Goal: Task Accomplishment & Management: Use online tool/utility

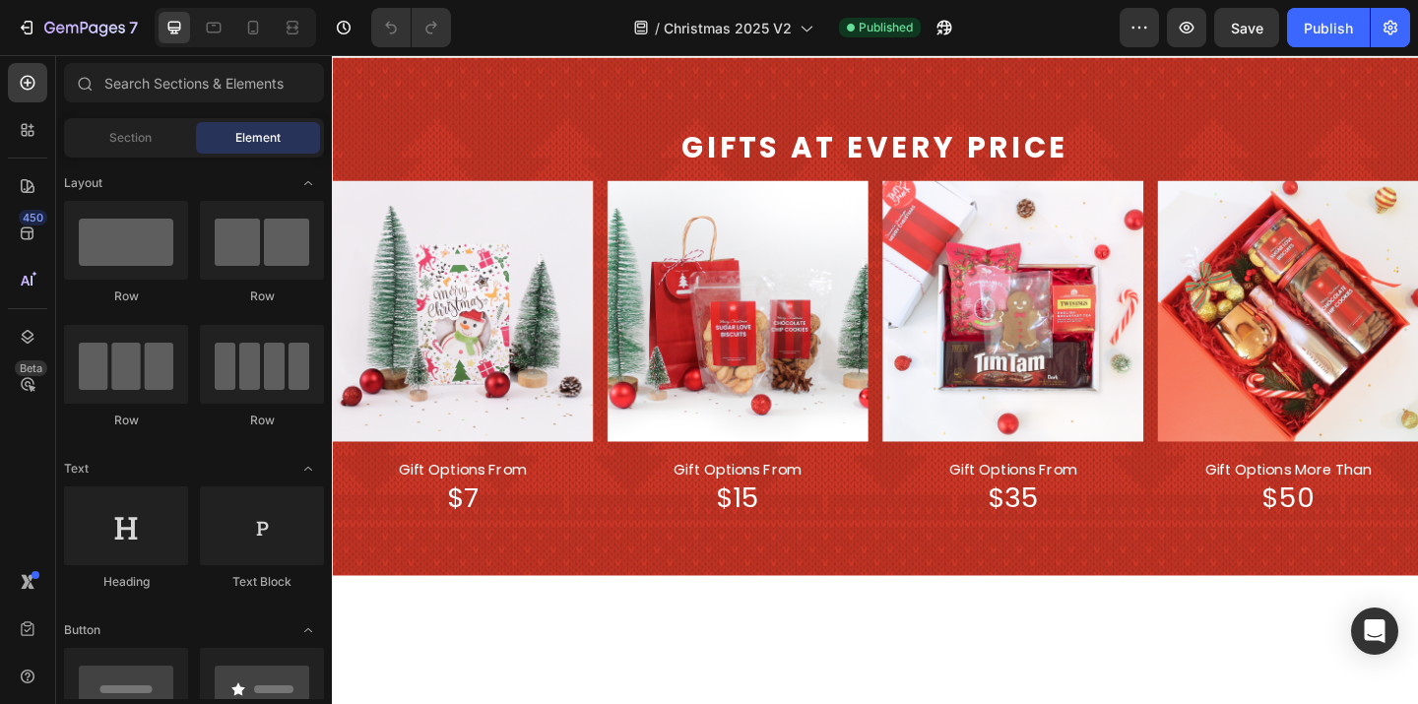
scroll to position [516, 0]
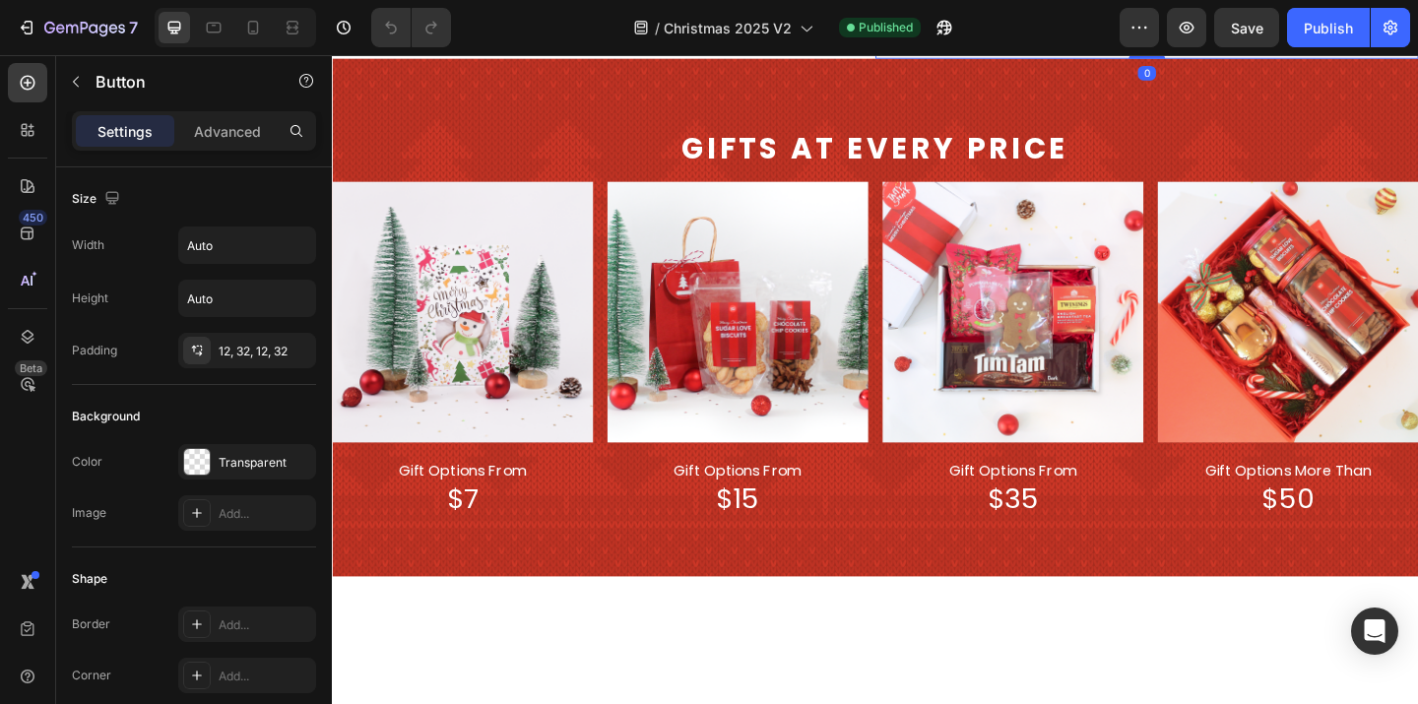
click at [1021, 43] on button "Catering" at bounding box center [1078, 7] width 123 height 71
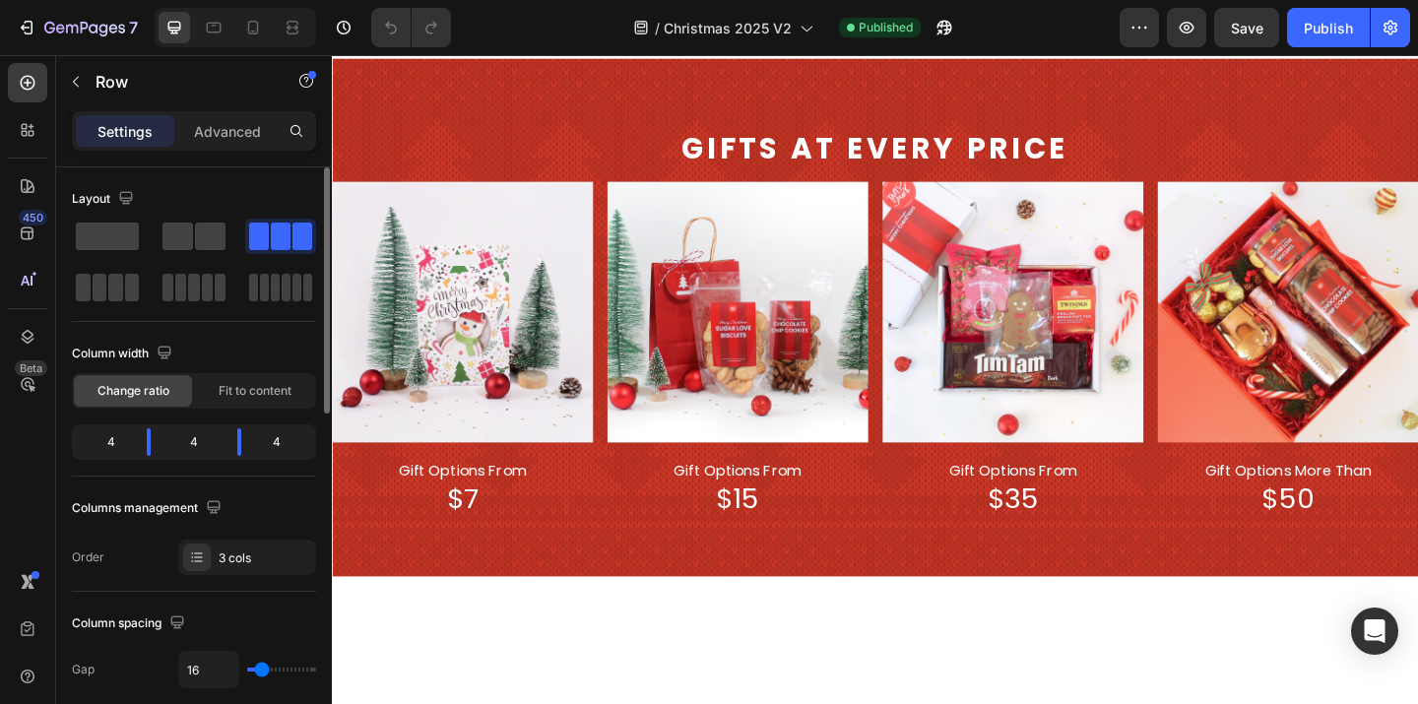
type input "2"
type input "1"
type input "0"
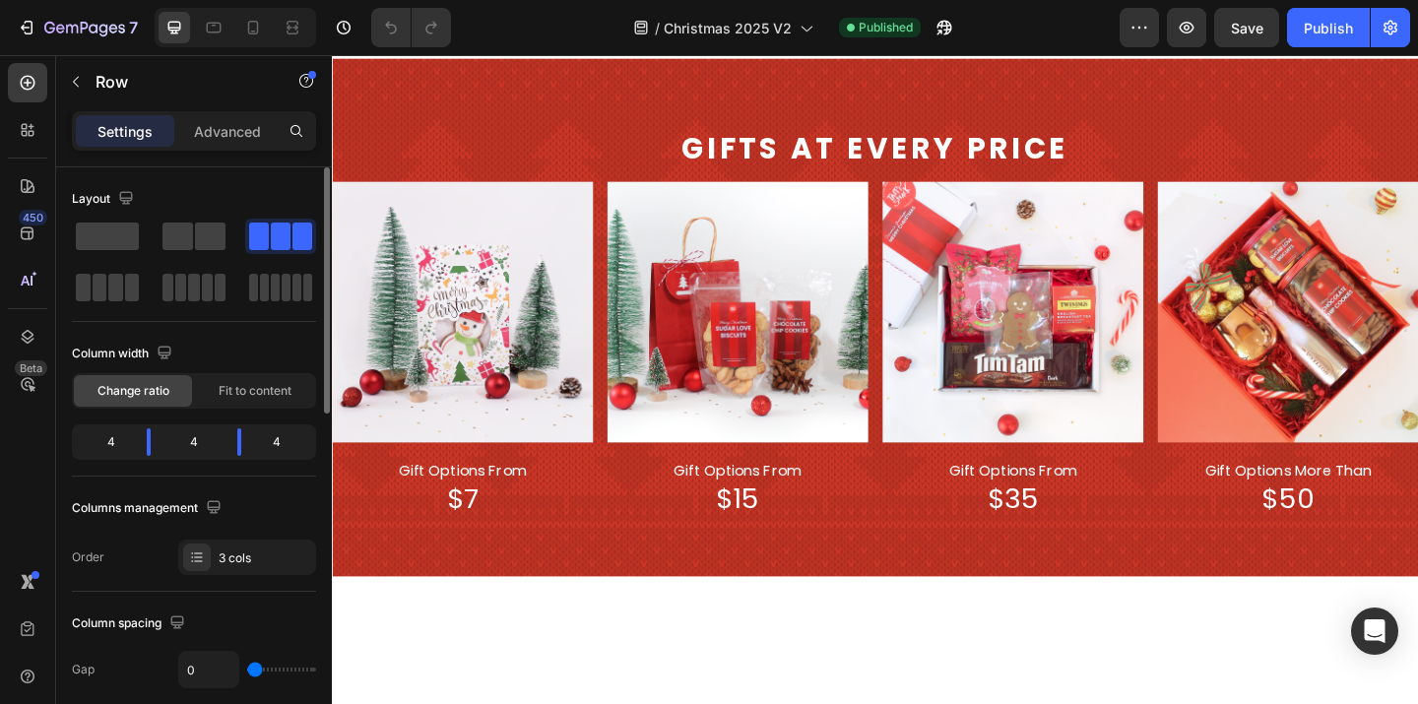
drag, startPoint x: 256, startPoint y: 669, endPoint x: 223, endPoint y: 668, distance: 33.5
type input "0"
click at [247, 668] on input "range" at bounding box center [281, 670] width 69 height 4
click at [388, 20] on icon "Undo/Redo" at bounding box center [391, 28] width 20 height 20
type input "16"
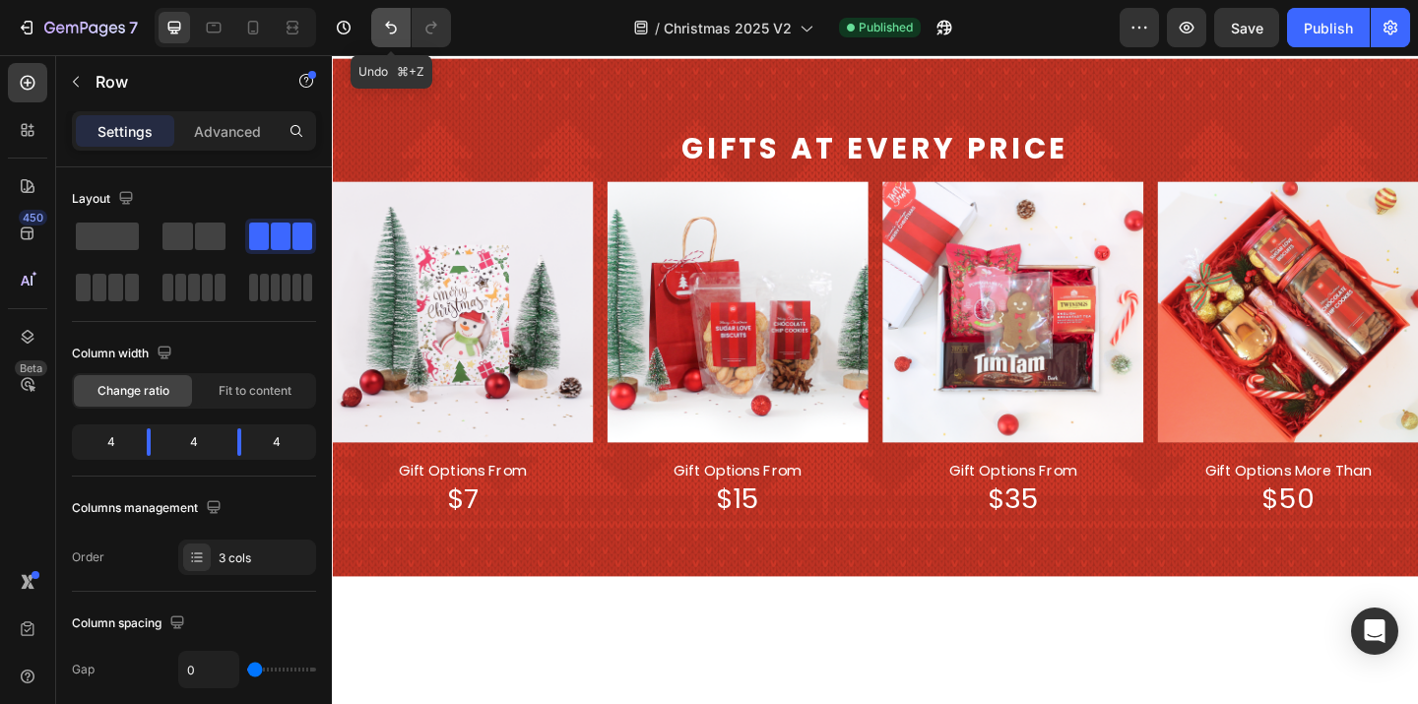
type input "16"
click at [1107, 43] on button "Catering" at bounding box center [1078, 7] width 123 height 71
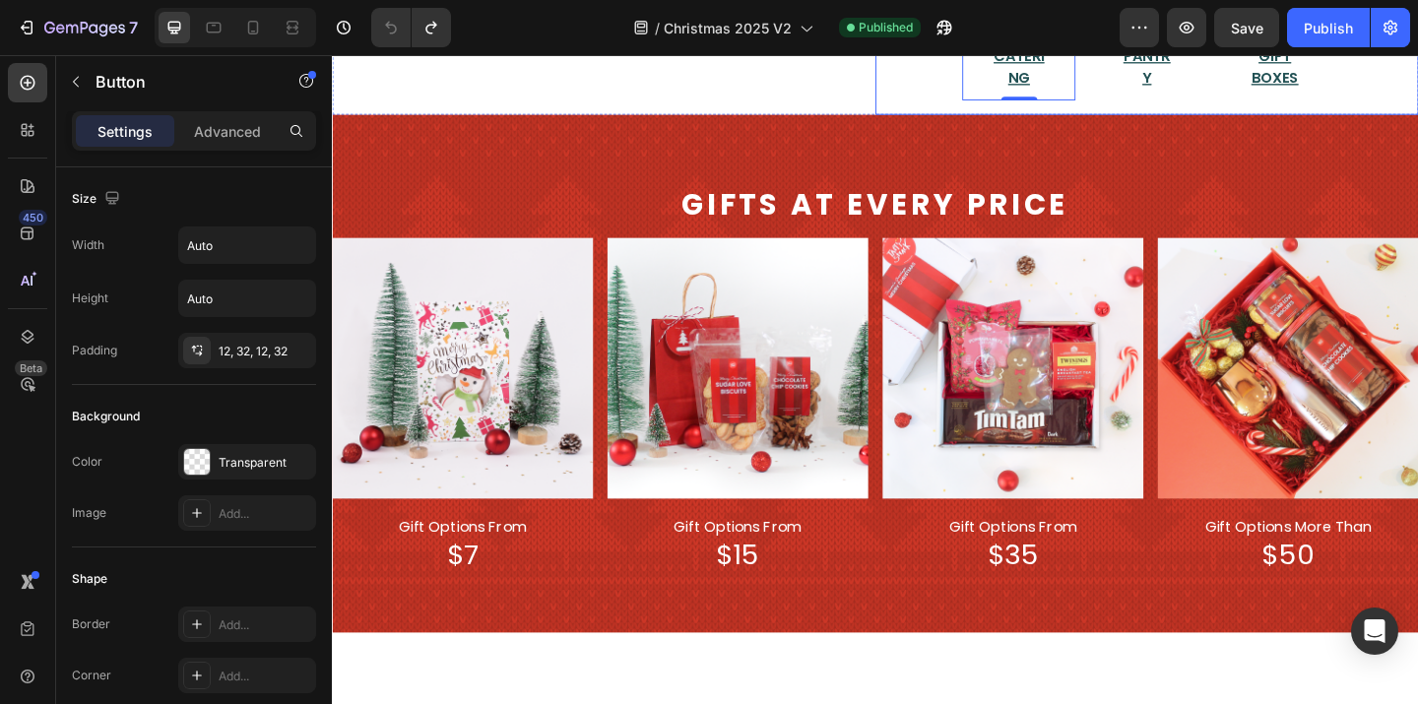
scroll to position [455, 0]
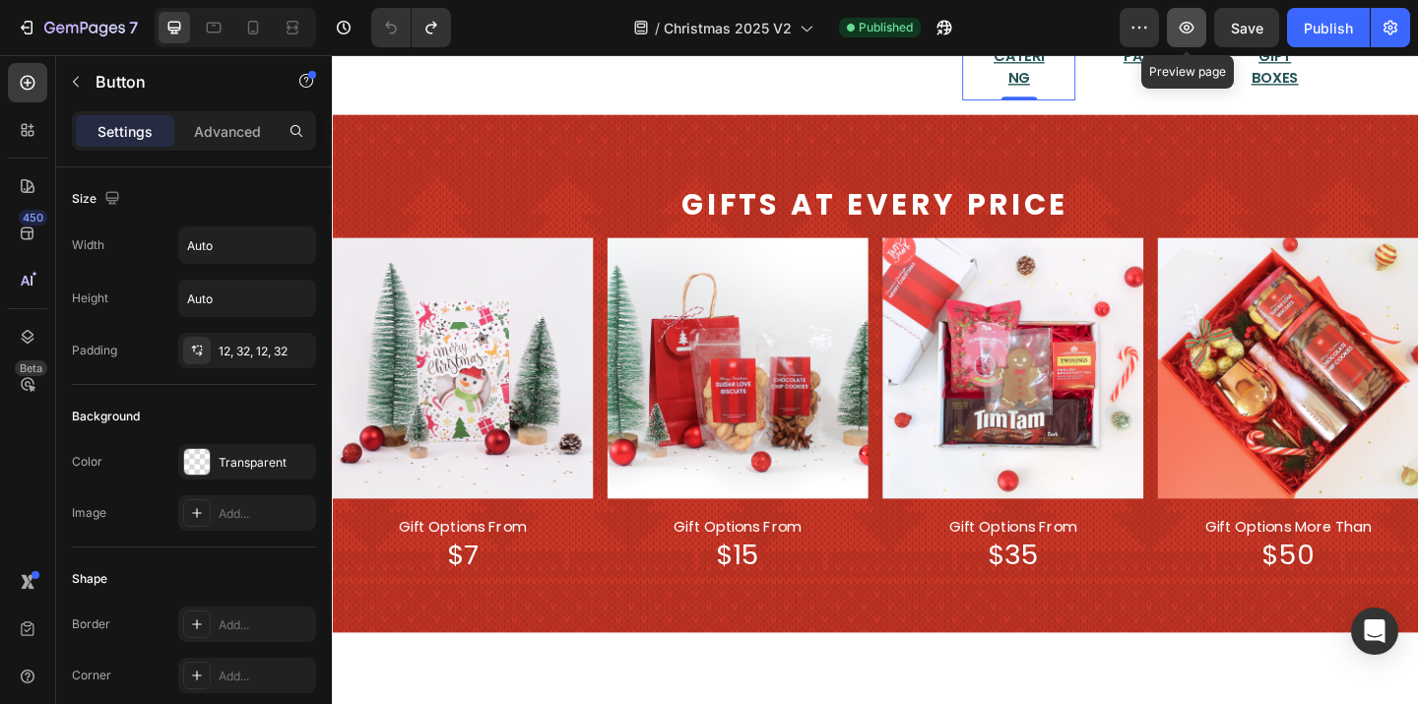
click at [1181, 28] on icon "button" at bounding box center [1187, 28] width 15 height 12
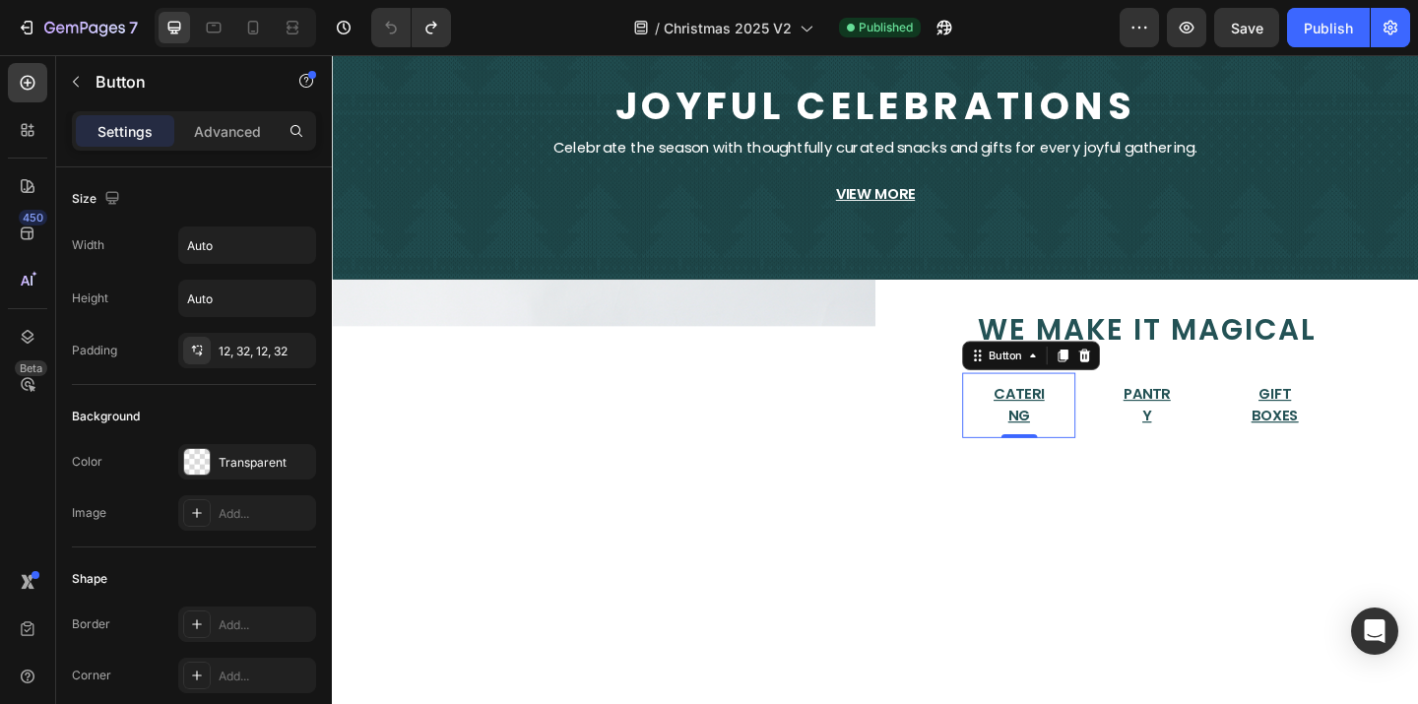
scroll to position [69, 0]
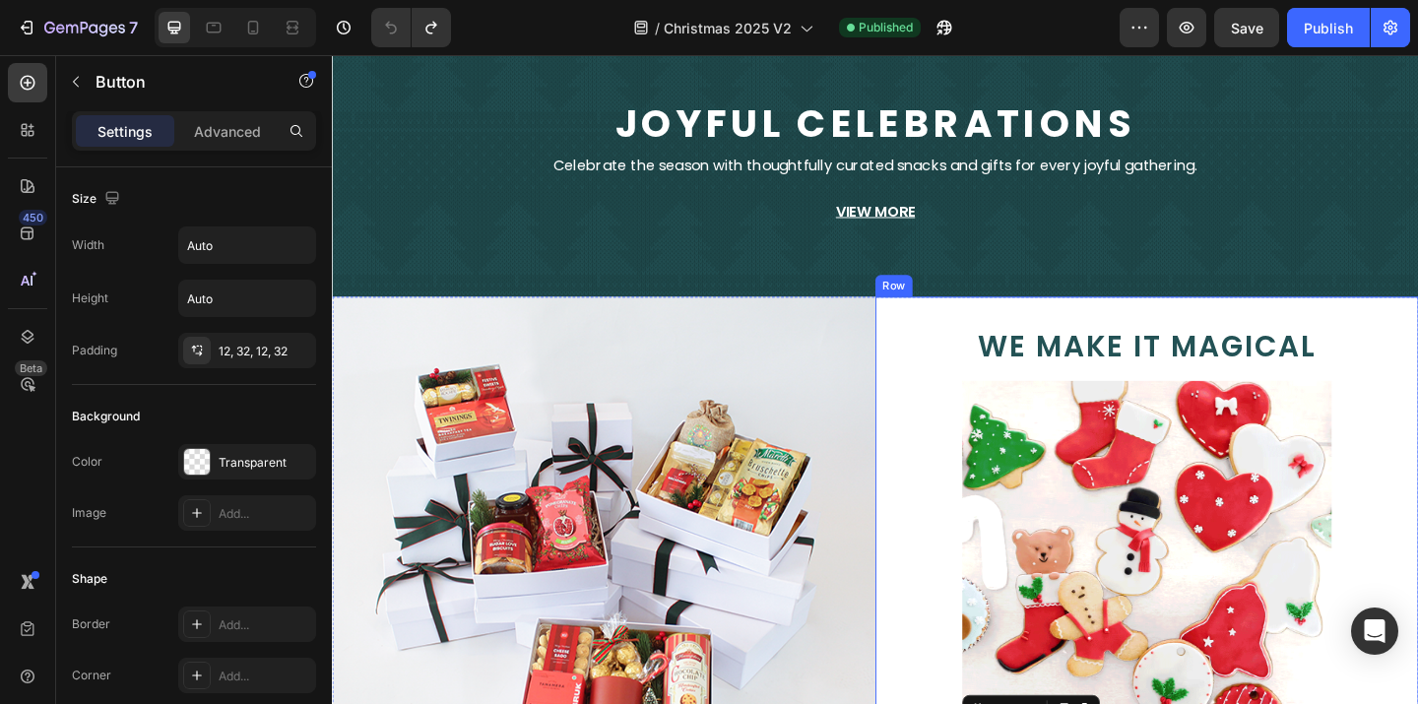
click at [1164, 331] on div "we make it magical Text Block Image Catering Button 0 Pantry Button Gift Boxes …" at bounding box center [1218, 595] width 591 height 554
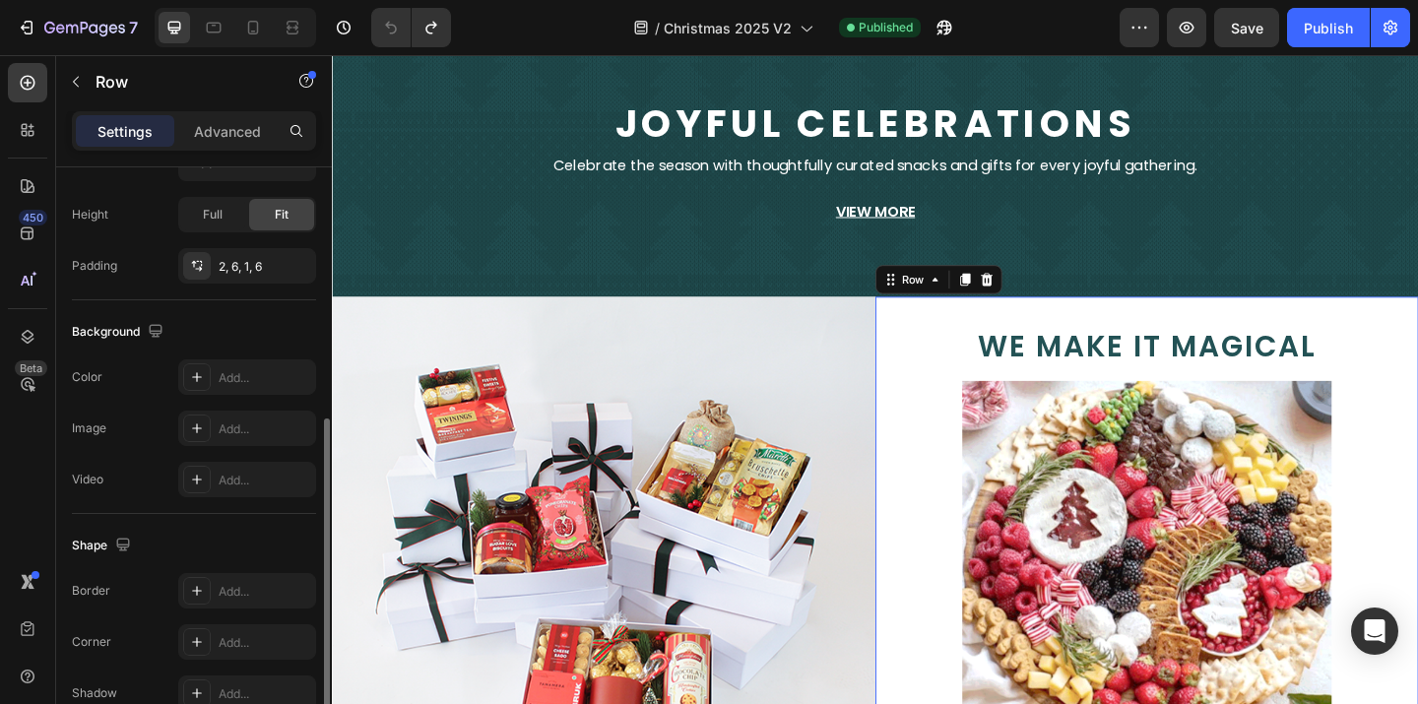
scroll to position [508, 0]
click at [240, 357] on div "Background The changes might be hidden by the video. Color Add... Image Add... …" at bounding box center [194, 406] width 244 height 214
click at [249, 385] on div "Add..." at bounding box center [247, 375] width 138 height 35
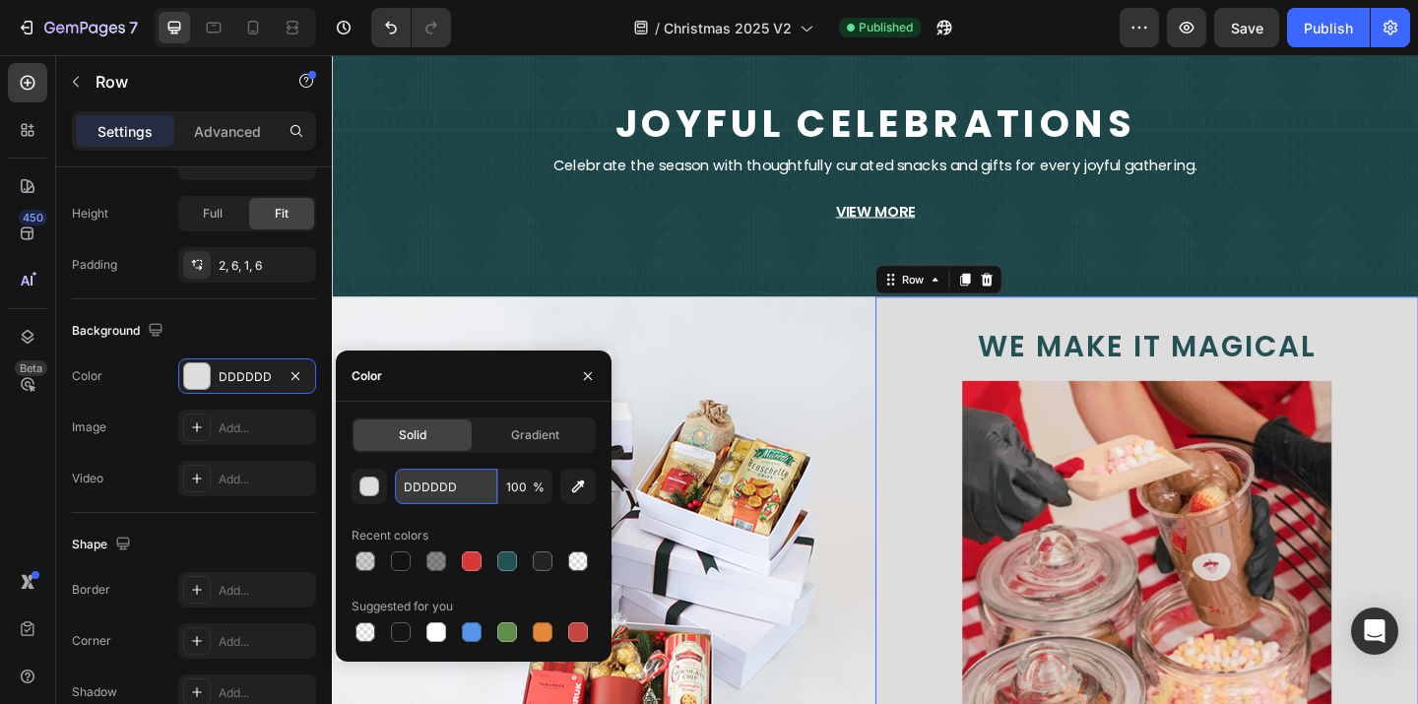
click at [437, 481] on input "DDDDDD" at bounding box center [446, 486] width 102 height 35
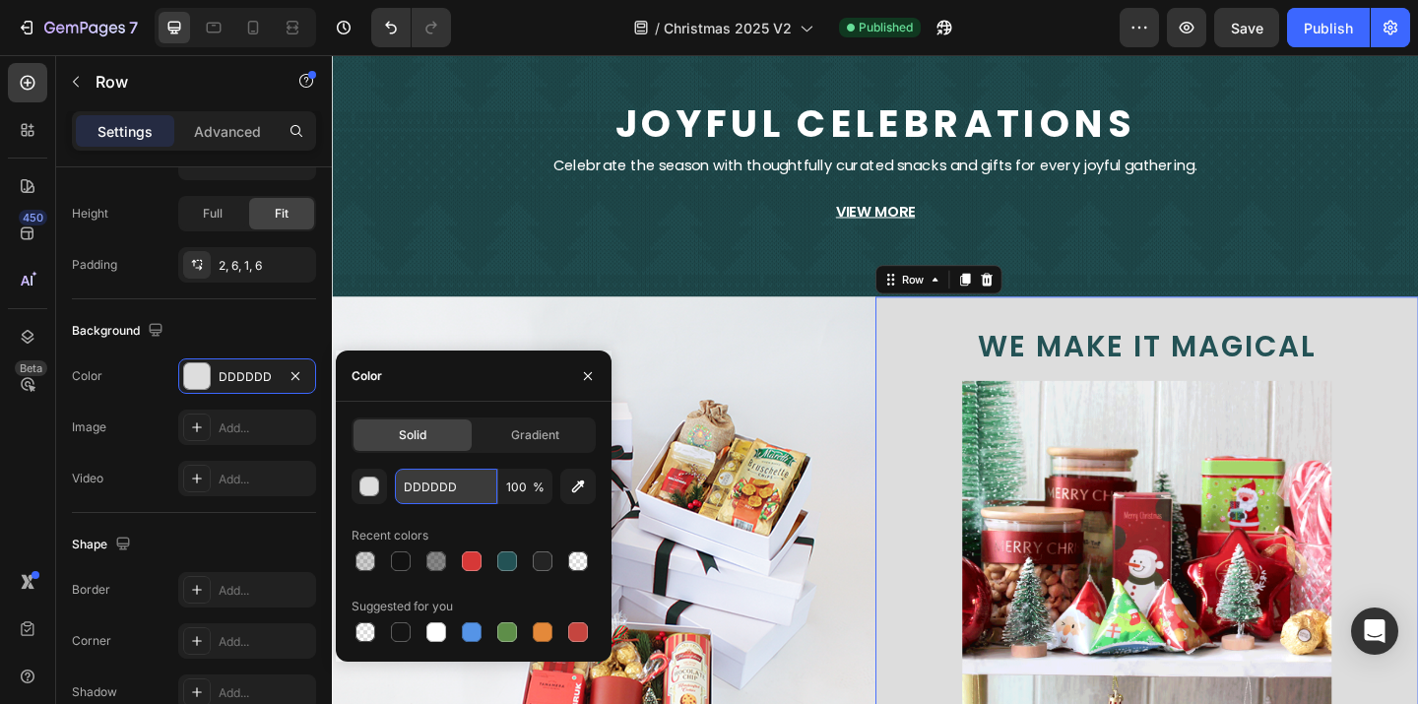
click at [437, 481] on input "DDDDDD" at bounding box center [446, 486] width 102 height 35
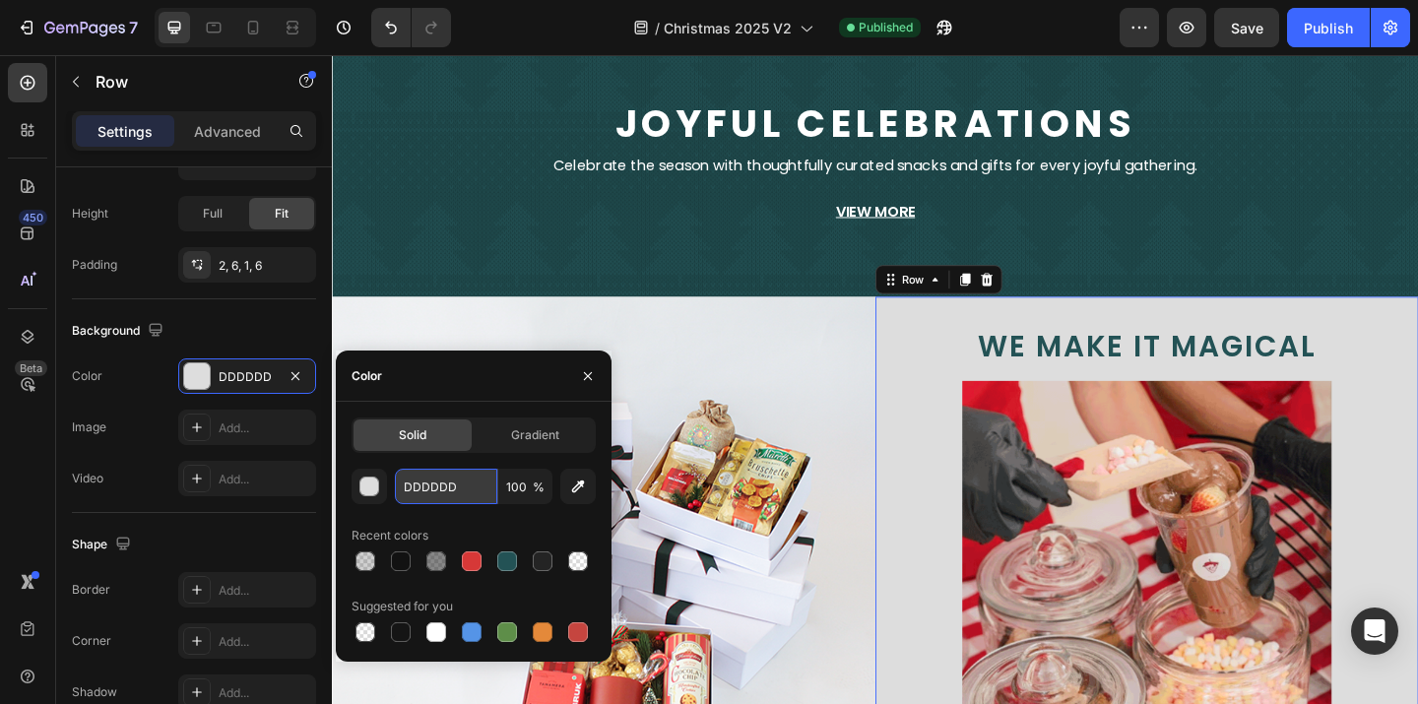
click at [474, 491] on input "DDDDDD" at bounding box center [446, 486] width 102 height 35
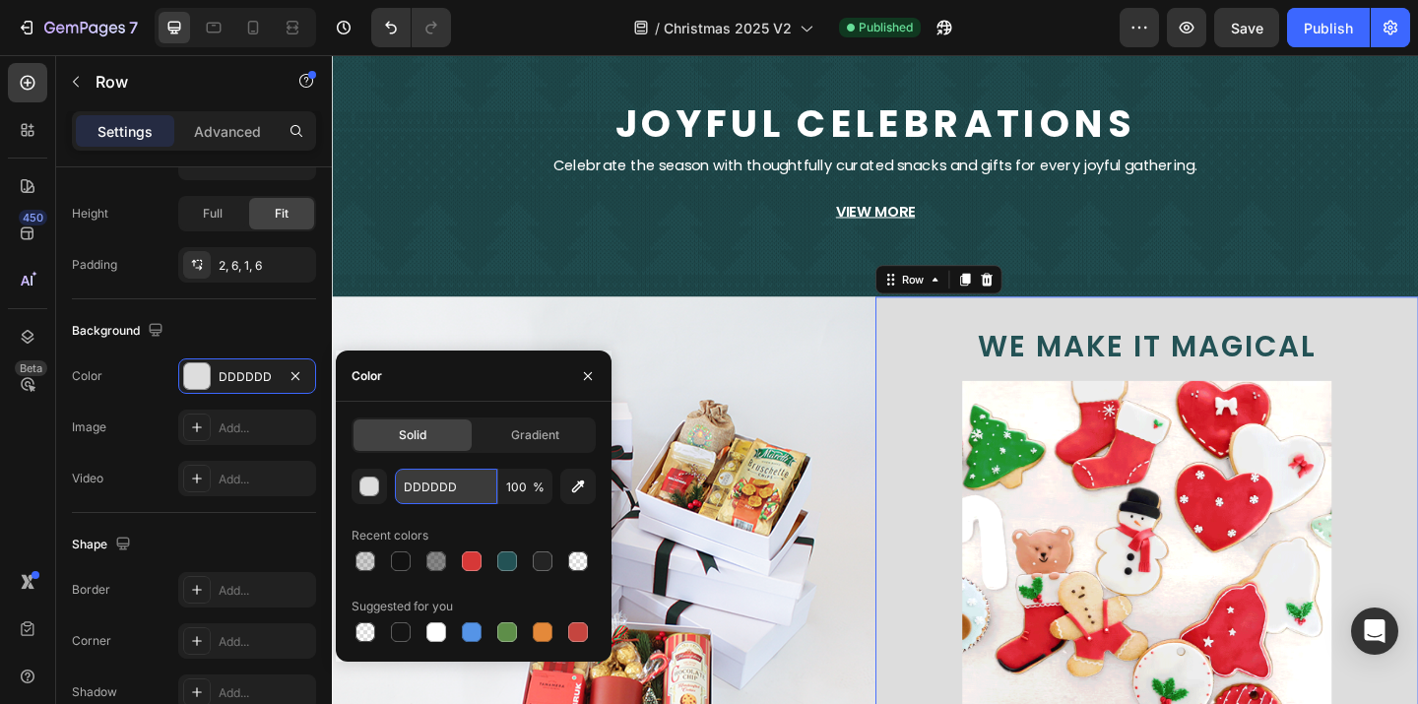
paste input "497375"
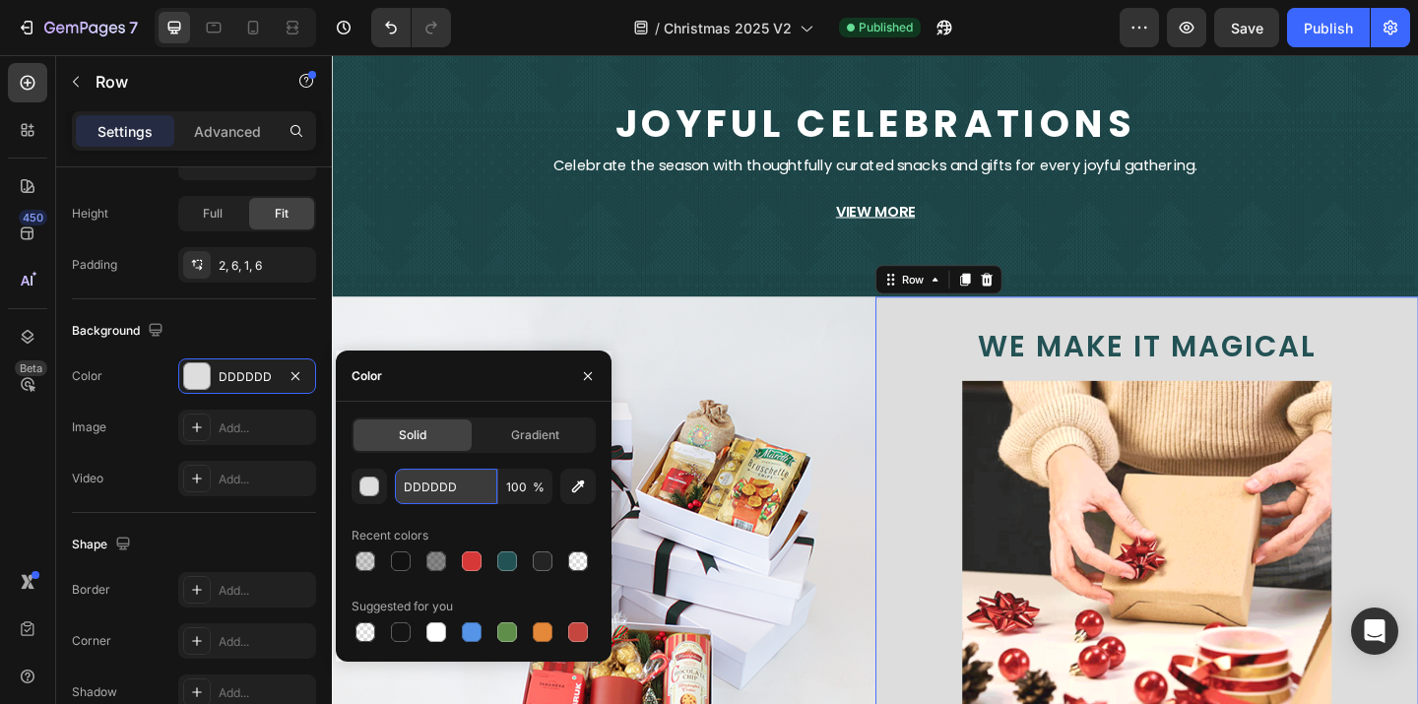
type input "497375"
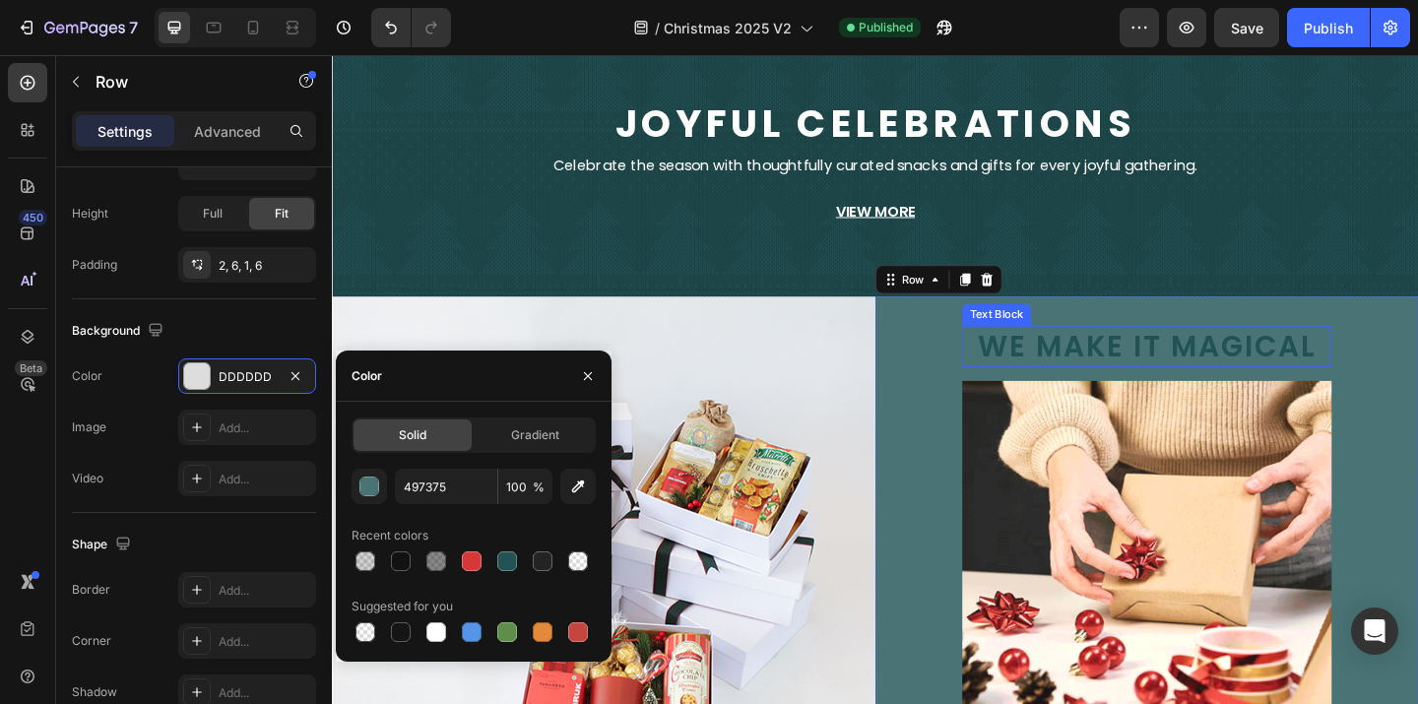
click at [1164, 371] on span "we make it magical" at bounding box center [1218, 372] width 368 height 44
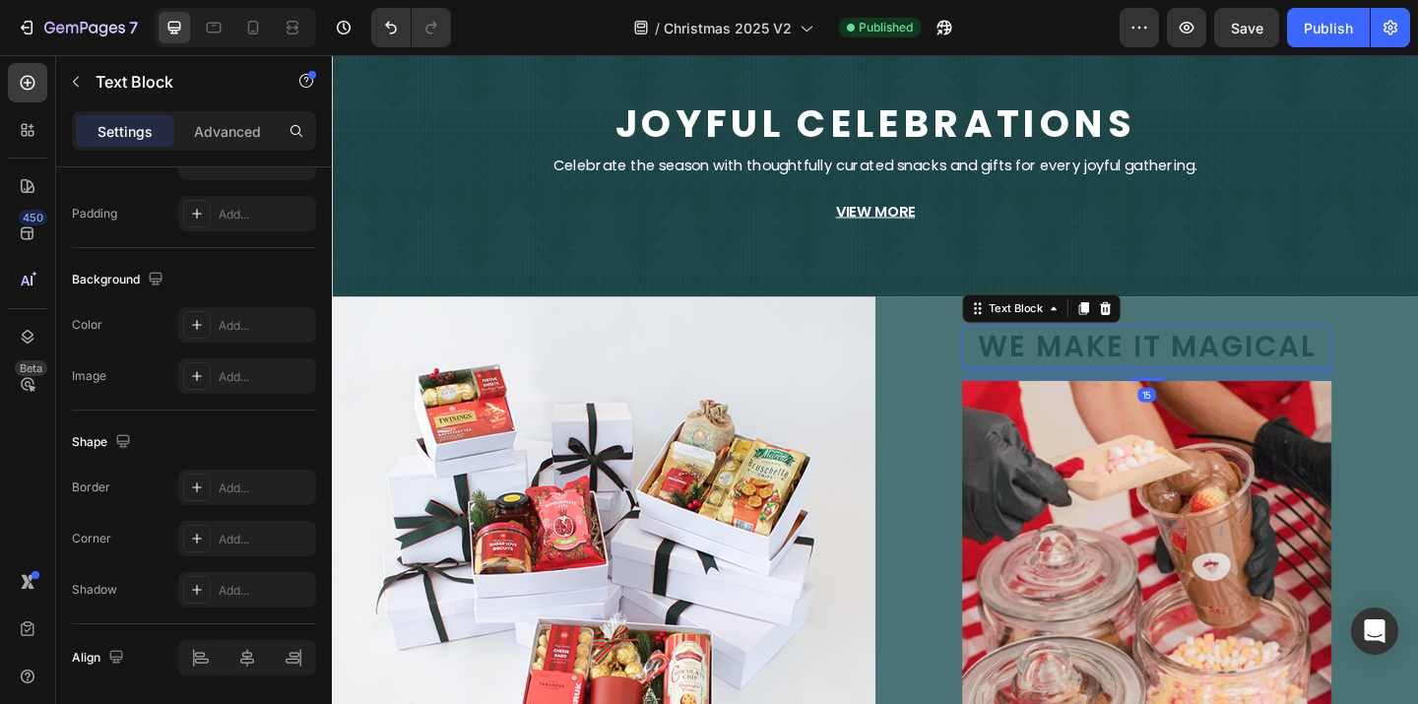
click at [1164, 371] on span "we make it magical" at bounding box center [1218, 372] width 368 height 44
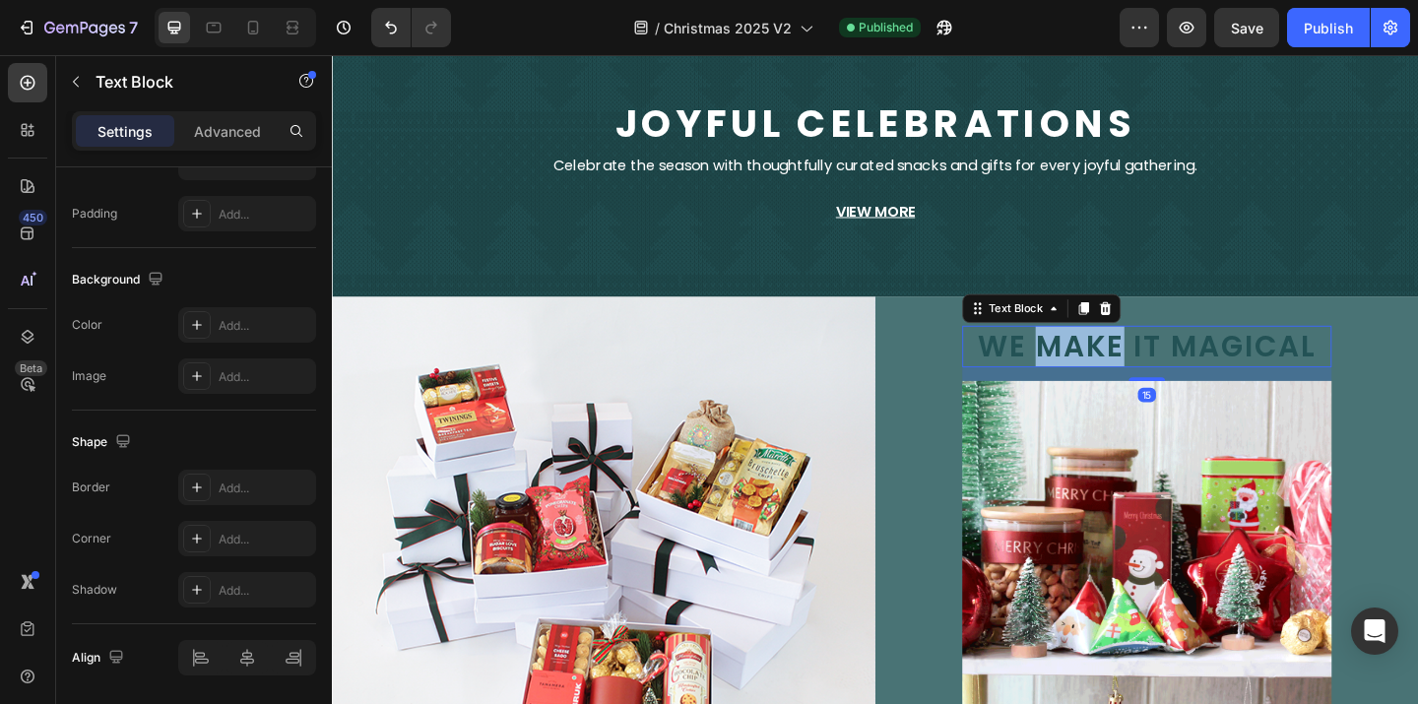
scroll to position [0, 0]
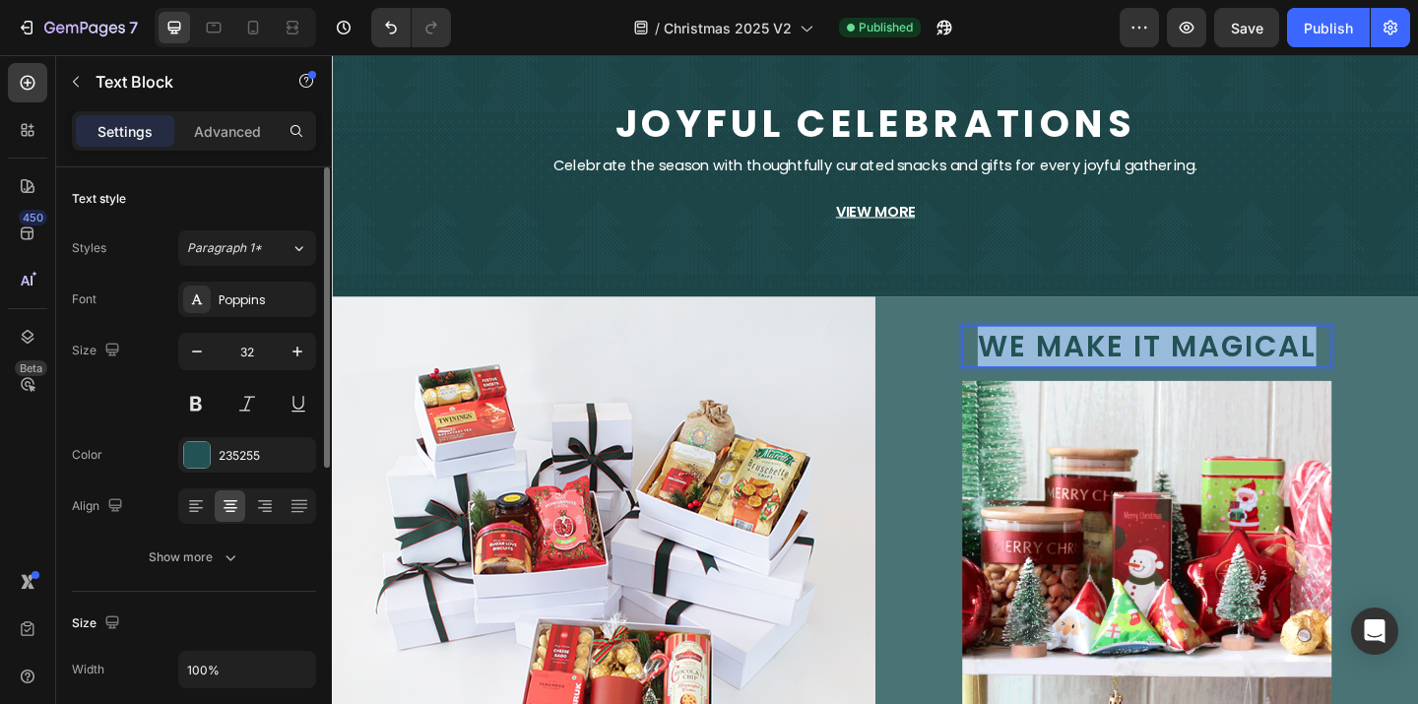
click at [1164, 371] on span "we make it magical" at bounding box center [1218, 372] width 368 height 44
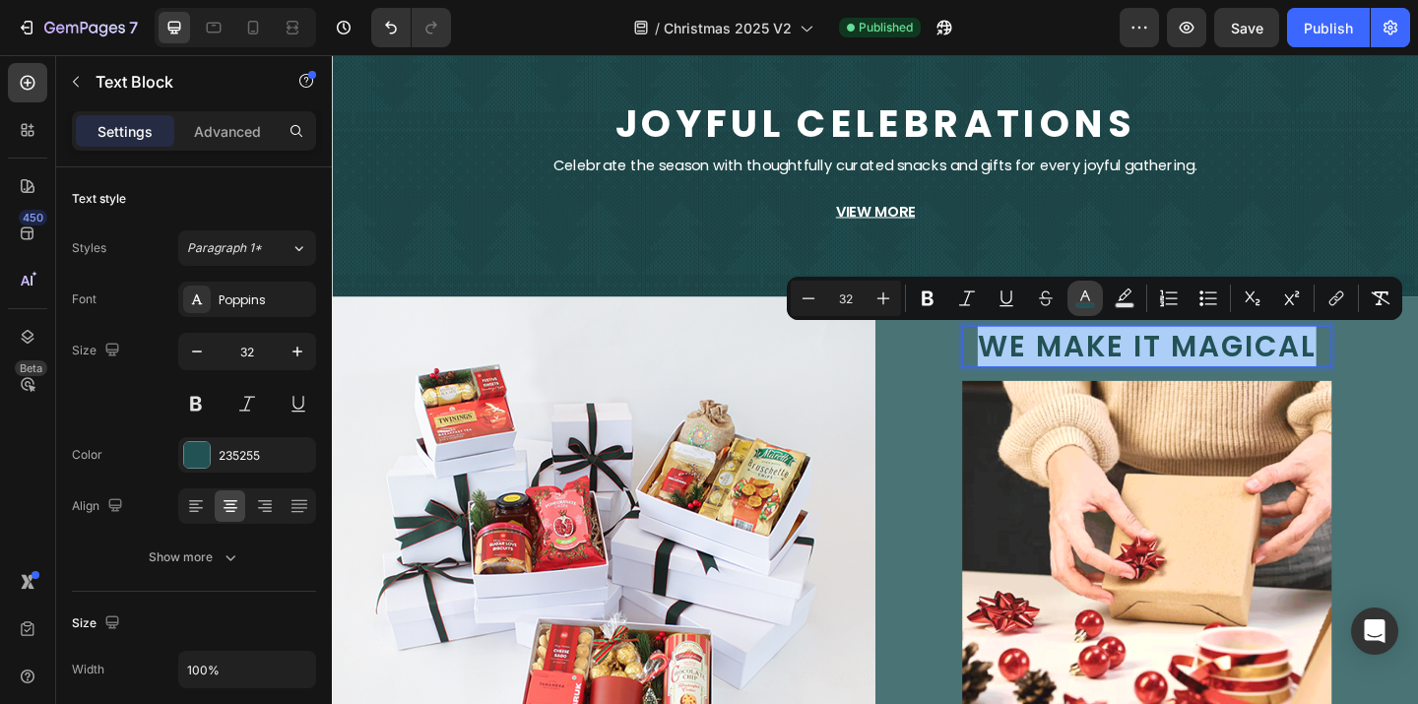
click at [1087, 299] on icon "Editor contextual toolbar" at bounding box center [1085, 298] width 20 height 20
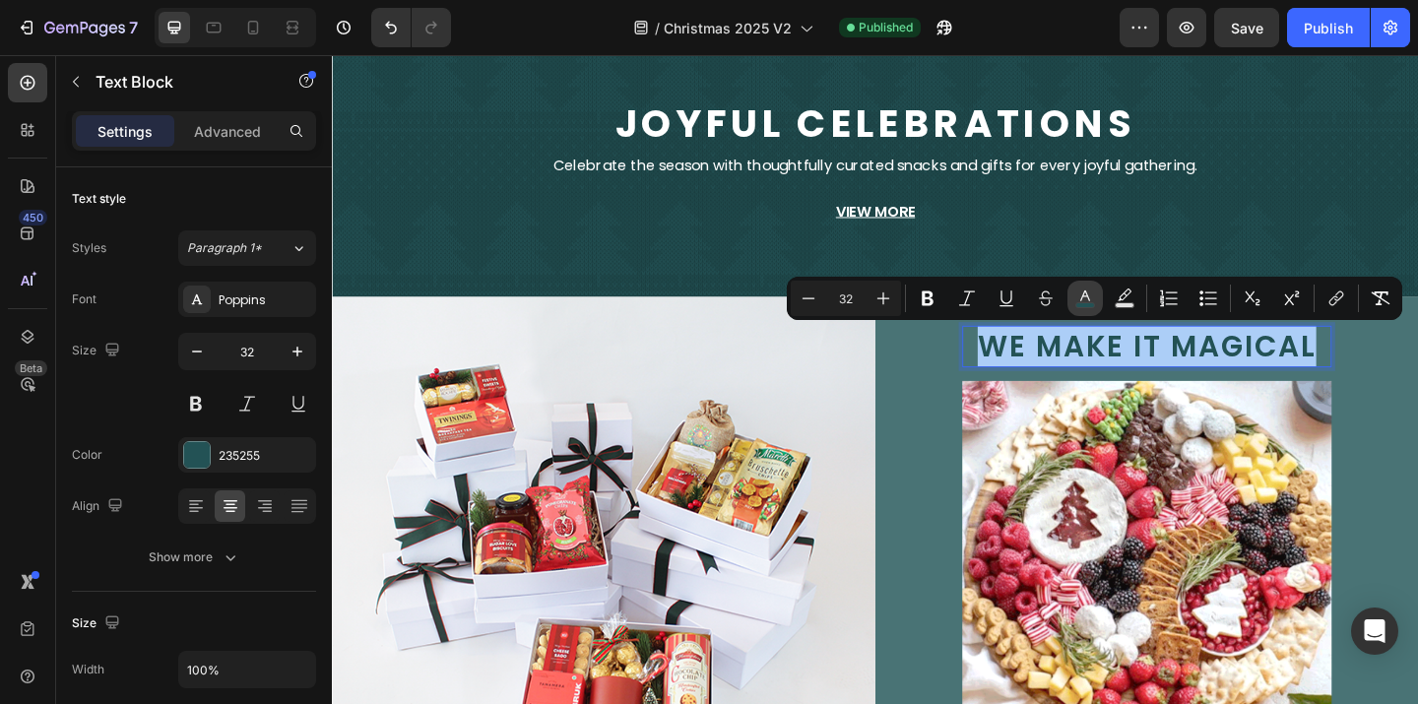
type input "235255"
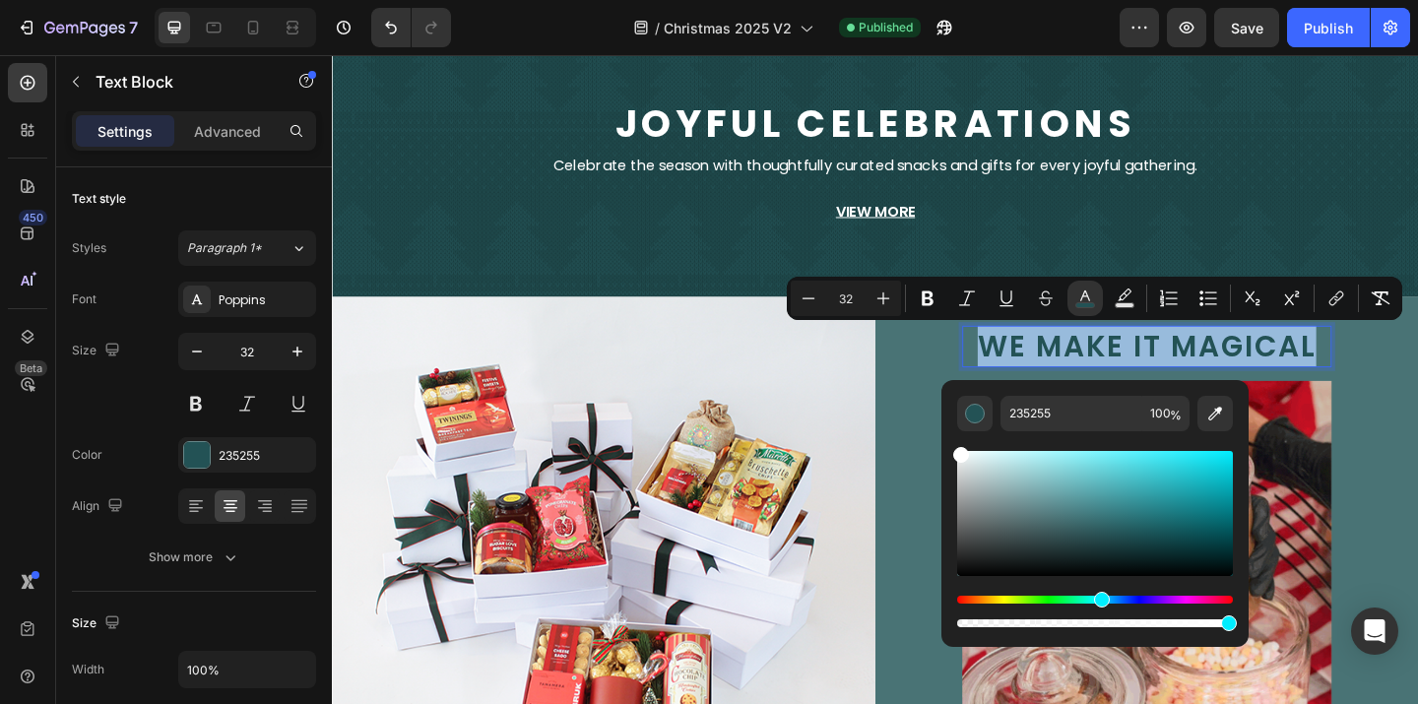
type input "FFFFFF"
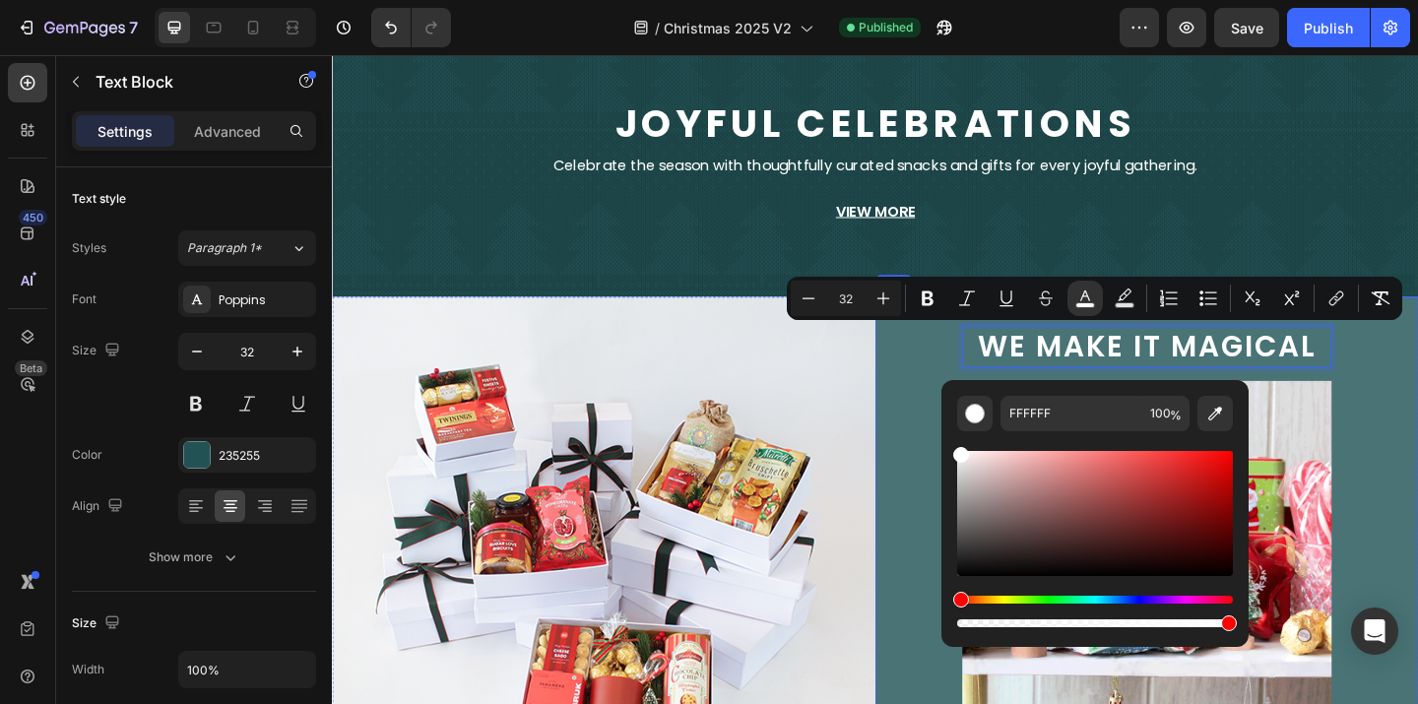
drag, startPoint x: 1301, startPoint y: 509, endPoint x: 989, endPoint y: 471, distance: 314.5
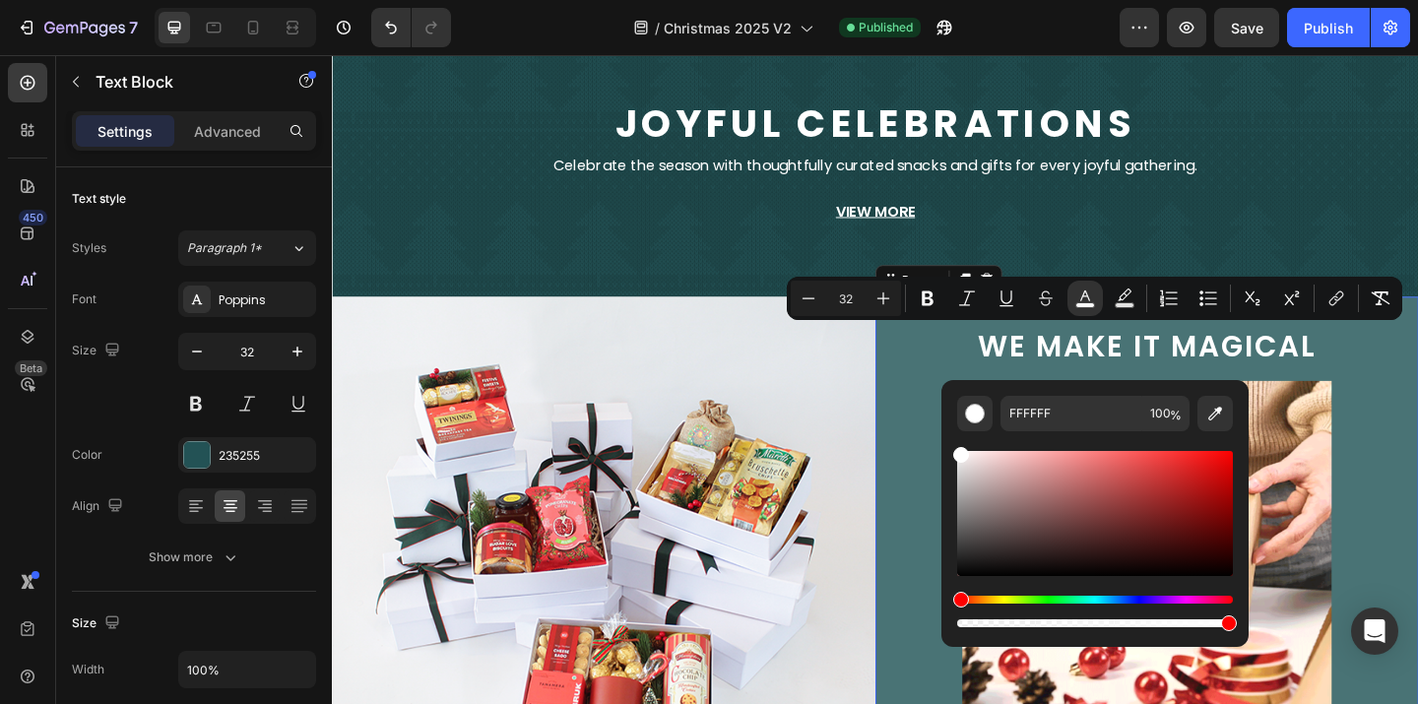
click at [1417, 387] on div "we make it magical Text Block Image Catering Button Pantry Button Gift Boxes Bu…" at bounding box center [1218, 595] width 591 height 554
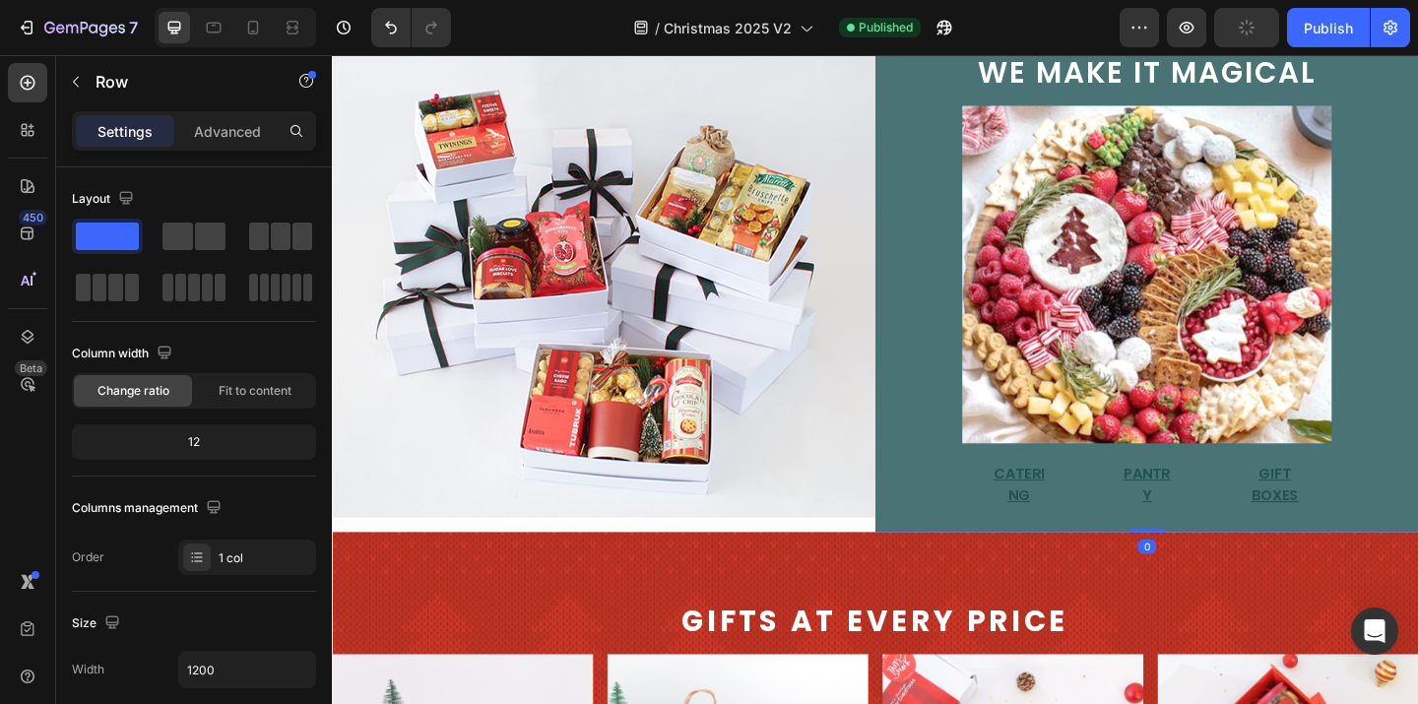
scroll to position [369, 0]
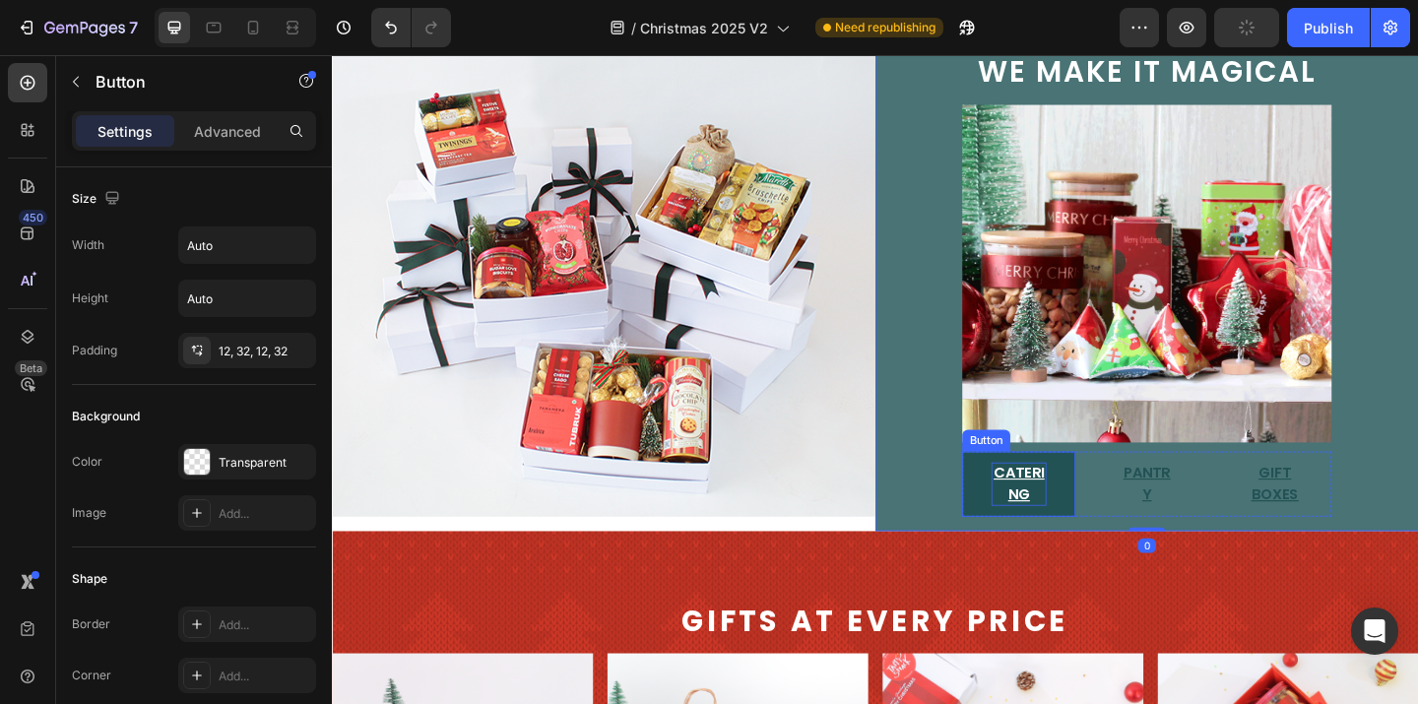
click at [1086, 509] on p "Catering" at bounding box center [1079, 521] width 60 height 47
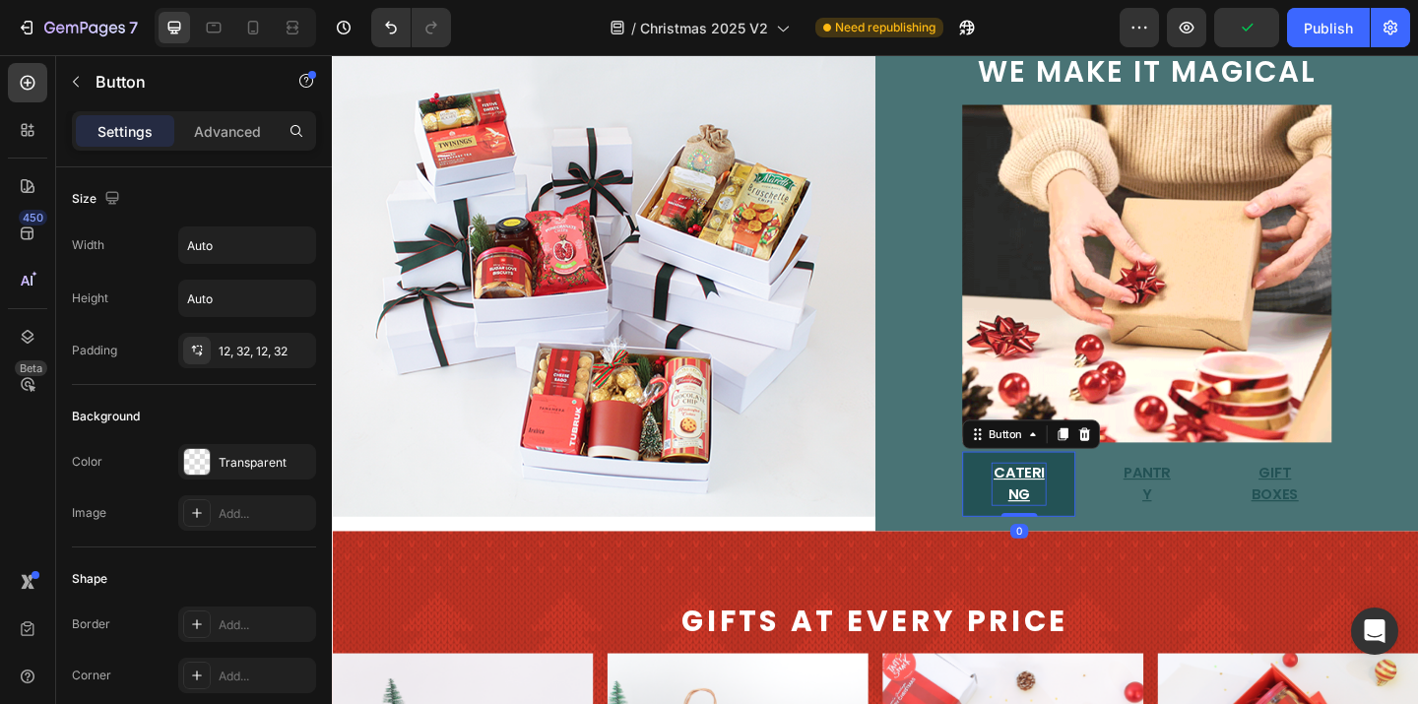
click at [1086, 509] on p "Catering" at bounding box center [1079, 521] width 60 height 47
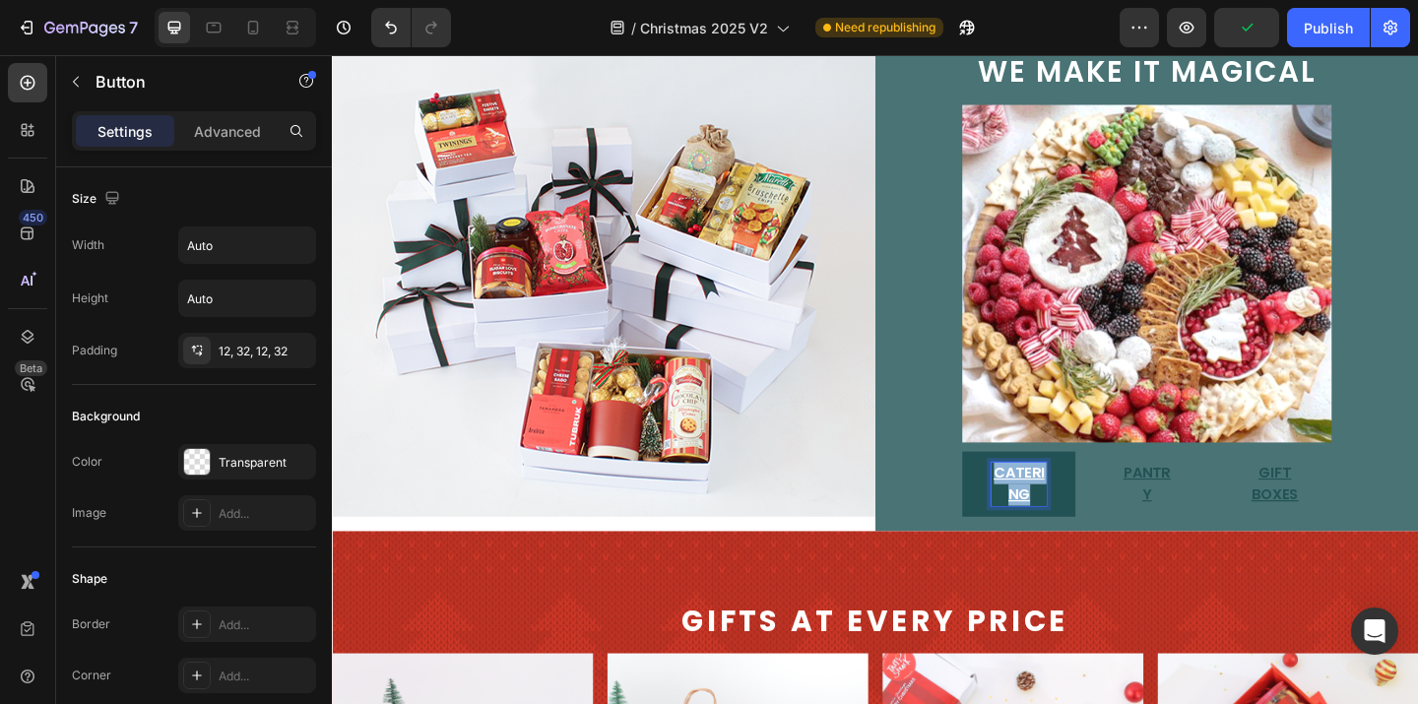
click at [1086, 509] on p "Catering" at bounding box center [1079, 521] width 60 height 47
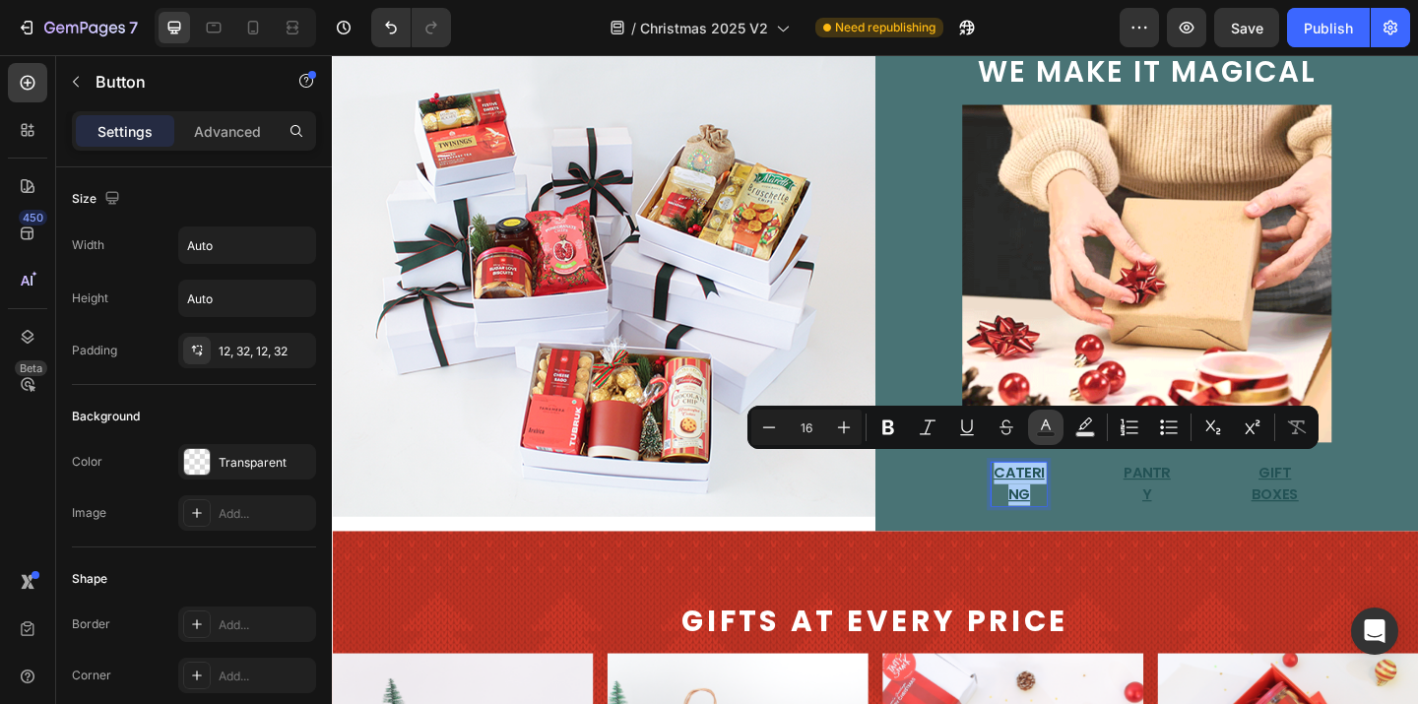
click at [1049, 421] on icon "Editor contextual toolbar" at bounding box center [1046, 427] width 20 height 20
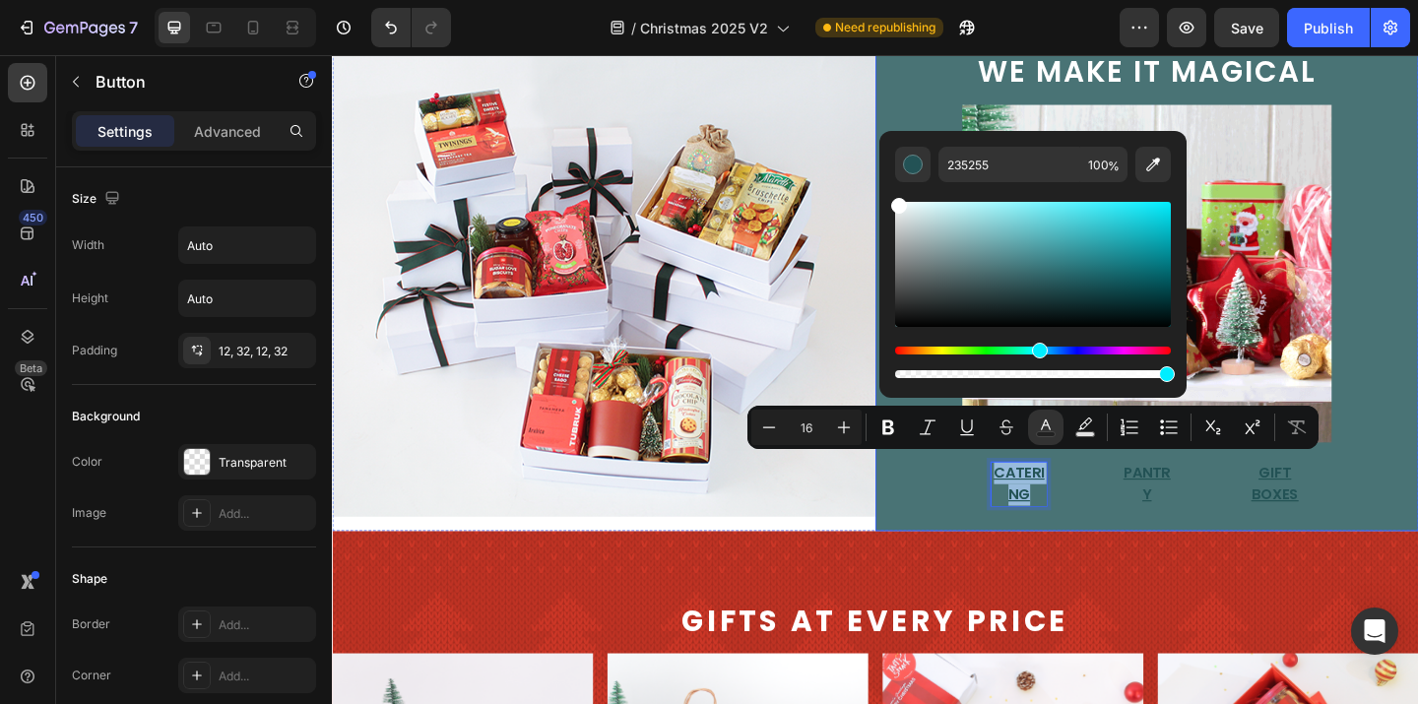
type input "FFFFFF"
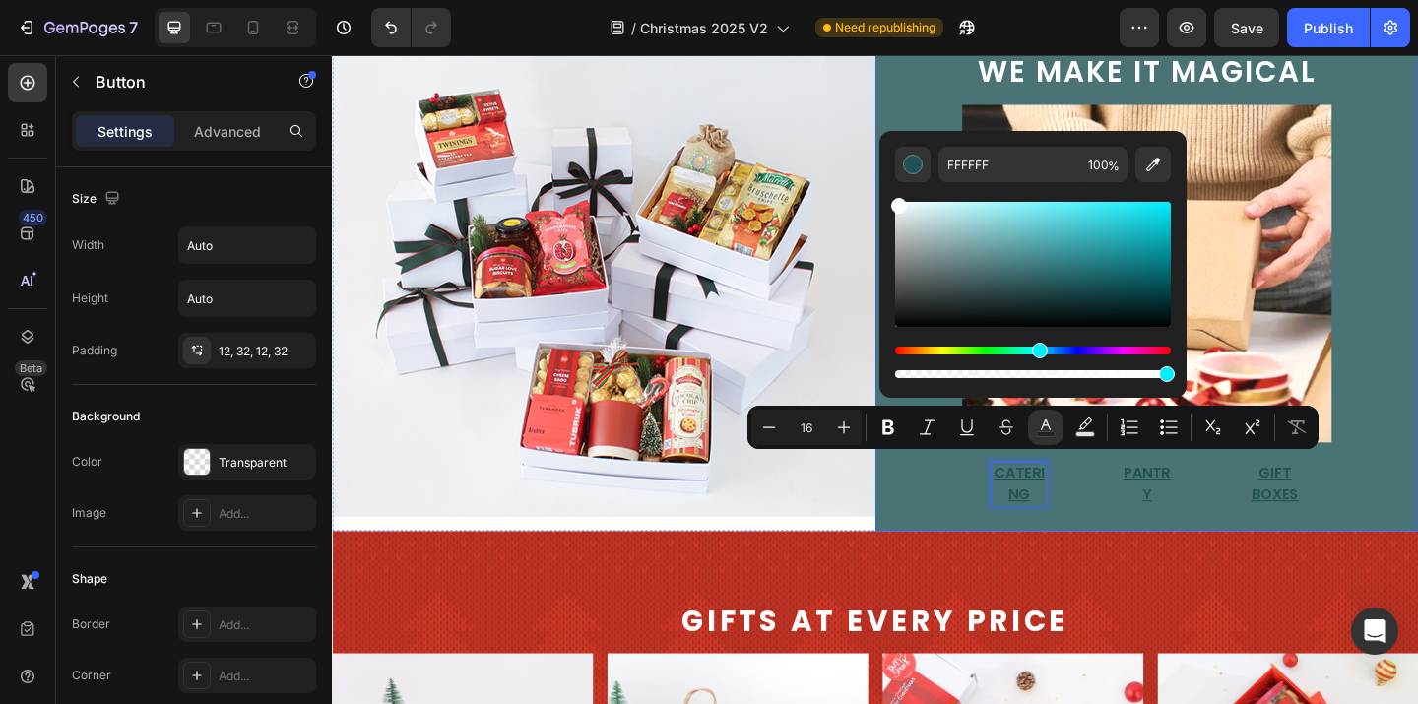
drag, startPoint x: 1248, startPoint y: 267, endPoint x: 919, endPoint y: 198, distance: 336.0
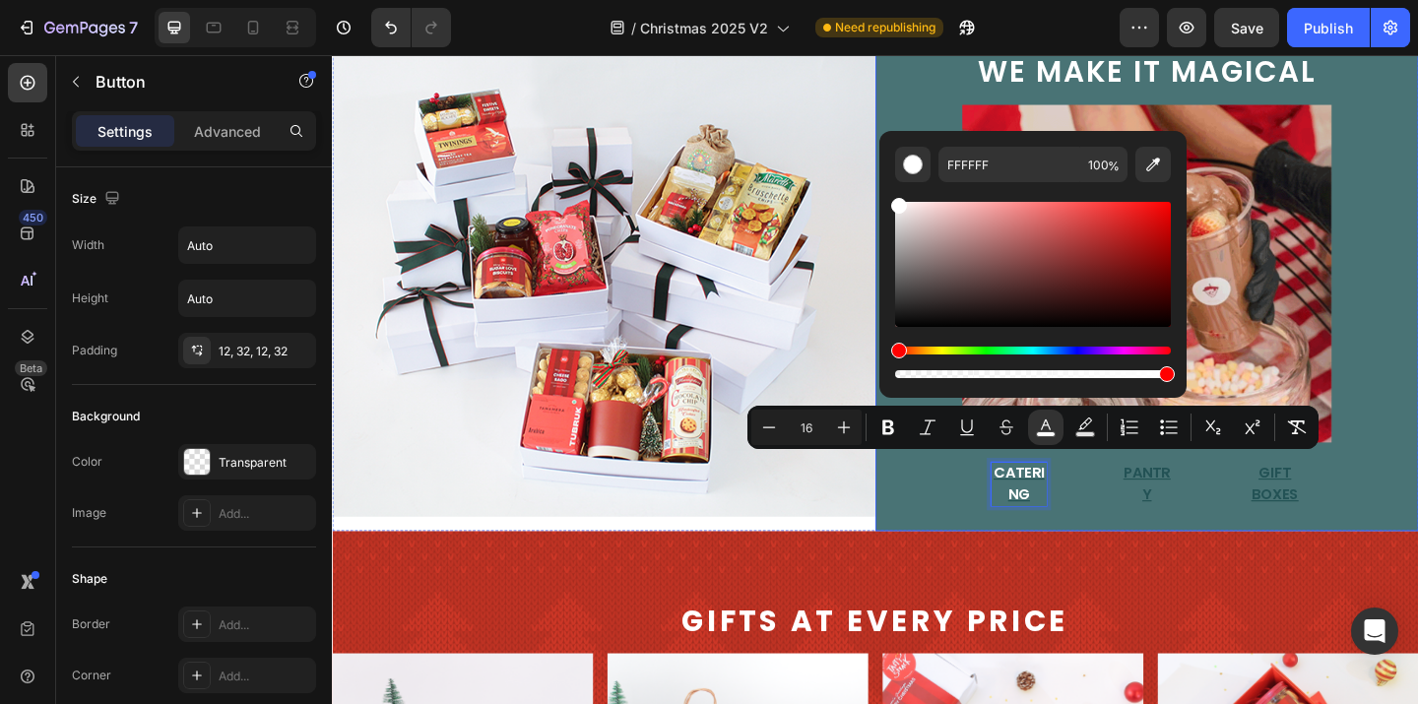
click at [980, 519] on div "we make it magical Text Block Image Catering Button 0 Pantry Button Gift Boxes …" at bounding box center [1218, 296] width 591 height 554
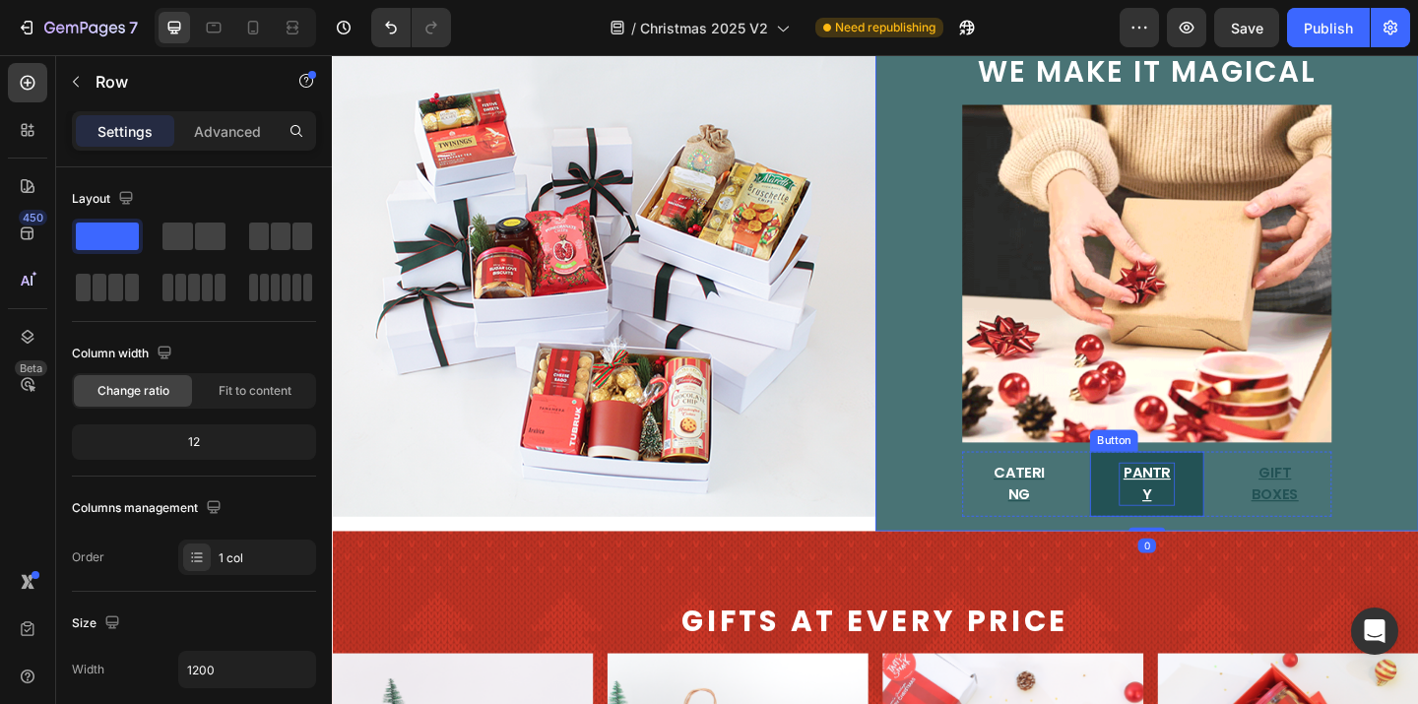
click at [1215, 512] on p "Pantry" at bounding box center [1217, 521] width 60 height 47
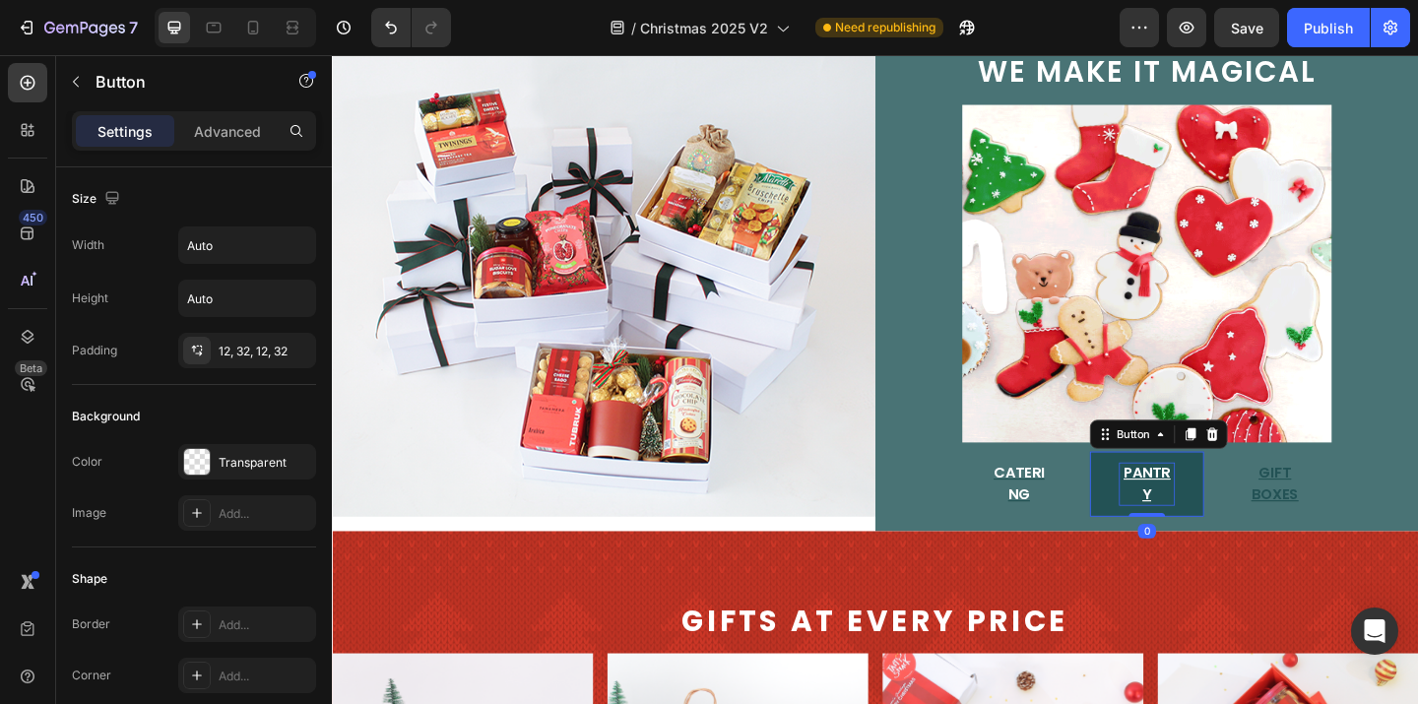
click at [1215, 512] on p "Pantry" at bounding box center [1217, 521] width 60 height 47
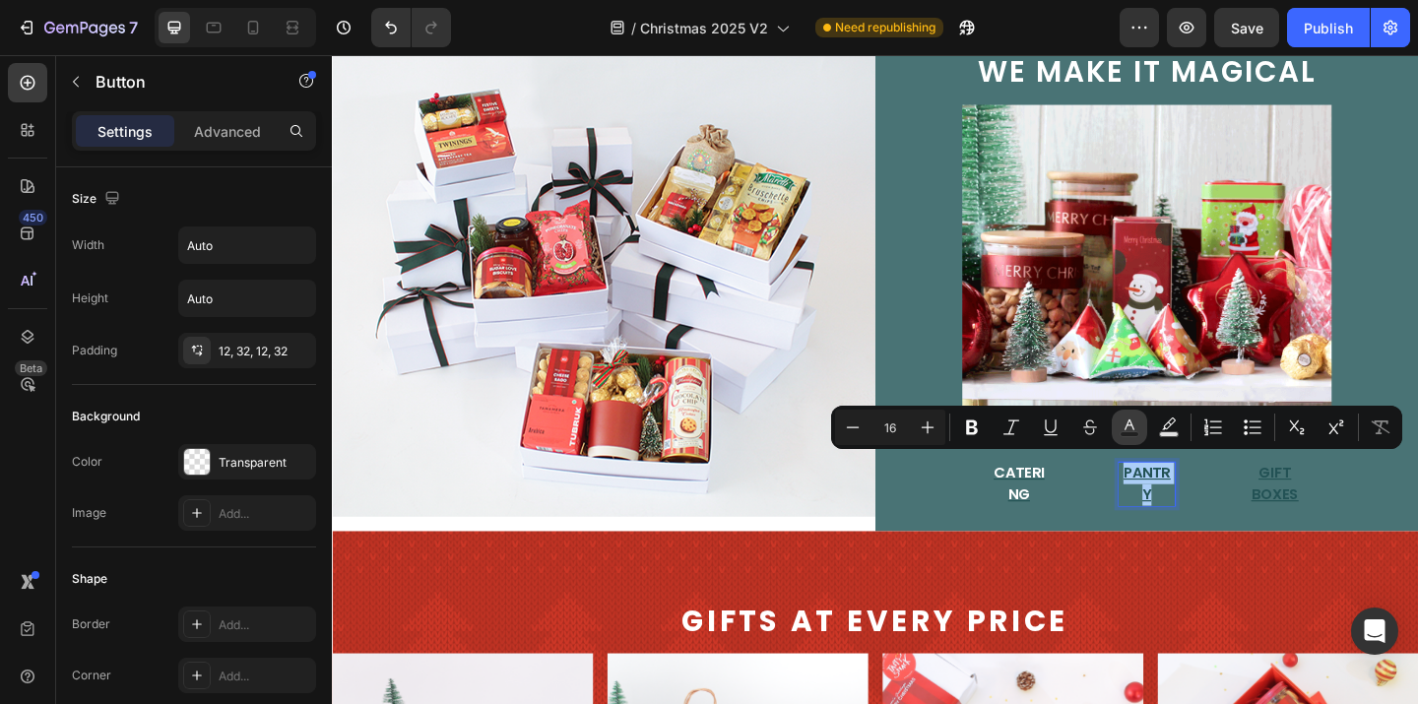
click at [1132, 428] on icon "Editor contextual toolbar" at bounding box center [1129, 424] width 10 height 11
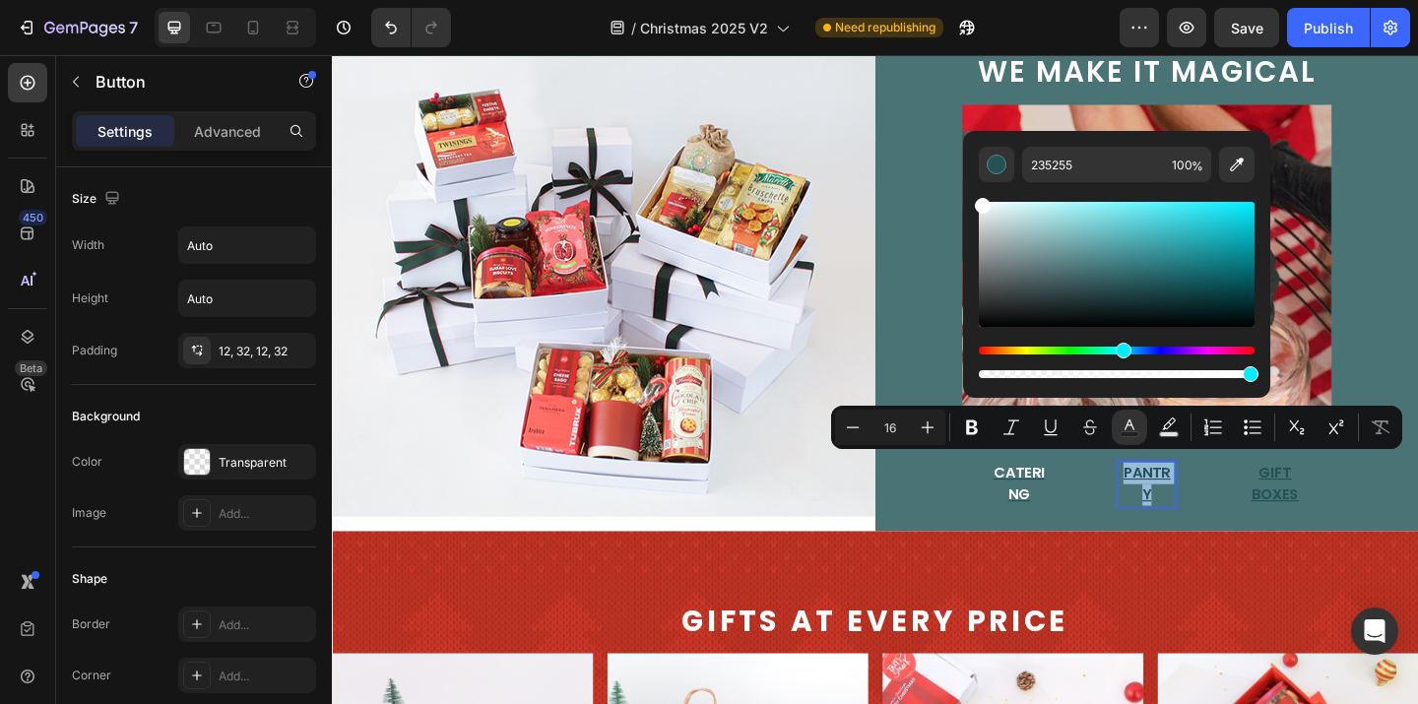
type input "FFFFFF"
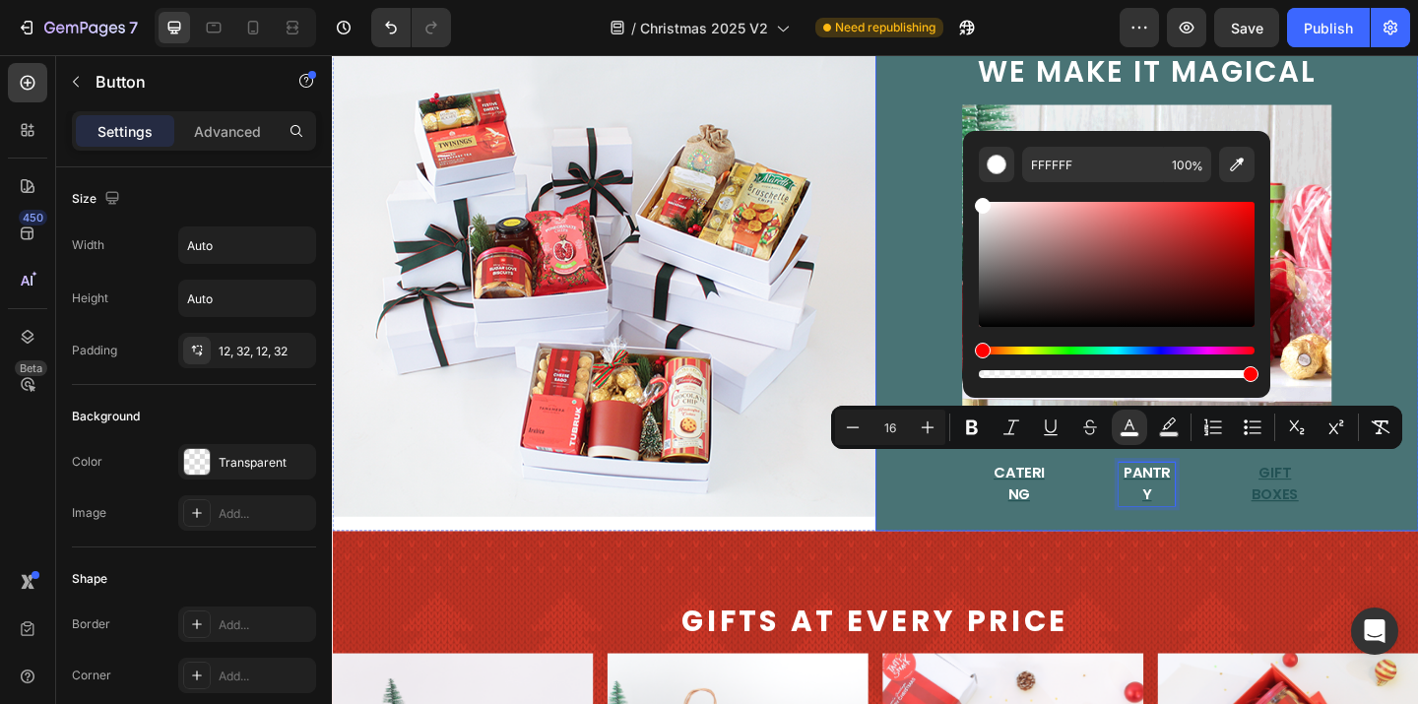
drag, startPoint x: 1323, startPoint y: 267, endPoint x: 993, endPoint y: 177, distance: 341.8
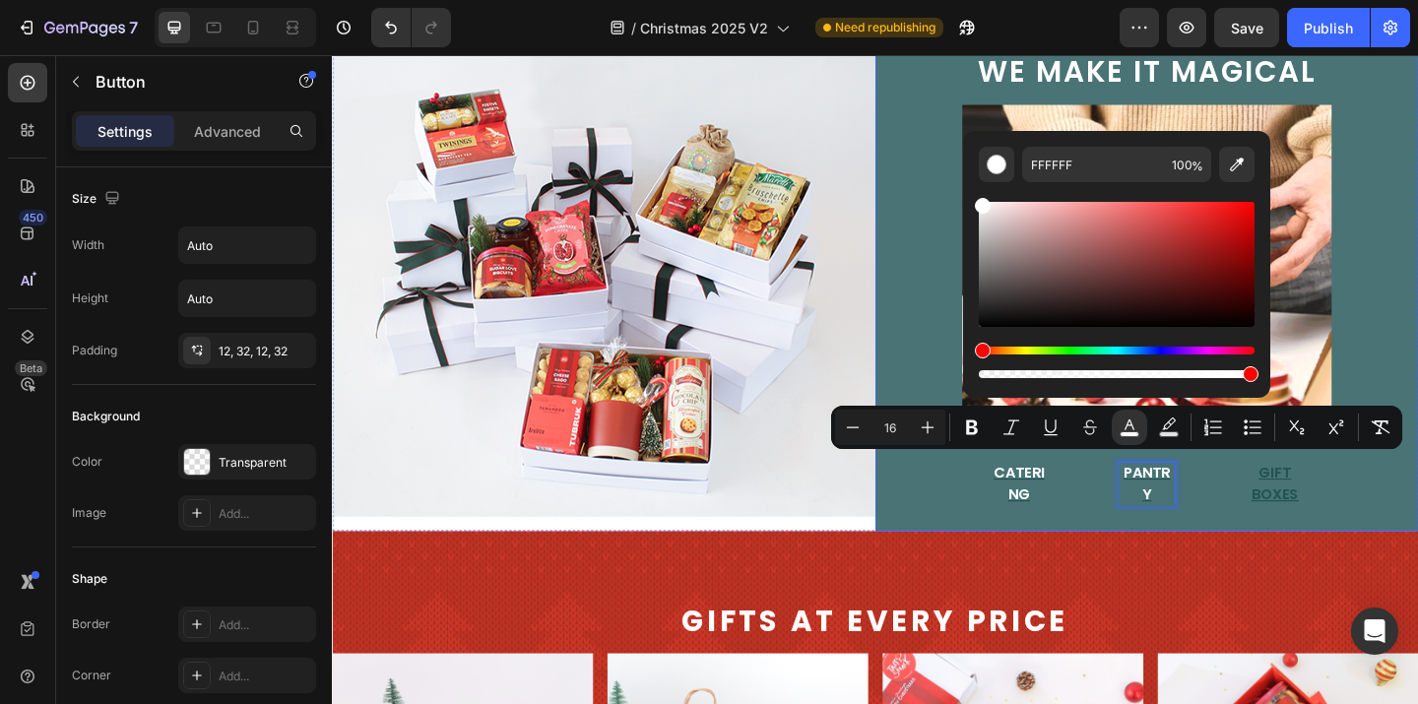
click at [1417, 262] on div "we make it magical Text Block Image Catering Button Pantry Button 0 Gift Boxes …" at bounding box center [1218, 296] width 591 height 554
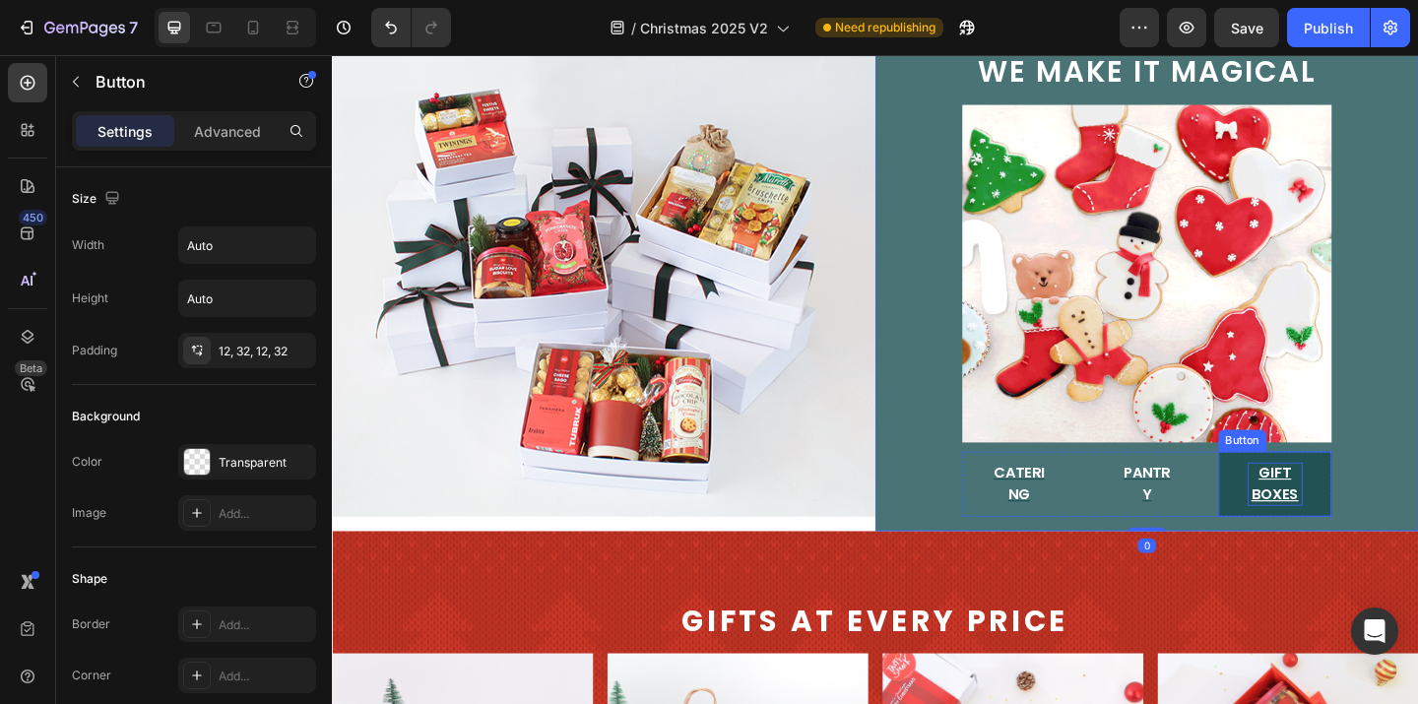
click at [1354, 516] on p "Gift Boxes" at bounding box center [1357, 521] width 60 height 47
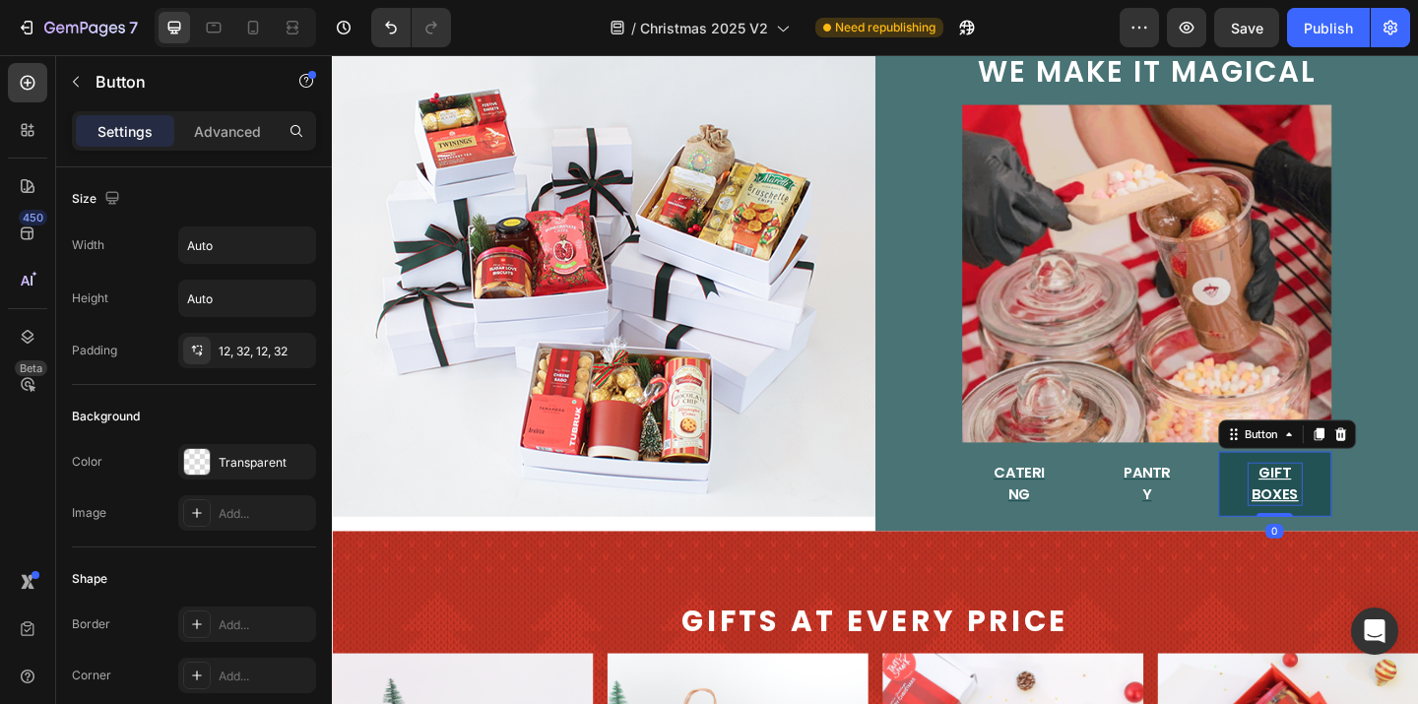
click at [1354, 516] on p "Gift Boxes" at bounding box center [1357, 521] width 60 height 47
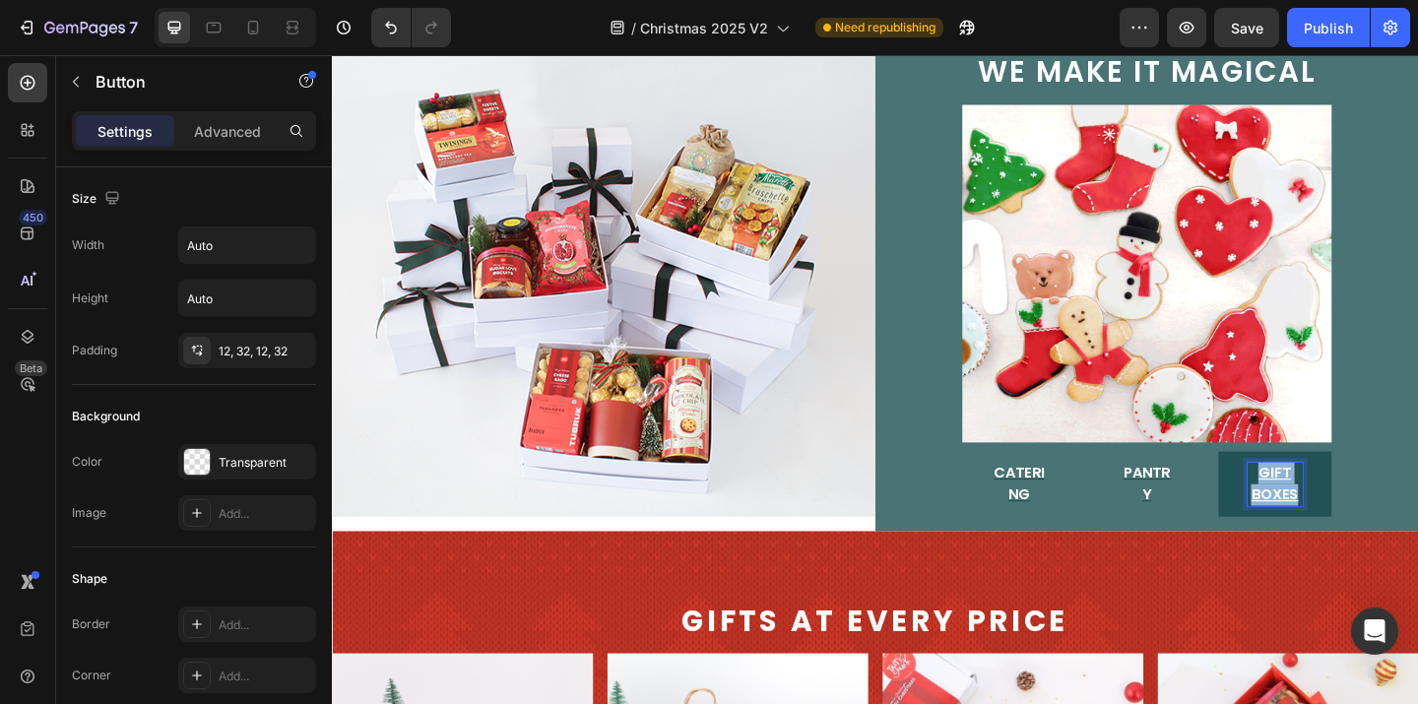
click at [1354, 516] on p "Gift Boxes" at bounding box center [1357, 521] width 60 height 47
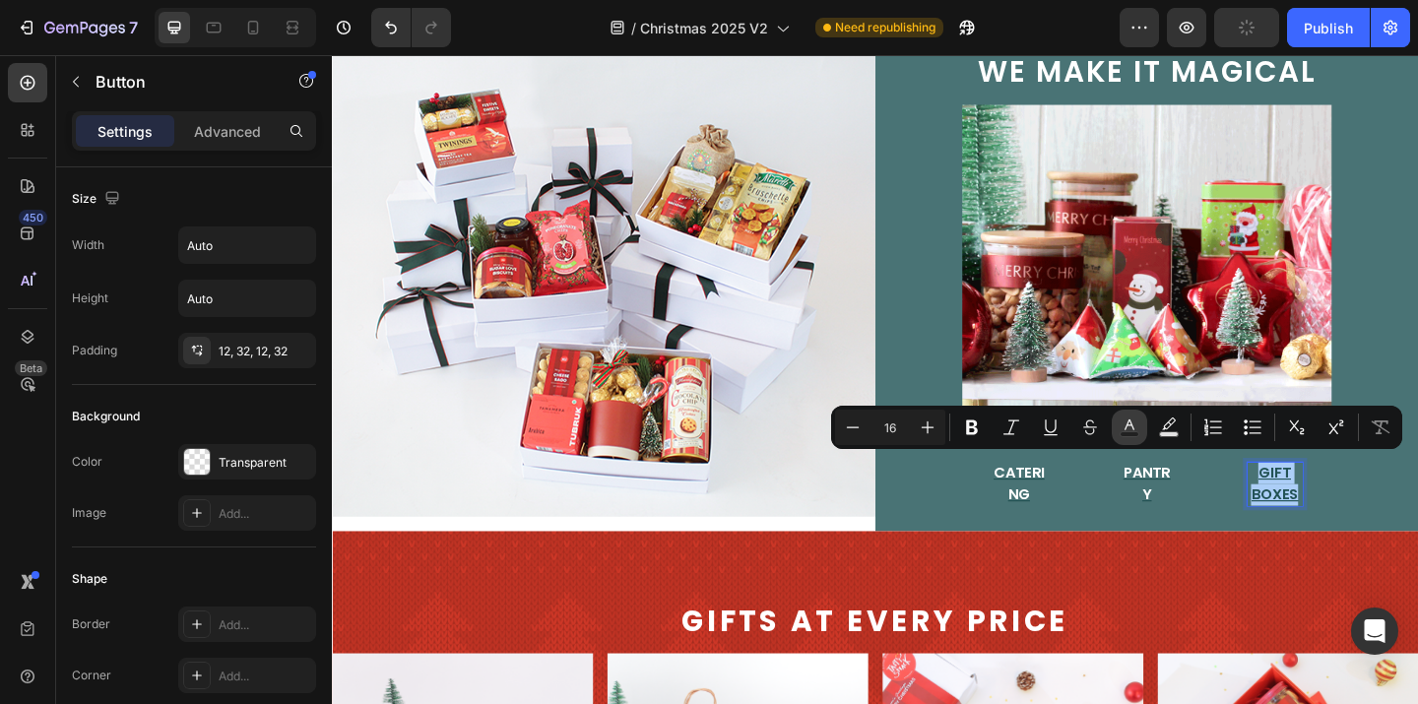
click at [1136, 428] on icon "Editor contextual toolbar" at bounding box center [1130, 427] width 20 height 20
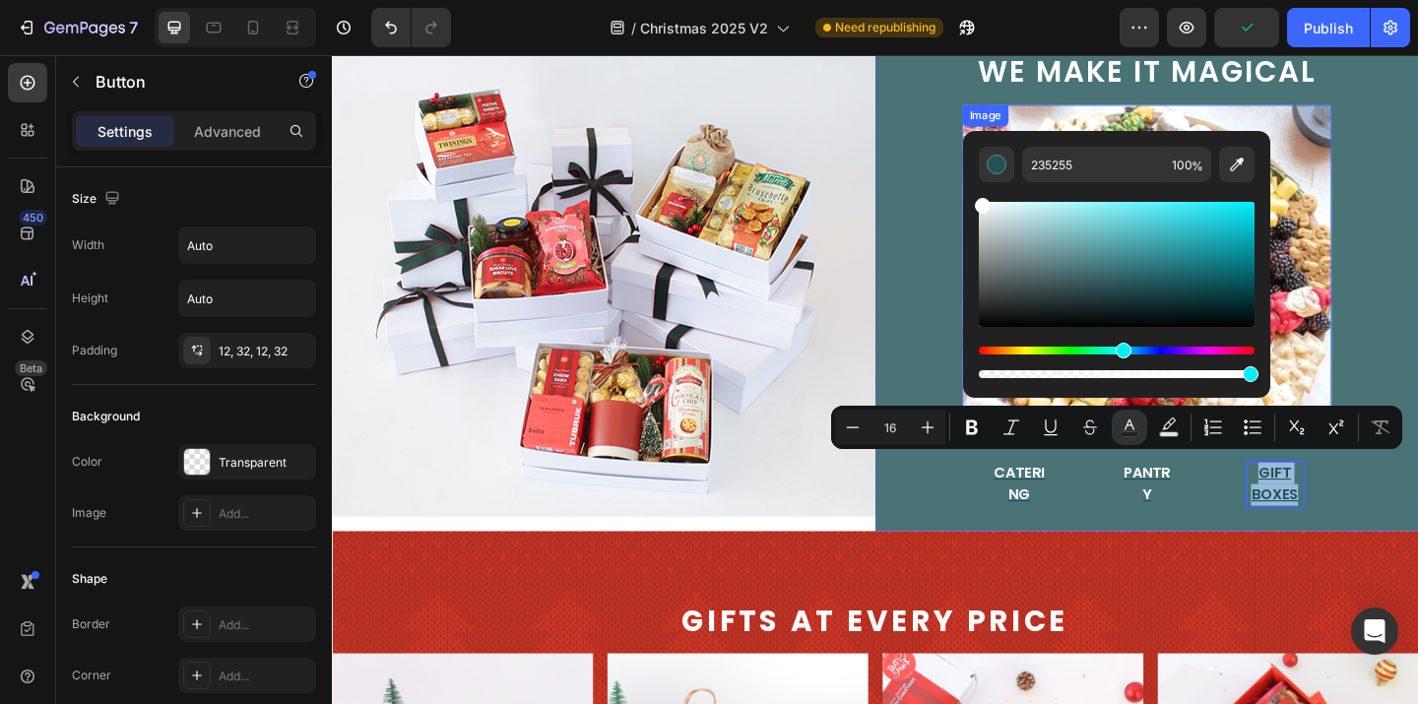
type input "FFFFFF"
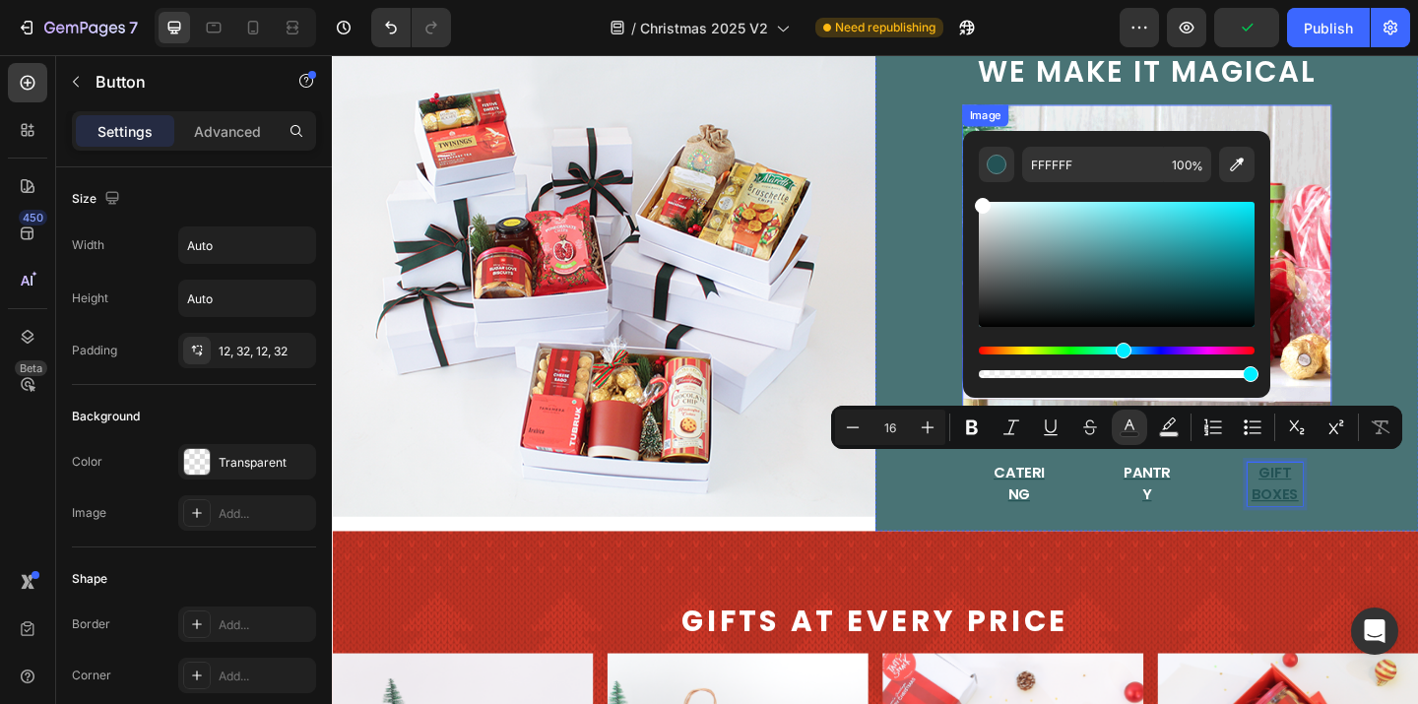
drag, startPoint x: 1332, startPoint y: 282, endPoint x: 1006, endPoint y: 191, distance: 338.3
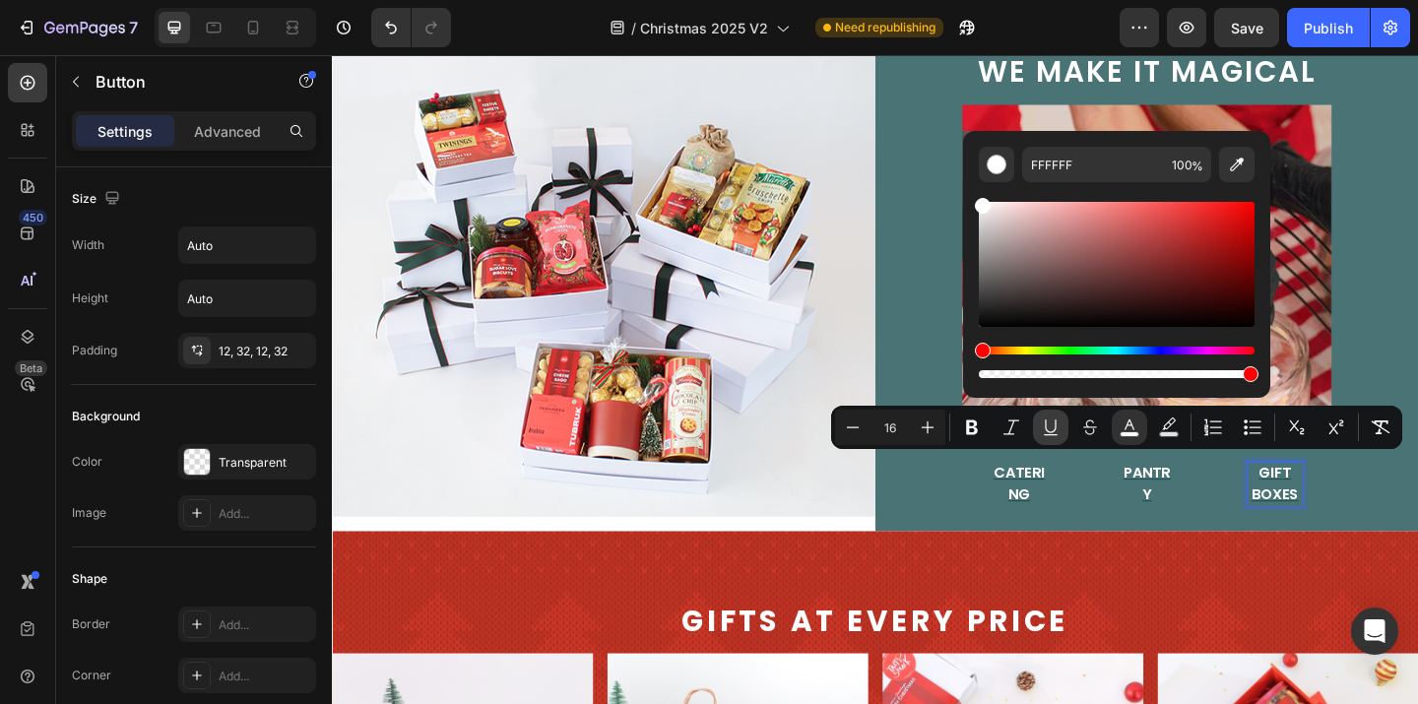
click at [1054, 426] on icon "Editor contextual toolbar" at bounding box center [1051, 427] width 20 height 20
click at [1212, 508] on span "Pantry" at bounding box center [1217, 521] width 51 height 46
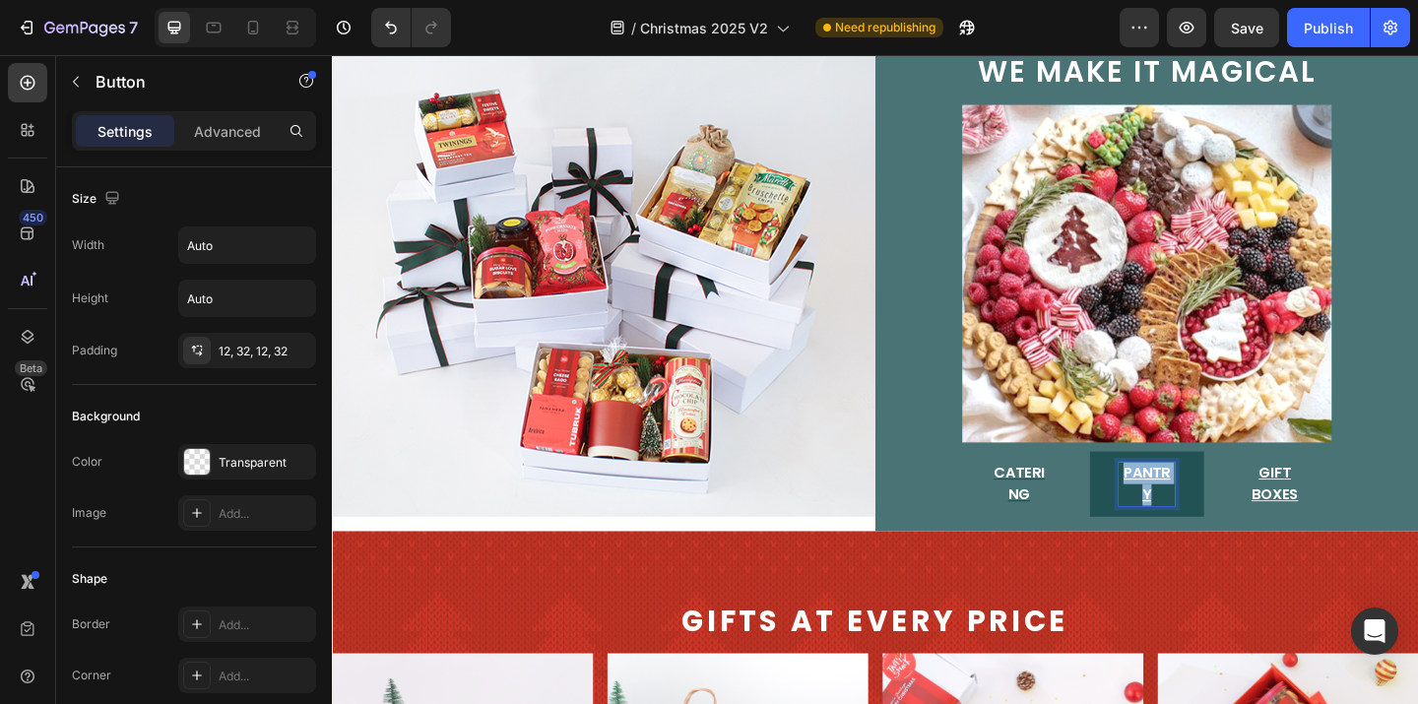
click at [1212, 508] on span "Pantry" at bounding box center [1217, 521] width 51 height 46
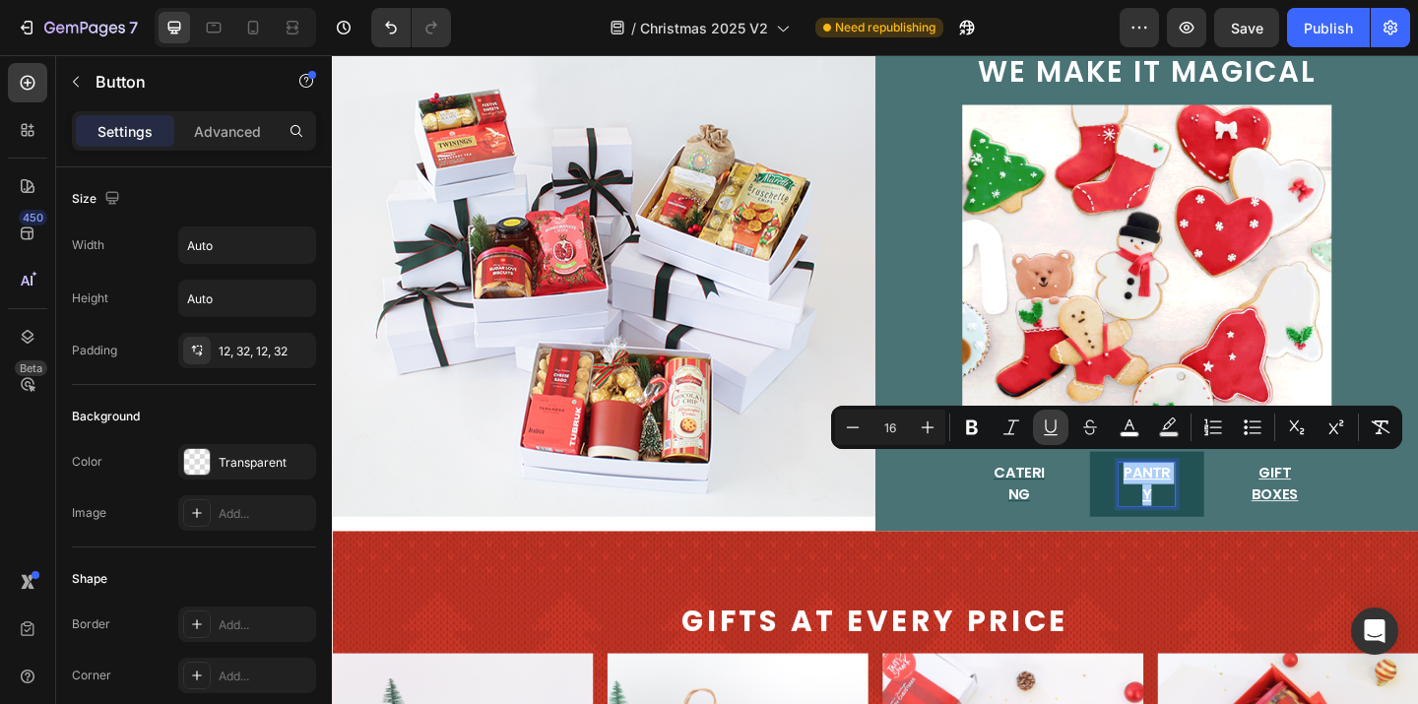
click at [1053, 431] on icon "Editor contextual toolbar" at bounding box center [1050, 426] width 11 height 14
click at [1073, 509] on span "Catering" at bounding box center [1079, 521] width 55 height 46
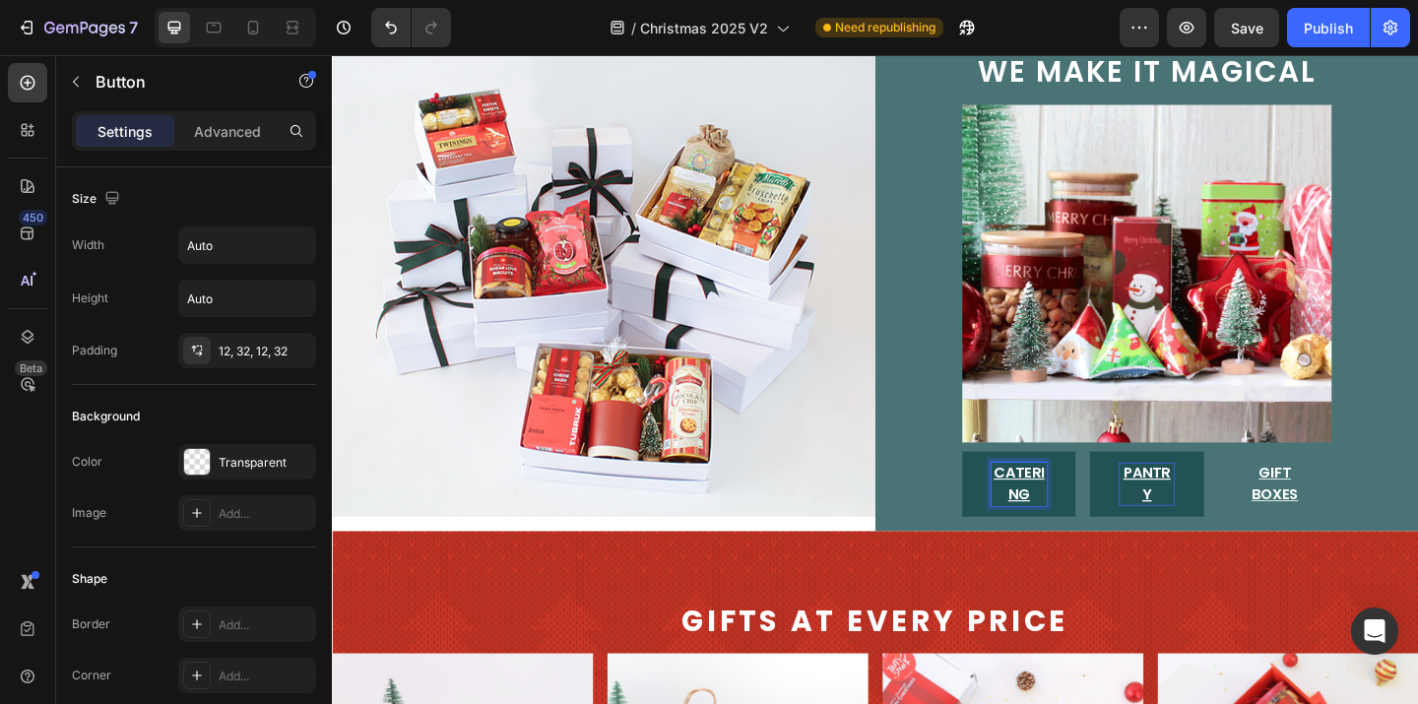
click at [1073, 509] on span "Catering" at bounding box center [1079, 521] width 55 height 46
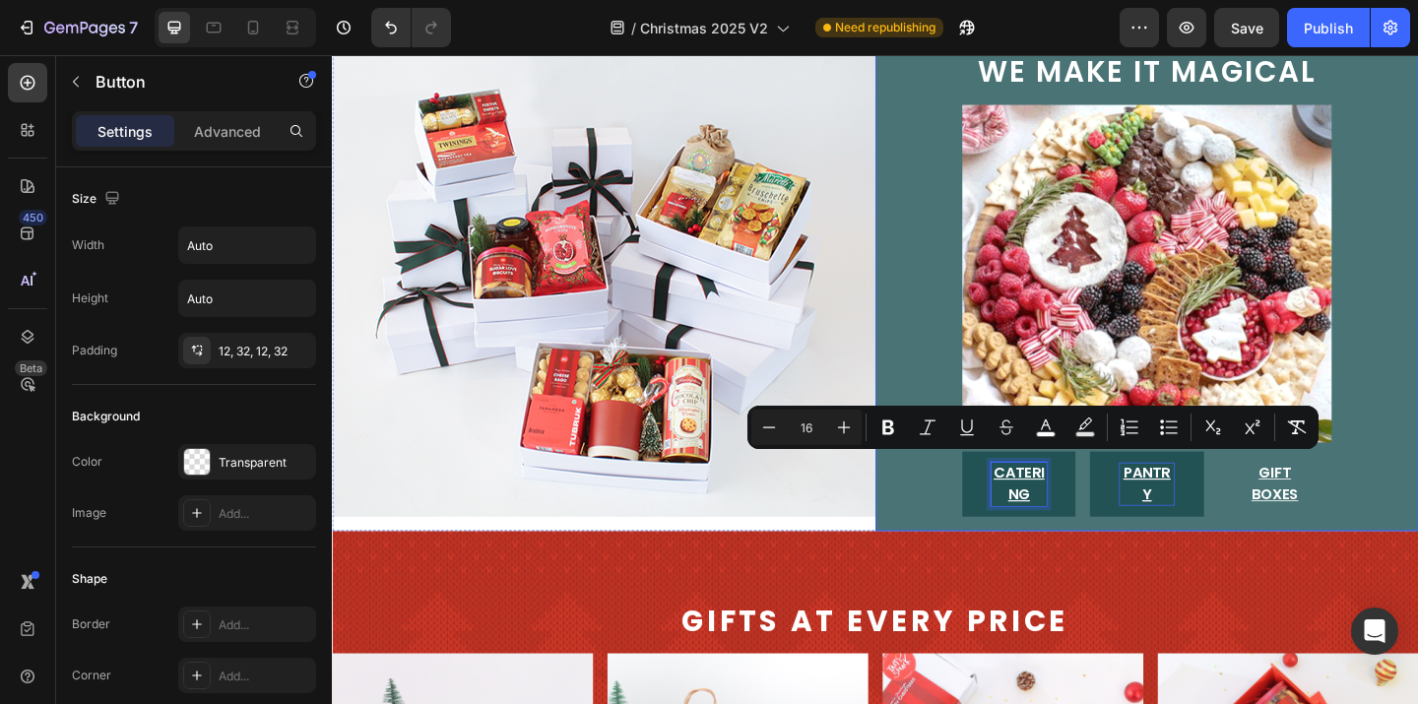
click at [1160, 547] on button "Pantry" at bounding box center [1217, 521] width 123 height 71
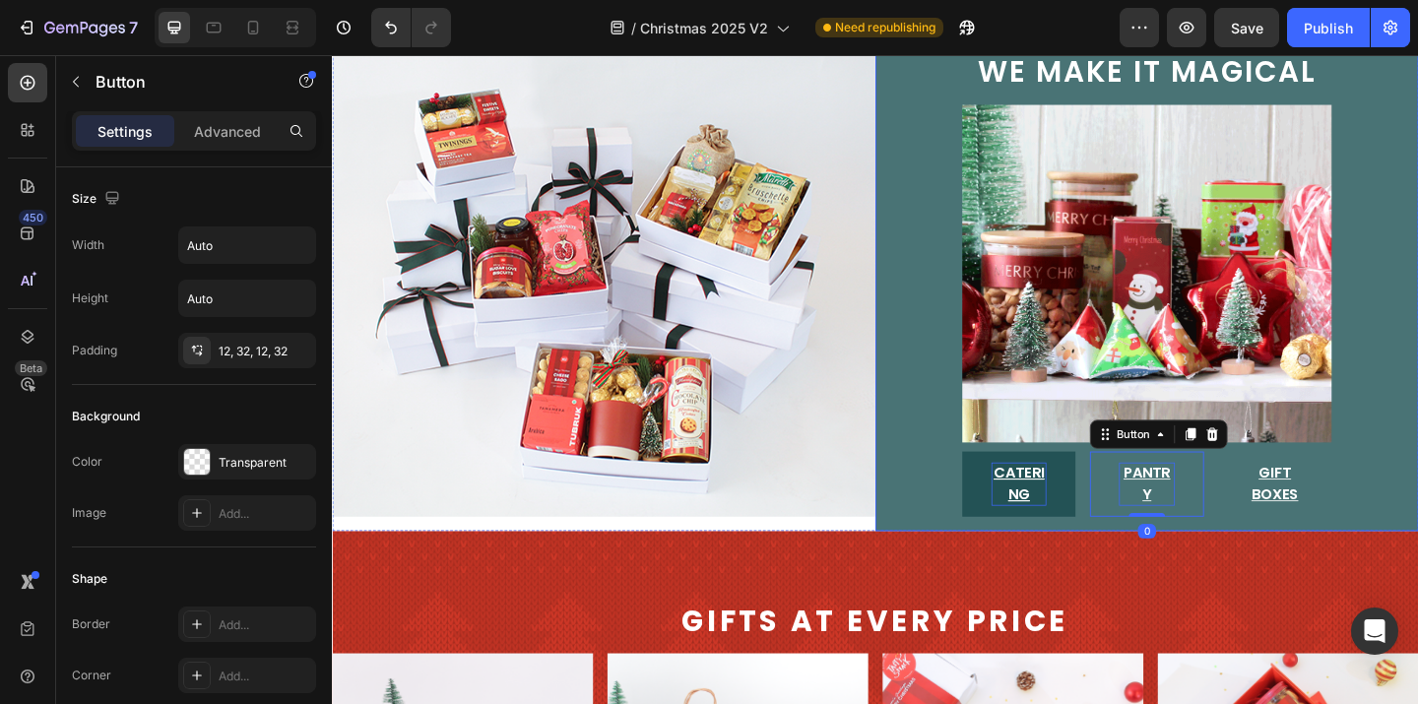
click at [1417, 435] on div "we make it magical Text Block Image Catering Button Pantry Button 0 Gift Boxes …" at bounding box center [1218, 296] width 591 height 554
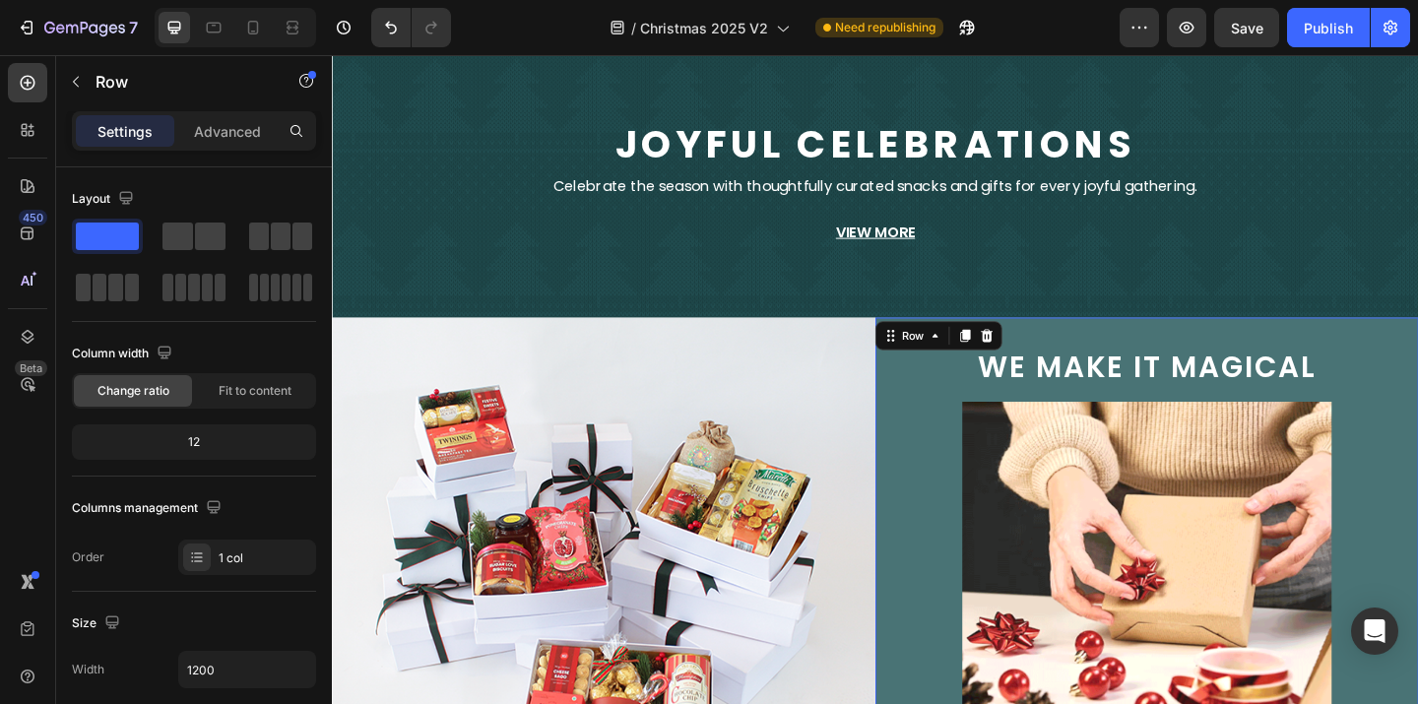
scroll to position [0, 0]
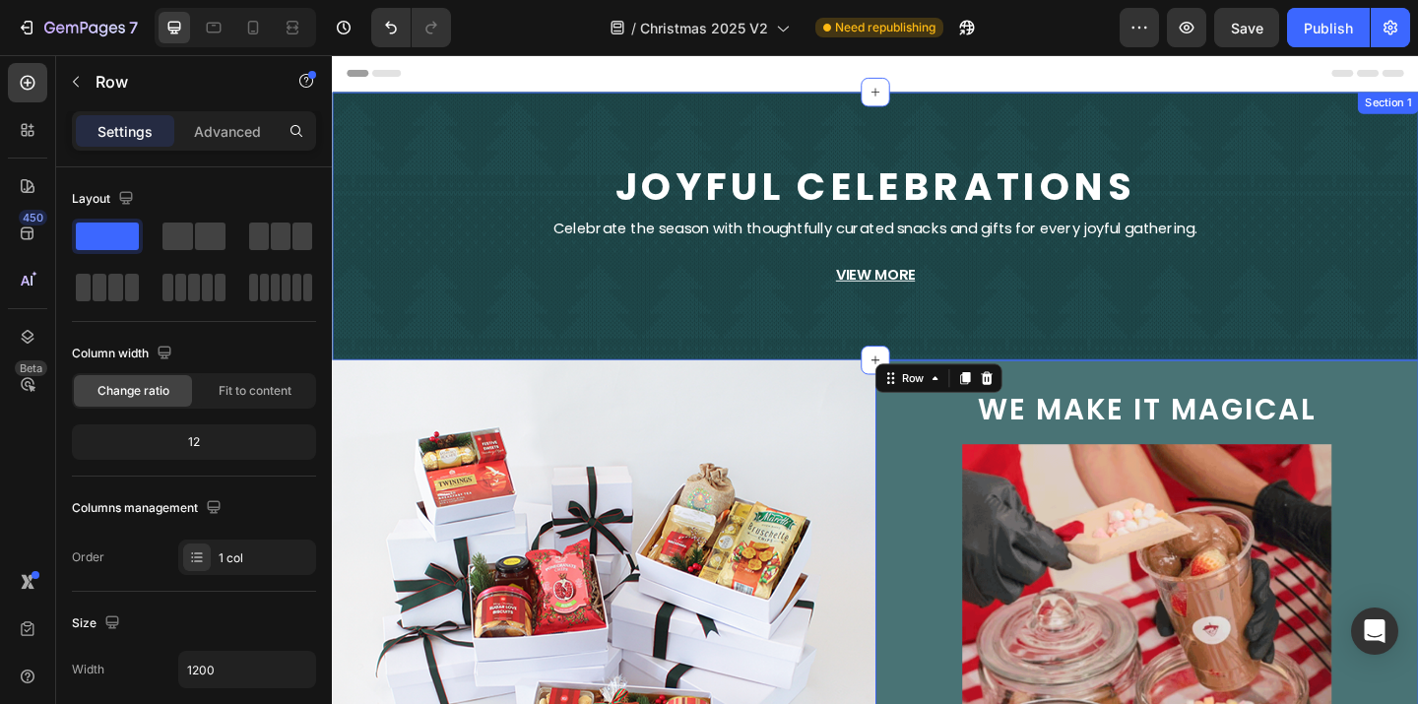
click at [1417, 318] on div "Joyful Celebrations Text Block Celebrate the season with thoughtfully curated s…" at bounding box center [923, 241] width 1182 height 228
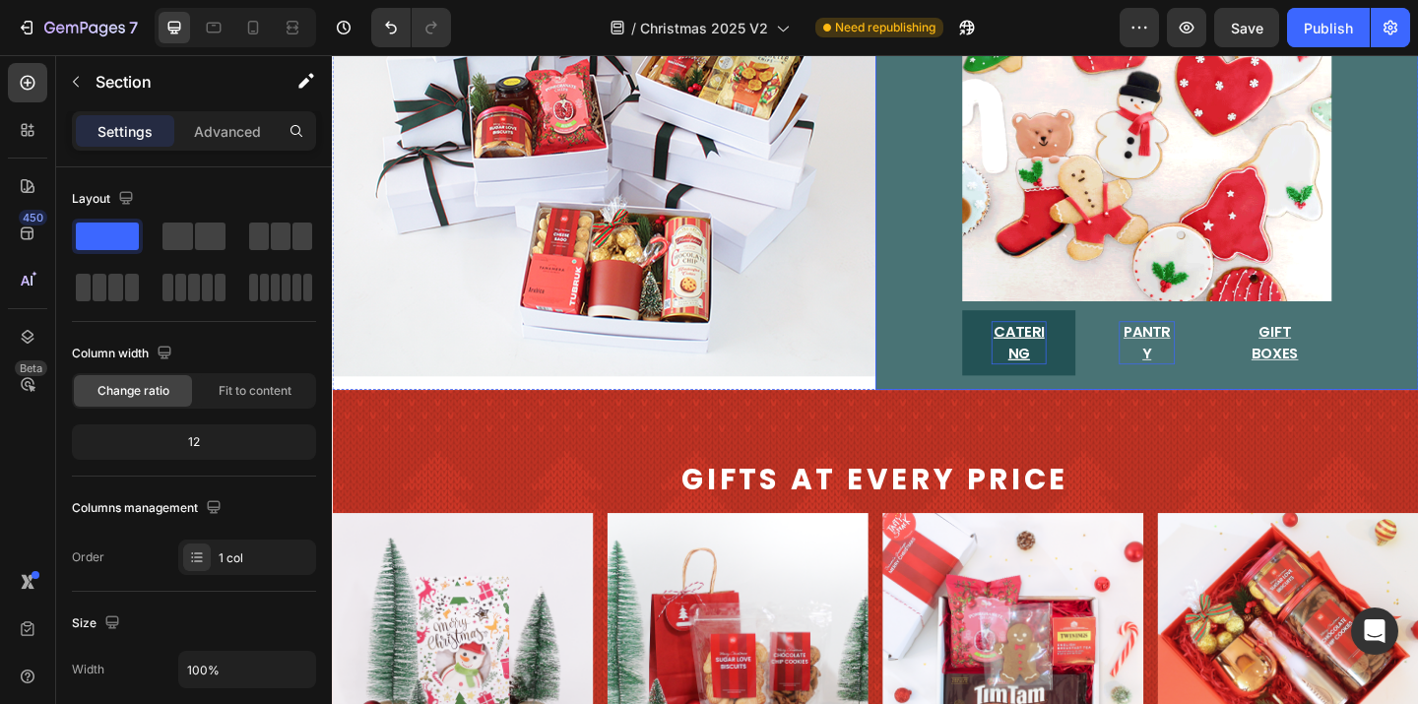
scroll to position [651, 0]
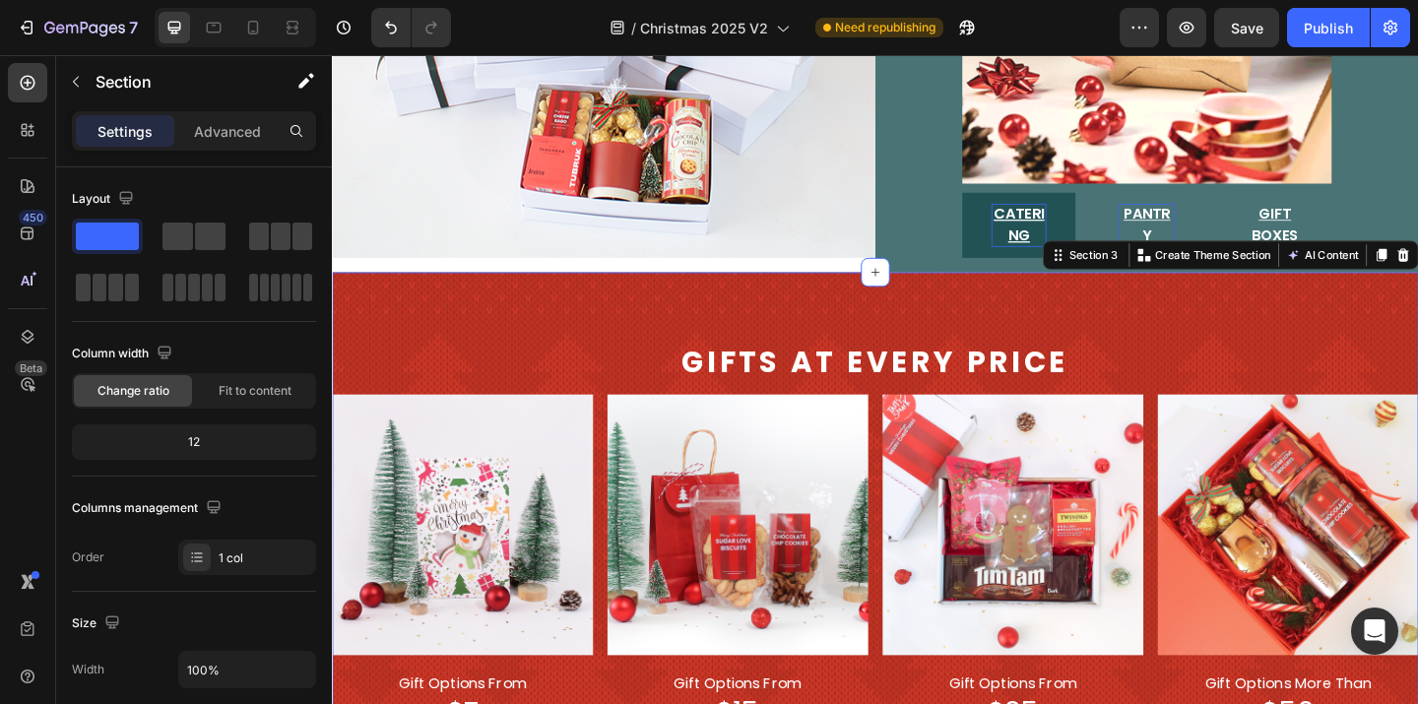
click at [1251, 357] on div "Gifts at every price Text Block Image gift options from Text Block $7 Text Bloc…" at bounding box center [923, 572] width 1182 height 562
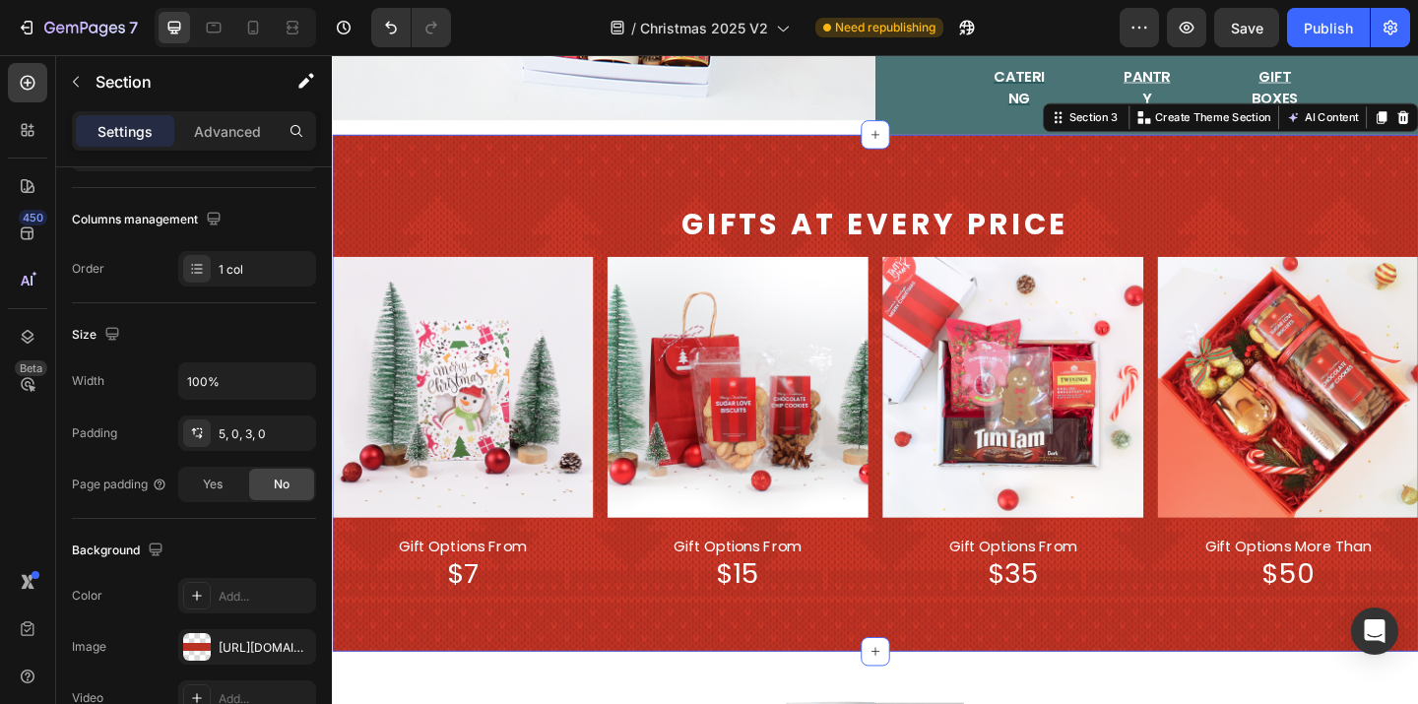
scroll to position [561, 0]
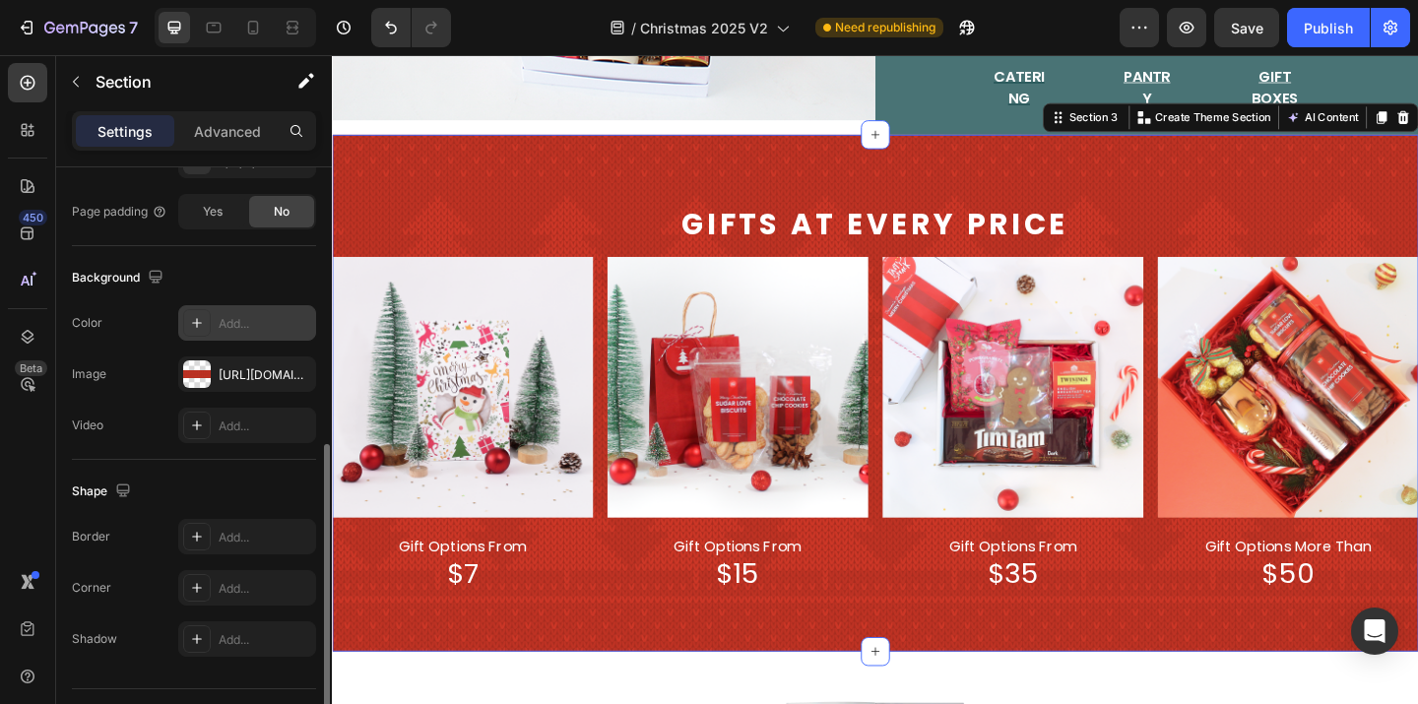
click at [279, 317] on div "Add..." at bounding box center [265, 324] width 93 height 18
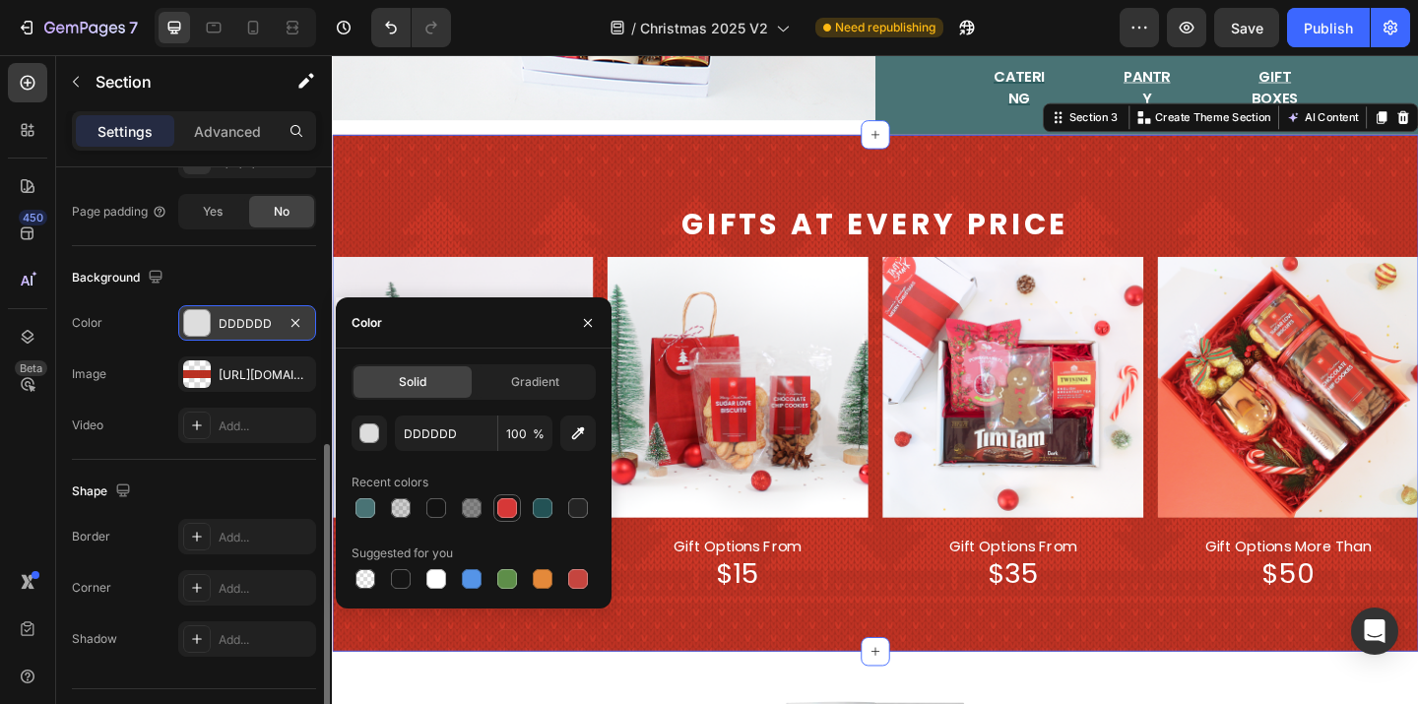
click at [511, 510] on div at bounding box center [507, 508] width 20 height 20
click at [299, 377] on icon "button" at bounding box center [295, 373] width 8 height 8
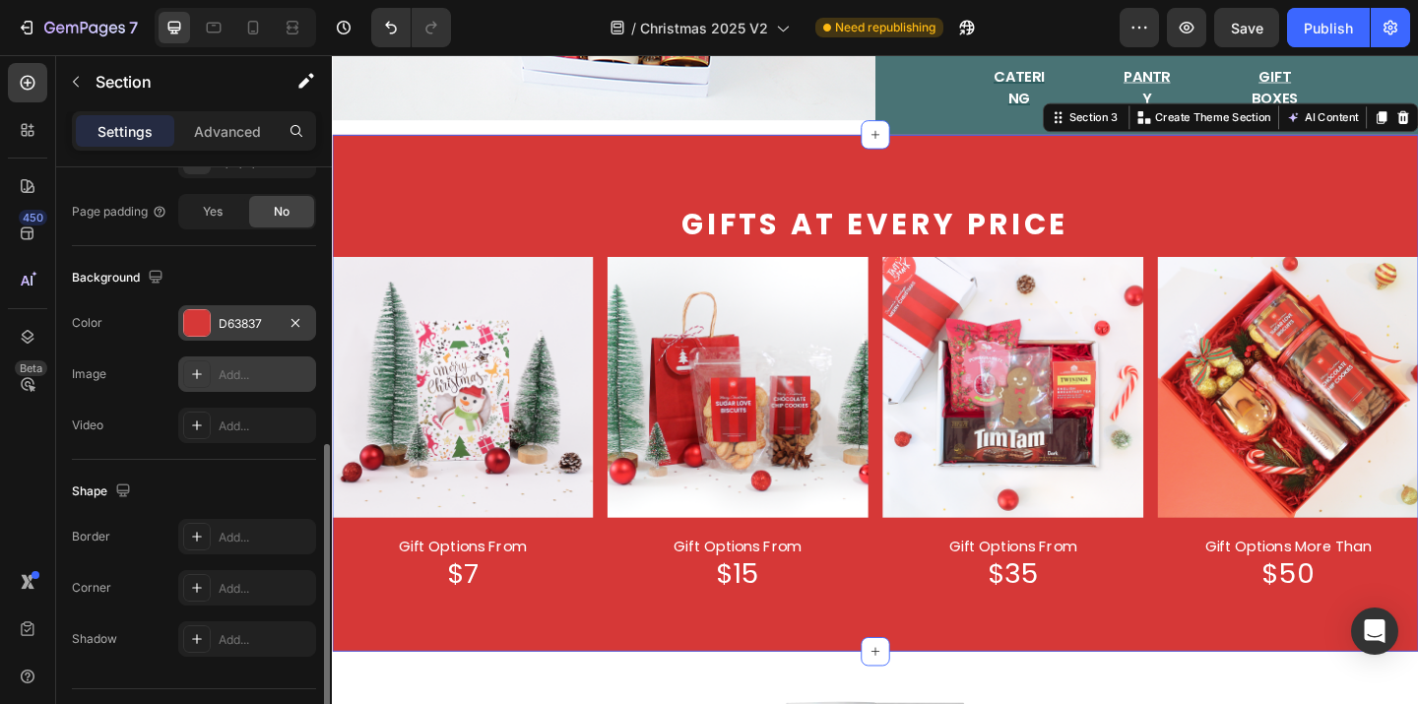
click at [256, 320] on div "D63837" at bounding box center [247, 324] width 57 height 18
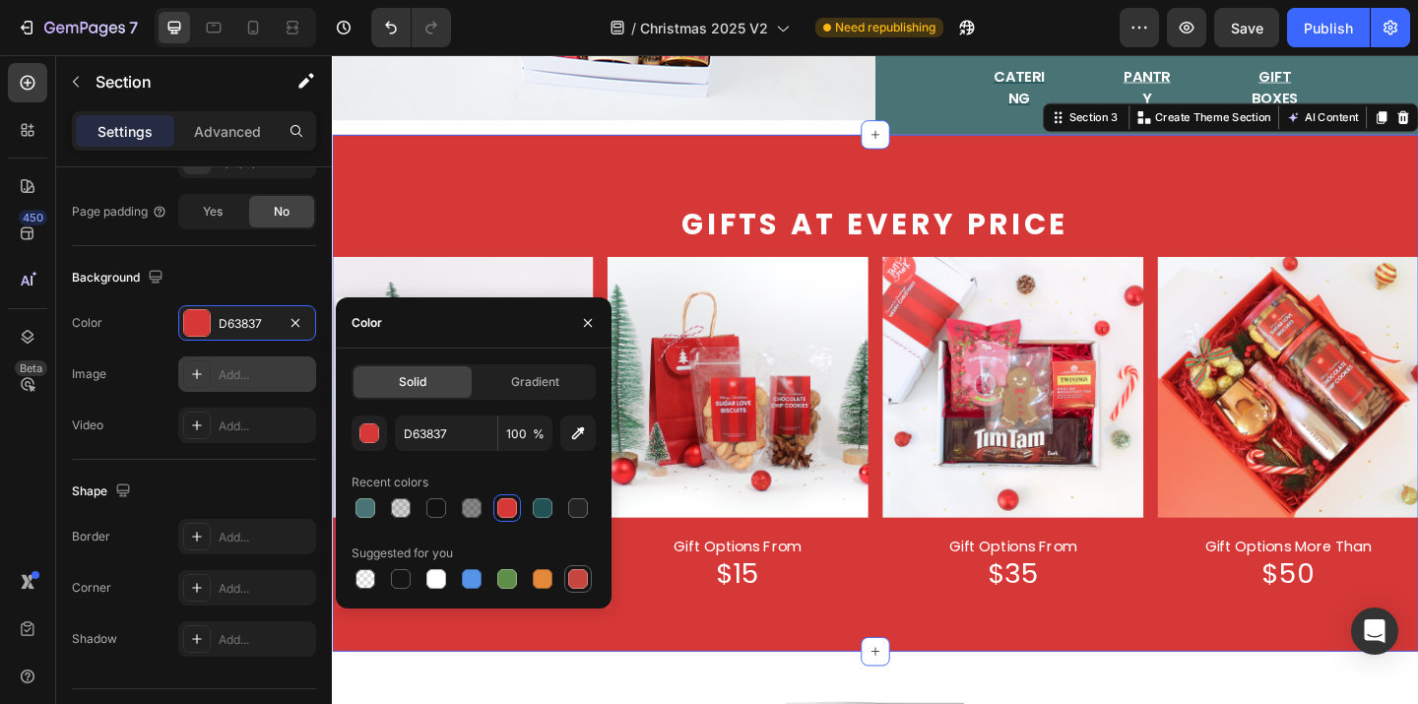
click at [571, 581] on div at bounding box center [578, 579] width 20 height 20
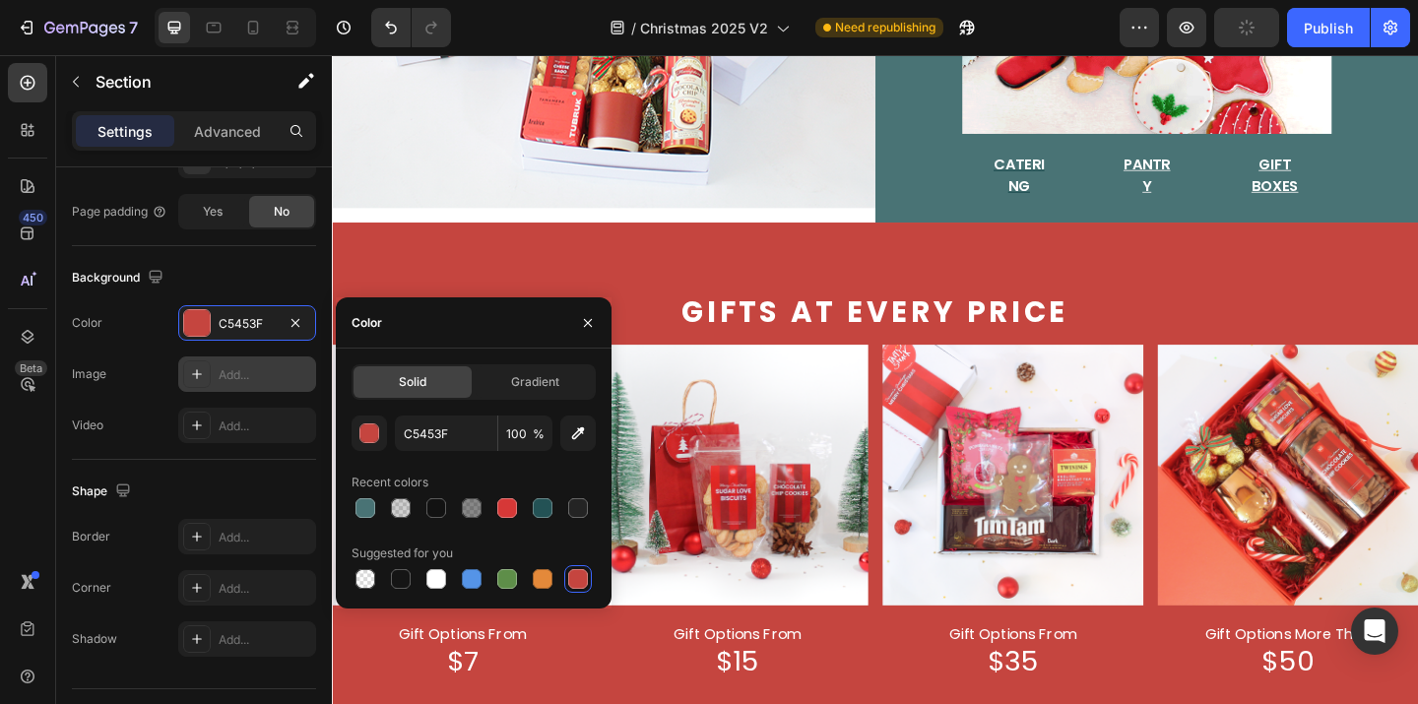
scroll to position [707, 0]
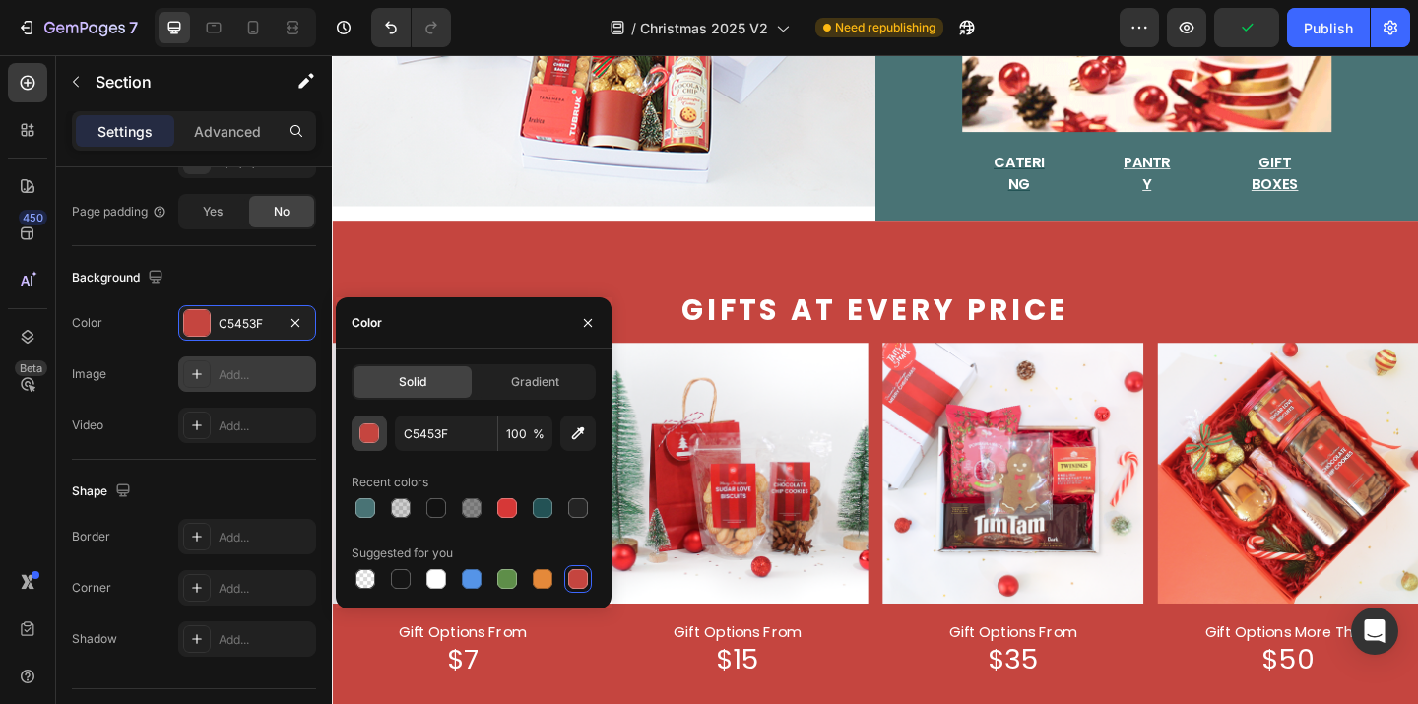
click at [372, 436] on div "button" at bounding box center [370, 434] width 20 height 20
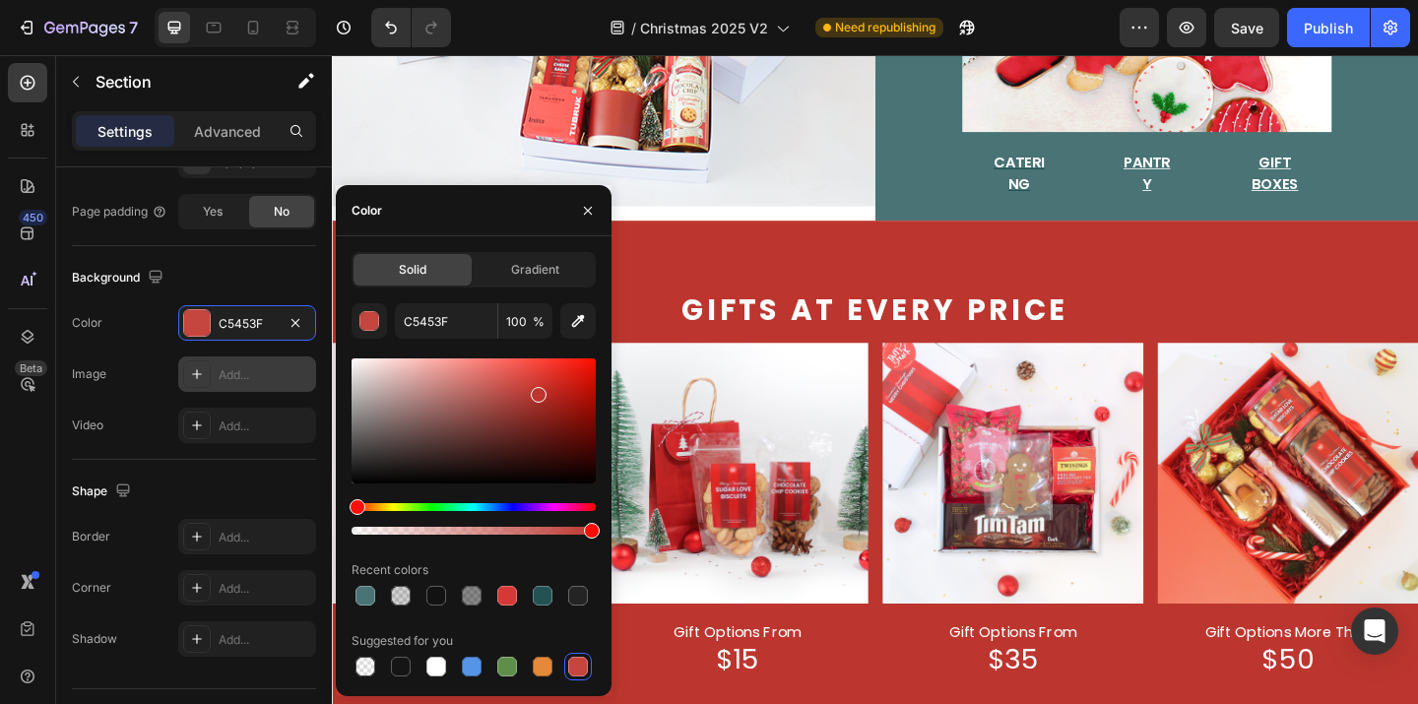
type input "BC362F"
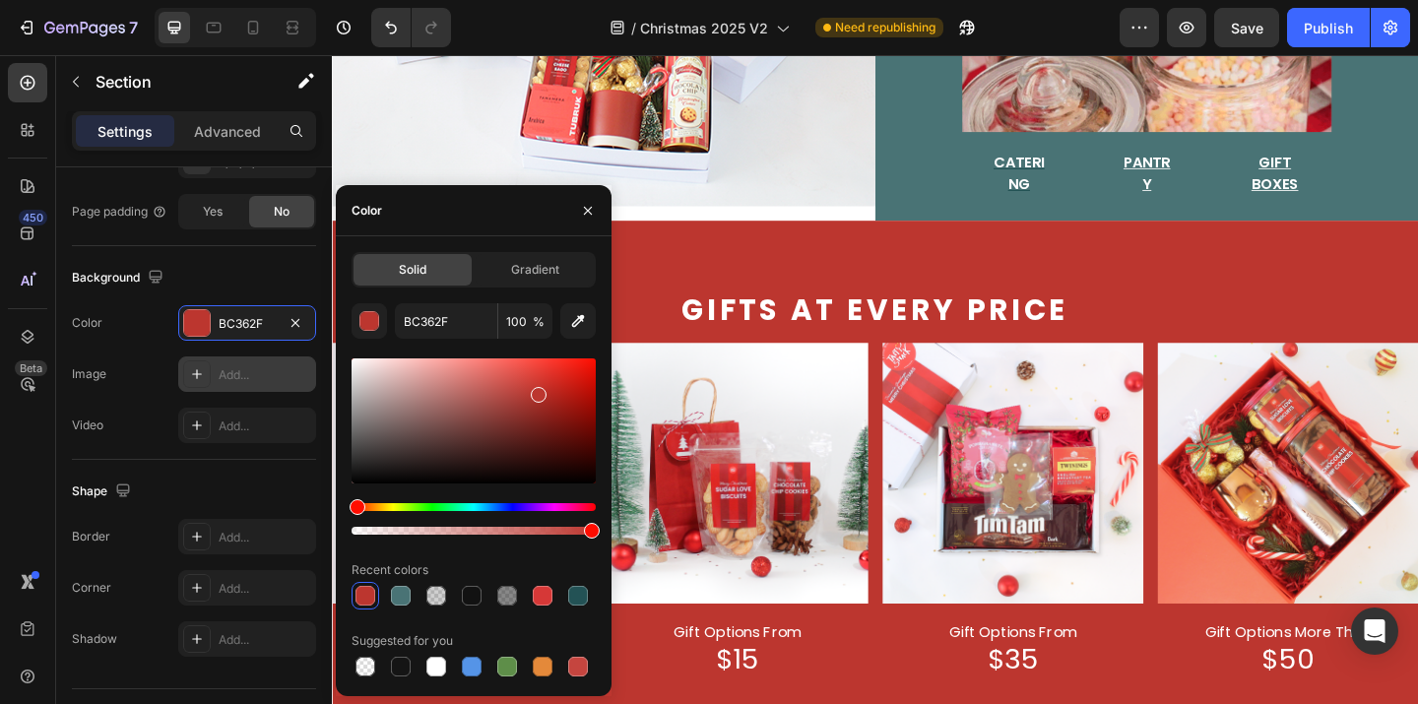
click at [536, 391] on div at bounding box center [474, 420] width 244 height 125
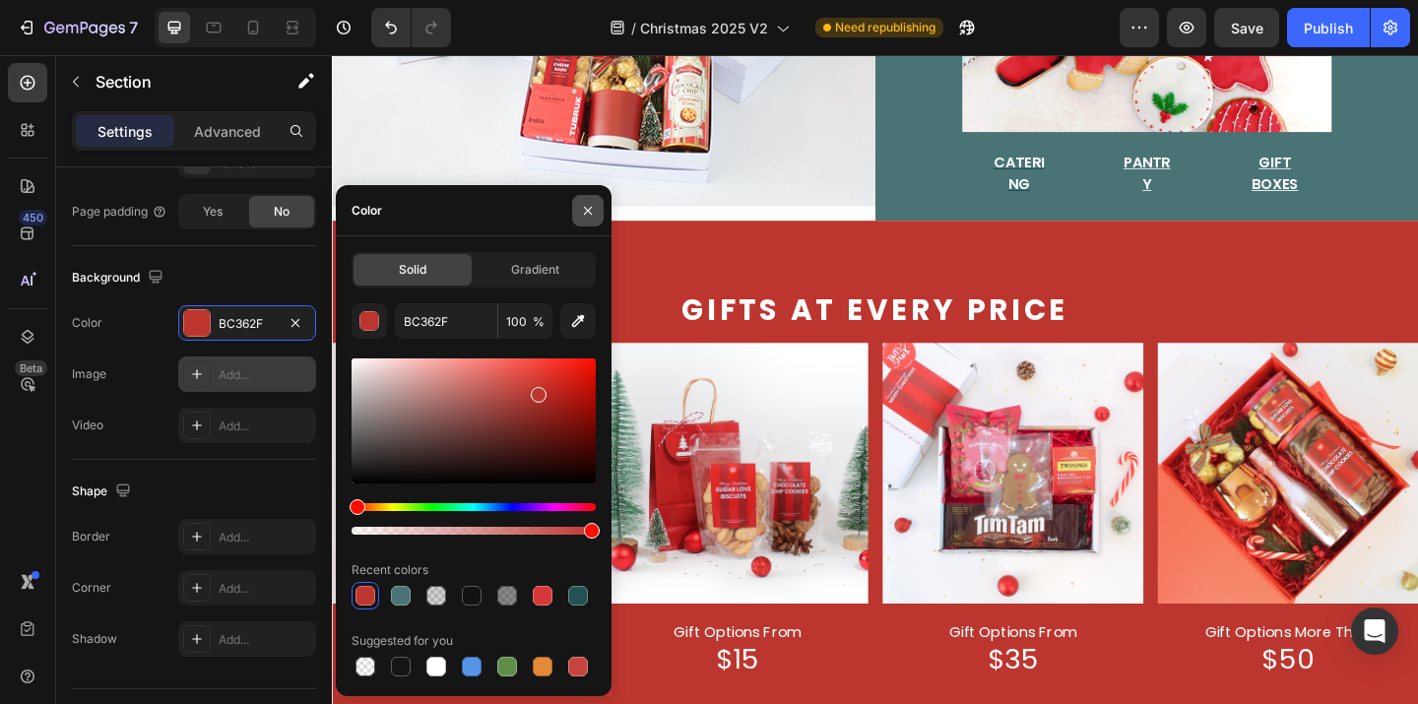
click at [591, 209] on icon "button" at bounding box center [588, 211] width 16 height 16
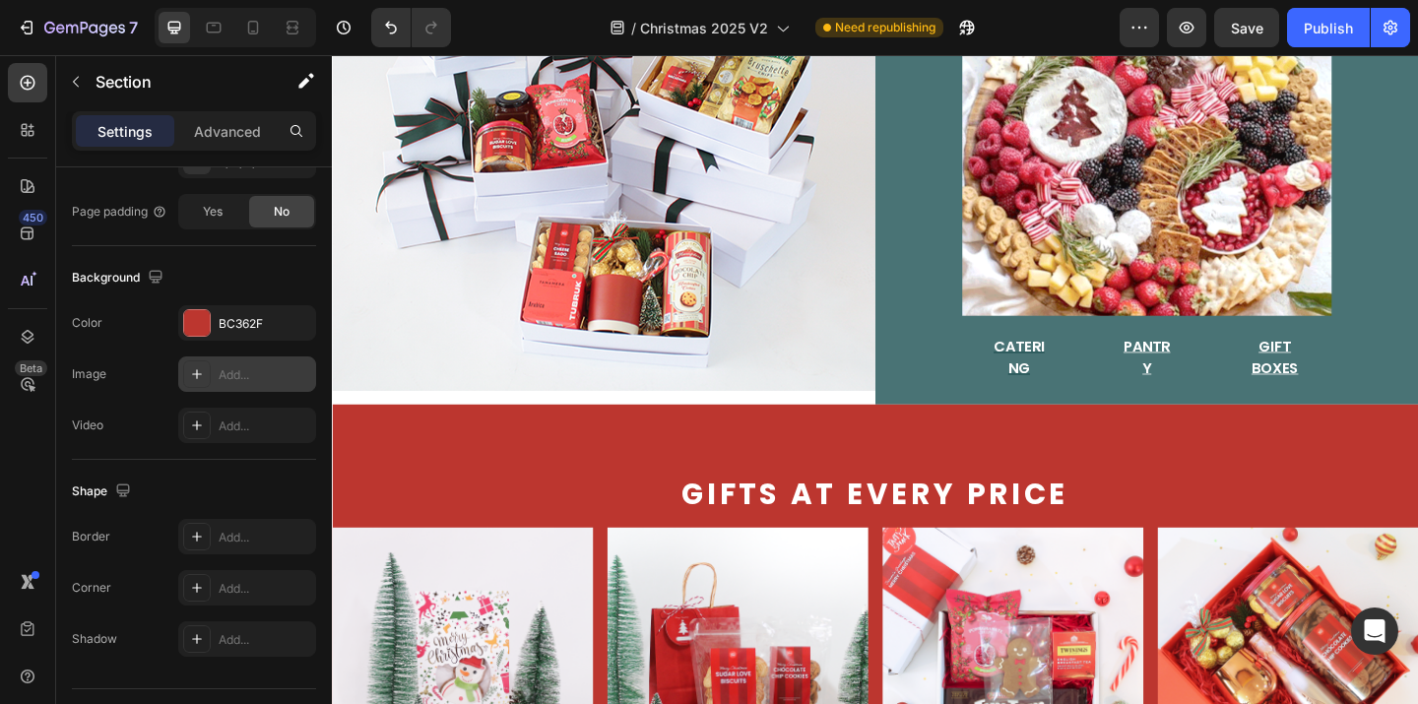
scroll to position [624, 0]
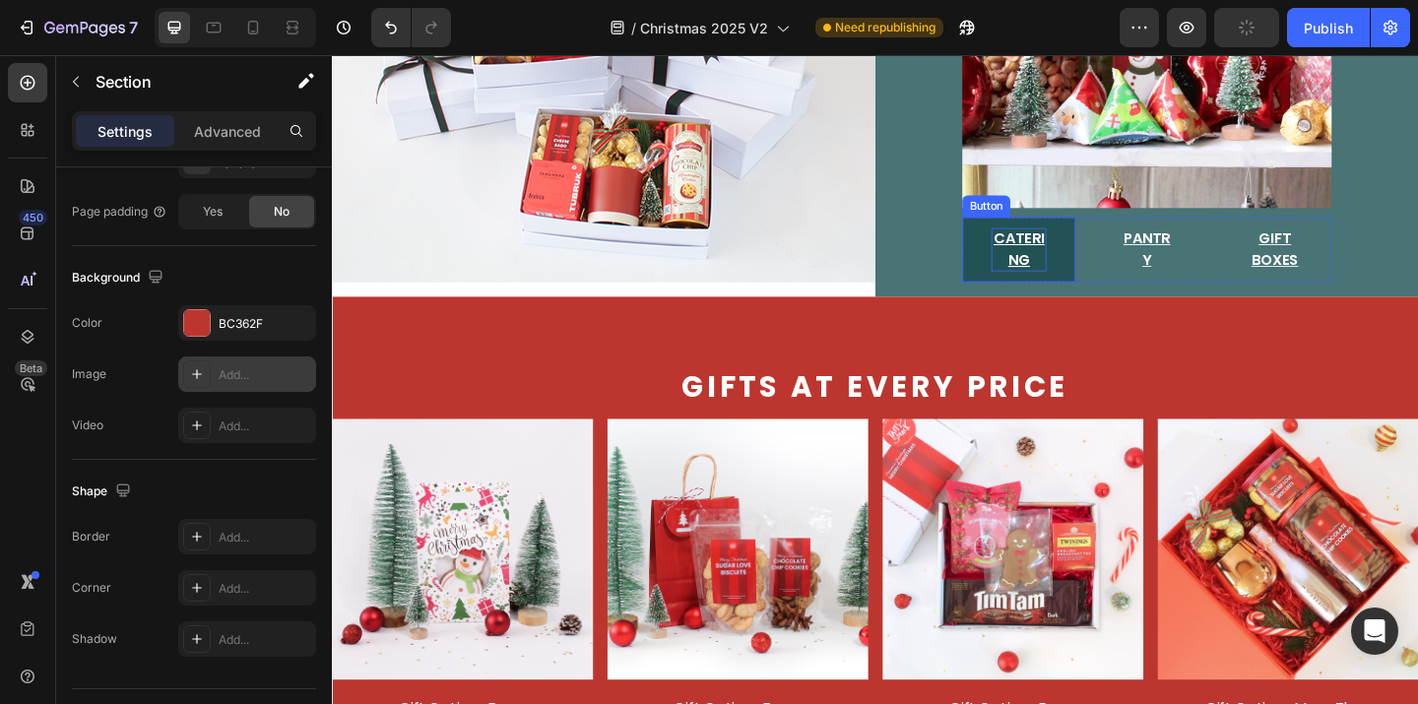
click at [1060, 252] on span "Catering" at bounding box center [1079, 266] width 55 height 46
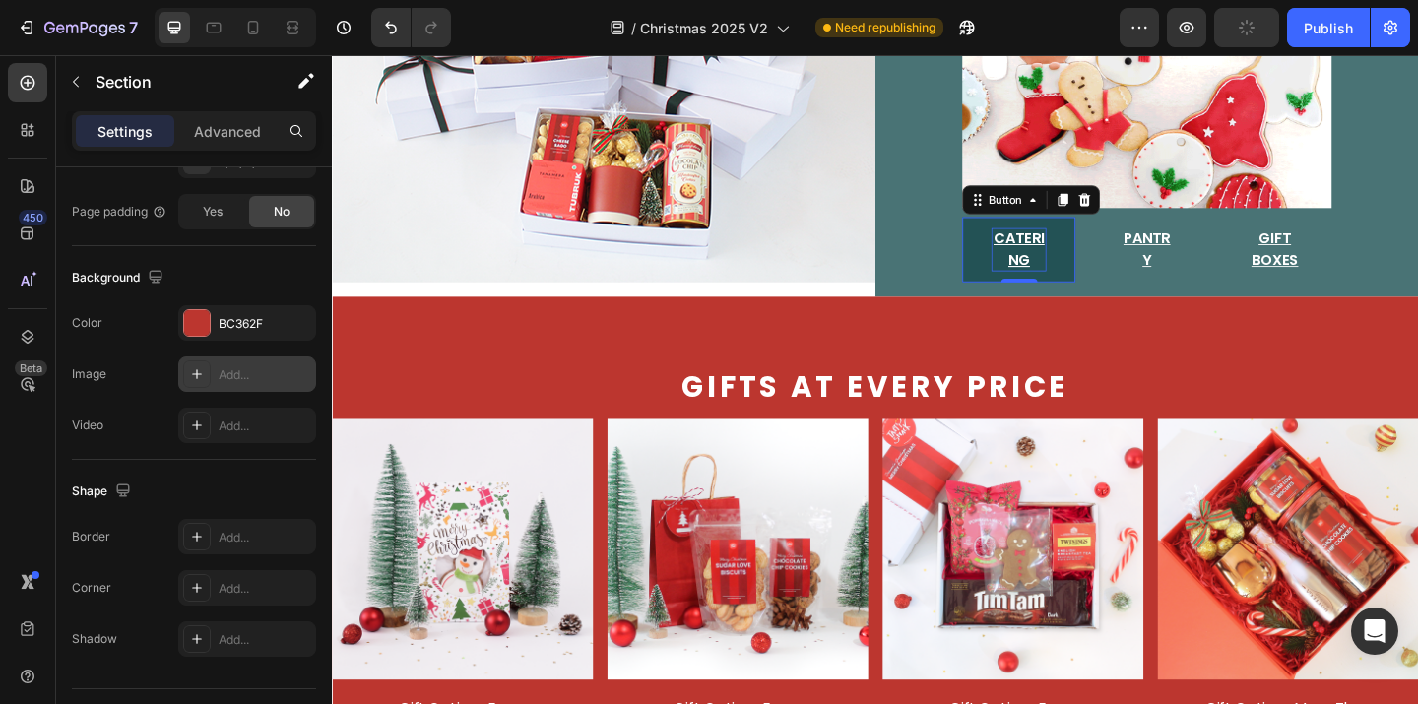
scroll to position [0, 0]
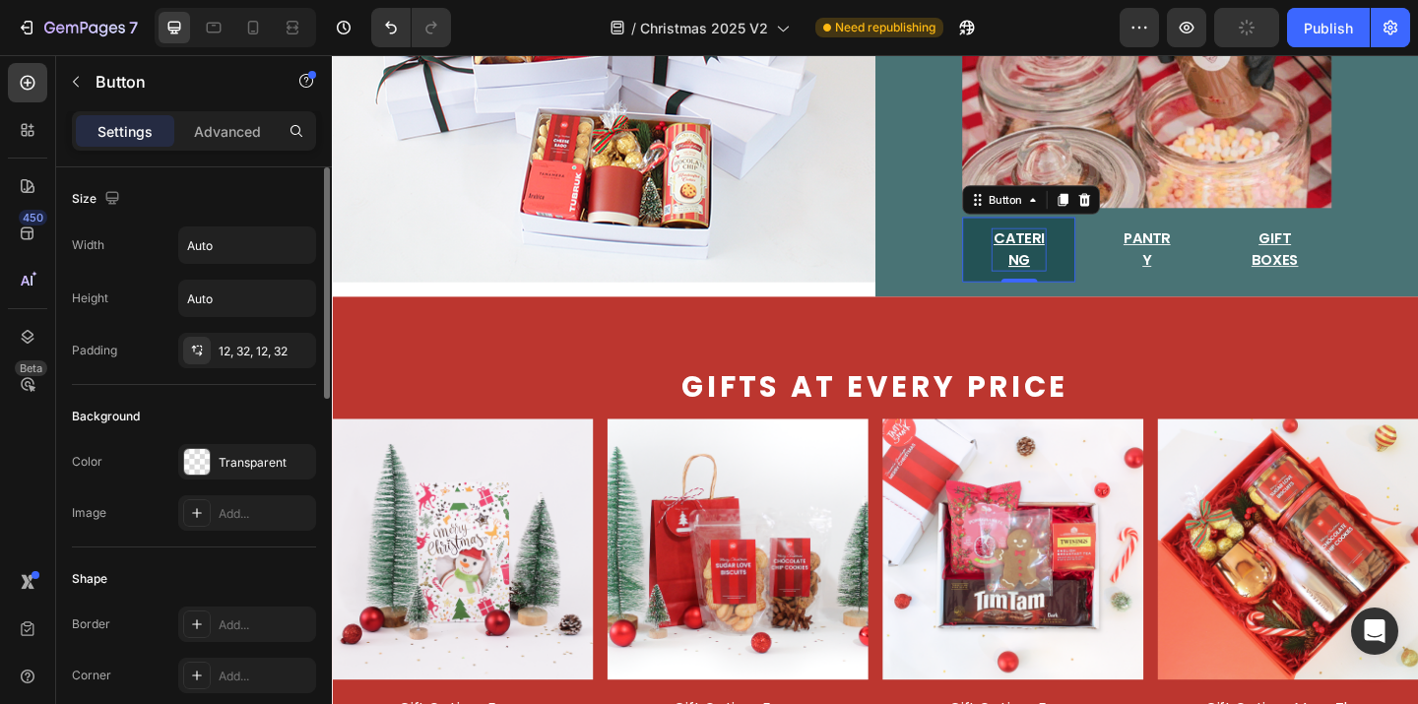
click at [1060, 252] on span "Catering" at bounding box center [1079, 266] width 55 height 46
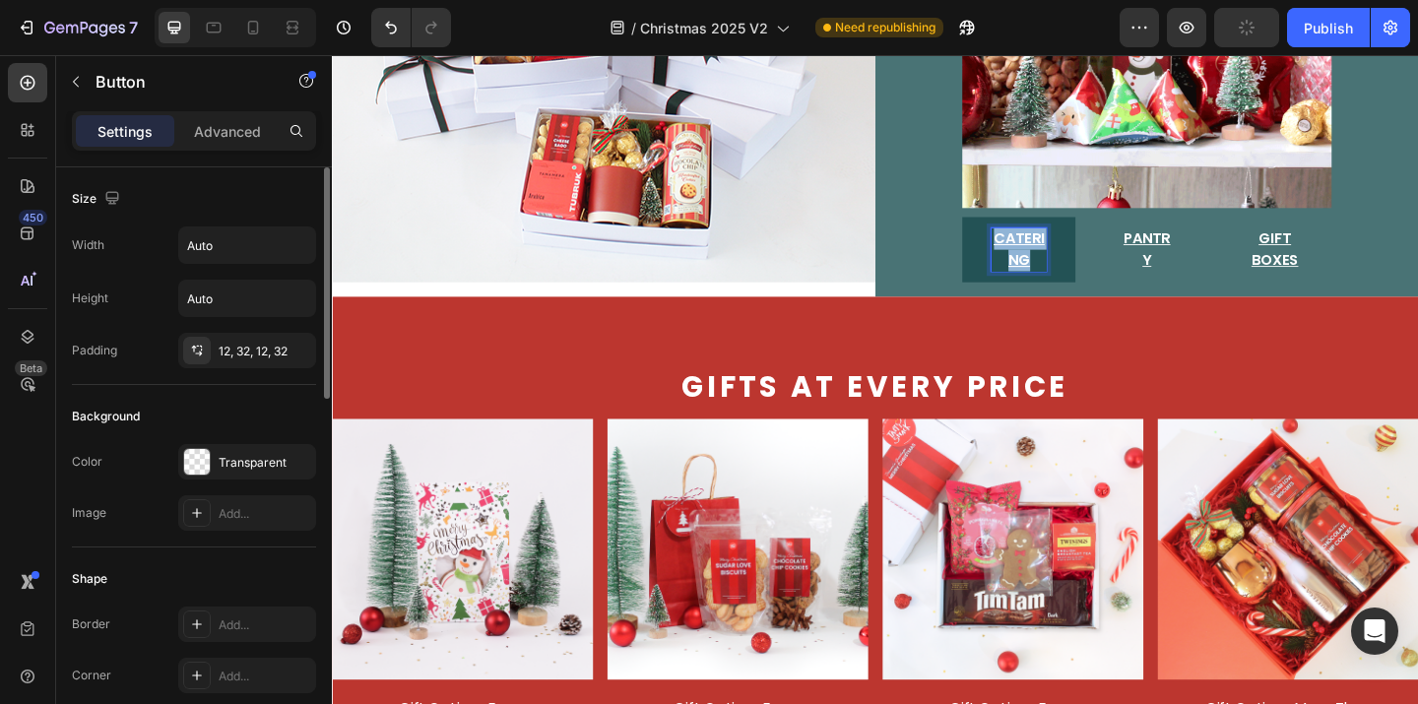
click at [1060, 252] on span "Catering" at bounding box center [1079, 266] width 55 height 46
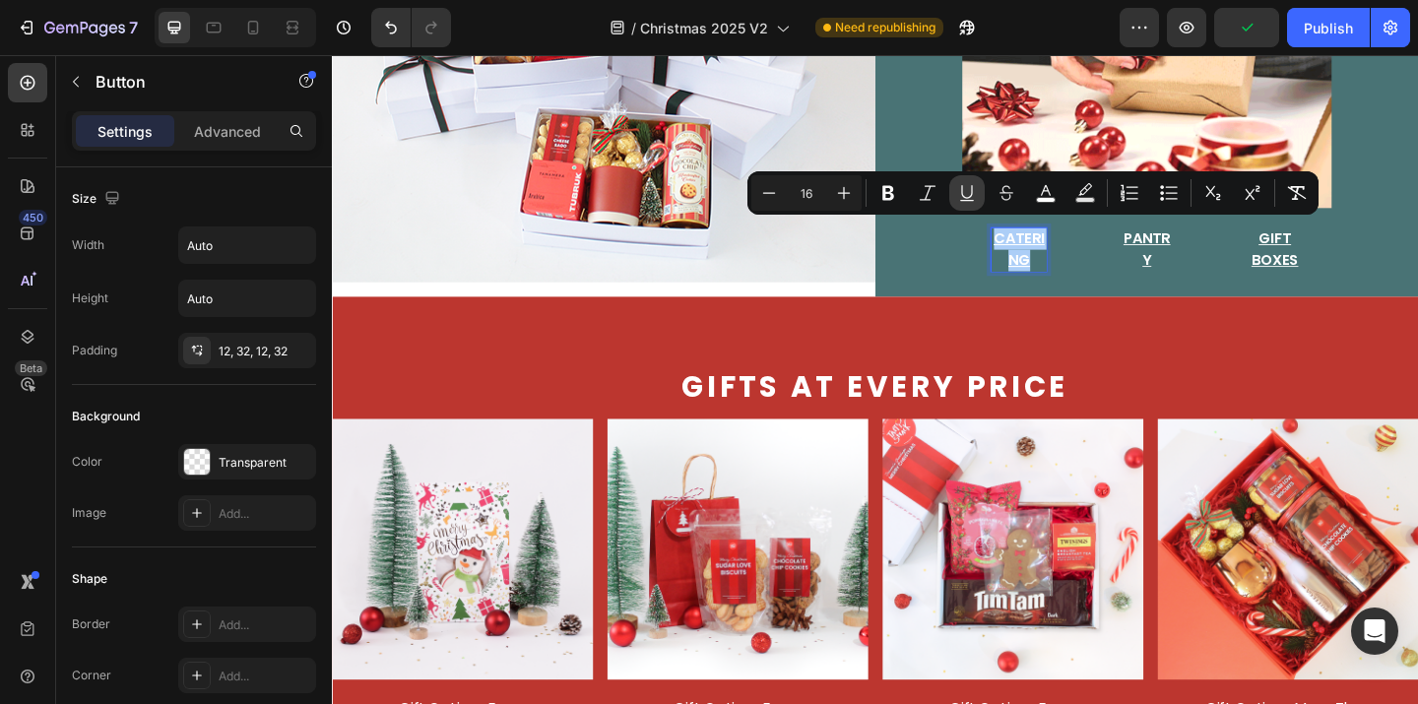
click at [969, 193] on icon "Editor contextual toolbar" at bounding box center [967, 193] width 20 height 20
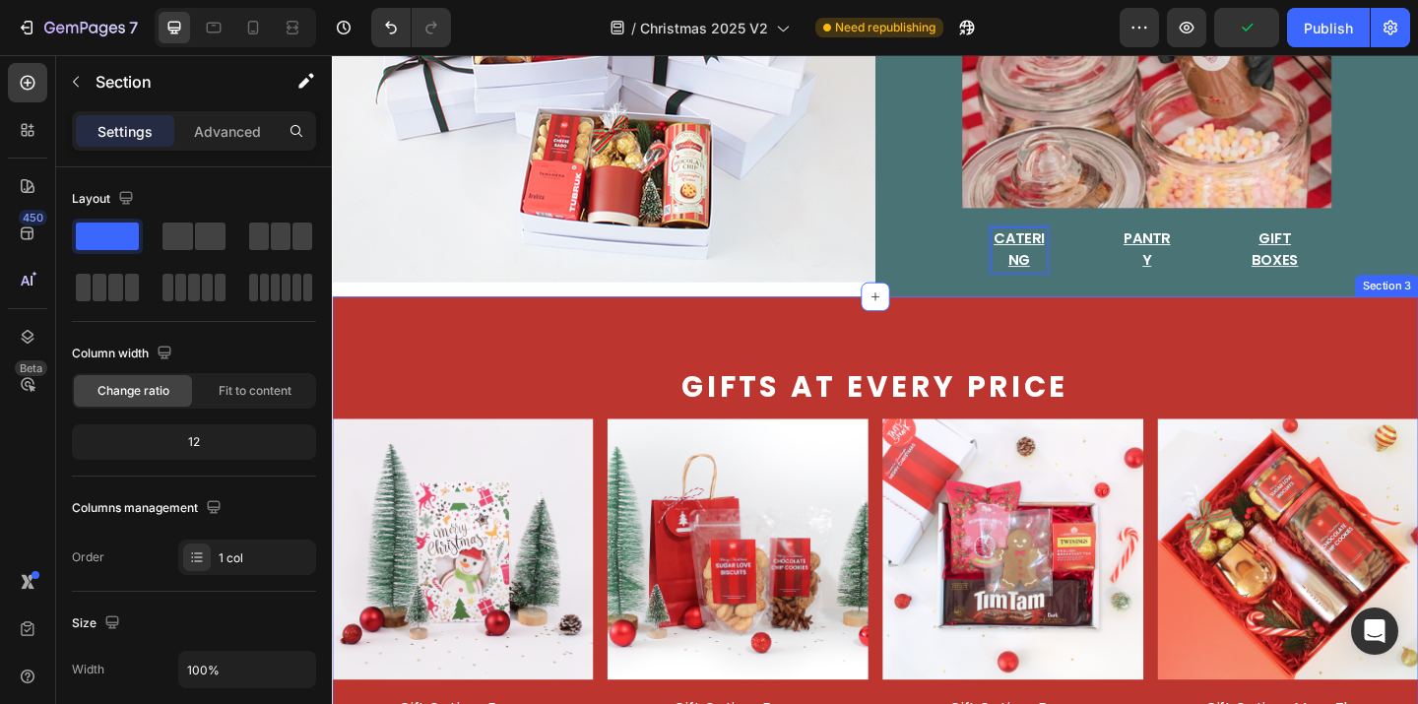
click at [1029, 318] on div "Gifts at every price Text Block Image gift options from Text Block $7 Text Bloc…" at bounding box center [923, 599] width 1182 height 562
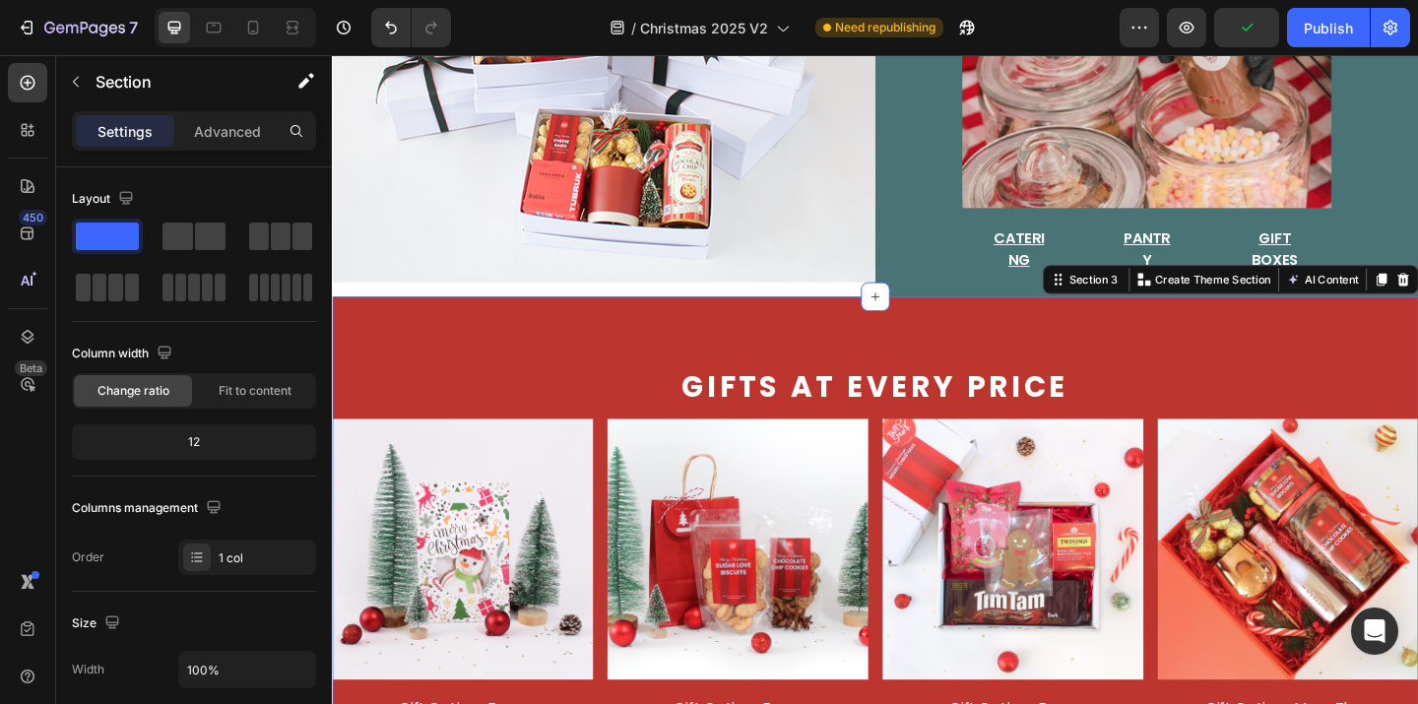
click at [1027, 339] on div "Gifts at every price Text Block Image gift options from Text Block $7 Text Bloc…" at bounding box center [923, 599] width 1182 height 562
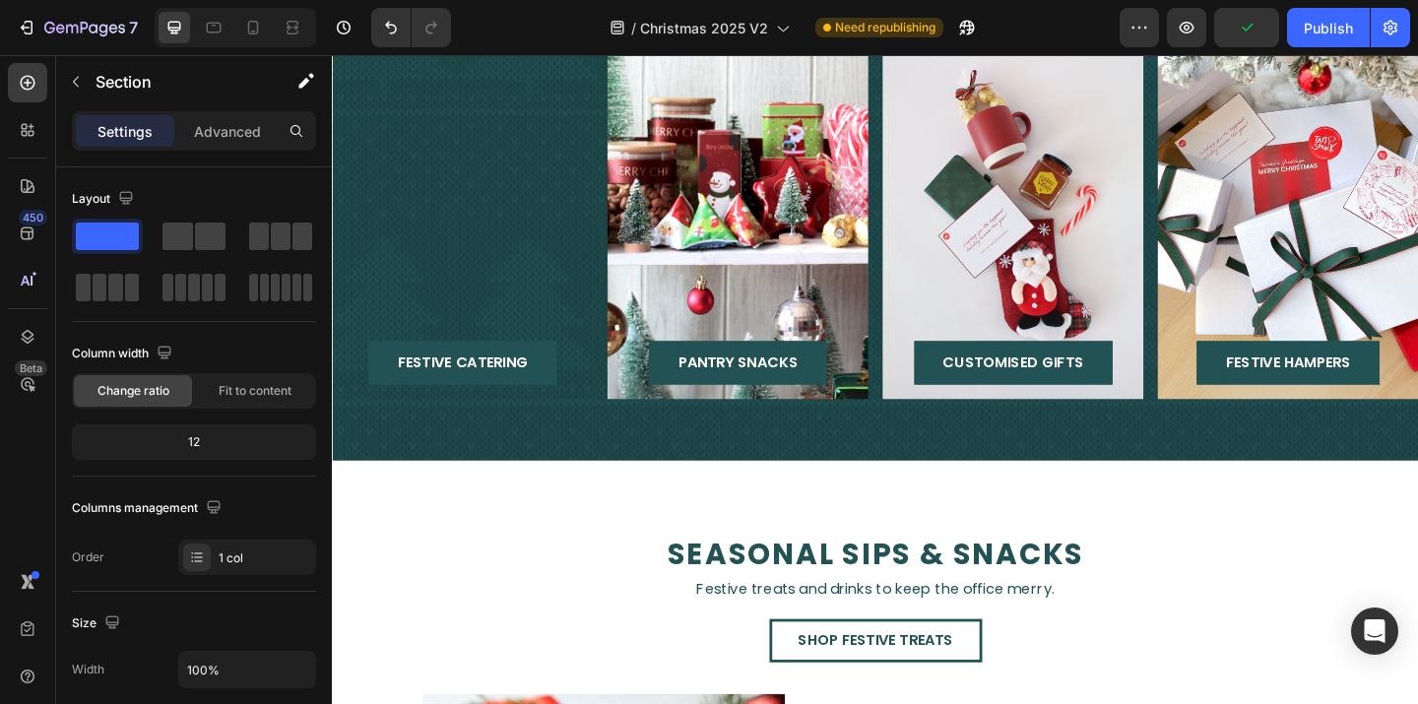
scroll to position [1870, 0]
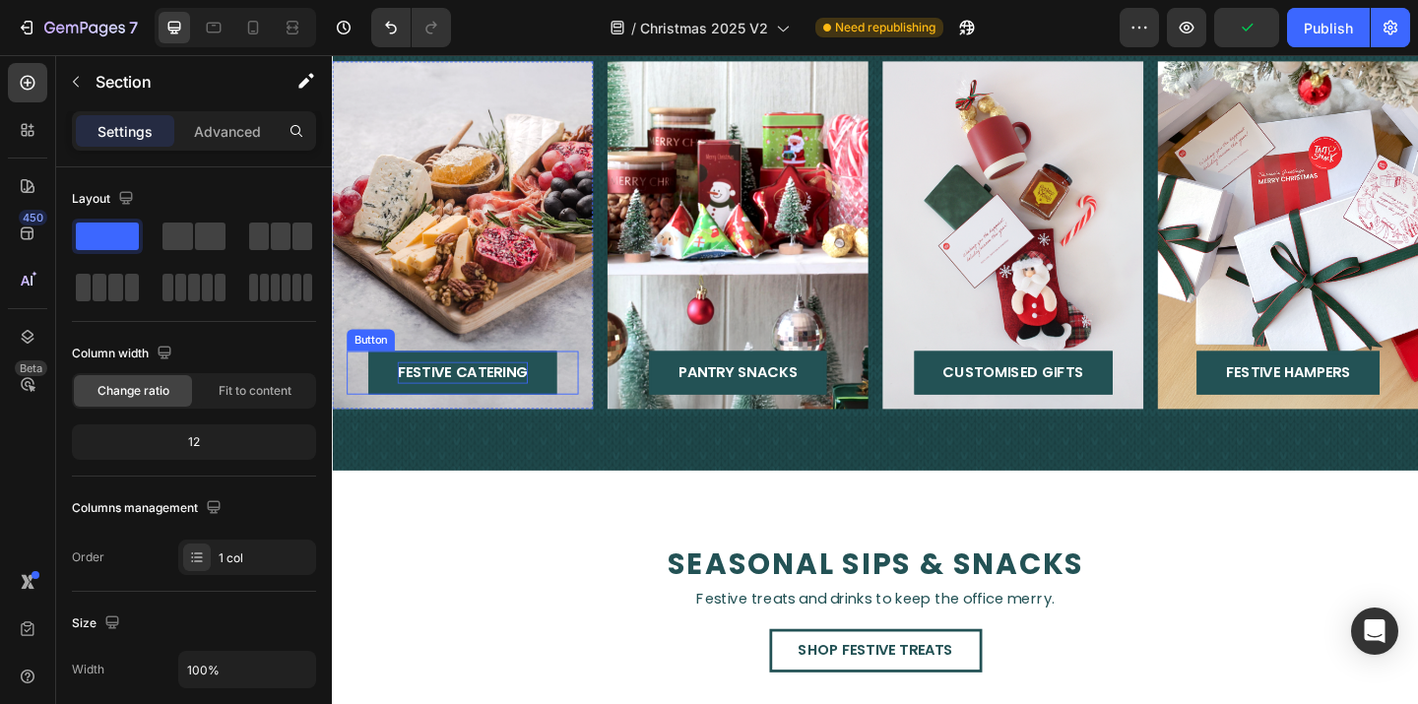
click at [433, 396] on span "festive catering" at bounding box center [474, 400] width 142 height 23
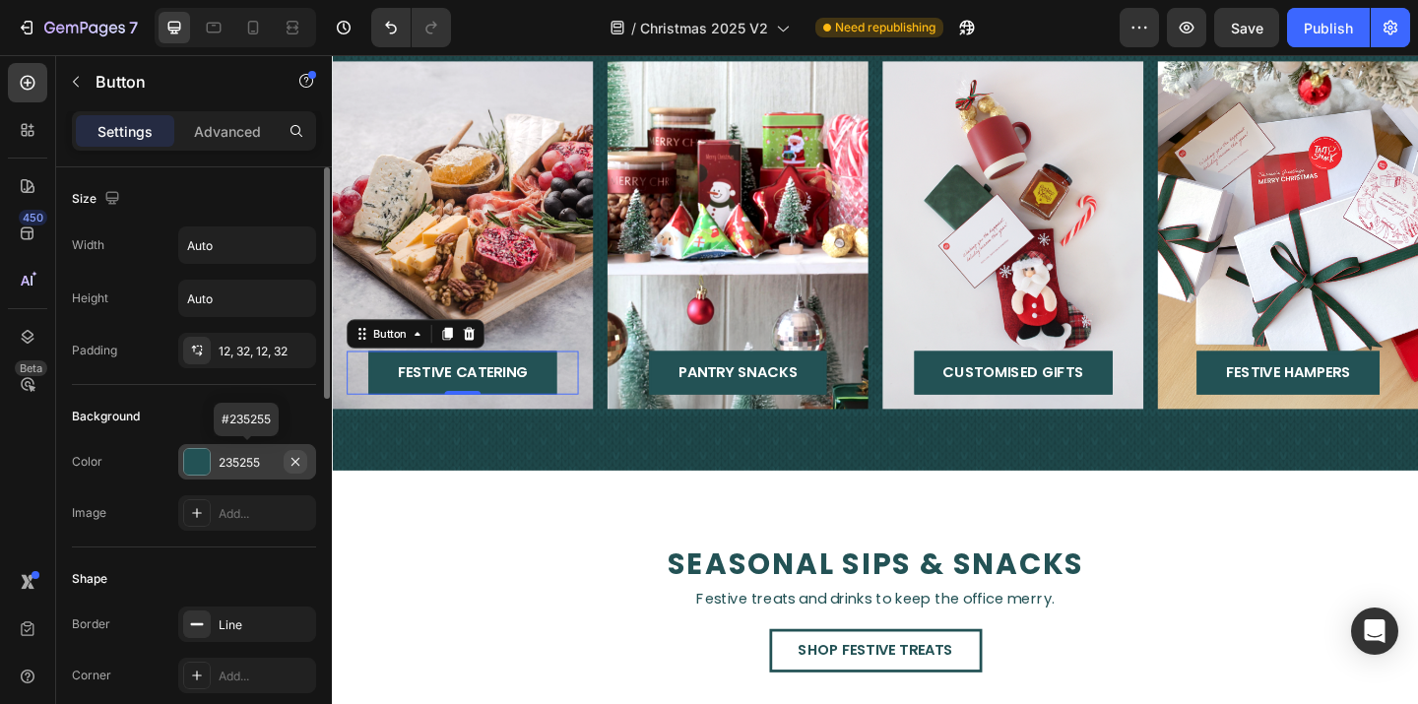
click at [294, 458] on icon "button" at bounding box center [296, 462] width 16 height 16
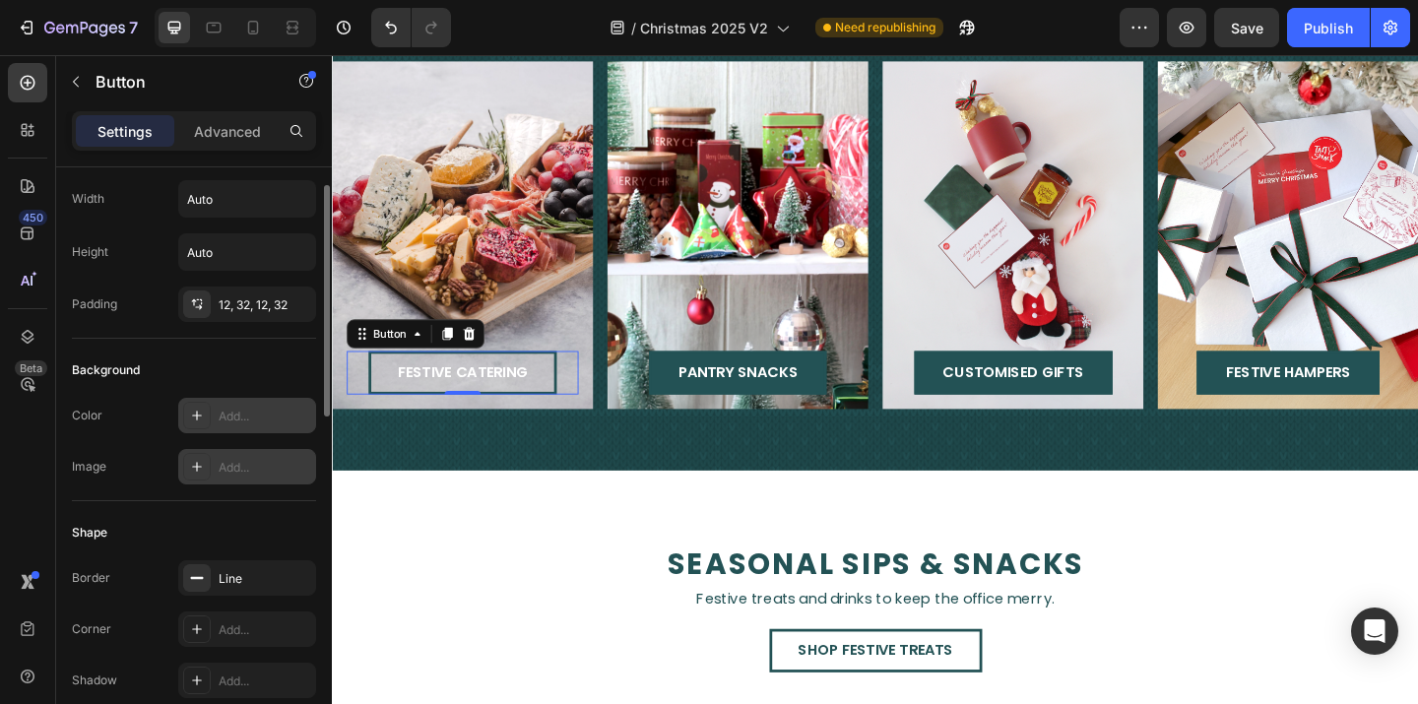
scroll to position [111, 0]
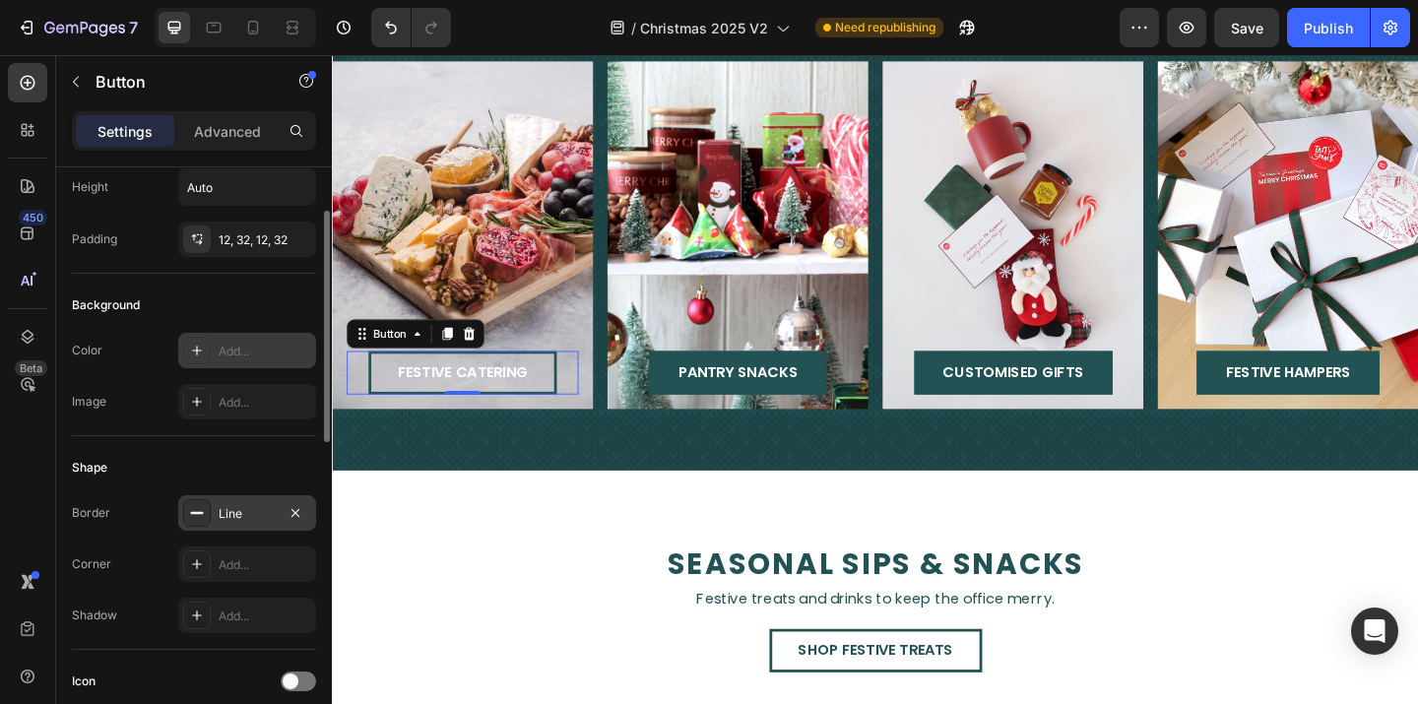
click at [260, 507] on div "Line" at bounding box center [247, 514] width 57 height 18
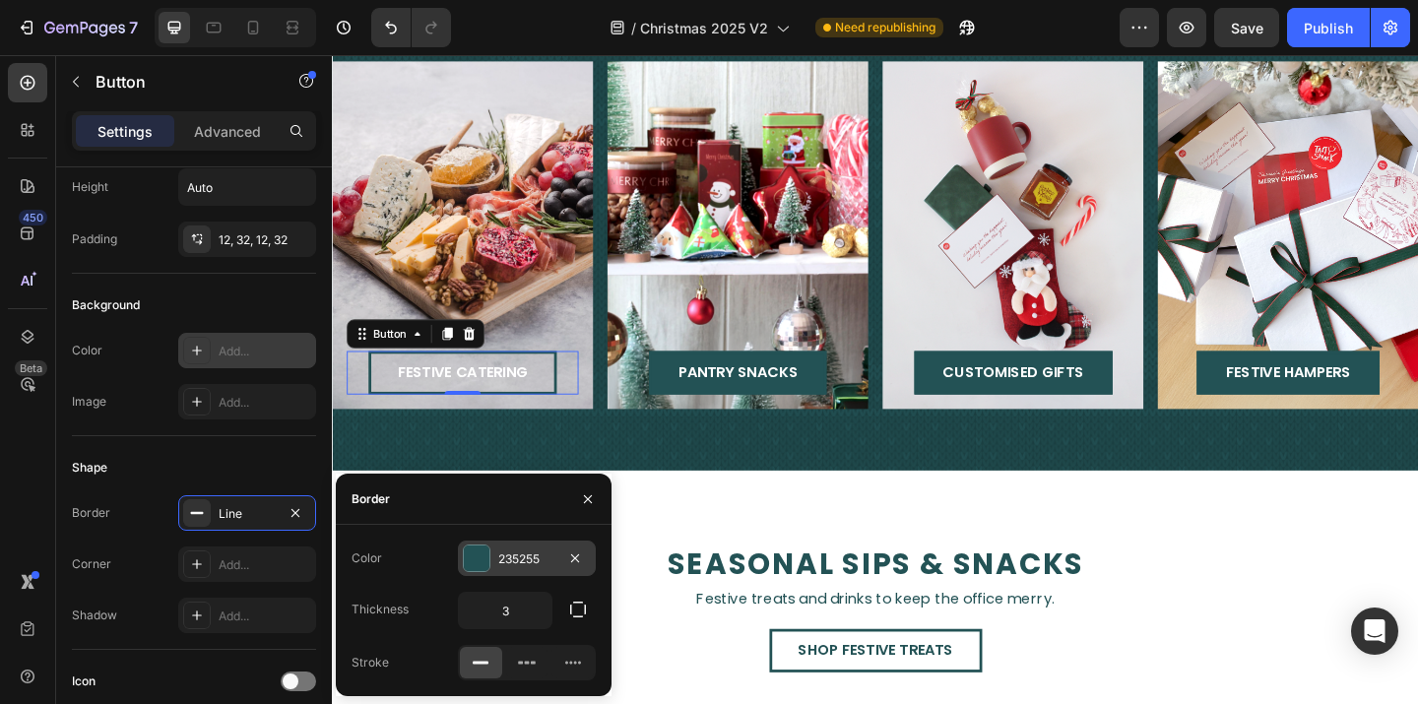
click at [472, 553] on div at bounding box center [477, 558] width 26 height 26
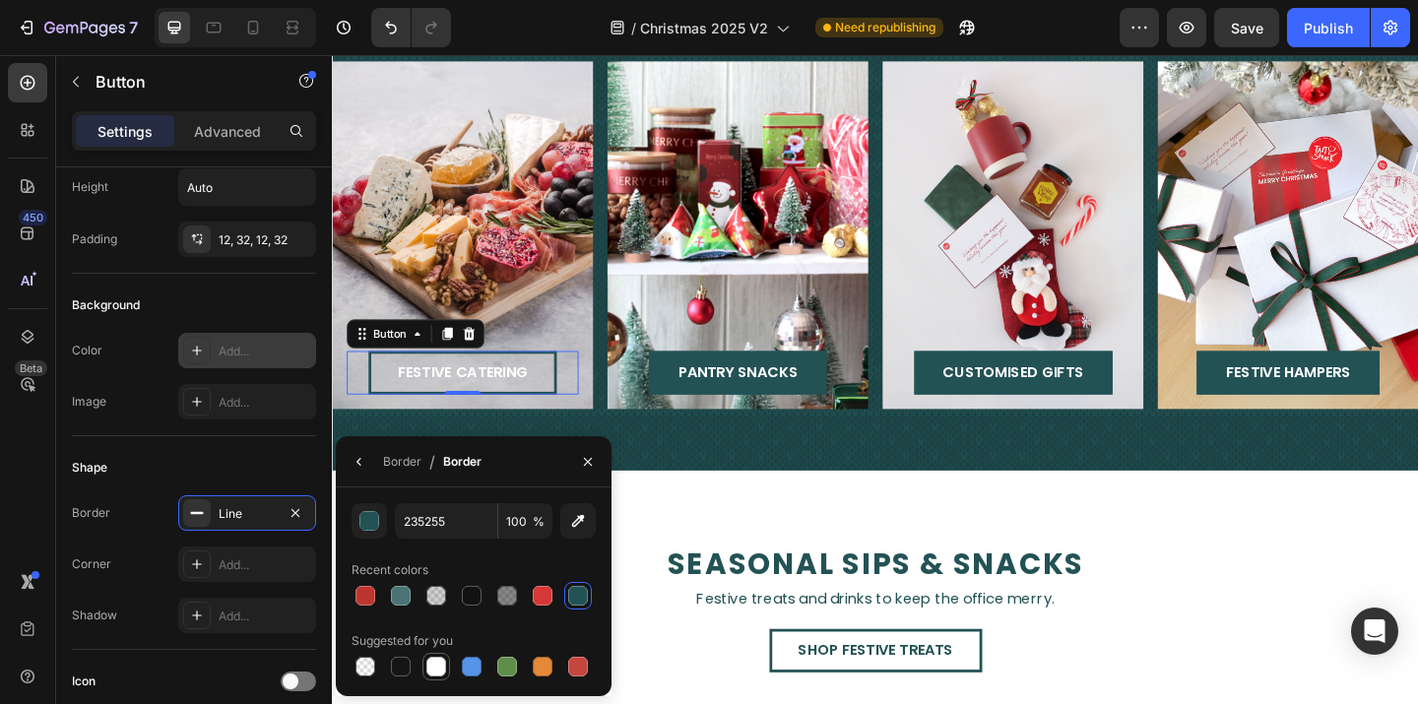
click at [431, 665] on div at bounding box center [436, 667] width 20 height 20
type input "FFFFFF"
click at [592, 467] on icon "button" at bounding box center [588, 462] width 16 height 16
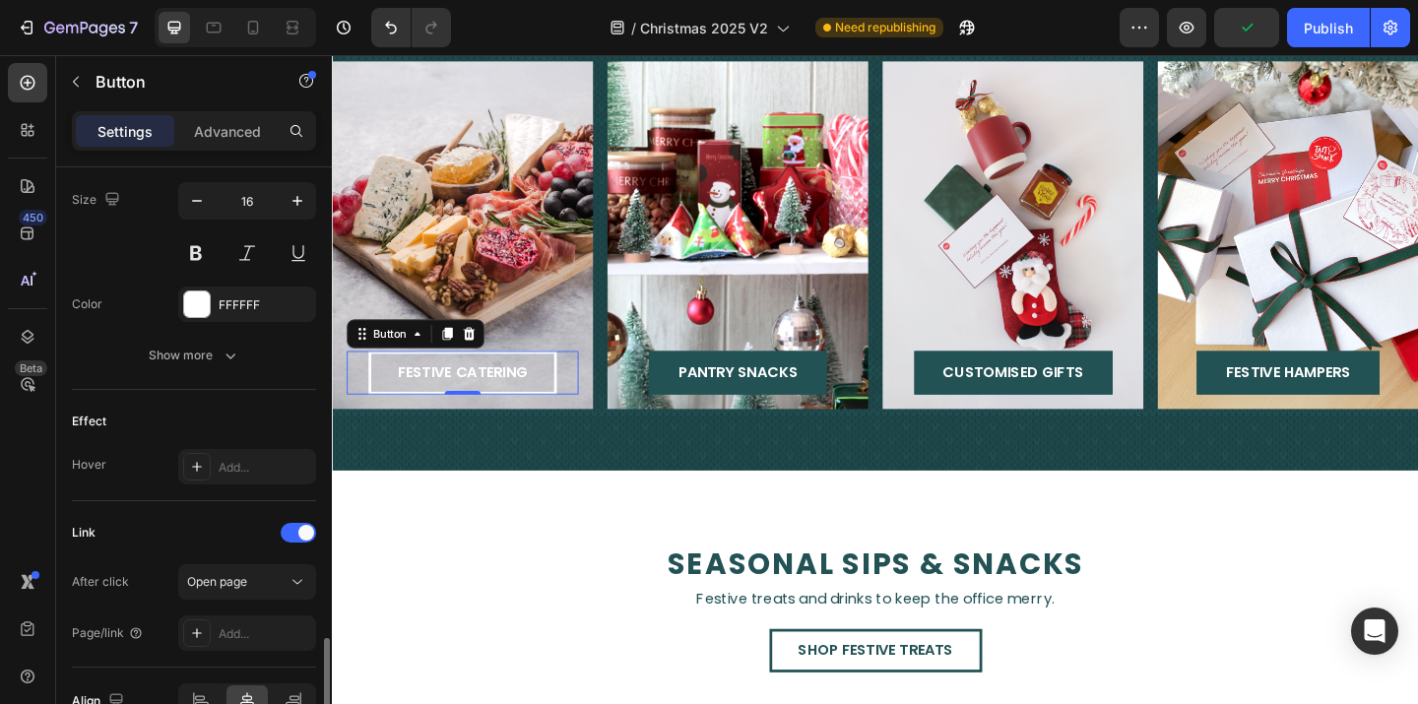
scroll to position [922, 0]
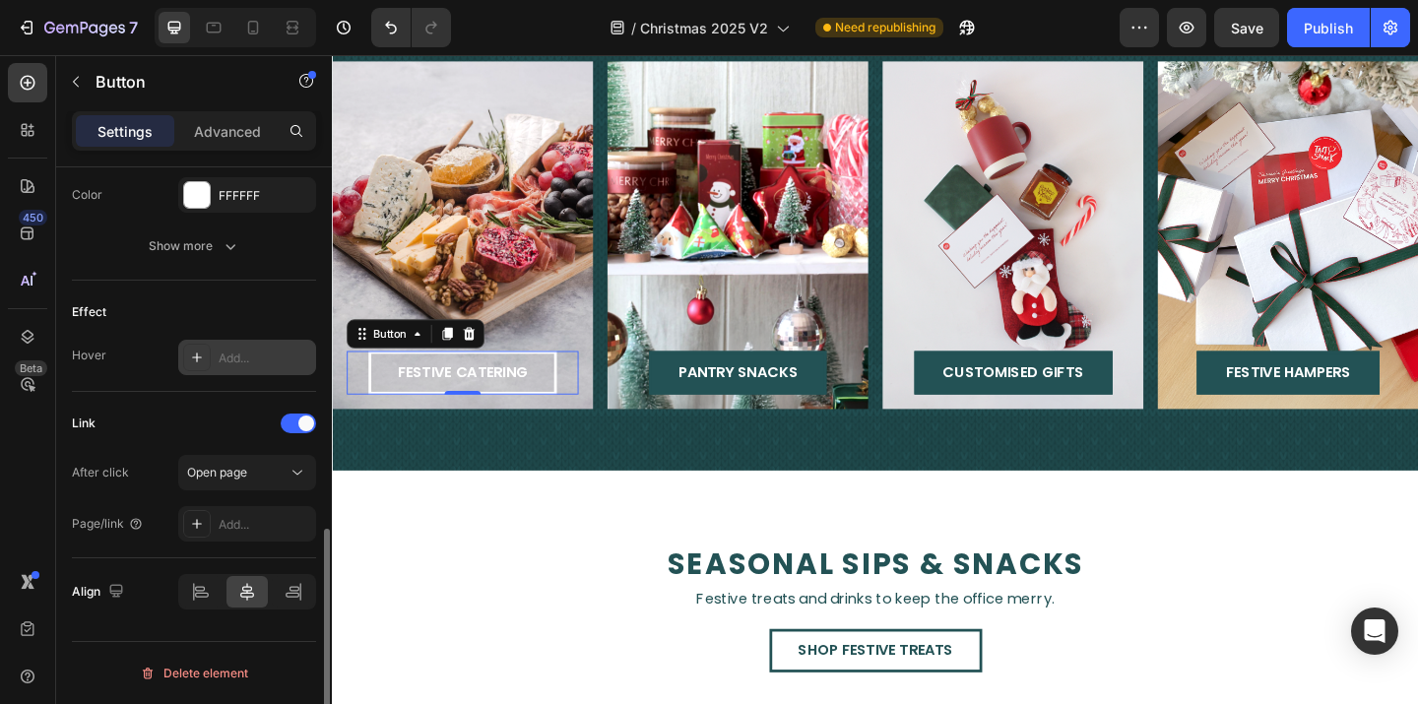
click at [259, 354] on div "Add..." at bounding box center [265, 359] width 93 height 18
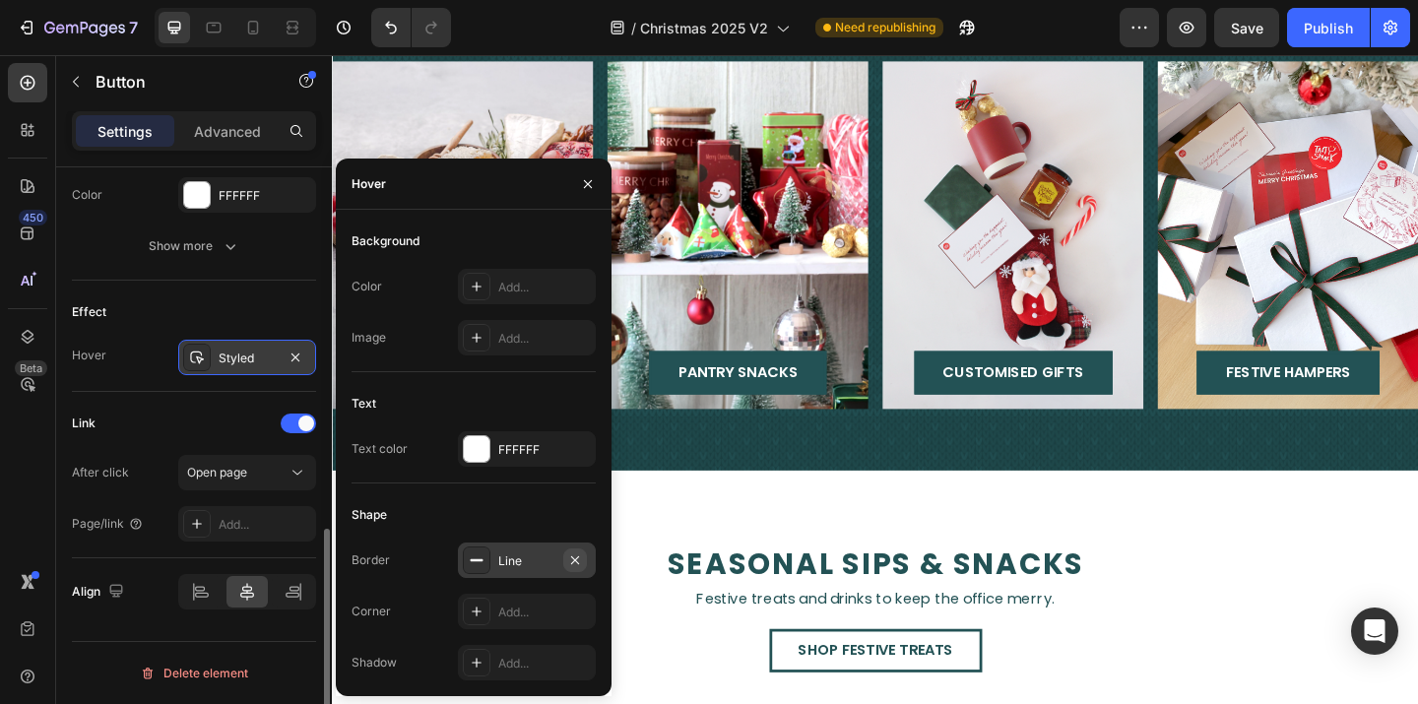
click at [582, 555] on button "button" at bounding box center [575, 560] width 24 height 24
click at [534, 286] on div "Add..." at bounding box center [544, 288] width 93 height 18
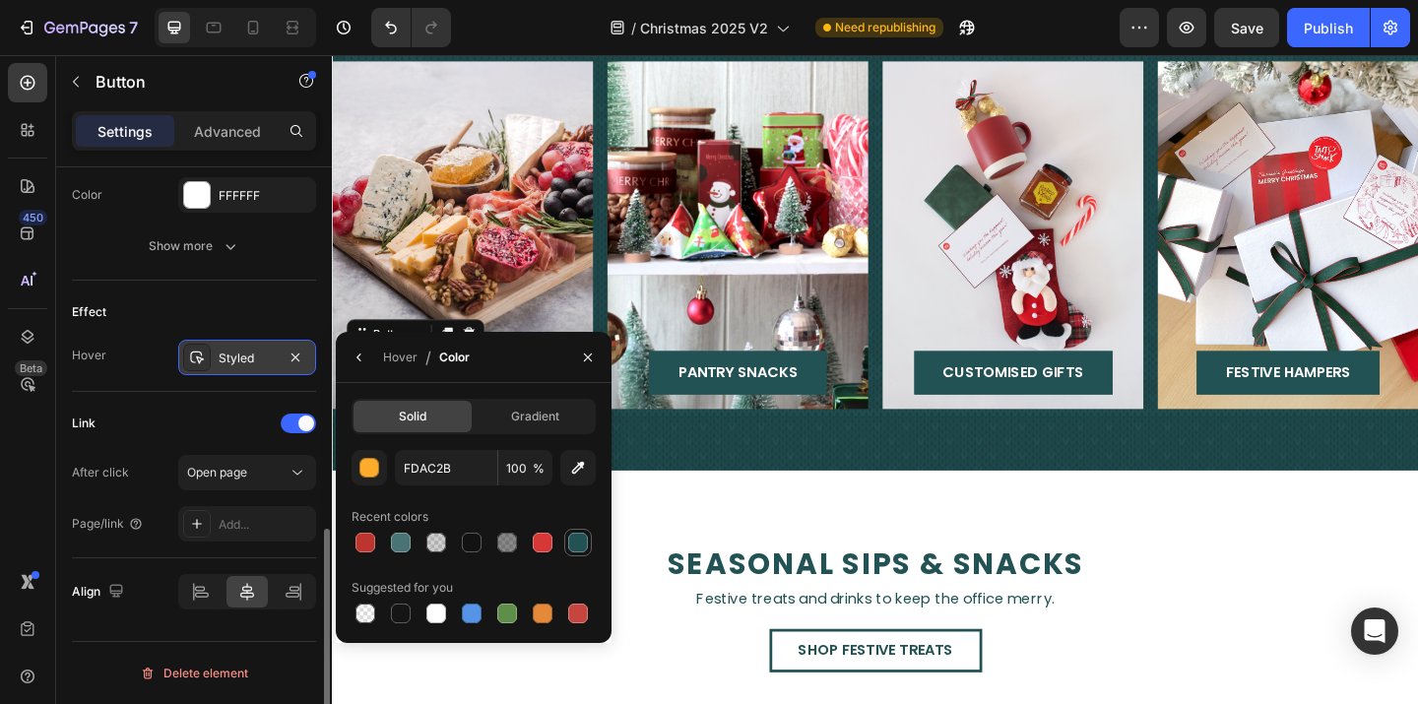
click at [567, 544] on div at bounding box center [578, 543] width 24 height 24
type input "235255"
click at [591, 353] on icon "button" at bounding box center [588, 356] width 8 height 8
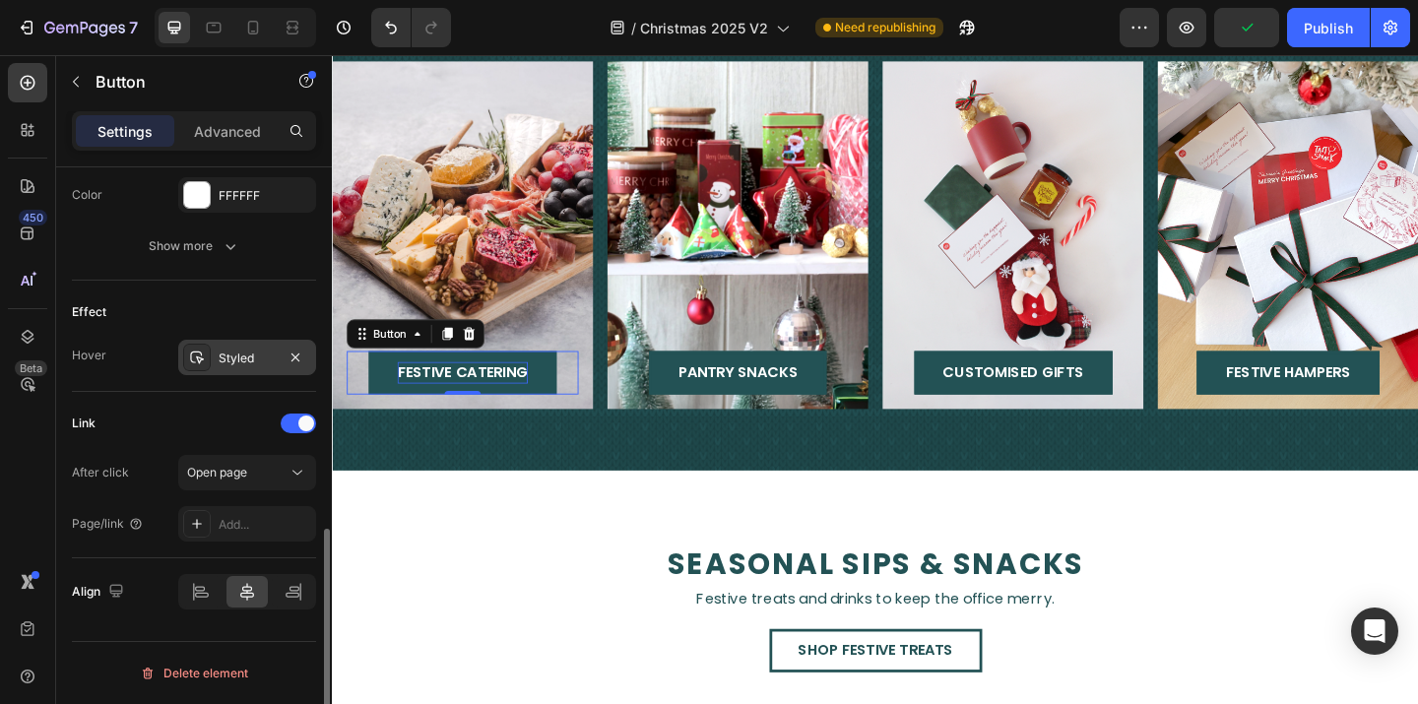
click at [525, 407] on span "festive catering" at bounding box center [474, 400] width 142 height 23
click at [564, 400] on button "festive catering" at bounding box center [473, 400] width 205 height 47
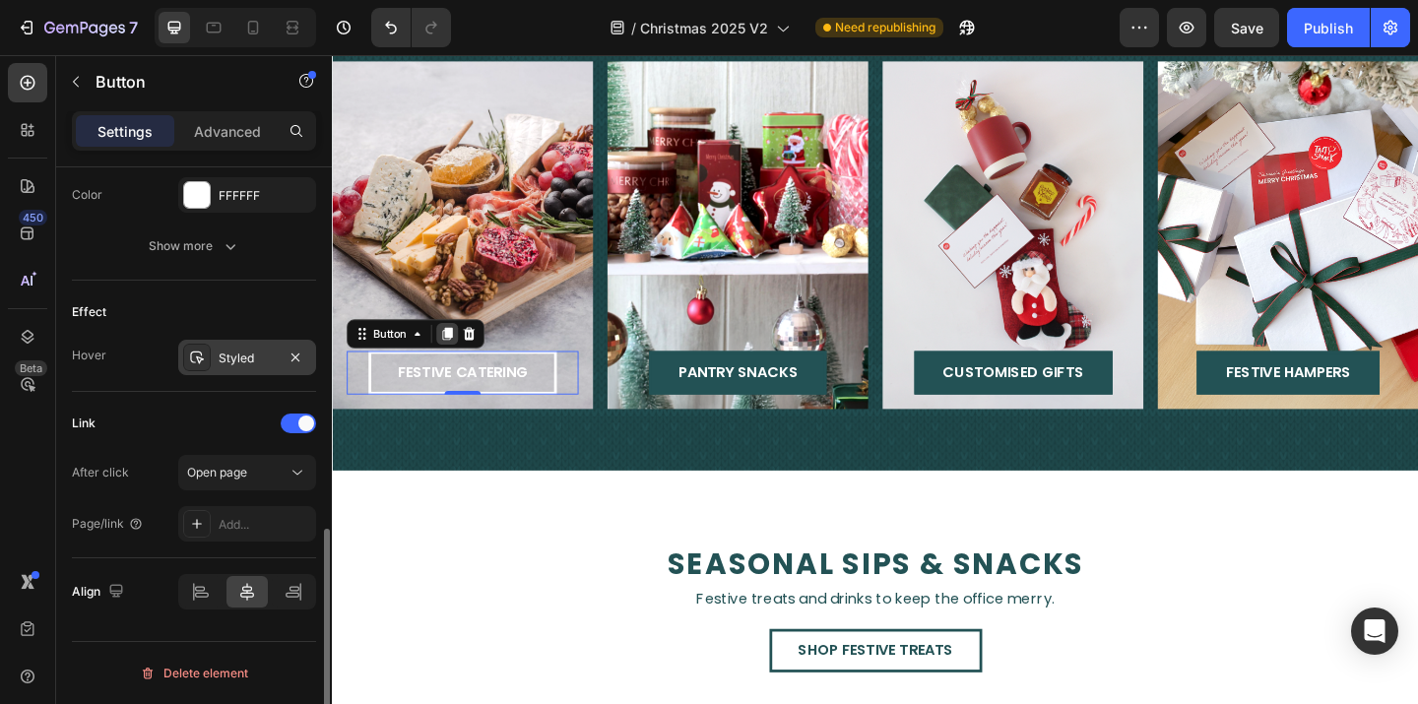
click at [453, 351] on icon at bounding box center [457, 359] width 16 height 16
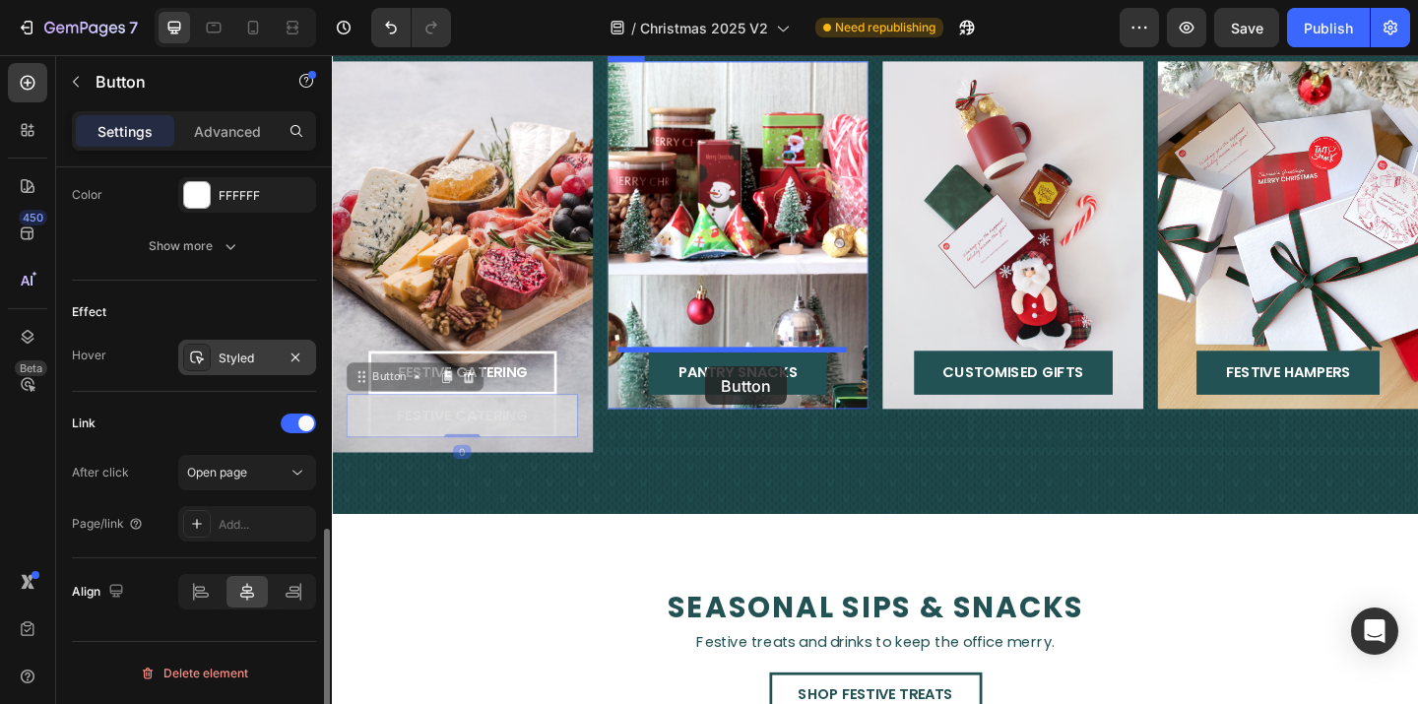
drag, startPoint x: 389, startPoint y: 408, endPoint x: 737, endPoint y: 394, distance: 348.8
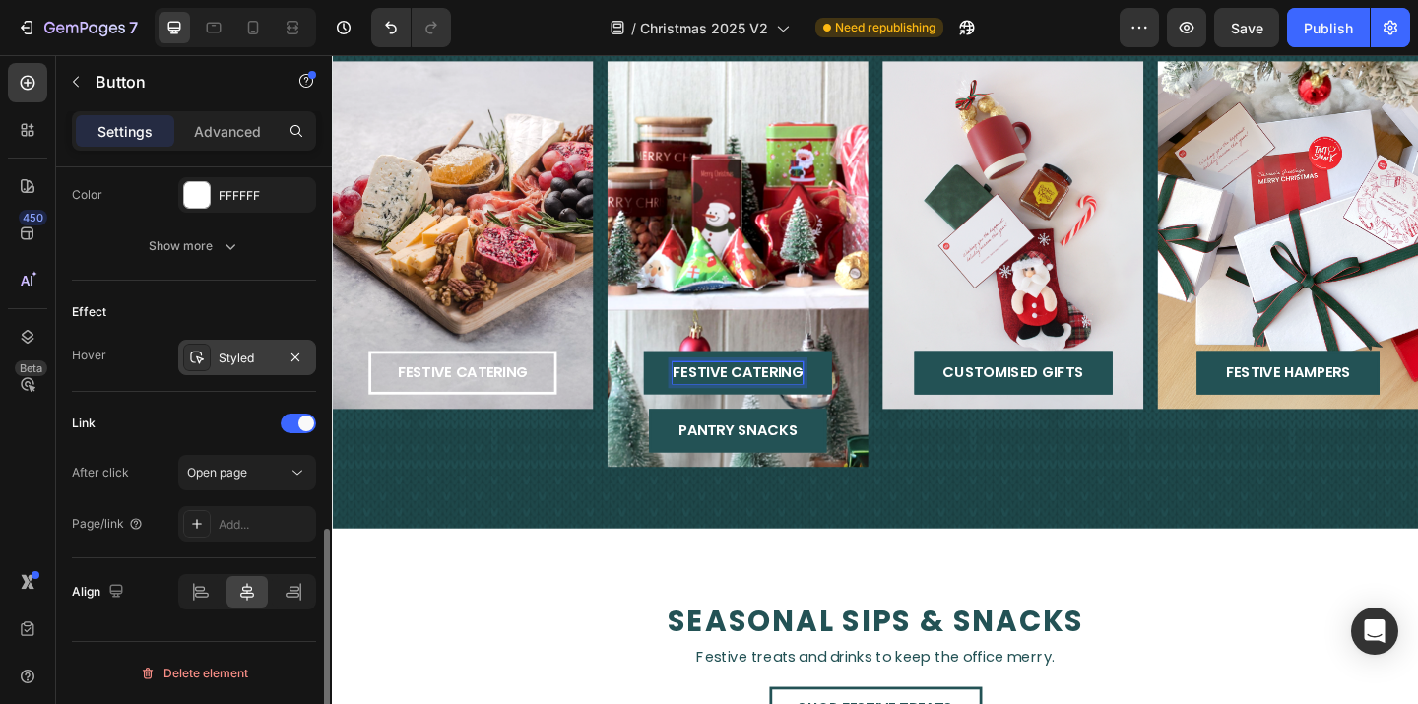
click at [744, 393] on span "festive catering" at bounding box center [773, 400] width 142 height 23
click at [711, 377] on button "pantry" at bounding box center [773, 400] width 124 height 47
click at [794, 467] on span "pantry snacks" at bounding box center [773, 463] width 130 height 23
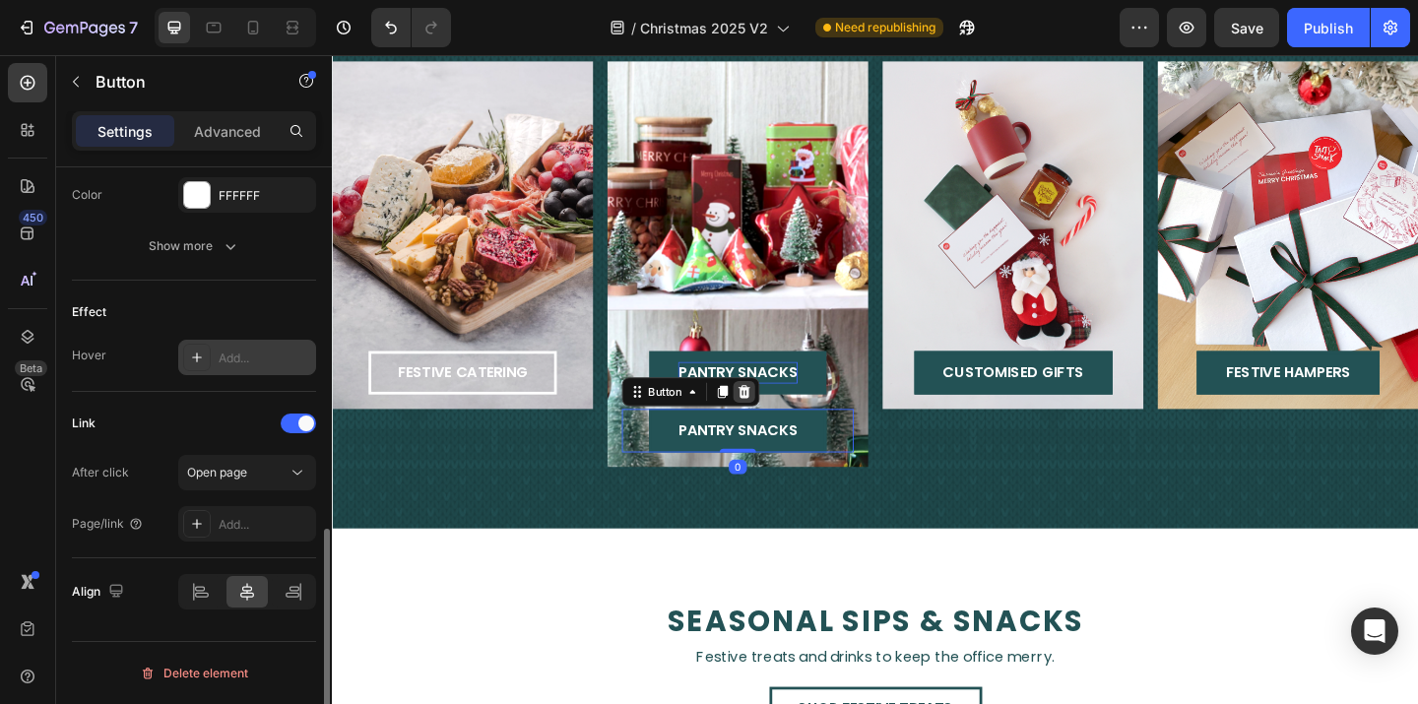
click at [782, 418] on icon at bounding box center [780, 422] width 16 height 16
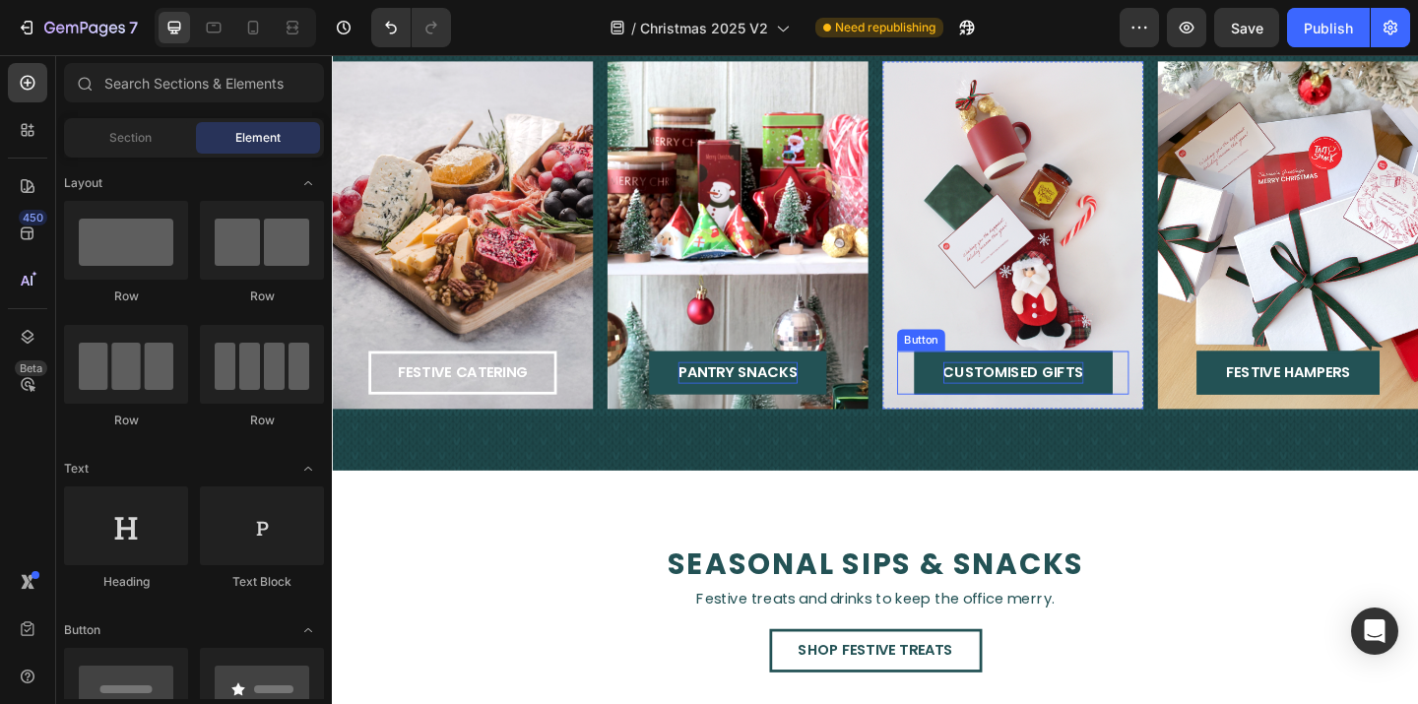
click at [1126, 407] on span "customised gifts" at bounding box center [1072, 400] width 153 height 23
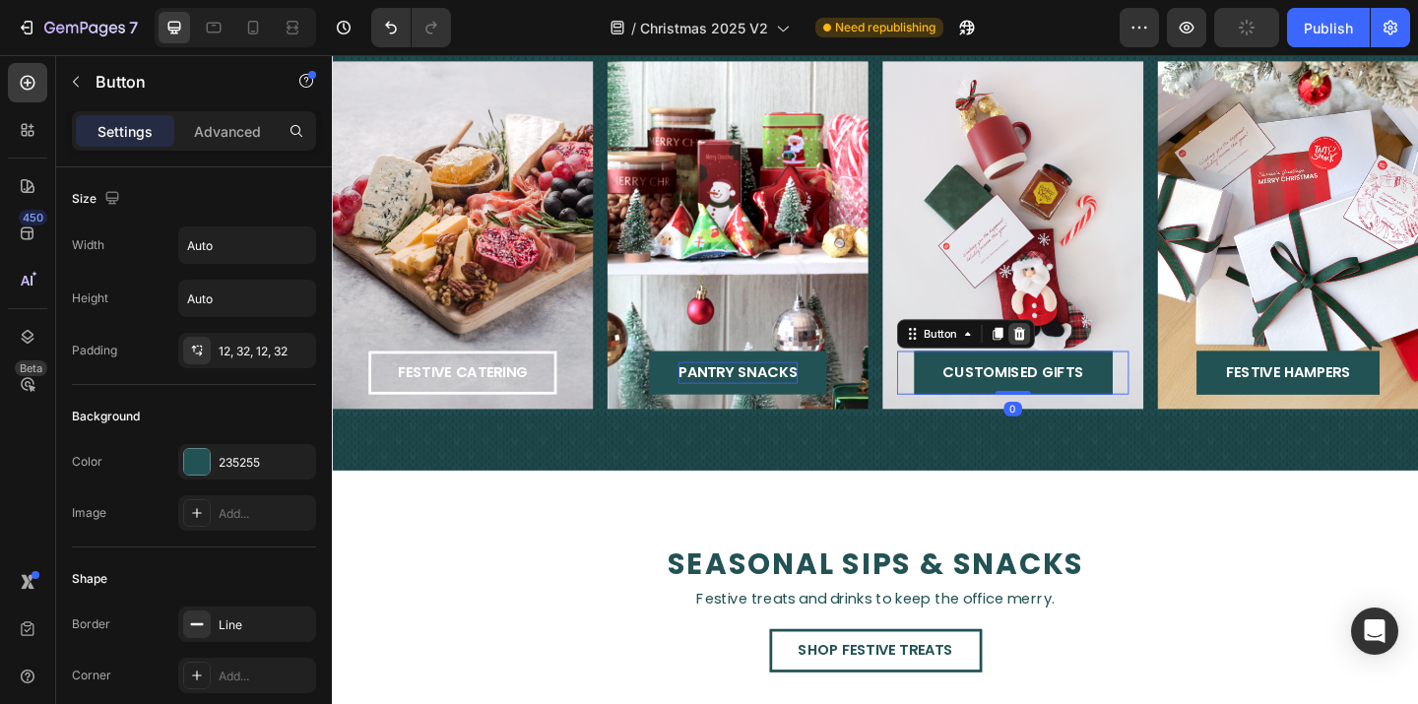
click at [1079, 362] on icon at bounding box center [1079, 359] width 16 height 16
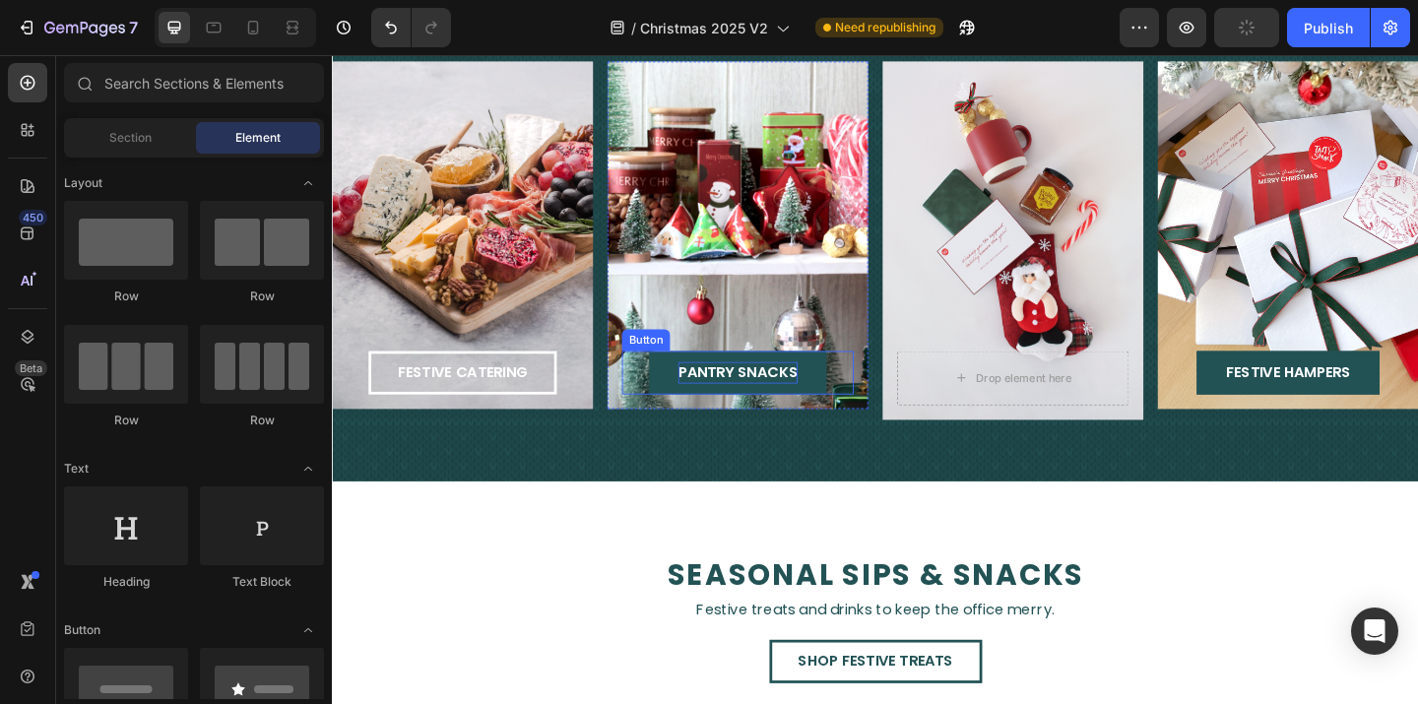
click at [756, 389] on span "pantry snacks" at bounding box center [773, 400] width 130 height 23
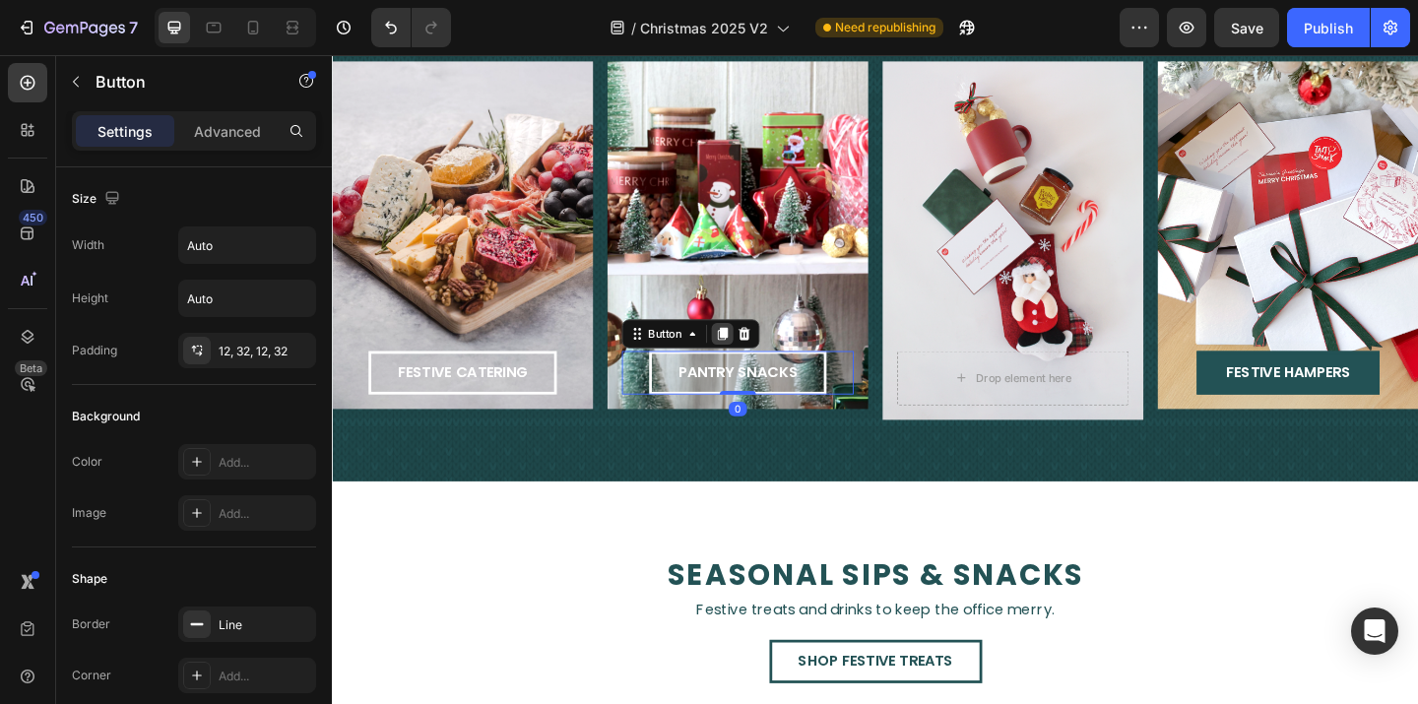
click at [747, 347] on div at bounding box center [756, 359] width 24 height 24
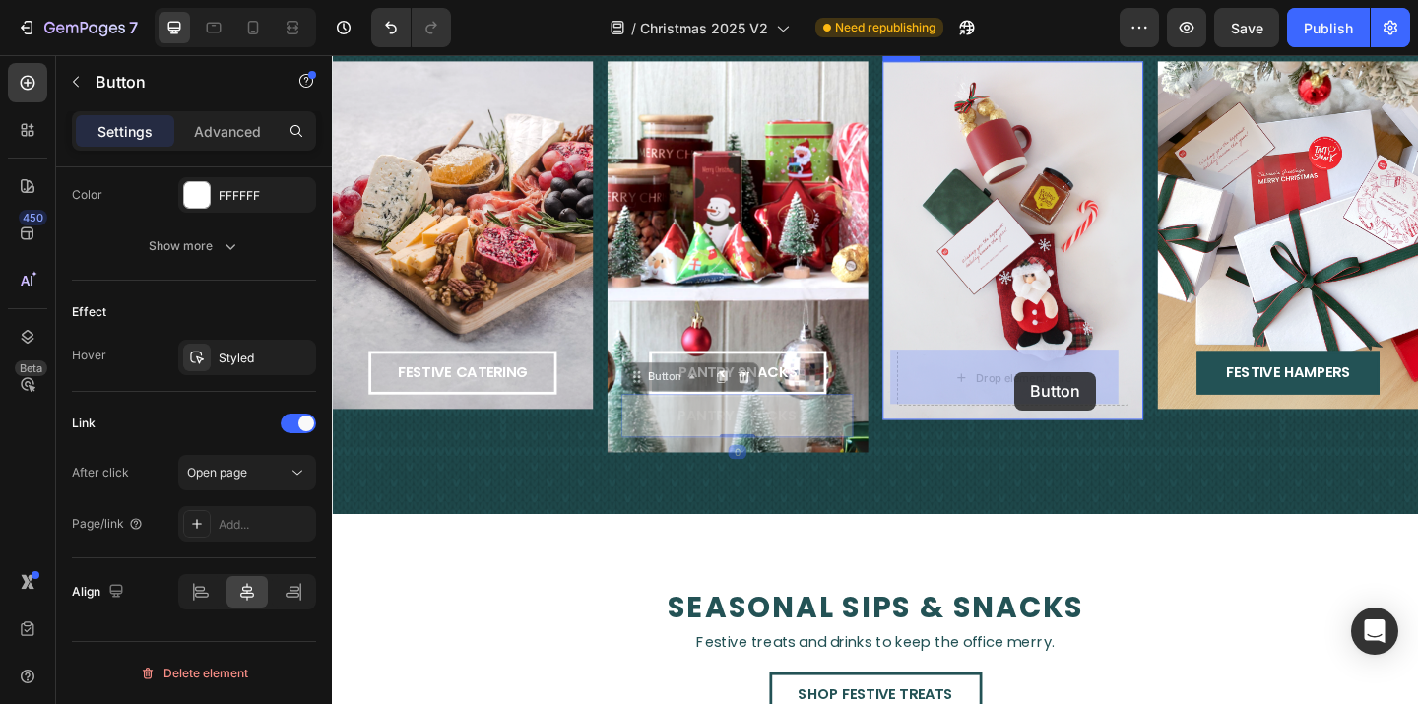
drag, startPoint x: 662, startPoint y: 404, endPoint x: 1074, endPoint y: 400, distance: 412.6
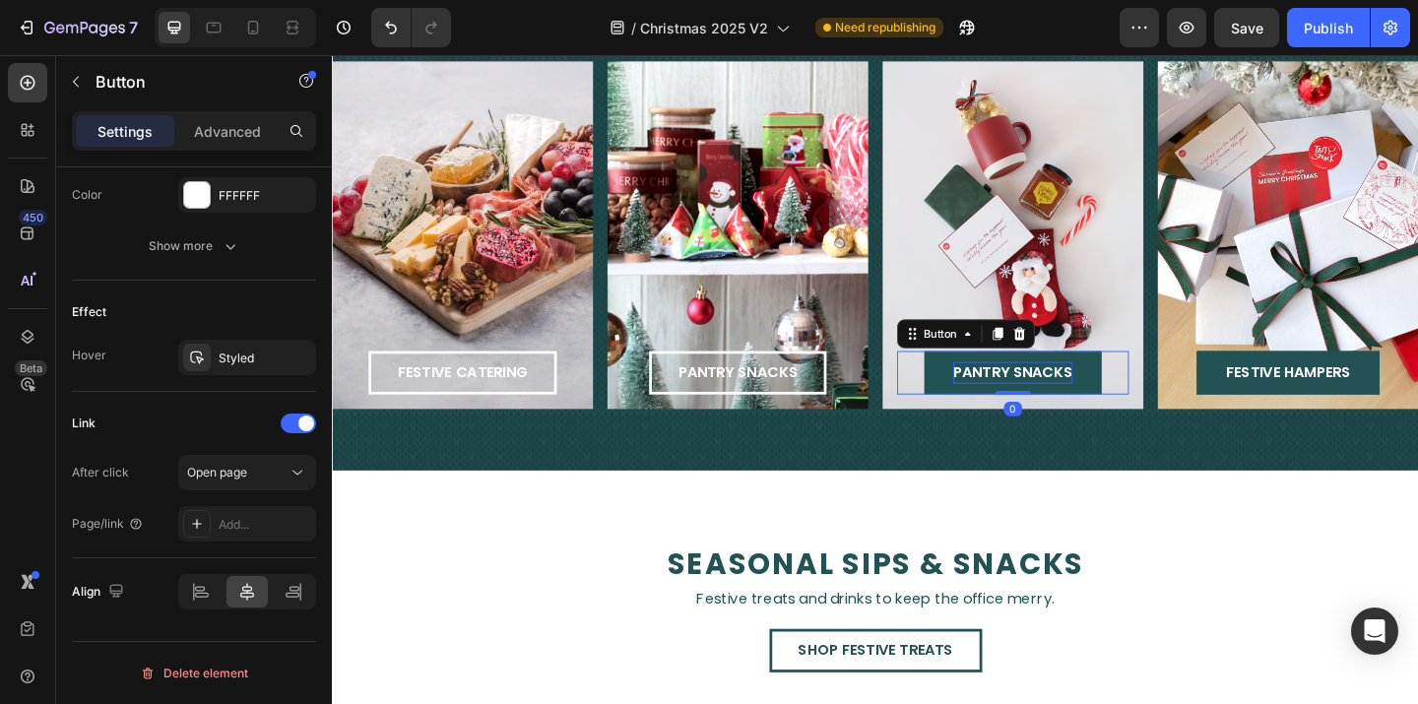
click at [1074, 400] on span "pantry snacks" at bounding box center [1072, 400] width 130 height 23
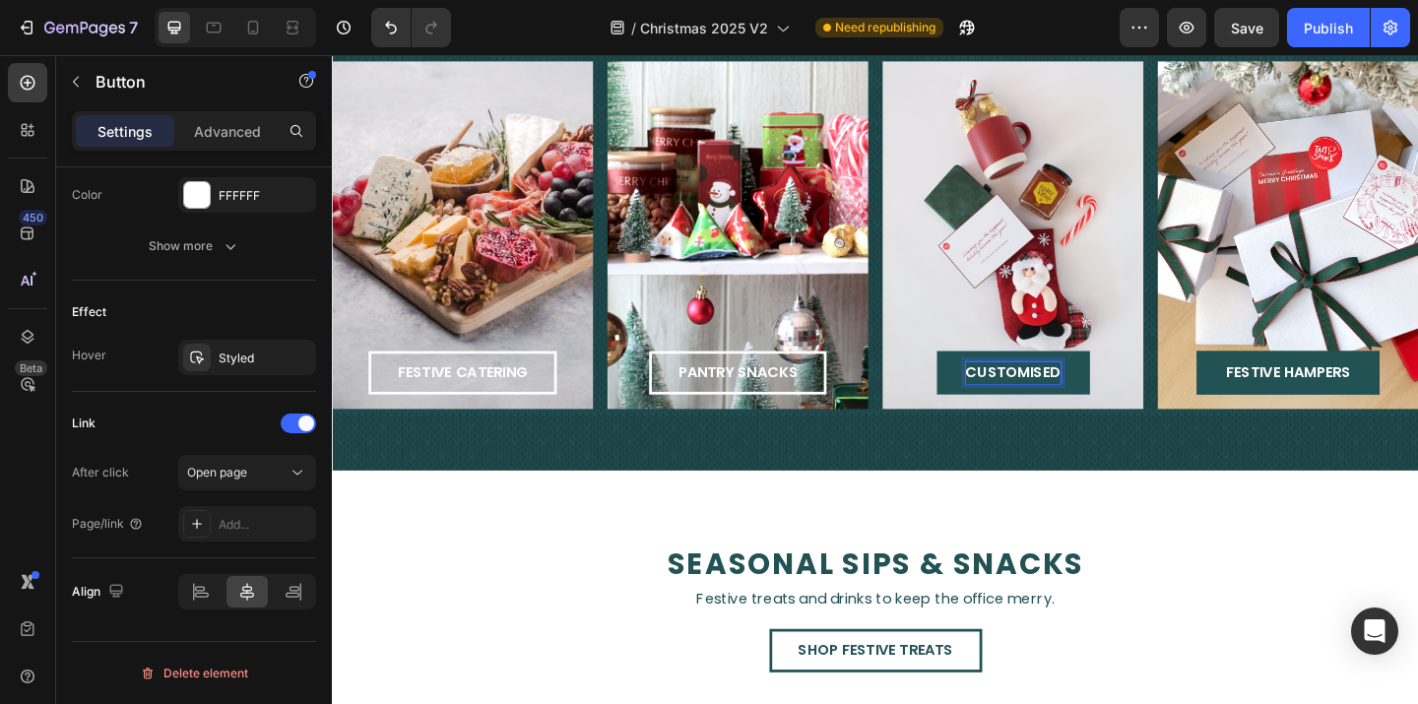
click at [990, 377] on button "customised" at bounding box center [1073, 400] width 166 height 47
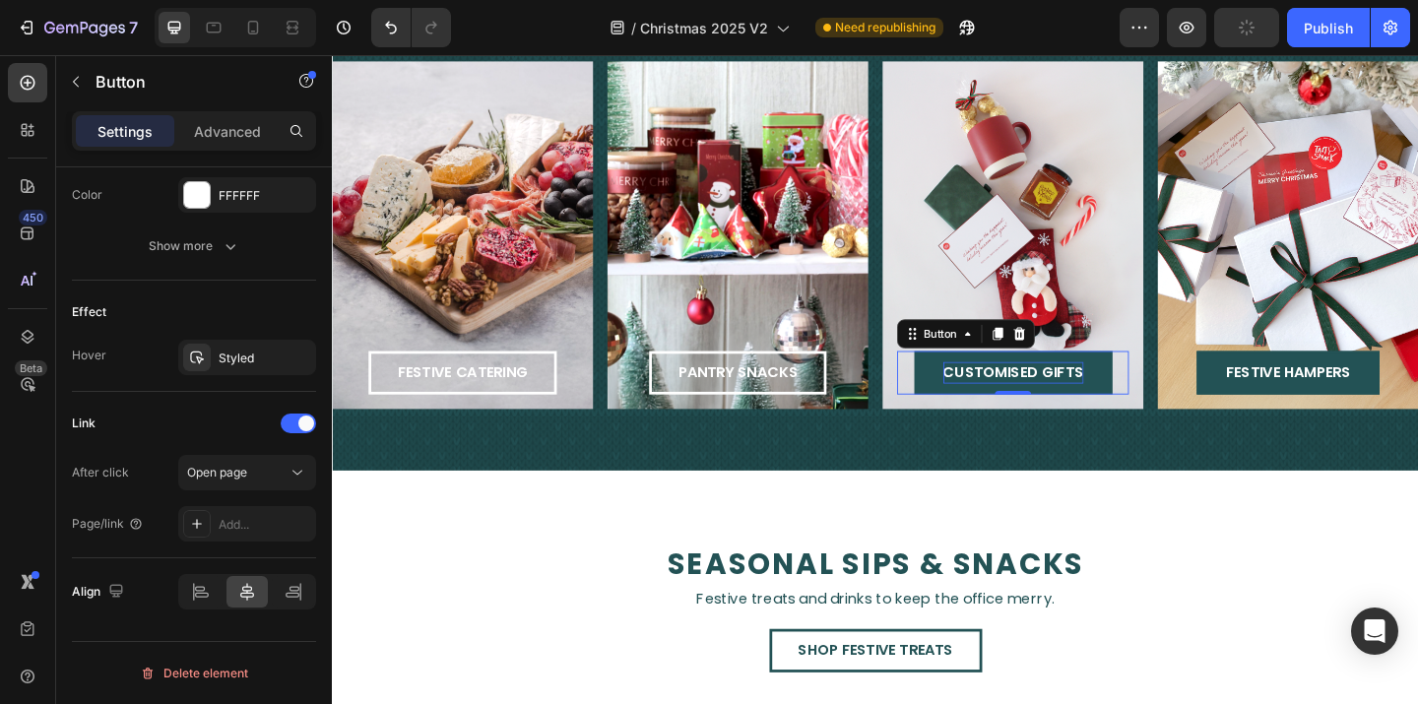
click at [1174, 378] on div "customised gifts Button 0" at bounding box center [1072, 400] width 252 height 47
click at [1163, 389] on button "customised gifts" at bounding box center [1073, 400] width 216 height 47
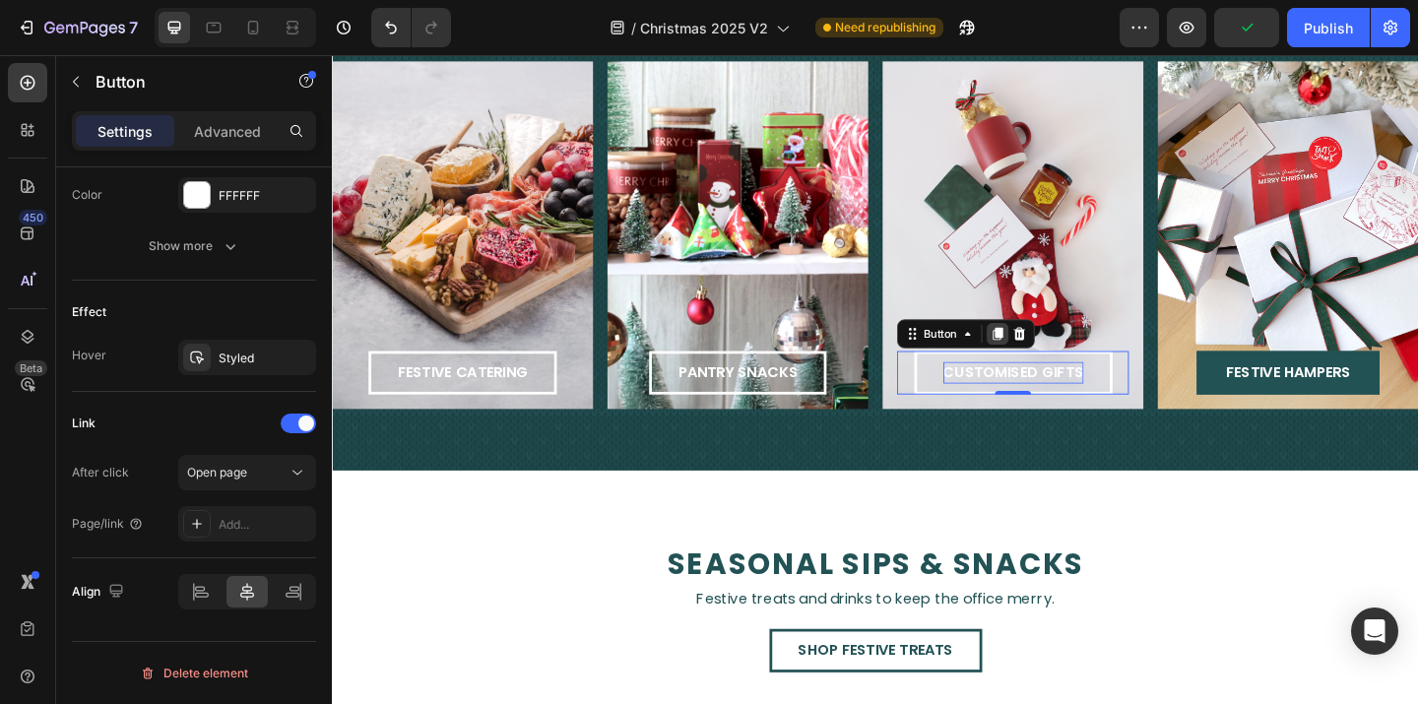
click at [1051, 355] on icon at bounding box center [1056, 359] width 11 height 14
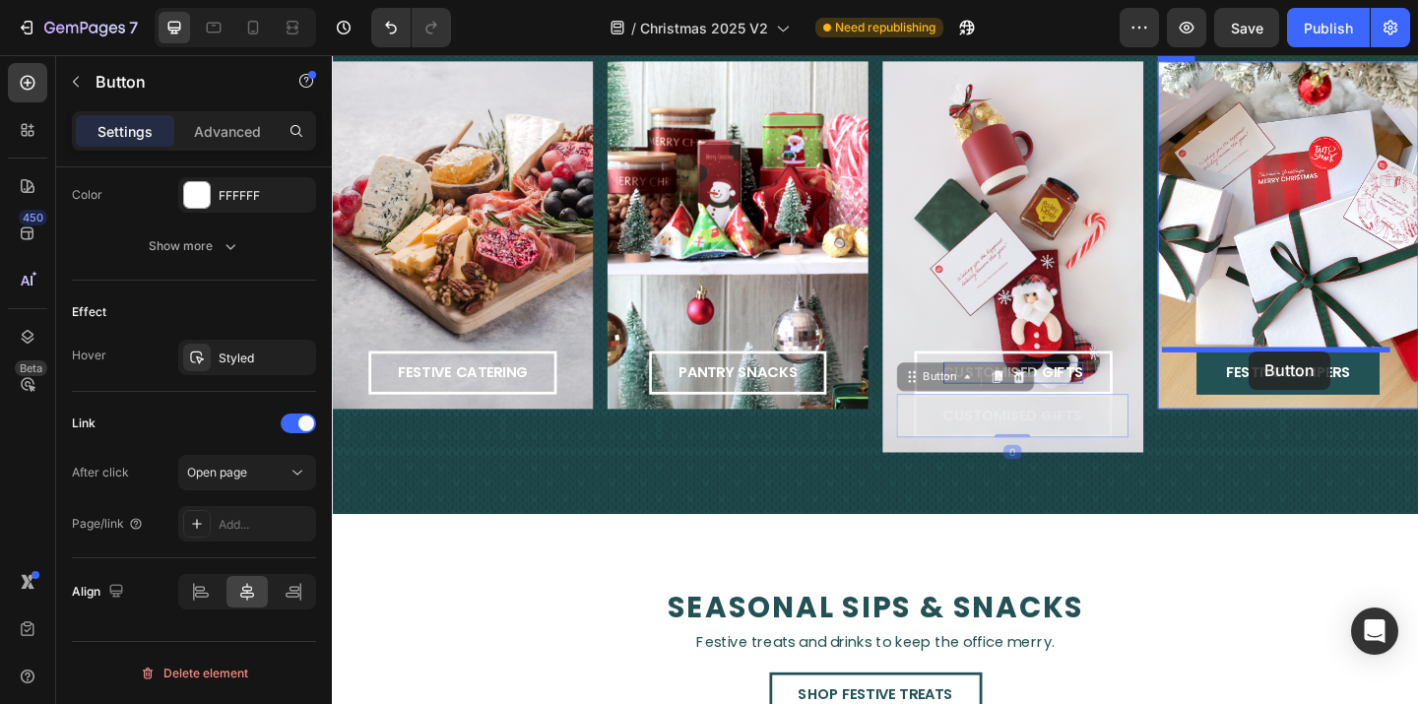
drag, startPoint x: 957, startPoint y: 404, endPoint x: 1329, endPoint y: 377, distance: 373.1
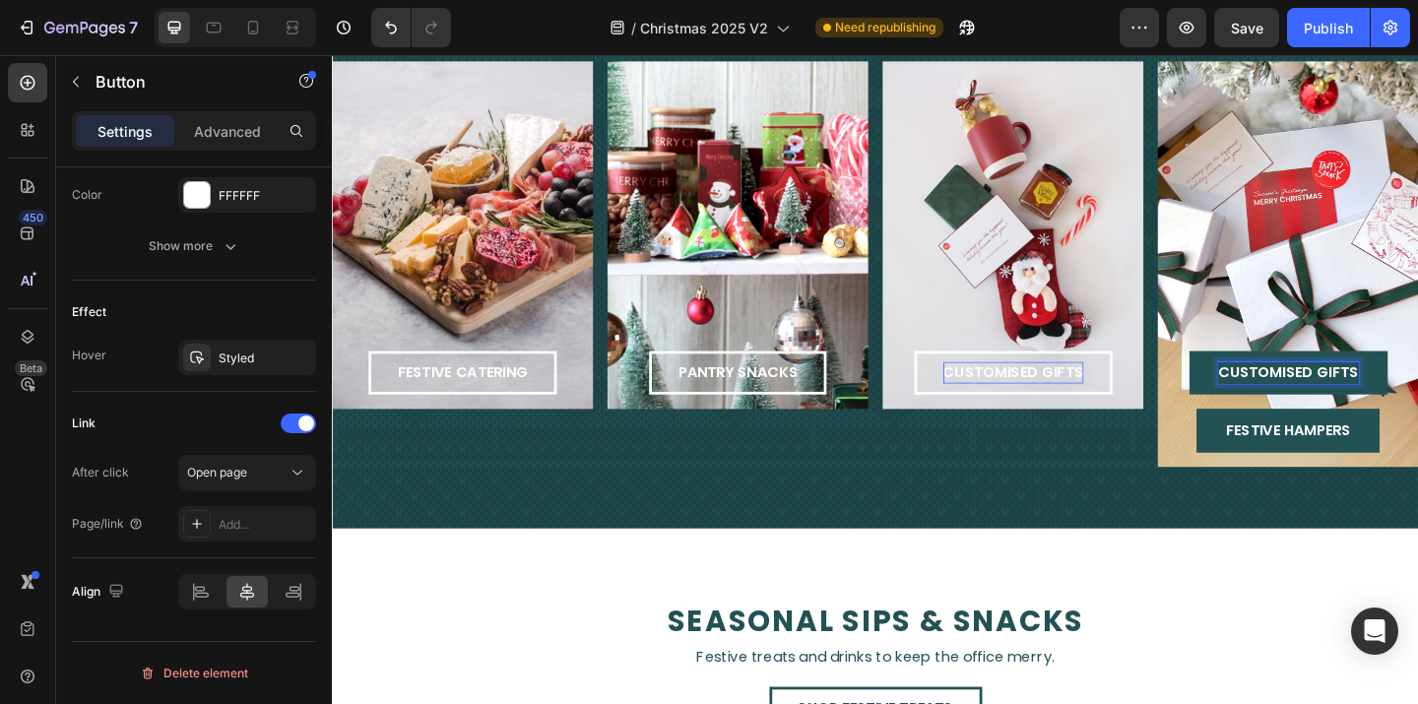
click at [1336, 389] on span "customised gifts" at bounding box center [1372, 400] width 153 height 23
click at [1320, 377] on button "festi" at bounding box center [1371, 400] width 103 height 47
click at [1378, 446] on button "festive hampers" at bounding box center [1371, 463] width 199 height 47
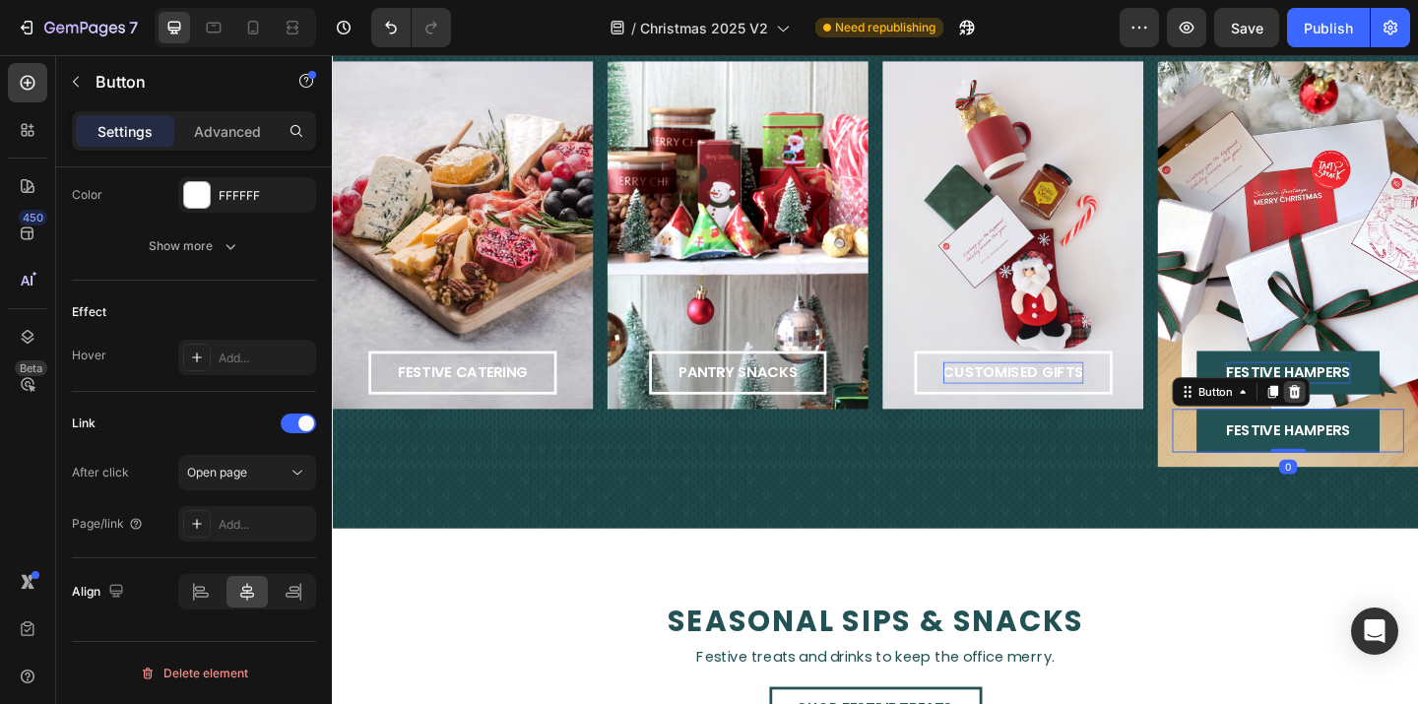
click at [1373, 416] on icon at bounding box center [1379, 421] width 13 height 14
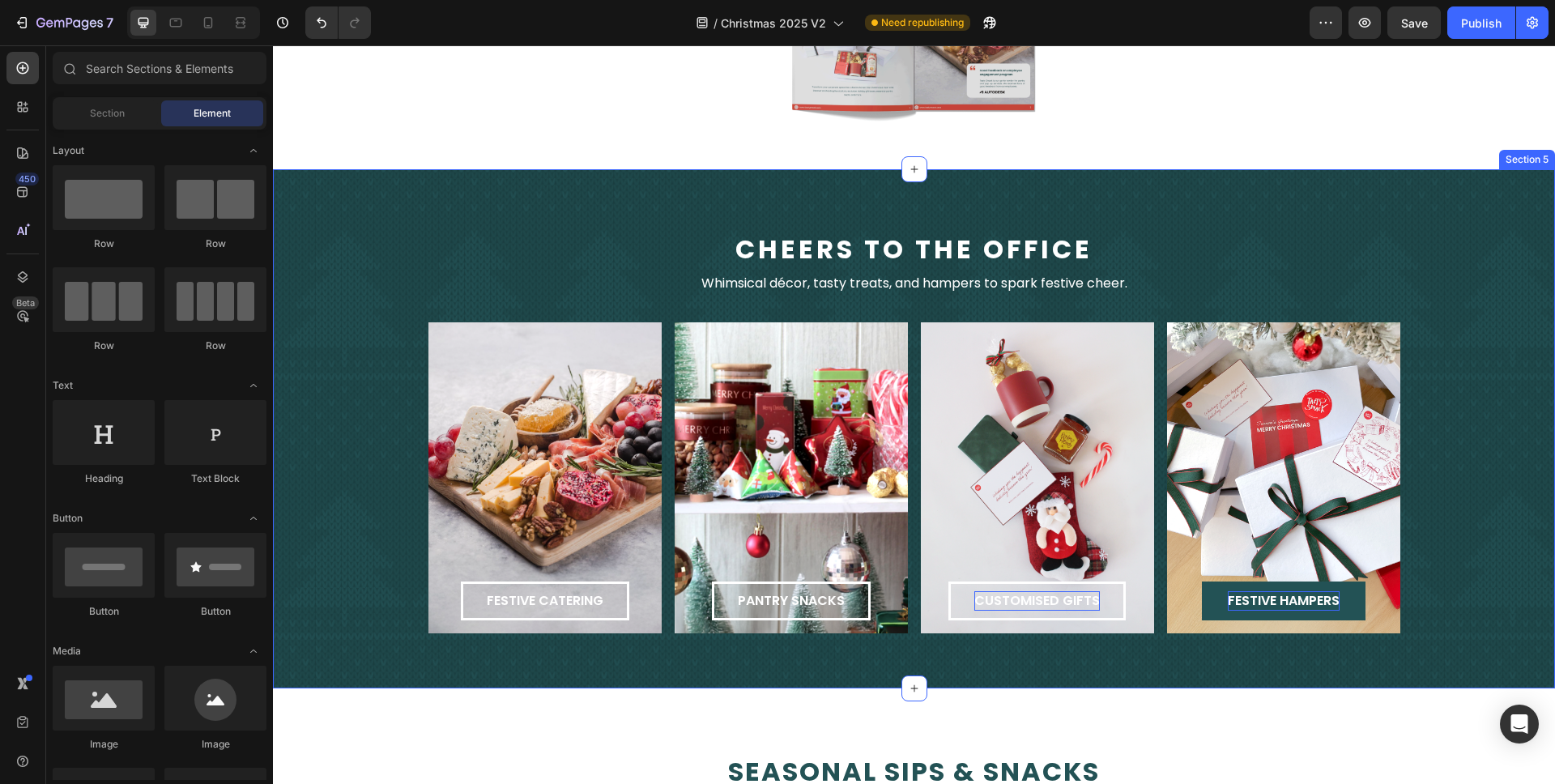
scroll to position [1340, 0]
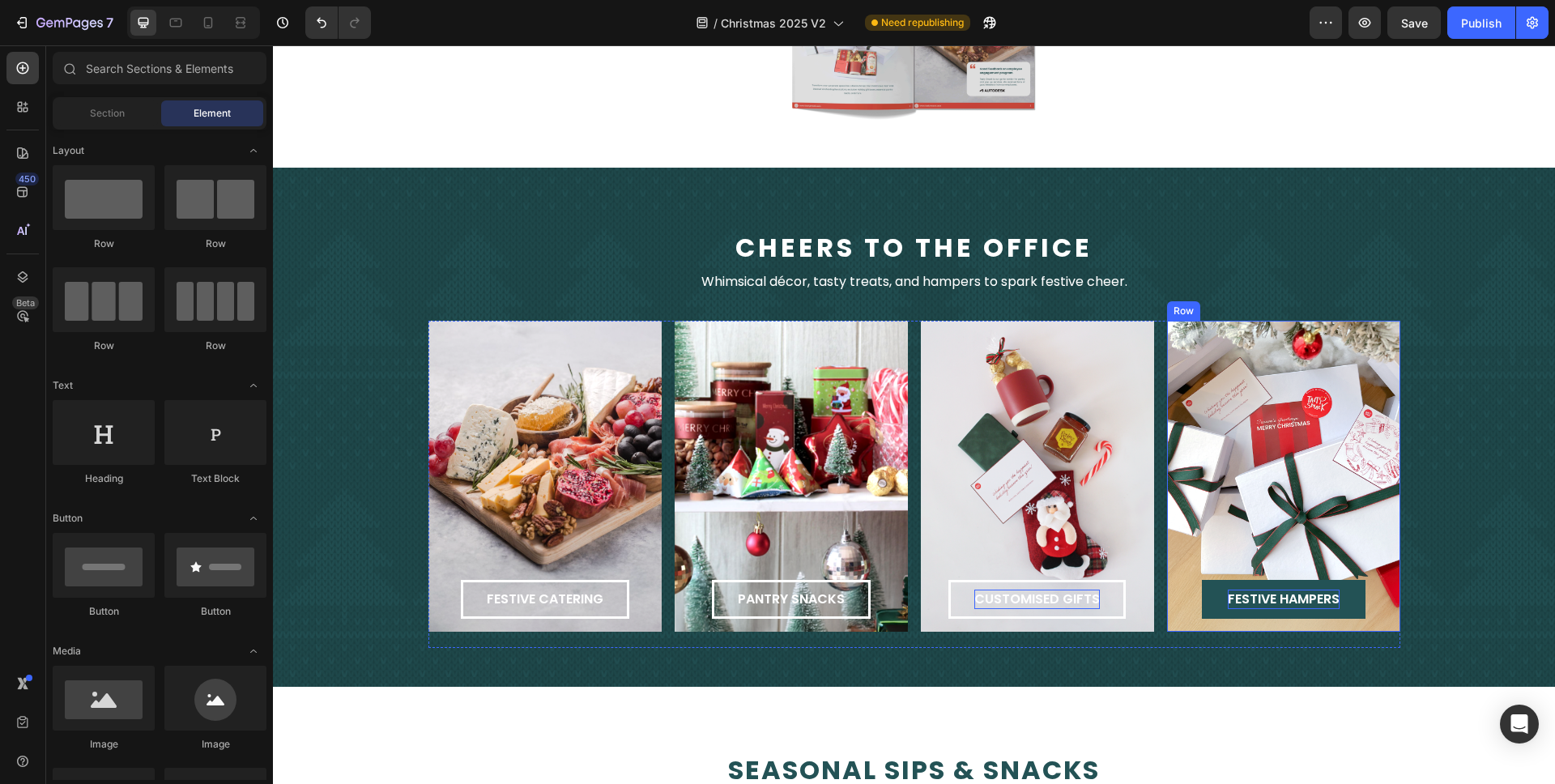
click at [1166, 334] on div "festive hampers Button Row" at bounding box center [1284, 476] width 234 height 311
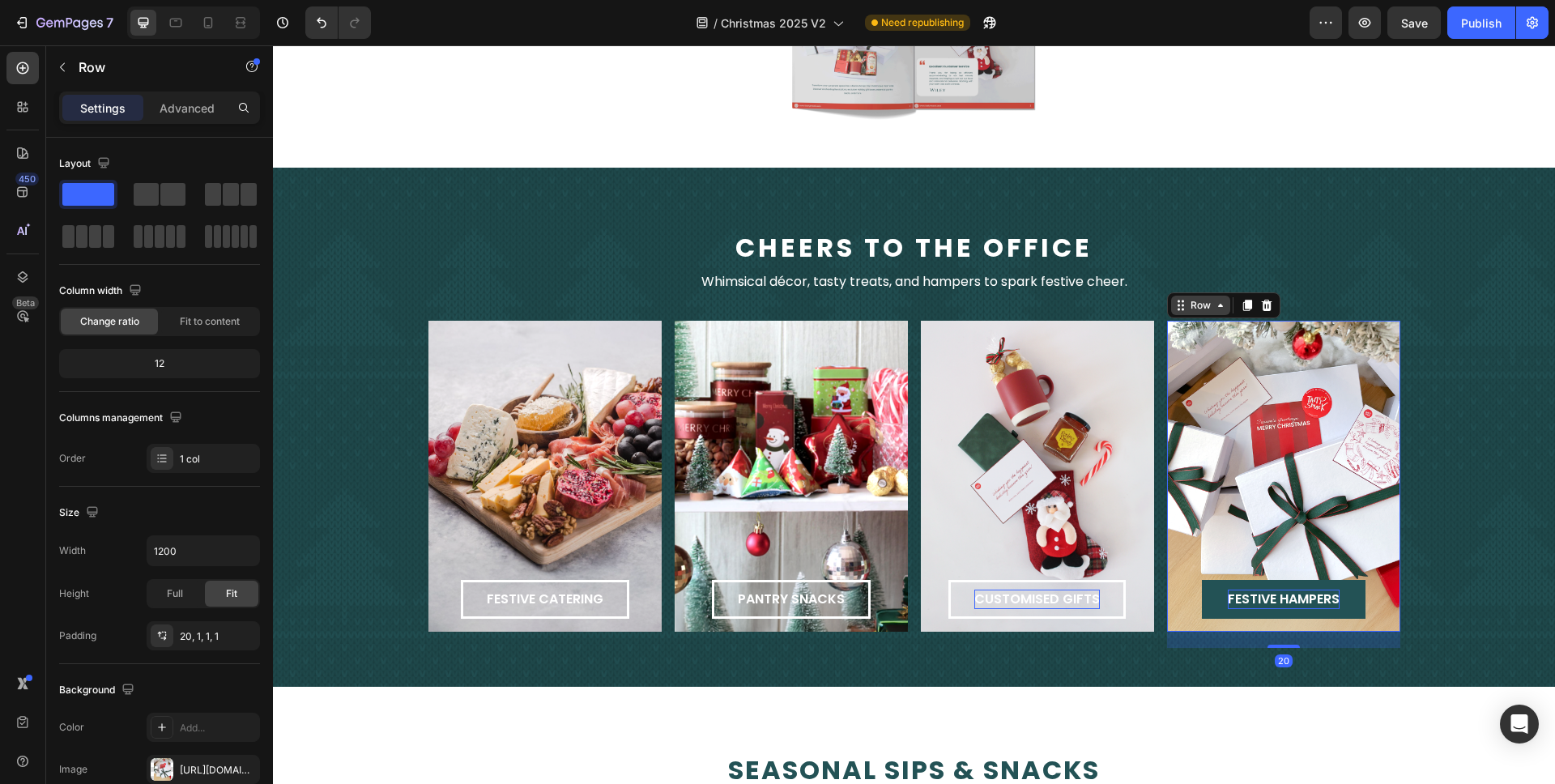
click at [1166, 306] on div "Row" at bounding box center [1200, 305] width 26 height 15
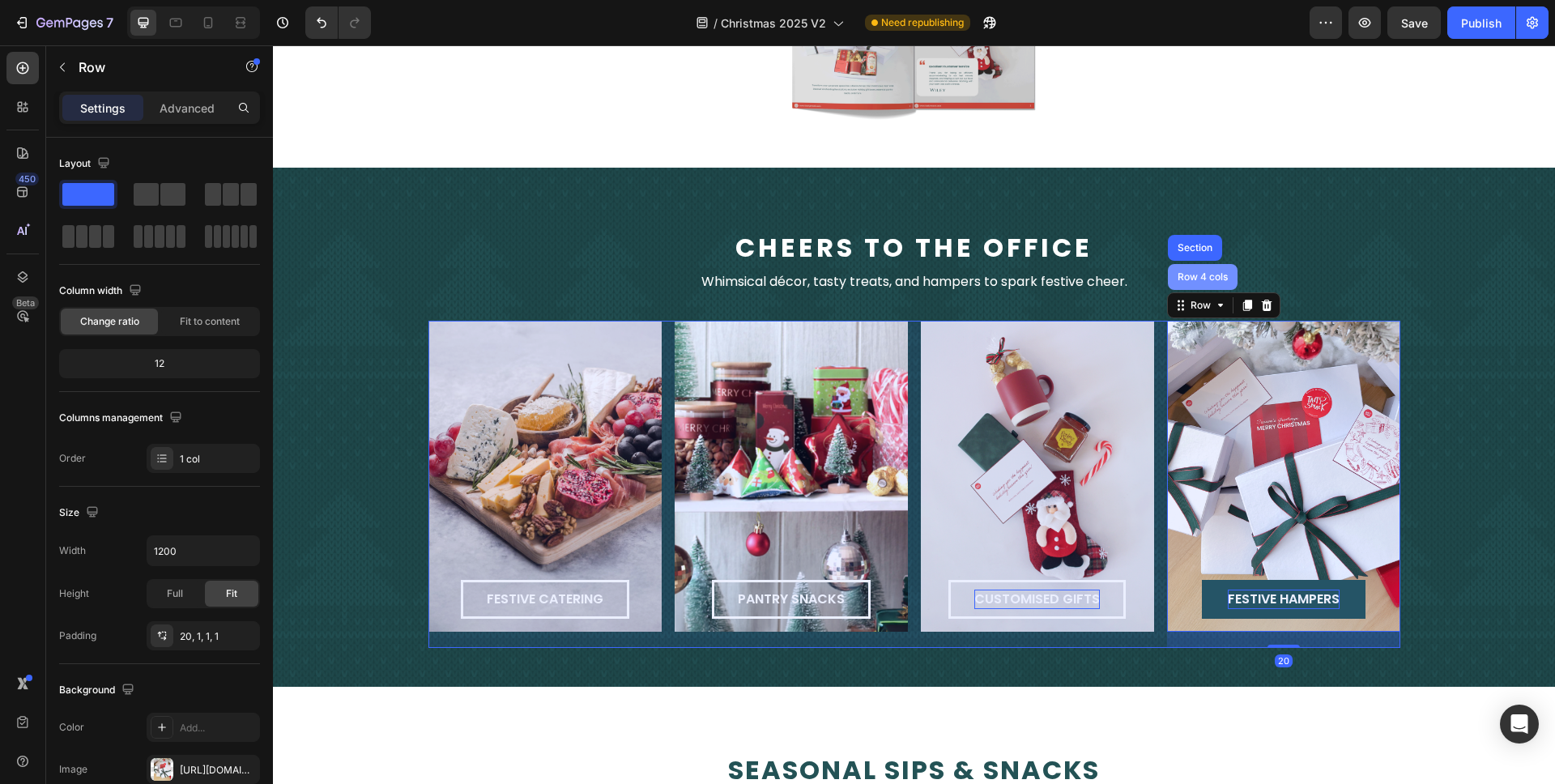
click at [1166, 277] on div "Row 4 cols" at bounding box center [1203, 277] width 57 height 10
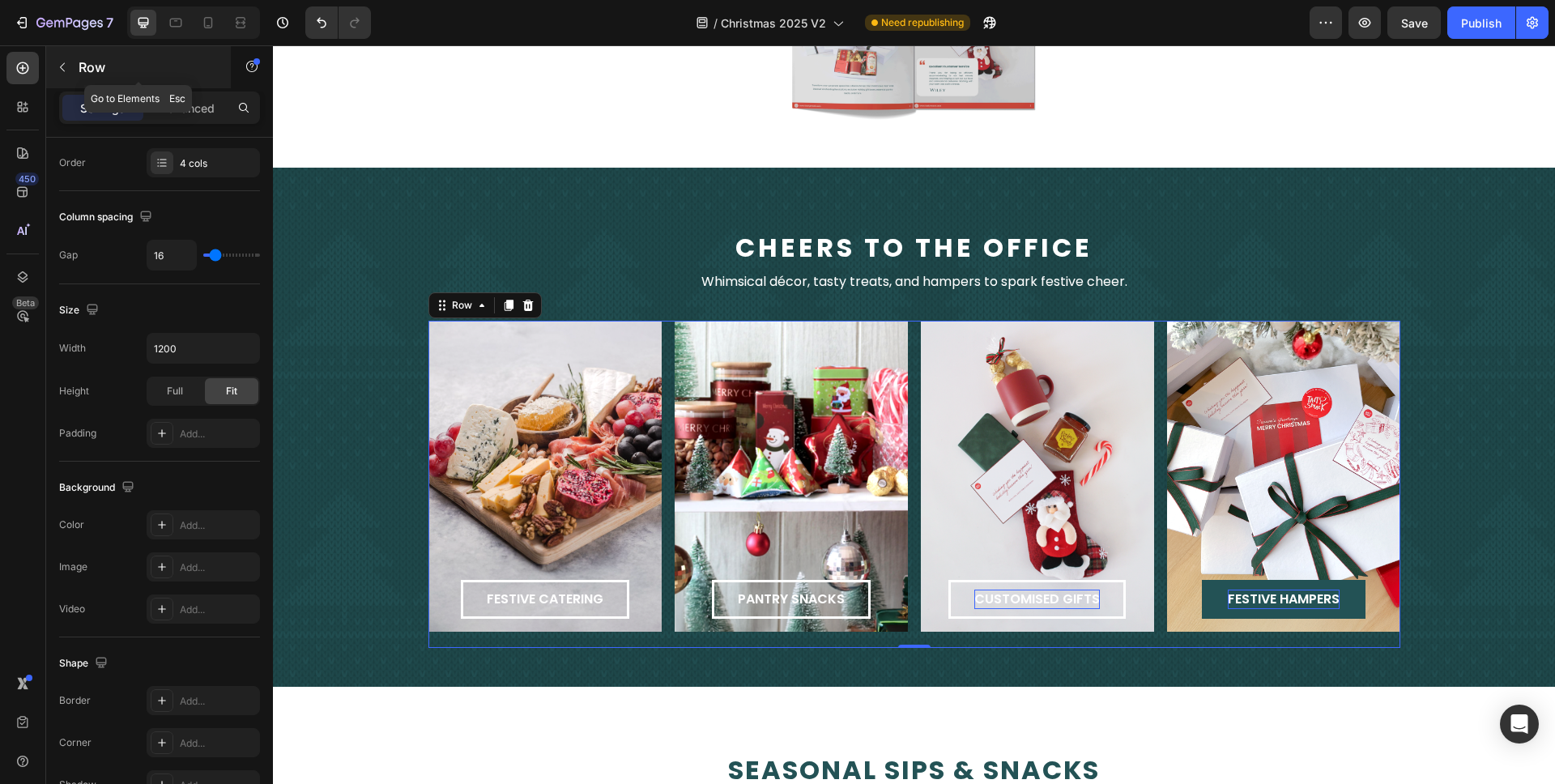
click at [95, 73] on p "Row" at bounding box center [147, 67] width 137 height 20
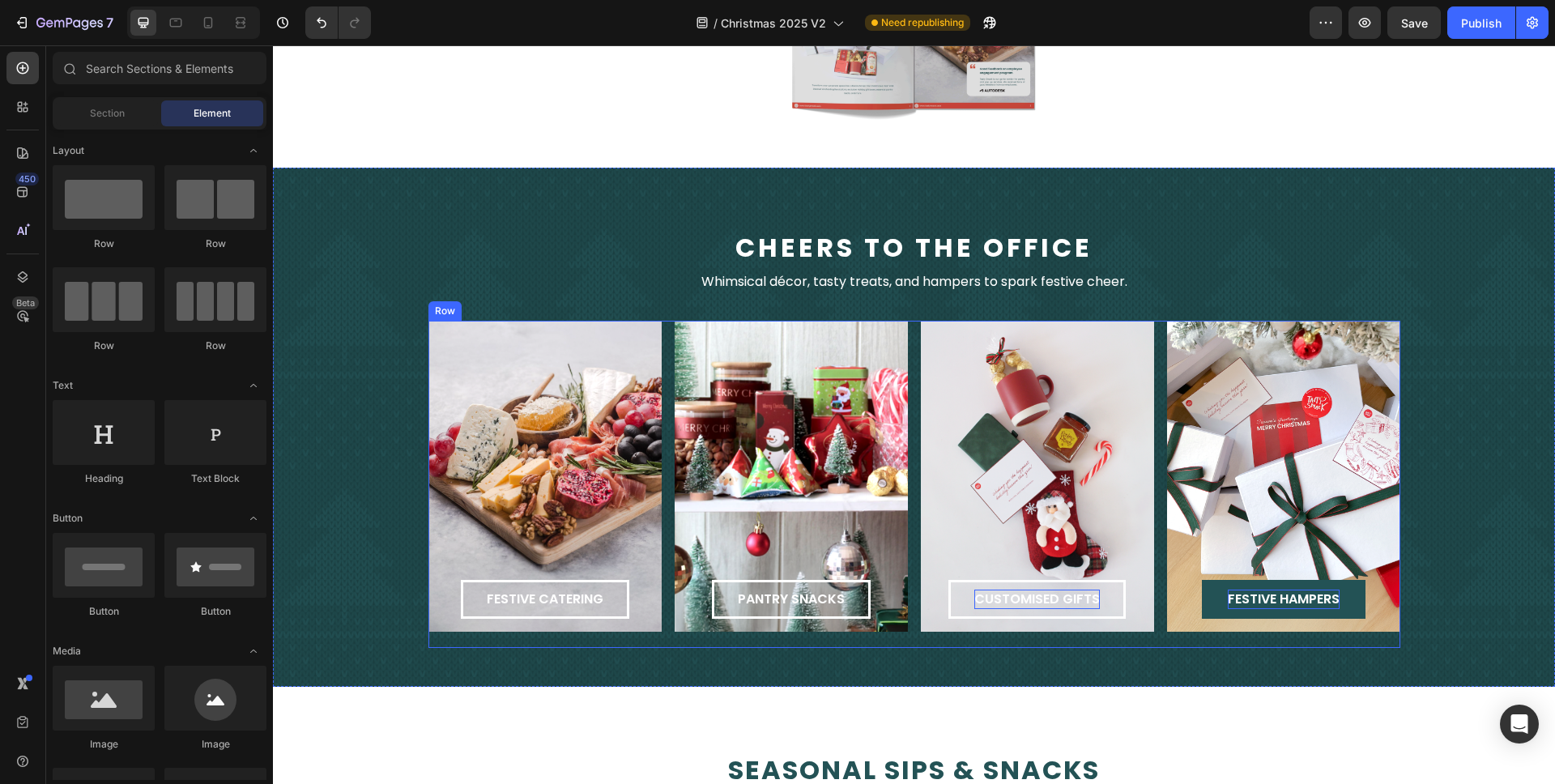
click at [907, 322] on div "festive catering Button Row pantry snacks Button Row customised gifts Button Ro…" at bounding box center [915, 485] width 972 height 327
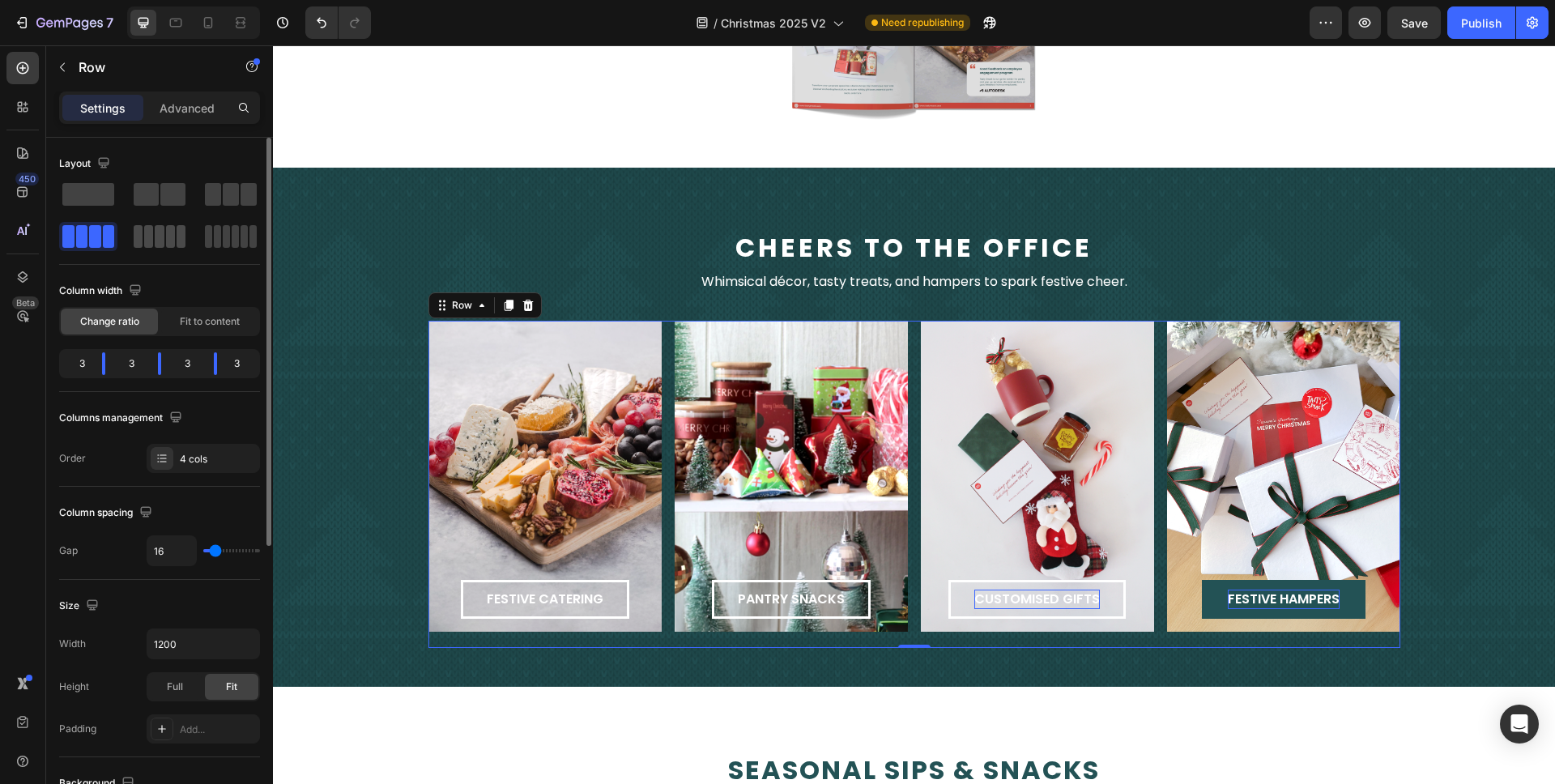
click at [164, 245] on span at bounding box center [159, 237] width 9 height 23
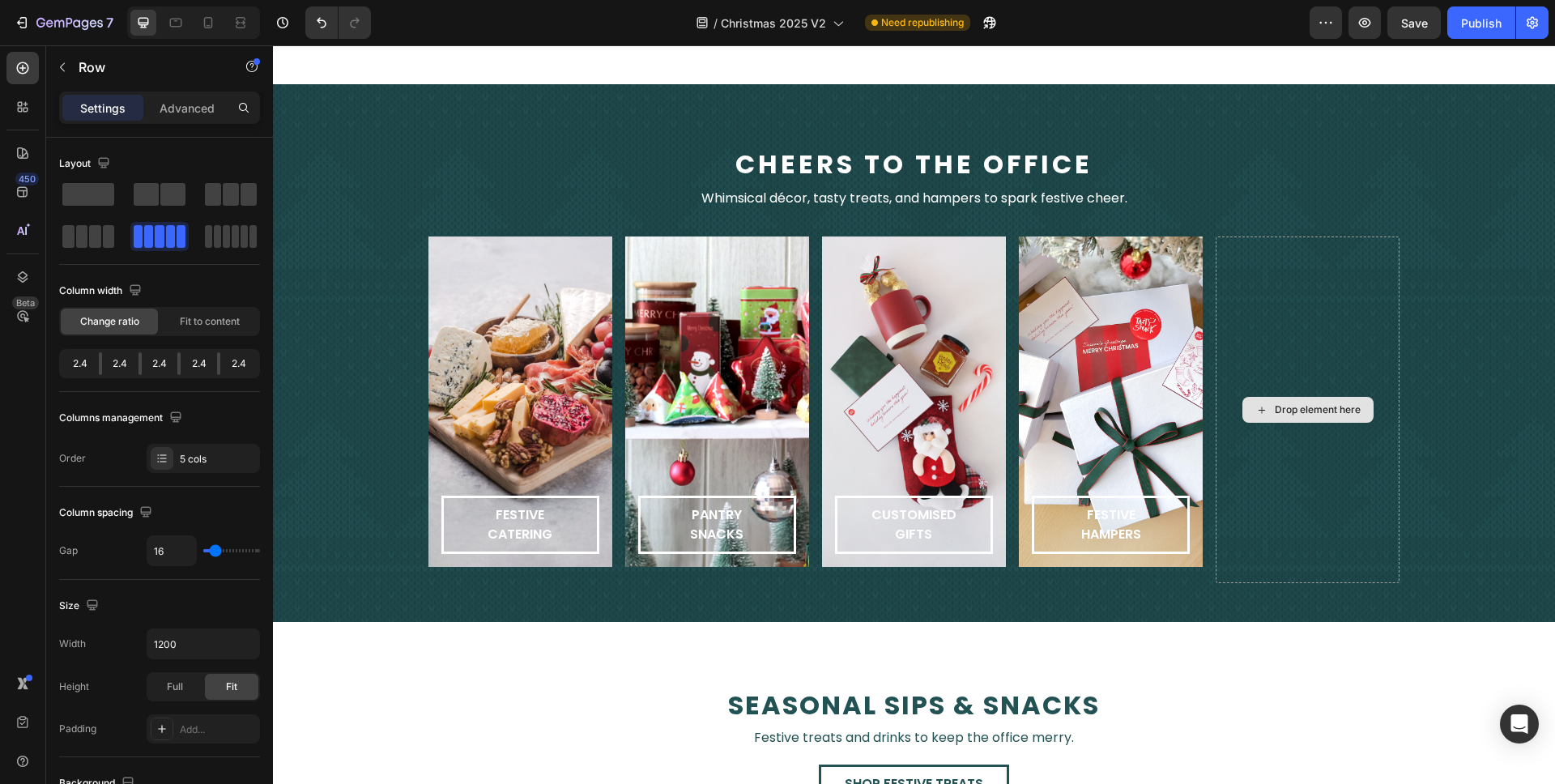
scroll to position [1570, 0]
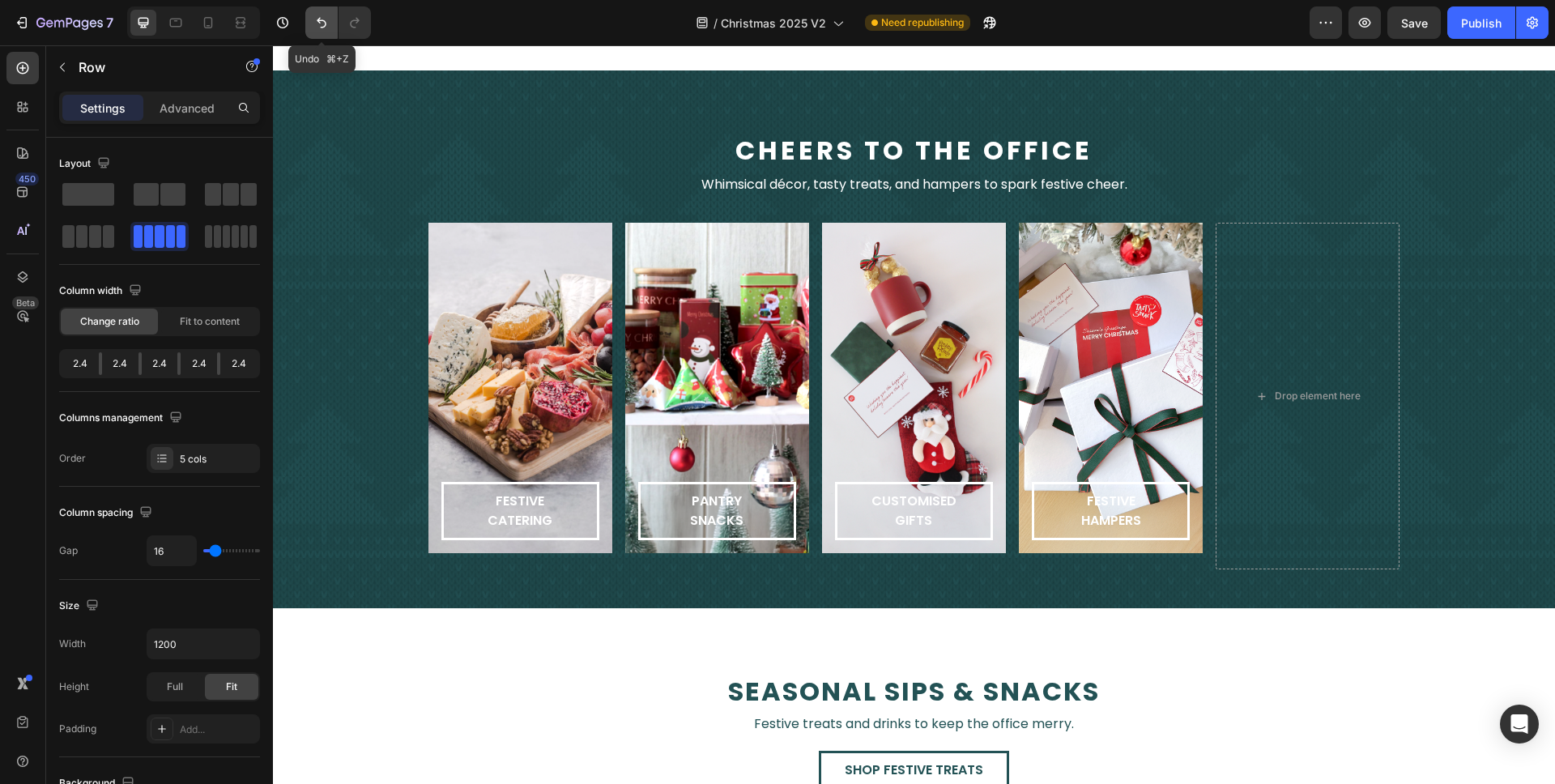
click at [319, 27] on icon "Undo/Redo" at bounding box center [322, 23] width 16 height 16
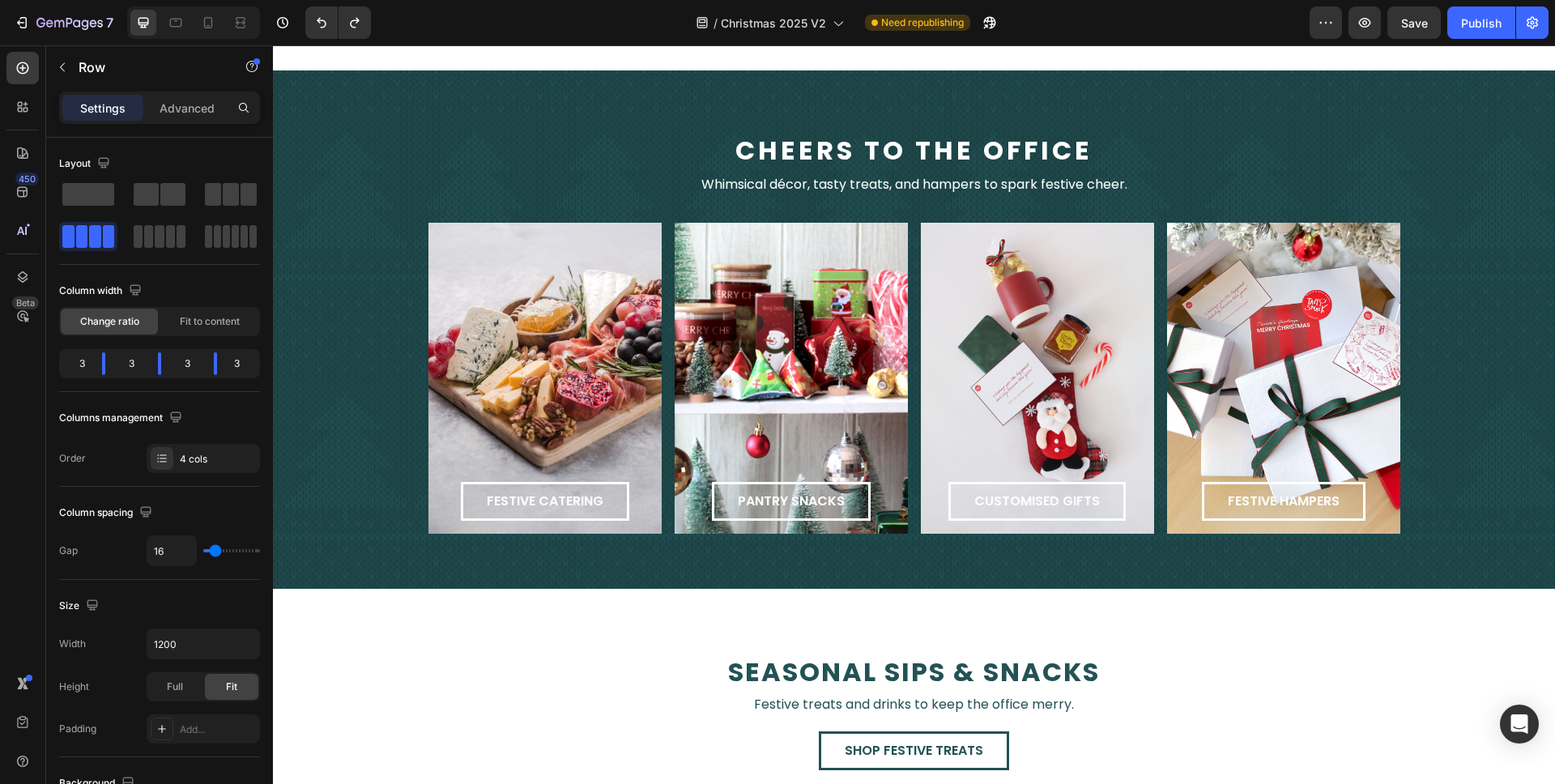
click at [906, 351] on div "festive catering Button Row pantry snacks Button Row customised gifts Button Ro…" at bounding box center [915, 387] width 972 height 327
click at [668, 247] on div "festive catering Button Row pantry snacks Button Row customised gifts Button Ro…" at bounding box center [915, 387] width 972 height 327
click at [688, 243] on div "pantry snacks Button Row" at bounding box center [791, 378] width 234 height 311
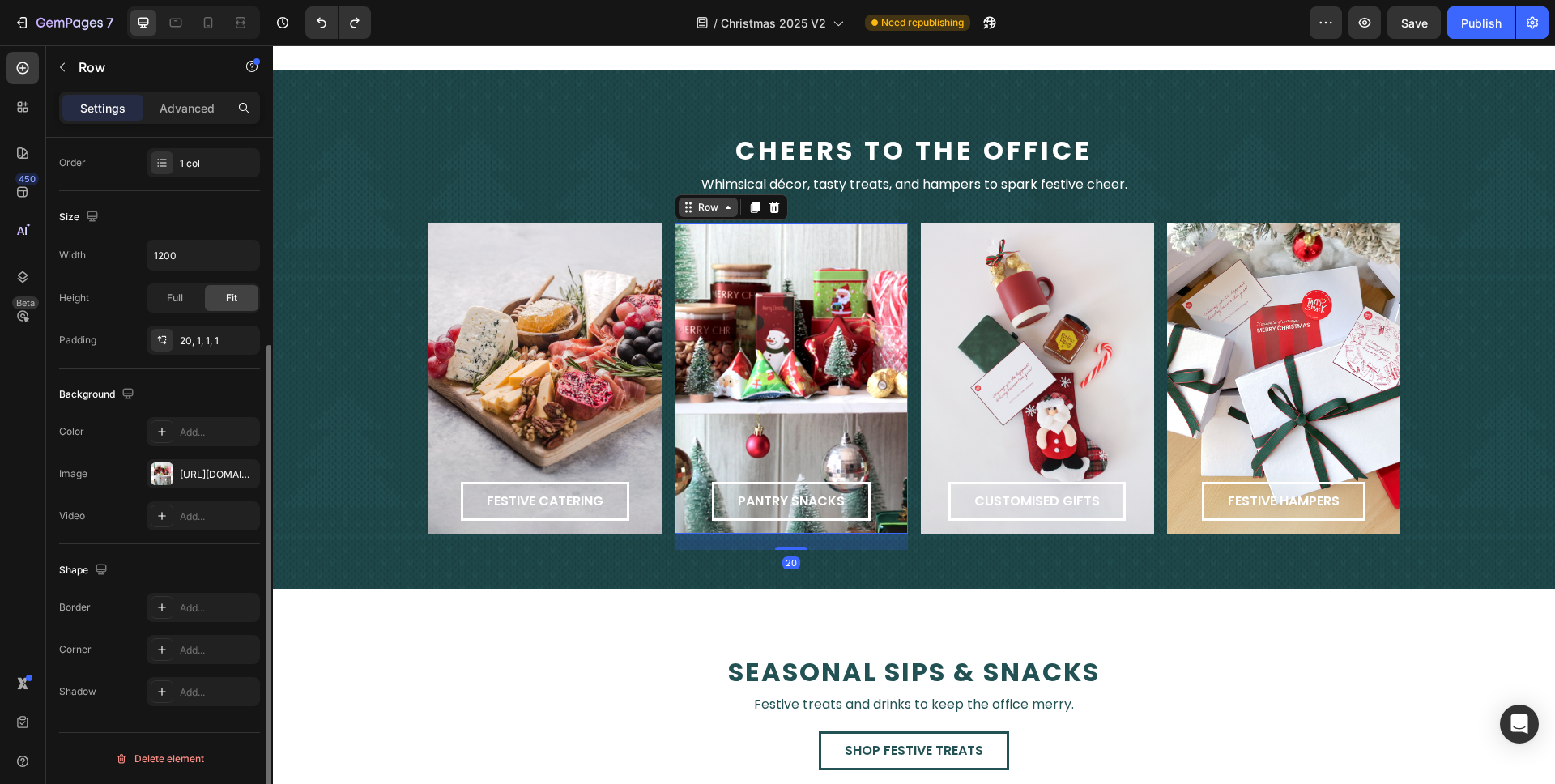
click at [687, 201] on icon at bounding box center [689, 207] width 13 height 13
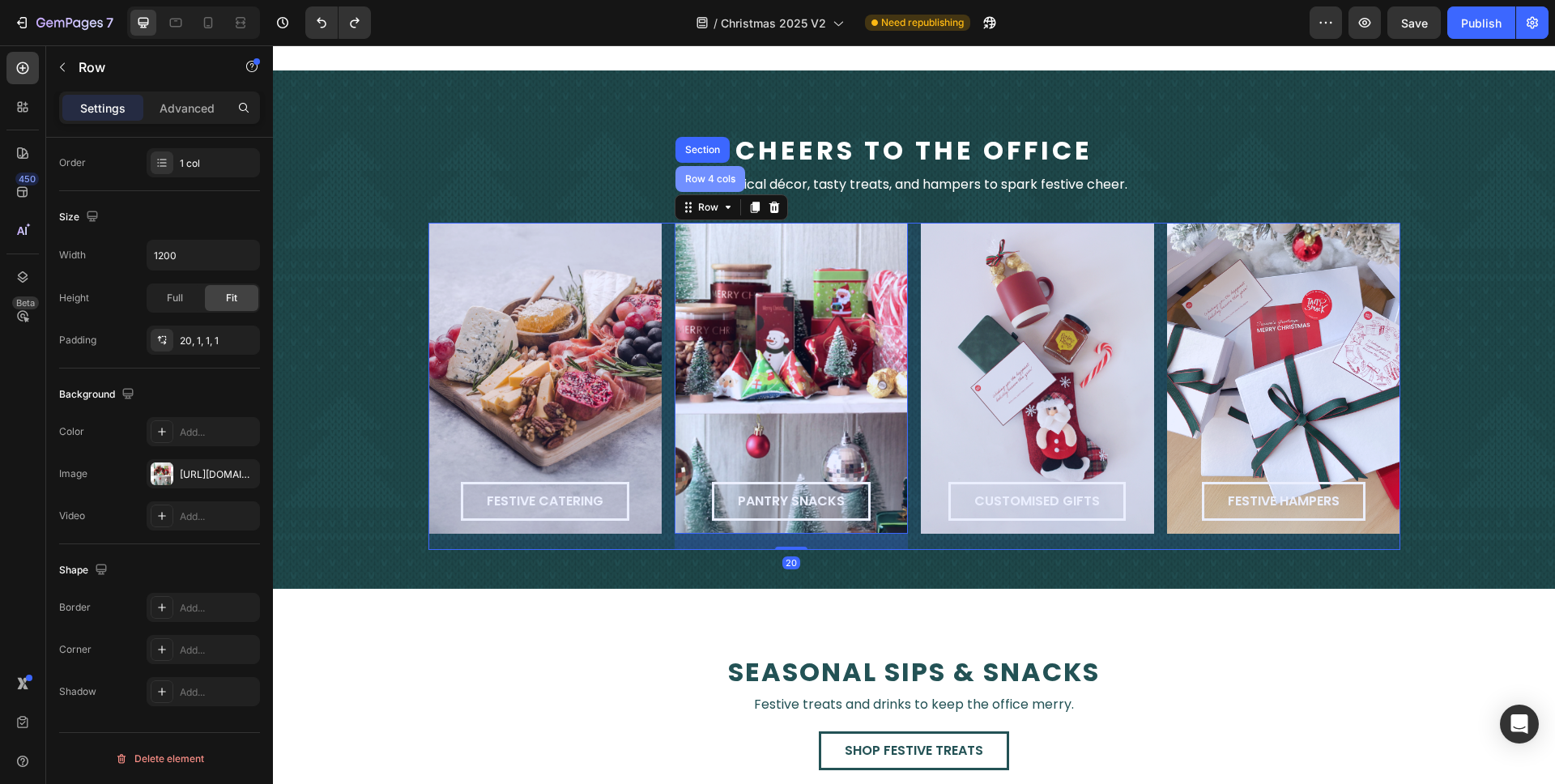
click at [694, 182] on div "Row 4 cols" at bounding box center [710, 179] width 70 height 26
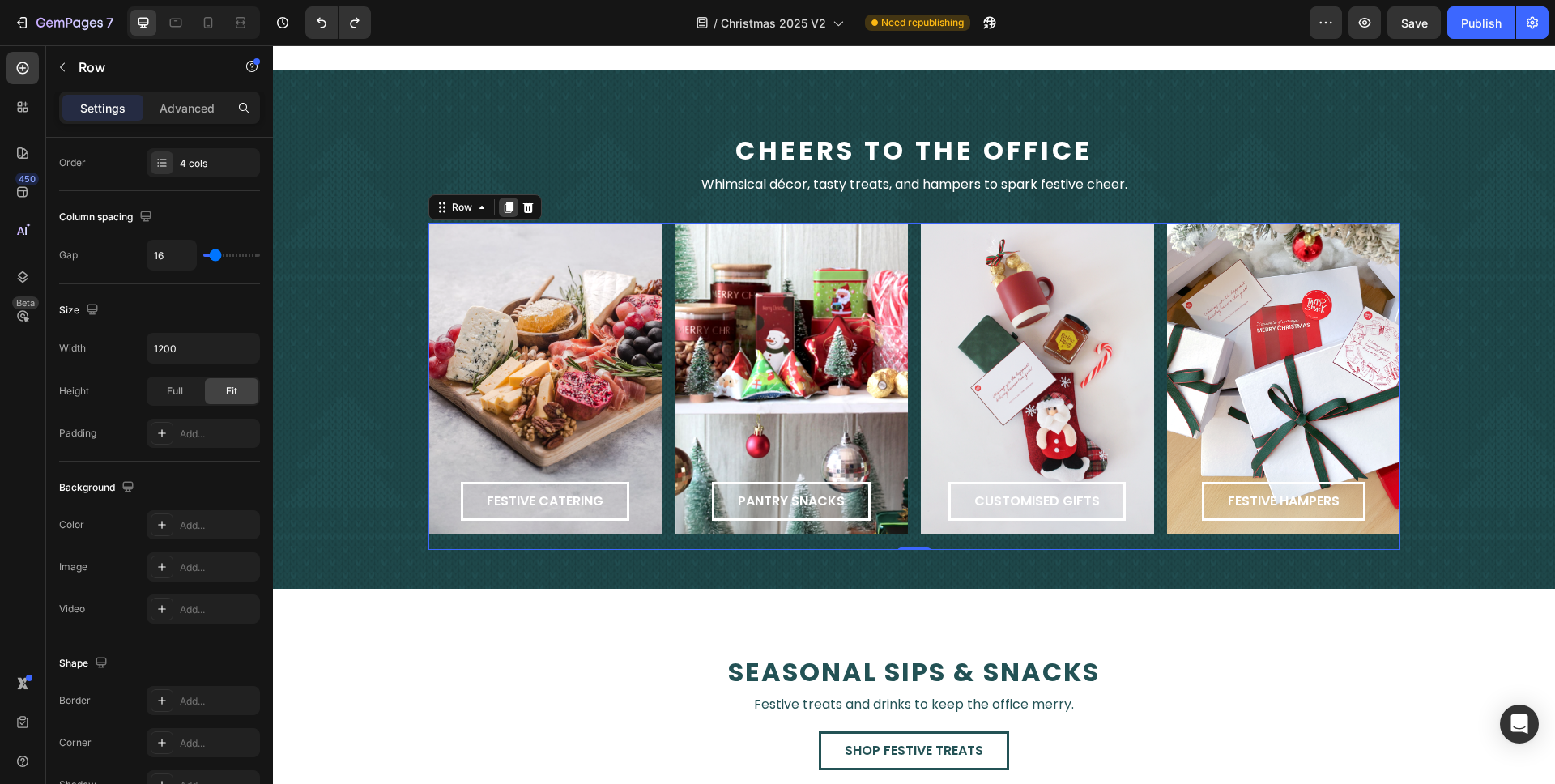
click at [507, 205] on icon at bounding box center [508, 207] width 13 height 13
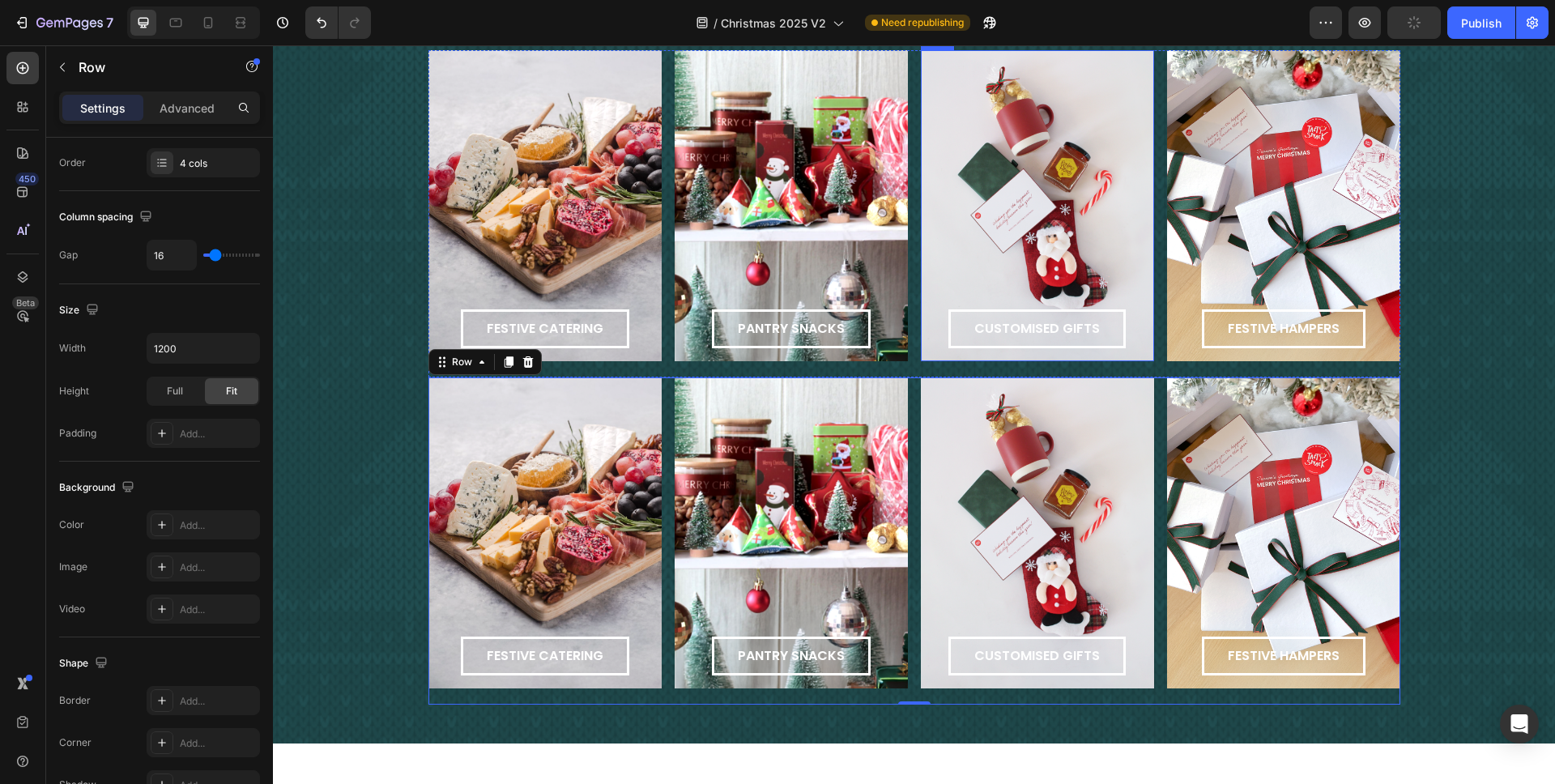
scroll to position [1508, 0]
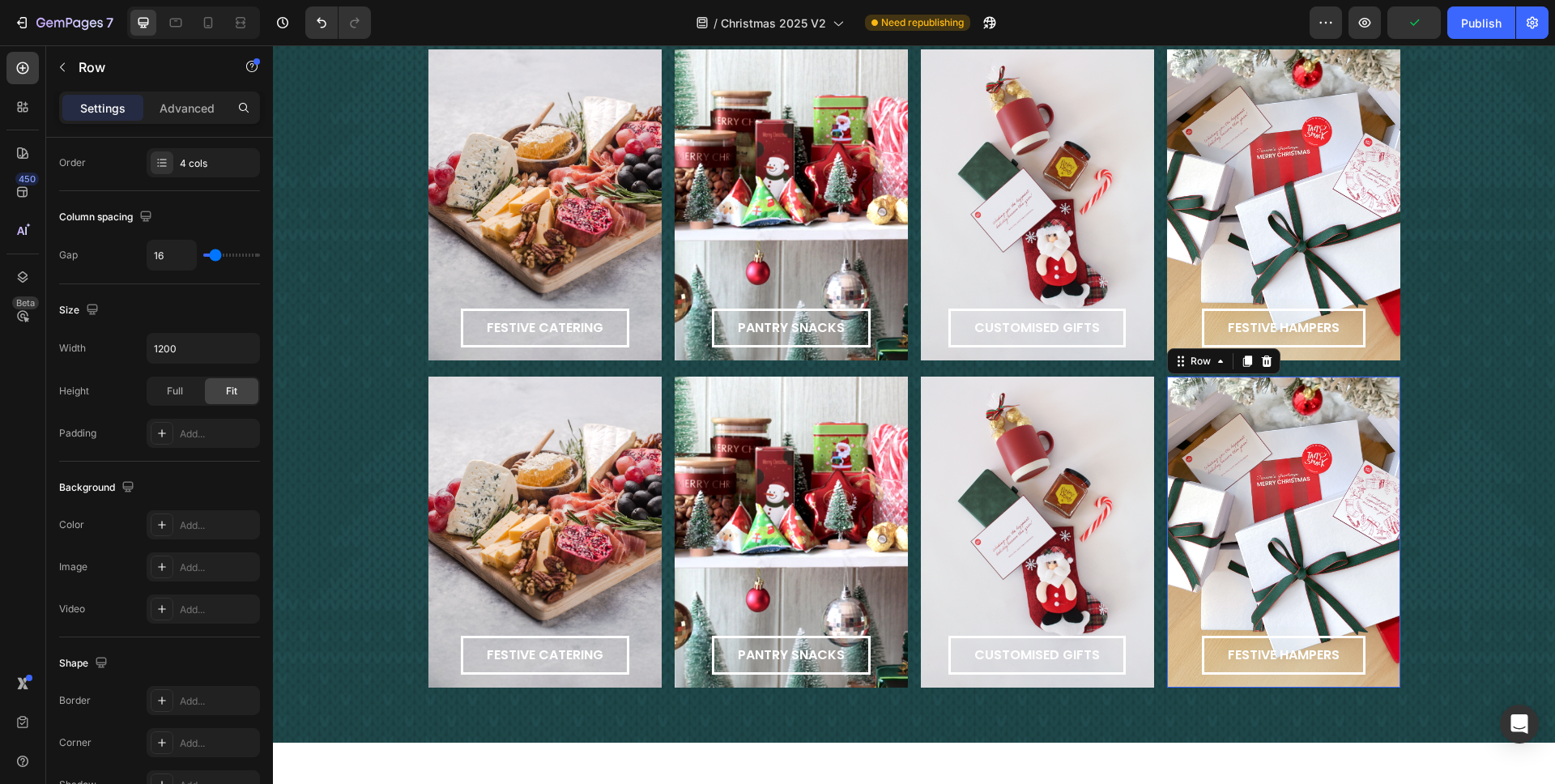
click at [1166, 533] on div "festive hampers Button Row 0" at bounding box center [1284, 532] width 234 height 311
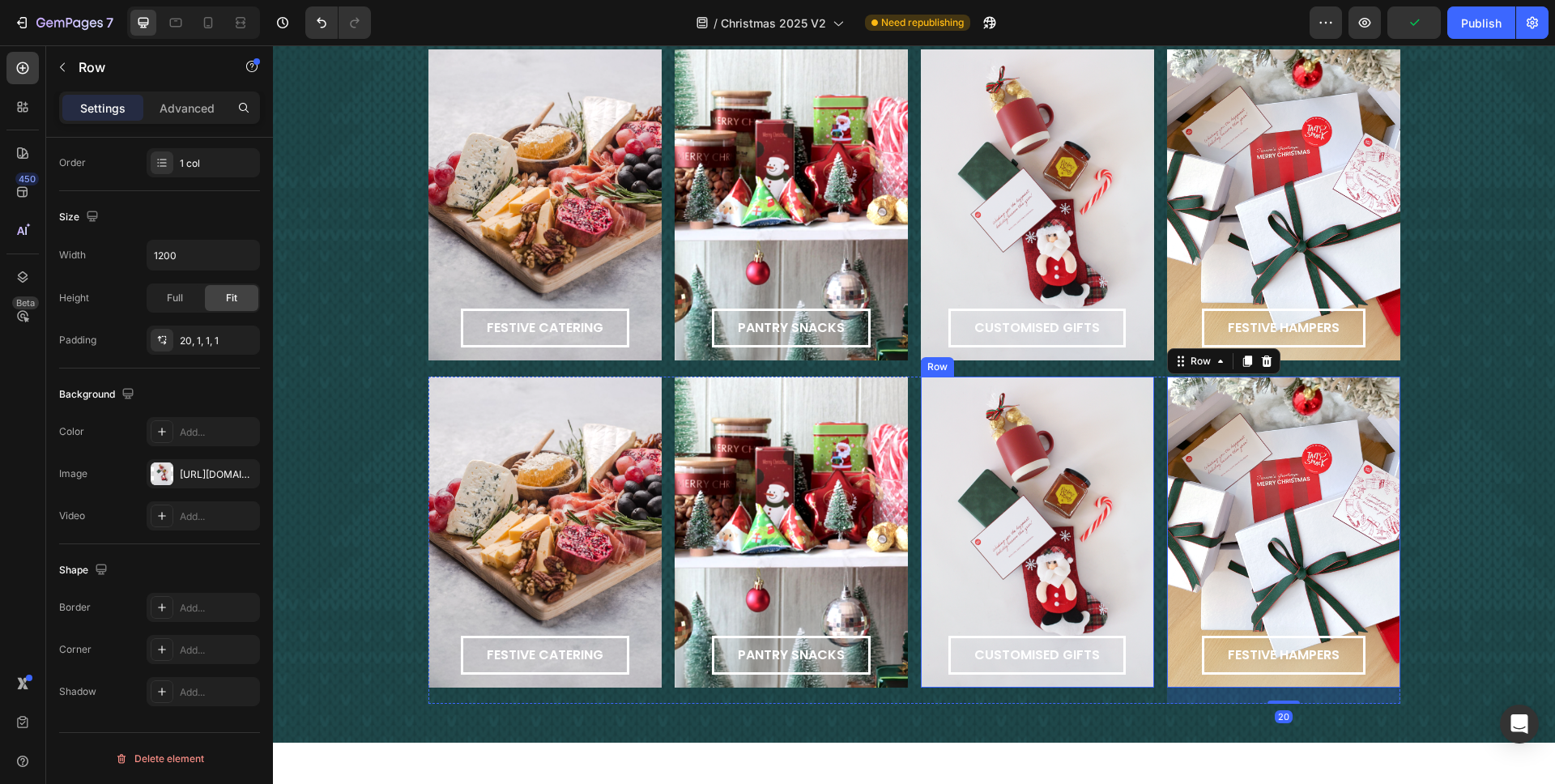
click at [958, 525] on div "customised gifts Button Row" at bounding box center [1038, 532] width 234 height 311
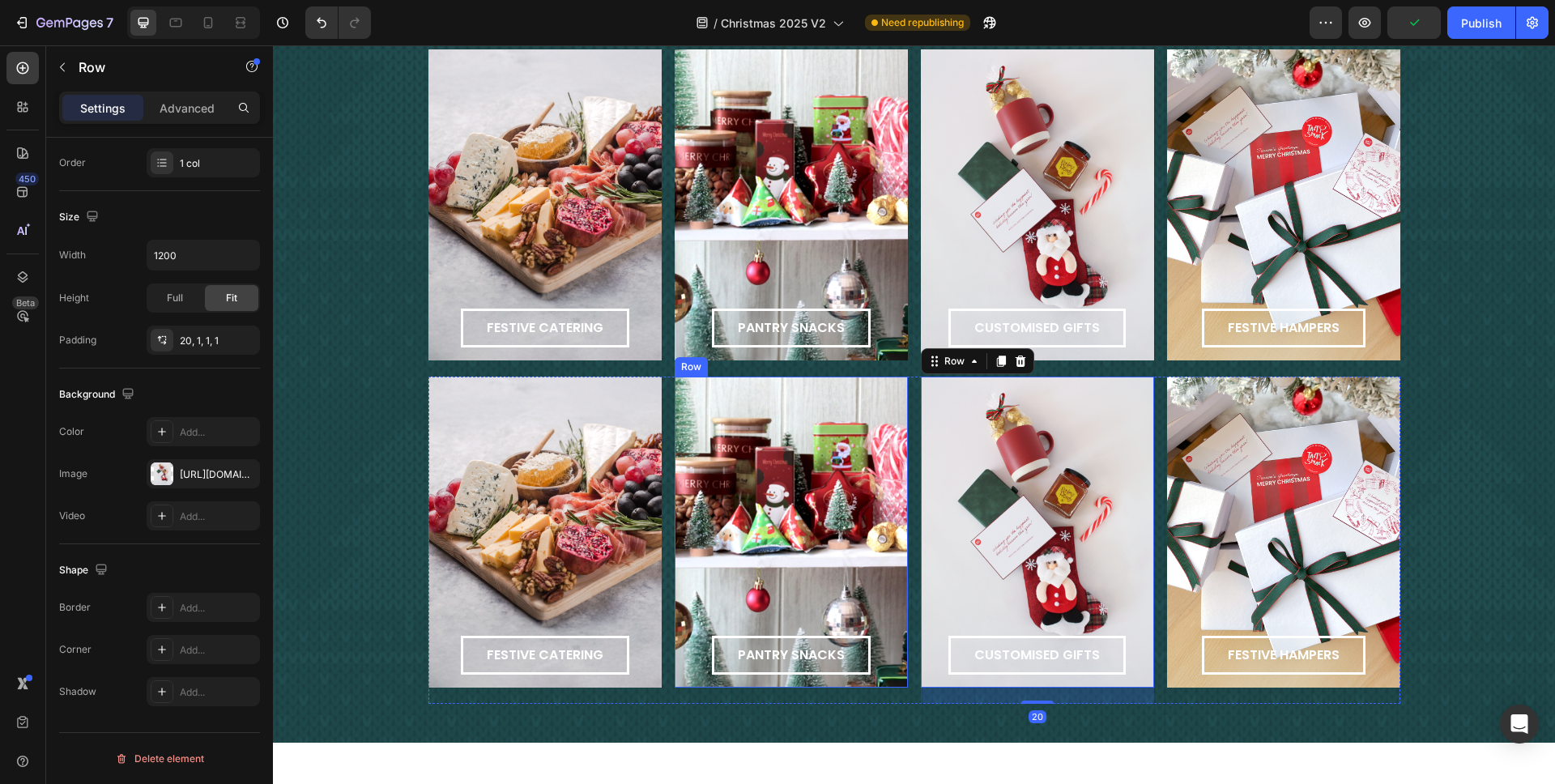
click at [827, 518] on div "pantry snacks Button Row" at bounding box center [791, 532] width 234 height 311
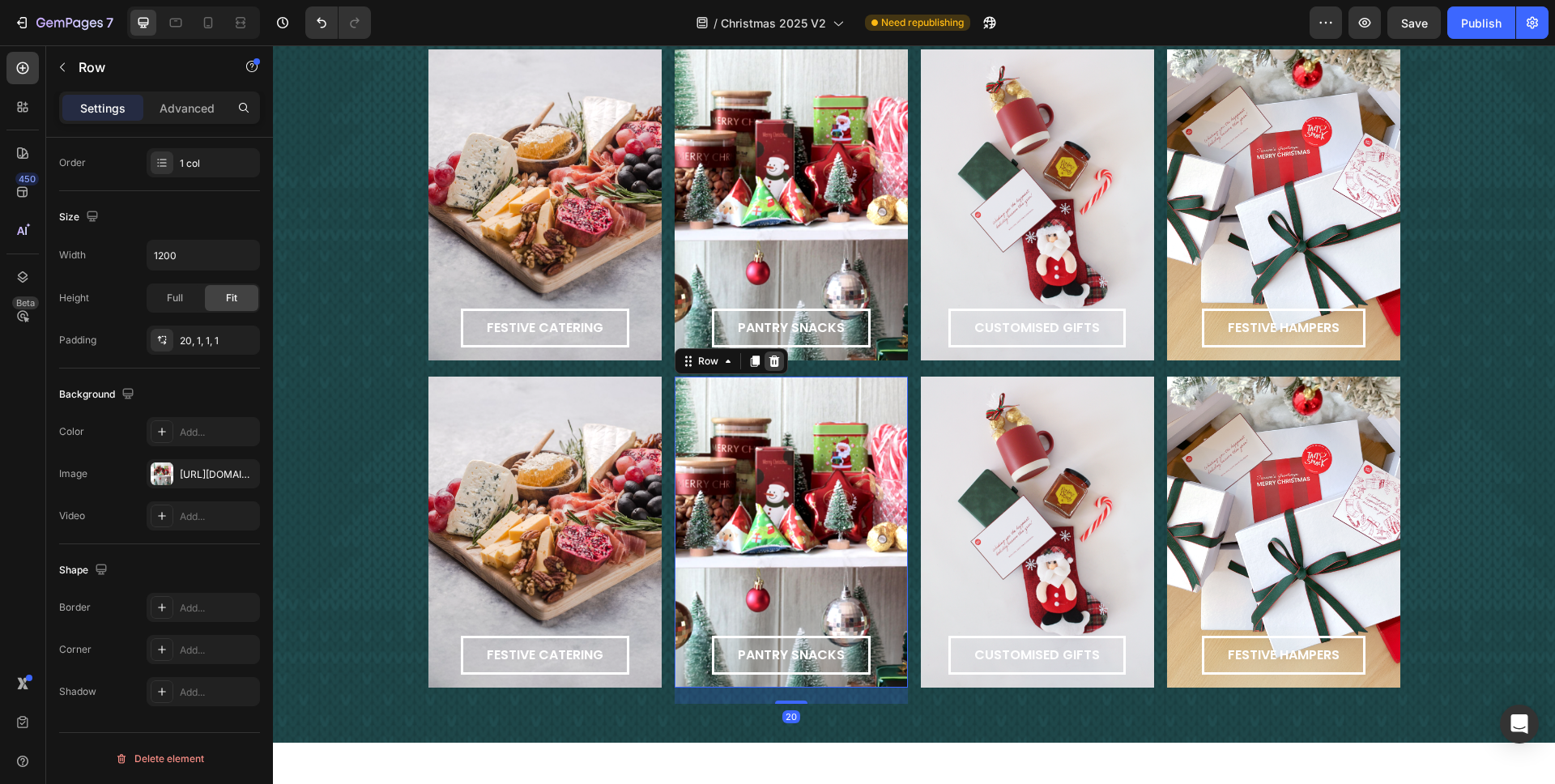
click at [768, 362] on icon at bounding box center [774, 361] width 13 height 13
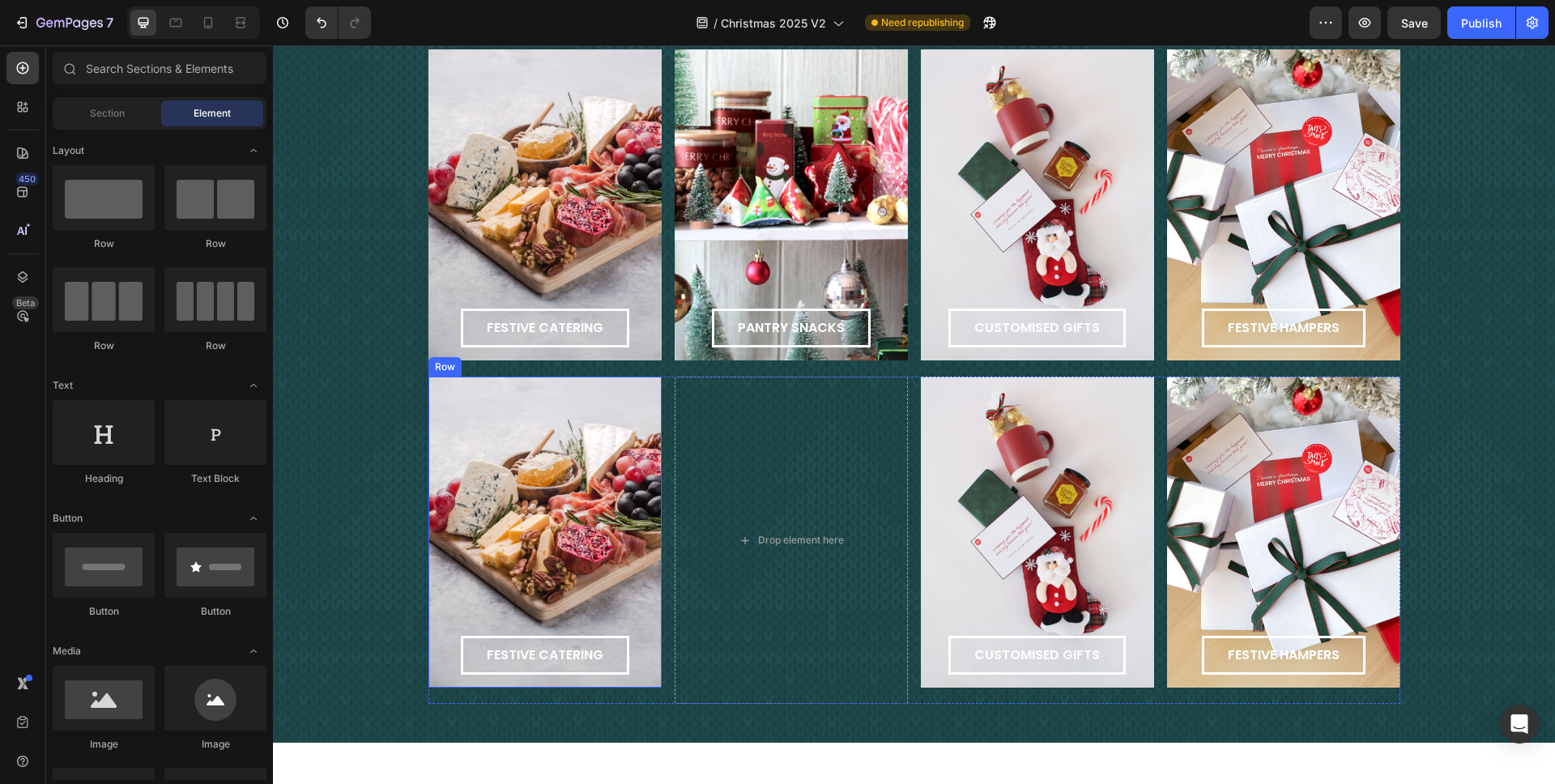
click at [630, 459] on div "festive catering Button Row" at bounding box center [545, 532] width 234 height 311
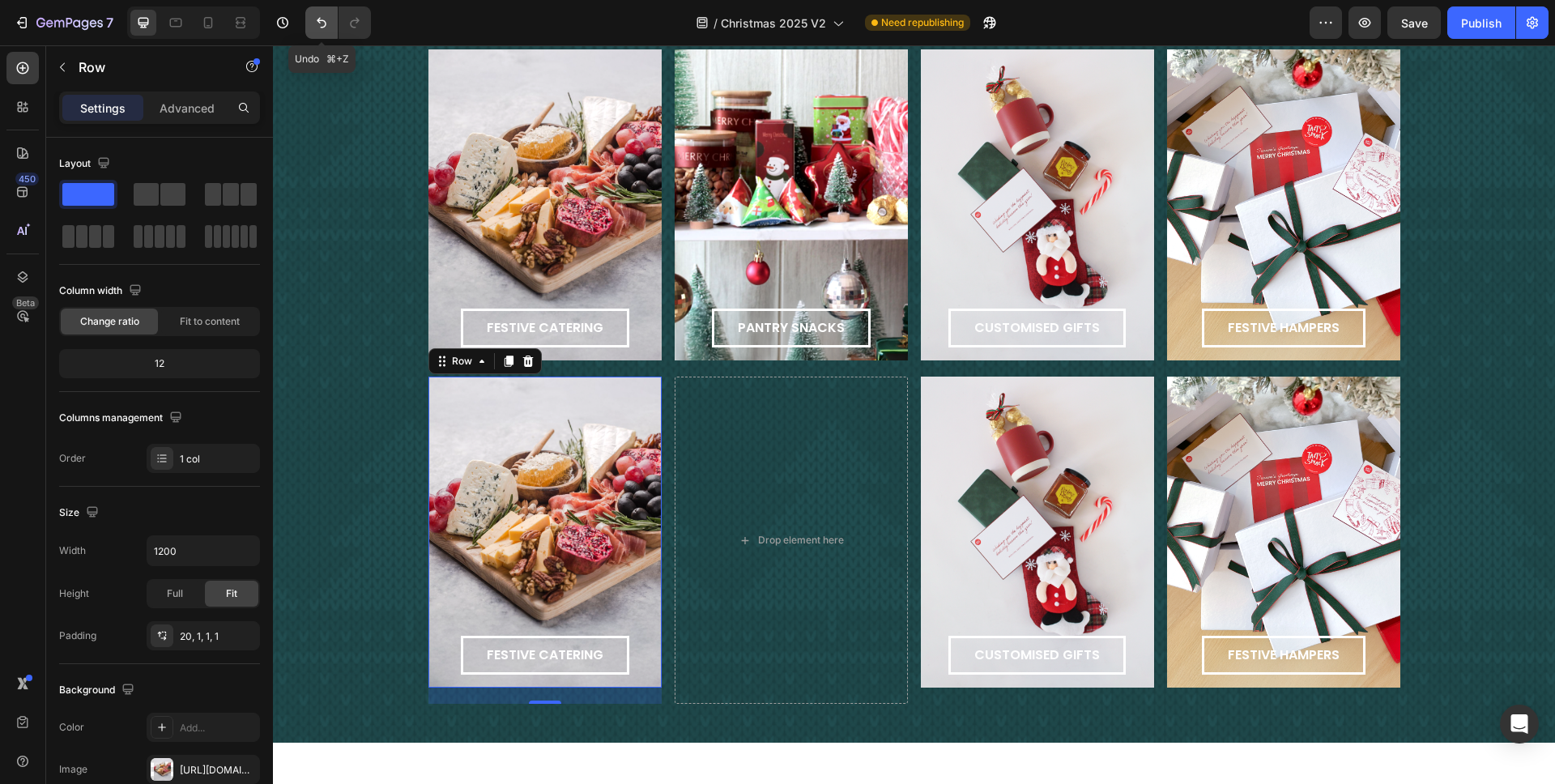
click at [318, 13] on button "Undo/Redo" at bounding box center [321, 22] width 32 height 32
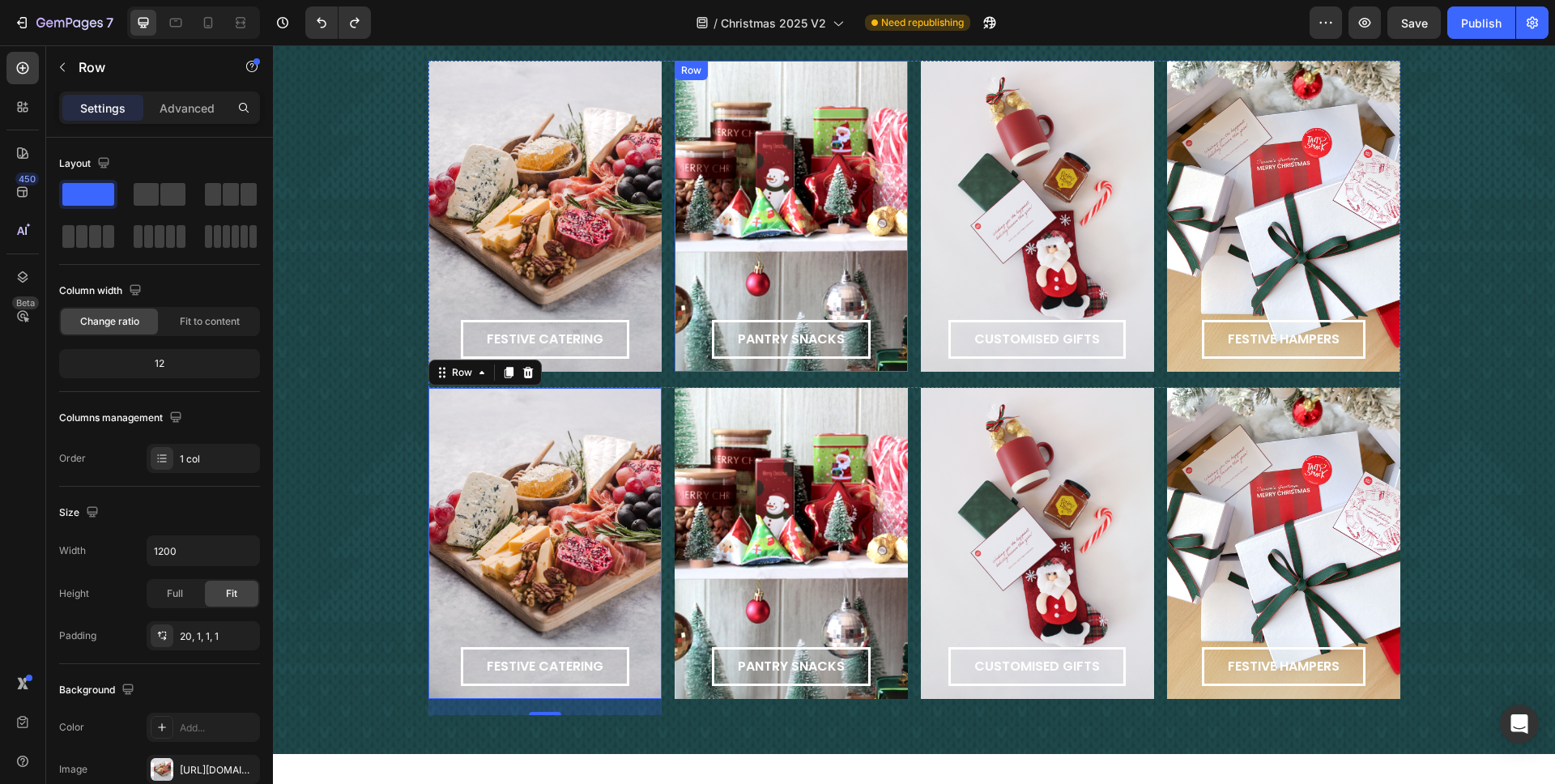
scroll to position [1473, 0]
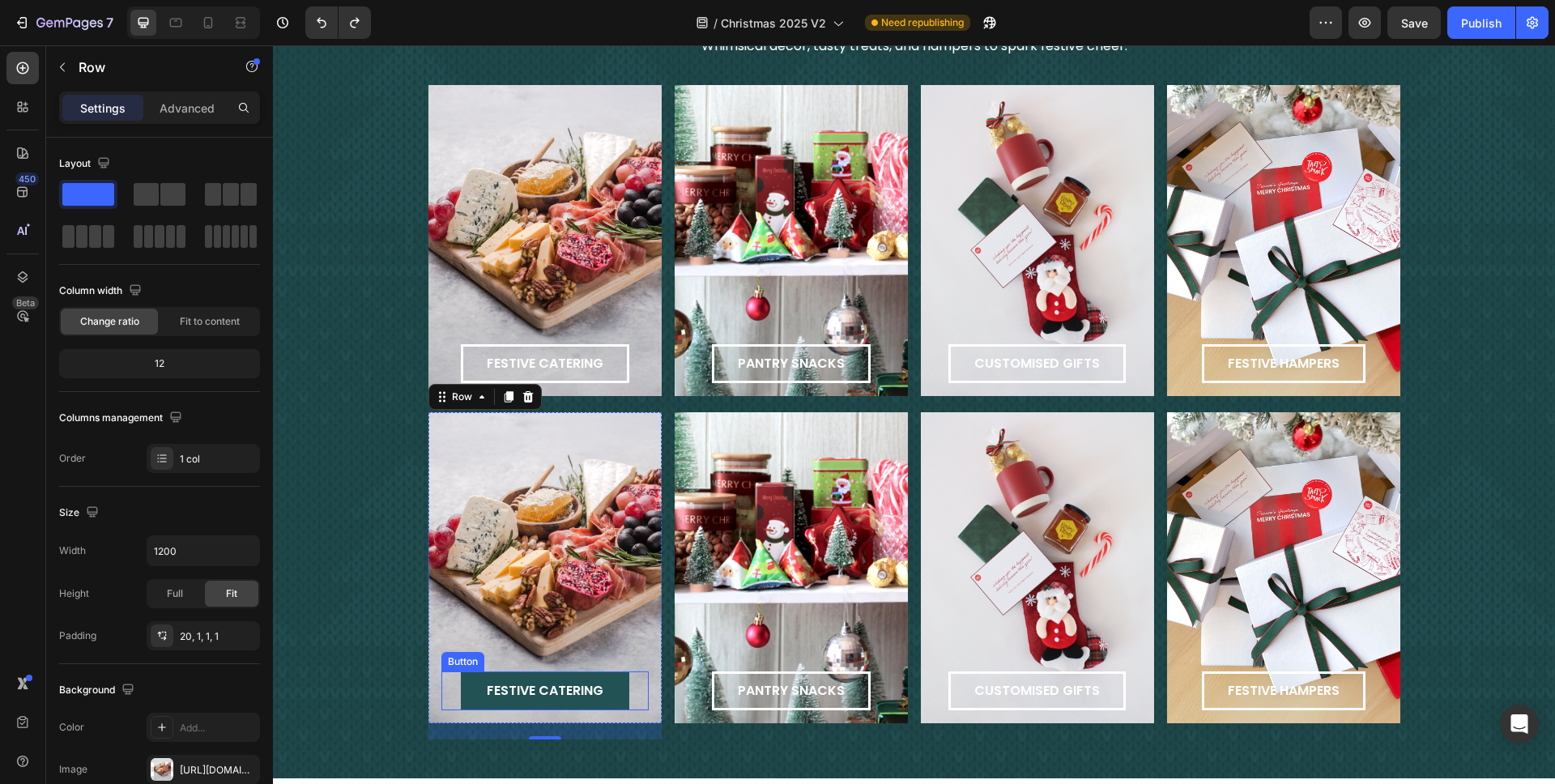
click at [558, 578] on button "festive catering" at bounding box center [545, 690] width 169 height 39
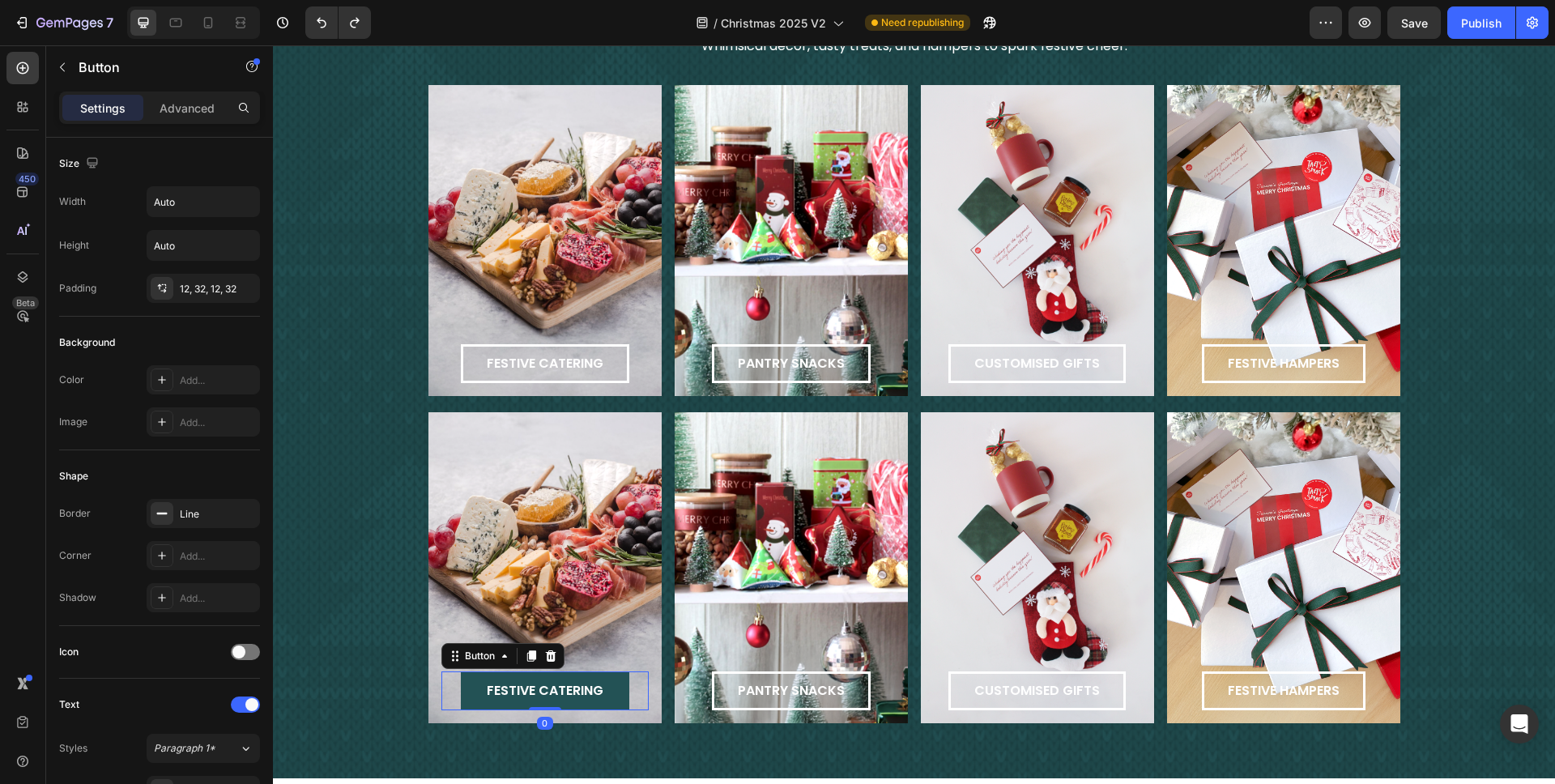
click at [558, 578] on button "festive catering" at bounding box center [545, 690] width 169 height 39
click at [559, 578] on span "festive catering" at bounding box center [545, 690] width 117 height 19
click at [560, 578] on span "festive catering" at bounding box center [545, 690] width 117 height 19
click at [494, 578] on button "pantry" at bounding box center [545, 690] width 102 height 39
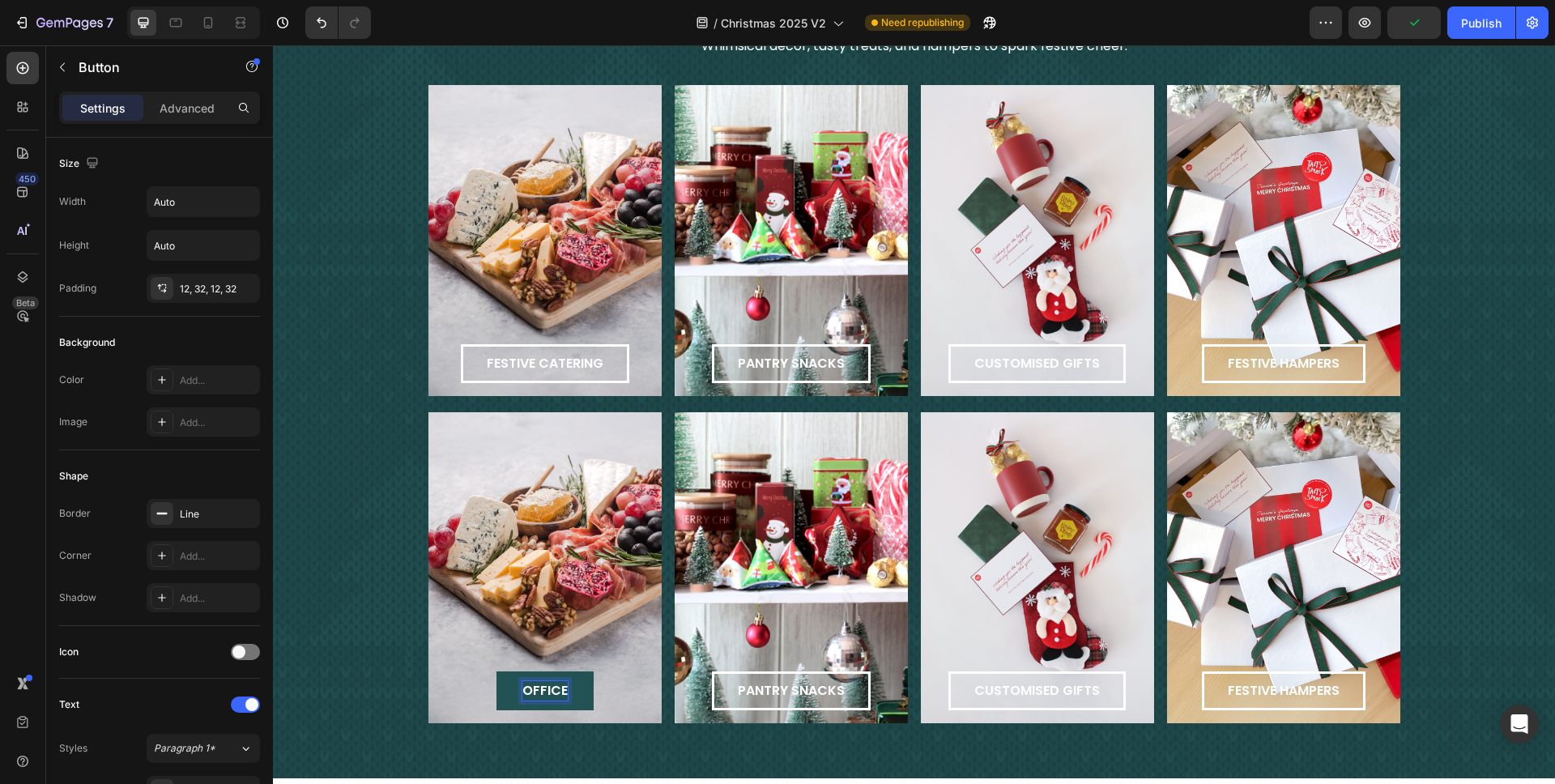
click at [497, 578] on button "office" at bounding box center [545, 690] width 97 height 39
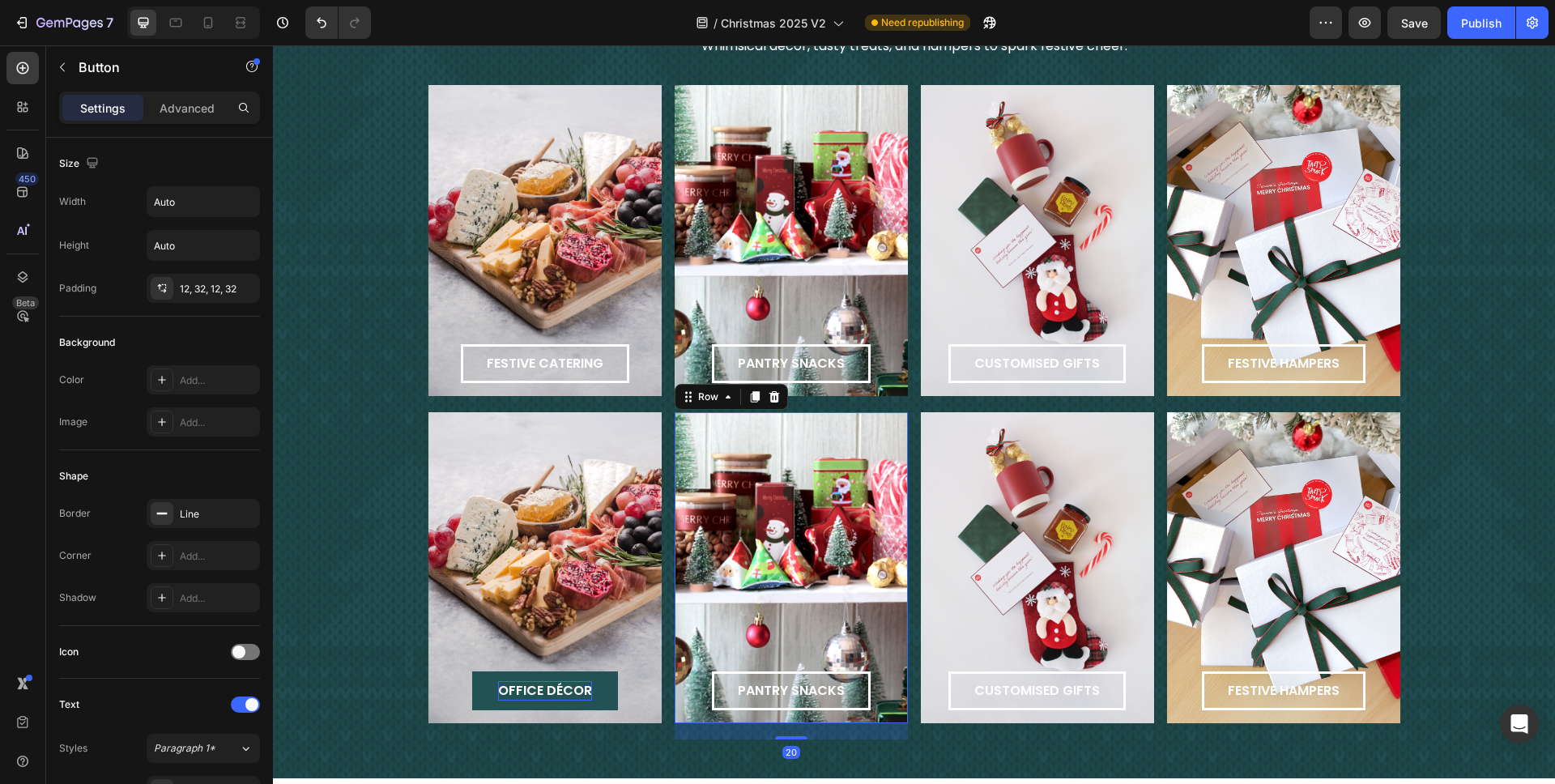
click at [773, 545] on div "pantry snacks Button Row 20" at bounding box center [791, 568] width 234 height 311
click at [750, 578] on span "pantry snacks" at bounding box center [791, 690] width 107 height 19
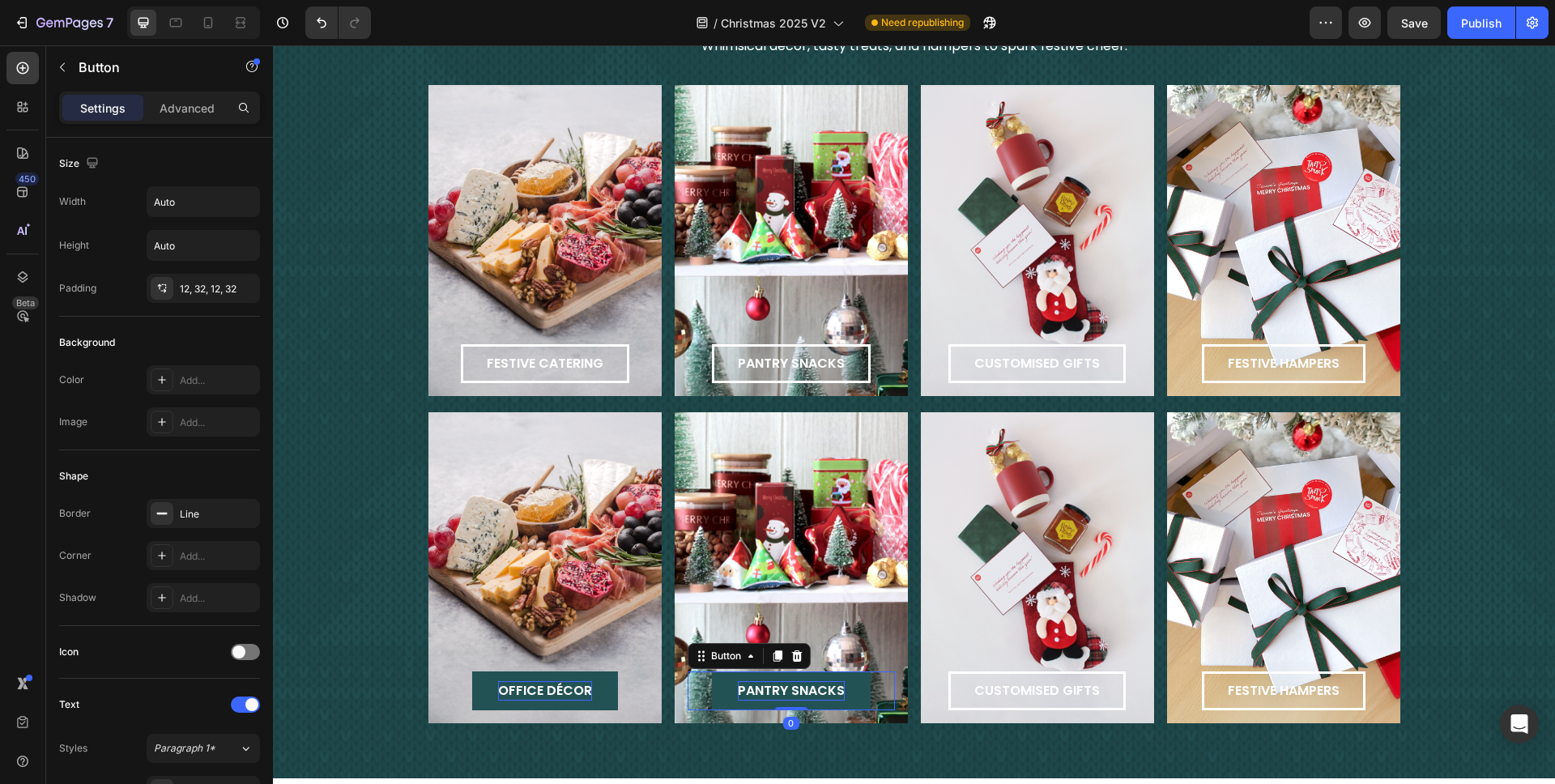
click at [750, 578] on span "pantry snacks" at bounding box center [791, 690] width 107 height 19
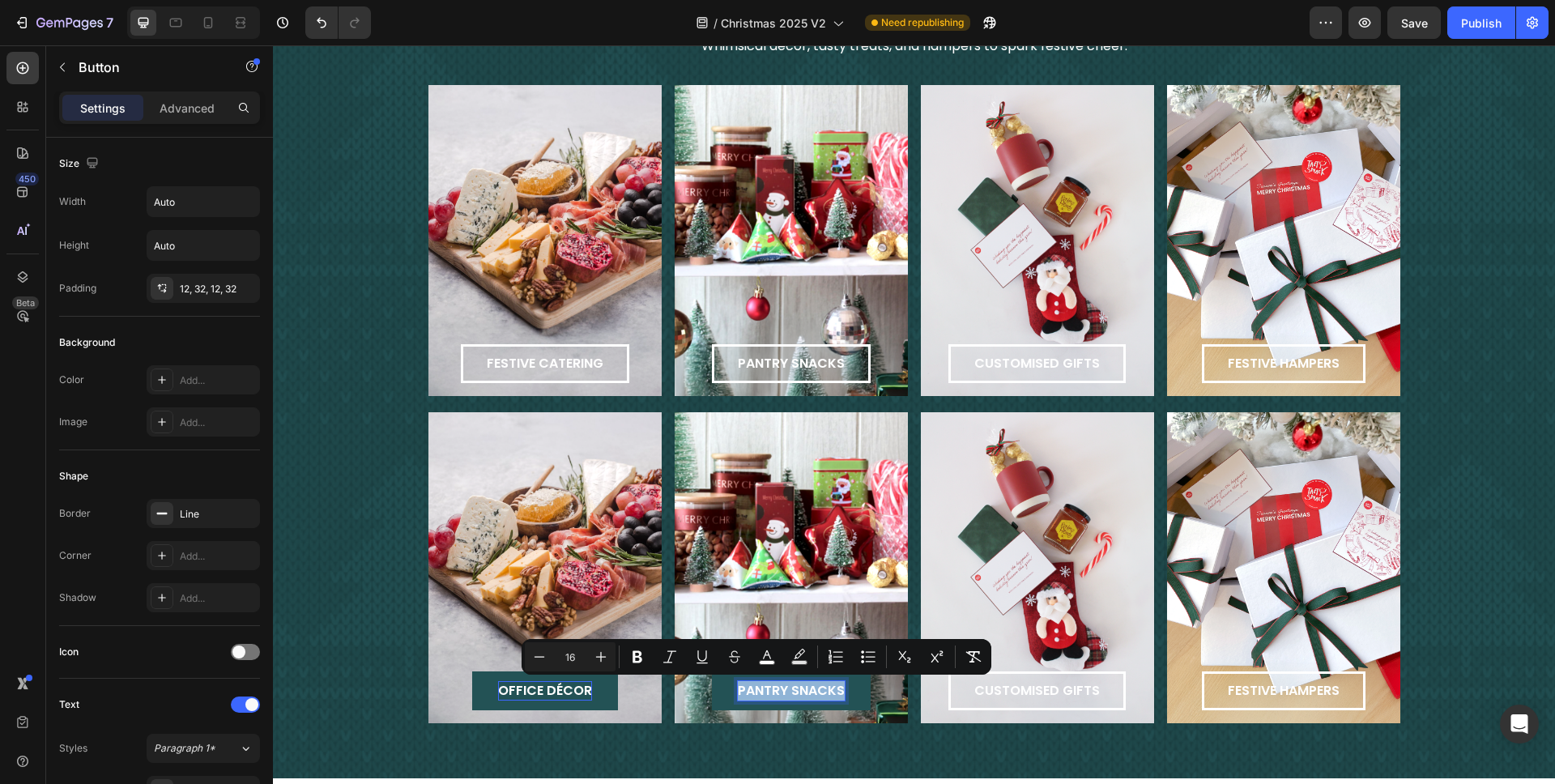
click at [750, 578] on span "pantry snacks" at bounding box center [791, 690] width 107 height 19
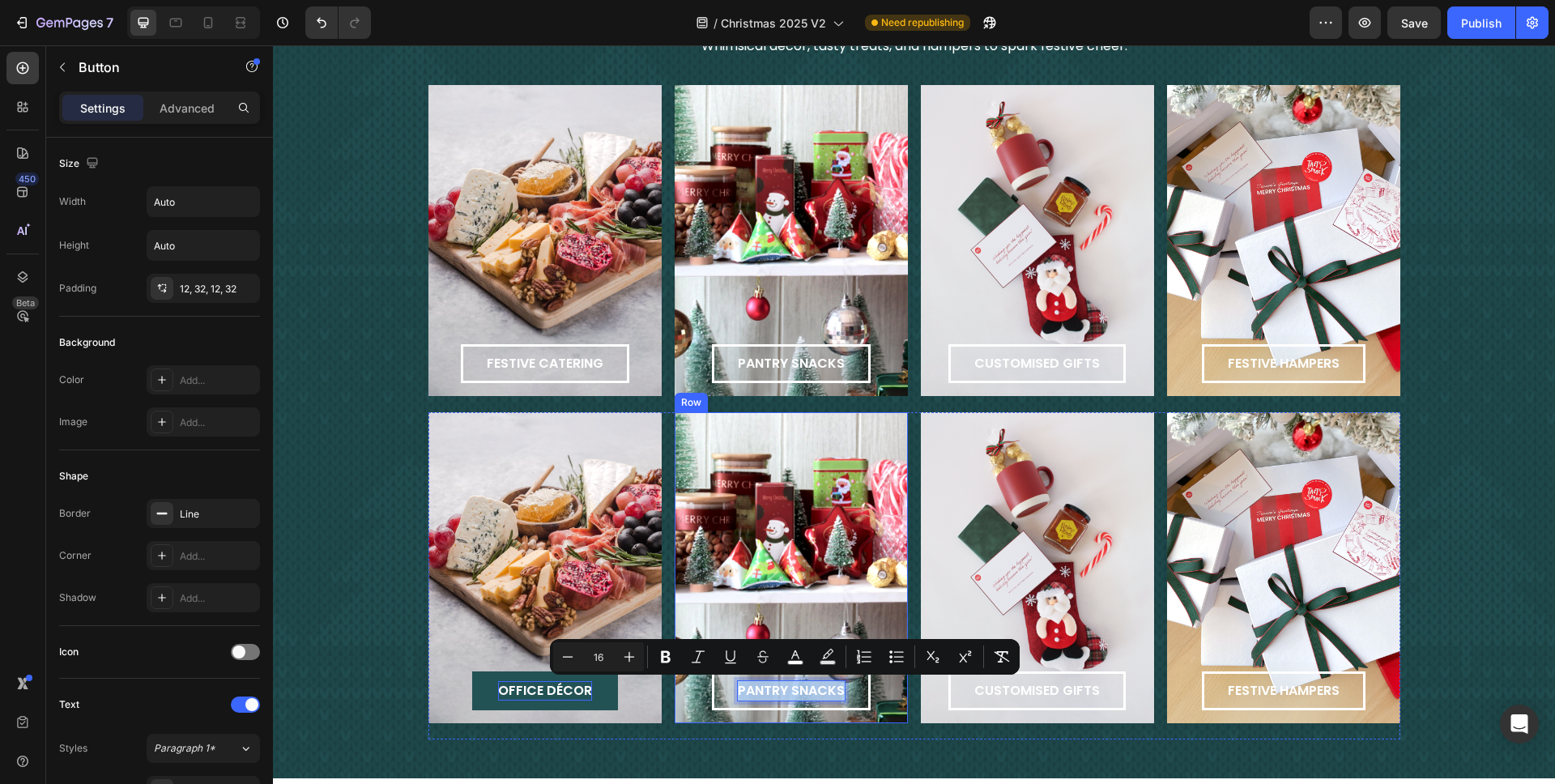
click at [829, 569] on div "pantry snacks Button 0 Row" at bounding box center [791, 568] width 234 height 311
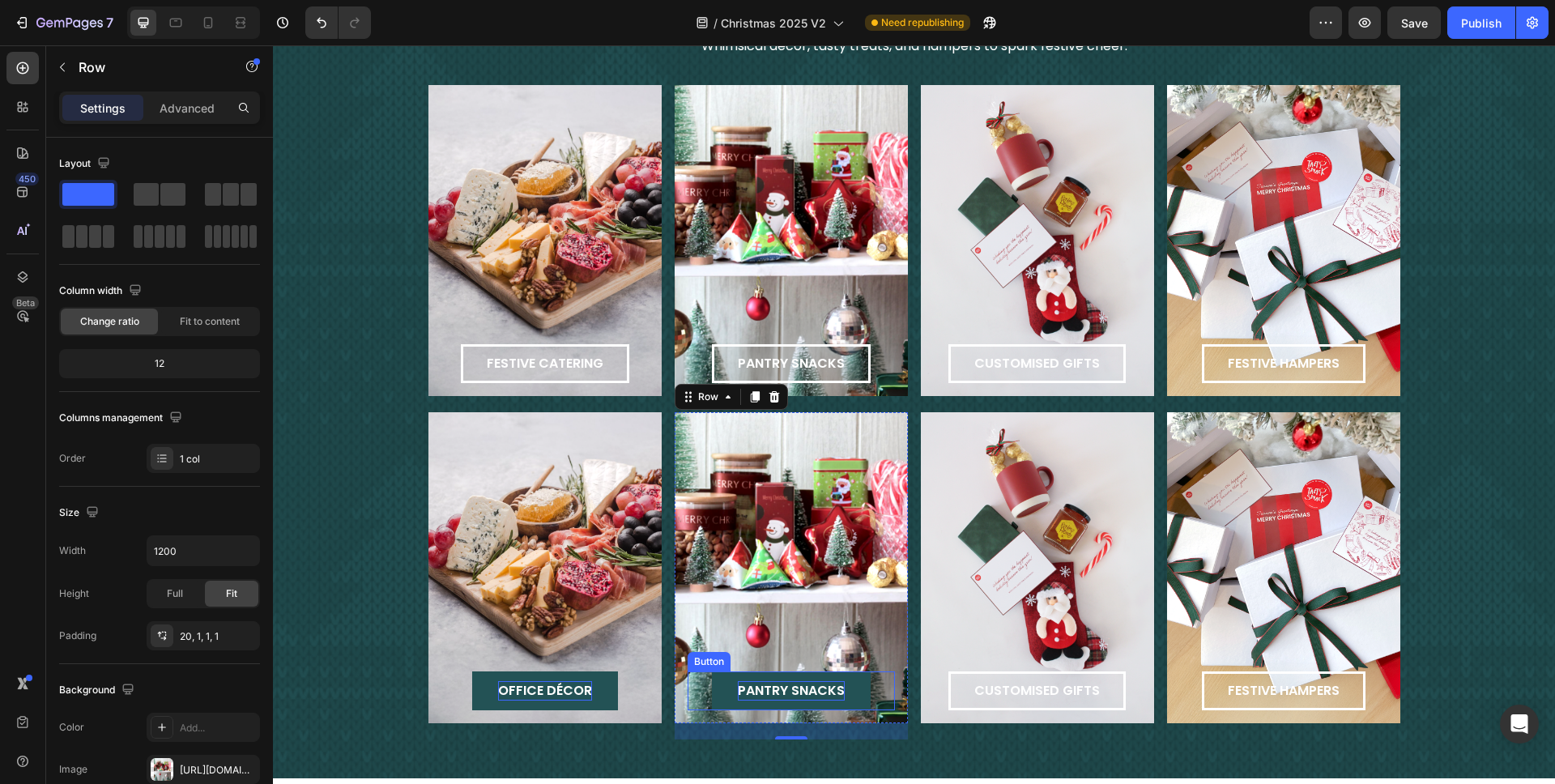
click at [813, 578] on span "pantry snacks" at bounding box center [791, 690] width 107 height 19
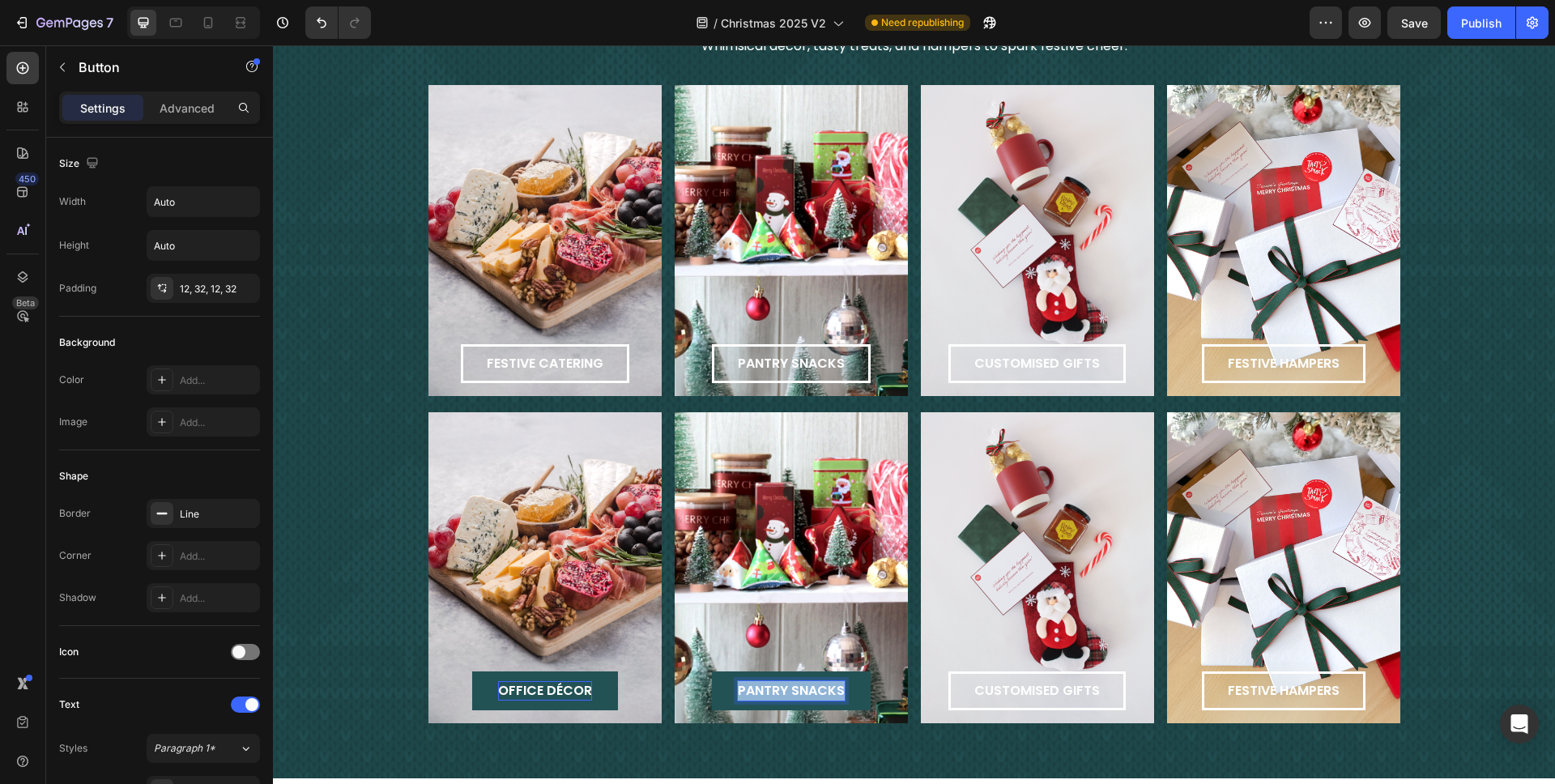
click at [813, 578] on span "pantry snacks" at bounding box center [791, 690] width 107 height 19
click at [746, 578] on button "table" at bounding box center [791, 690] width 90 height 39
click at [1049, 566] on div "customised gifts Button Row" at bounding box center [1038, 568] width 234 height 311
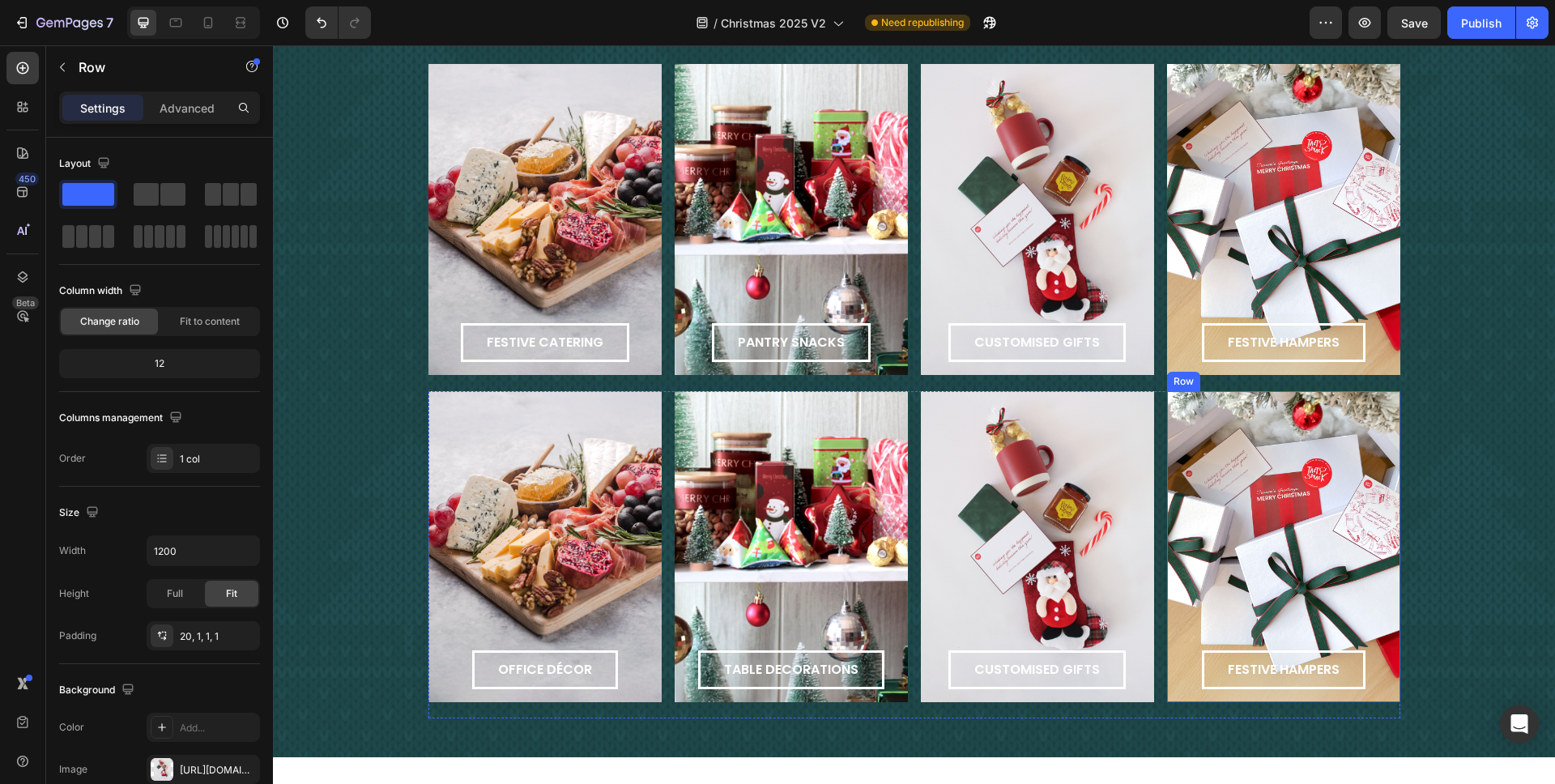
scroll to position [1733, 0]
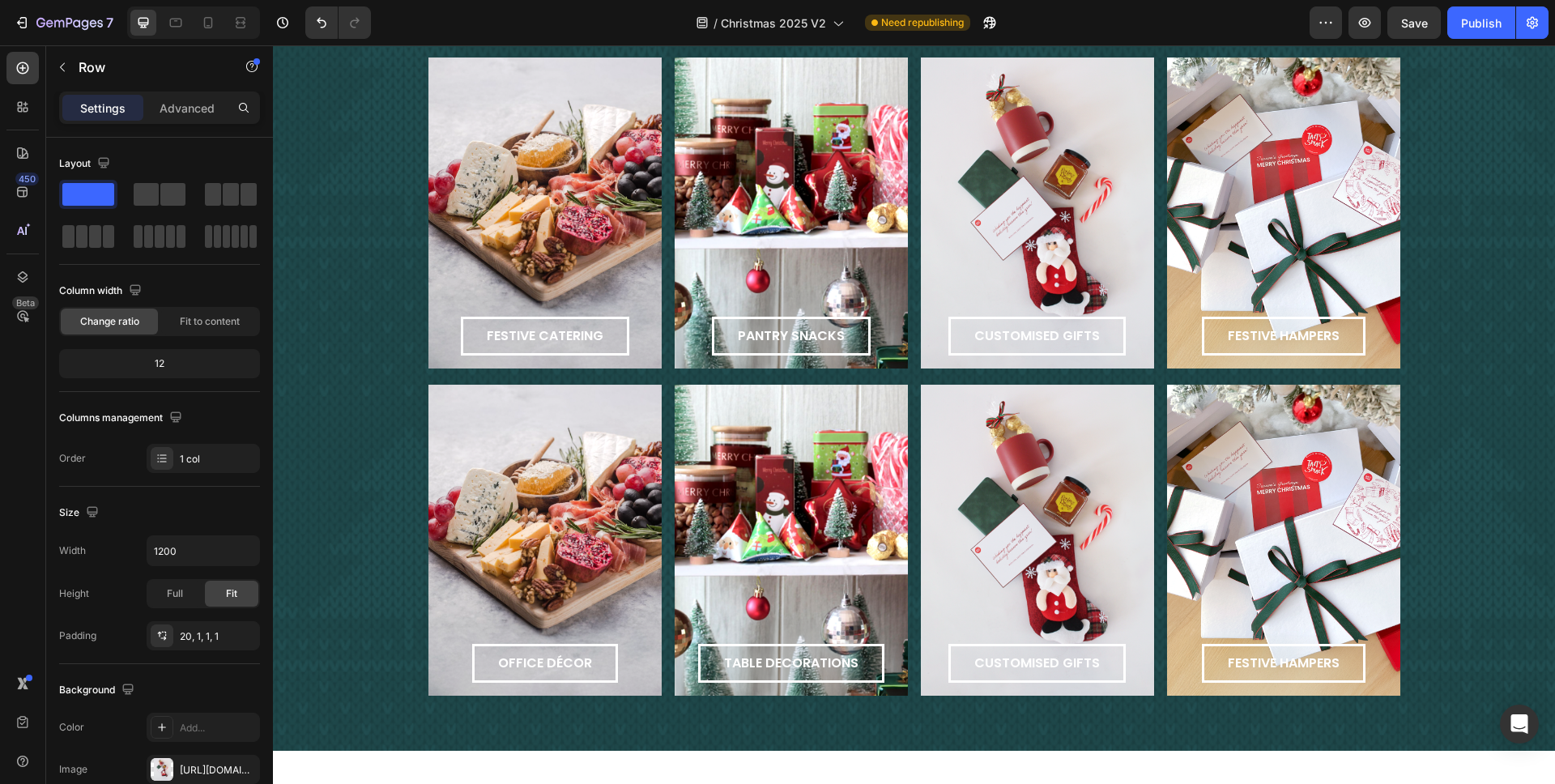
click at [1103, 485] on div "customised gifts Button Row" at bounding box center [1038, 540] width 234 height 311
click at [1166, 523] on div "festive hampers Button Row" at bounding box center [1284, 540] width 234 height 311
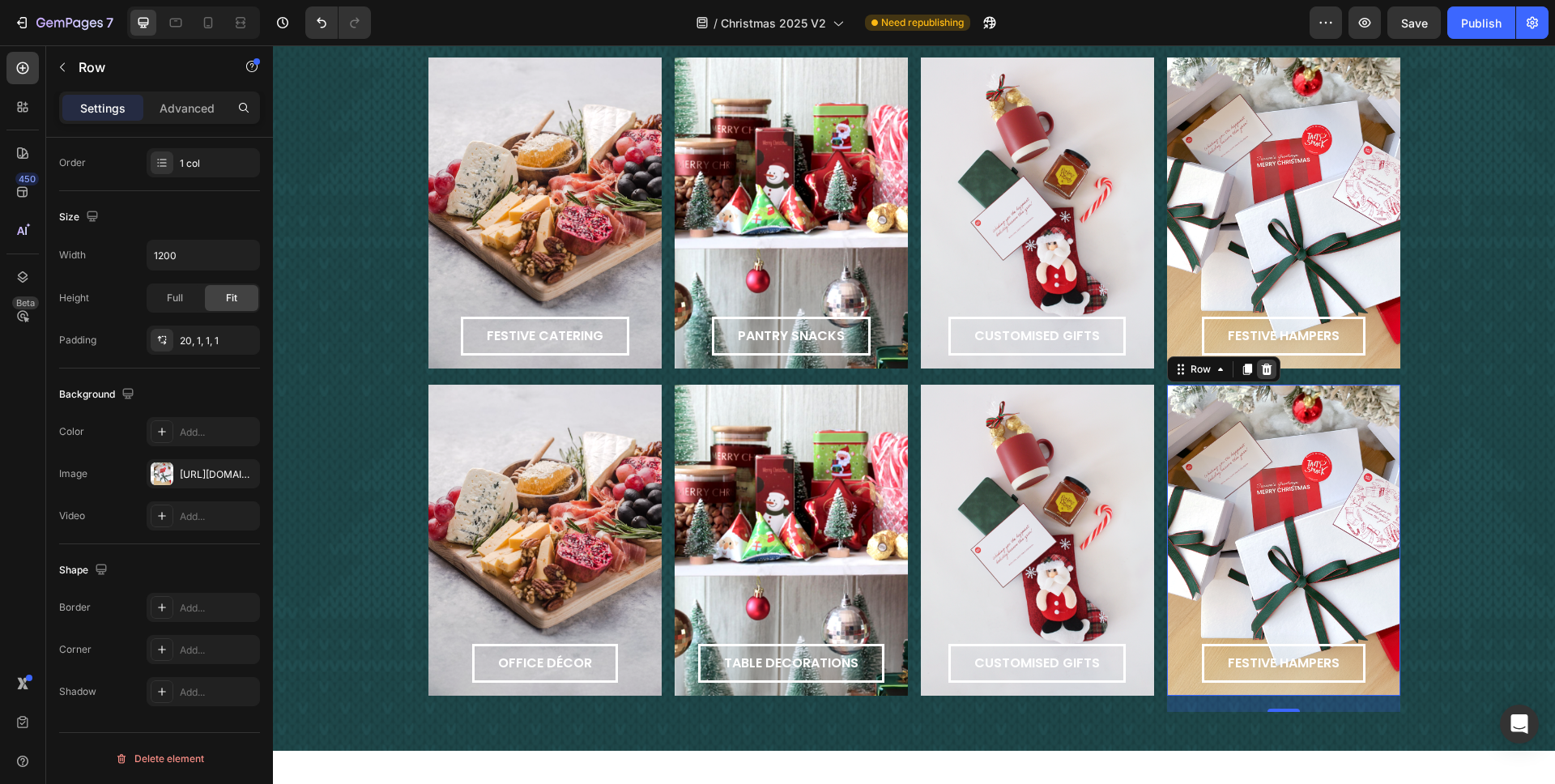
click at [1166, 367] on icon at bounding box center [1267, 369] width 13 height 13
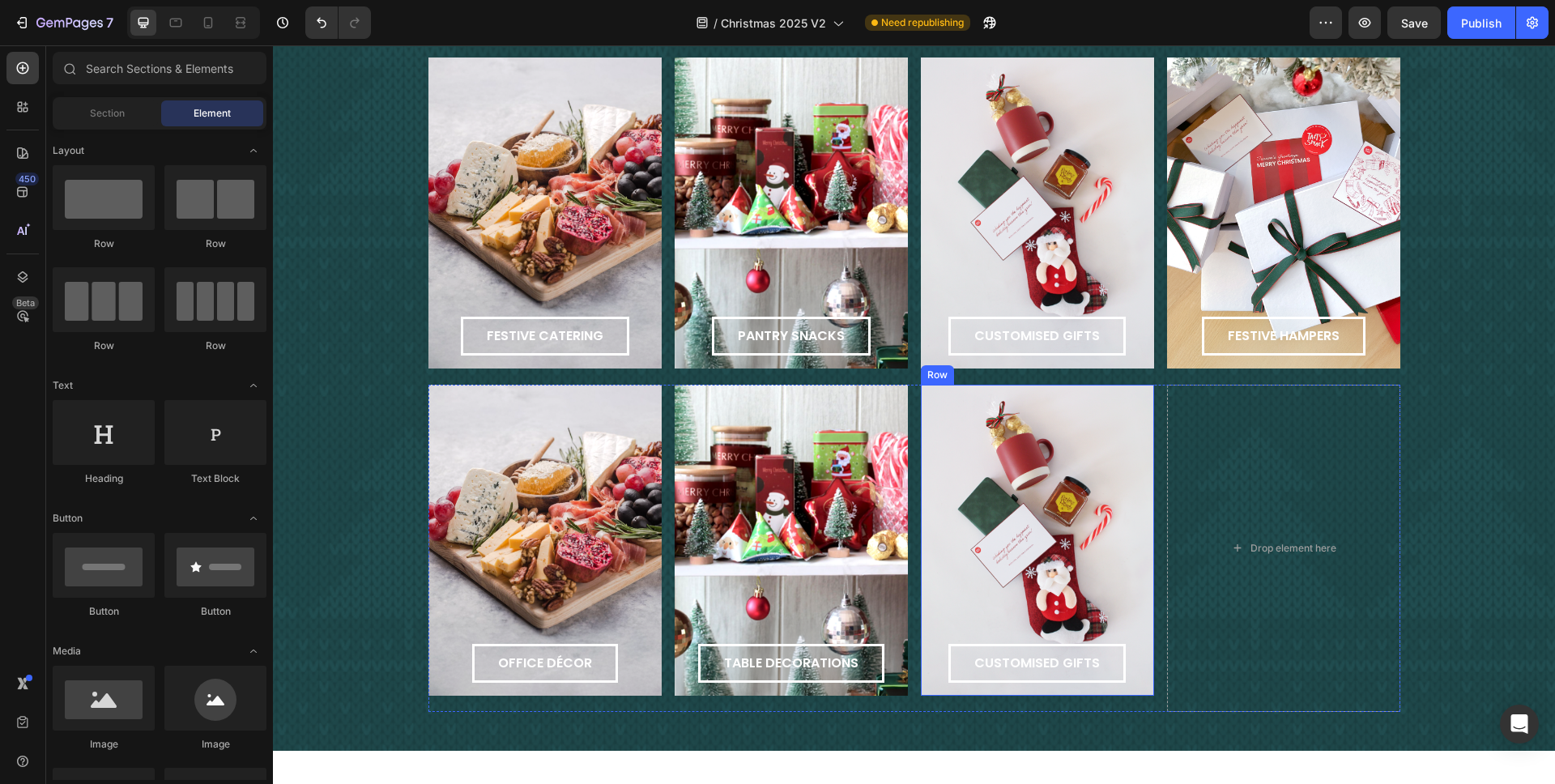
click at [1139, 395] on div "customised gifts Button Row" at bounding box center [1038, 540] width 234 height 311
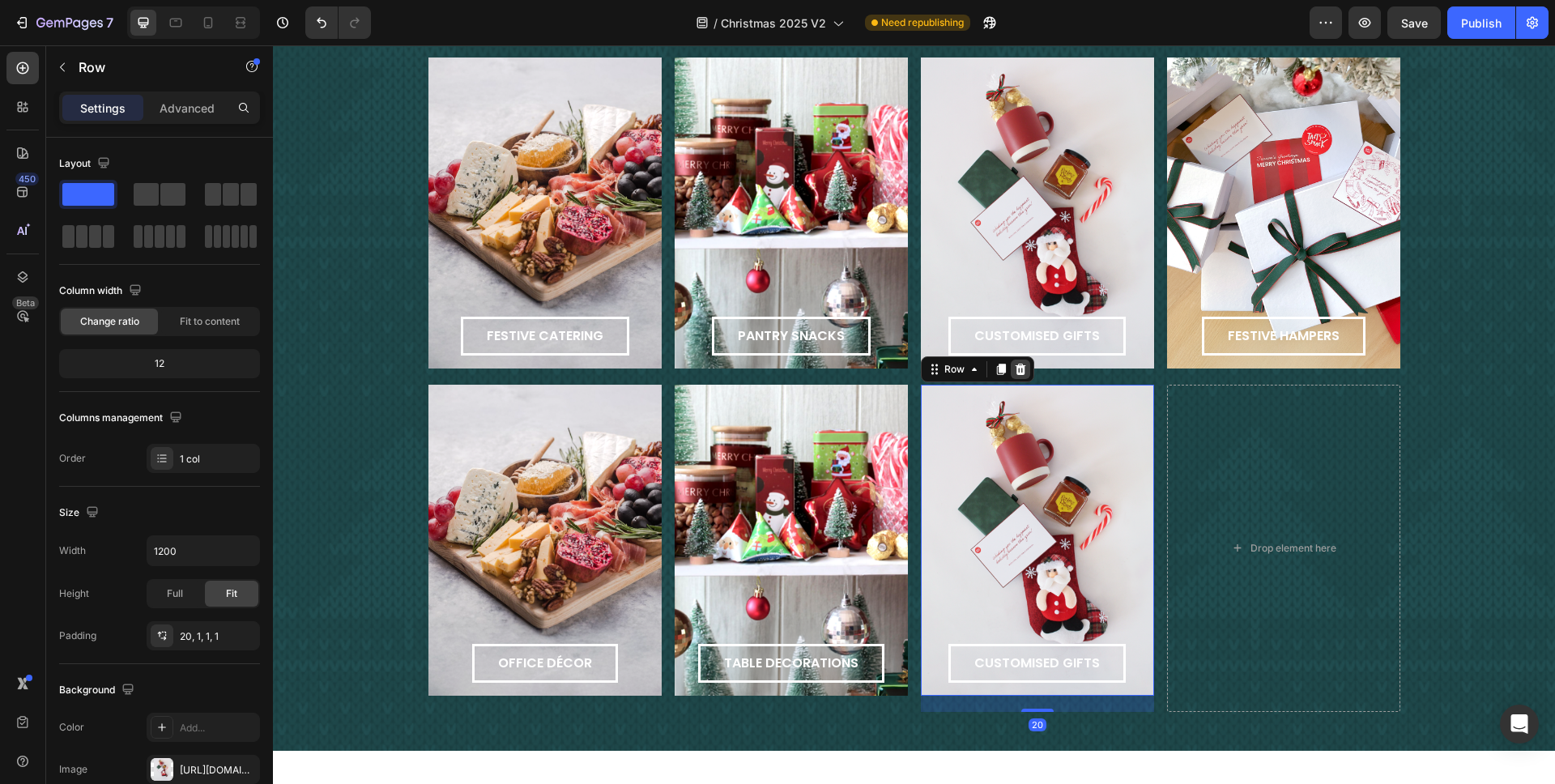
click at [1015, 370] on icon at bounding box center [1020, 369] width 11 height 12
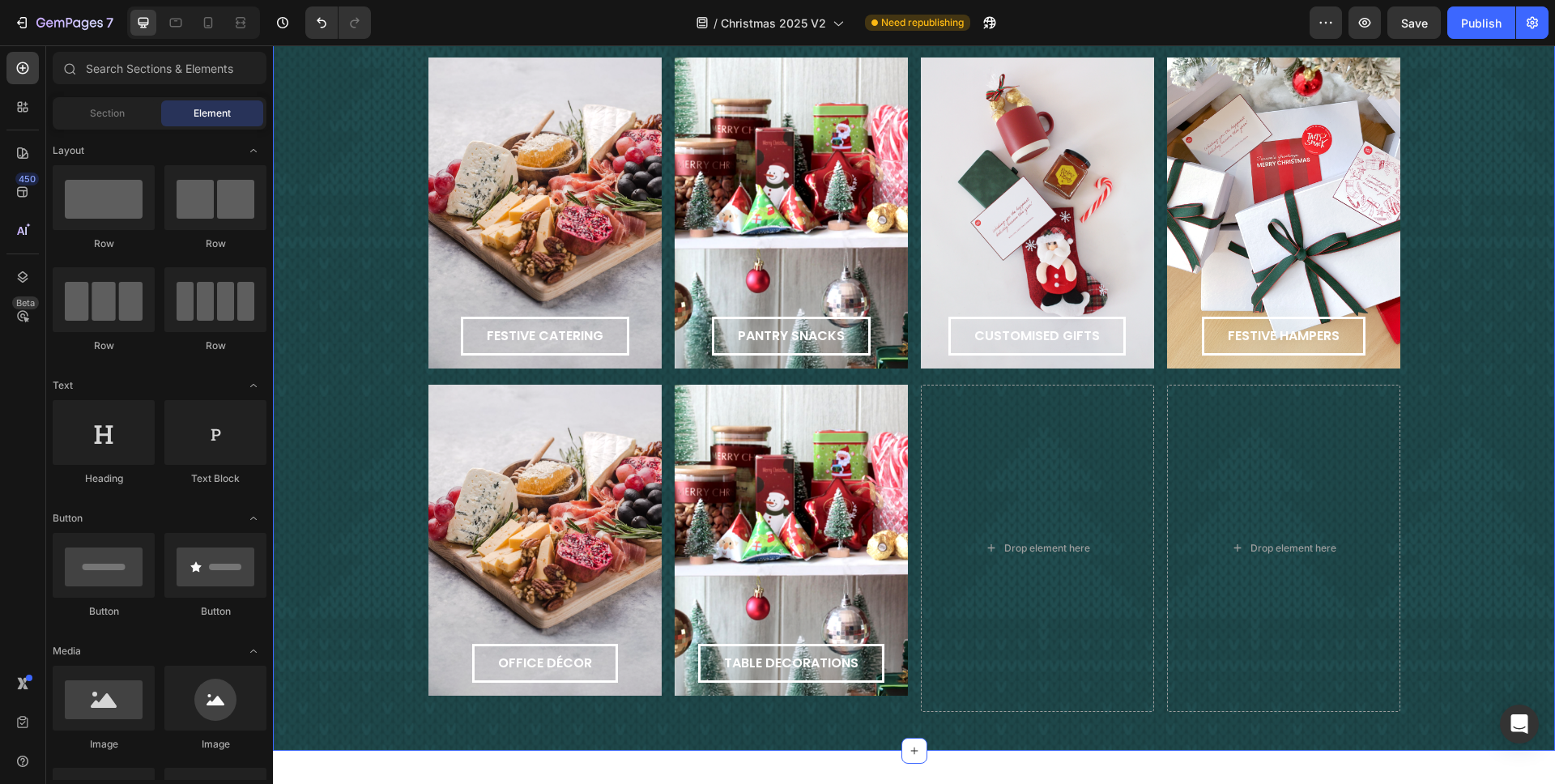
click at [1166, 420] on div "cheers to the office Text Block Whimsical décor, tasty treats, and hampers to s…" at bounding box center [914, 341] width 1283 height 743
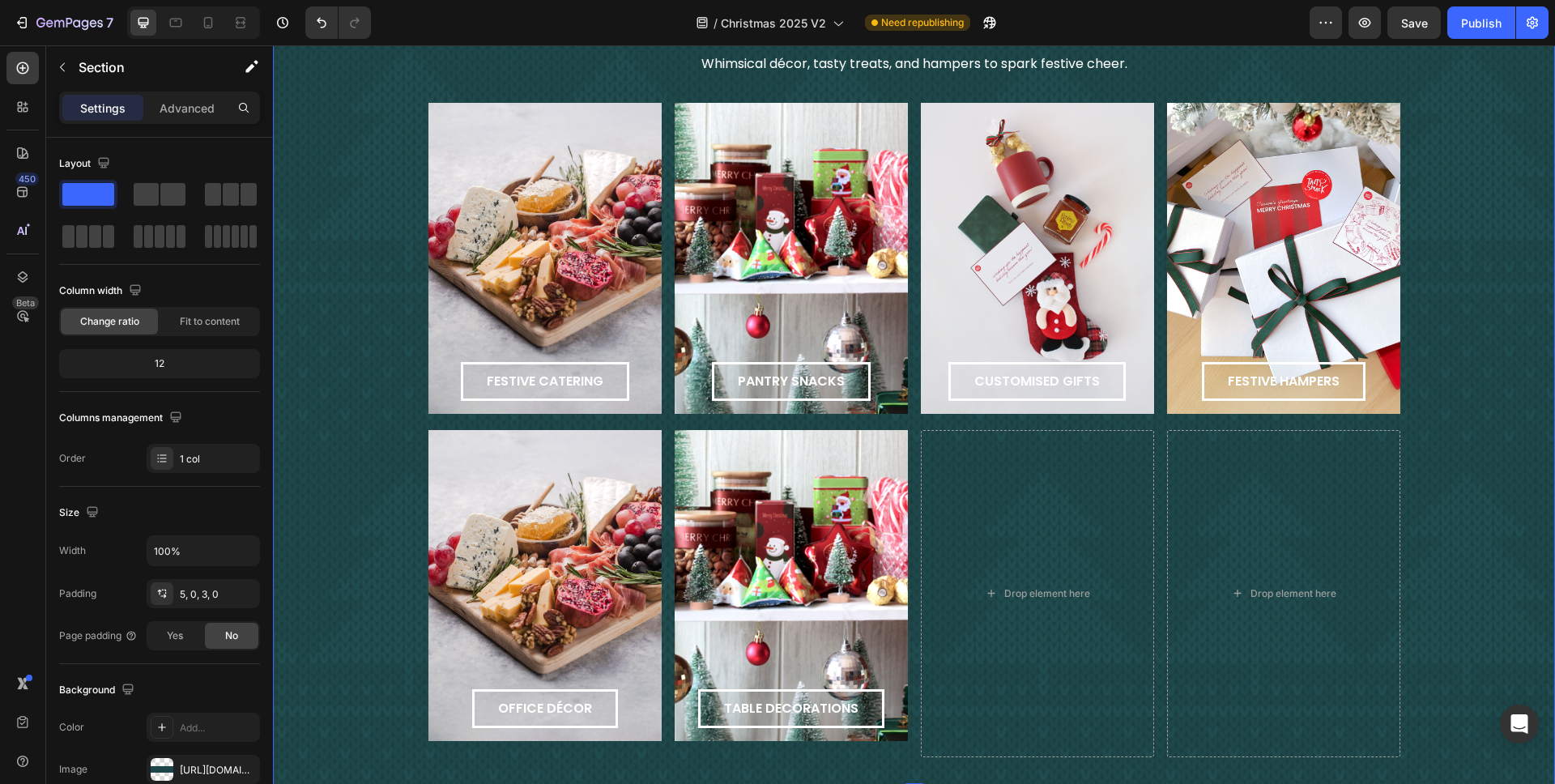
scroll to position [1687, 0]
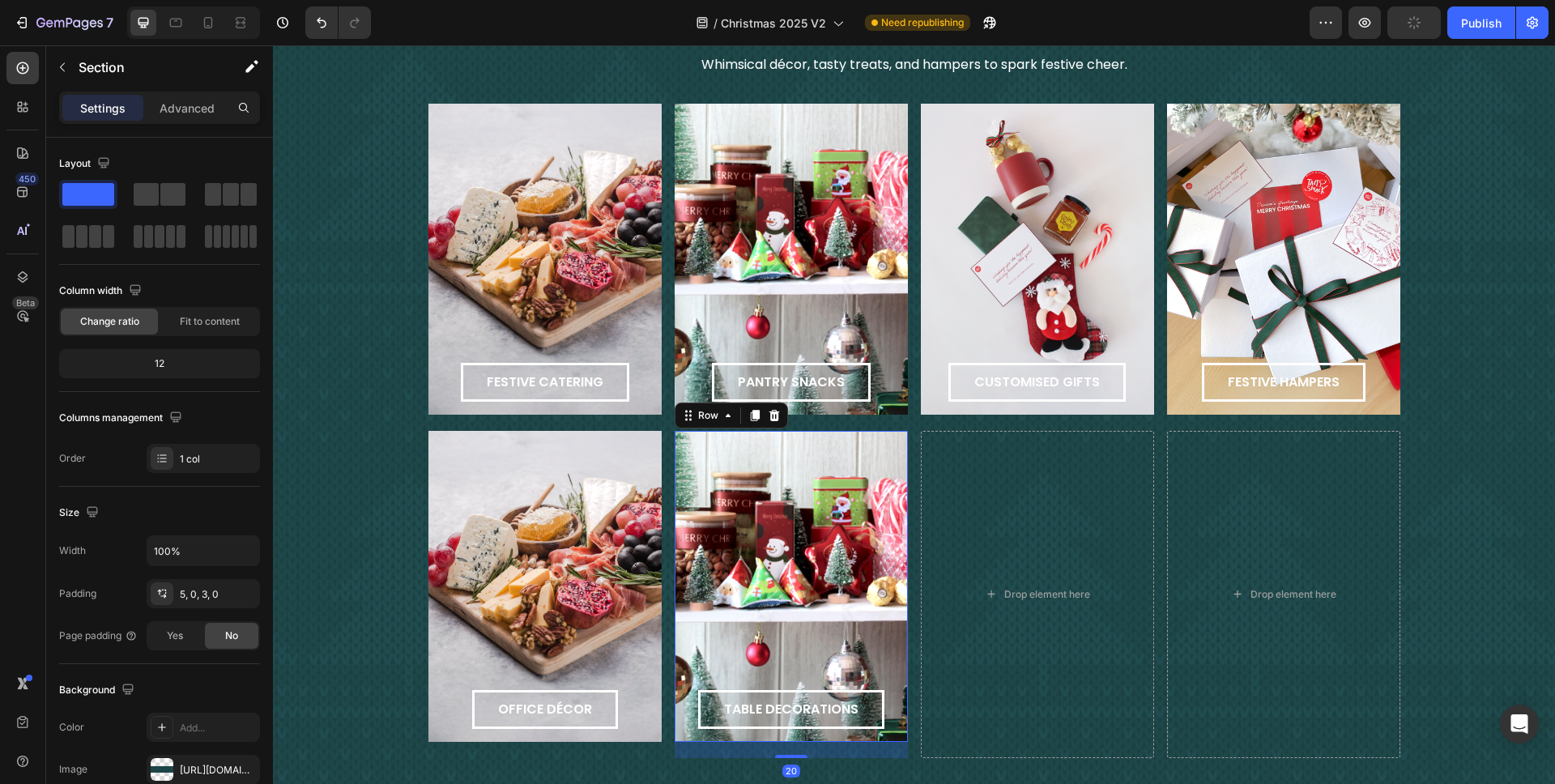
click at [831, 545] on div "table decorations Button Row 20" at bounding box center [791, 587] width 234 height 311
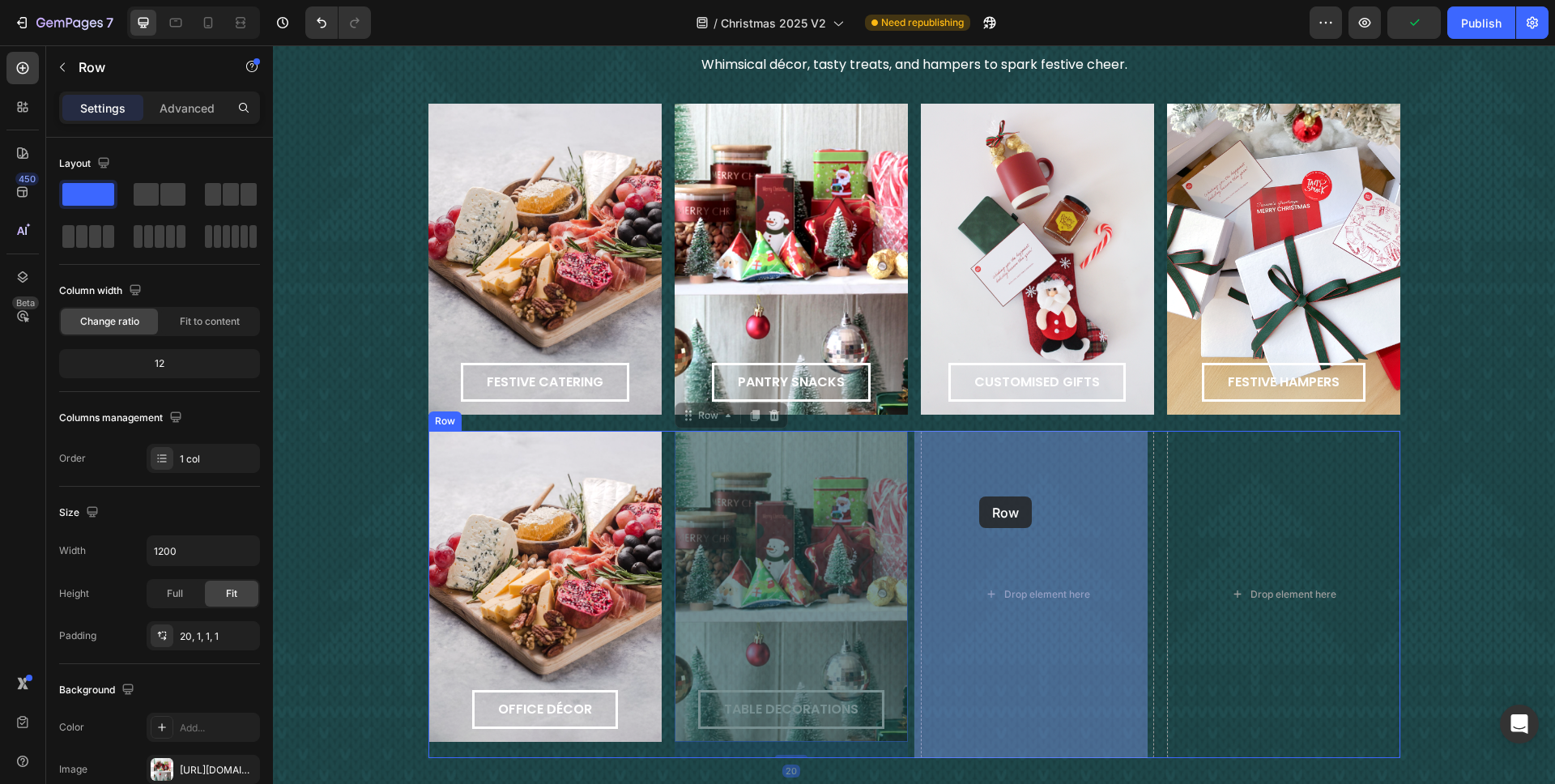
drag, startPoint x: 764, startPoint y: 503, endPoint x: 979, endPoint y: 497, distance: 215.1
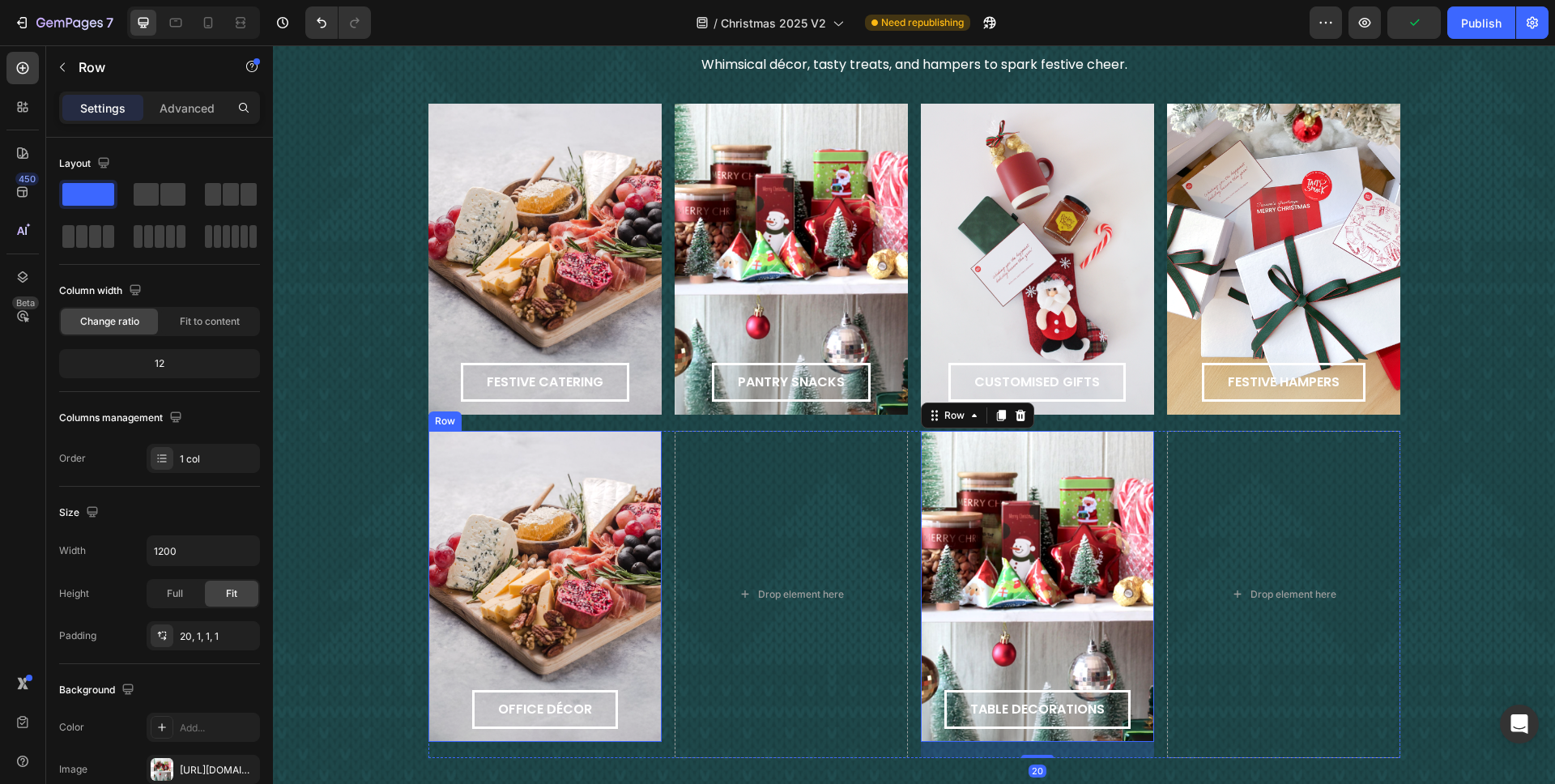
click at [580, 501] on div "office décor Button Row" at bounding box center [545, 587] width 234 height 311
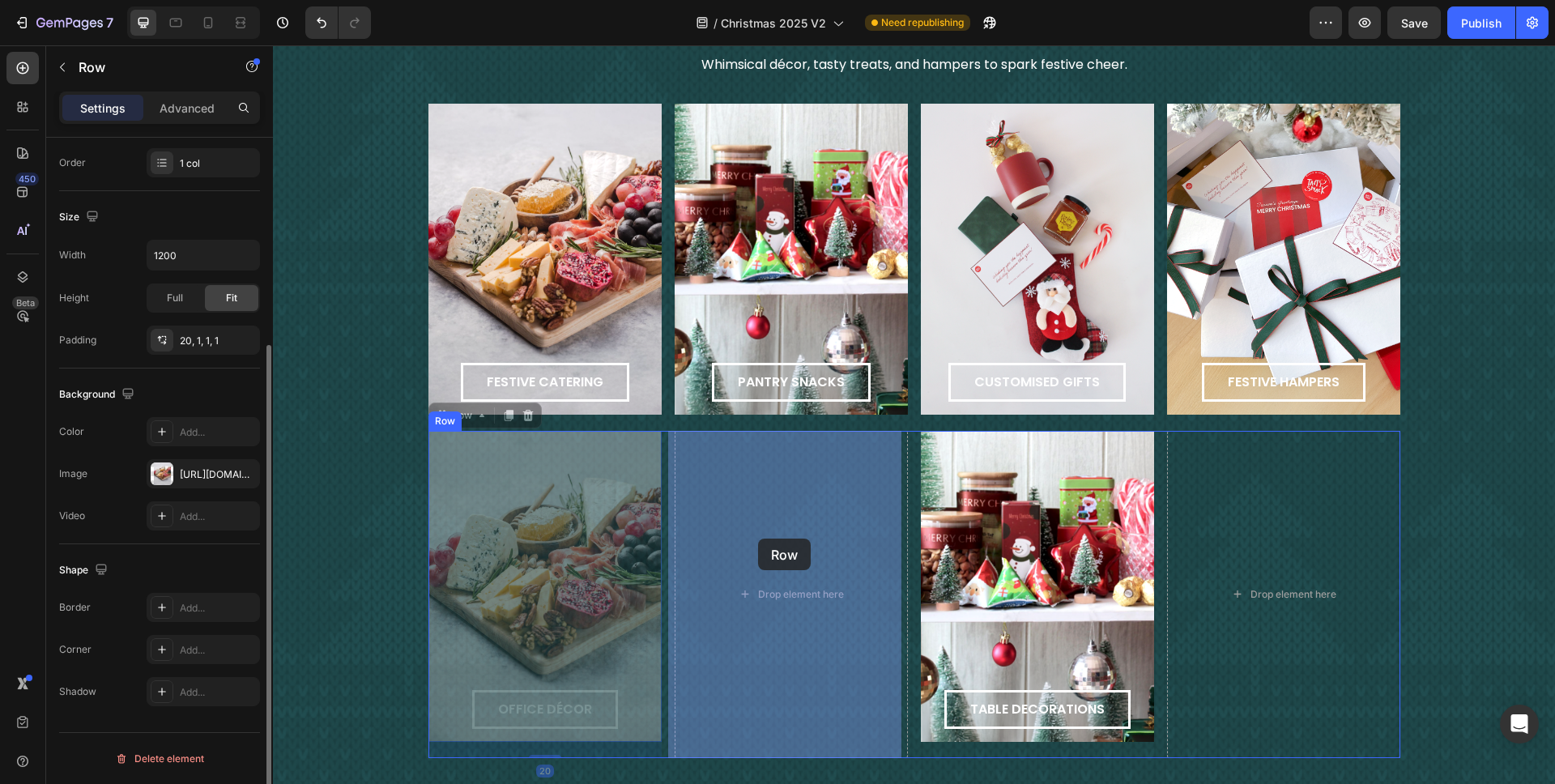
drag, startPoint x: 583, startPoint y: 518, endPoint x: 768, endPoint y: 535, distance: 185.8
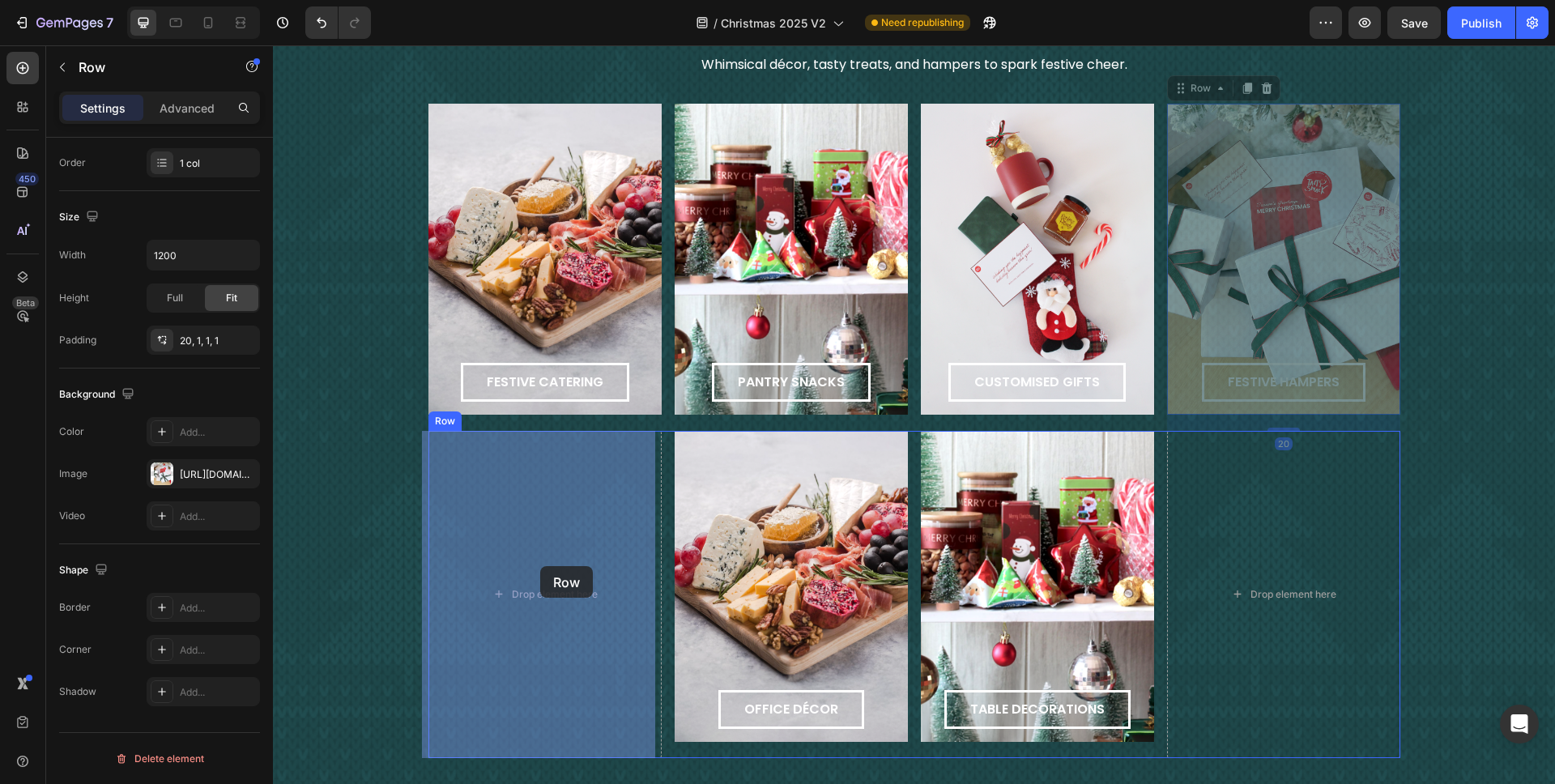
drag, startPoint x: 1281, startPoint y: 293, endPoint x: 511, endPoint y: 567, distance: 817.3
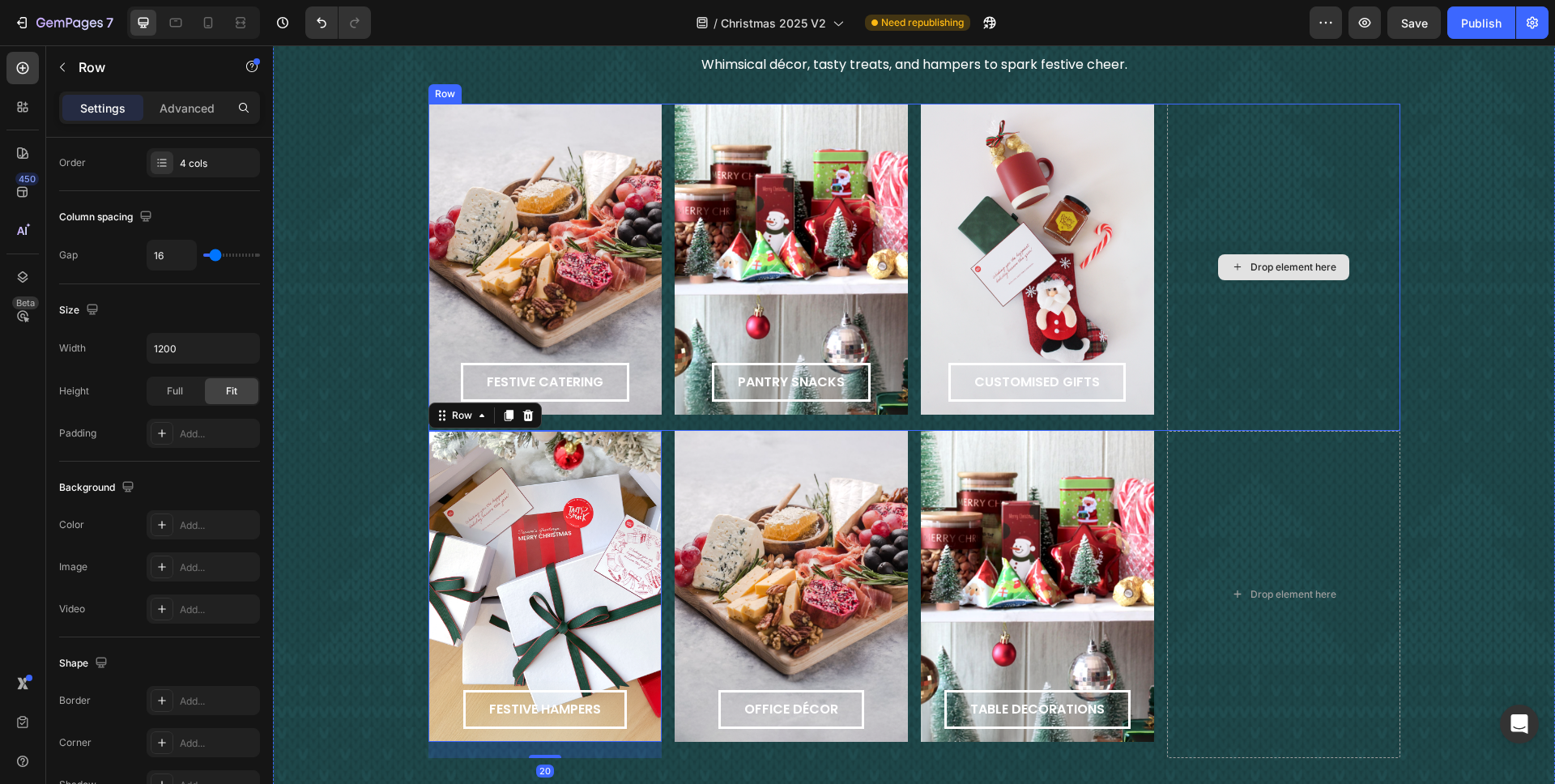
click at [1166, 281] on div "Drop element here" at bounding box center [1284, 267] width 234 height 327
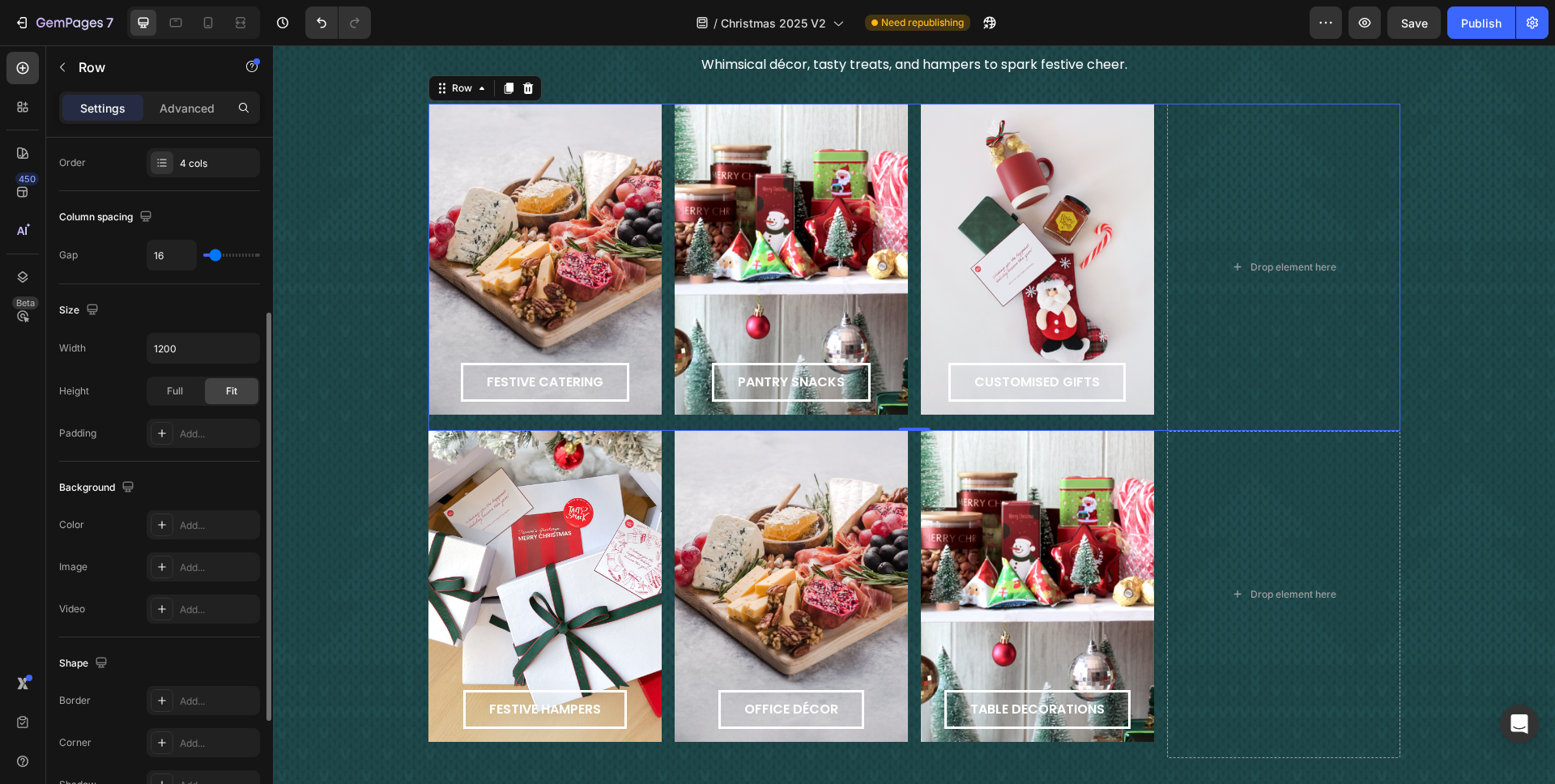
scroll to position [0, 0]
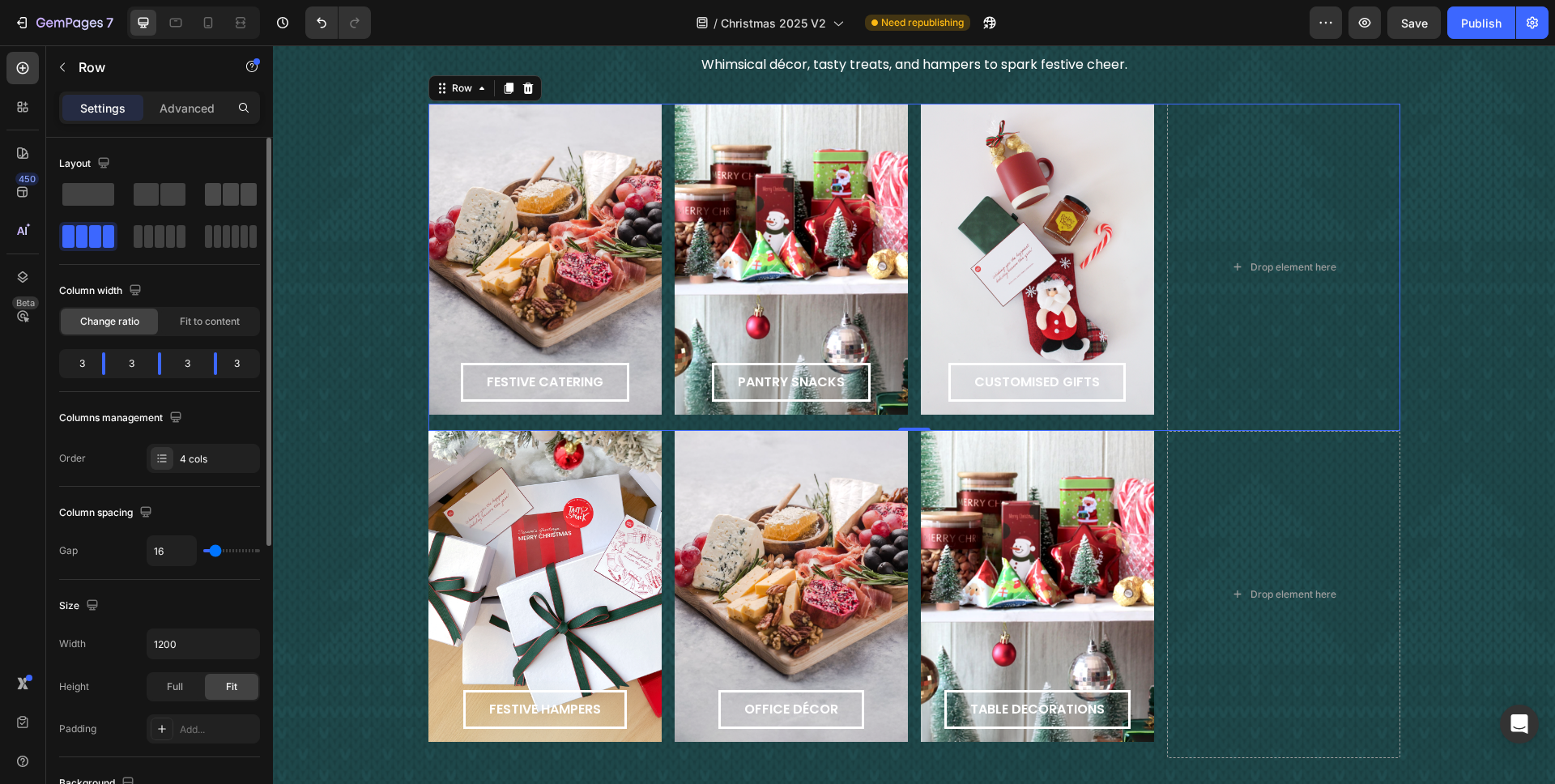
click at [254, 193] on span at bounding box center [248, 195] width 16 height 23
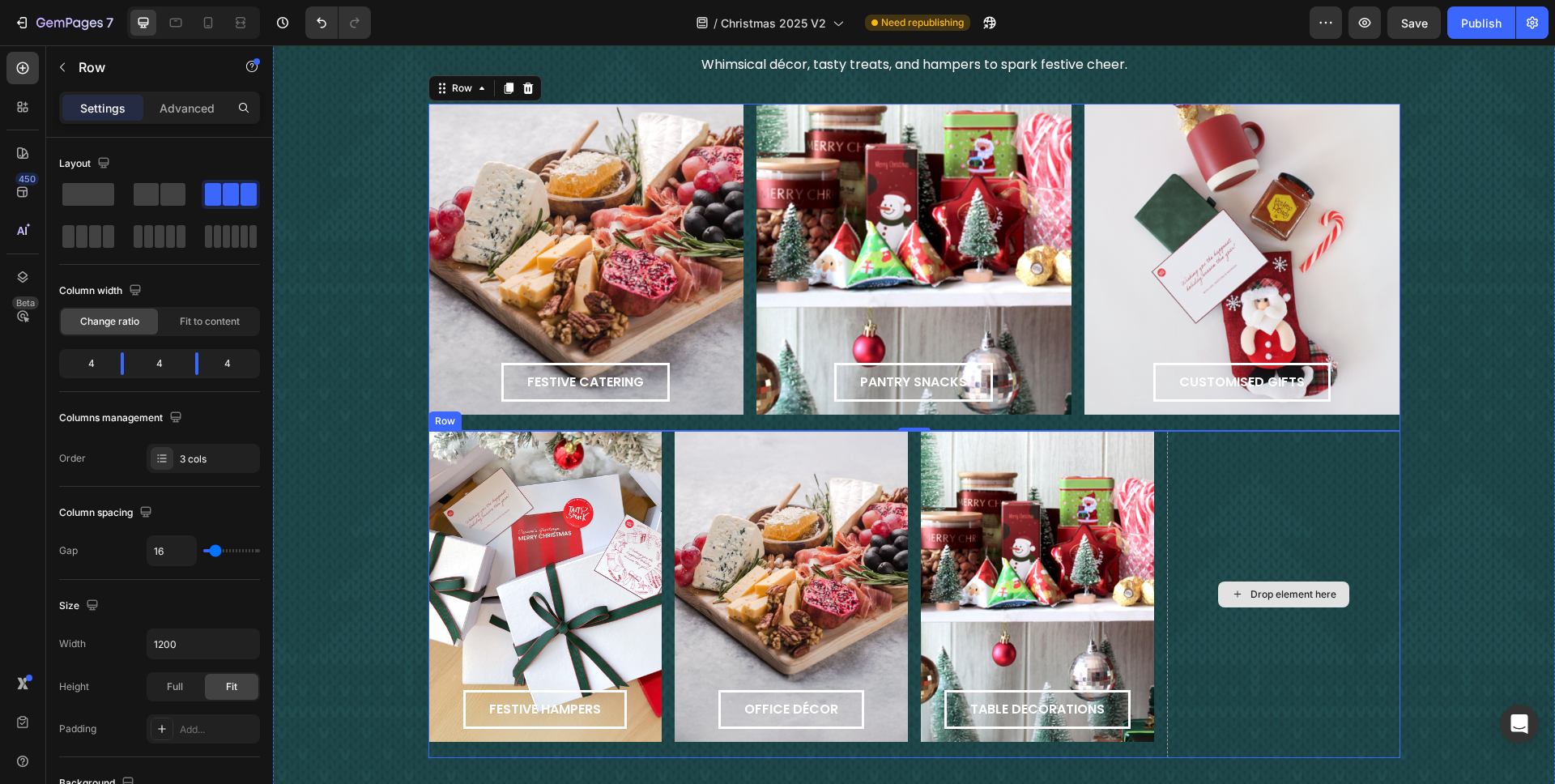
click at [1166, 484] on div "Drop element here" at bounding box center [1284, 595] width 234 height 327
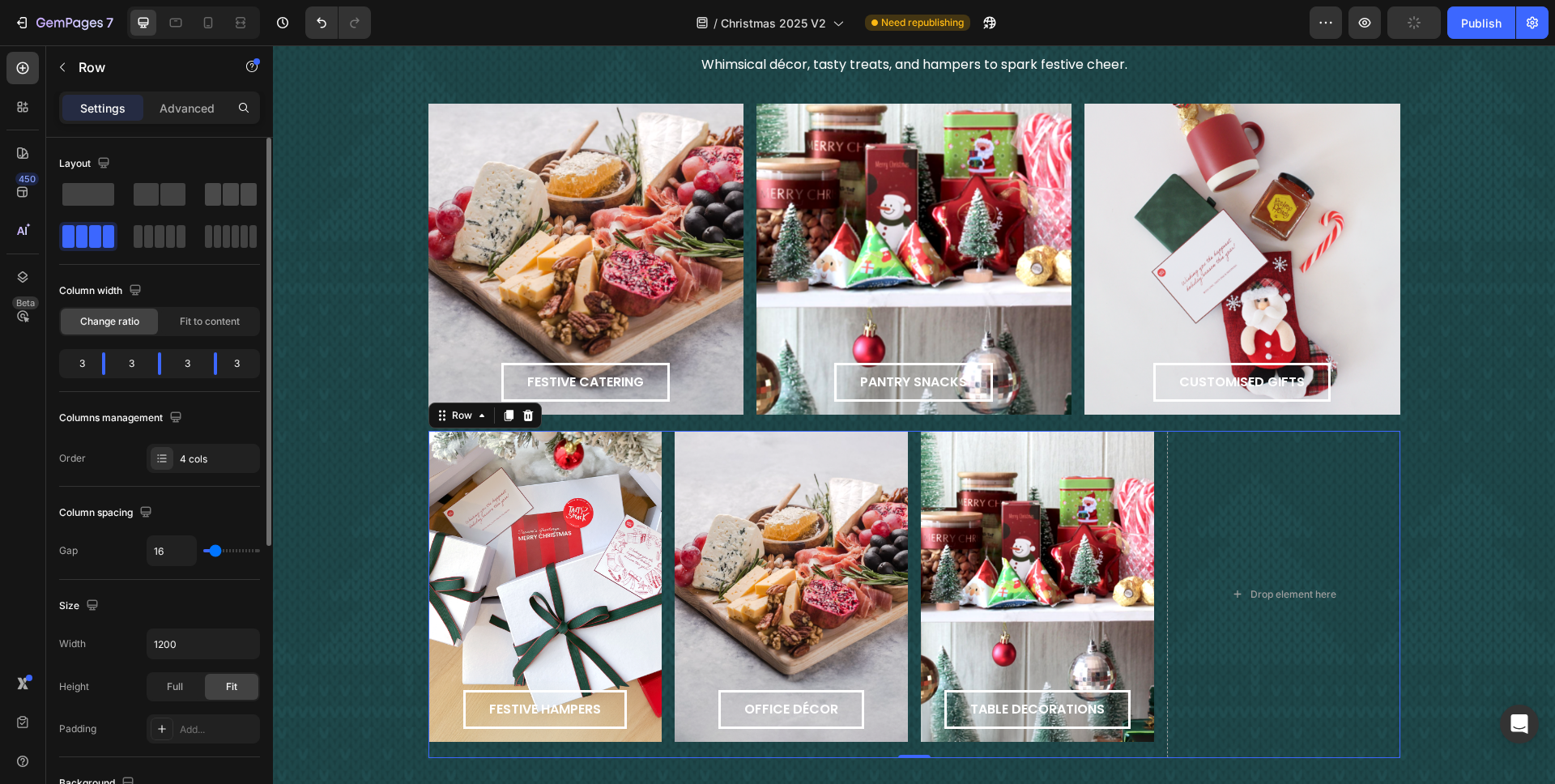
click at [230, 196] on span at bounding box center [231, 195] width 16 height 23
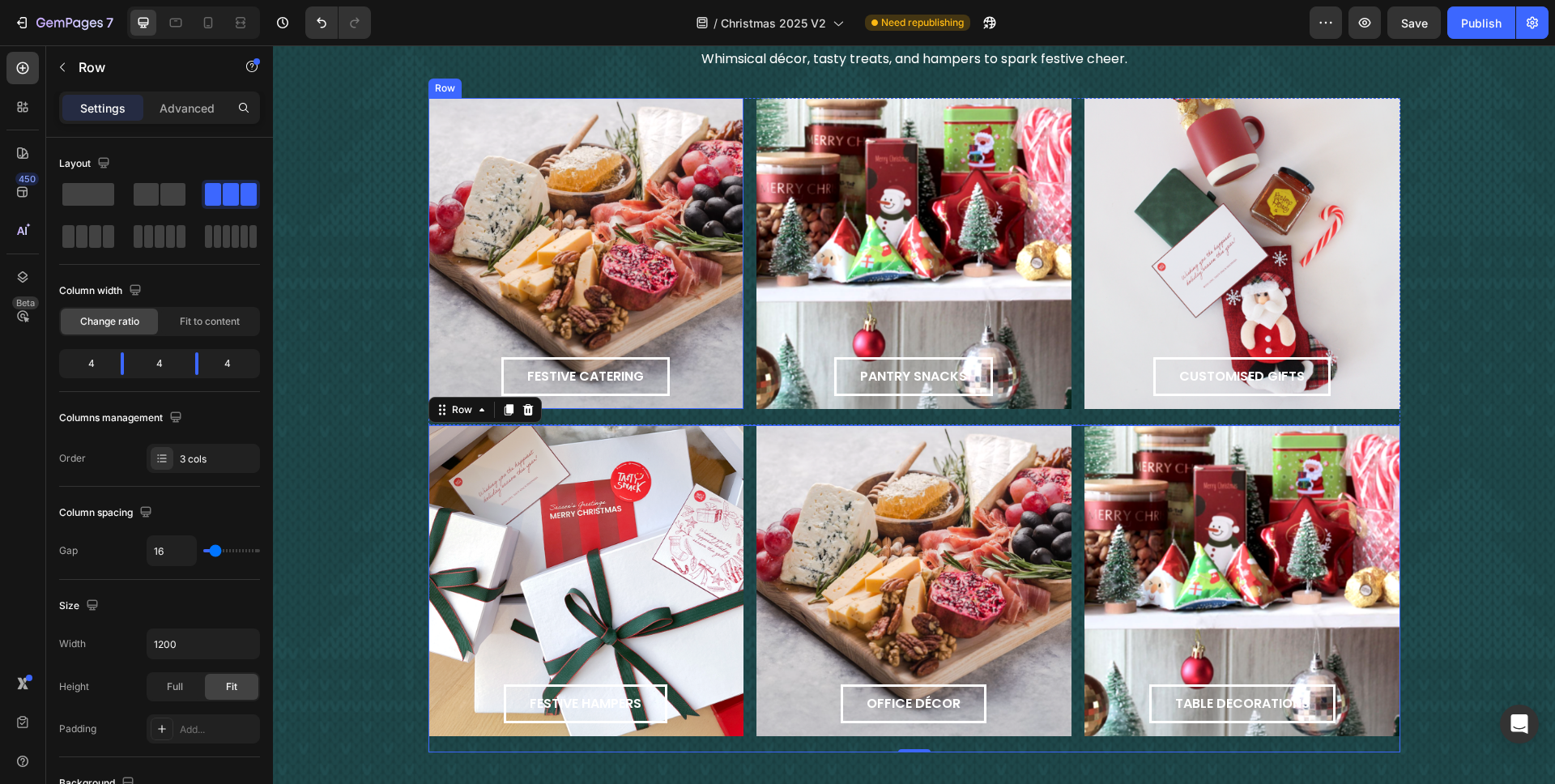
scroll to position [1576, 0]
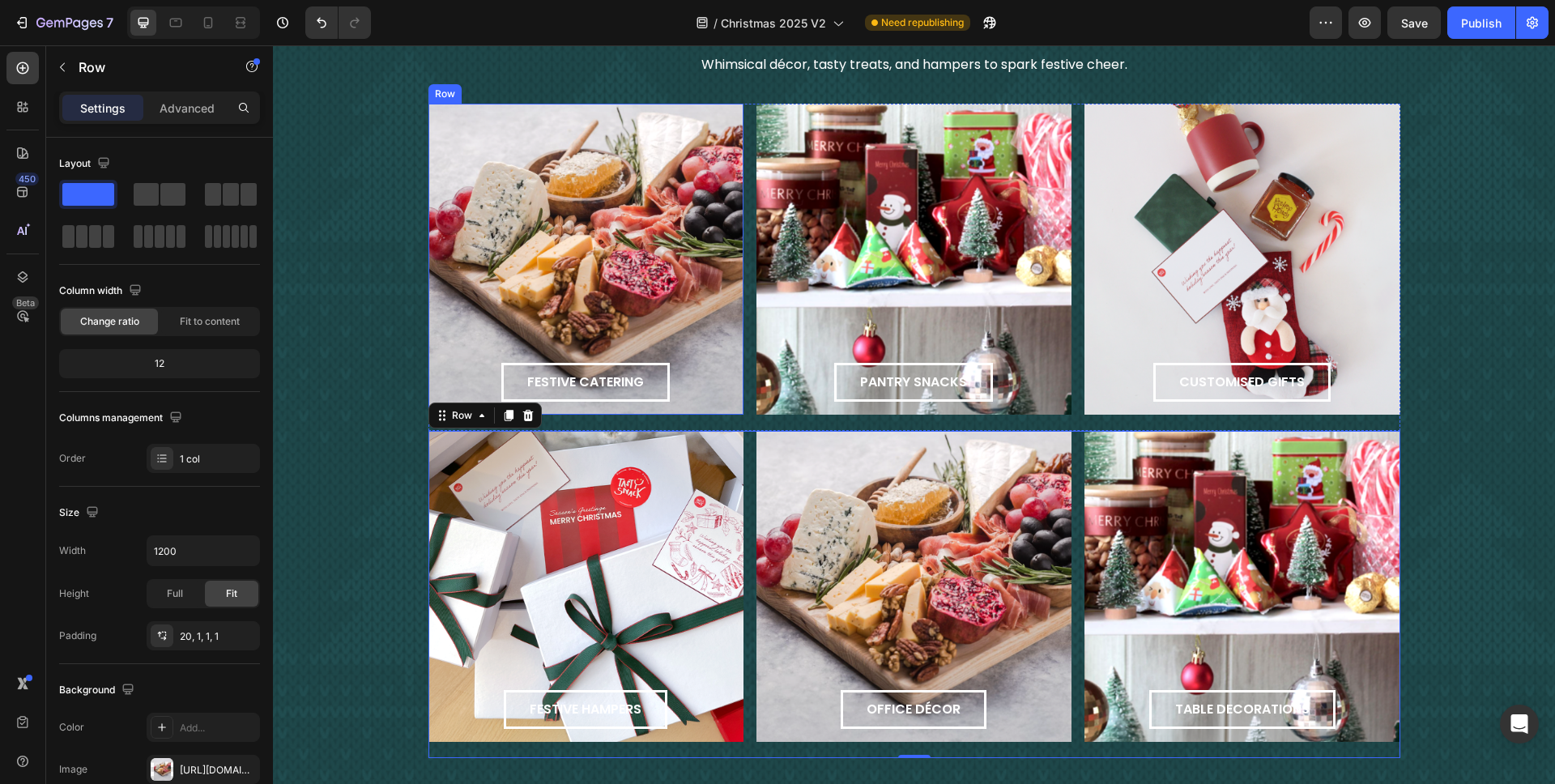
click at [634, 211] on div "festive catering Button Row" at bounding box center [586, 259] width 315 height 311
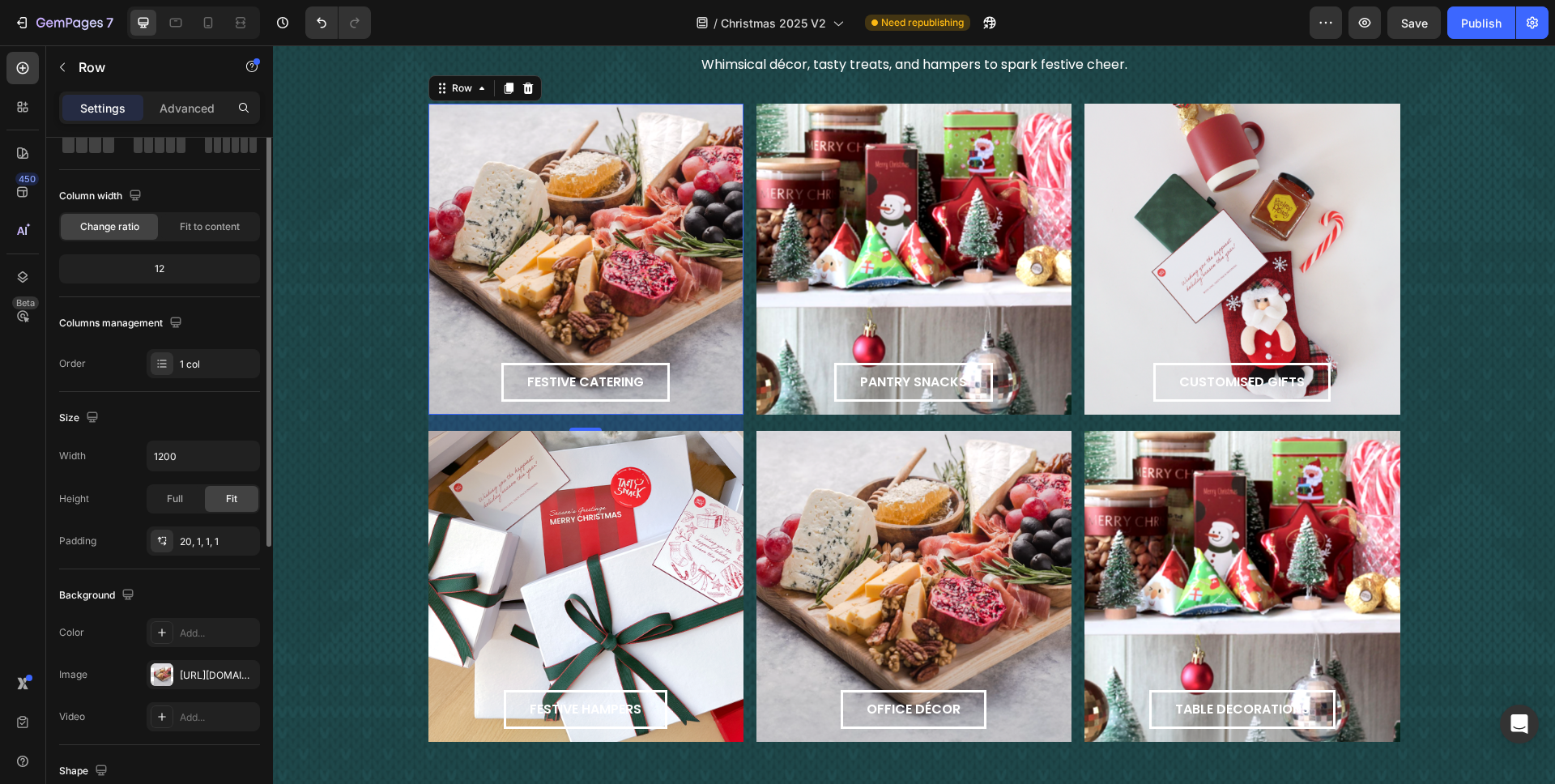
scroll to position [0, 0]
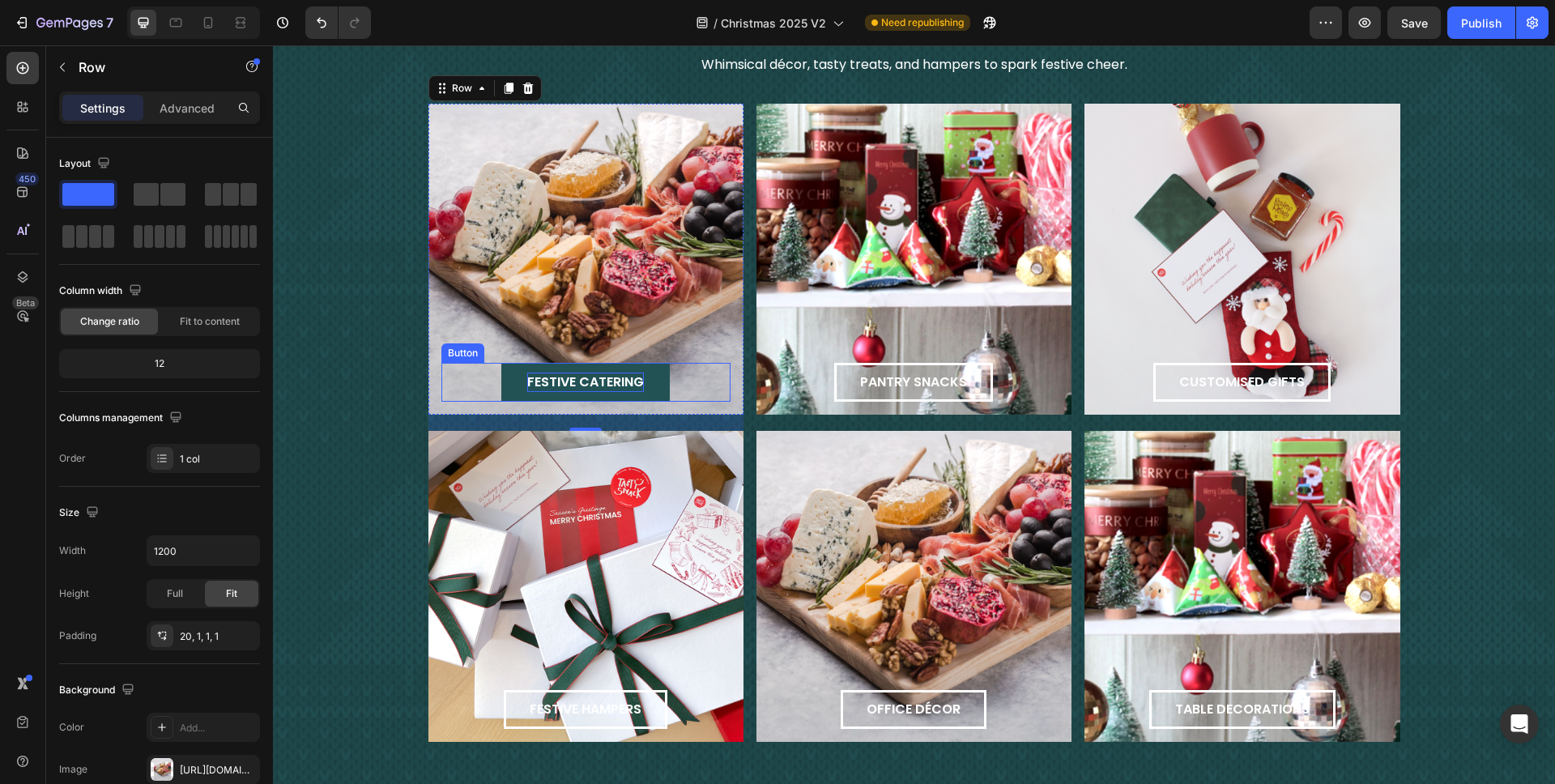
click at [616, 378] on span "festive catering" at bounding box center [586, 382] width 117 height 19
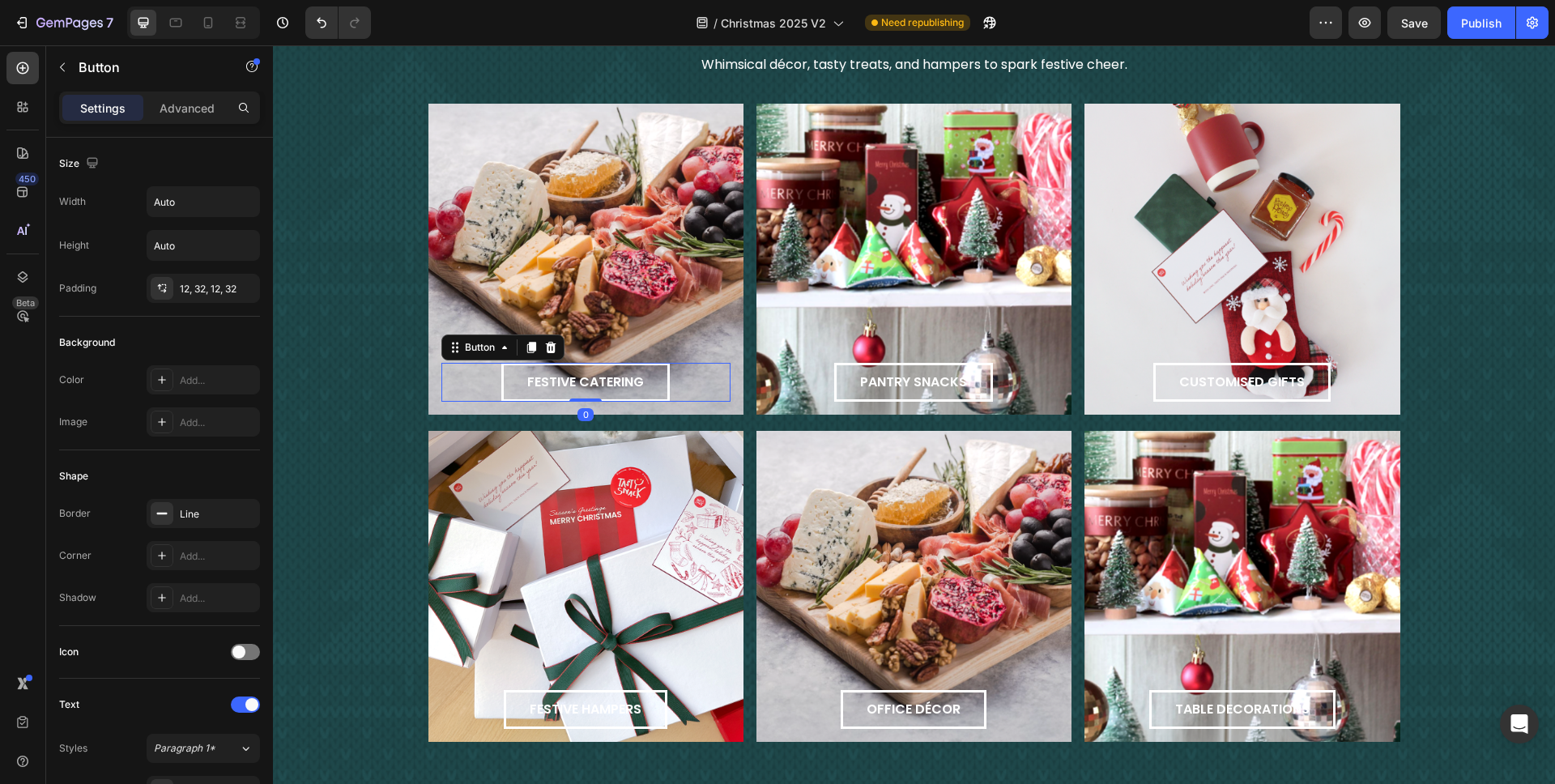
click at [684, 373] on div "festive catering Button 0" at bounding box center [587, 382] width 290 height 39
click at [194, 290] on div "12, 32, 12, 32" at bounding box center [203, 290] width 47 height 15
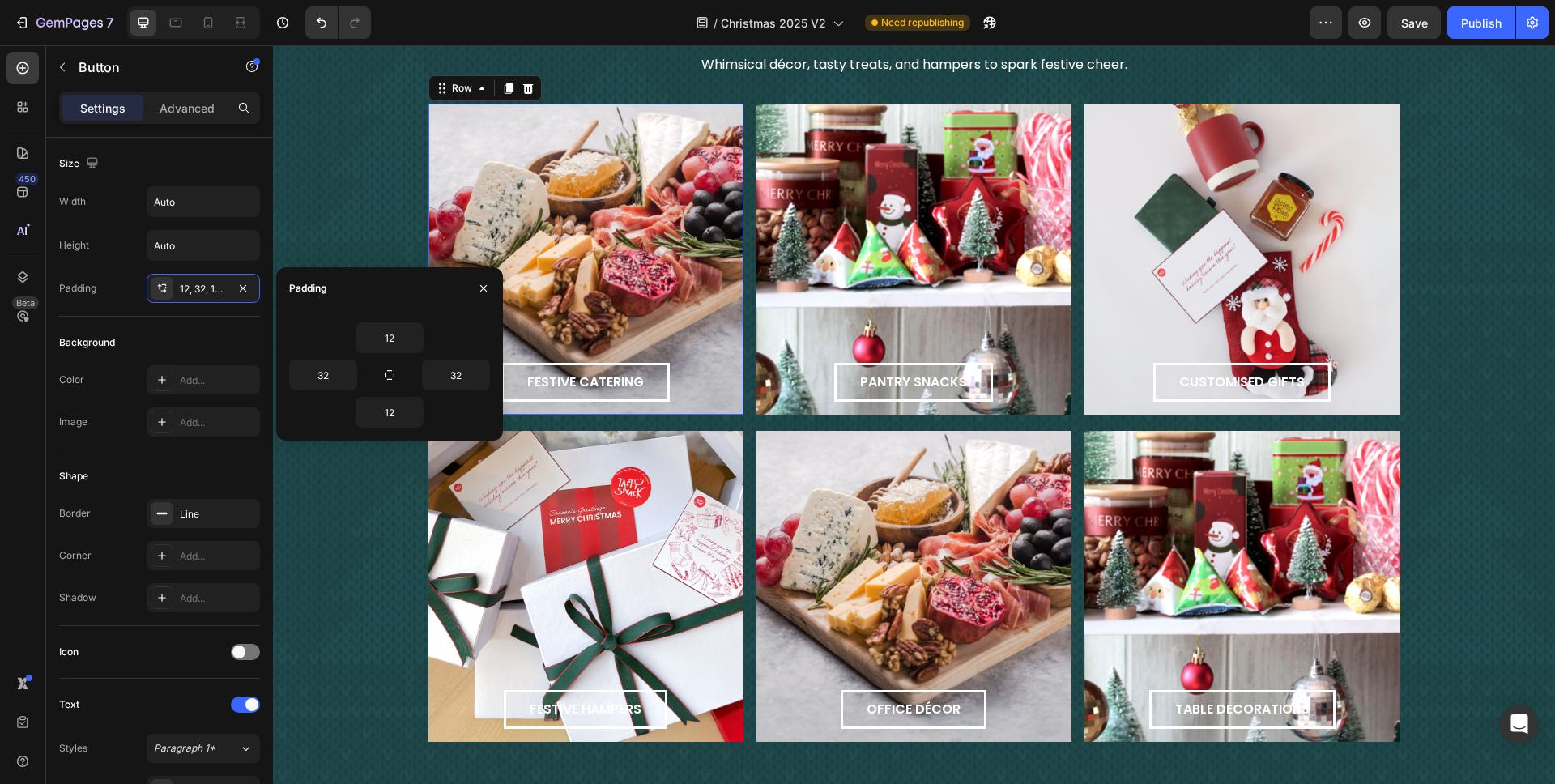
click at [580, 281] on div "festive catering Button Row 0" at bounding box center [586, 259] width 315 height 311
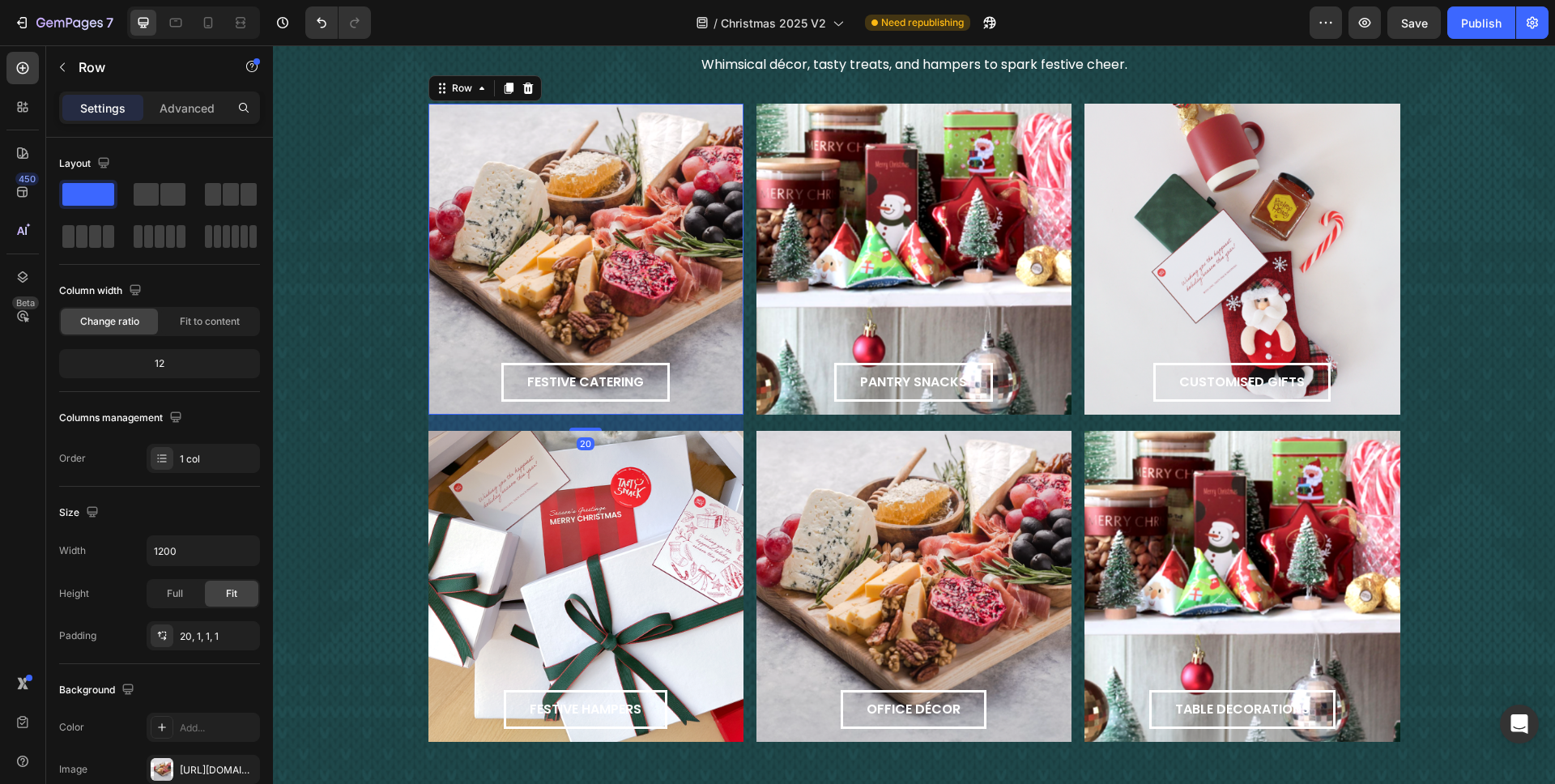
click at [606, 174] on div "festive catering Button Row 20" at bounding box center [586, 259] width 315 height 311
click at [193, 100] on p "Advanced" at bounding box center [187, 108] width 55 height 17
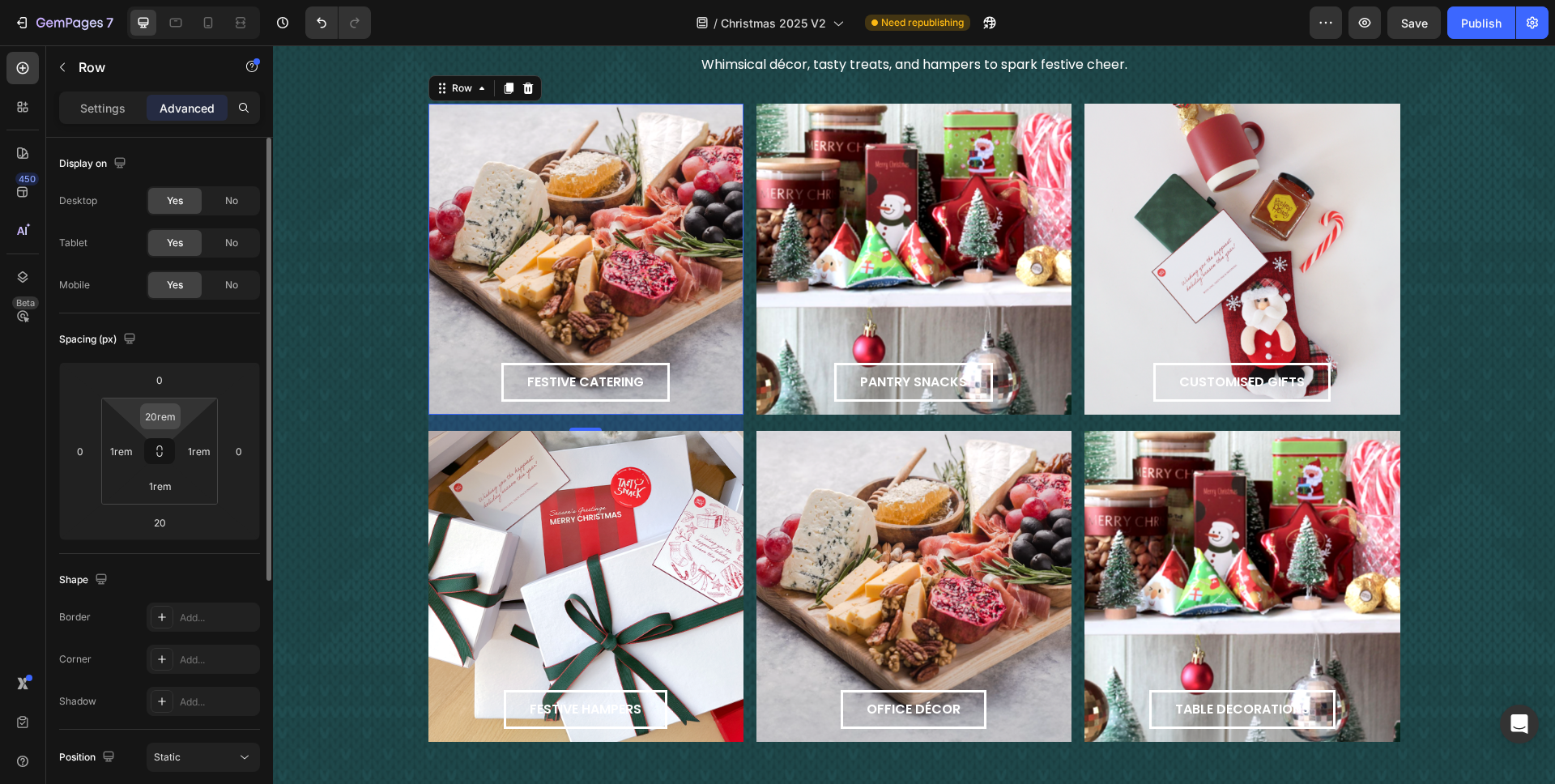
click at [159, 410] on input "20rem" at bounding box center [160, 416] width 32 height 25
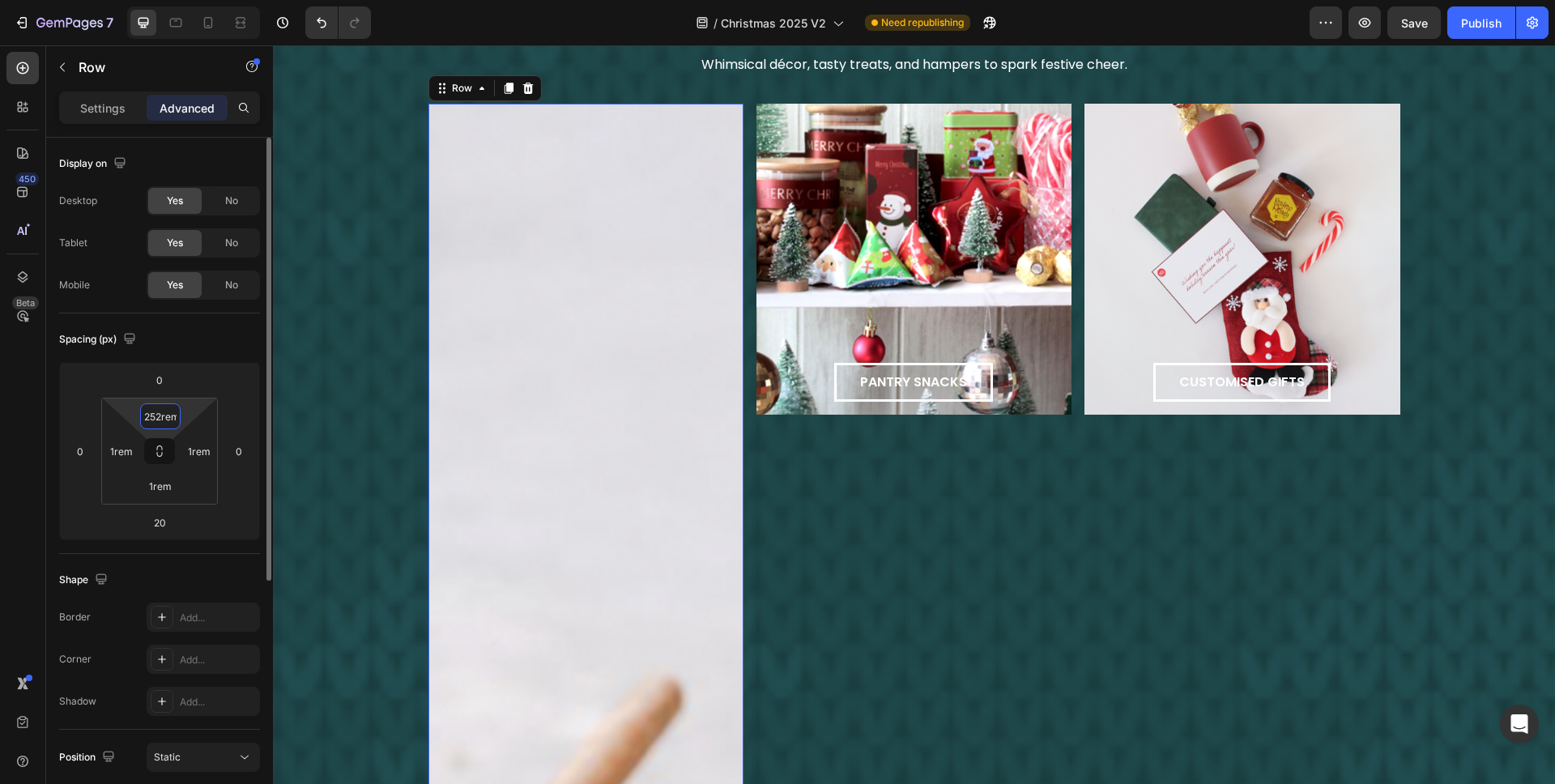
type input "25rem"
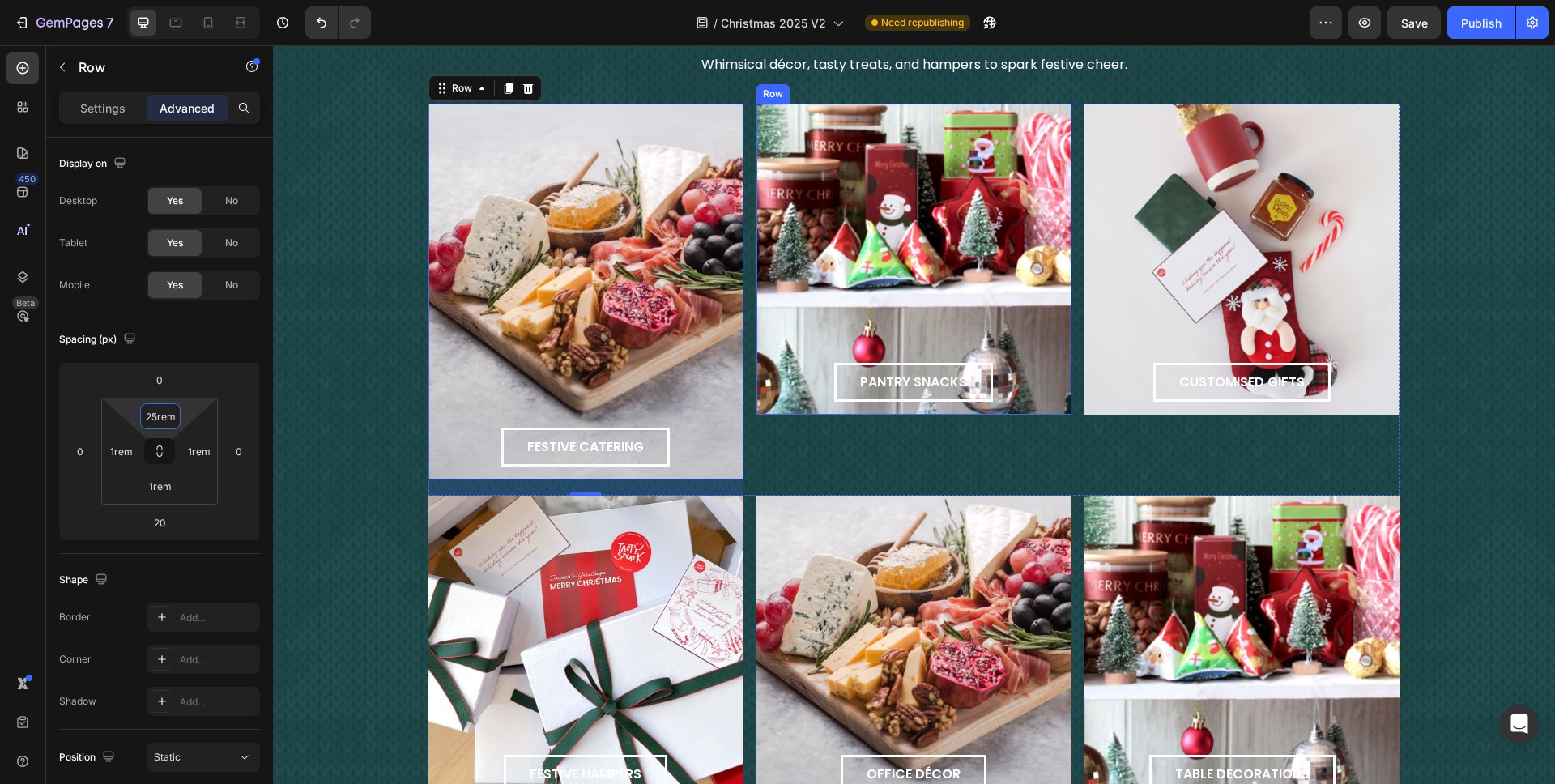
click at [874, 293] on div "pantry snacks Button Row" at bounding box center [914, 259] width 315 height 311
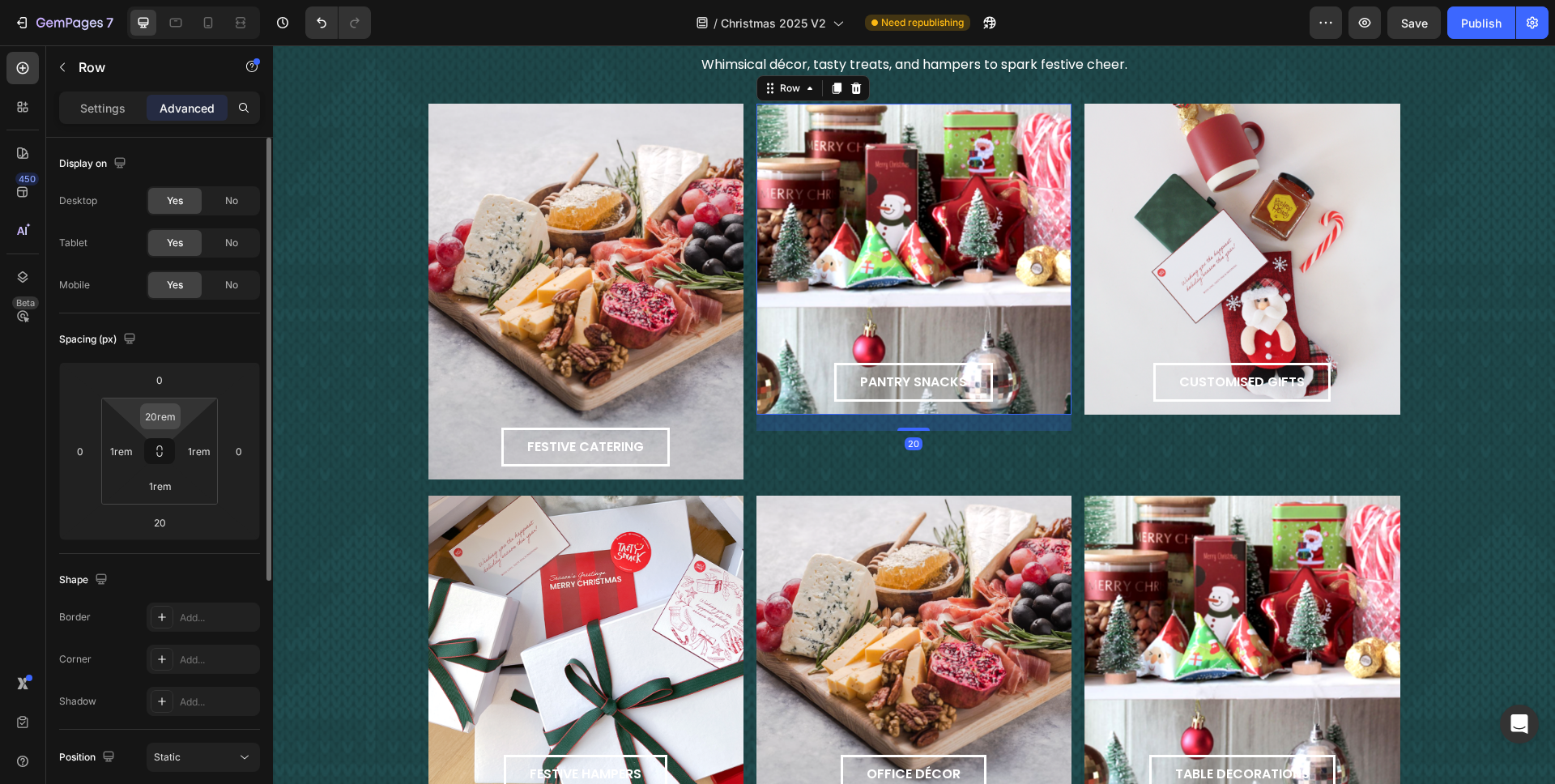
click at [163, 429] on div "20rem" at bounding box center [160, 416] width 40 height 26
click at [160, 417] on input "20rem" at bounding box center [160, 416] width 32 height 25
click at [159, 414] on input "20rem" at bounding box center [160, 416] width 32 height 25
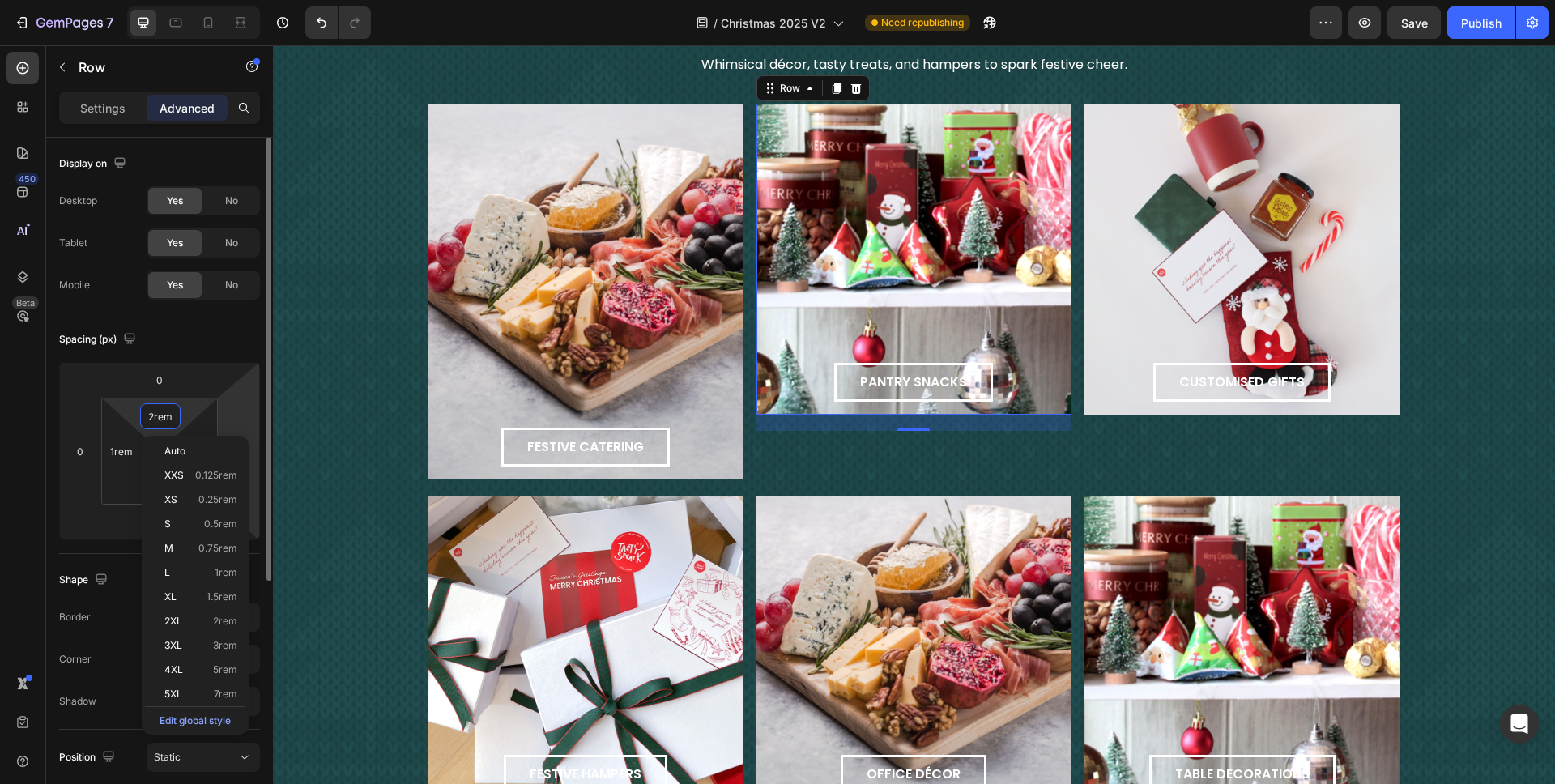
type input "25rem"
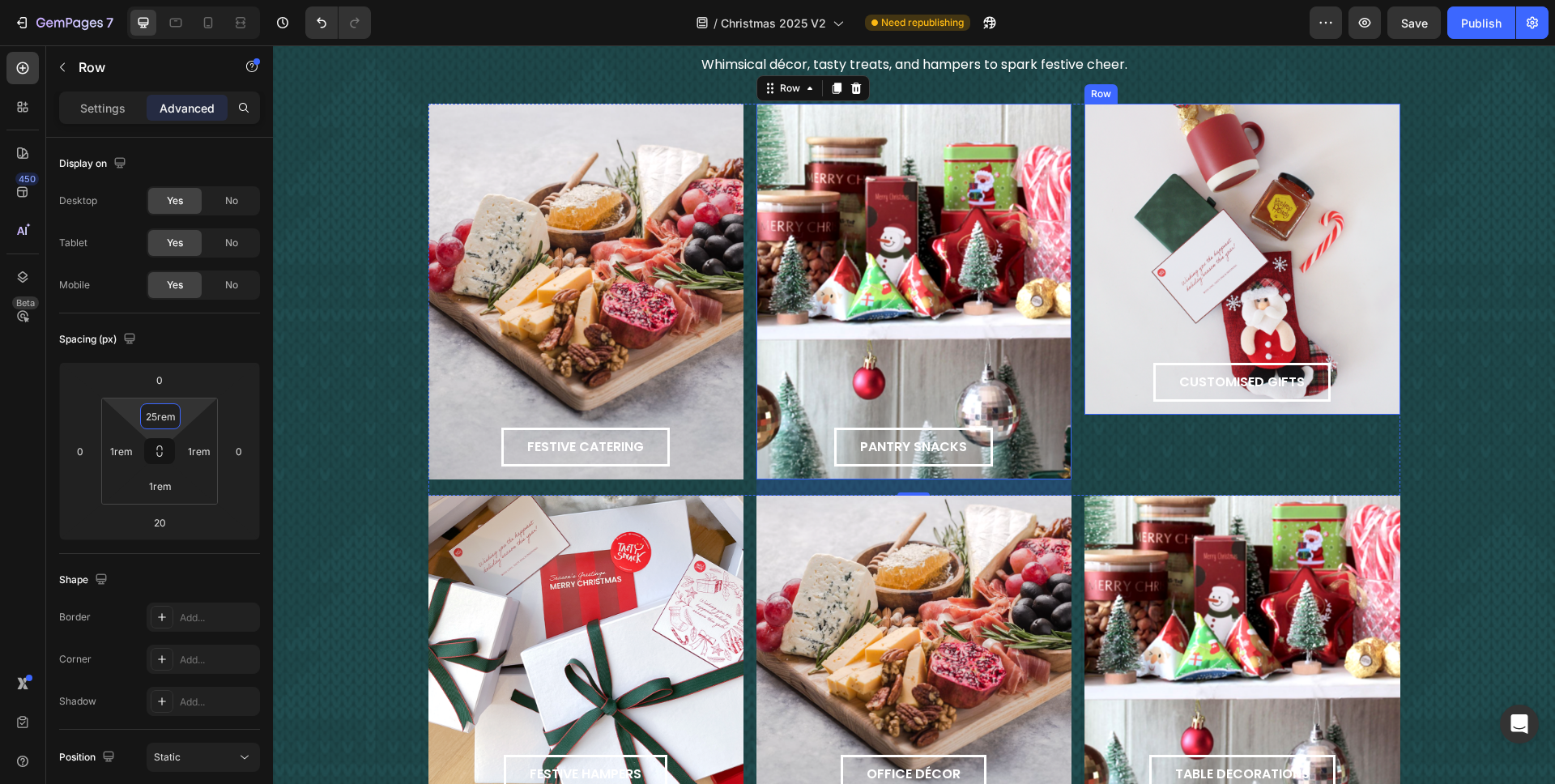
click at [1166, 270] on div "customised gifts Button Row" at bounding box center [1242, 259] width 315 height 311
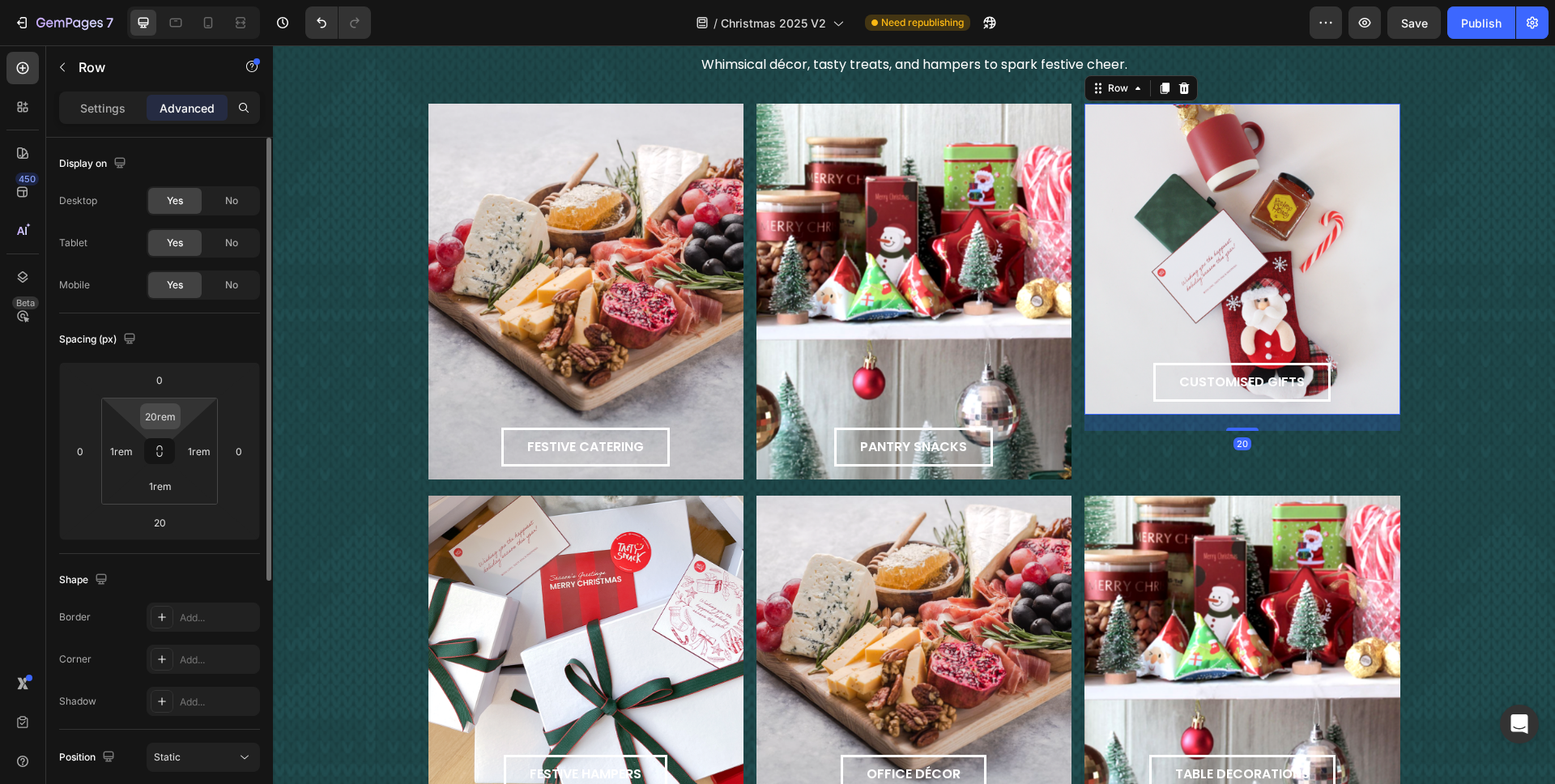
click at [157, 415] on input "20rem" at bounding box center [160, 416] width 32 height 25
click at [154, 415] on input "20rem" at bounding box center [160, 416] width 32 height 25
type input "25rem"
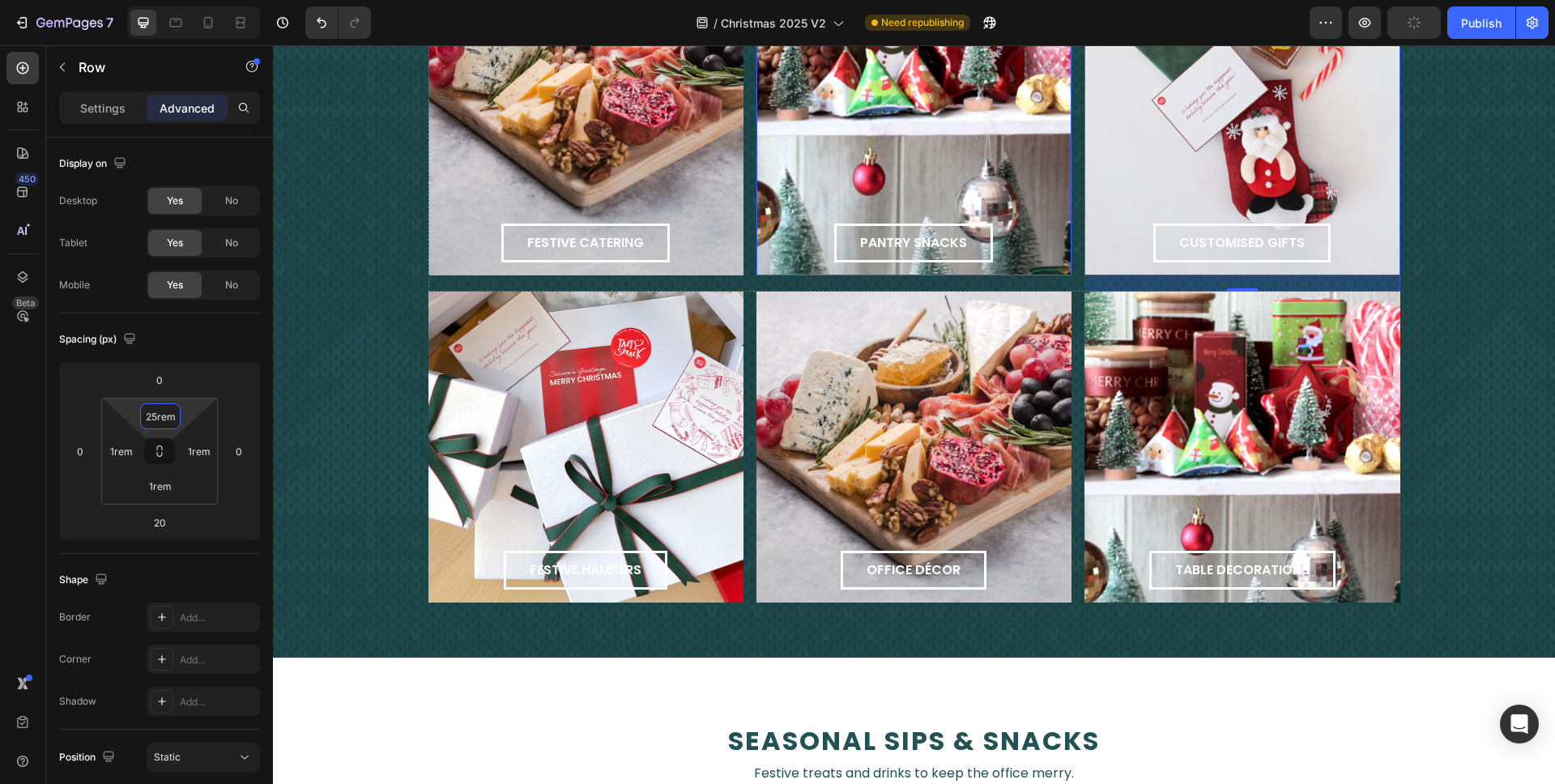
scroll to position [1836, 0]
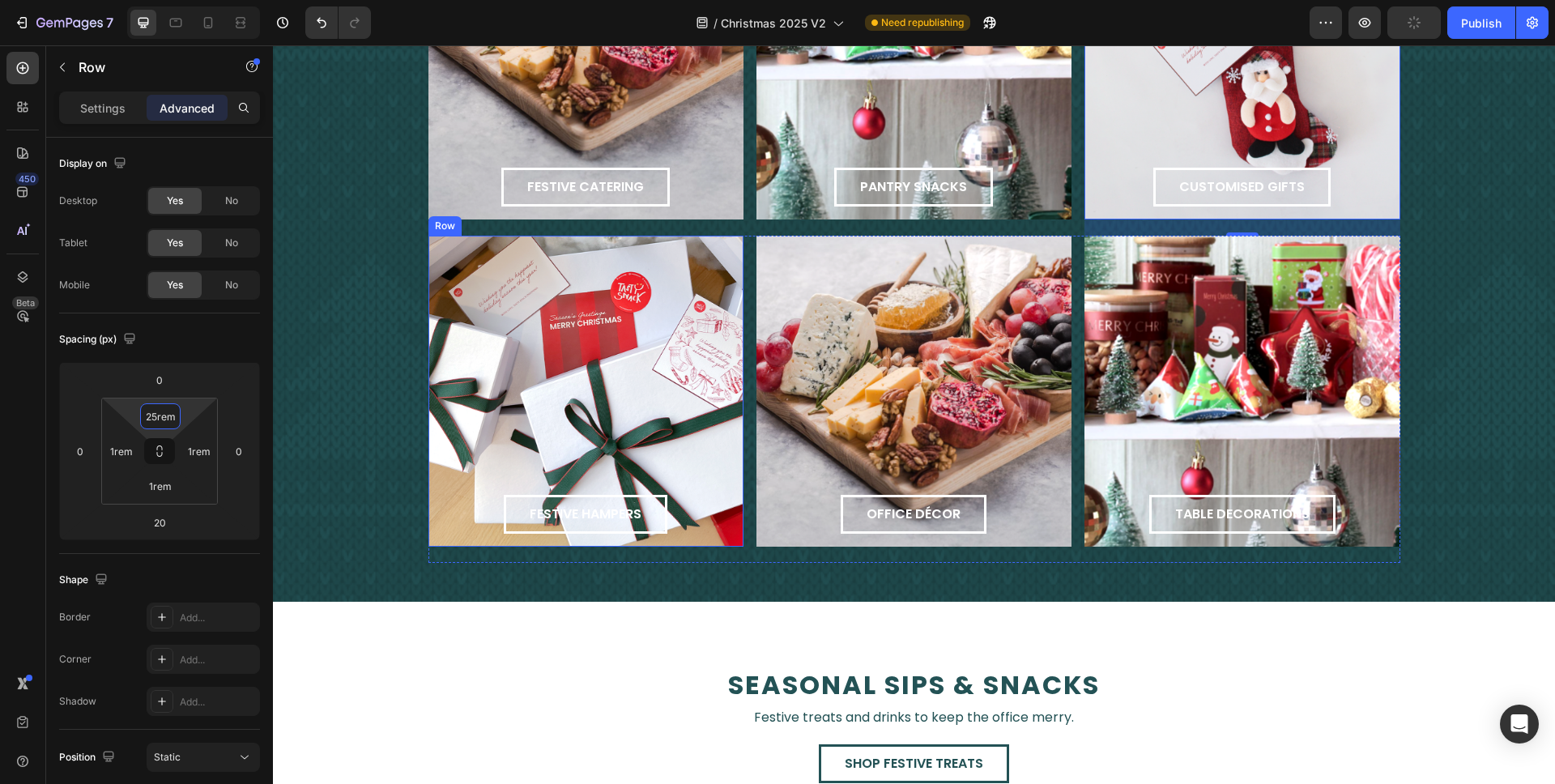
click at [680, 338] on div "festive hampers Button Row" at bounding box center [586, 392] width 315 height 311
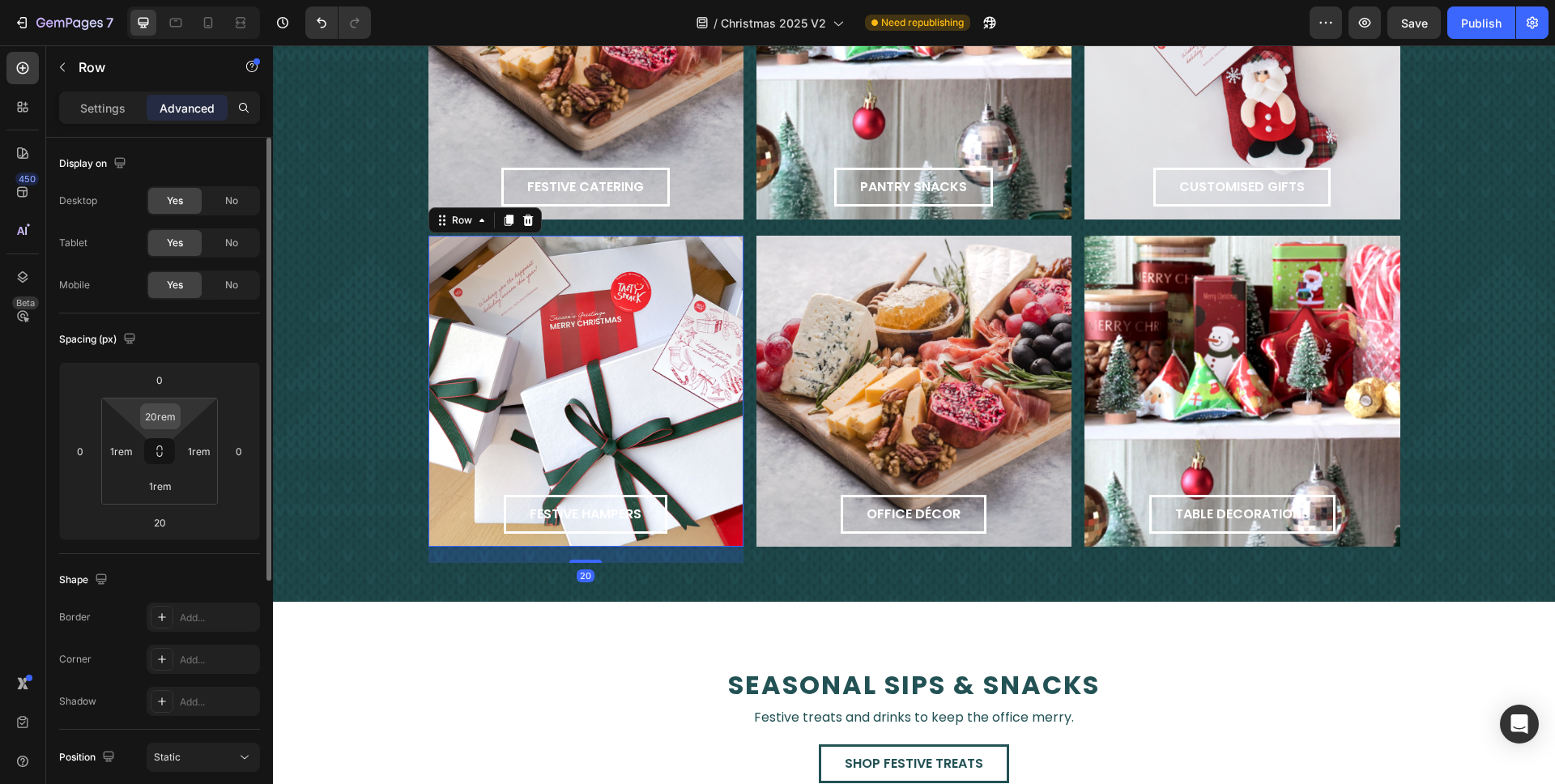
click at [158, 418] on input "20rem" at bounding box center [160, 416] width 32 height 25
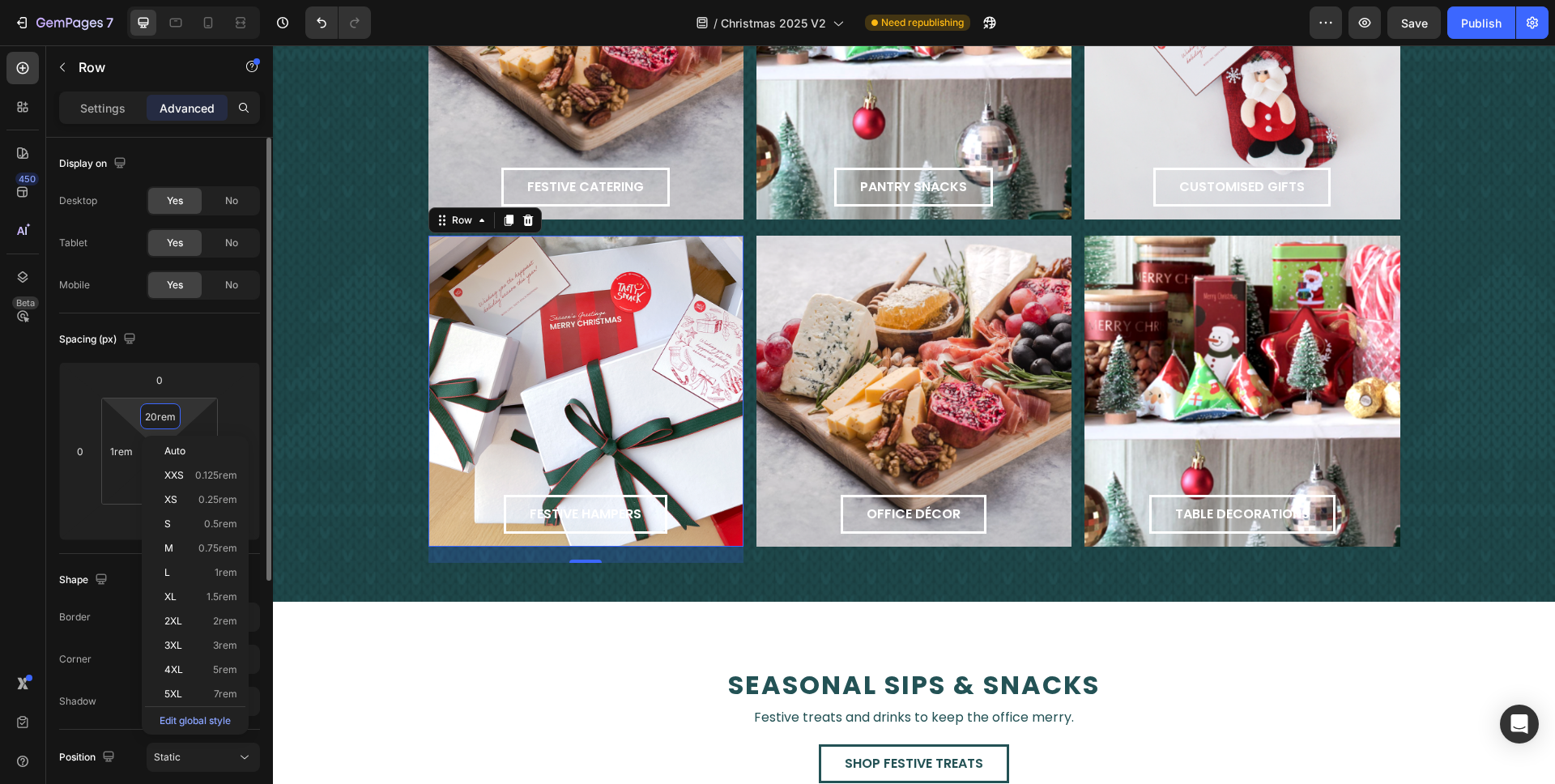
click at [159, 416] on input "20rem" at bounding box center [160, 416] width 32 height 25
type input "25rem"
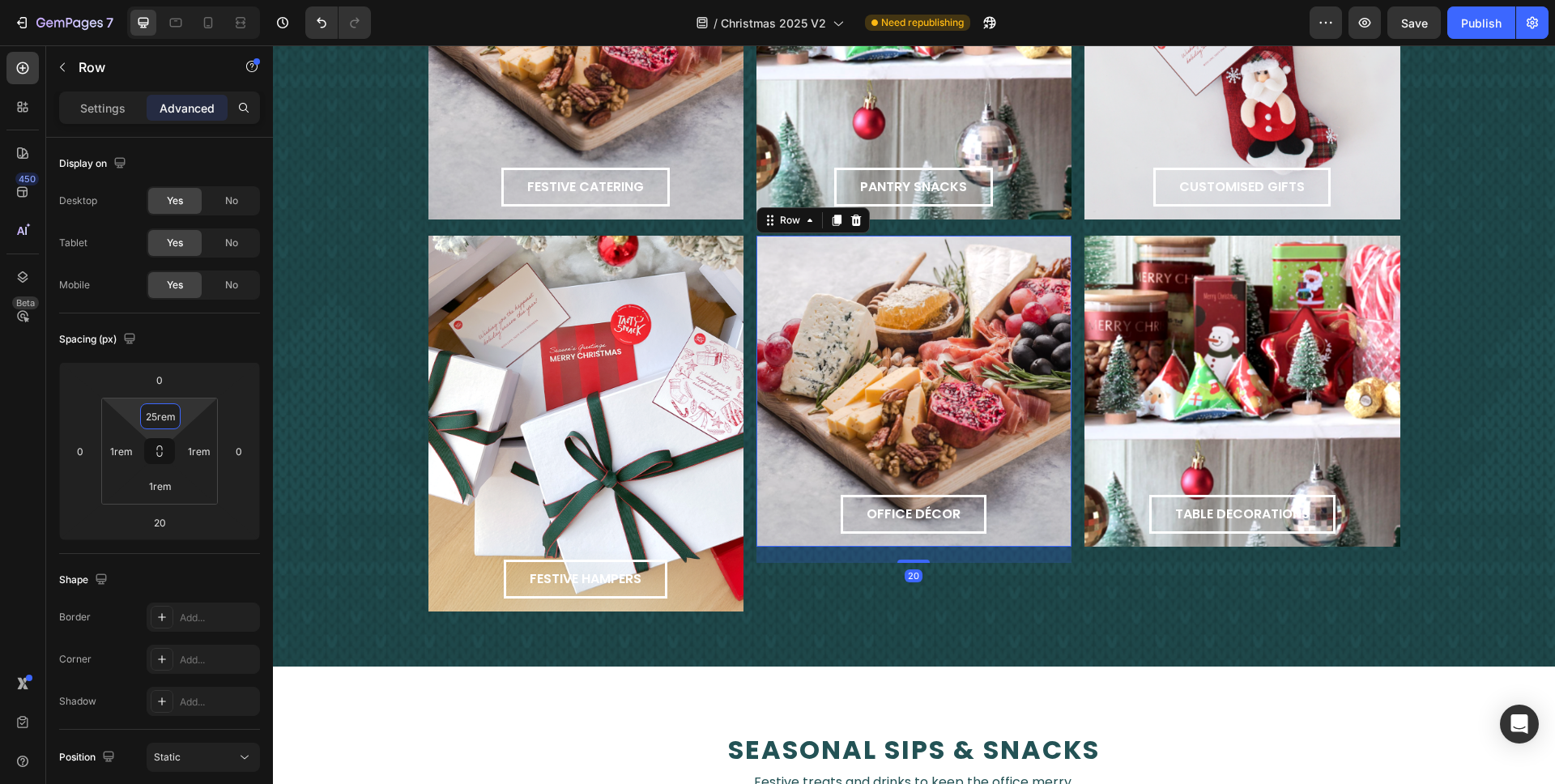
click at [970, 312] on div "office décor Button Row 20" at bounding box center [914, 392] width 315 height 311
click at [149, 420] on input "20rem" at bounding box center [160, 416] width 32 height 25
click at [156, 415] on input "20rem" at bounding box center [160, 416] width 32 height 25
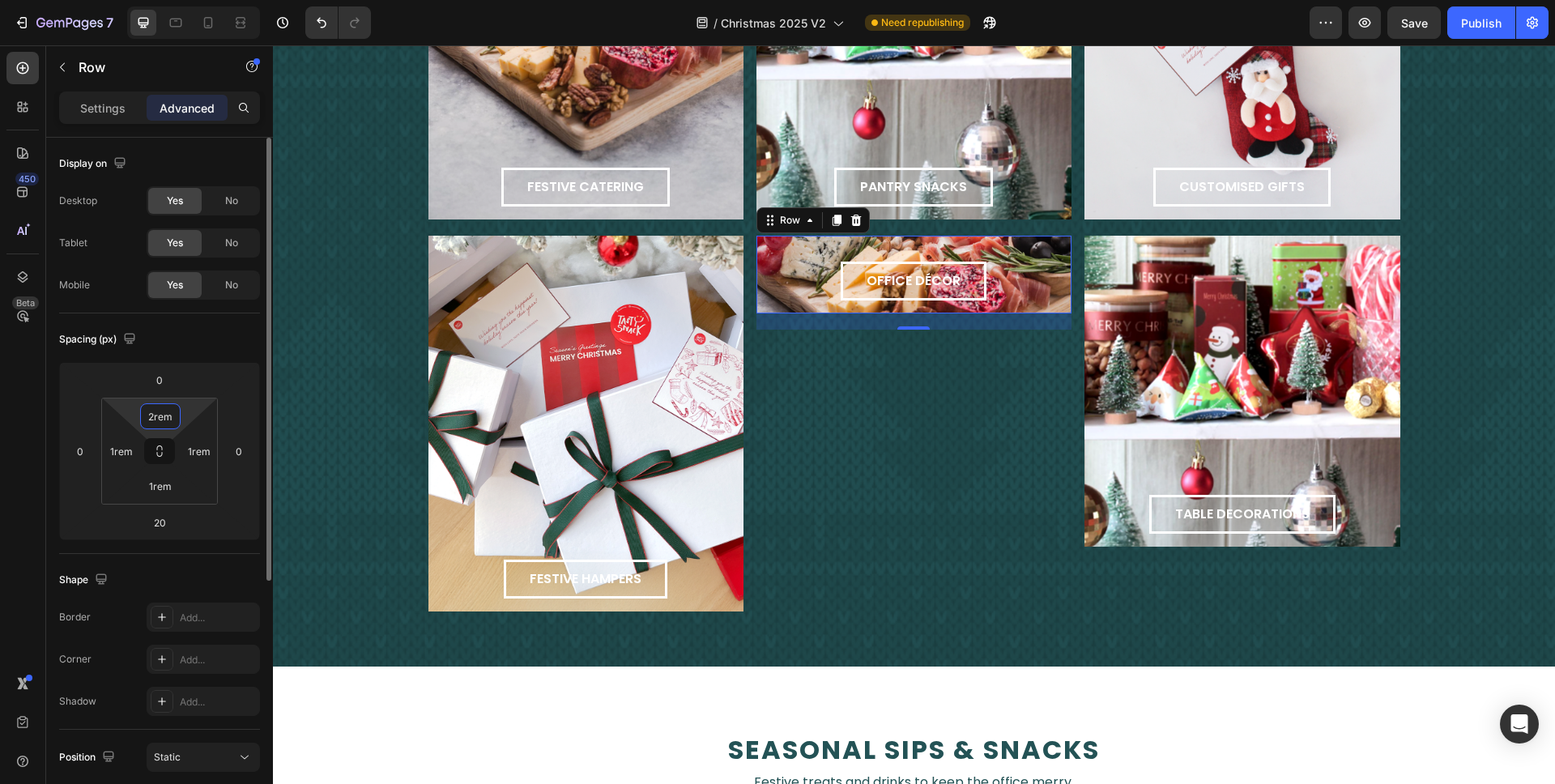
type input "25rem"
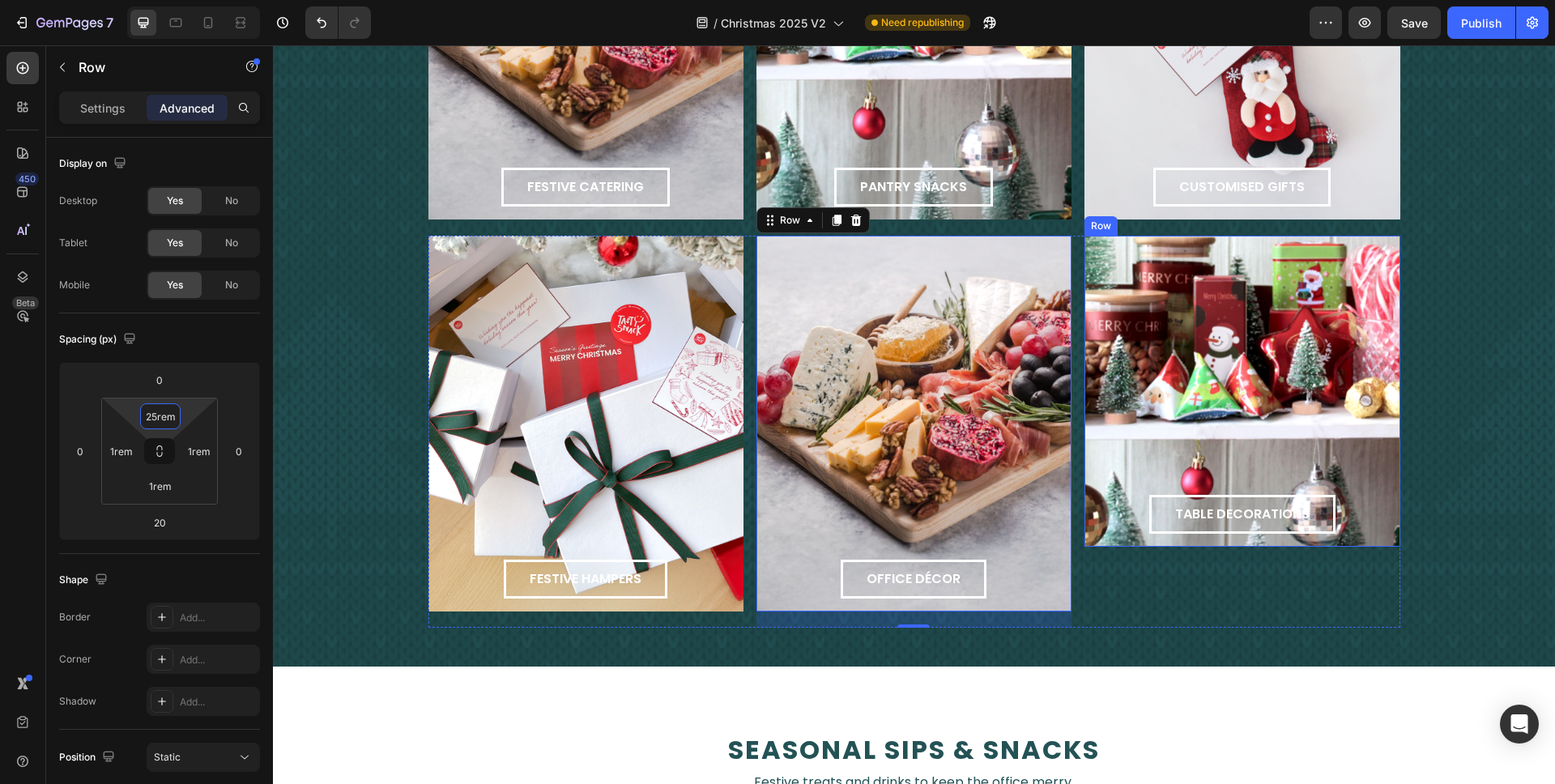
click at [1144, 377] on div "table decorations Button Row" at bounding box center [1242, 392] width 315 height 311
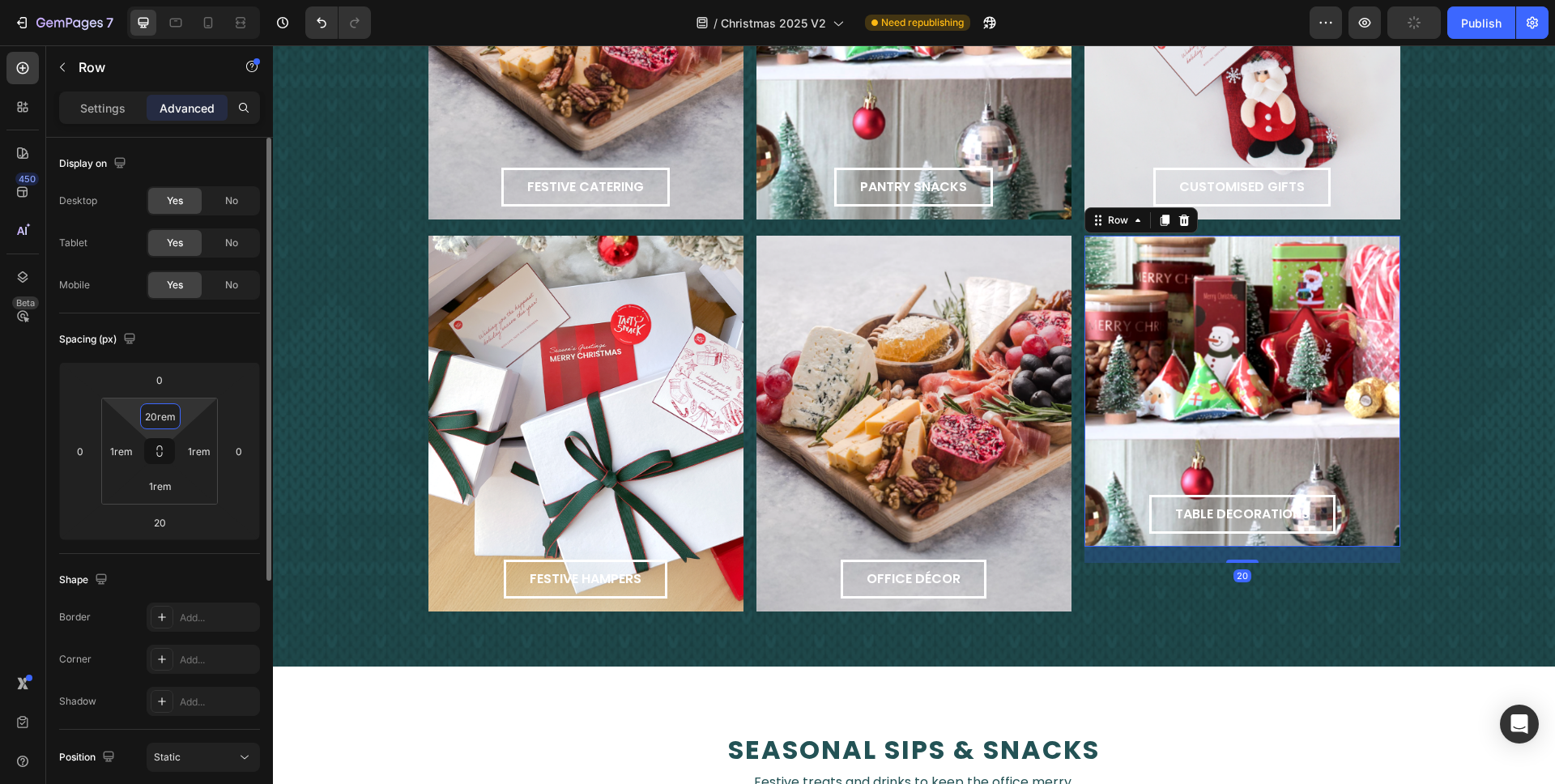
click at [159, 420] on input "20rem" at bounding box center [160, 416] width 32 height 25
click at [155, 416] on input "20rem" at bounding box center [160, 416] width 32 height 25
type input "25rem"
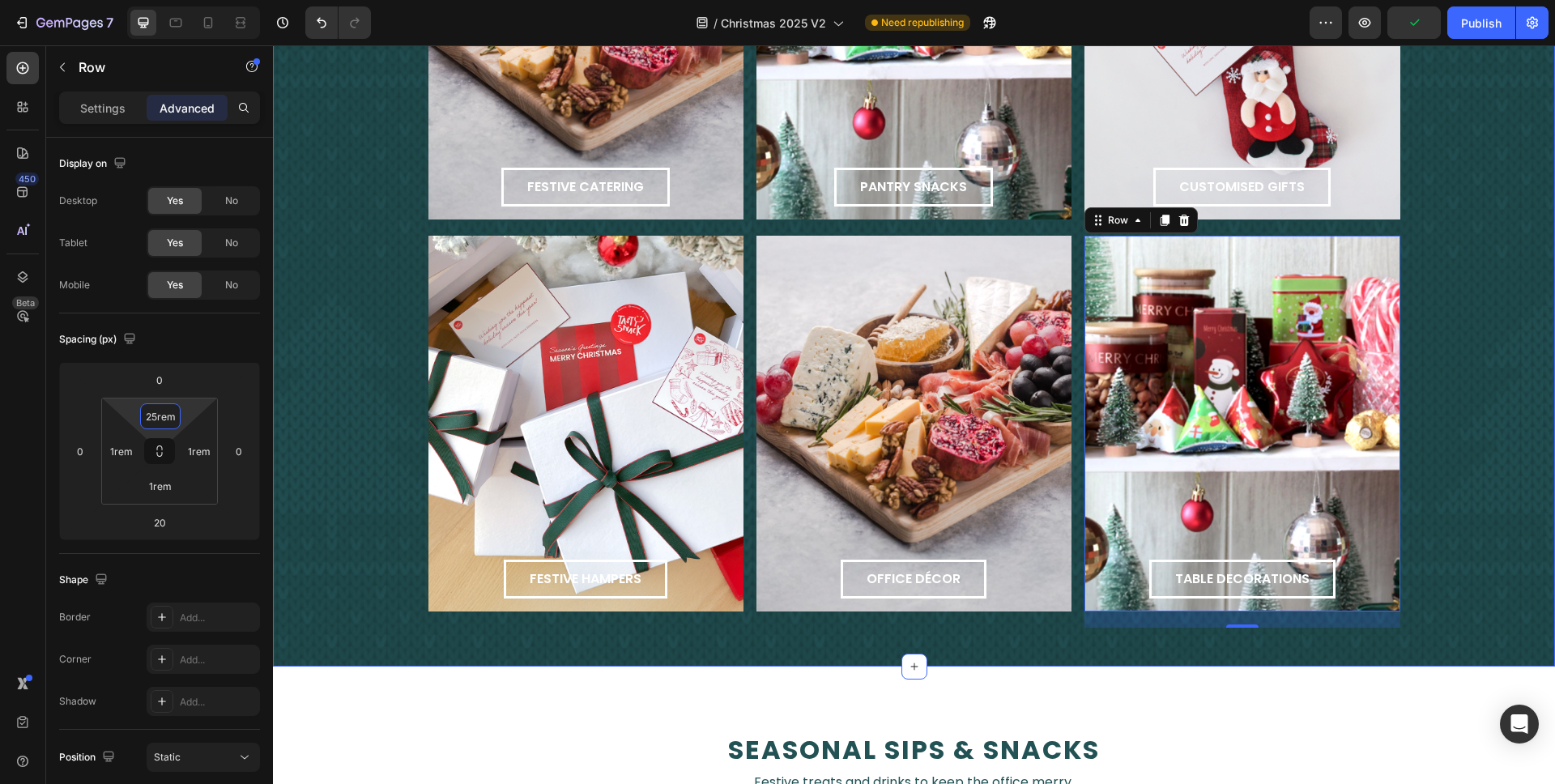
click at [329, 360] on div "cheers to the office Text Block Whimsical décor, tasty treats, and hampers to s…" at bounding box center [914, 193] width 1283 height 872
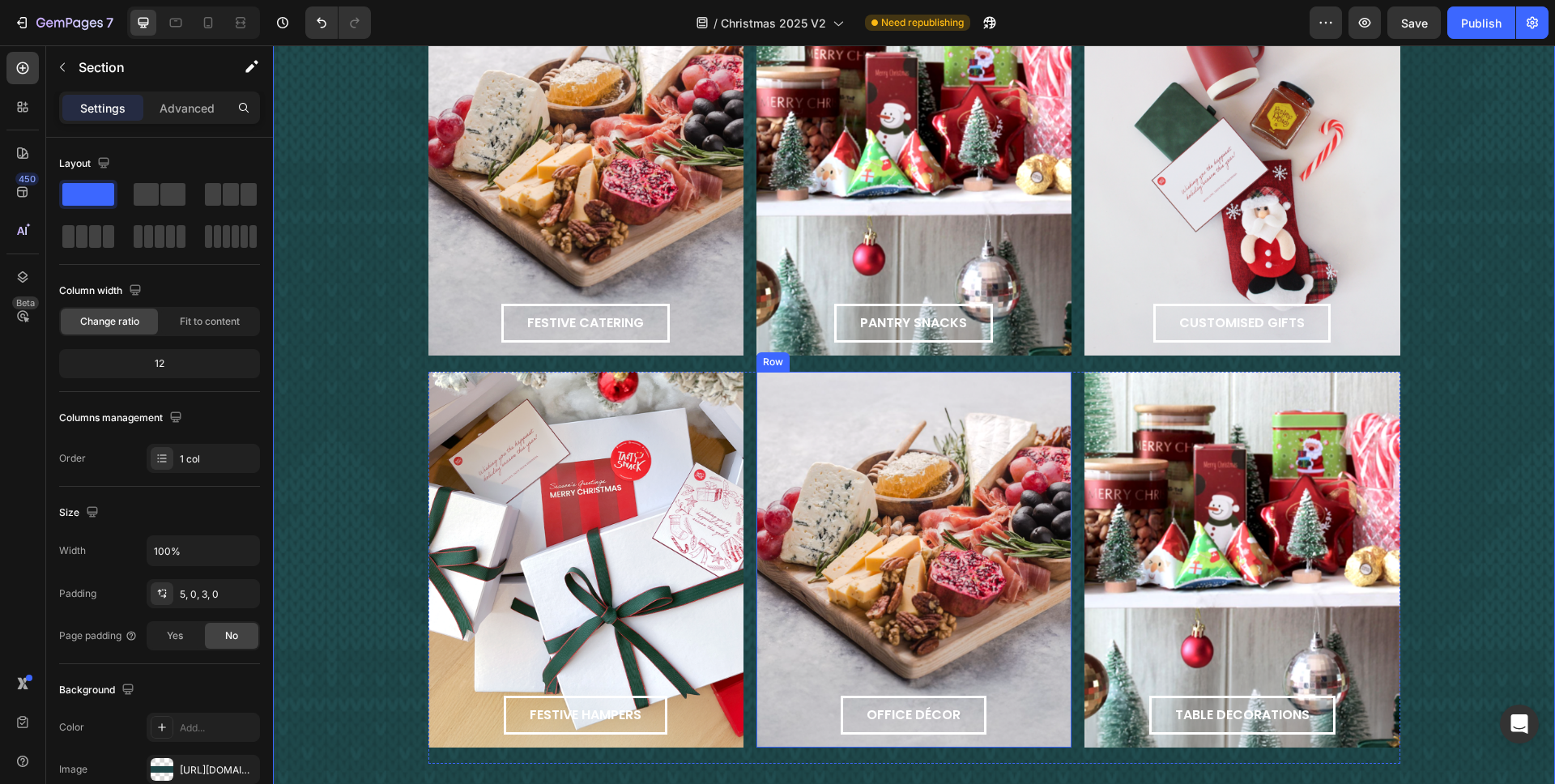
scroll to position [1755, 0]
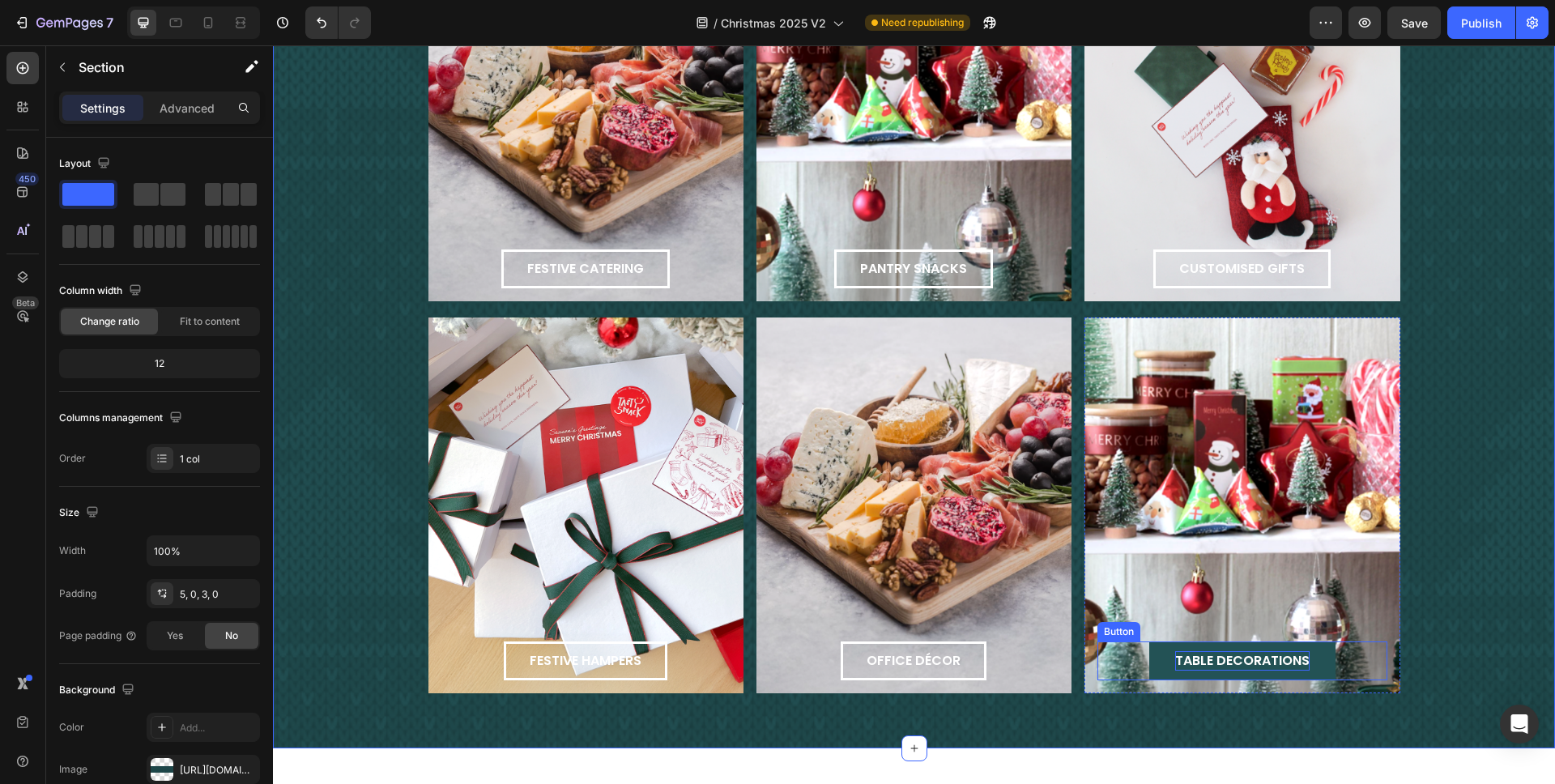
click at [1166, 578] on span "table decorations" at bounding box center [1242, 661] width 134 height 19
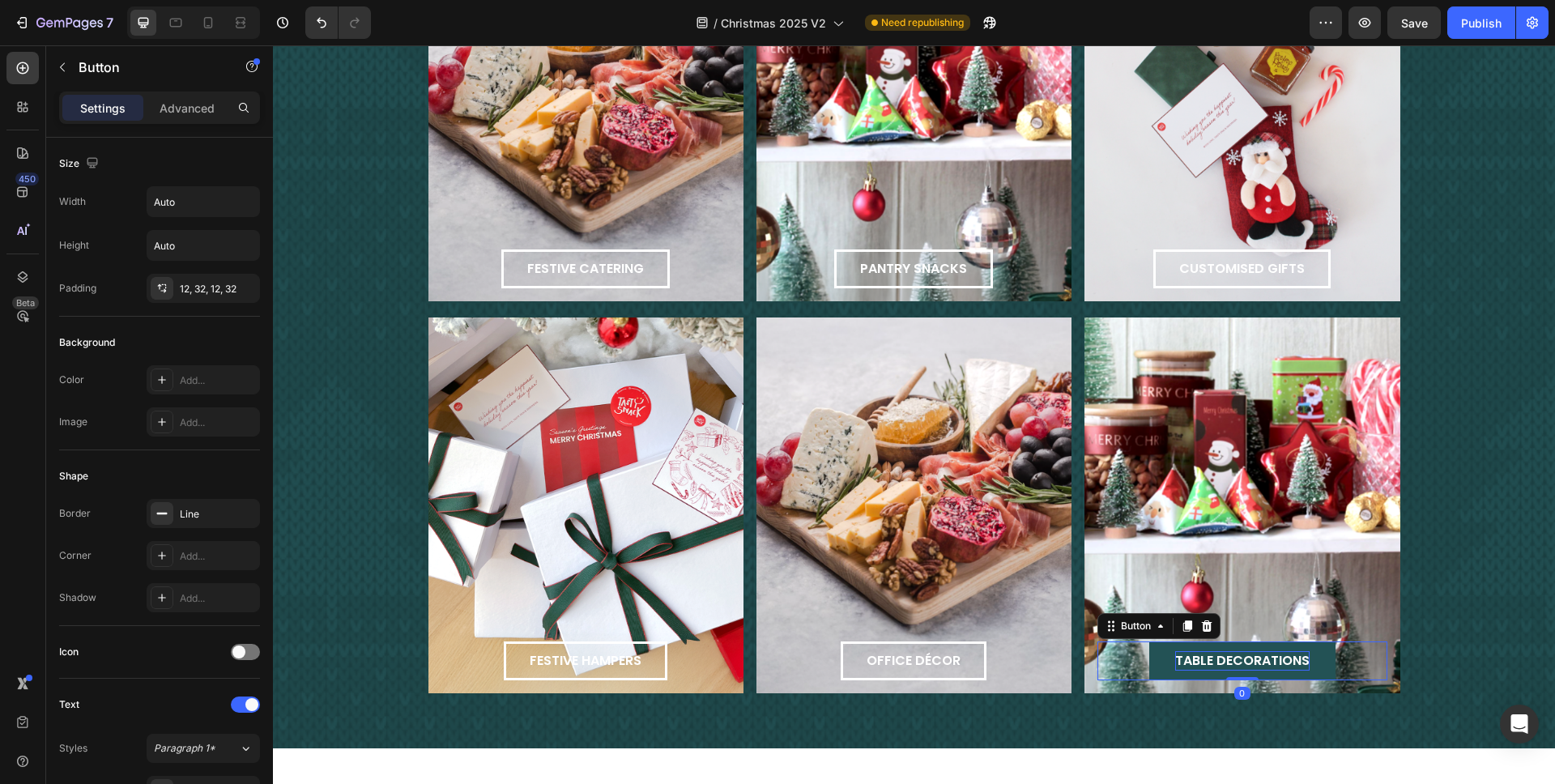
click at [1166, 578] on span "table decorations" at bounding box center [1242, 661] width 134 height 19
click at [1166, 578] on button "lie" at bounding box center [1242, 661] width 68 height 39
click at [1166, 578] on button "live" at bounding box center [1242, 661] width 77 height 39
click at [1166, 519] on div "cheers to the office Text Block Whimsical décor, tasty treats, and hampers to s…" at bounding box center [914, 274] width 1283 height 872
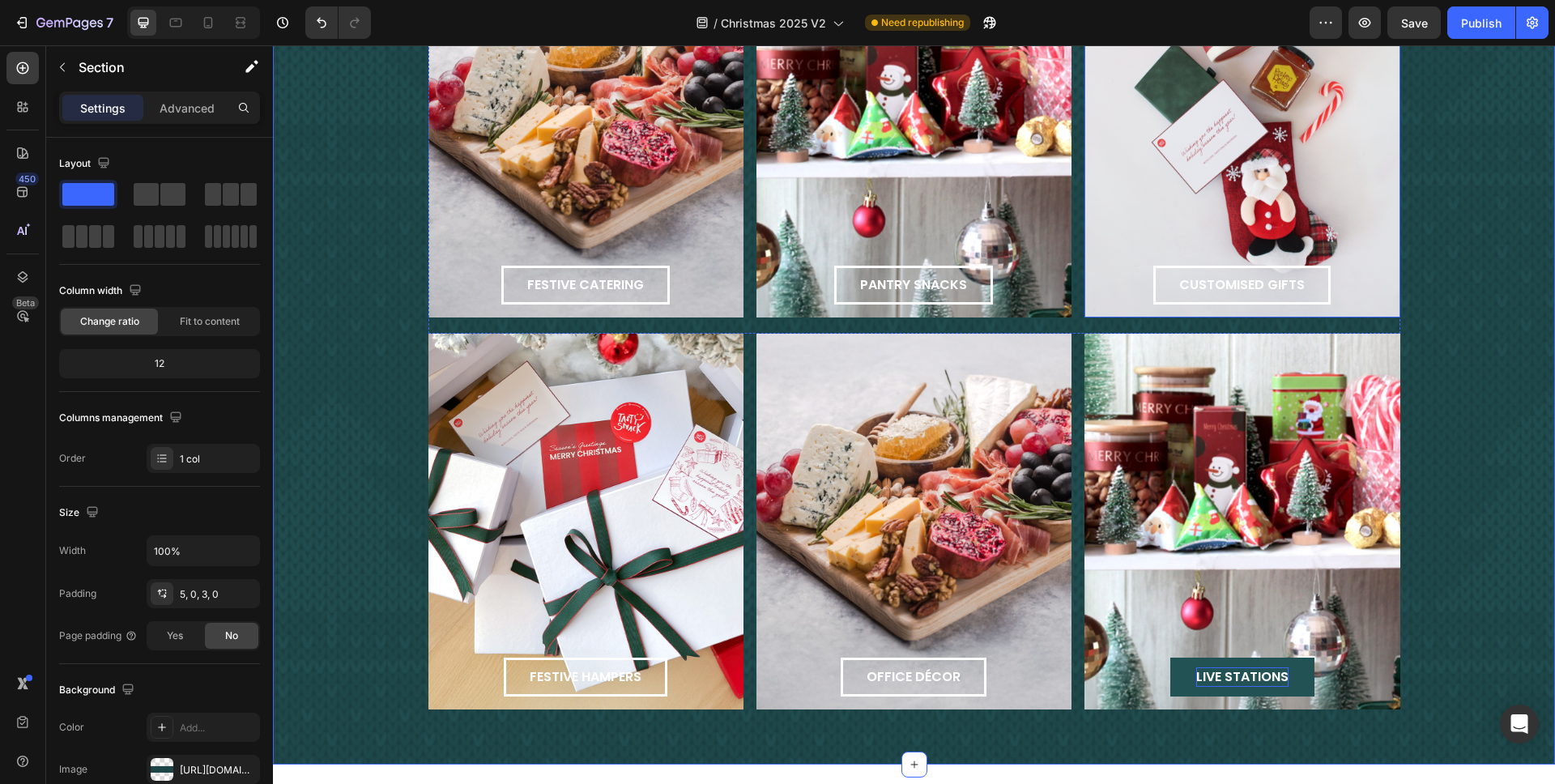
scroll to position [1807, 0]
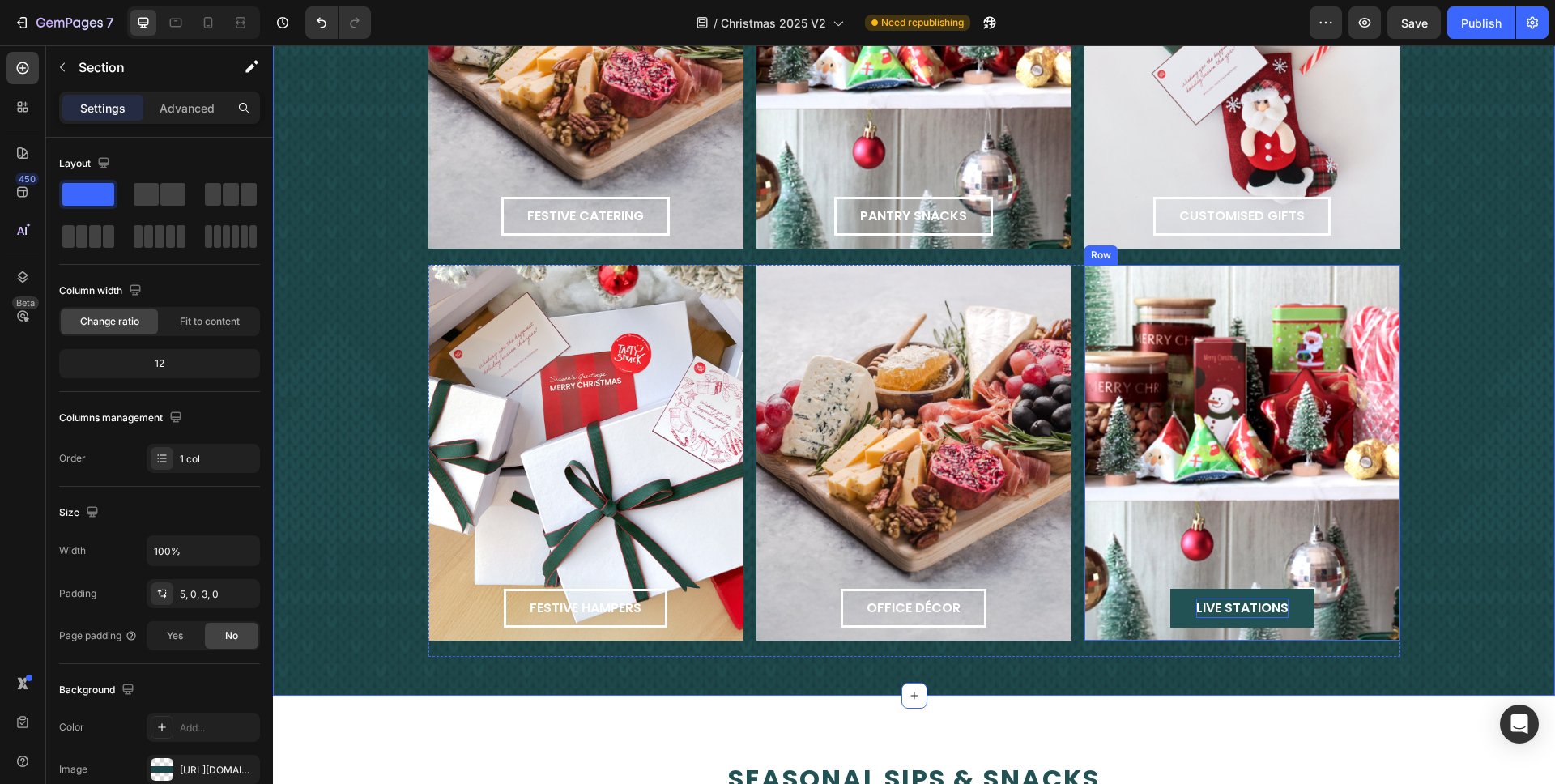
click at [1166, 373] on div "live stations Button Row" at bounding box center [1242, 452] width 315 height 376
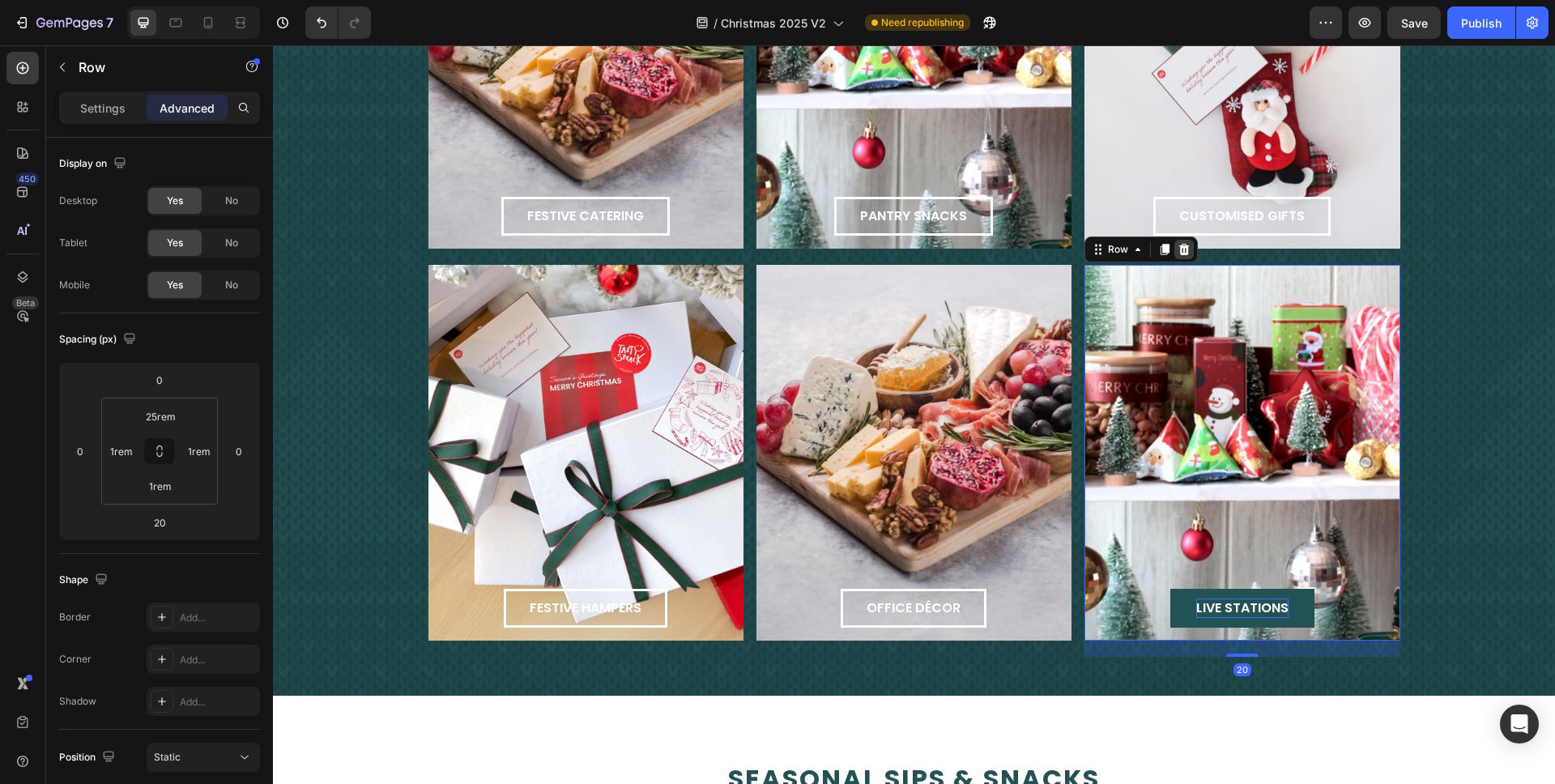
click at [1166, 251] on icon at bounding box center [1185, 249] width 11 height 12
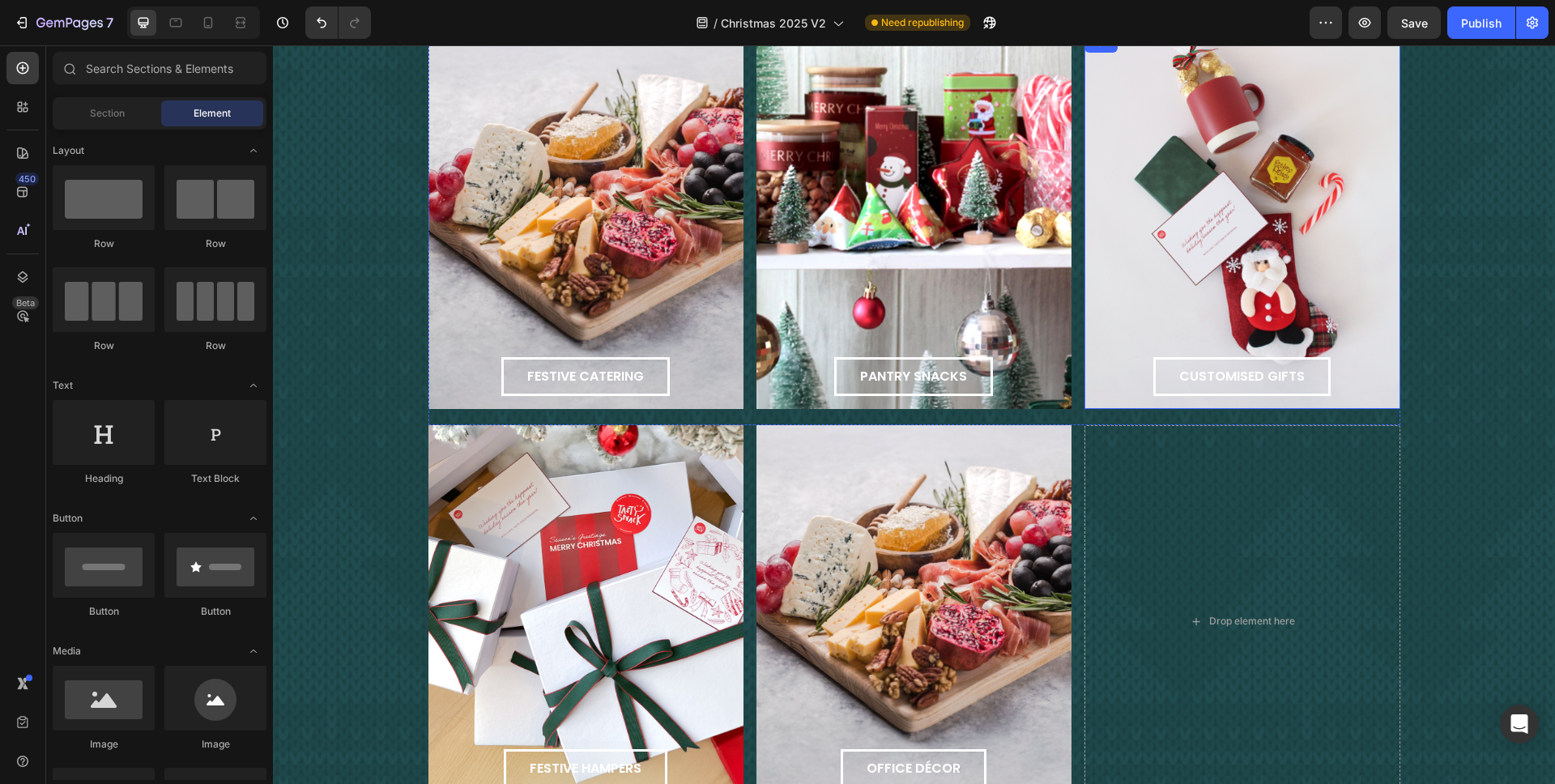
scroll to position [1611, 0]
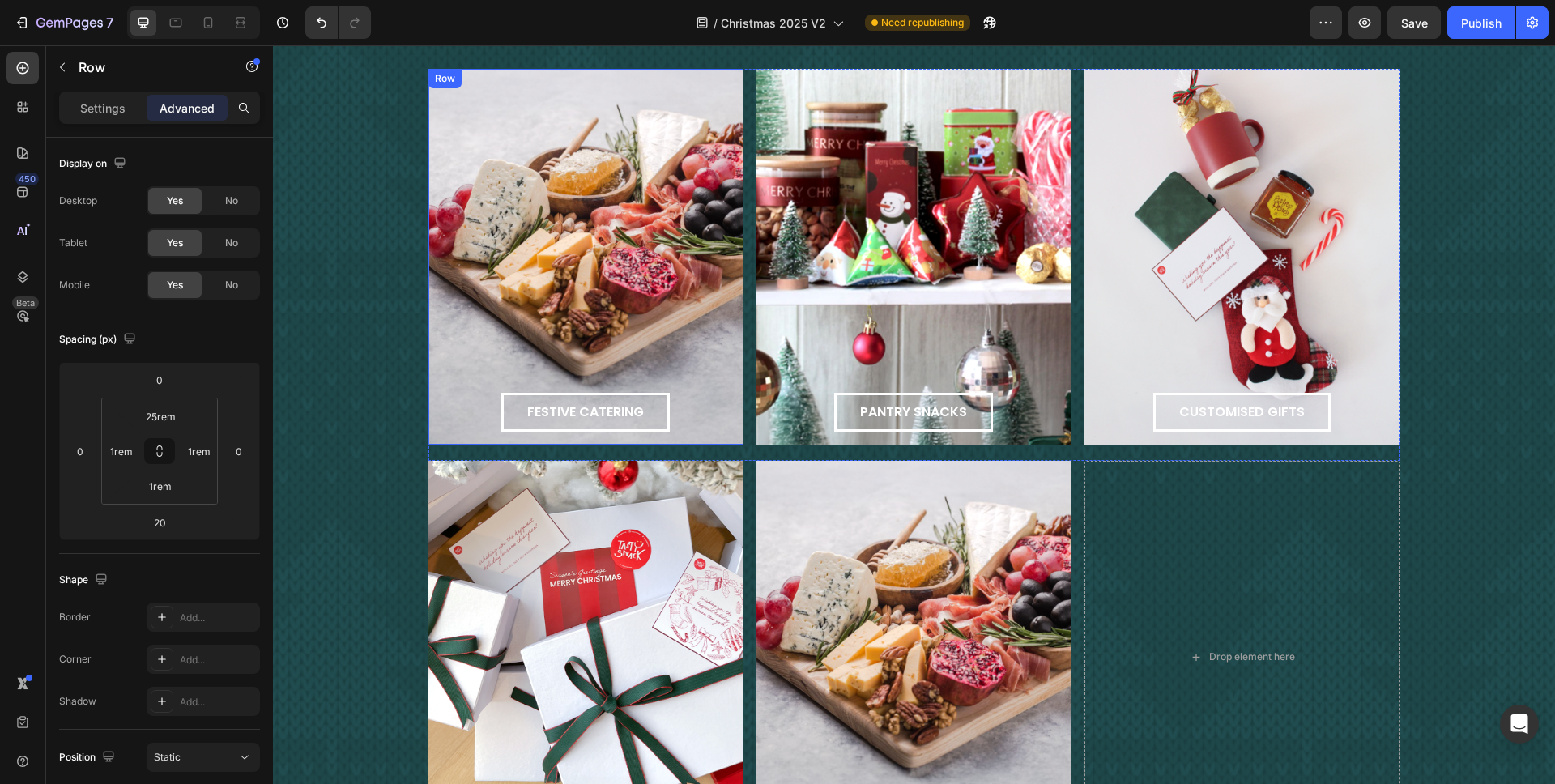
click at [702, 243] on div "festive catering Button Row" at bounding box center [586, 257] width 315 height 376
click at [506, 85] on icon at bounding box center [508, 85] width 9 height 12
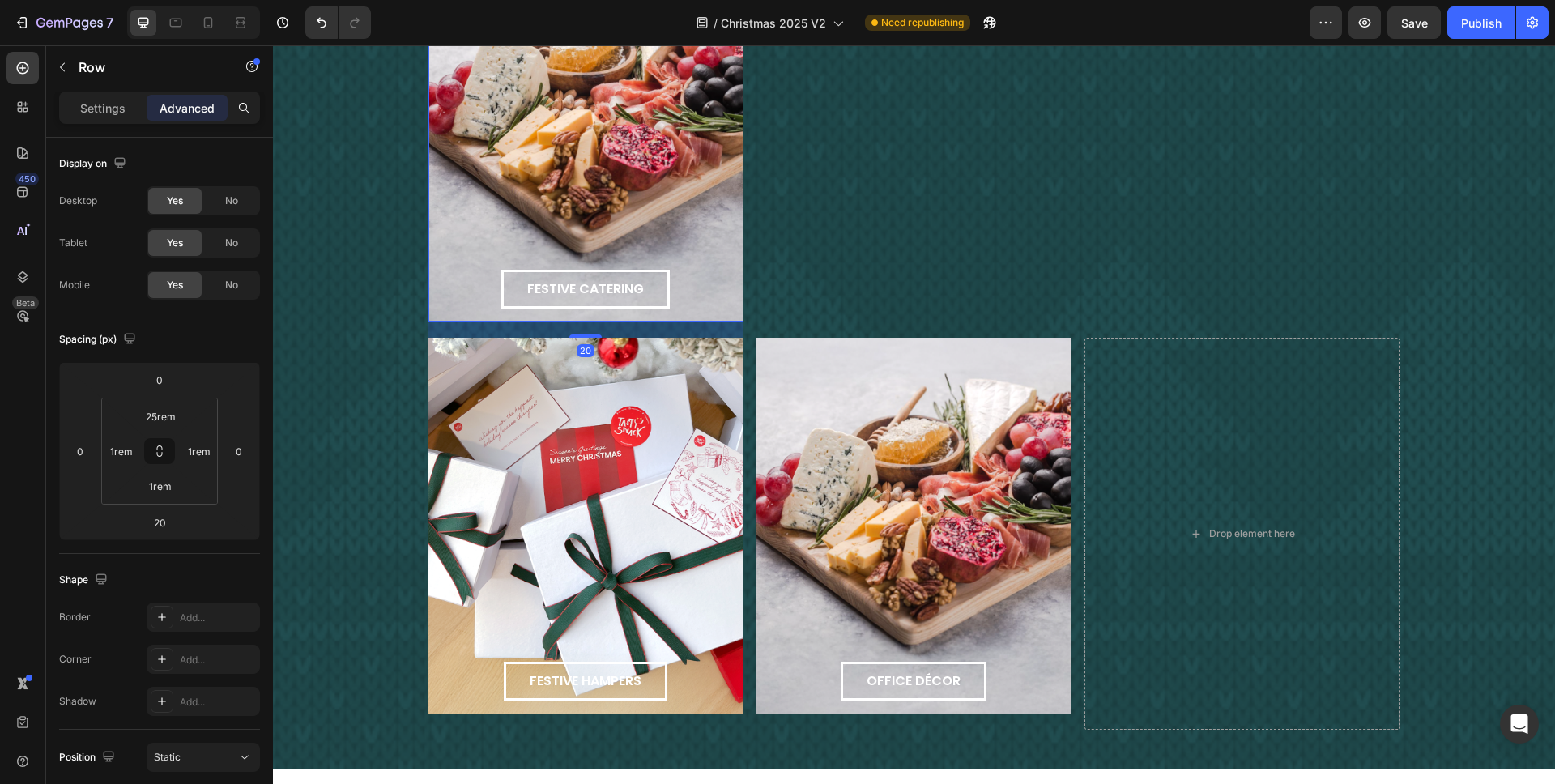
scroll to position [2139, 0]
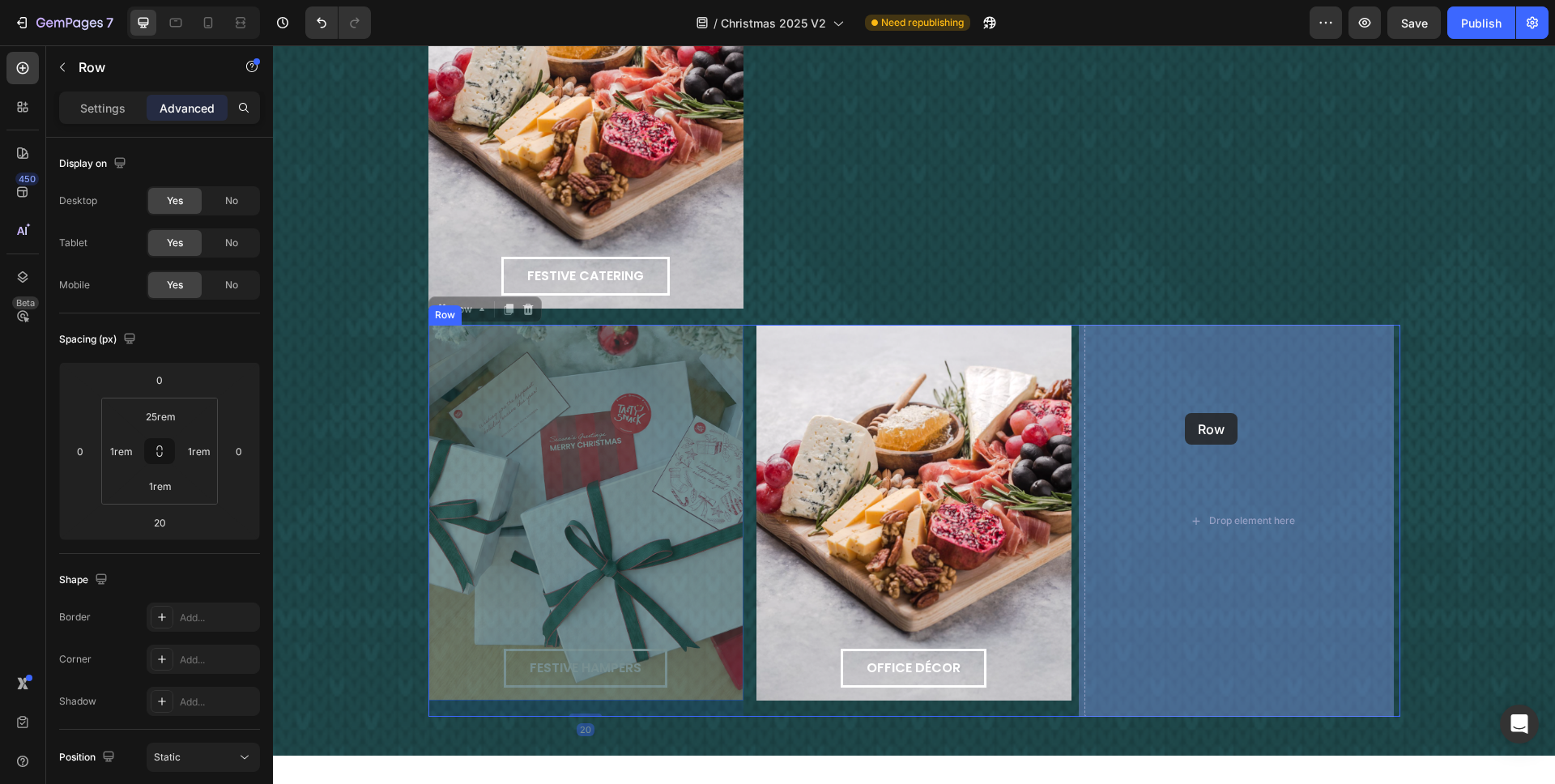
drag, startPoint x: 471, startPoint y: 347, endPoint x: 1185, endPoint y: 412, distance: 717.0
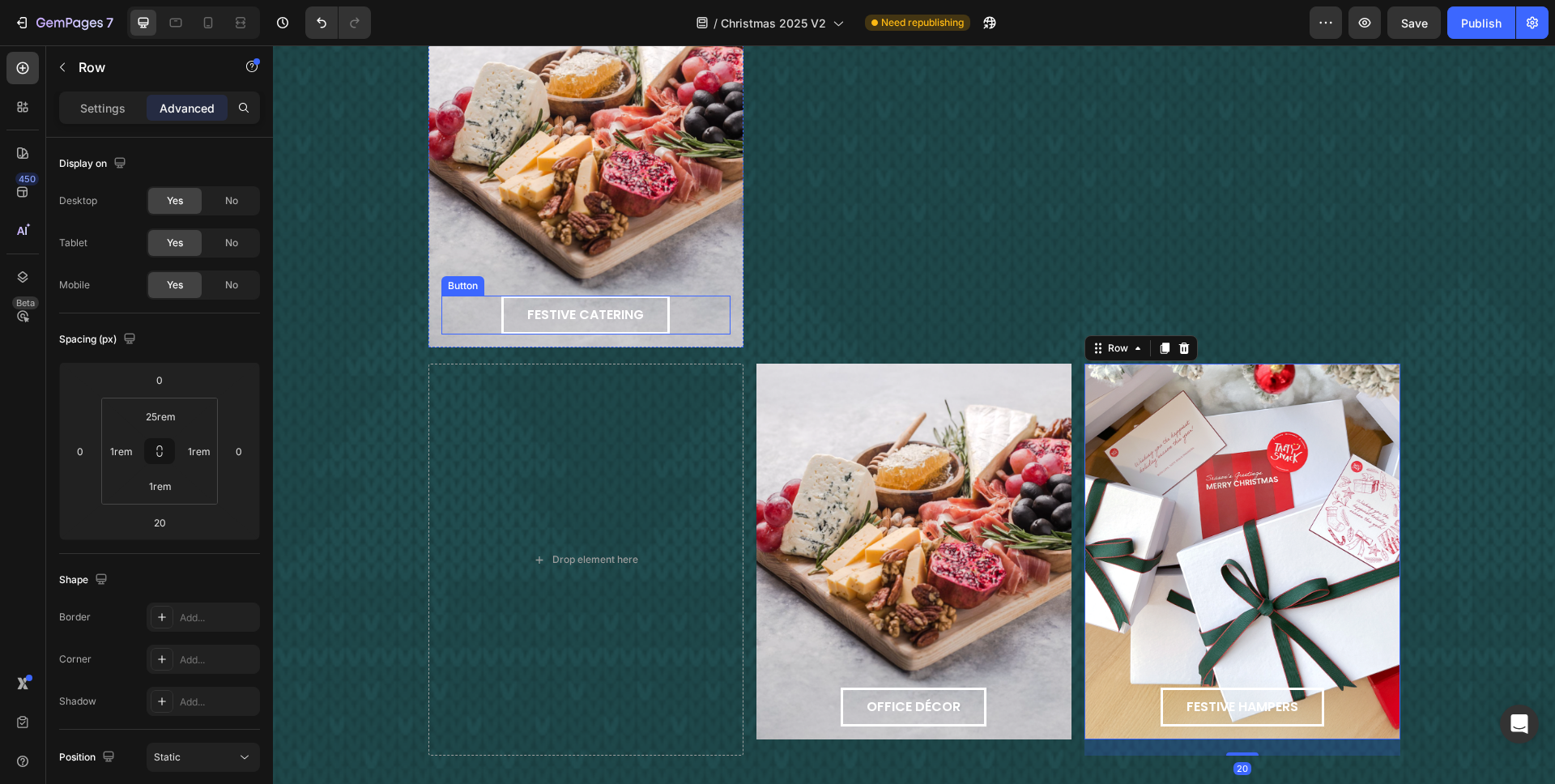
scroll to position [2099, 0]
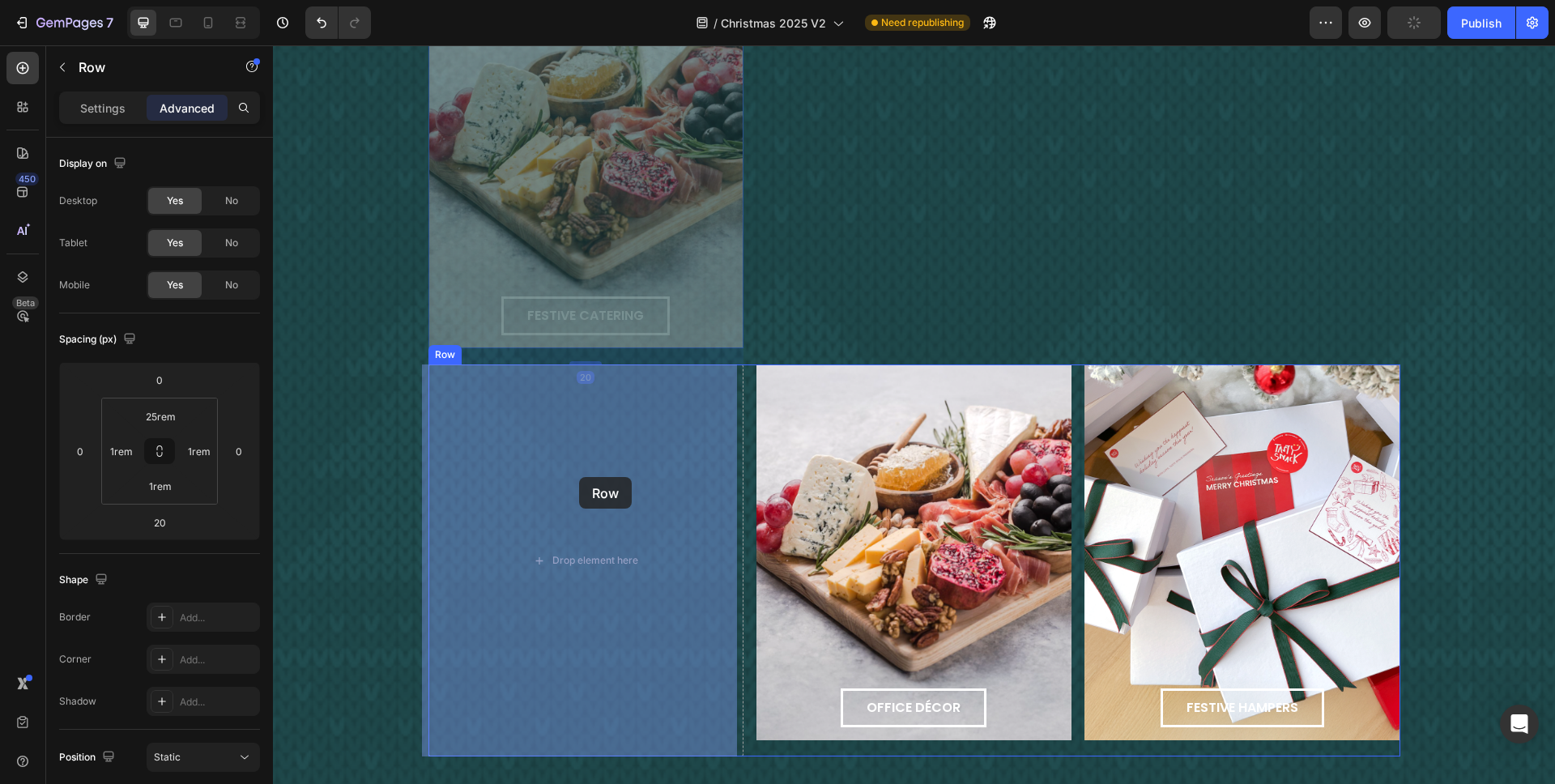
drag, startPoint x: 606, startPoint y: 174, endPoint x: 582, endPoint y: 478, distance: 304.9
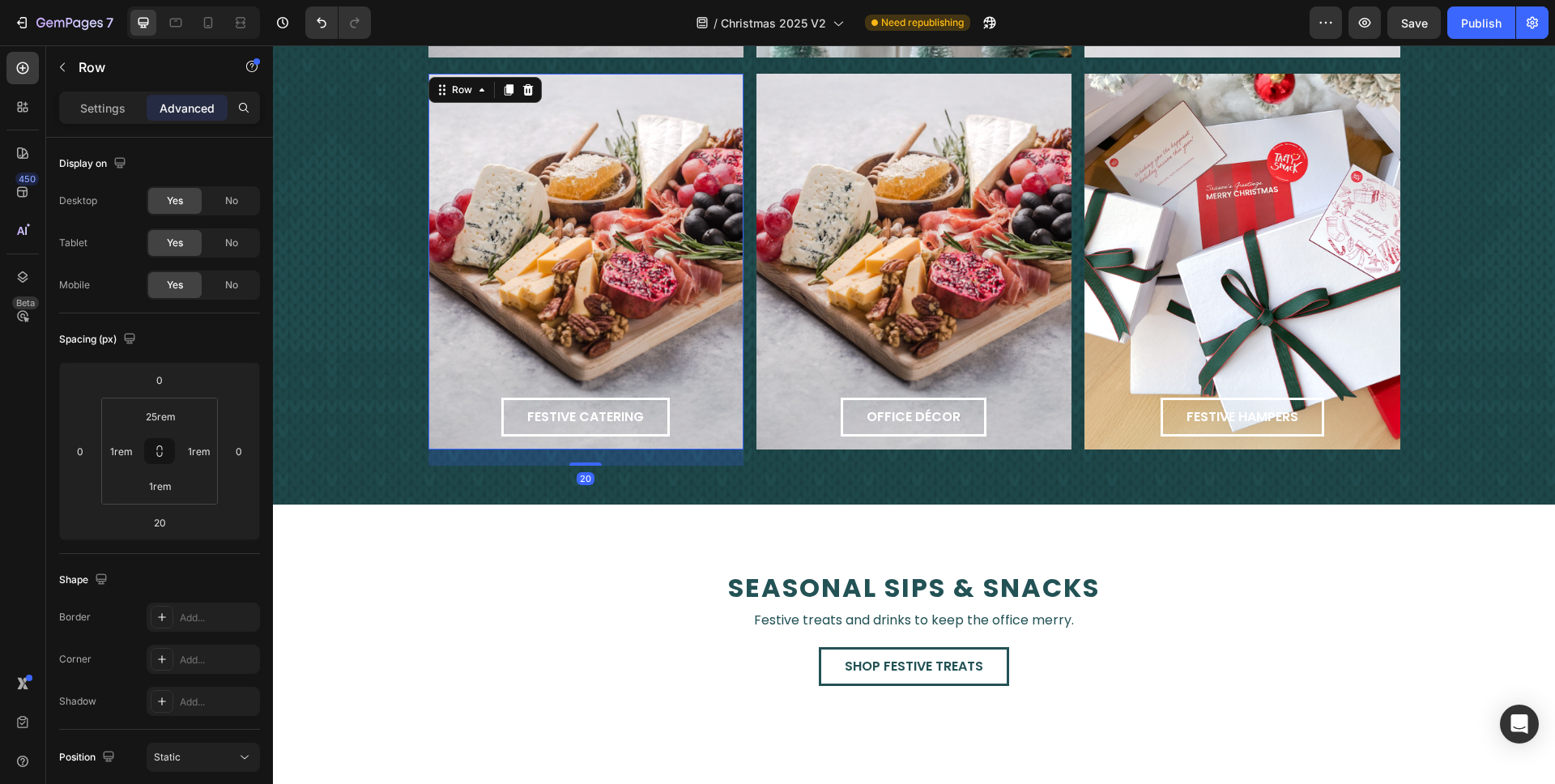
scroll to position [2018, 0]
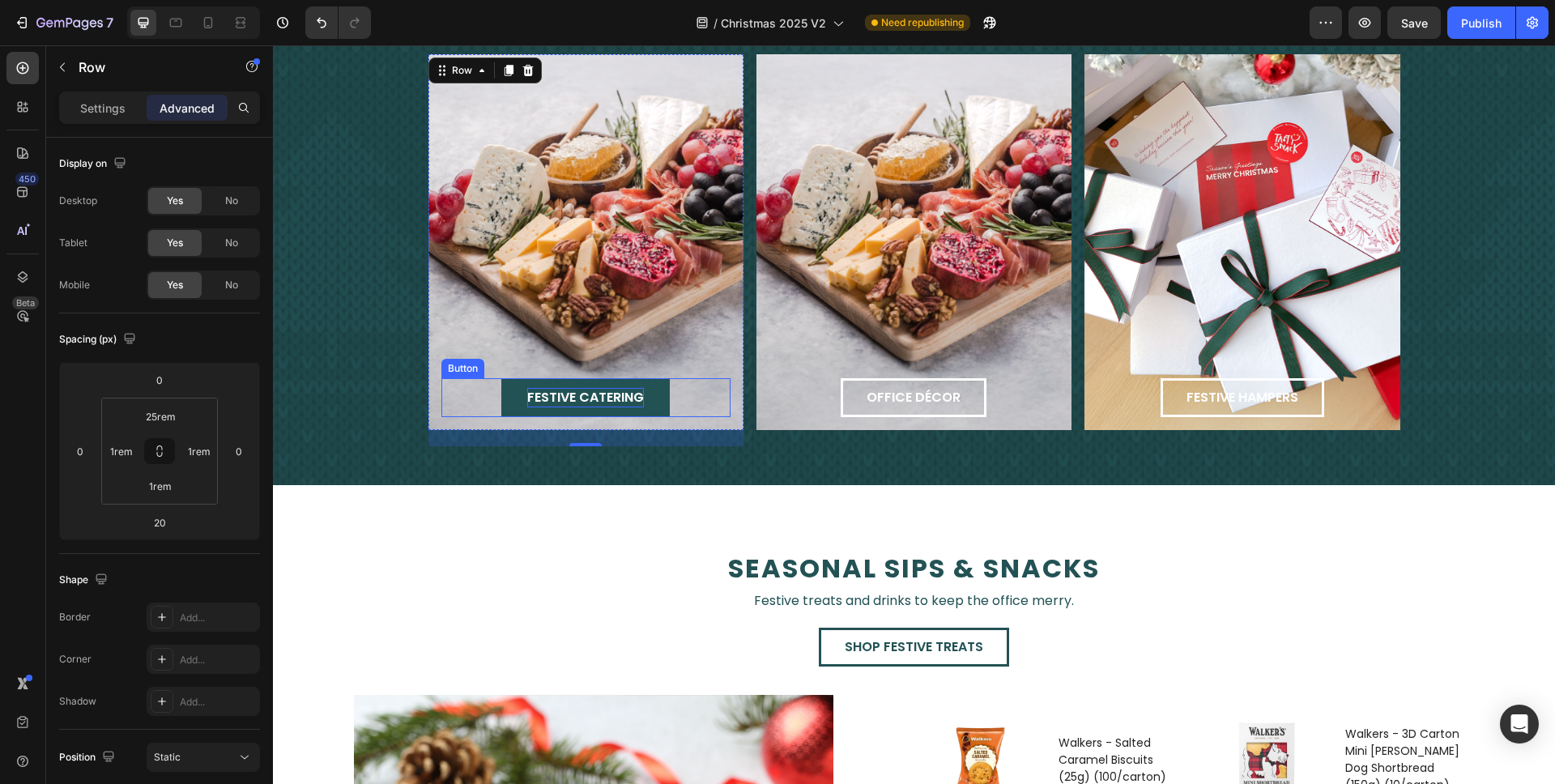
click at [601, 395] on span "festive catering" at bounding box center [586, 397] width 117 height 19
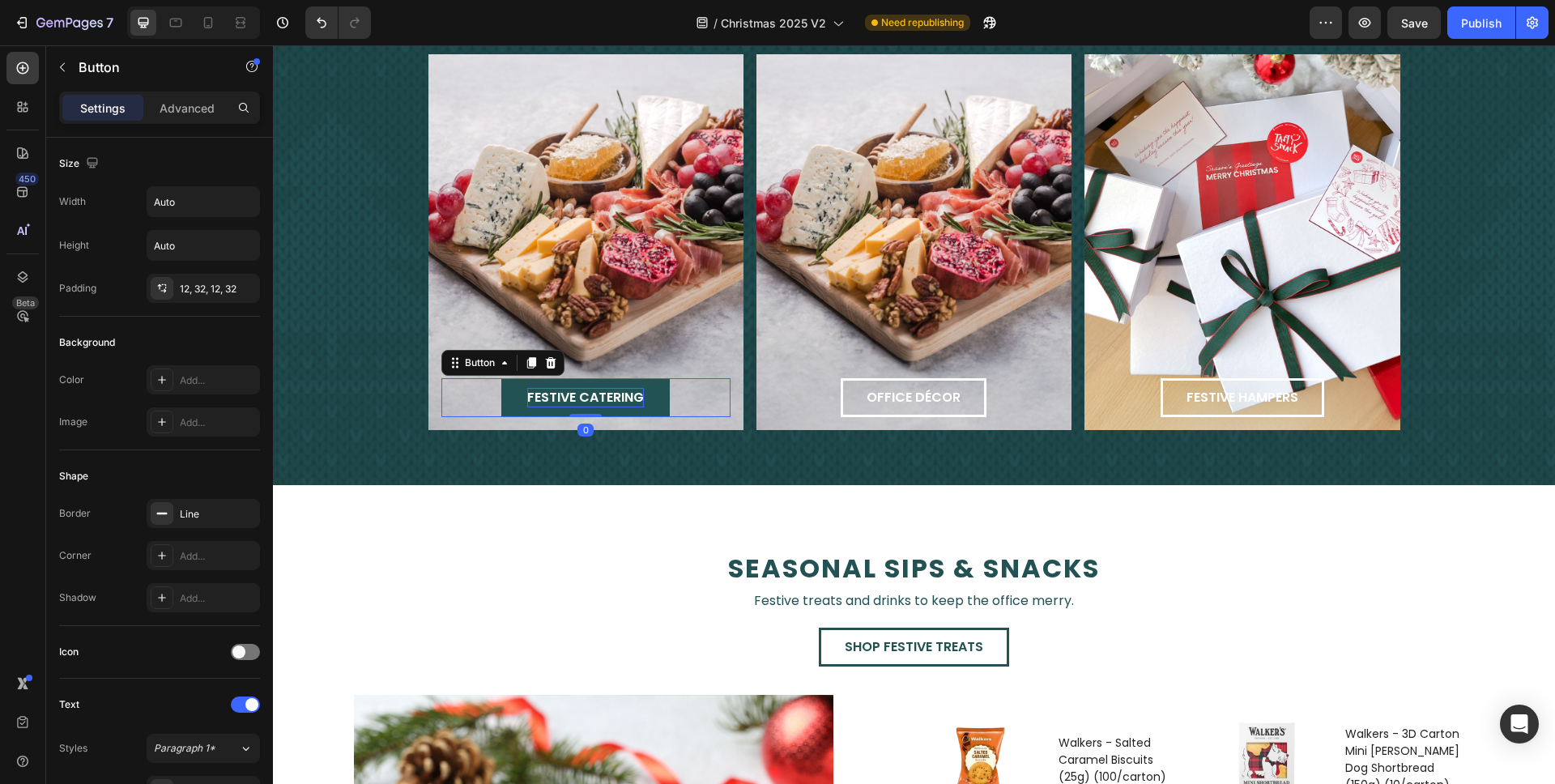
click at [601, 395] on span "festive catering" at bounding box center [586, 397] width 117 height 19
click at [522, 378] on button "festive live" at bounding box center [586, 397] width 129 height 39
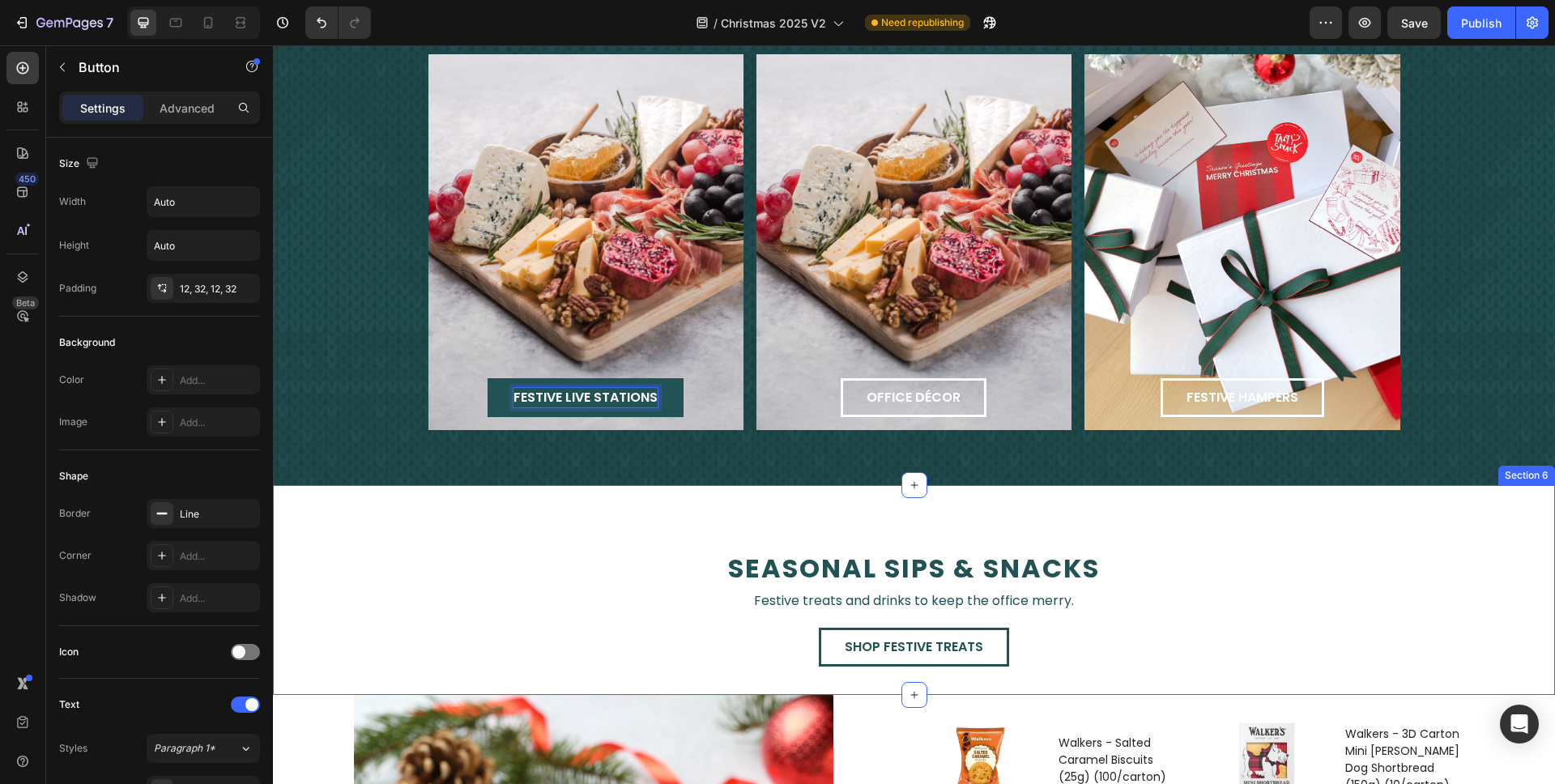
click at [420, 515] on div "seasonal sips & snacks Text Block Festive treats and drinks to keep the office …" at bounding box center [914, 590] width 1283 height 209
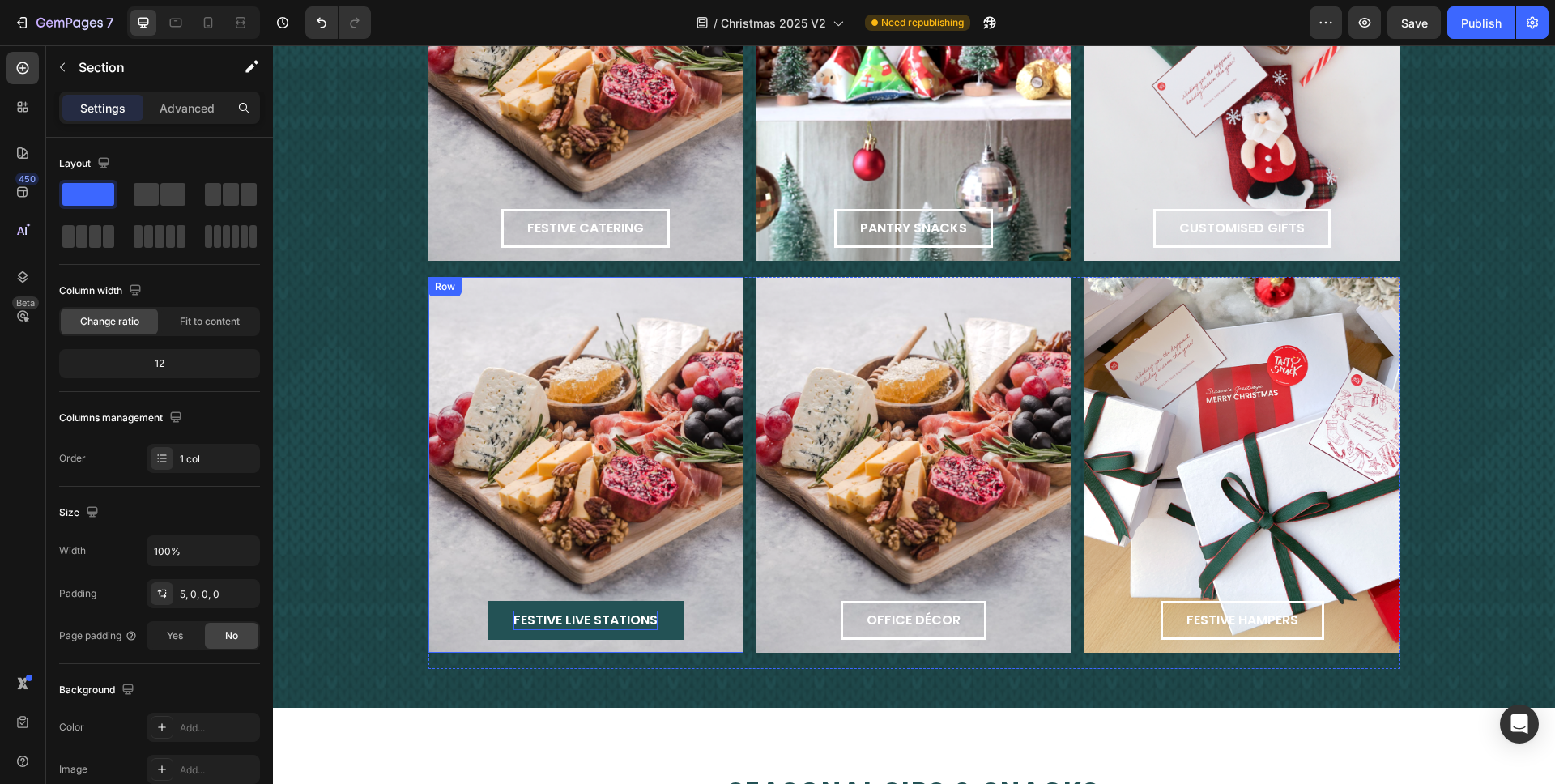
scroll to position [1816, 0]
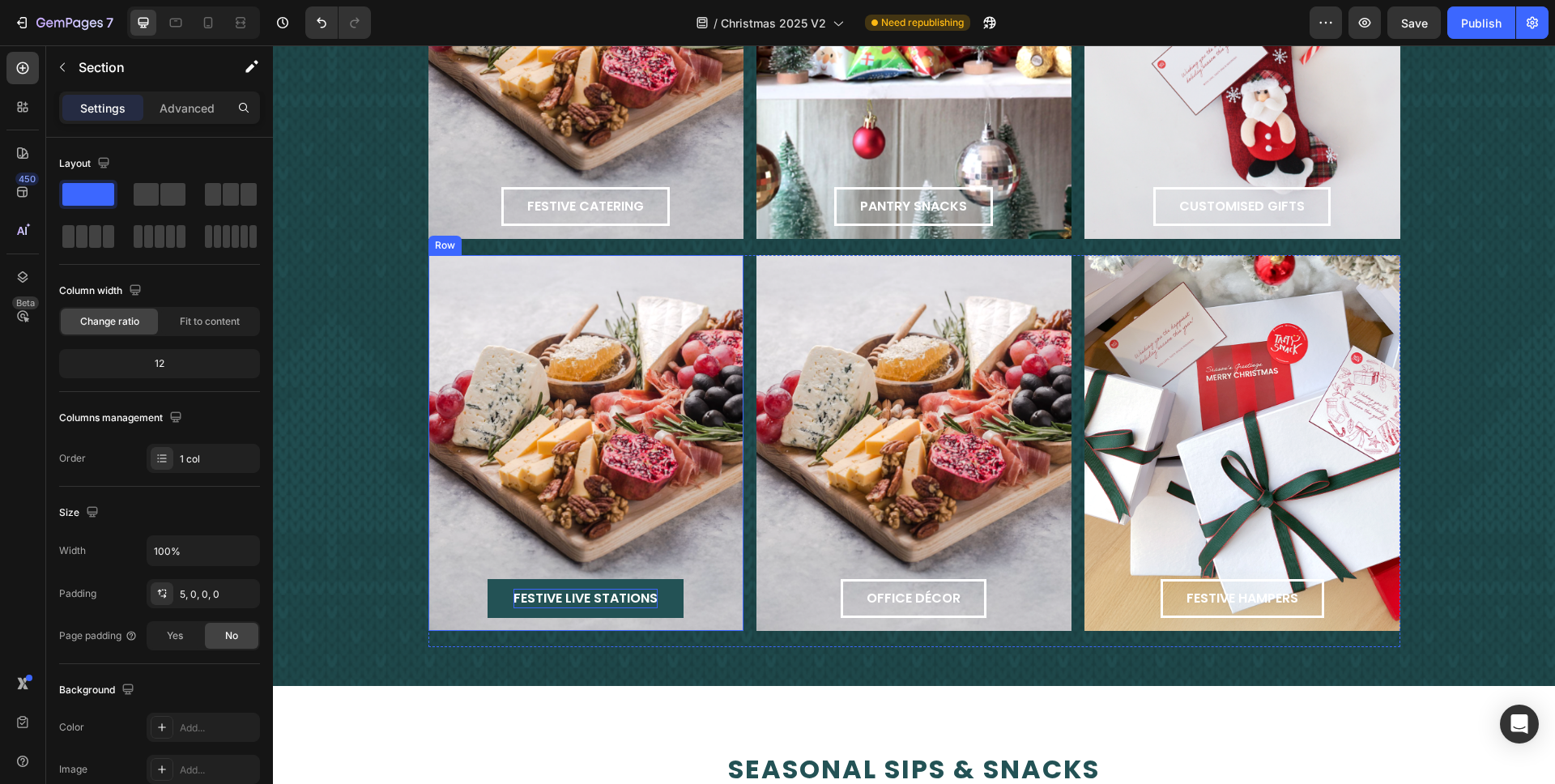
click at [628, 508] on div "festive live stations Button Row" at bounding box center [586, 443] width 315 height 376
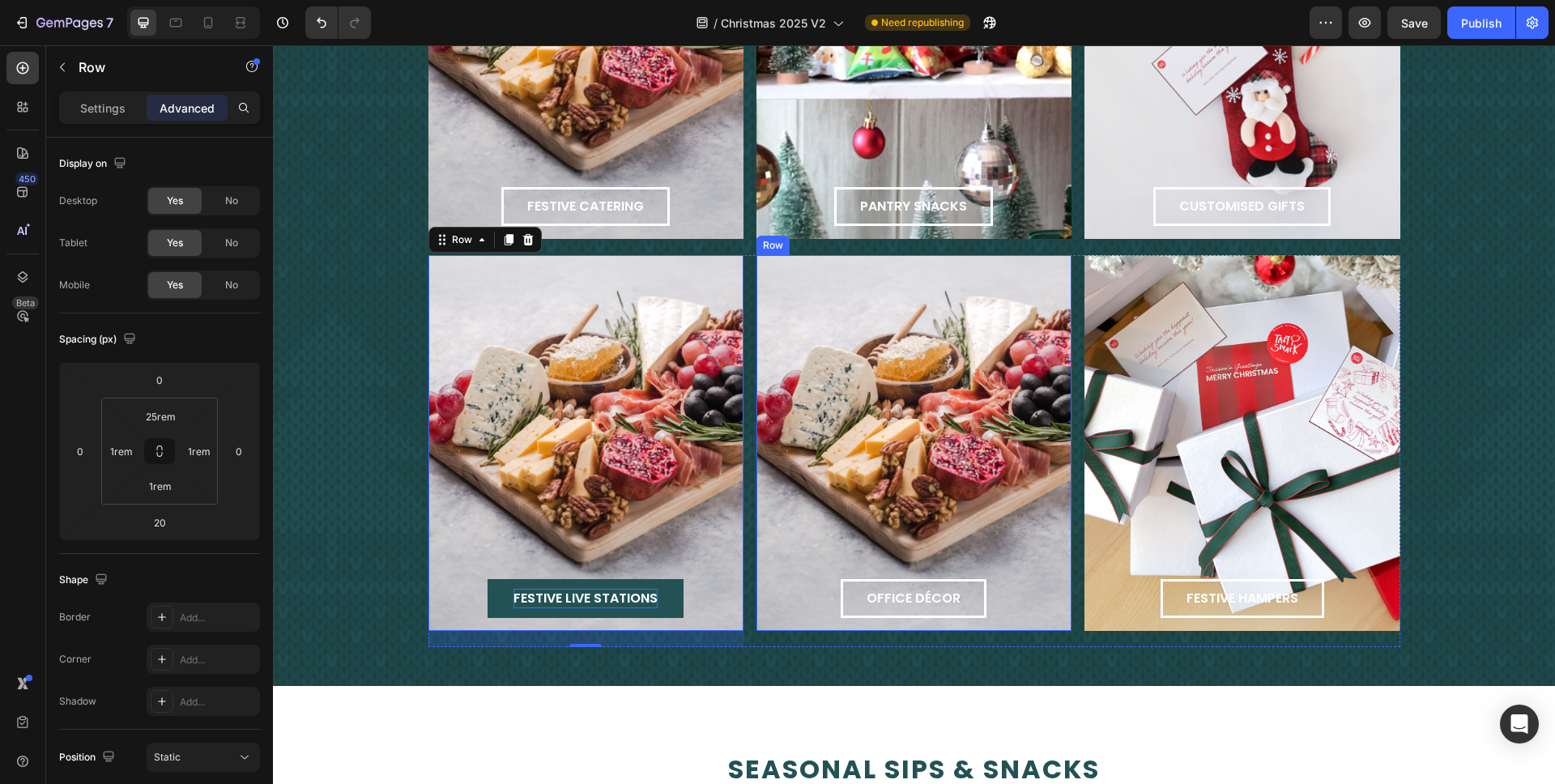
click at [891, 378] on div "office décor Button Row" at bounding box center [914, 443] width 315 height 376
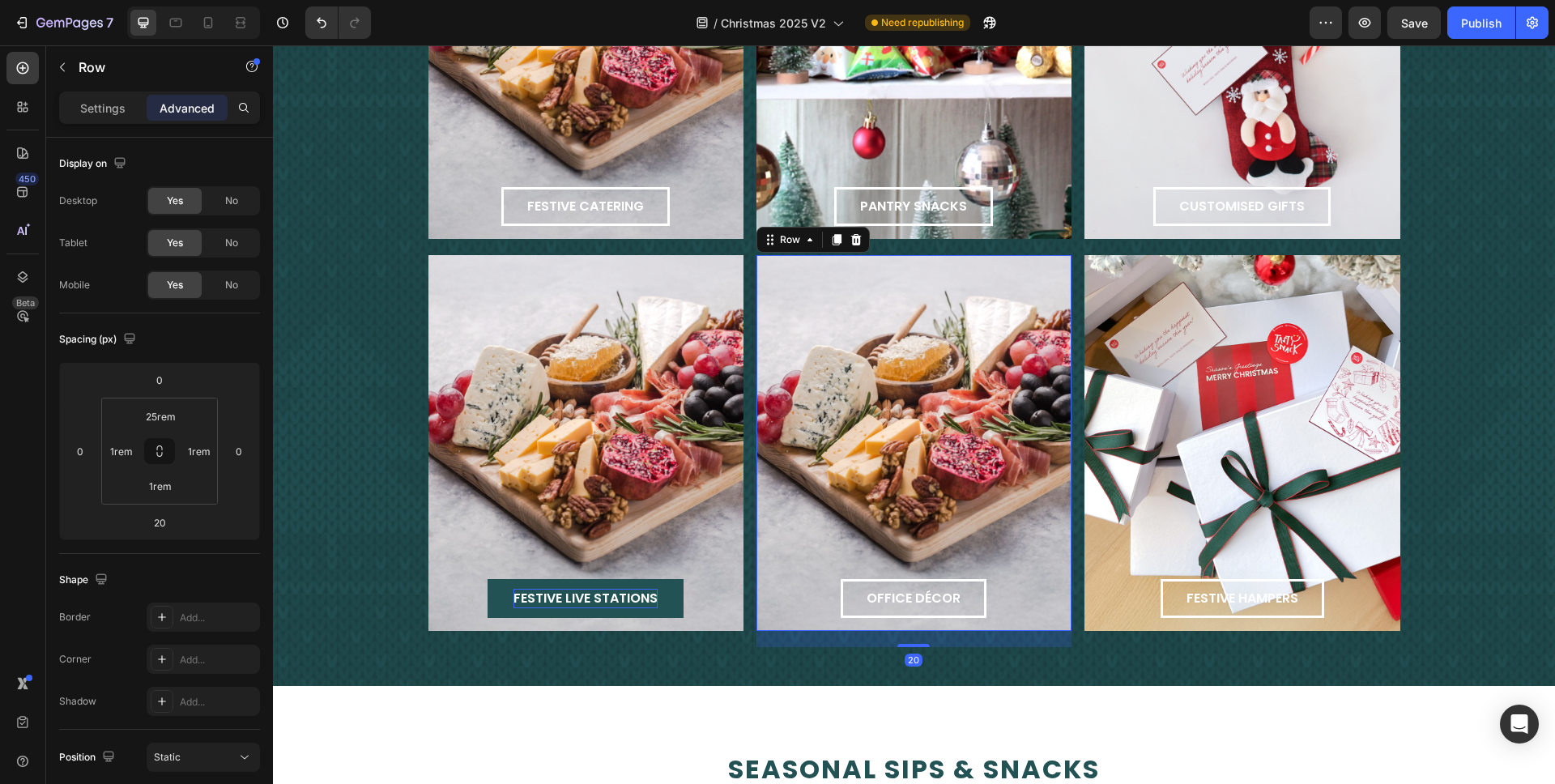
click at [851, 411] on div "office décor Button Row 20" at bounding box center [914, 443] width 315 height 376
click at [851, 412] on div "office décor Button Row 20" at bounding box center [914, 443] width 315 height 376
click at [112, 123] on div "Settings Advanced" at bounding box center [160, 107] width 201 height 32
click at [111, 111] on p "Settings" at bounding box center [102, 108] width 45 height 17
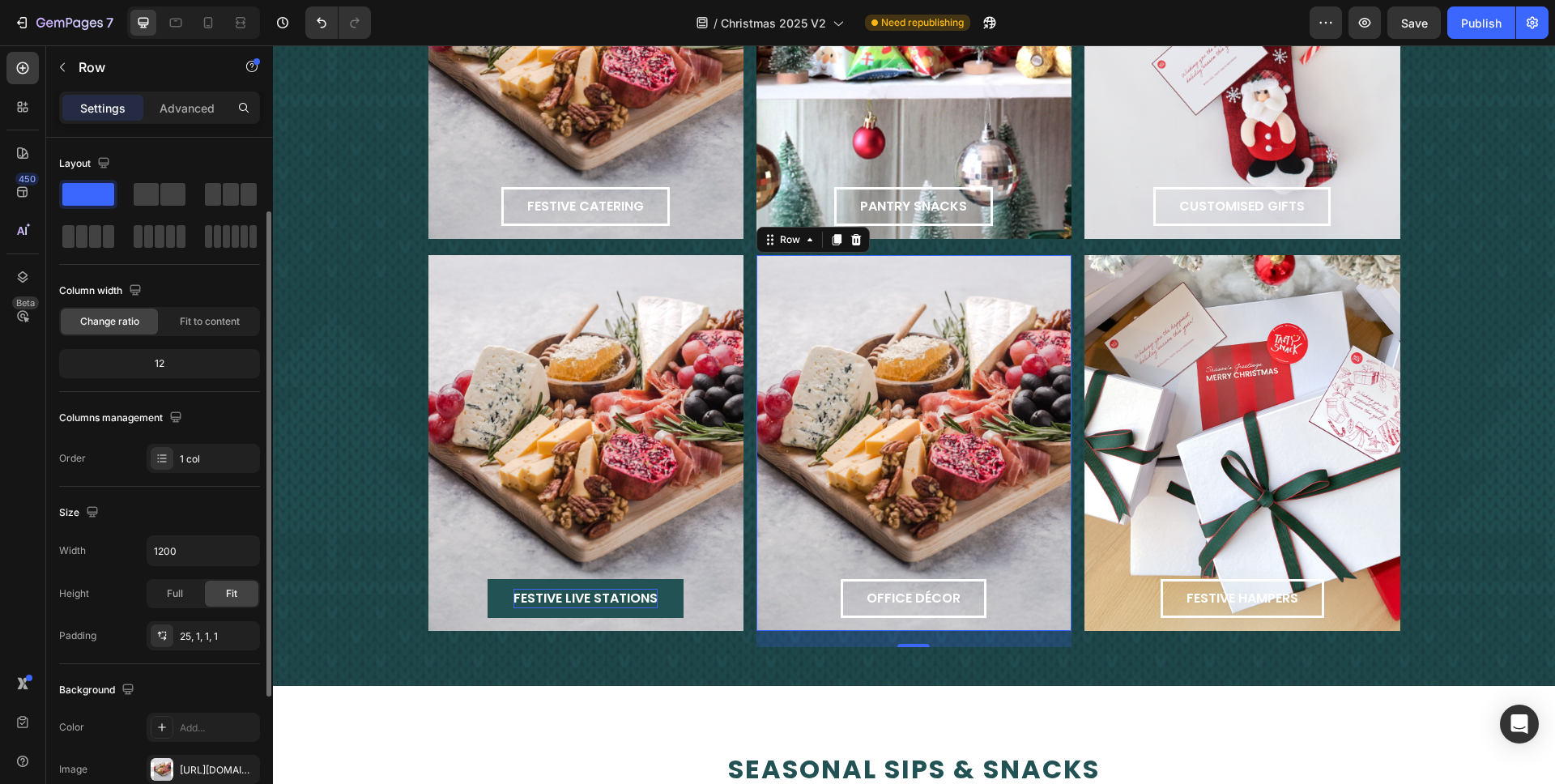
scroll to position [190, 0]
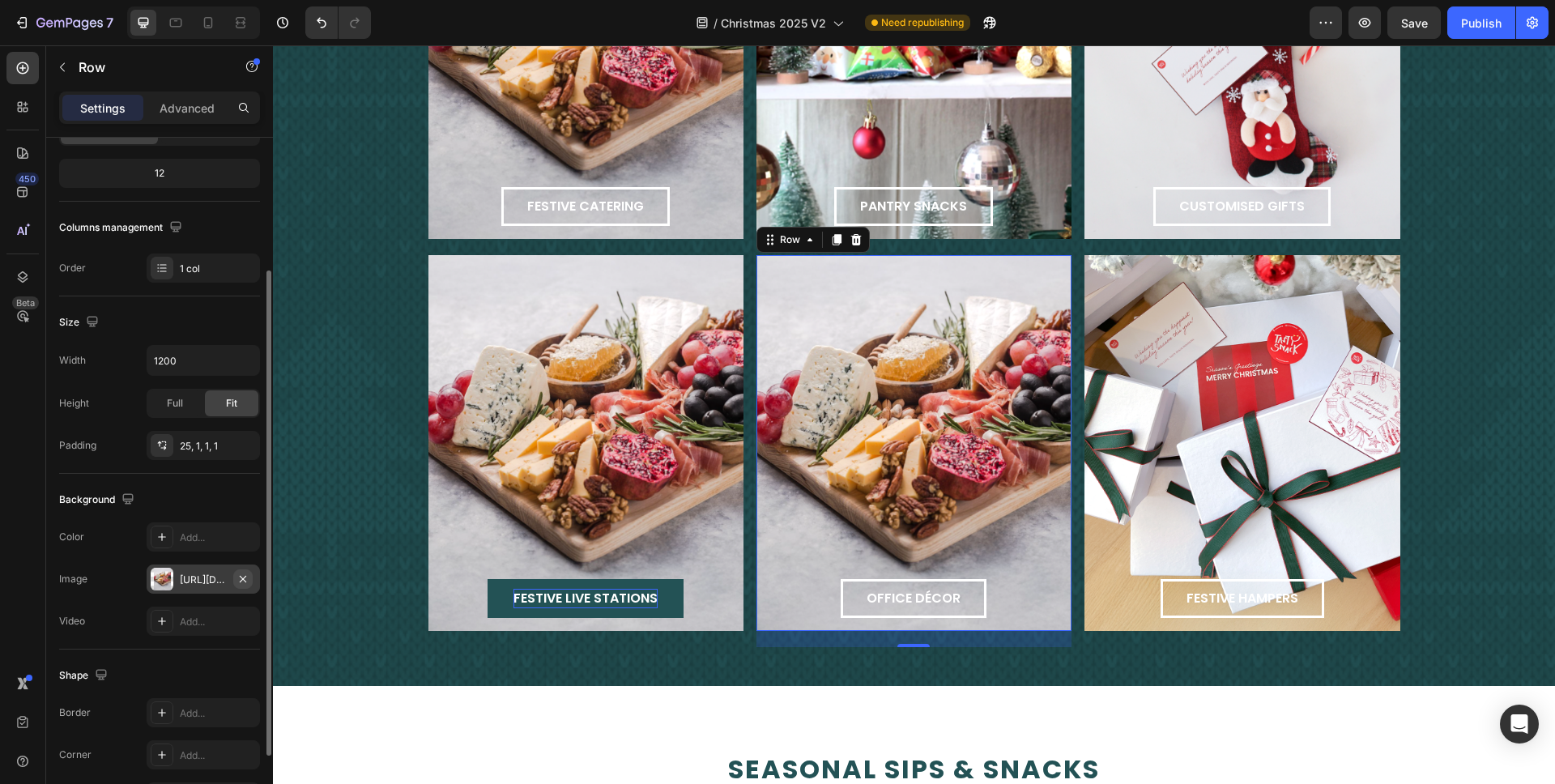
click at [239, 578] on icon "button" at bounding box center [244, 579] width 13 height 13
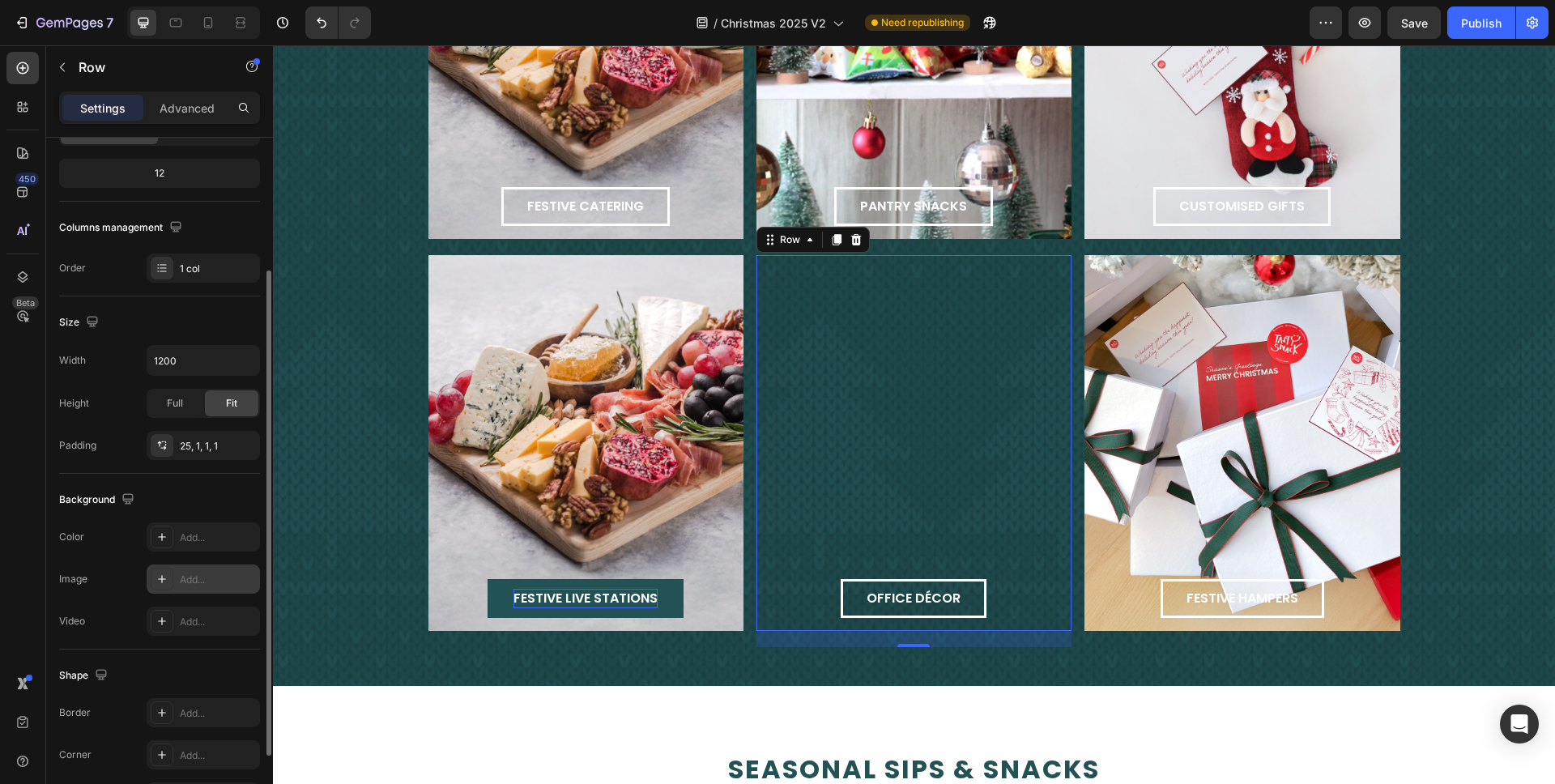
click at [190, 578] on div "Add..." at bounding box center [218, 580] width 77 height 15
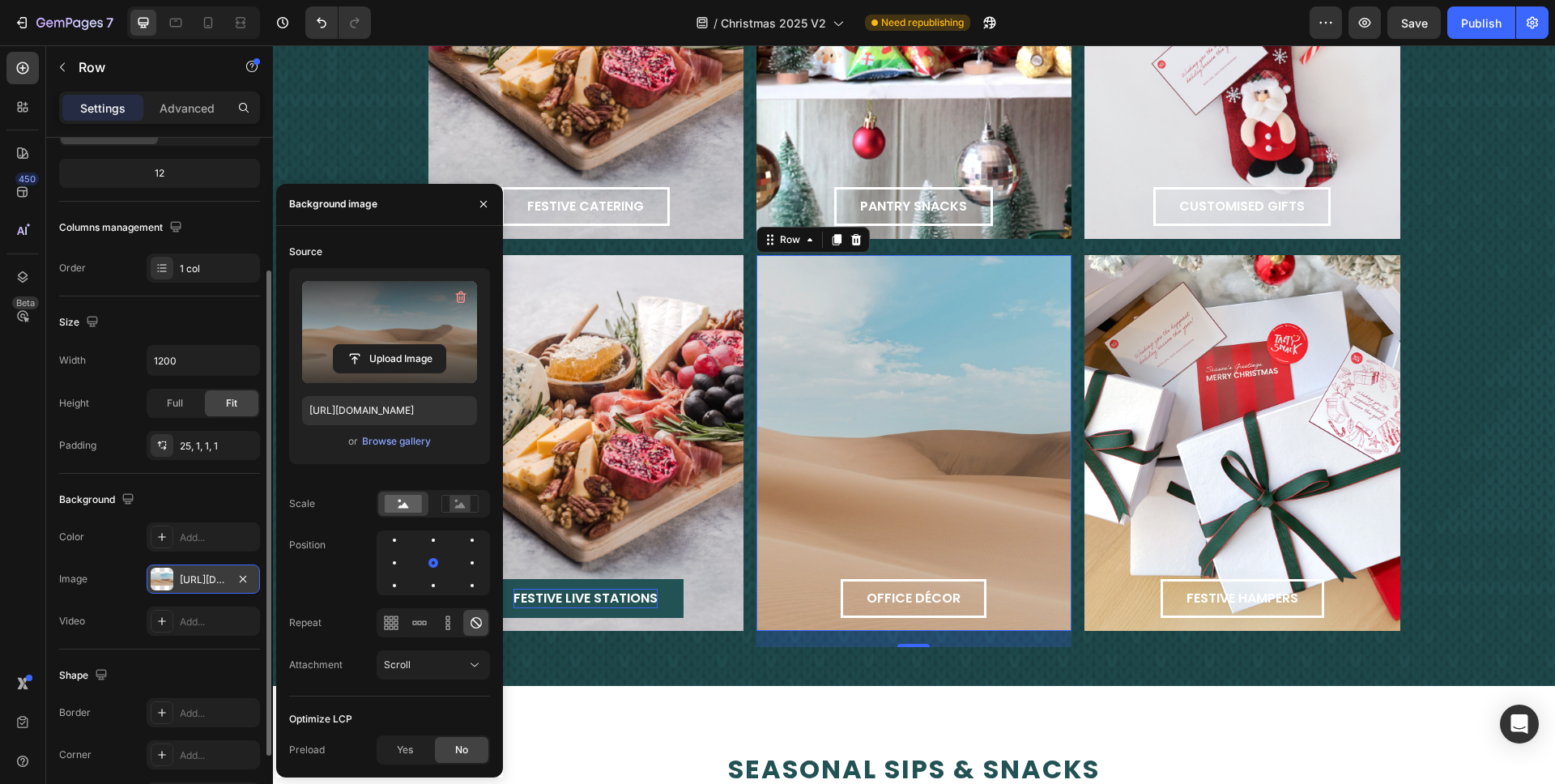
click at [399, 373] on div "Upload Image" at bounding box center [389, 332] width 175 height 102
click at [402, 356] on input "file" at bounding box center [390, 358] width 112 height 27
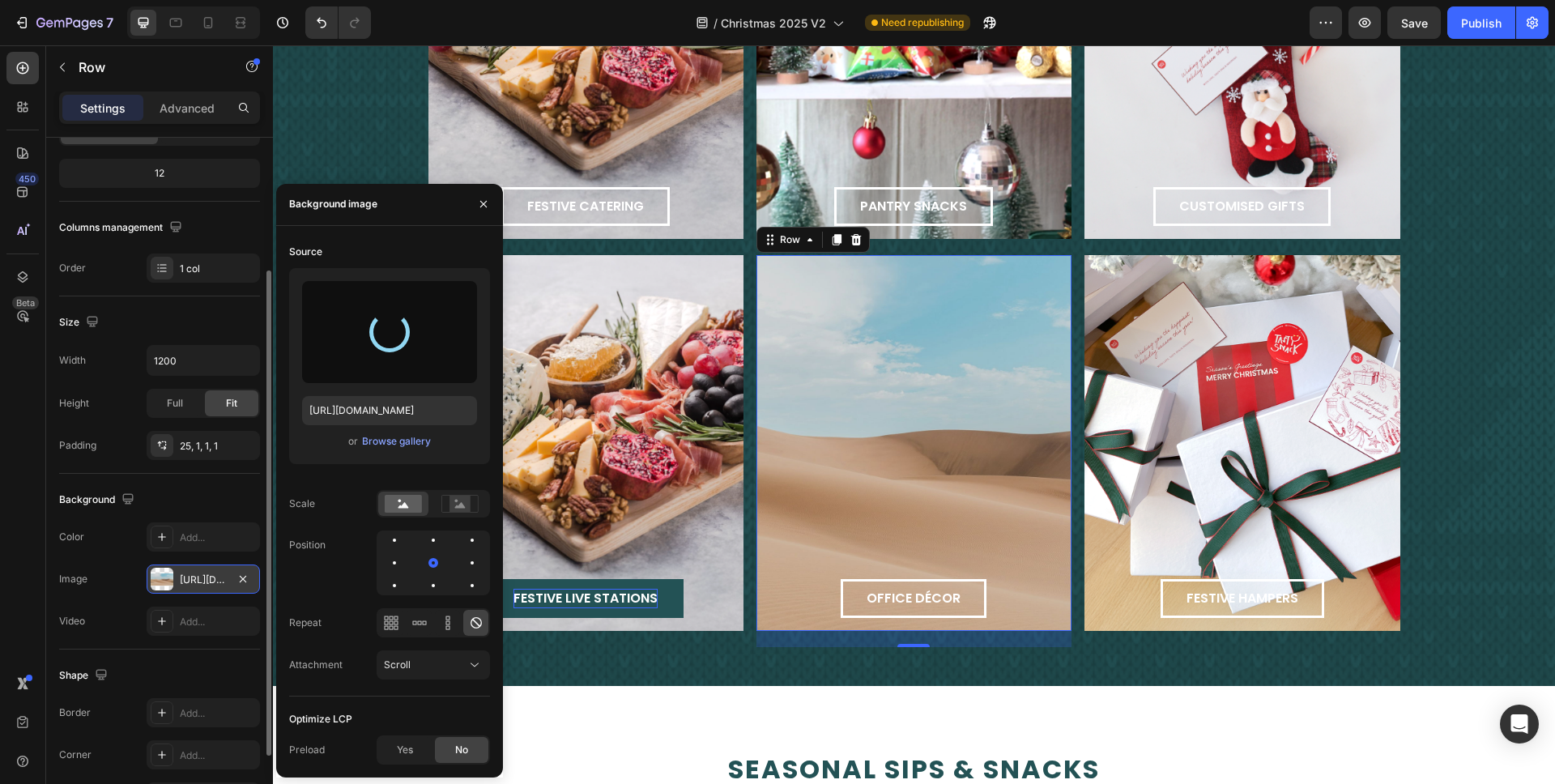
type input "https://cdn.shopify.com/s/files/1/0312/5883/7051/files/gempages_447494885986010…"
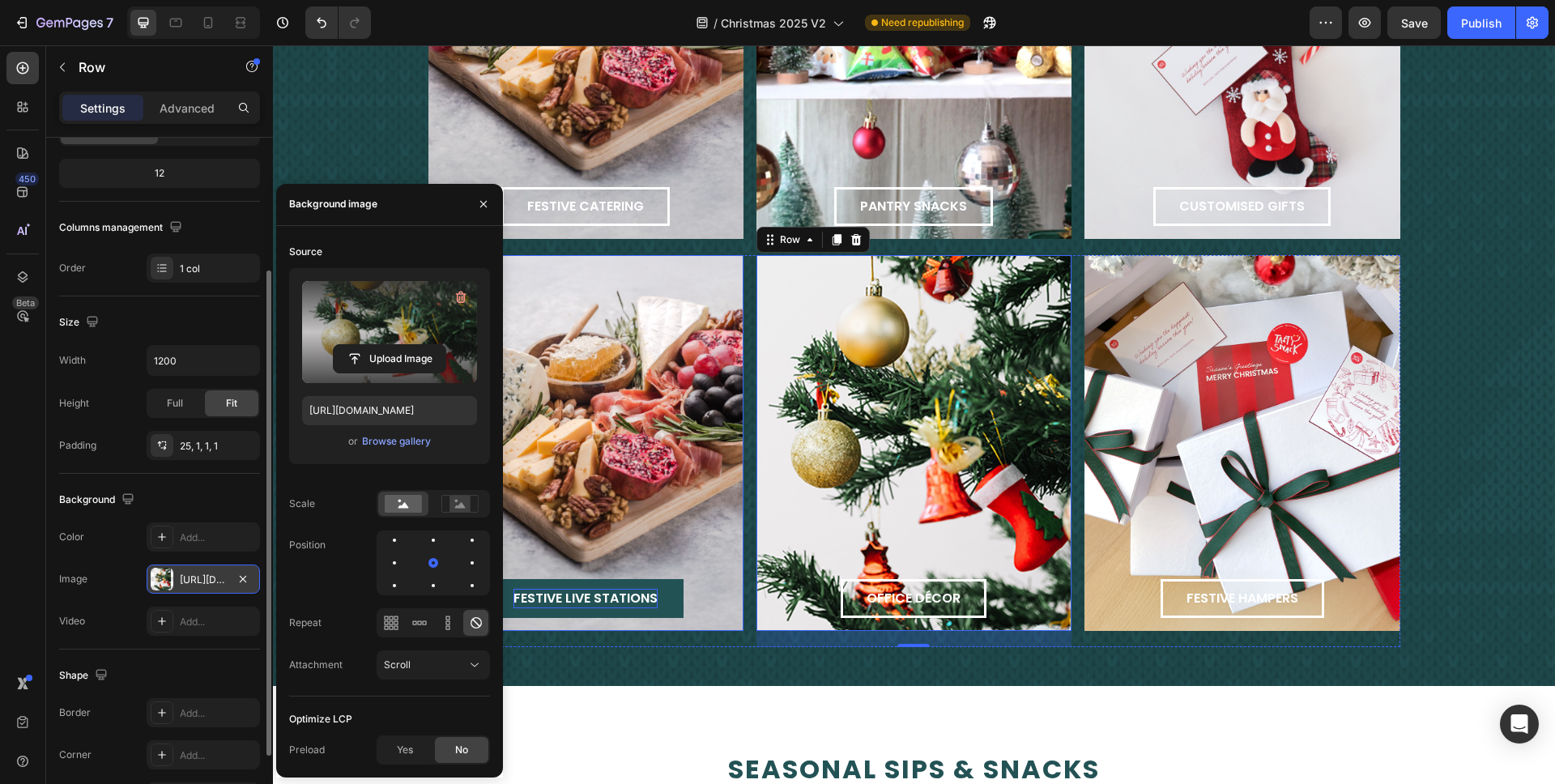
click at [614, 363] on div "festive live stations Button Row" at bounding box center [586, 443] width 315 height 376
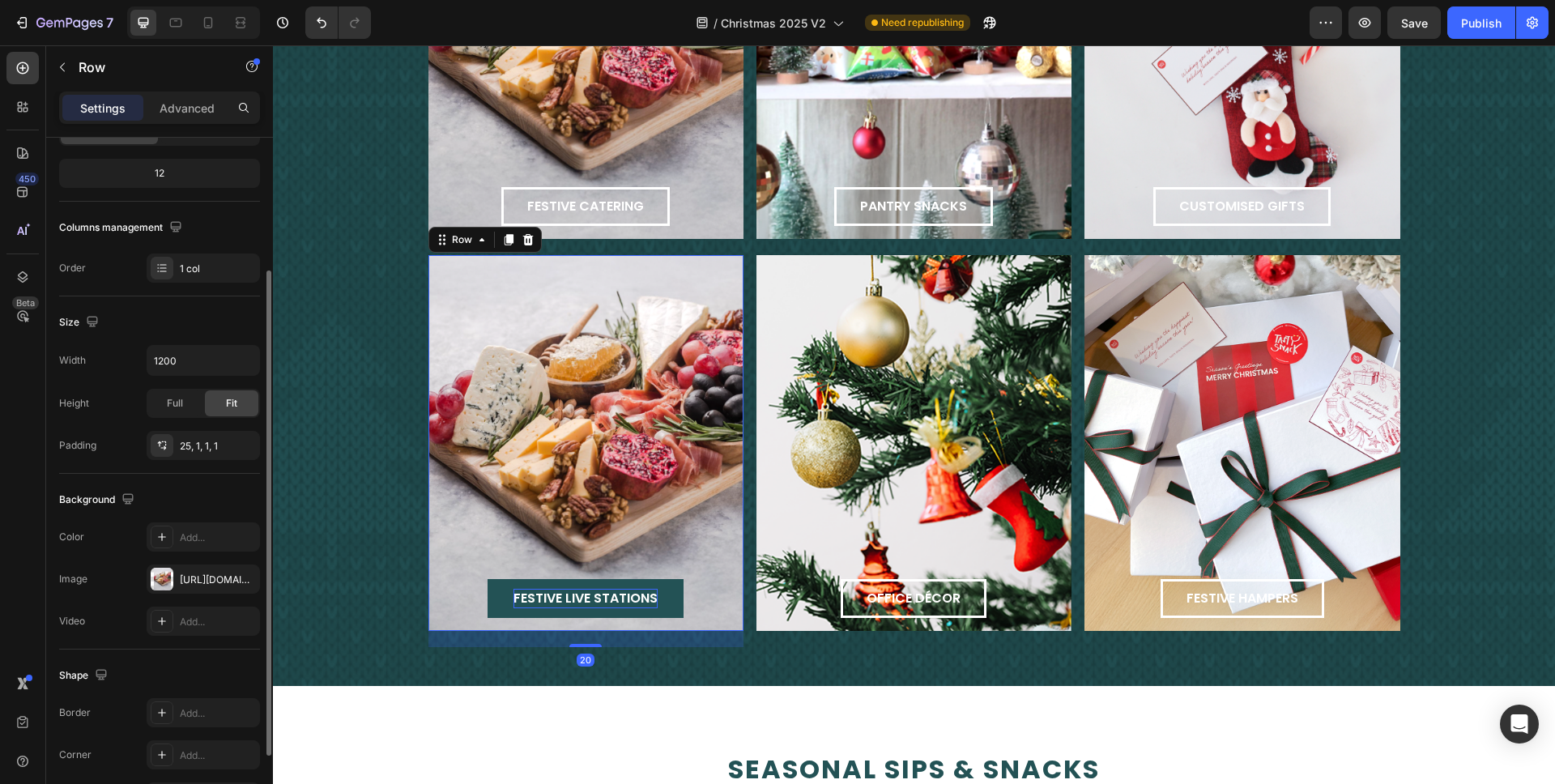
click at [541, 417] on div "festive live stations Button Row 20" at bounding box center [586, 443] width 315 height 376
click at [248, 578] on icon "button" at bounding box center [244, 579] width 13 height 13
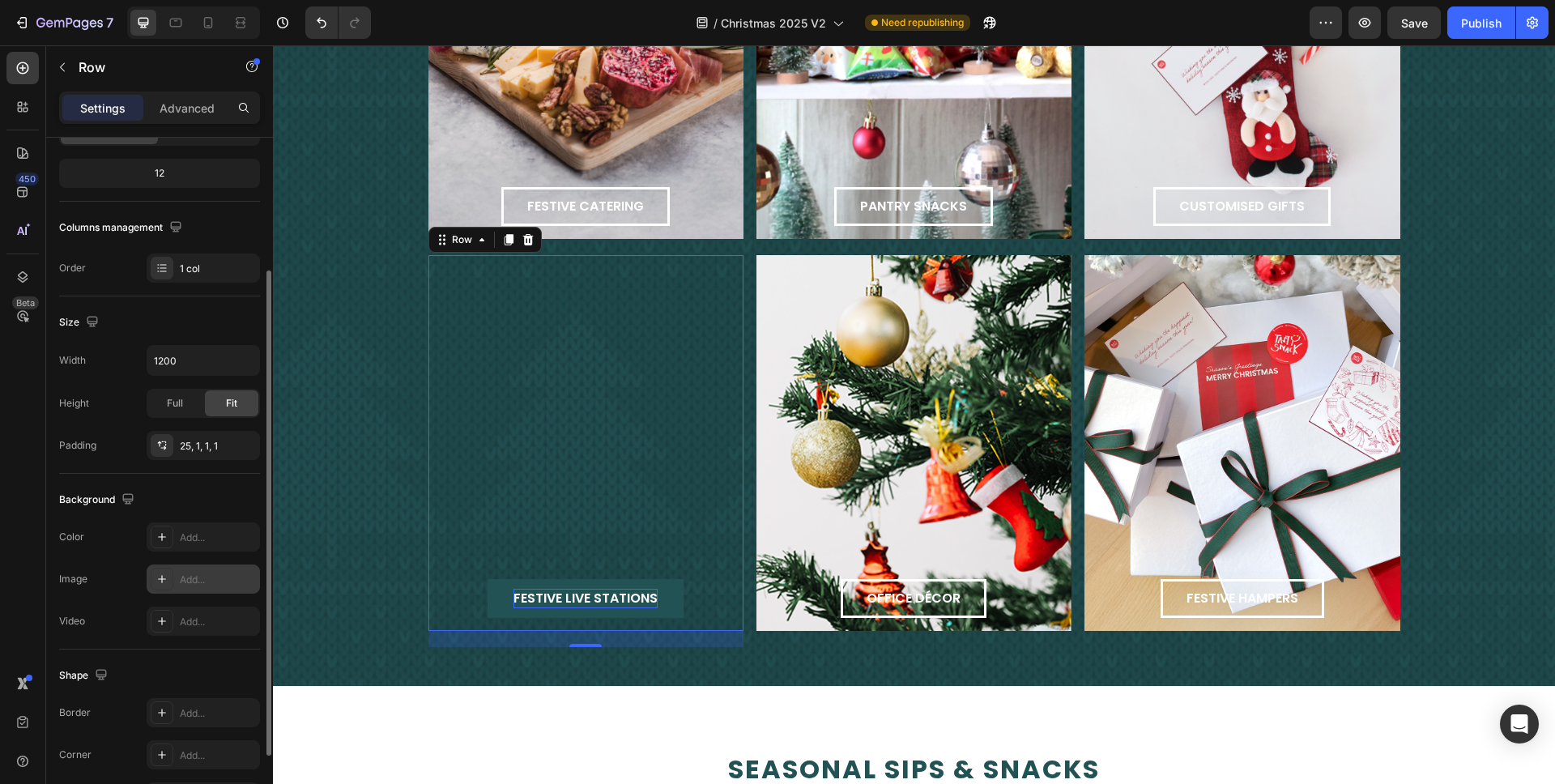
click at [187, 578] on div "Add..." at bounding box center [218, 580] width 77 height 15
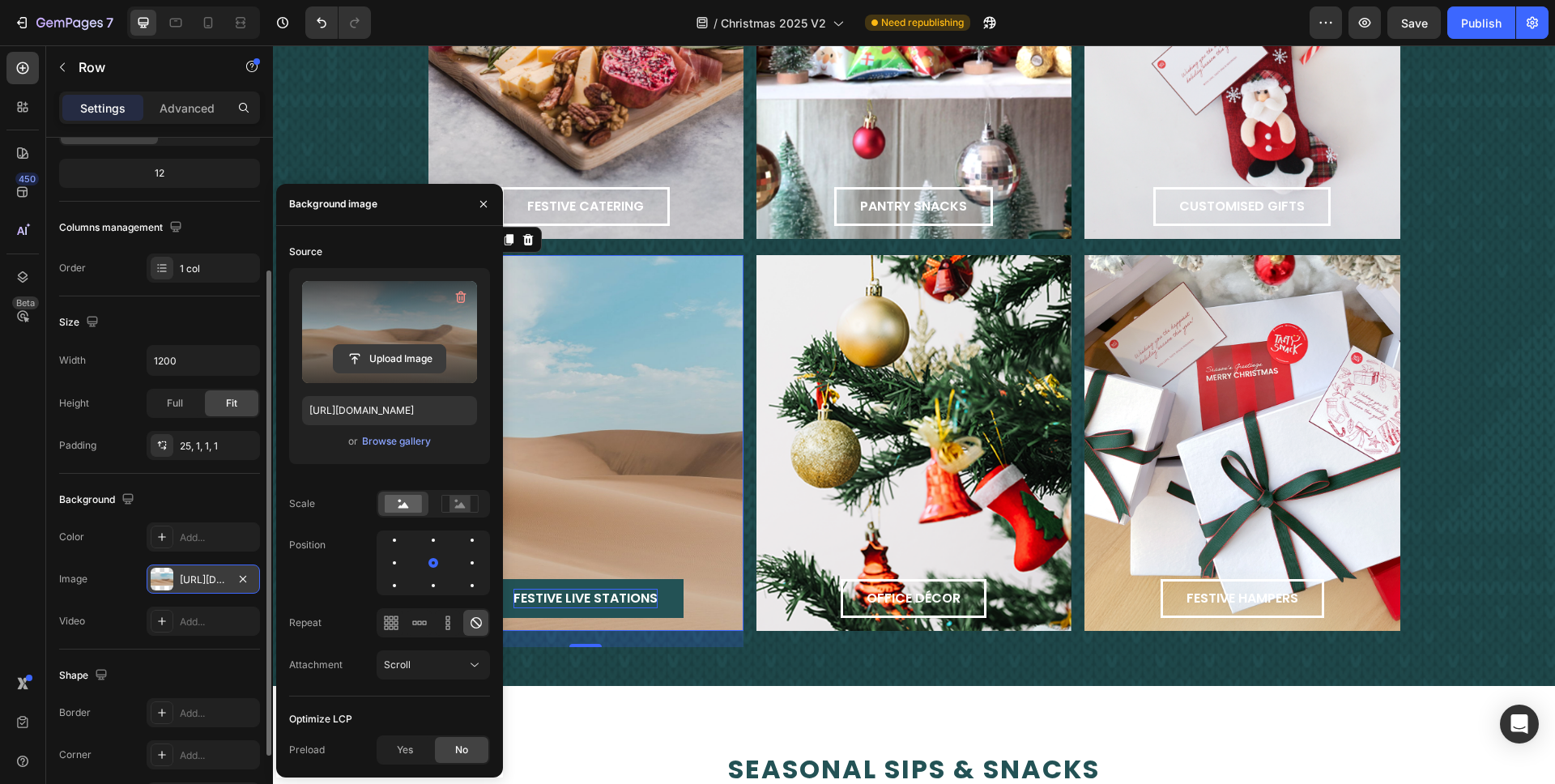
click at [388, 368] on input "file" at bounding box center [390, 358] width 112 height 27
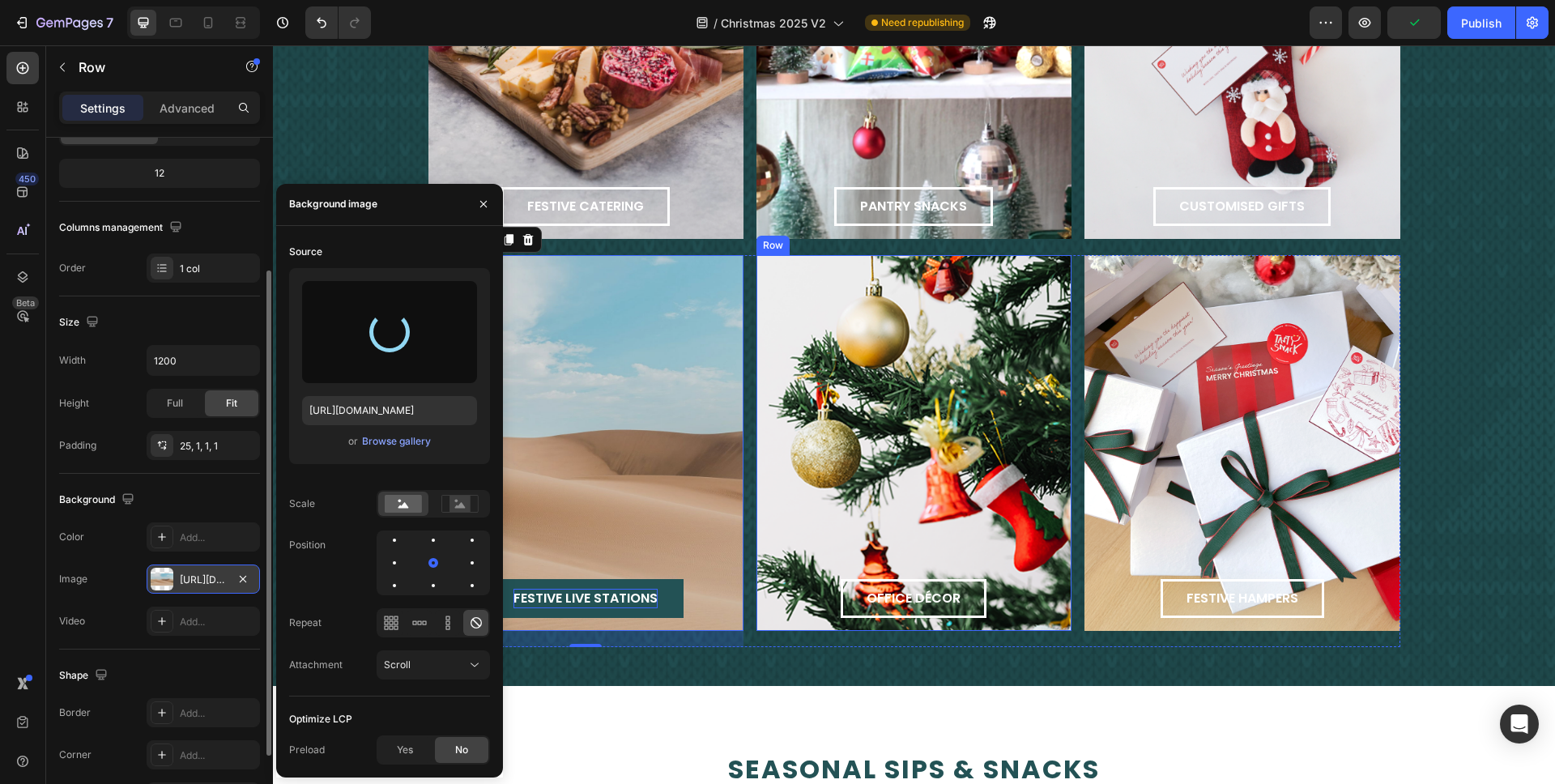
type input "https://cdn.shopify.com/s/files/1/0312/5883/7051/files/gempages_447494885986010…"
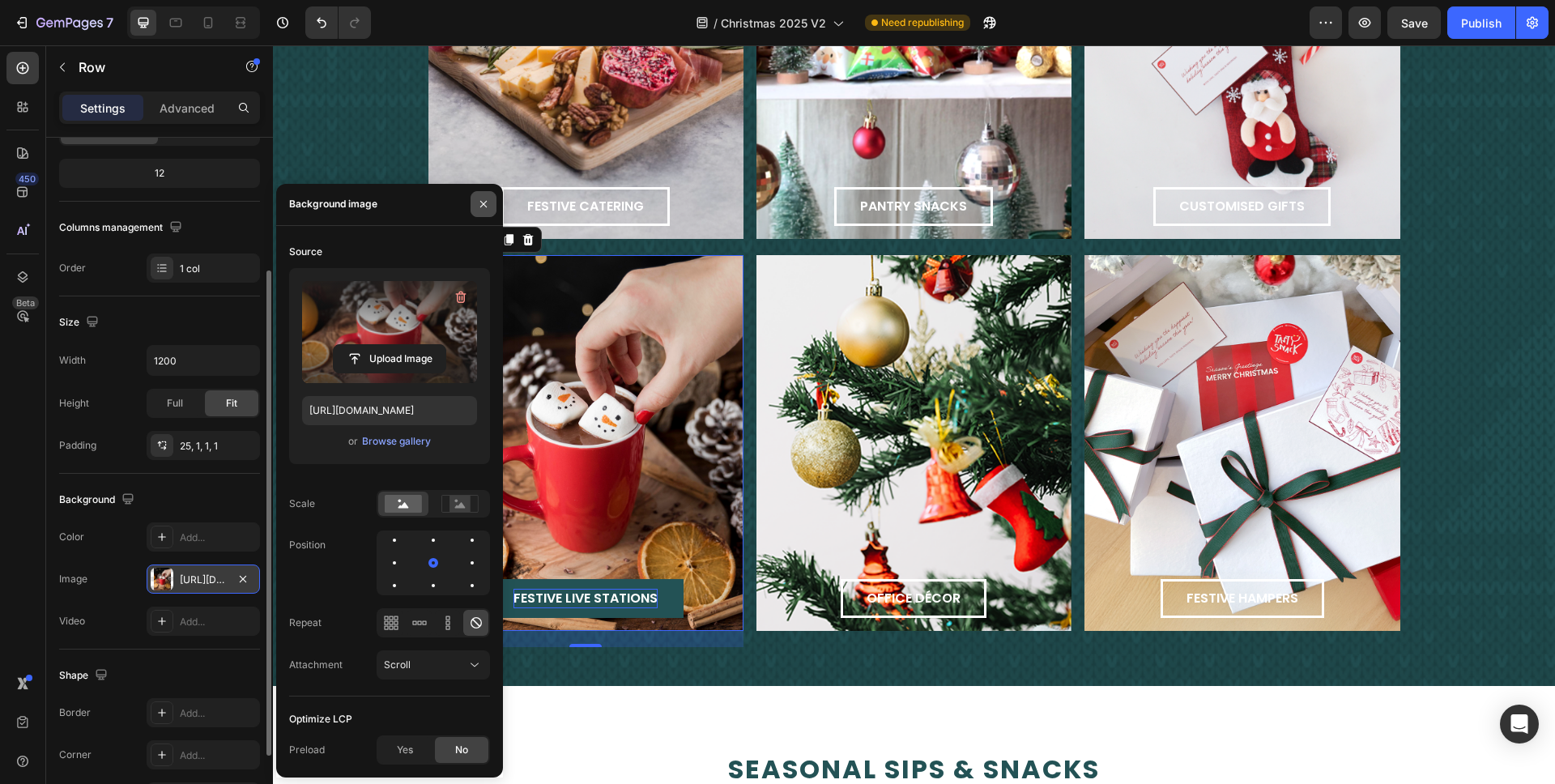
click at [488, 202] on icon "button" at bounding box center [484, 204] width 13 height 13
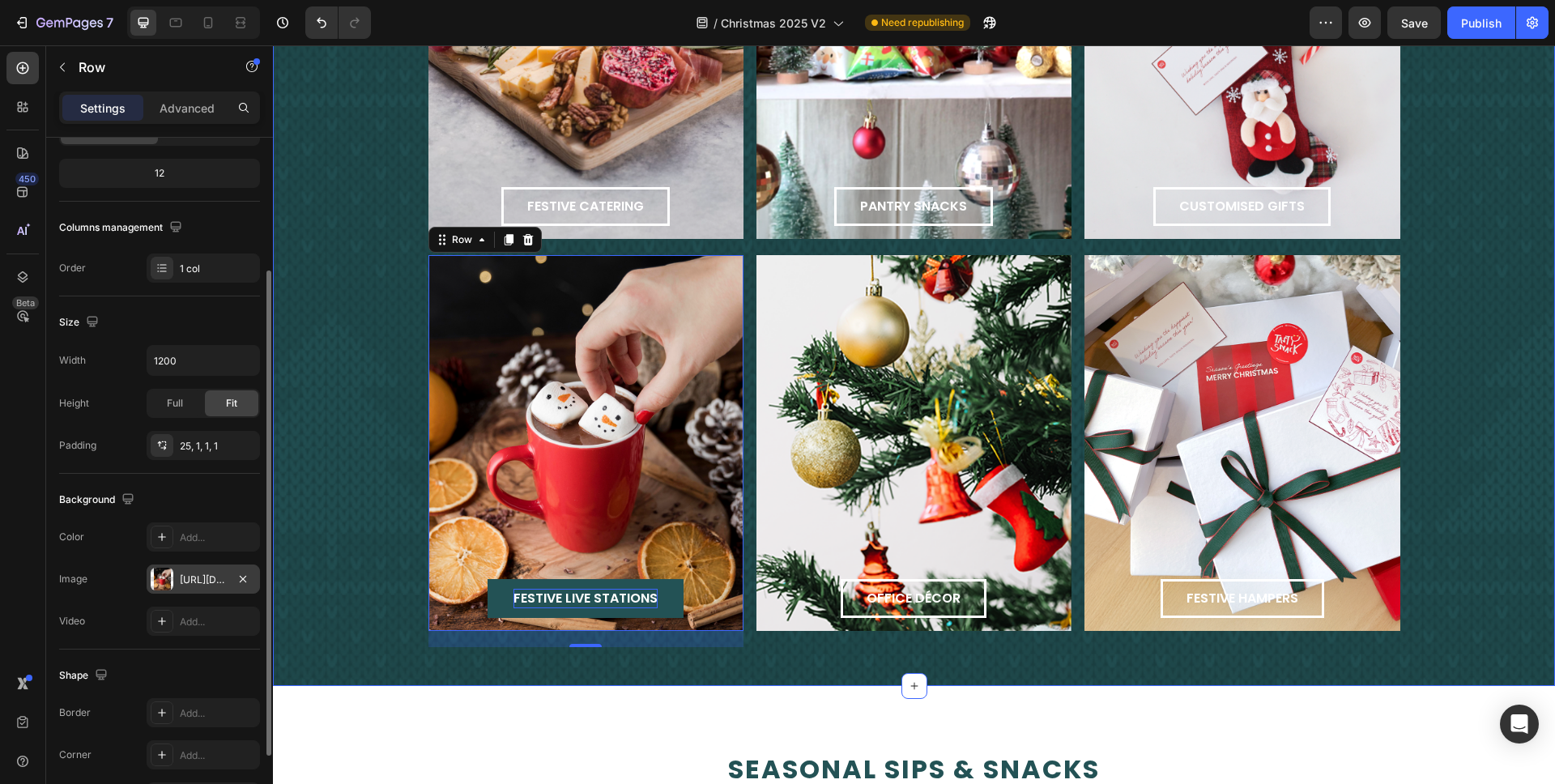
click at [400, 211] on div "cheers to the office Text Block Whimsical décor, tasty treats, and hampers to s…" at bounding box center [914, 211] width 1283 height 872
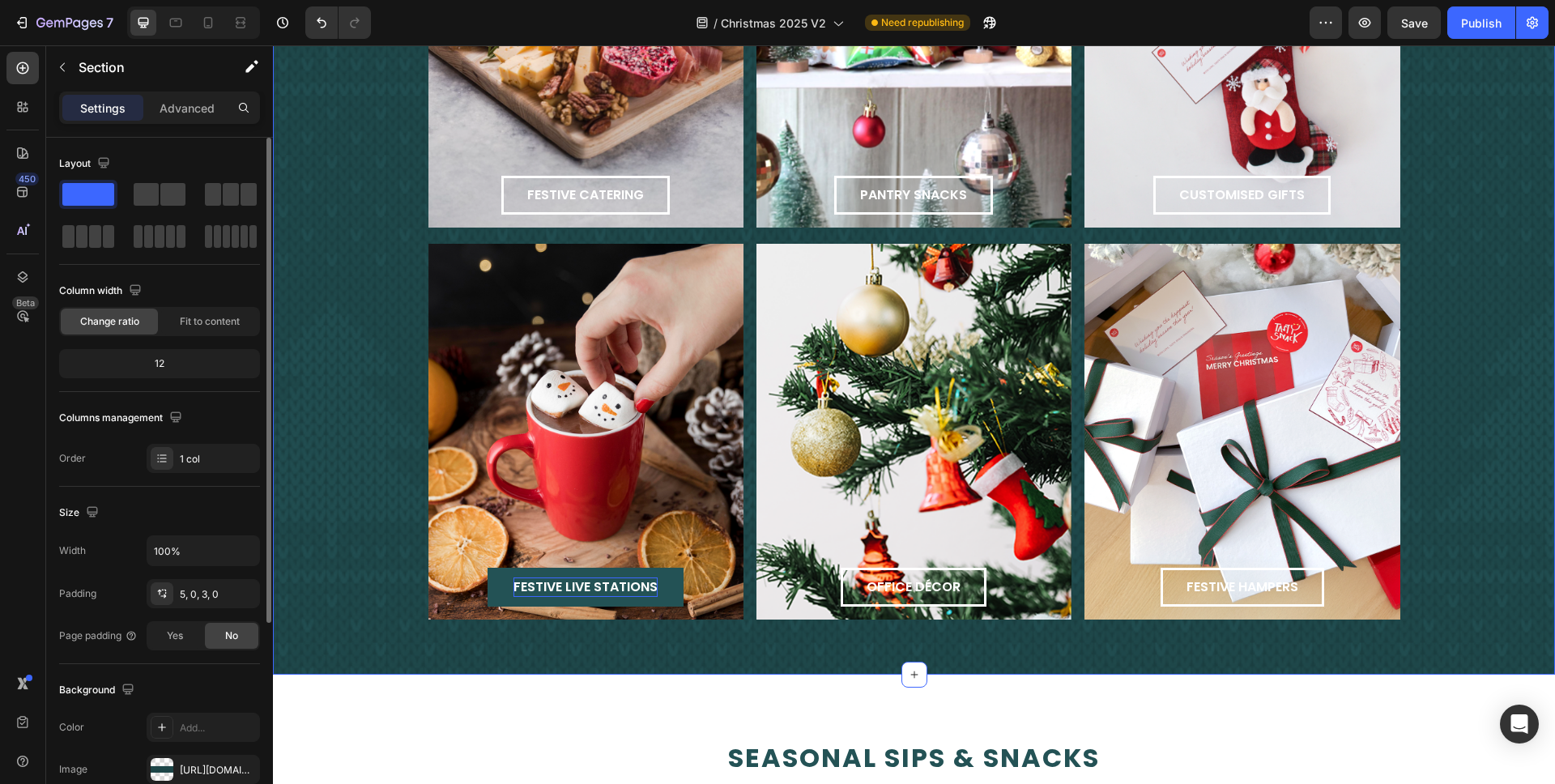
scroll to position [1832, 0]
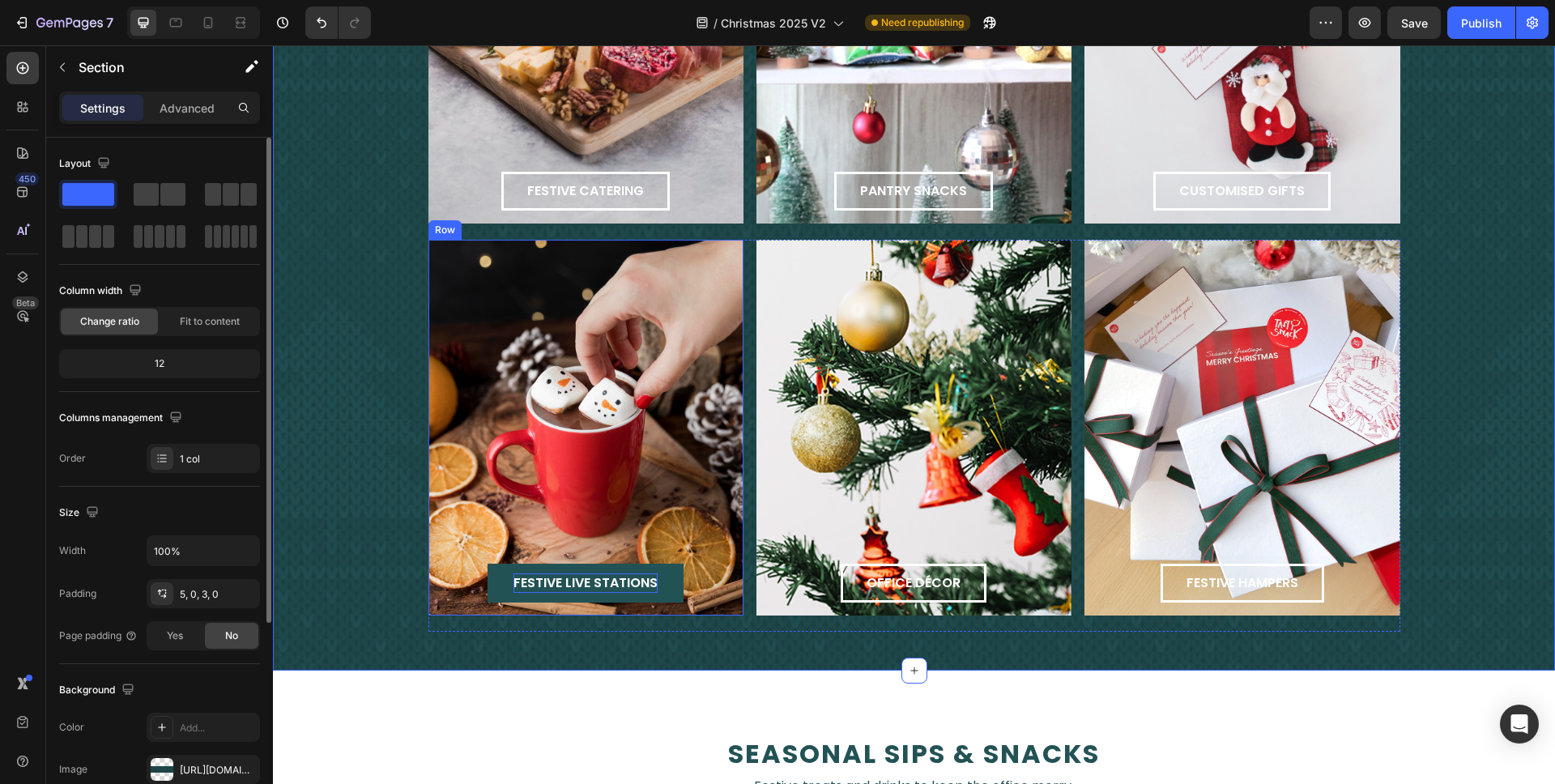
click at [617, 383] on div "festive live stations Button Row" at bounding box center [586, 427] width 315 height 376
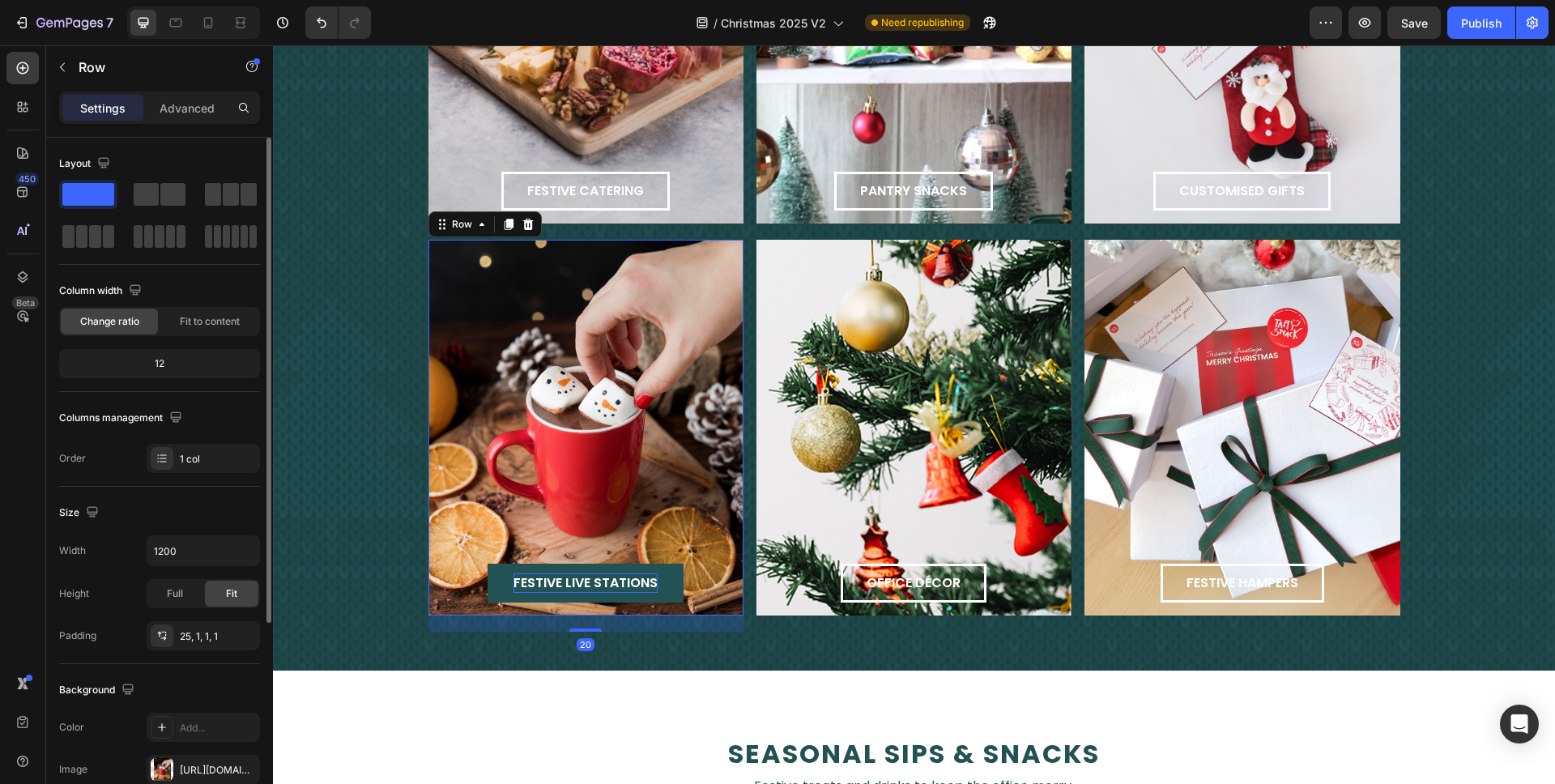
click at [554, 314] on div "festive live stations Button Row 20" at bounding box center [586, 427] width 315 height 376
click at [666, 313] on div "festive live stations Button Row 20" at bounding box center [586, 427] width 315 height 376
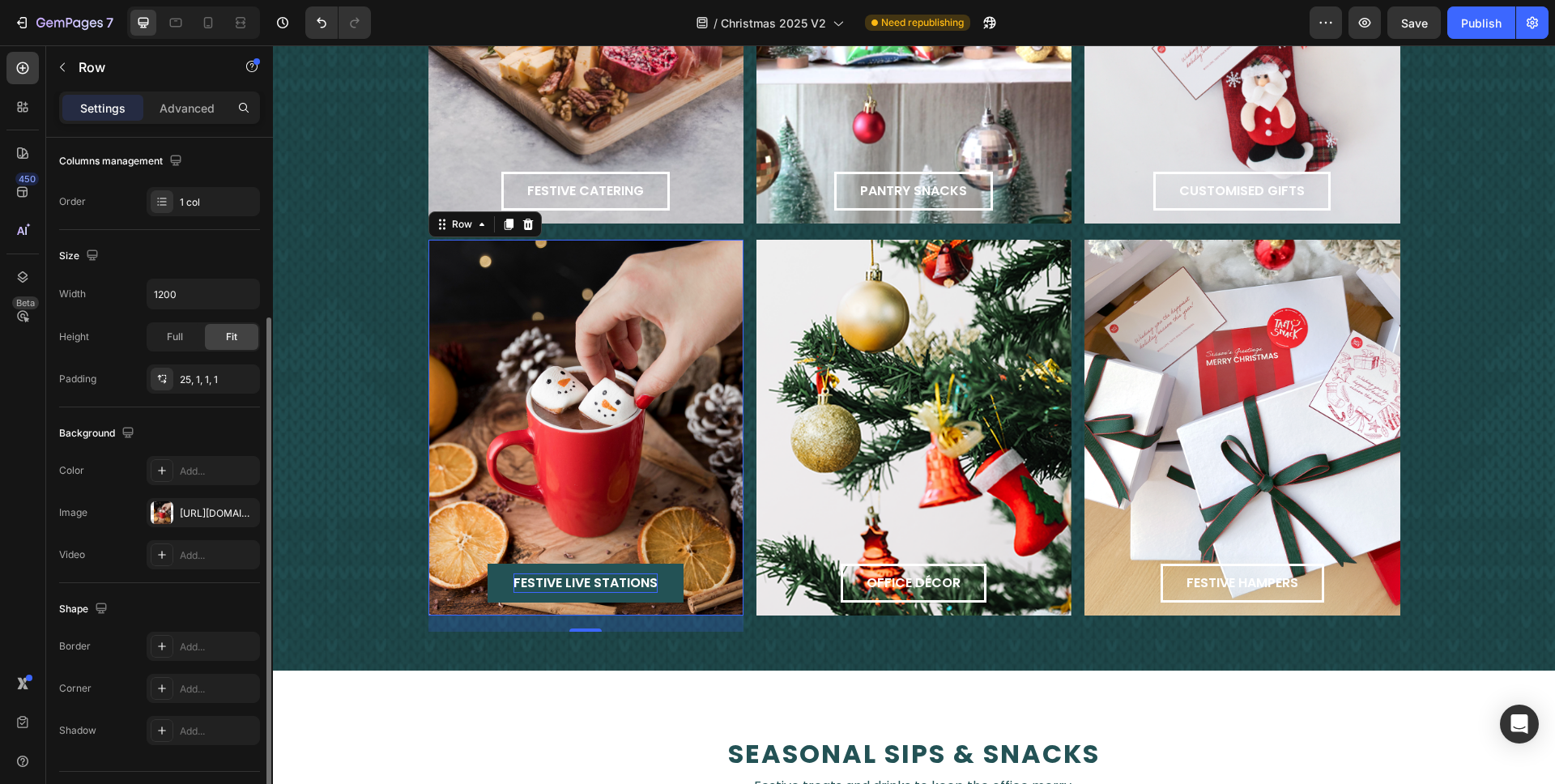
scroll to position [295, 0]
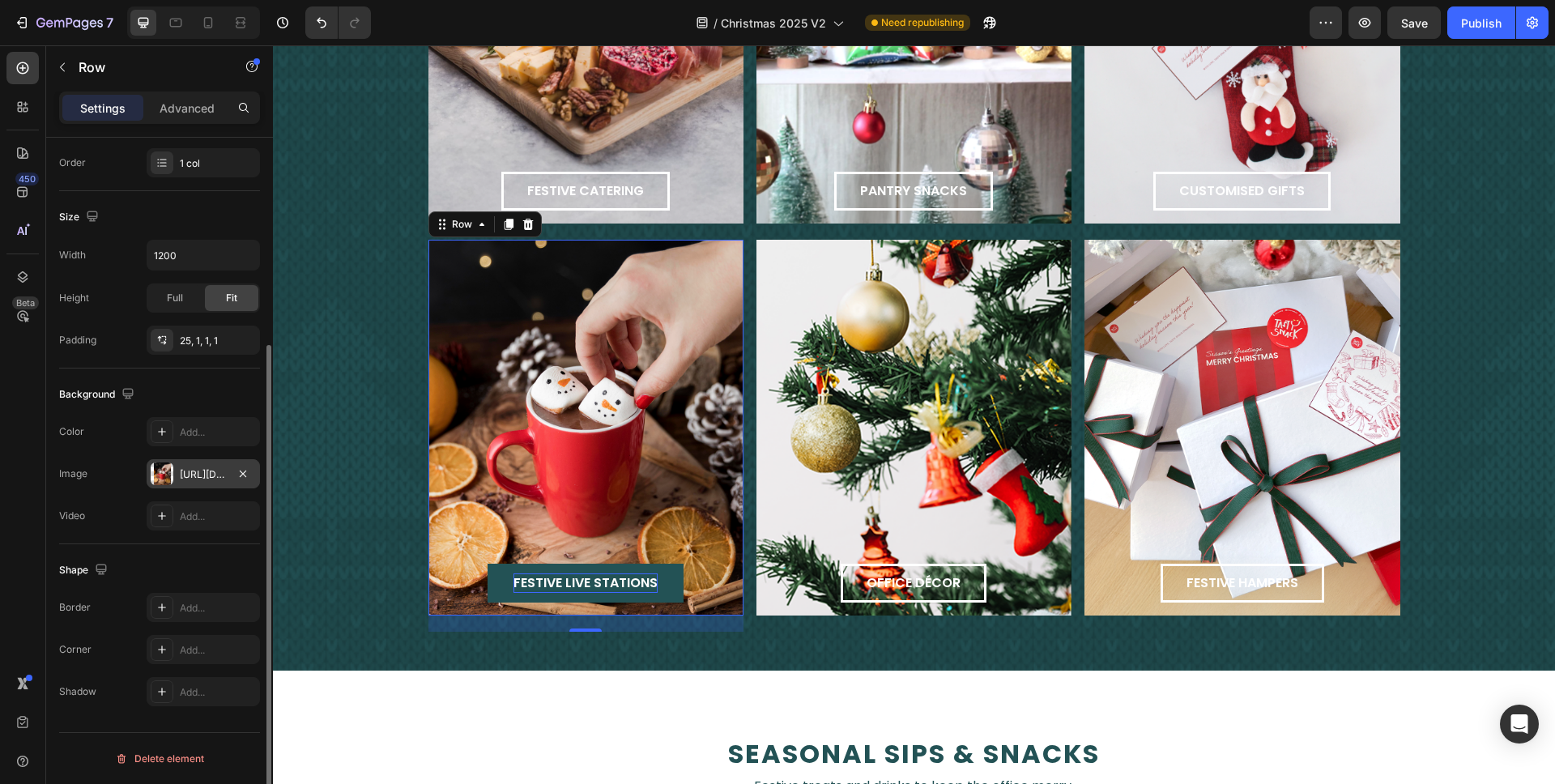
click at [157, 472] on div at bounding box center [162, 474] width 23 height 23
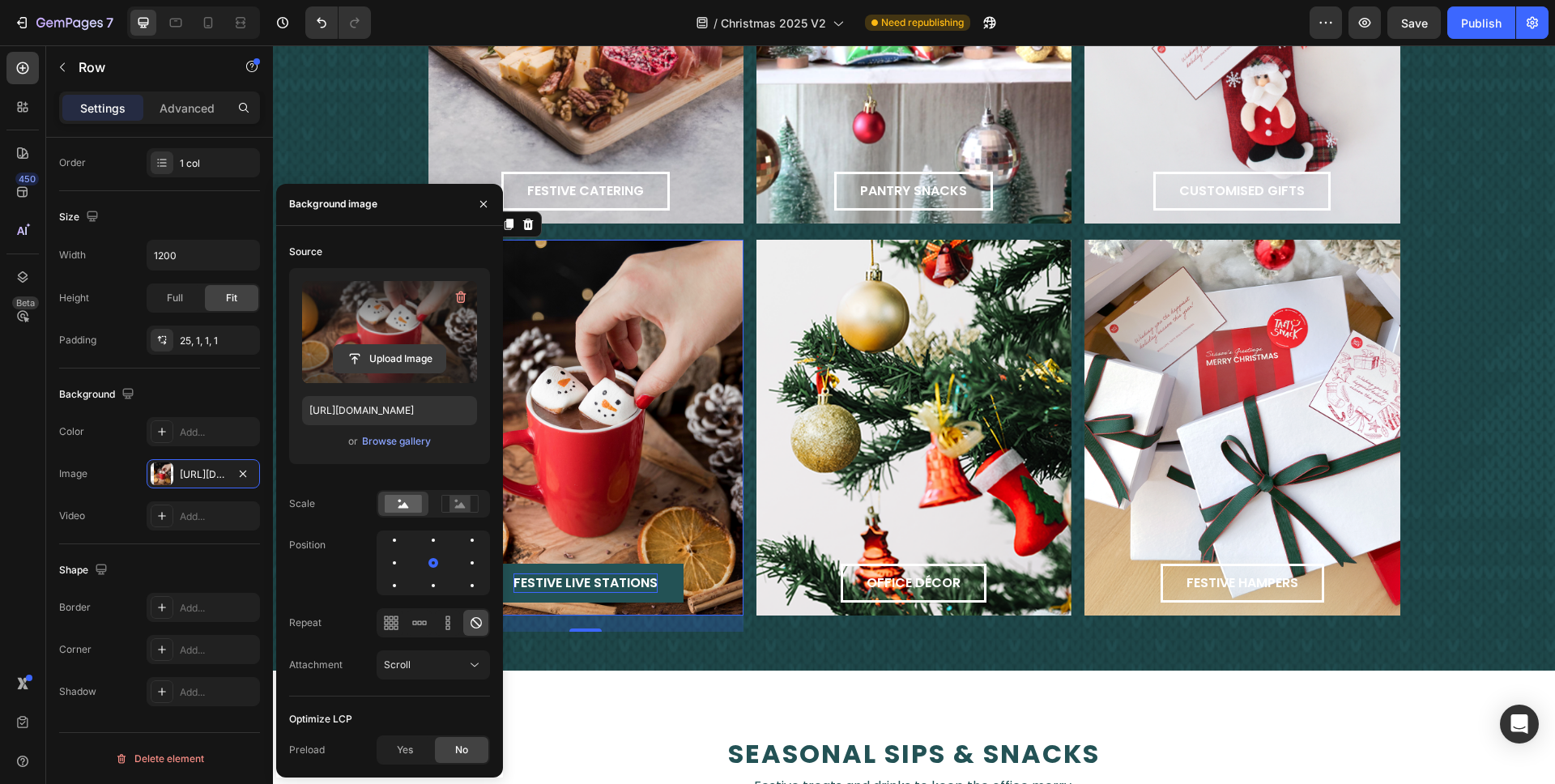
click at [366, 345] on input "file" at bounding box center [390, 358] width 112 height 27
click at [411, 363] on input "file" at bounding box center [390, 358] width 112 height 27
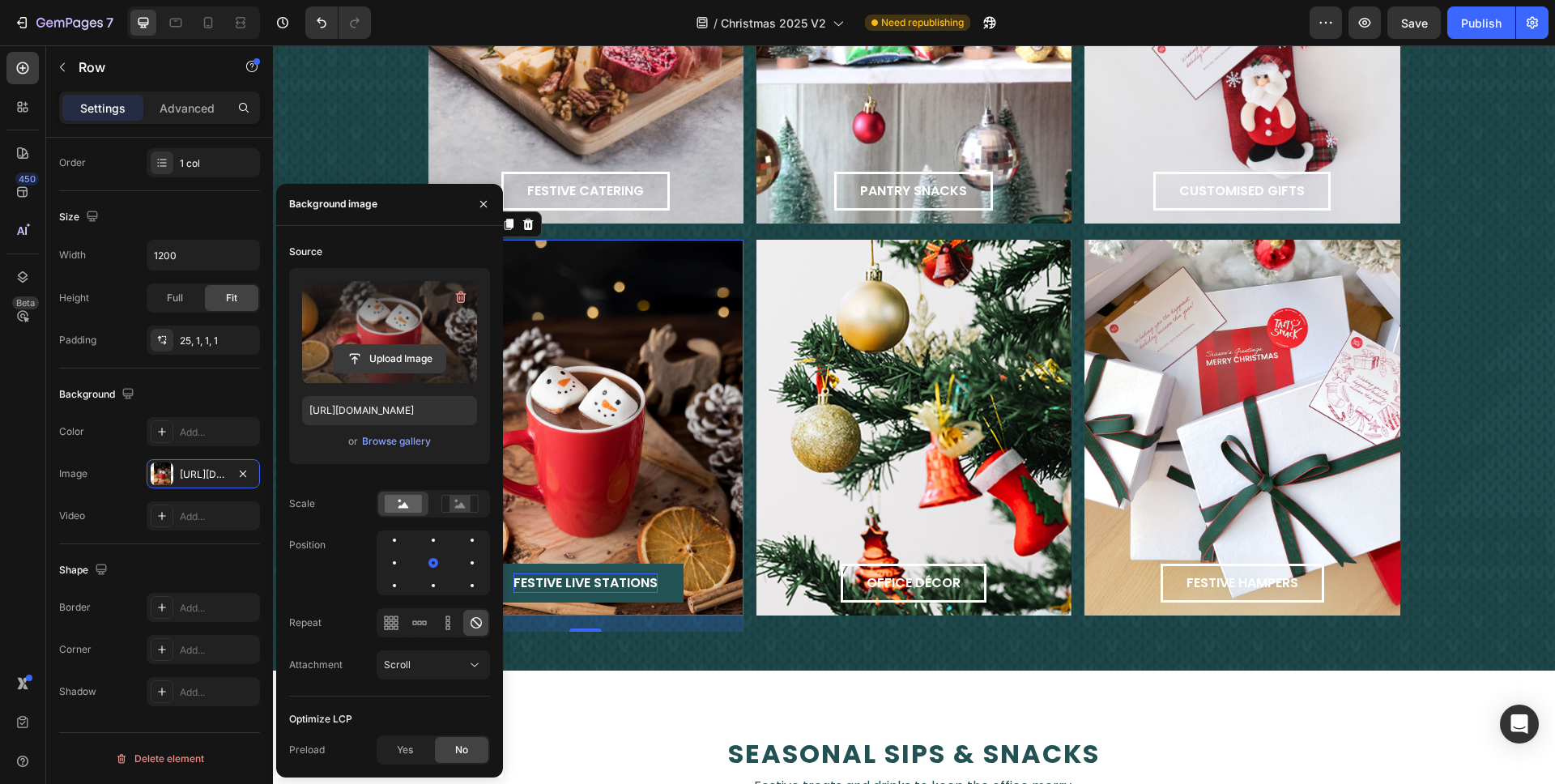
click at [402, 354] on input "file" at bounding box center [390, 358] width 112 height 27
click at [403, 357] on input "file" at bounding box center [390, 358] width 112 height 27
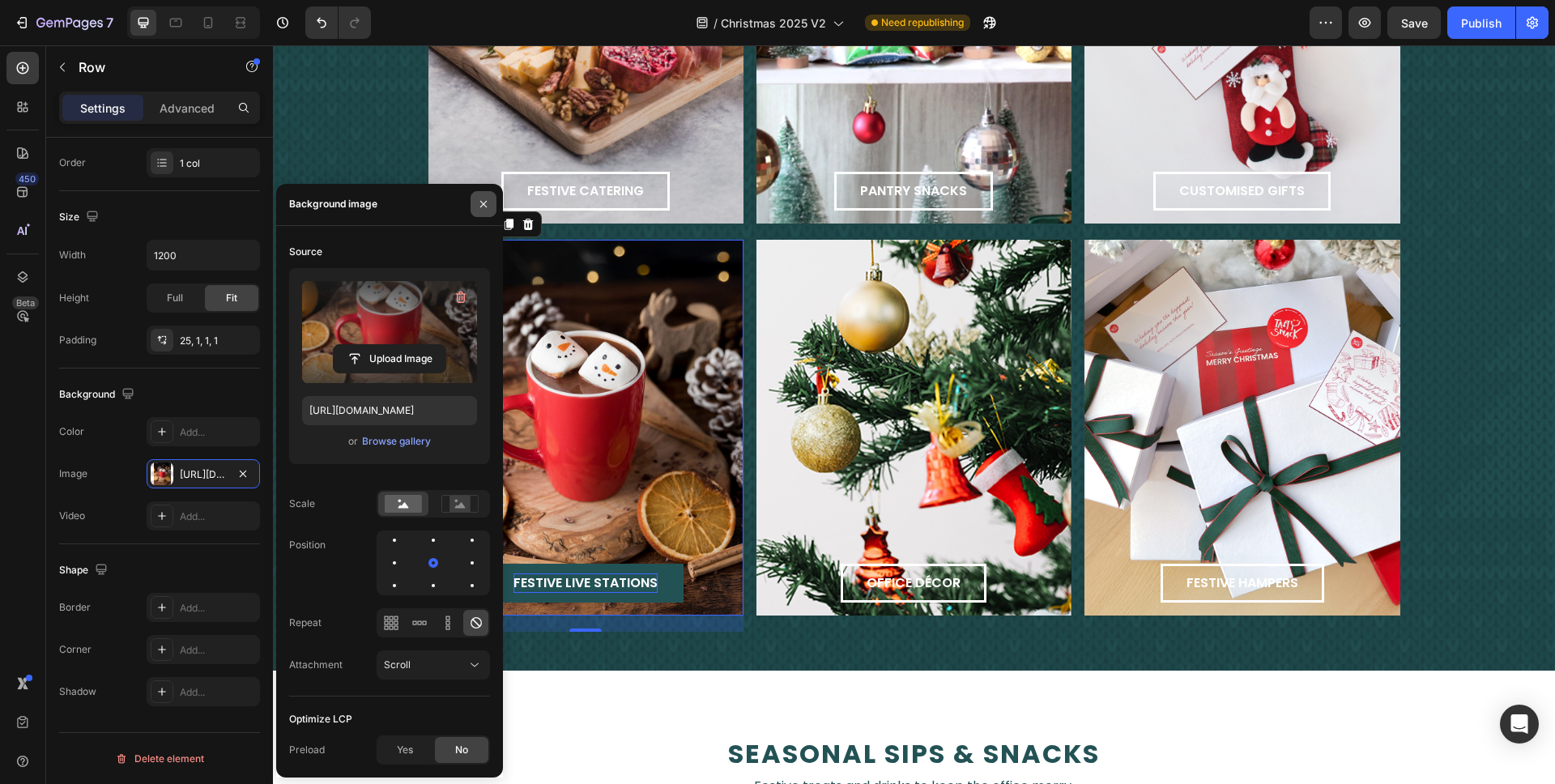
click at [485, 197] on icon "button" at bounding box center [484, 204] width 13 height 13
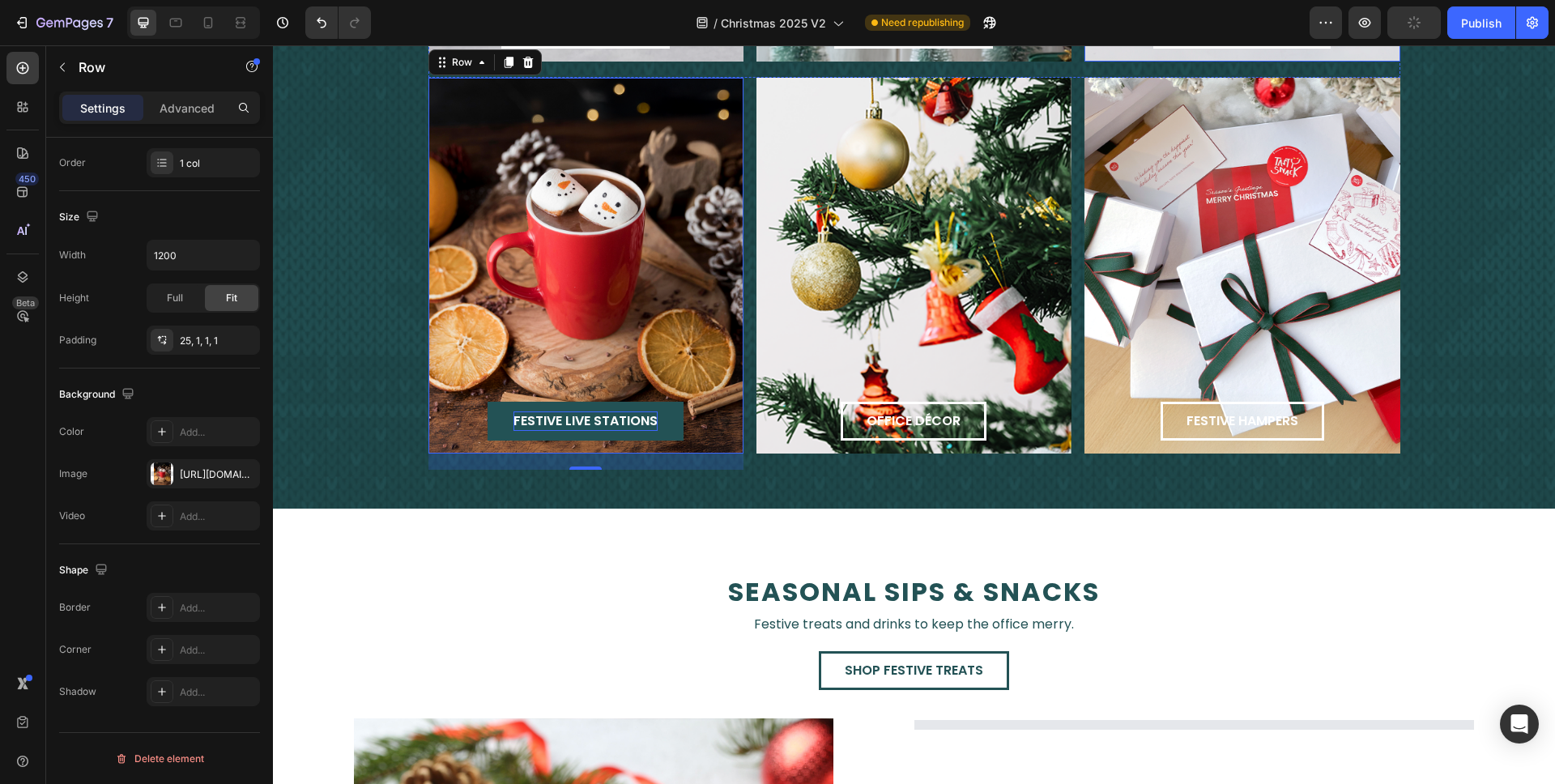
scroll to position [1947, 0]
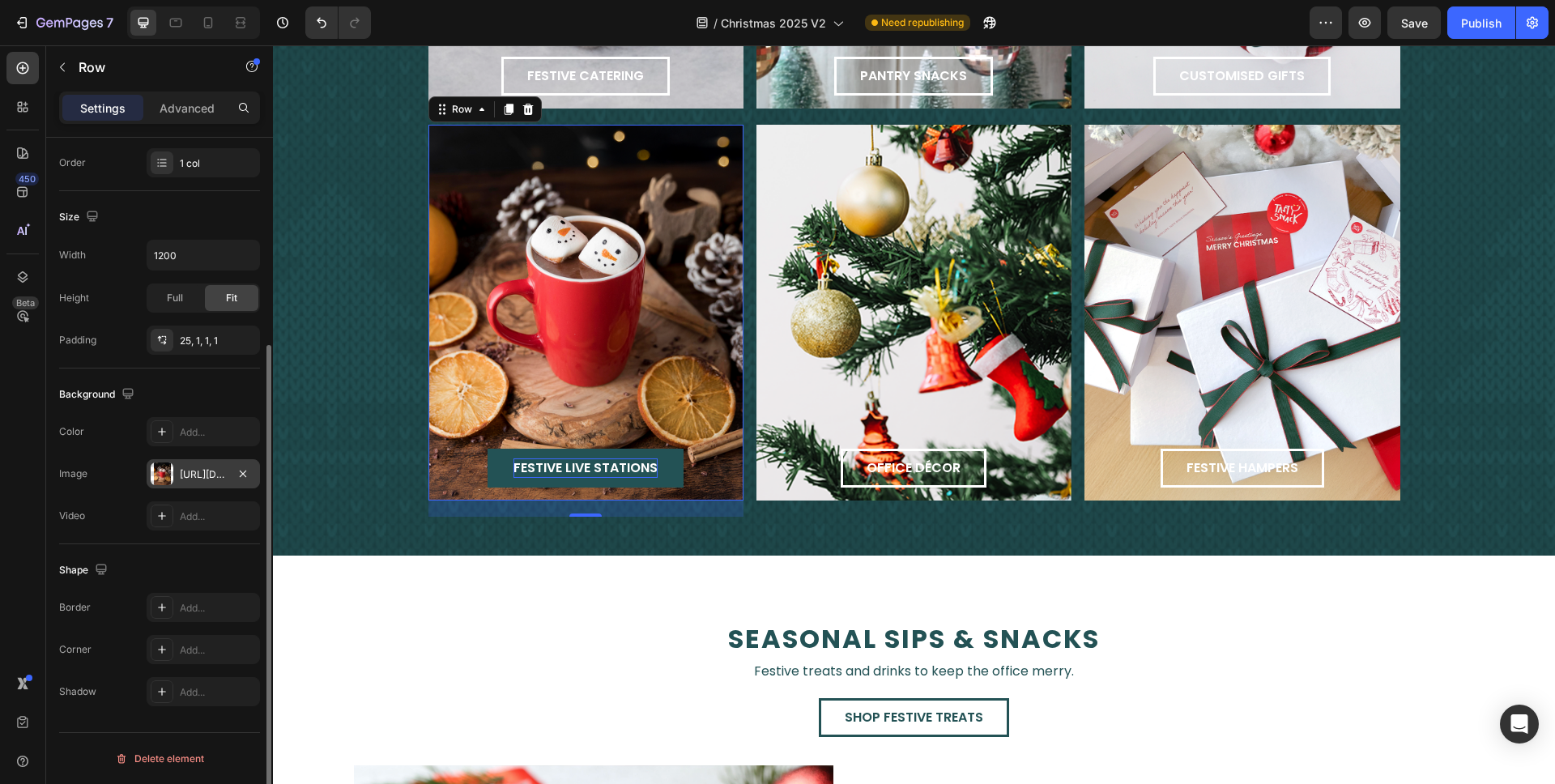
click at [180, 475] on div "https://cdn.shopify.com/s/files/1/0312/5883/7051/files/gempages_447494885986010…" at bounding box center [203, 475] width 47 height 15
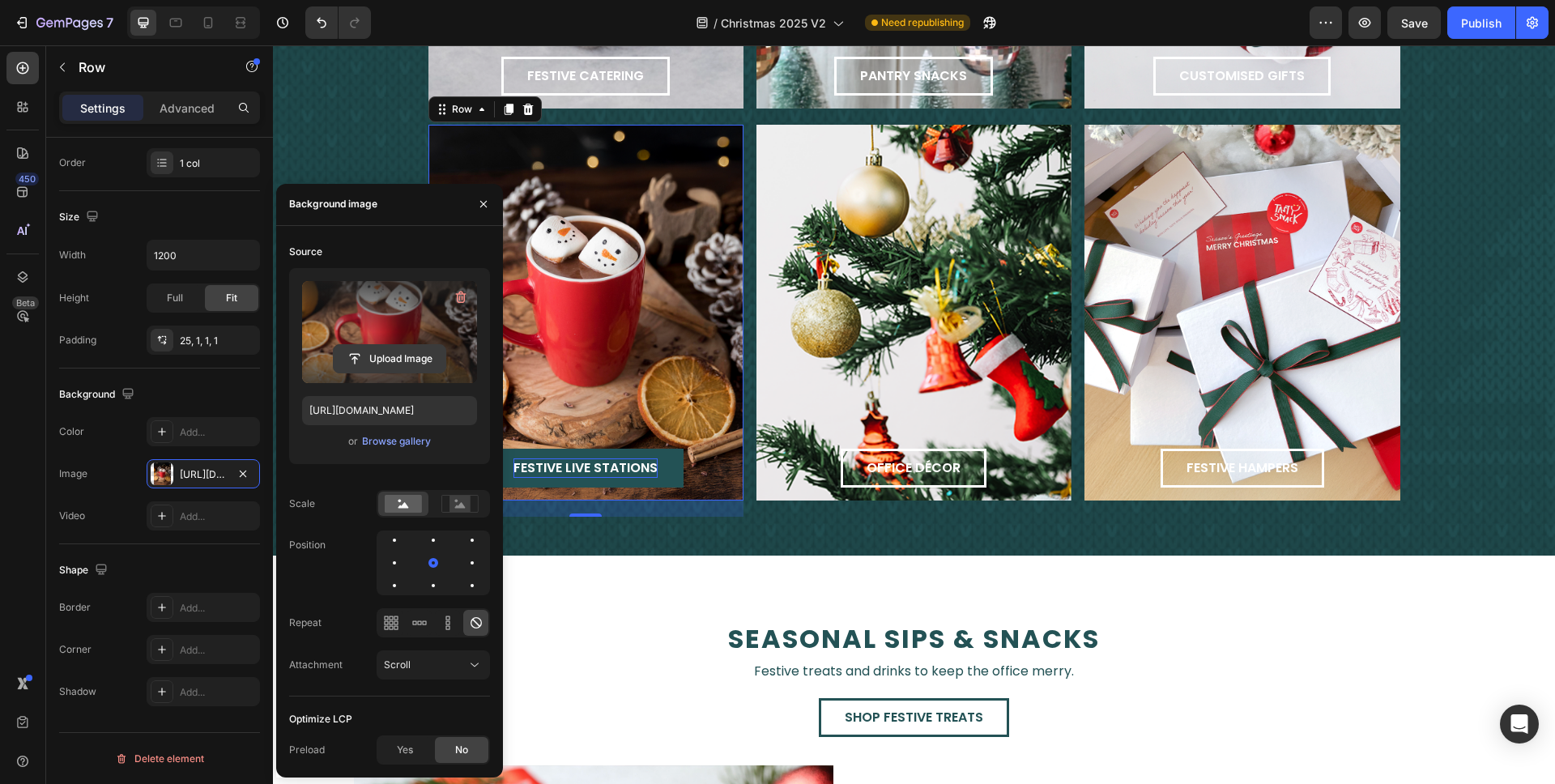
click at [419, 359] on input "file" at bounding box center [390, 358] width 112 height 27
click at [383, 356] on input "file" at bounding box center [390, 358] width 112 height 27
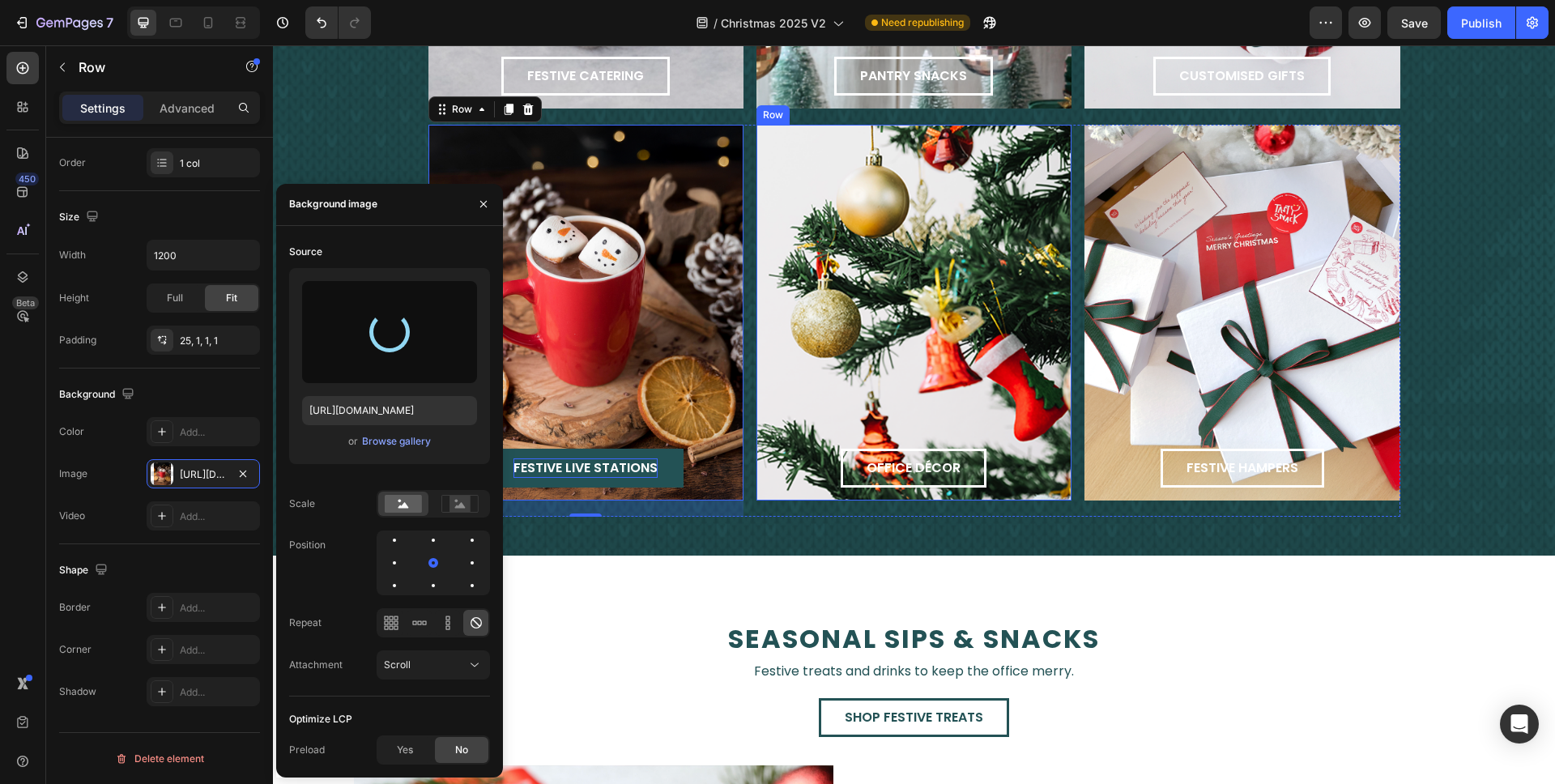
type input "https://cdn.shopify.com/s/files/1/0312/5883/7051/files/gempages_447494885986010…"
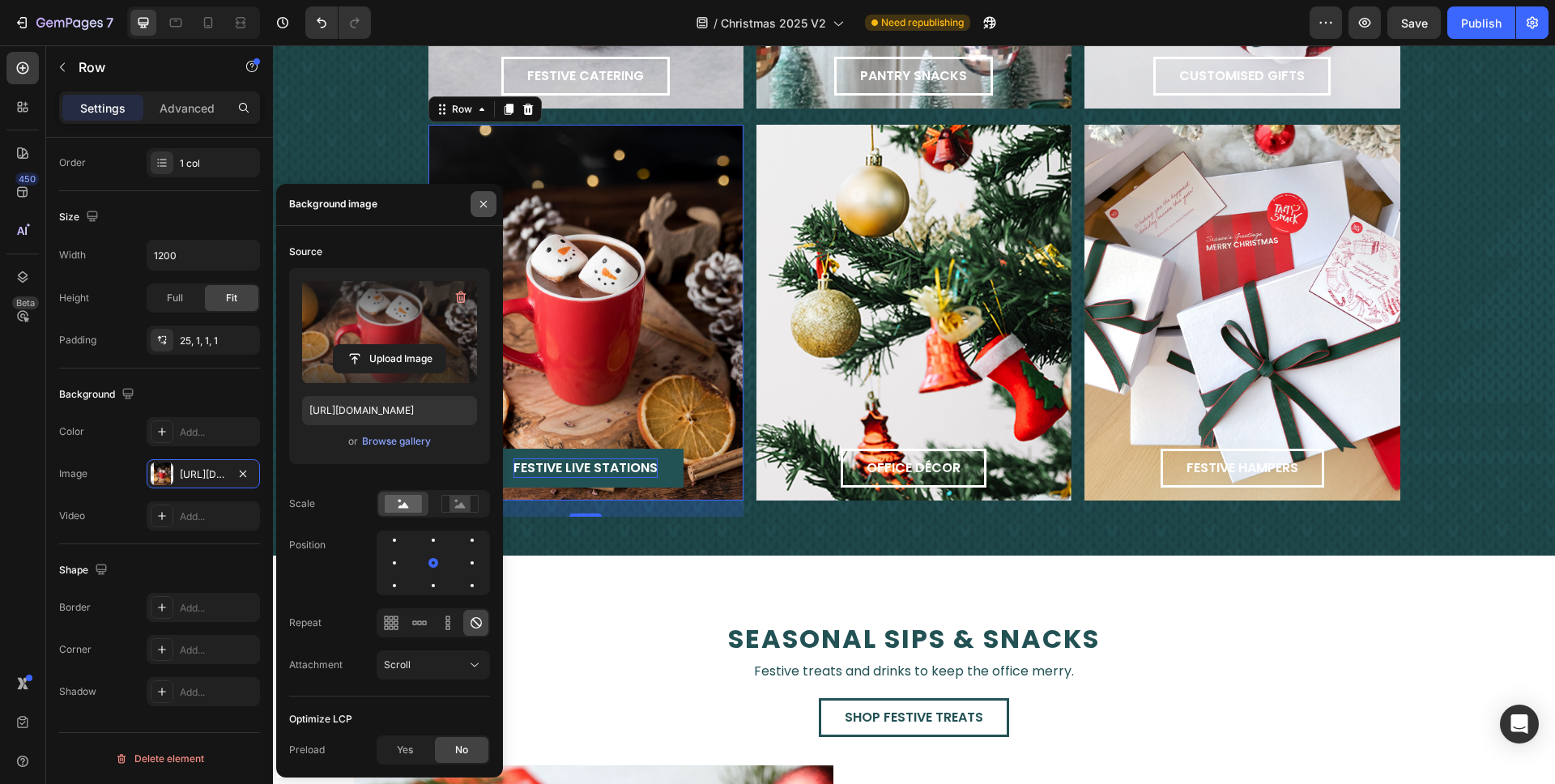
click at [483, 200] on icon "button" at bounding box center [484, 204] width 13 height 13
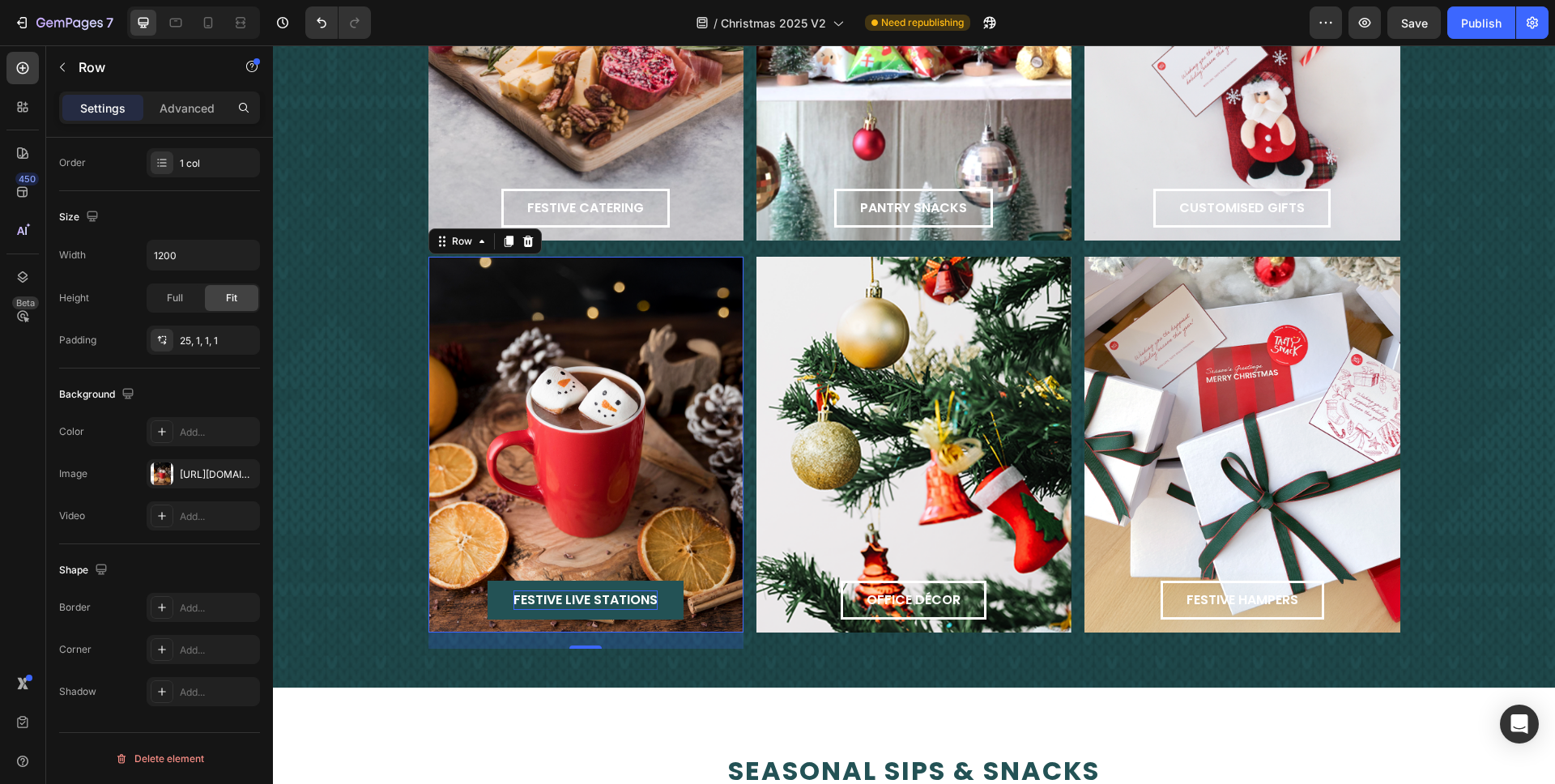
scroll to position [1812, 0]
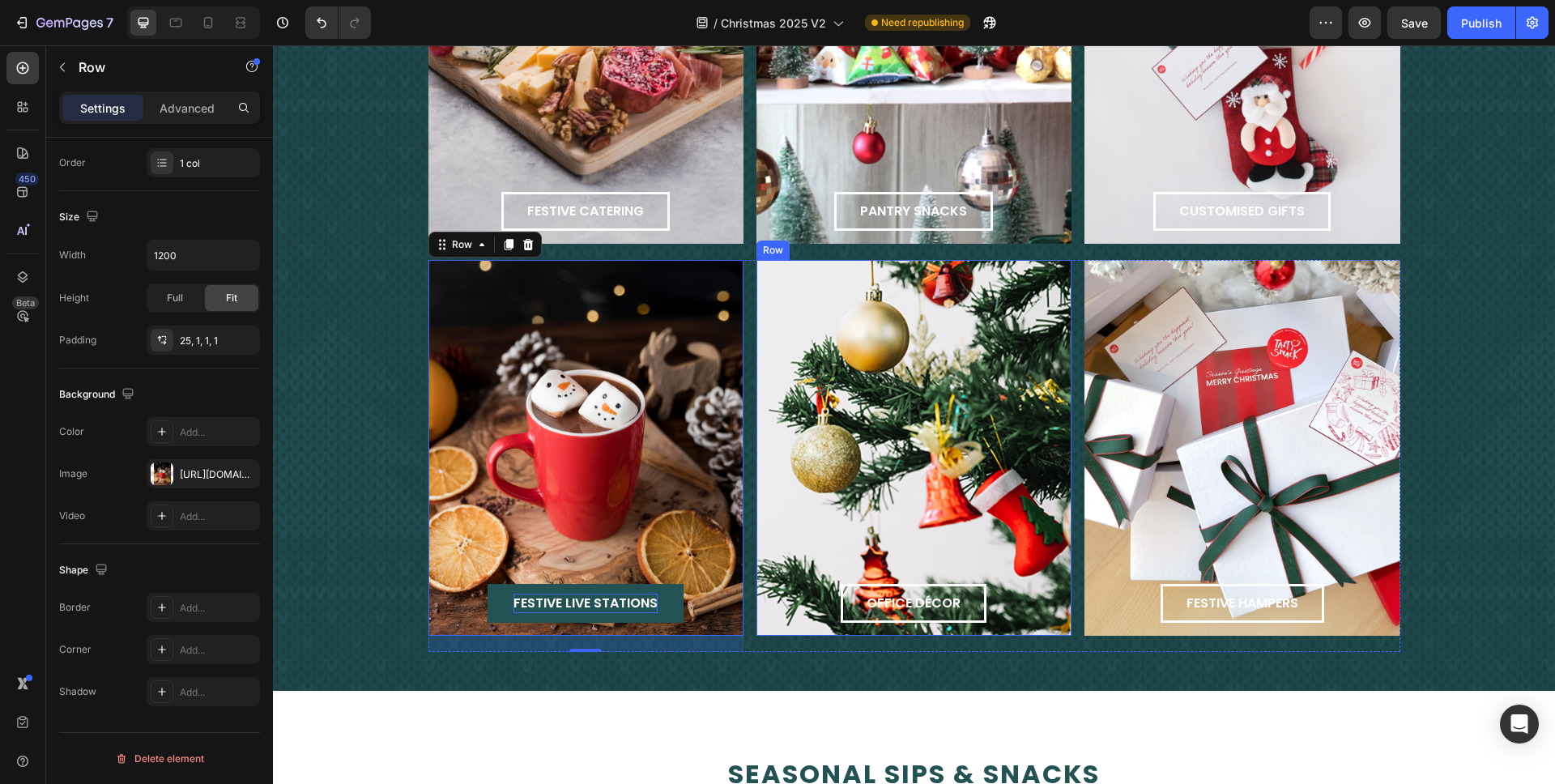
click at [963, 418] on div "office décor Button Row" at bounding box center [914, 448] width 315 height 376
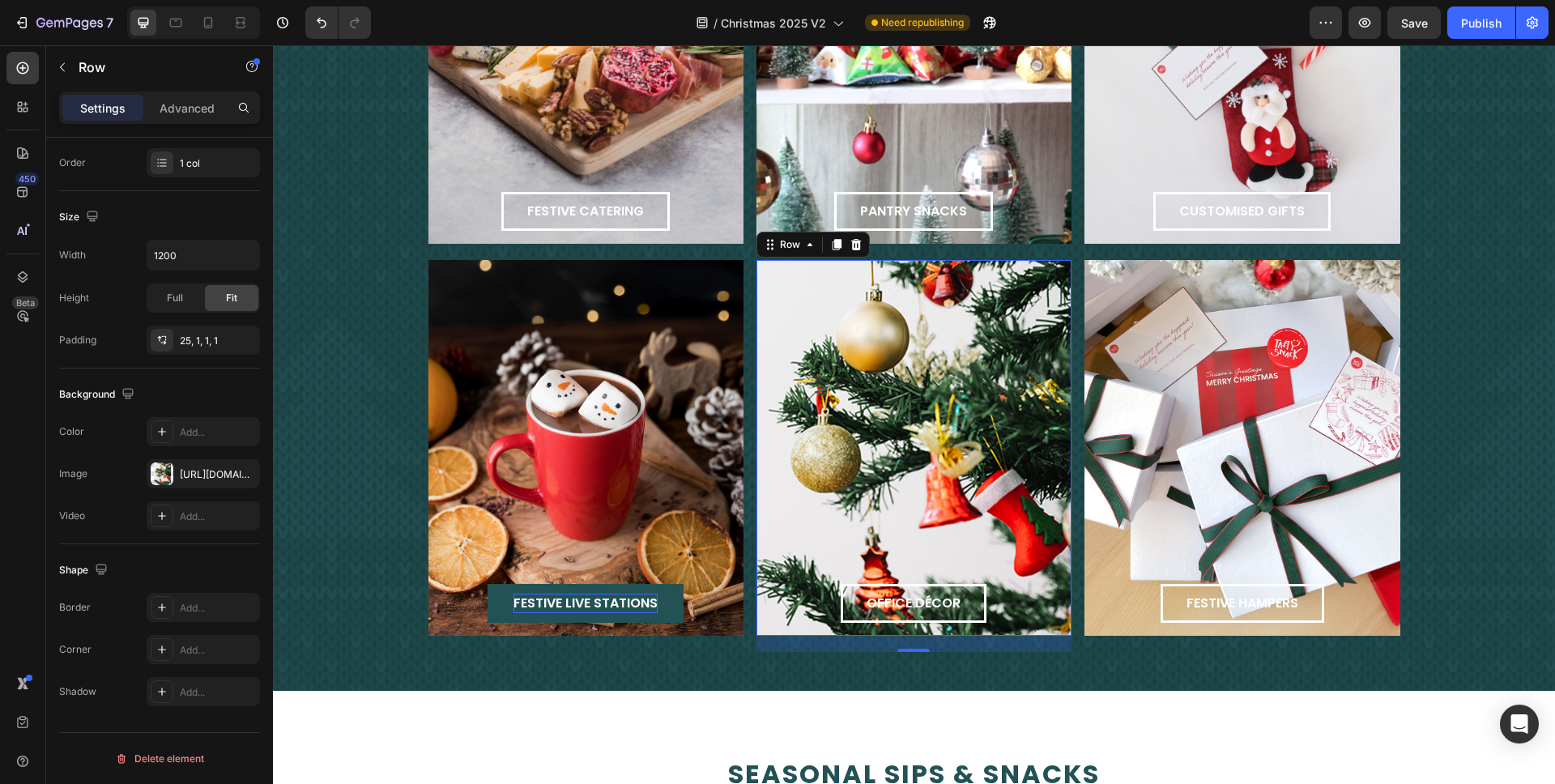
click at [937, 438] on div "office décor Button Row 20" at bounding box center [914, 448] width 315 height 376
click at [169, 467] on div at bounding box center [162, 474] width 23 height 23
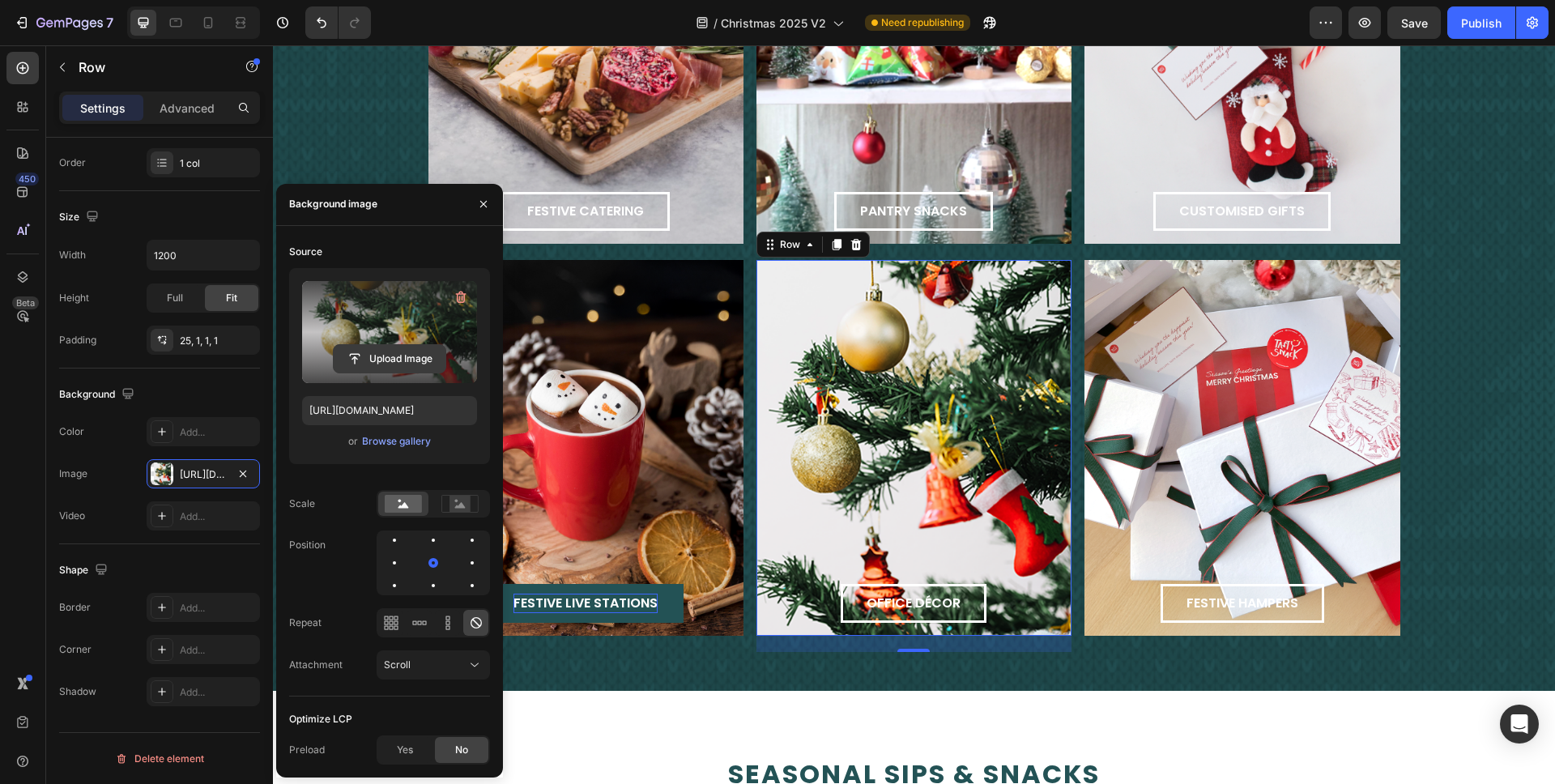
click at [407, 348] on input "file" at bounding box center [390, 358] width 112 height 27
click at [381, 355] on input "file" at bounding box center [390, 358] width 112 height 27
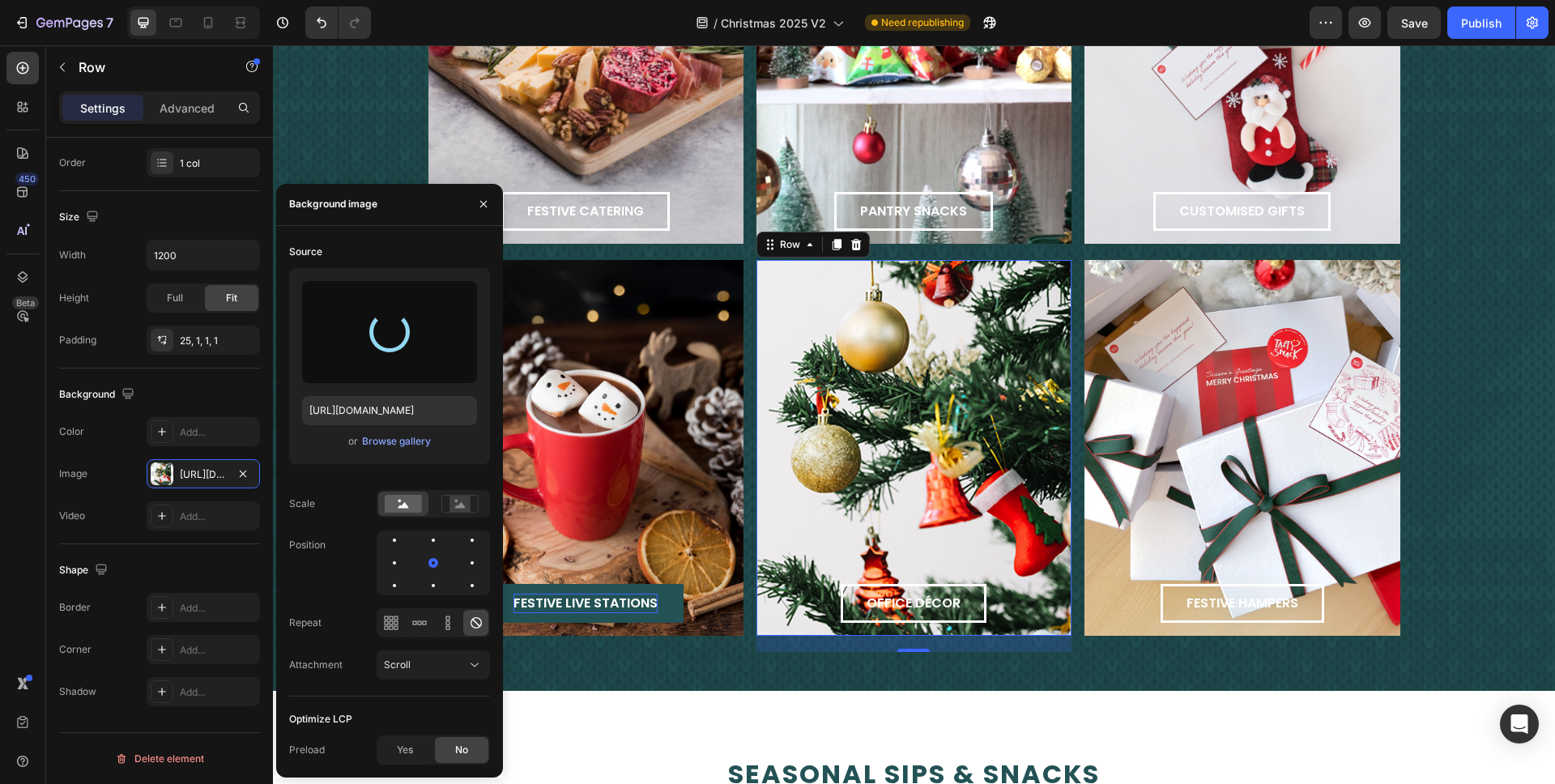
type input "https://cdn.shopify.com/s/files/1/0312/5883/7051/files/gempages_447494885986010…"
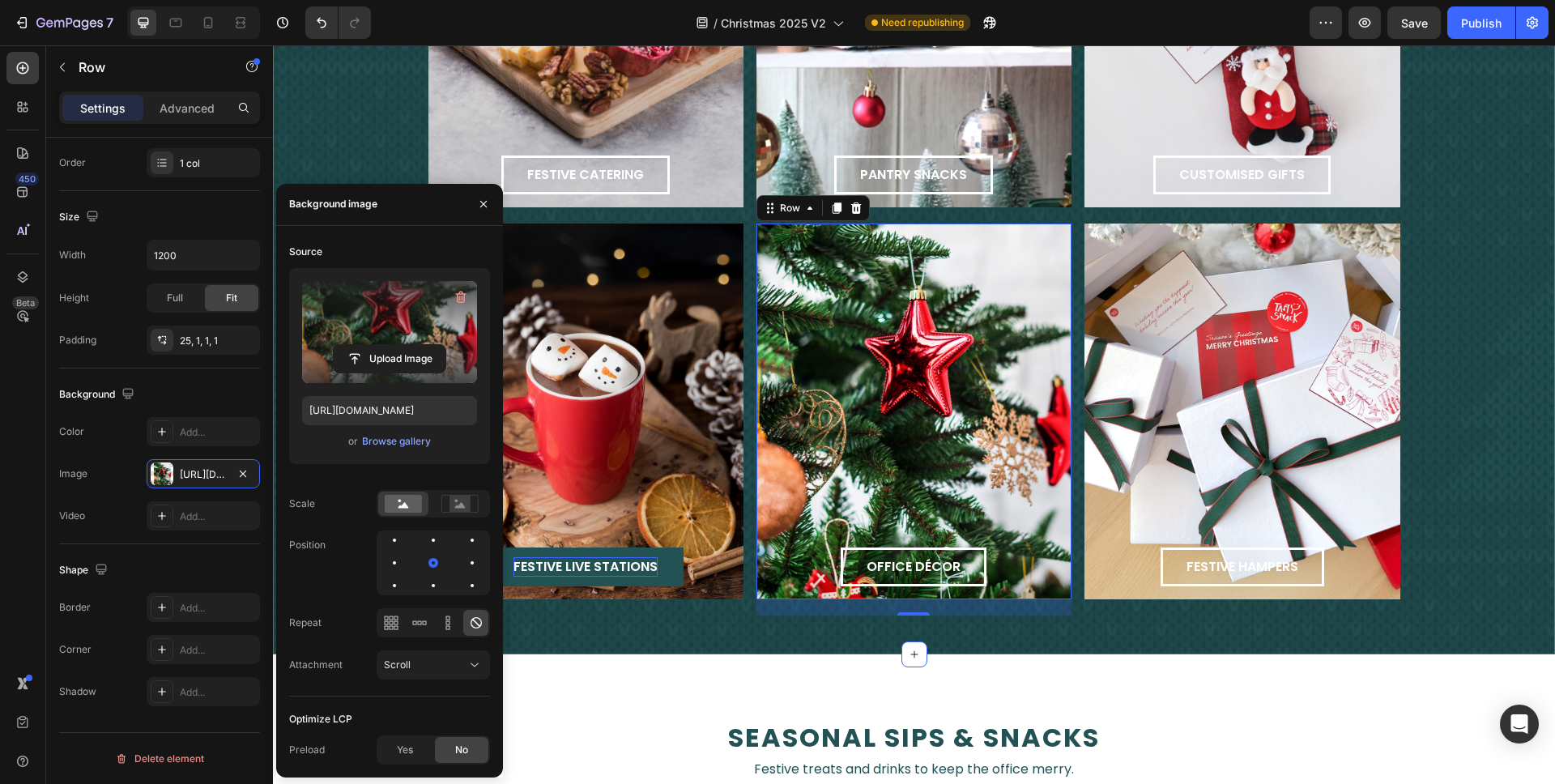
scroll to position [1988, 0]
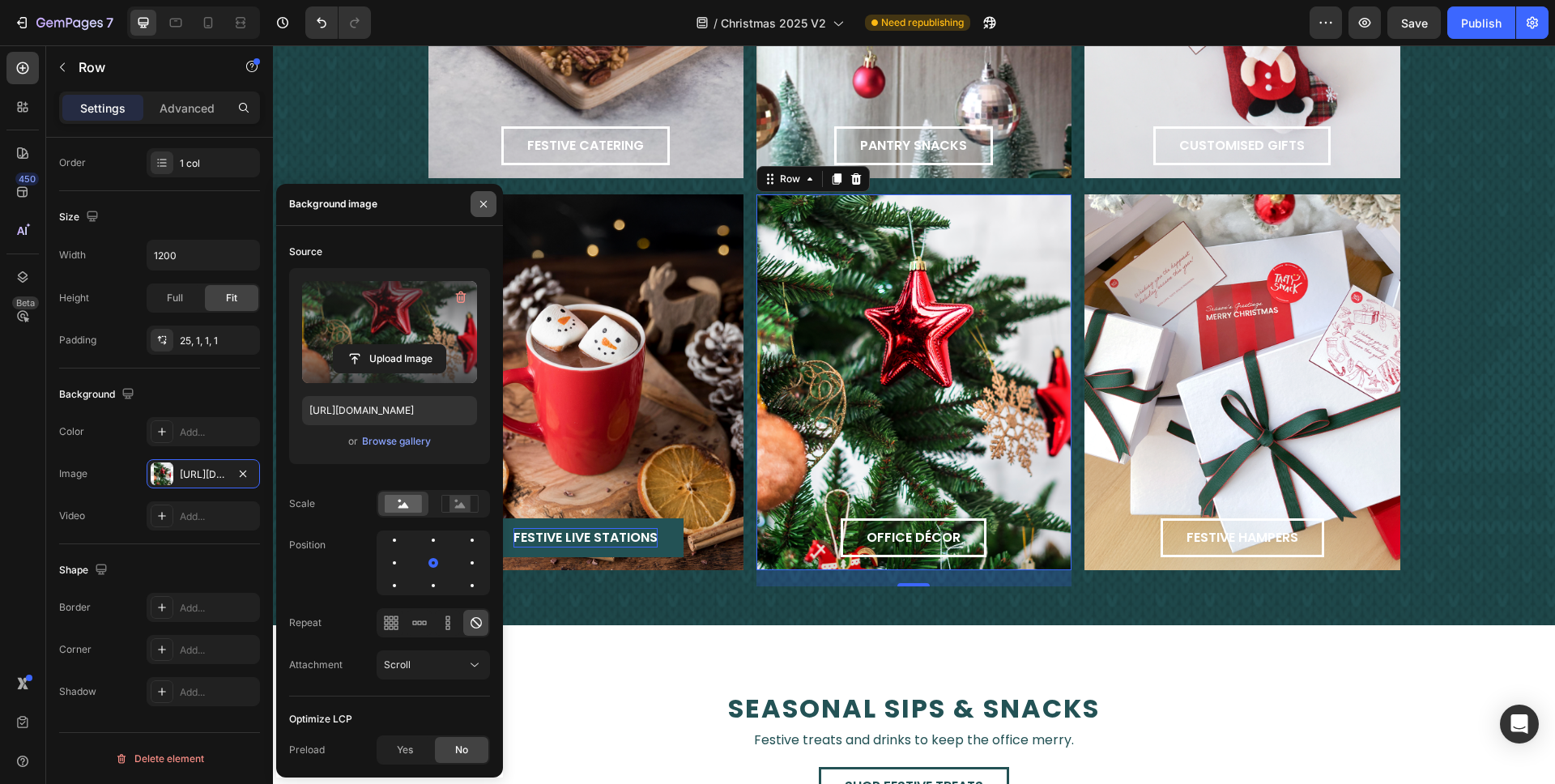
click at [478, 205] on icon "button" at bounding box center [484, 204] width 13 height 13
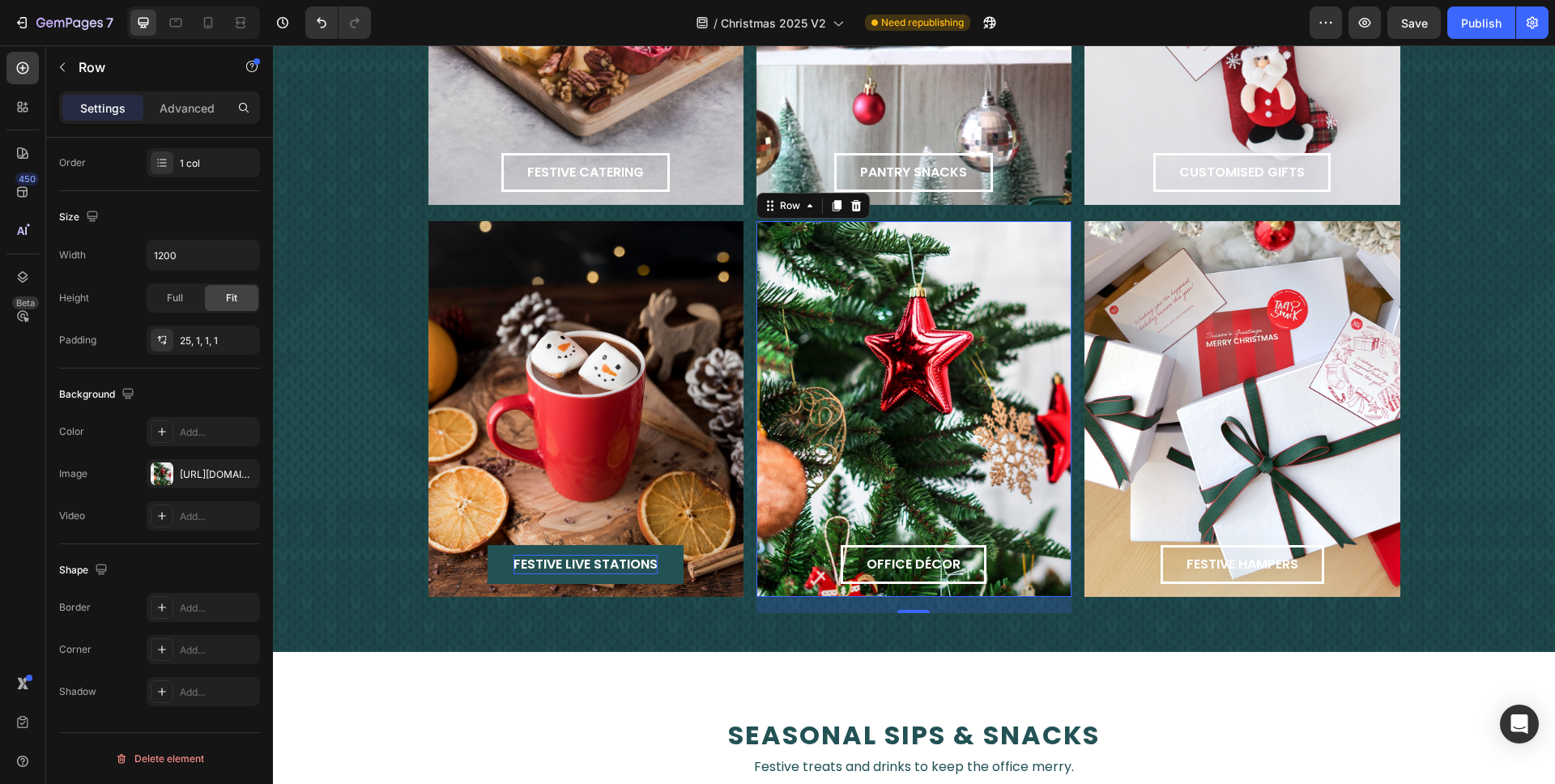
scroll to position [1960, 0]
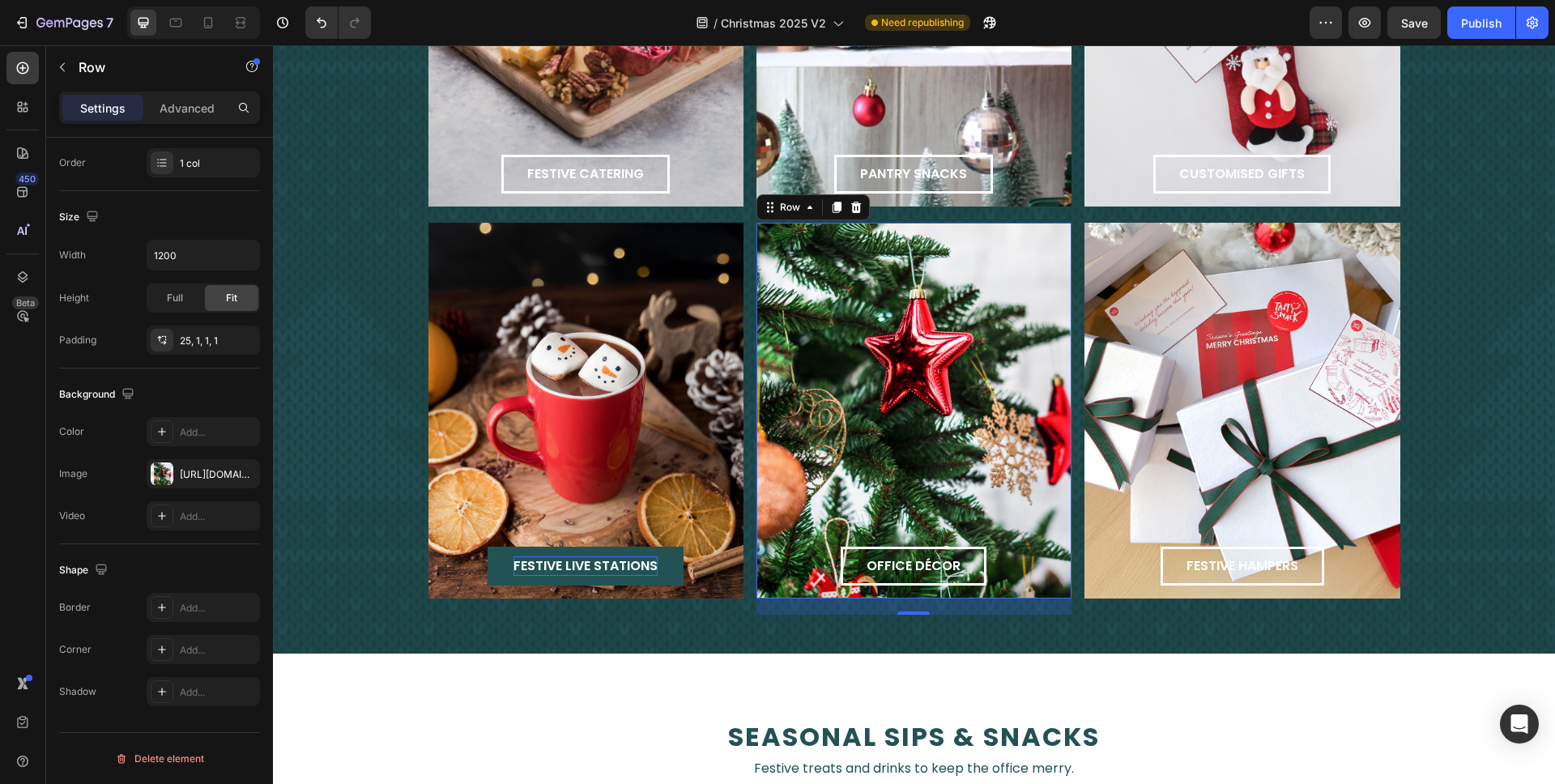
click at [867, 339] on div "office décor Button Row 20" at bounding box center [914, 411] width 315 height 376
click at [830, 211] on icon at bounding box center [837, 207] width 13 height 13
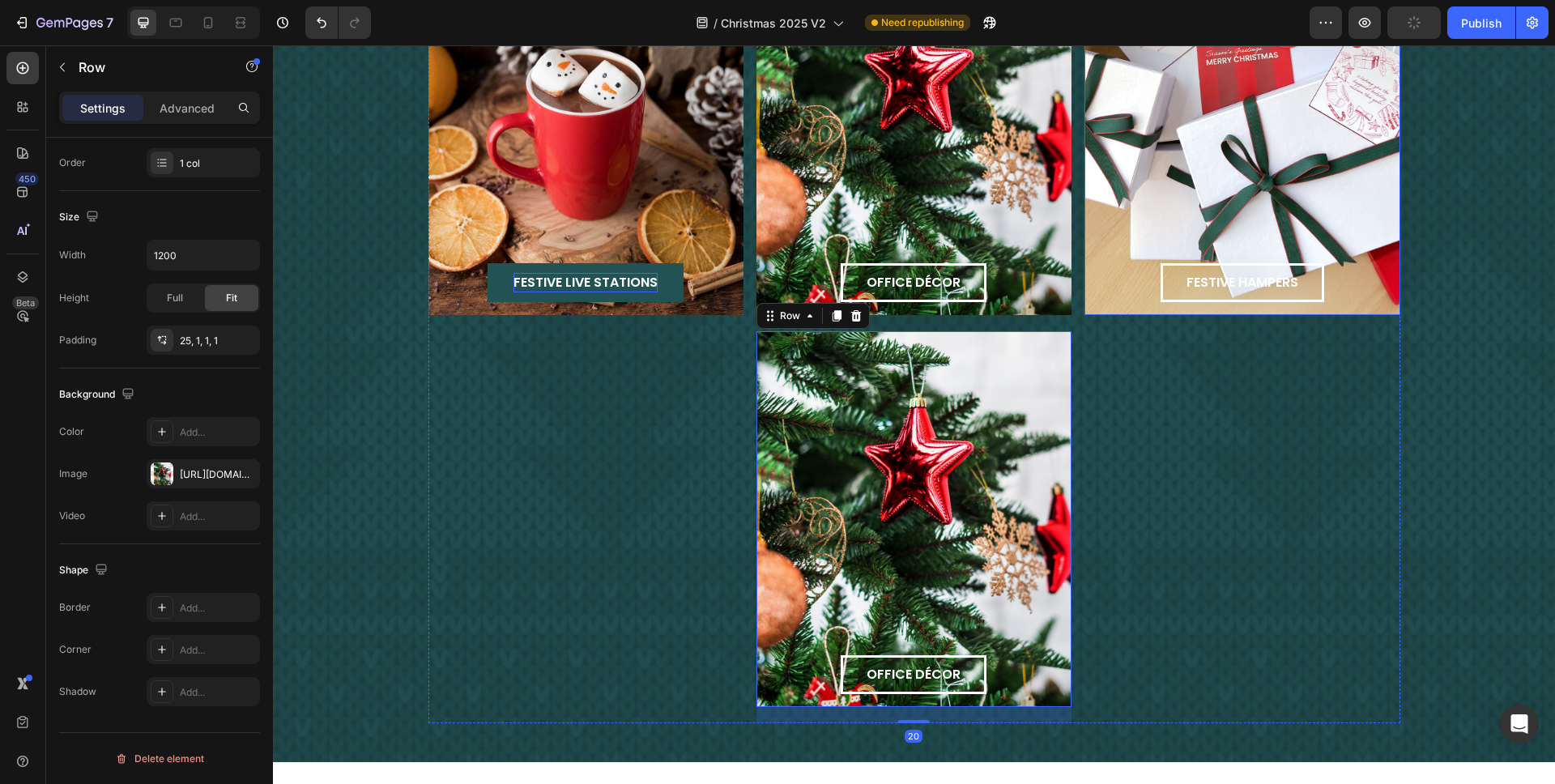
scroll to position [2032, 0]
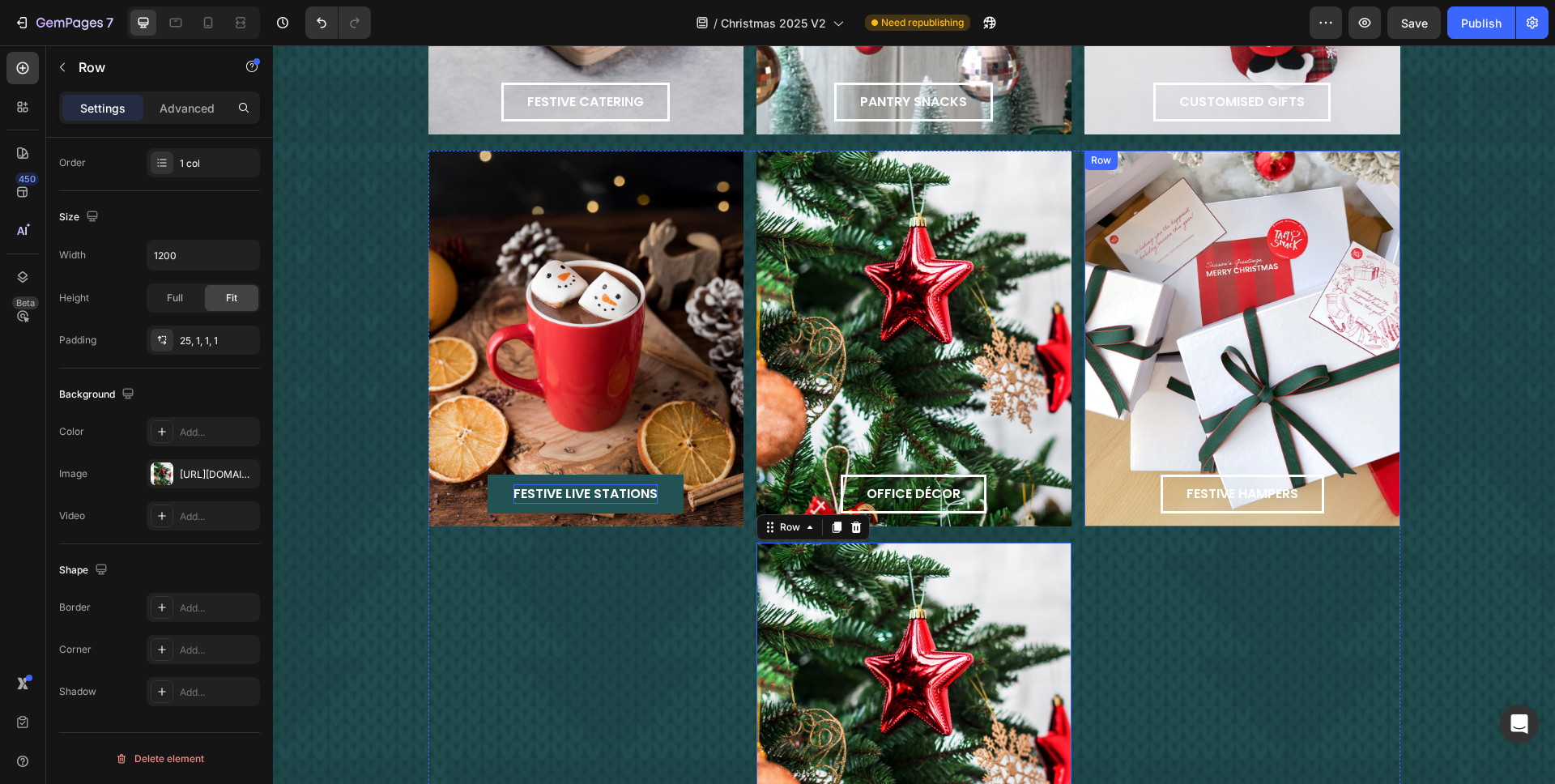
click at [1166, 290] on div "festive hampers Button Row" at bounding box center [1242, 338] width 315 height 376
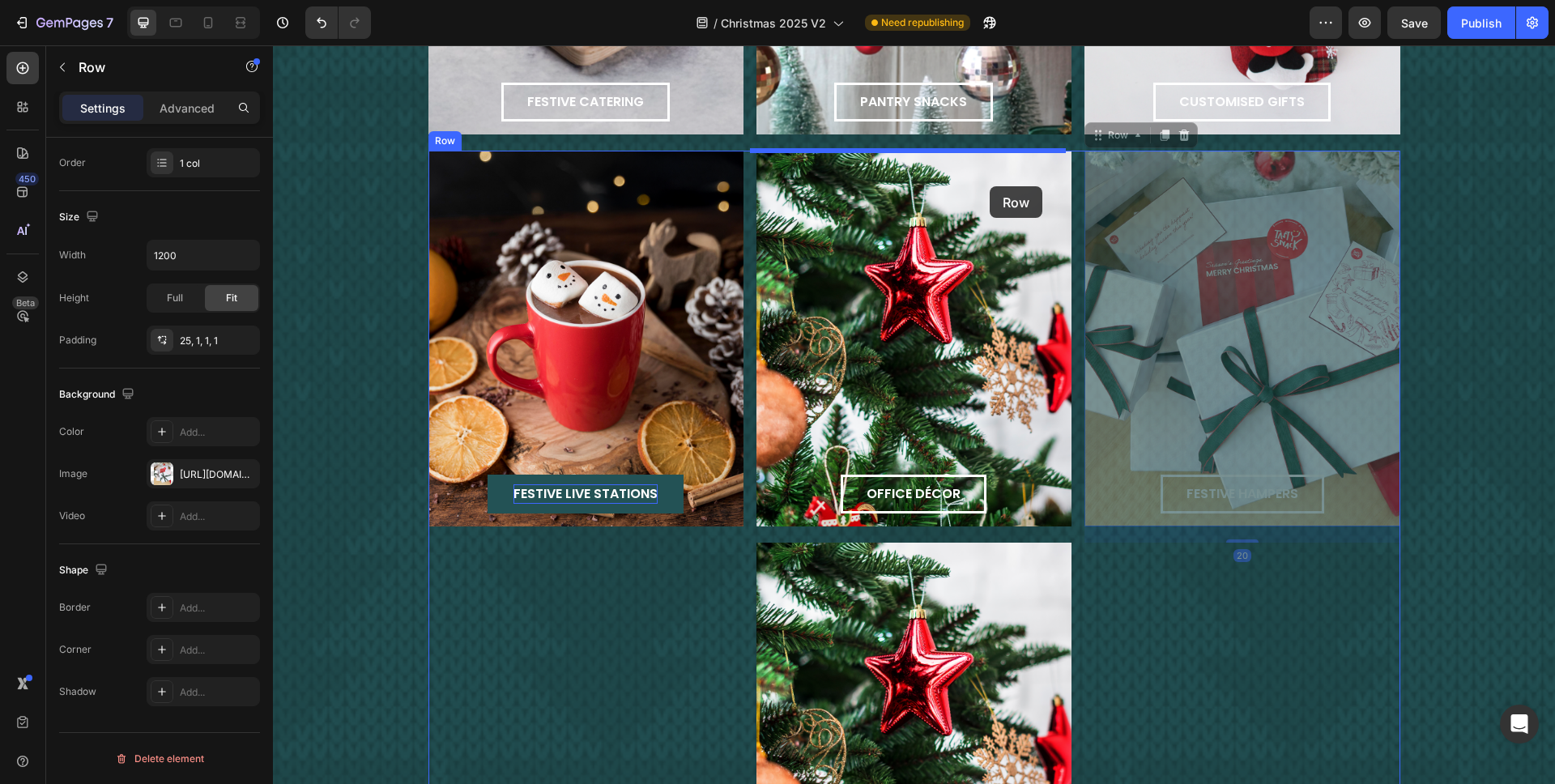
drag, startPoint x: 1156, startPoint y: 217, endPoint x: 990, endPoint y: 186, distance: 168.9
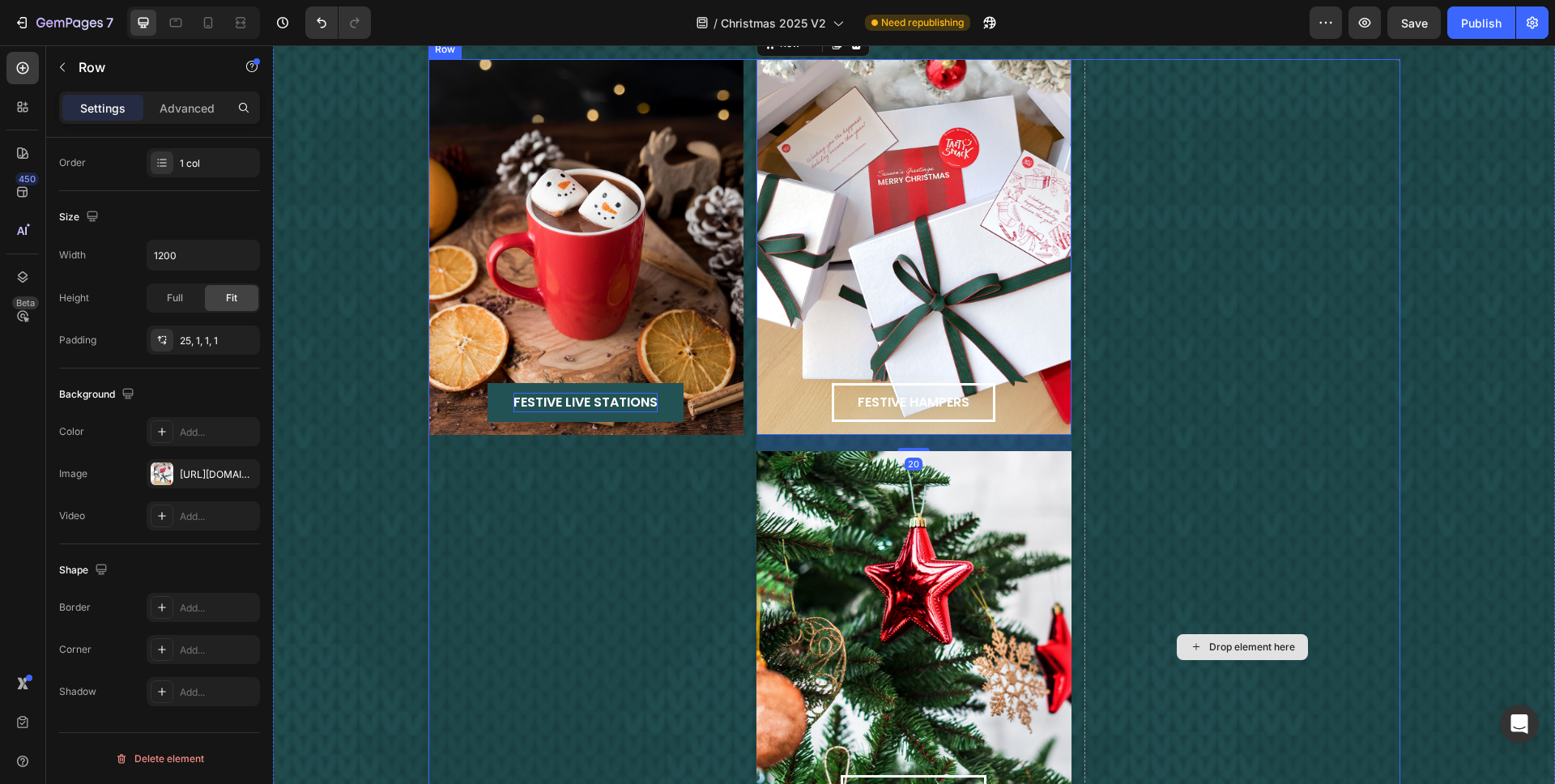
scroll to position [2135, 0]
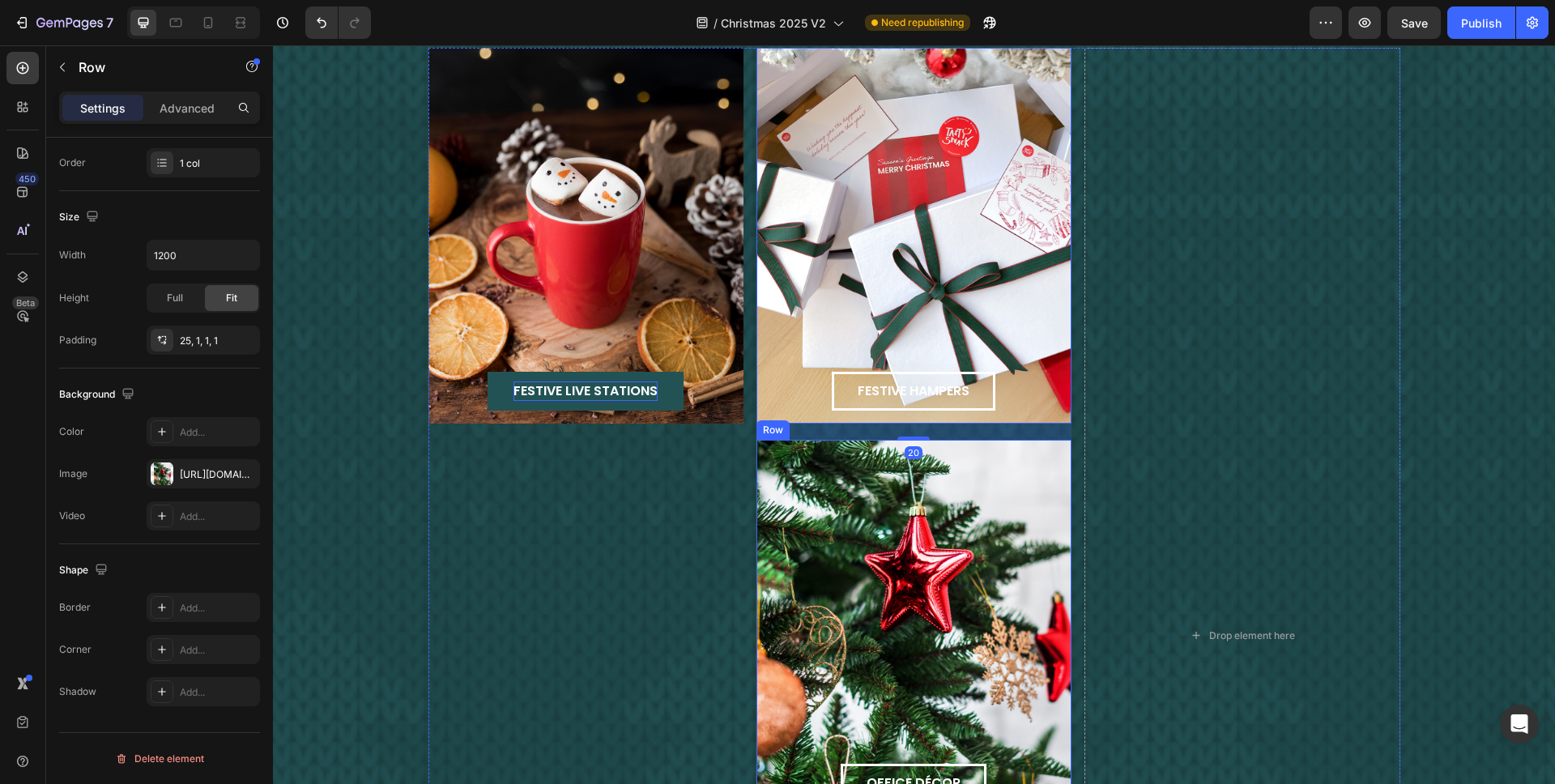
click at [952, 499] on div "office décor Button Row" at bounding box center [914, 628] width 315 height 376
click at [850, 424] on icon at bounding box center [856, 424] width 13 height 13
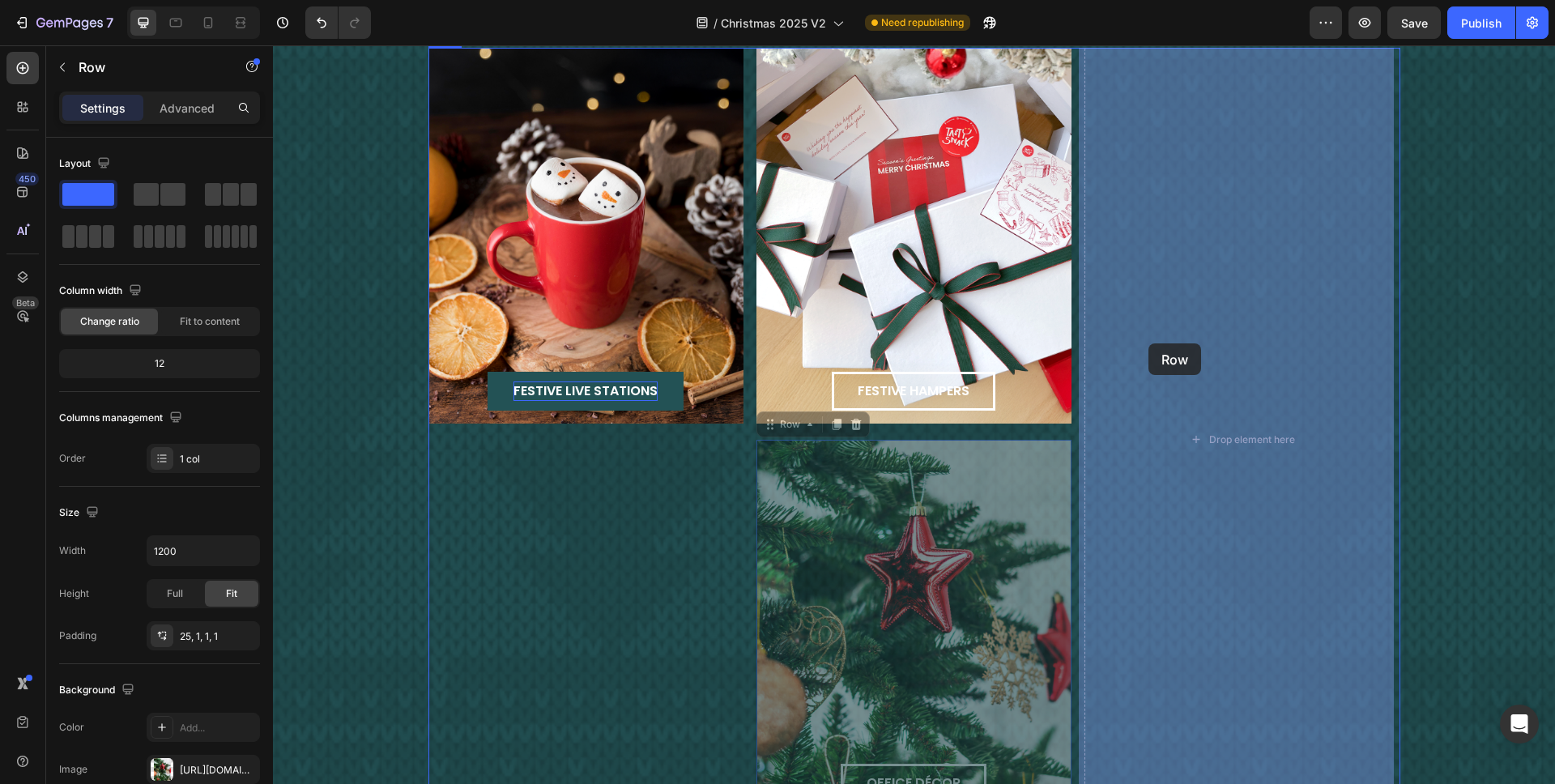
drag, startPoint x: 869, startPoint y: 469, endPoint x: 1160, endPoint y: 327, distance: 323.8
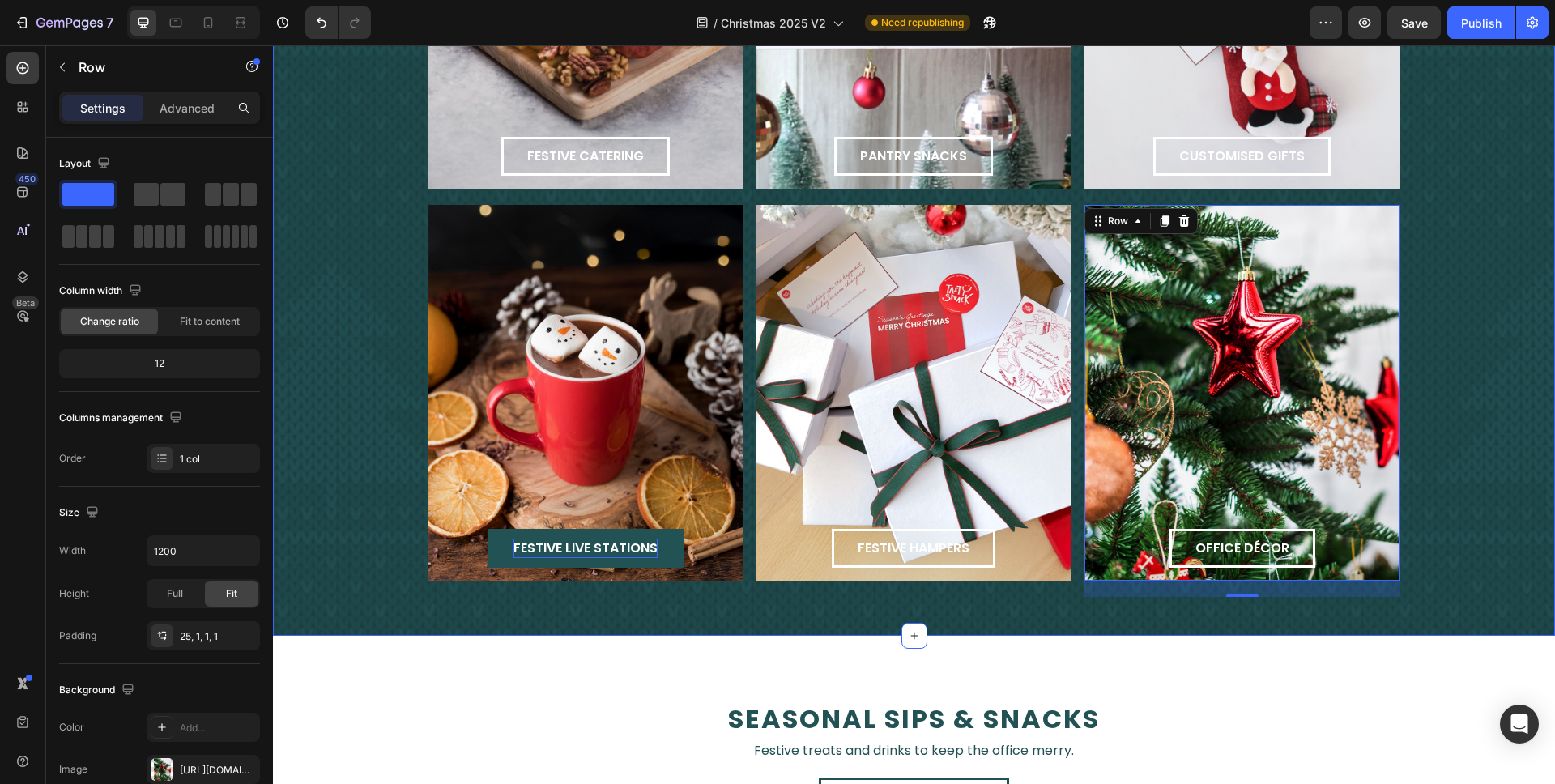
scroll to position [1979, 0]
click at [1166, 578] on div "seasonal sips & snacks Text Block Festive treats and drinks to keep the office …" at bounding box center [914, 740] width 1283 height 209
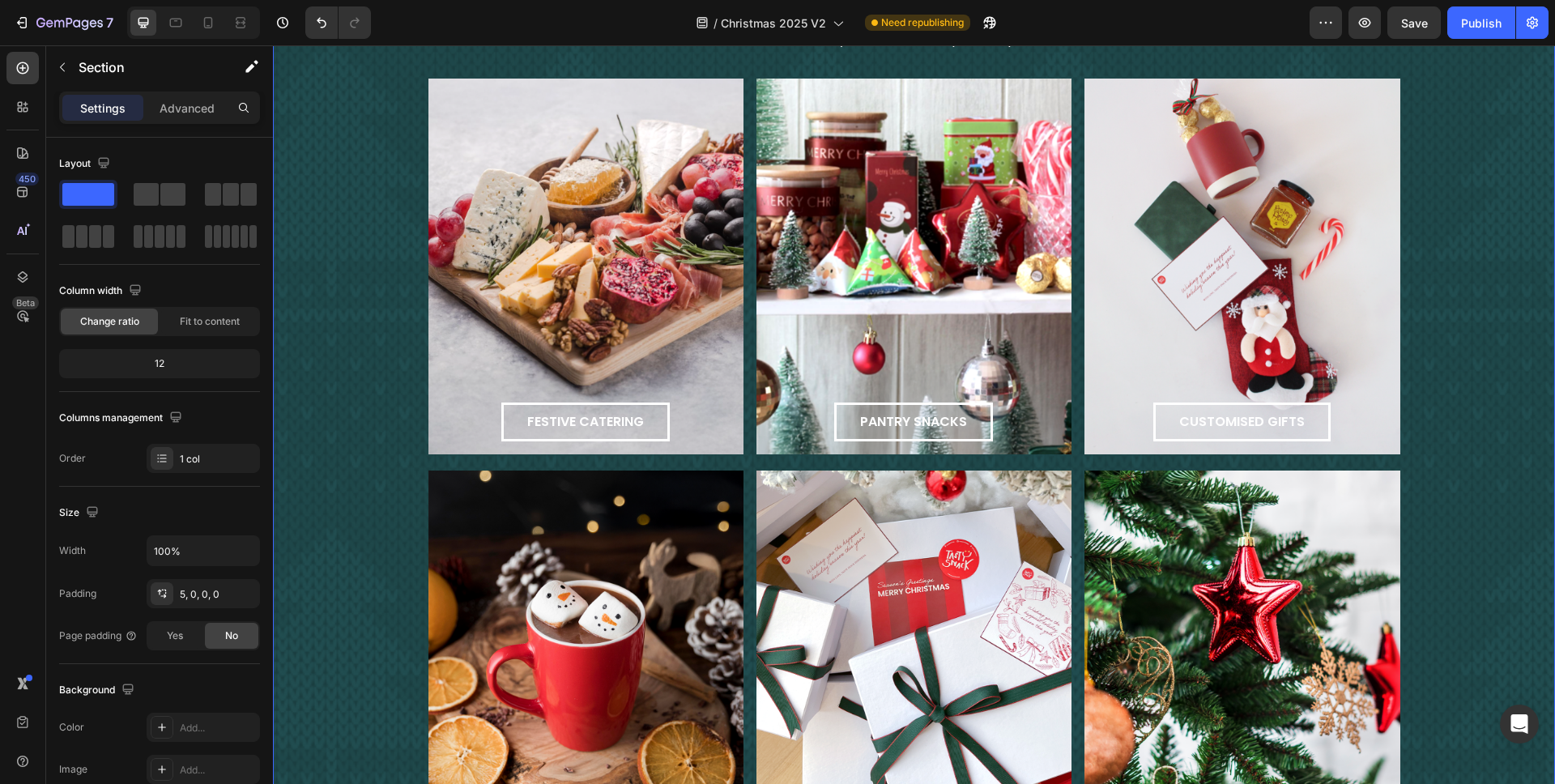
scroll to position [1707, 0]
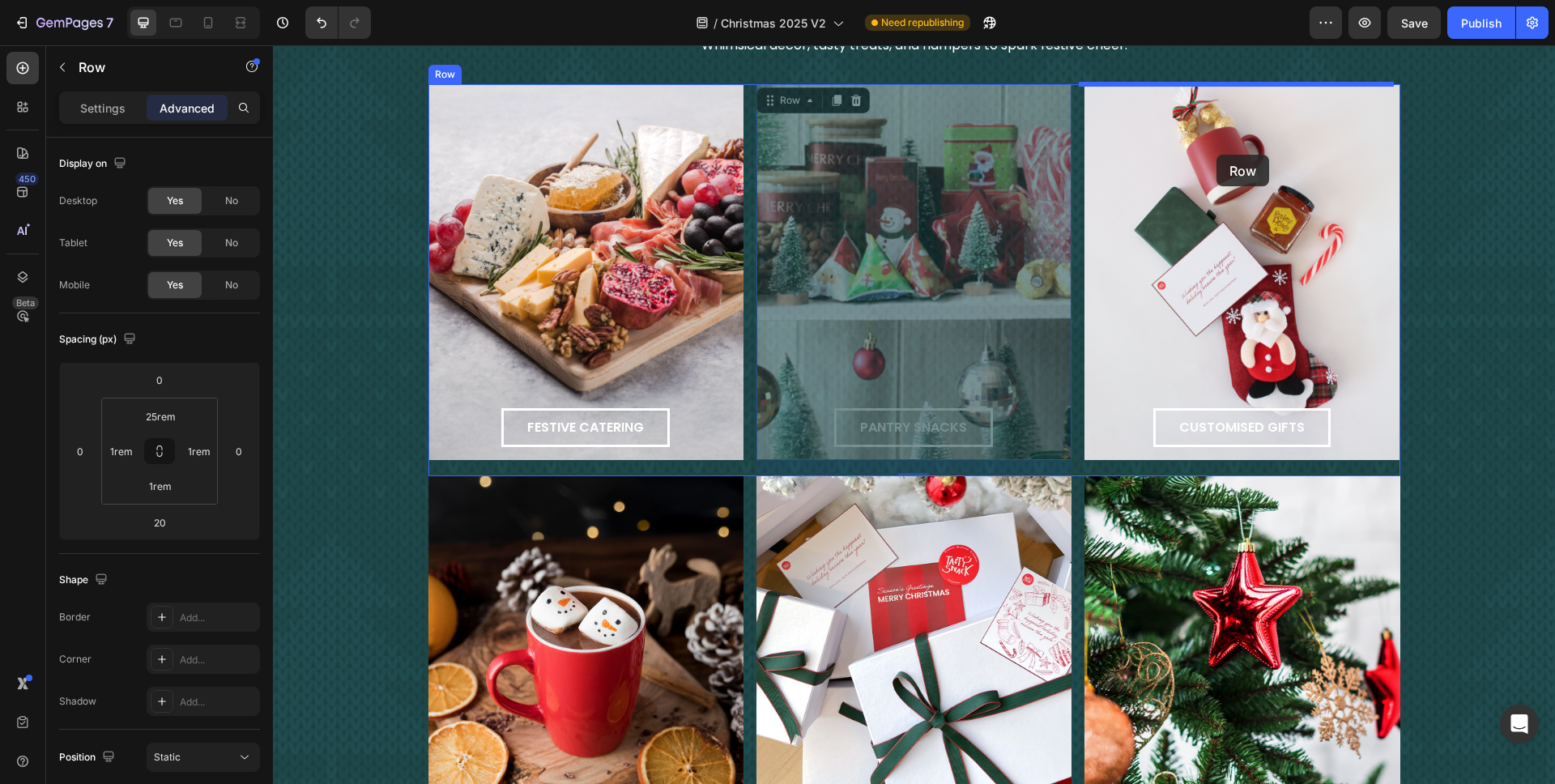
drag, startPoint x: 1025, startPoint y: 369, endPoint x: 1217, endPoint y: 155, distance: 287.5
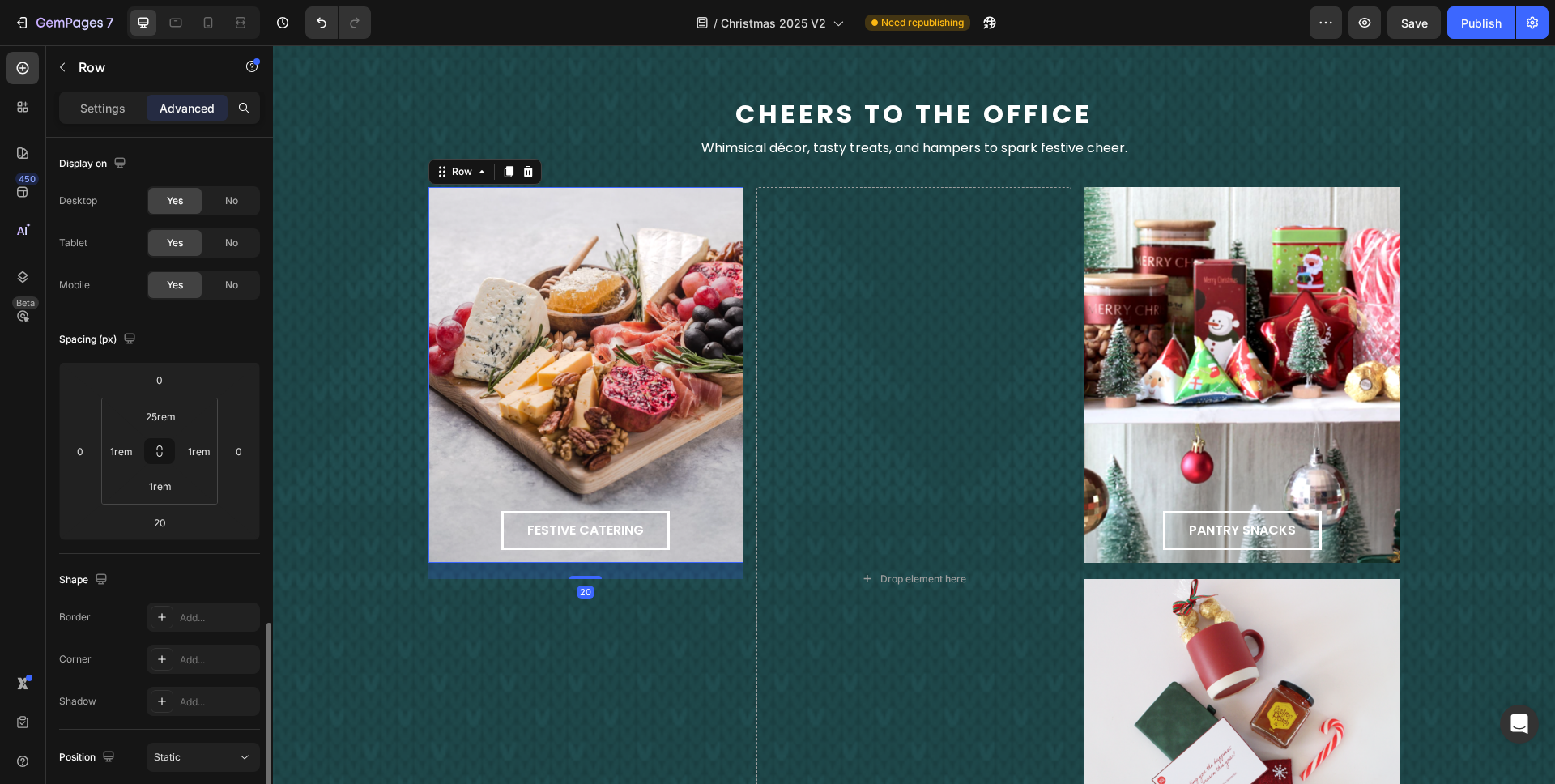
scroll to position [295, 0]
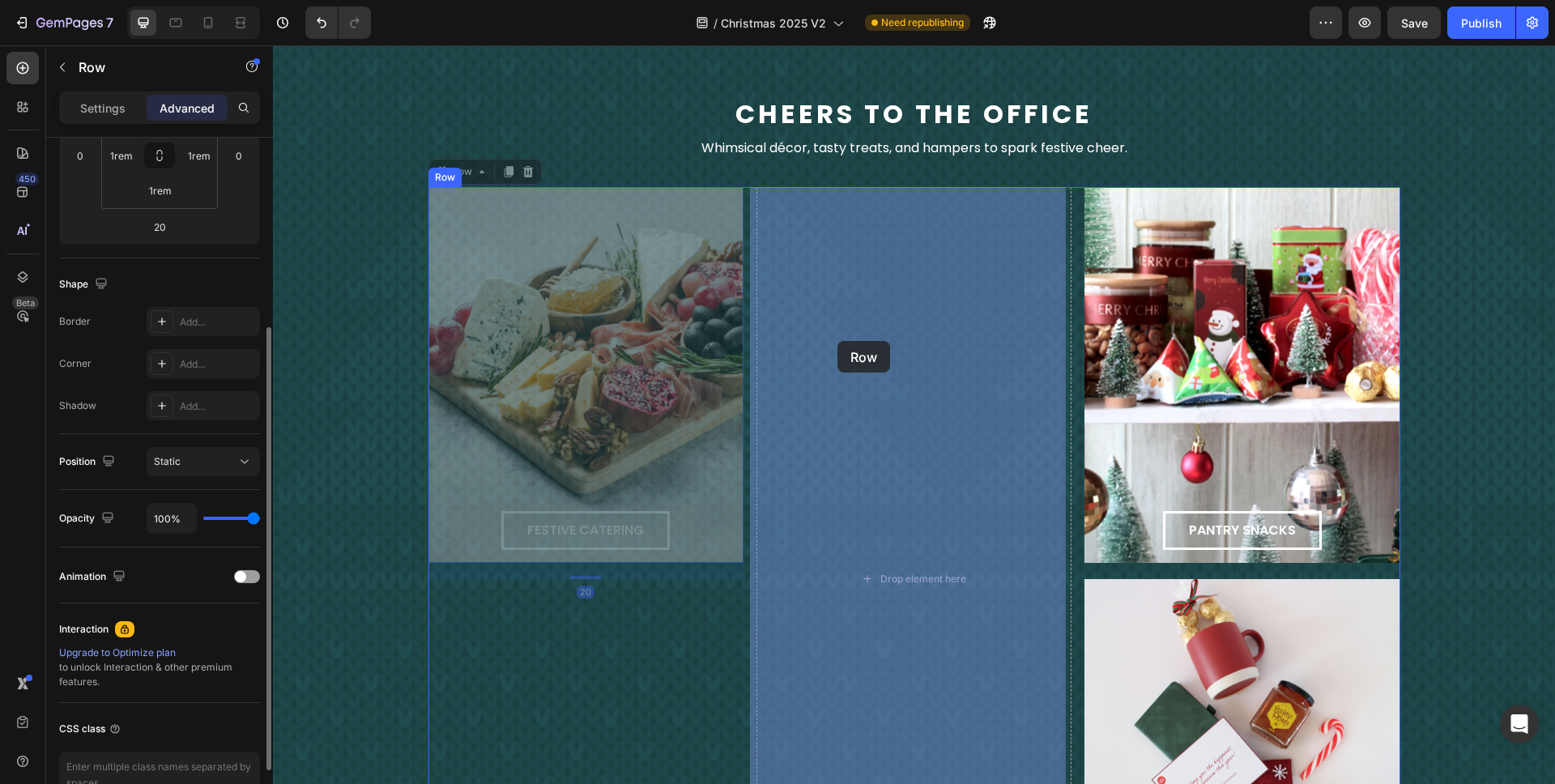
drag, startPoint x: 647, startPoint y: 343, endPoint x: 828, endPoint y: 342, distance: 181.0
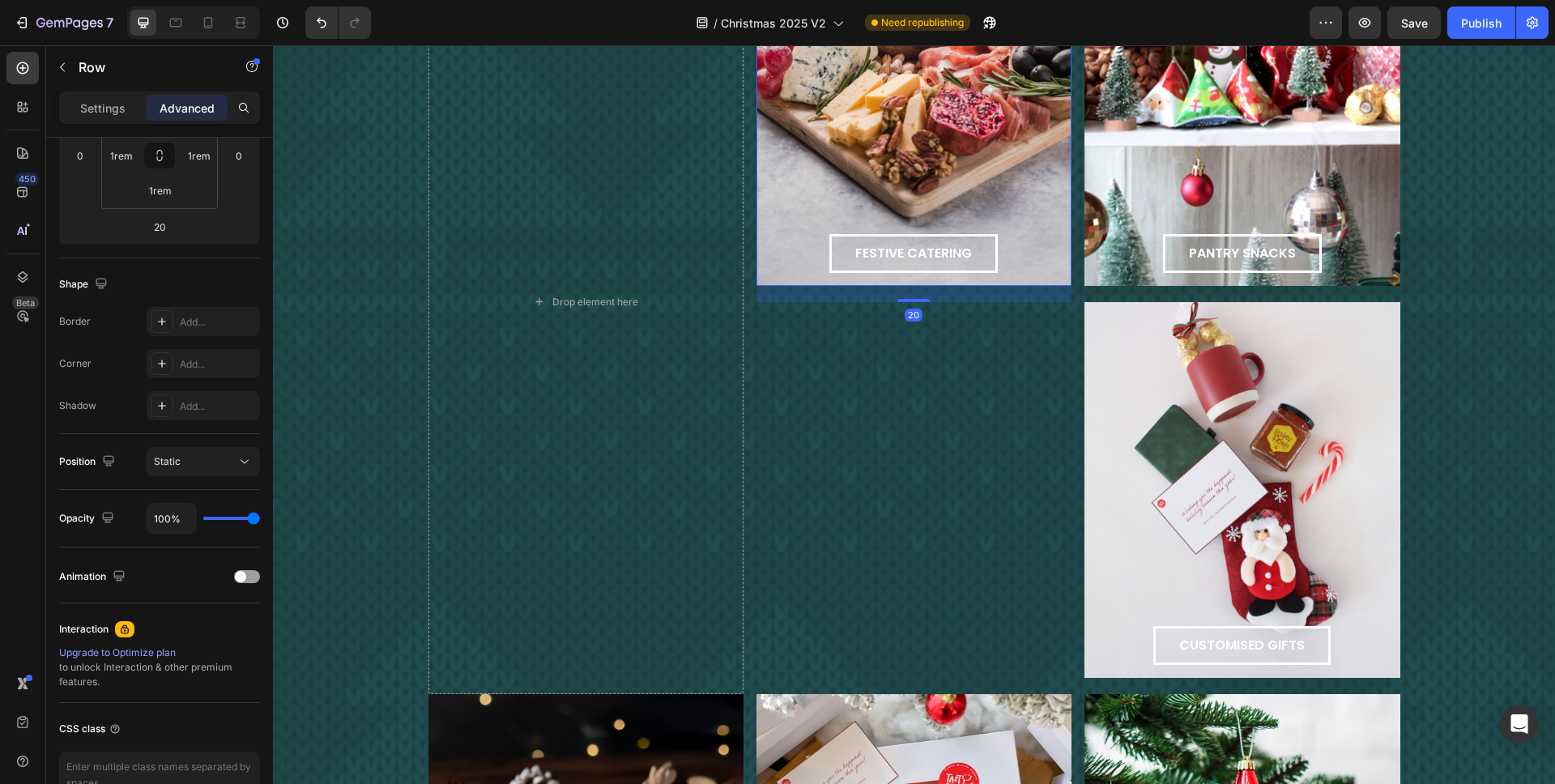
scroll to position [1824, 0]
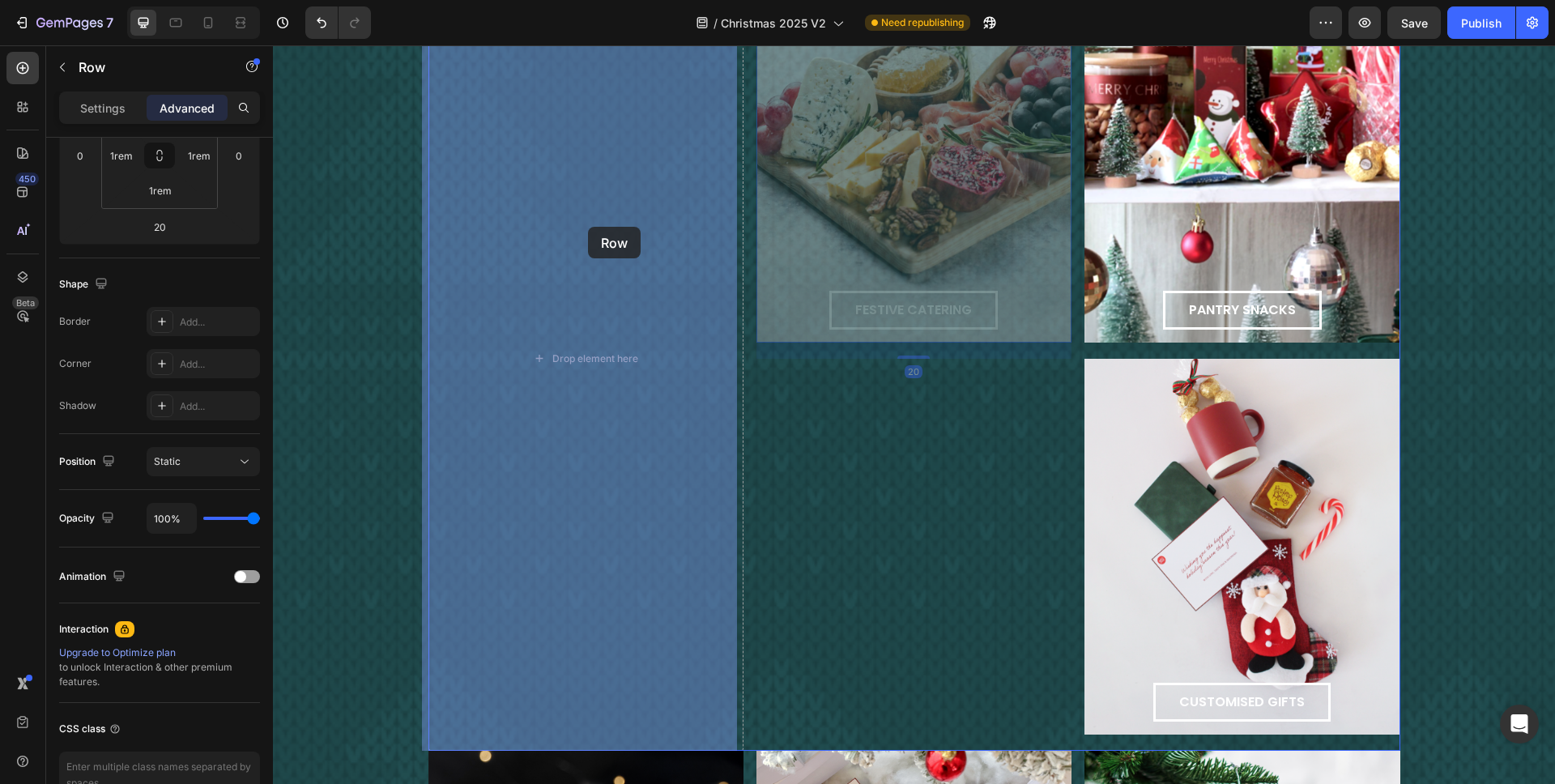
drag, startPoint x: 900, startPoint y: 206, endPoint x: 588, endPoint y: 227, distance: 312.7
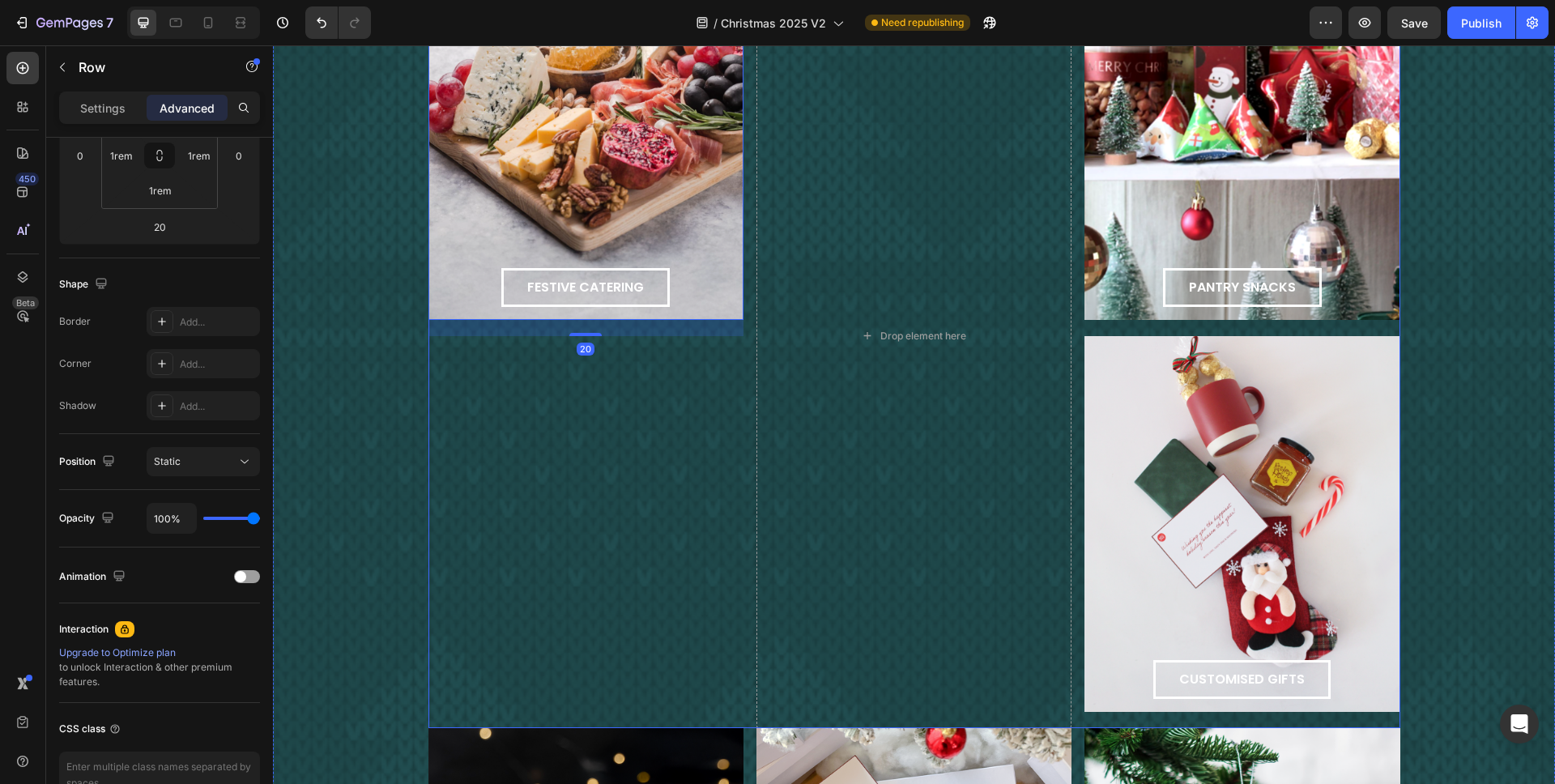
scroll to position [1872, 0]
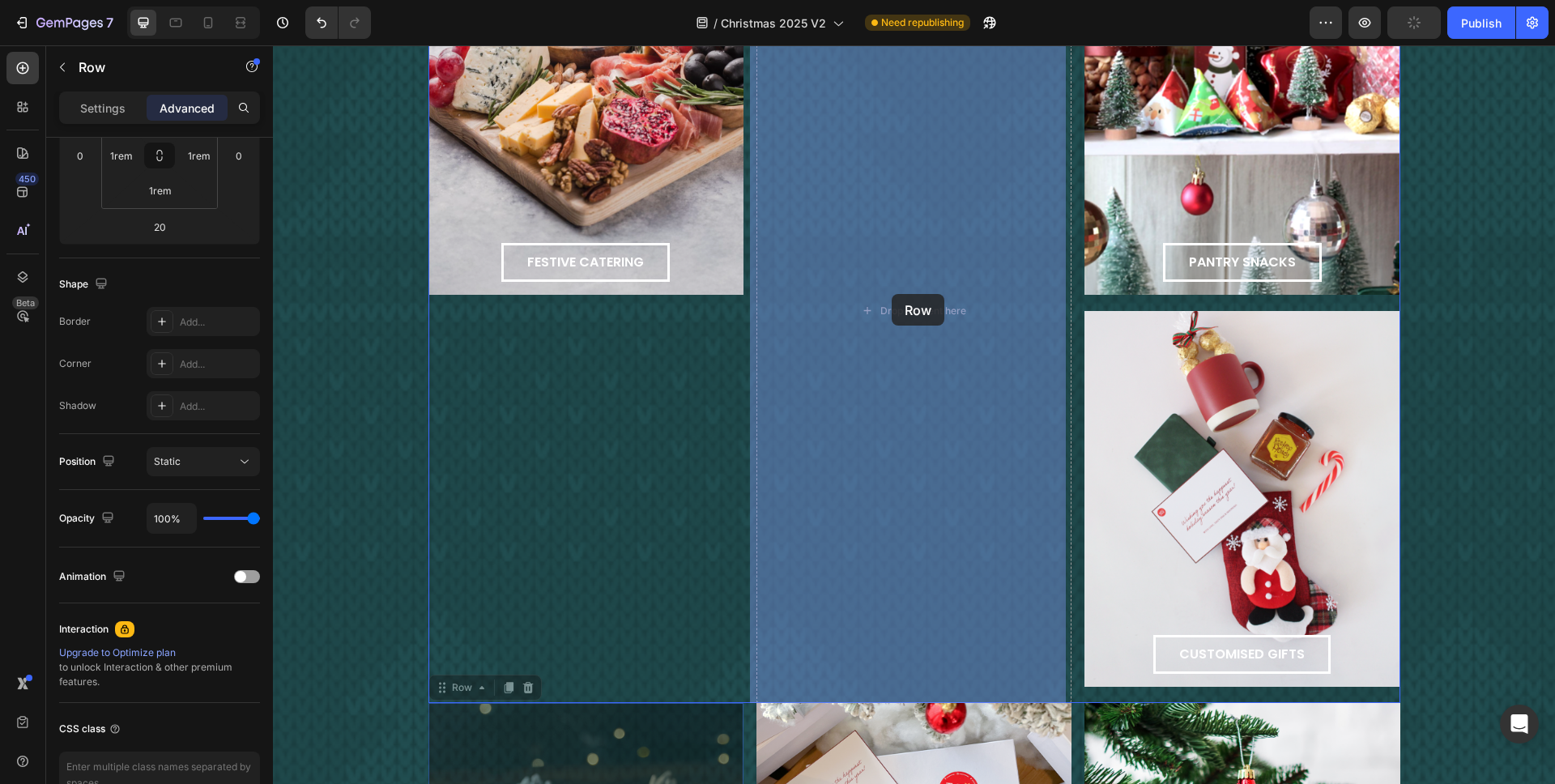
drag, startPoint x: 632, startPoint y: 746, endPoint x: 889, endPoint y: 373, distance: 453.0
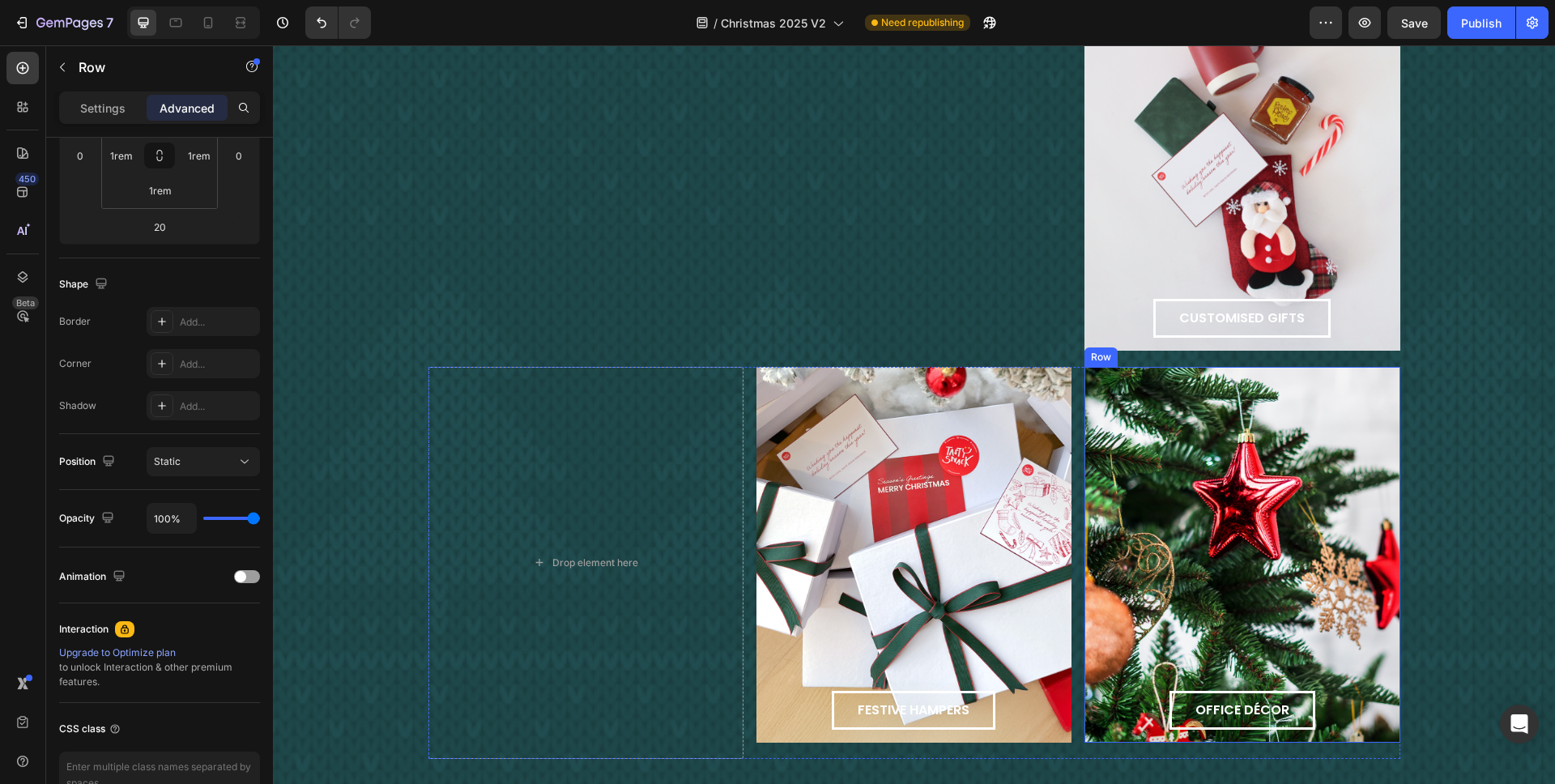
scroll to position [2328, 0]
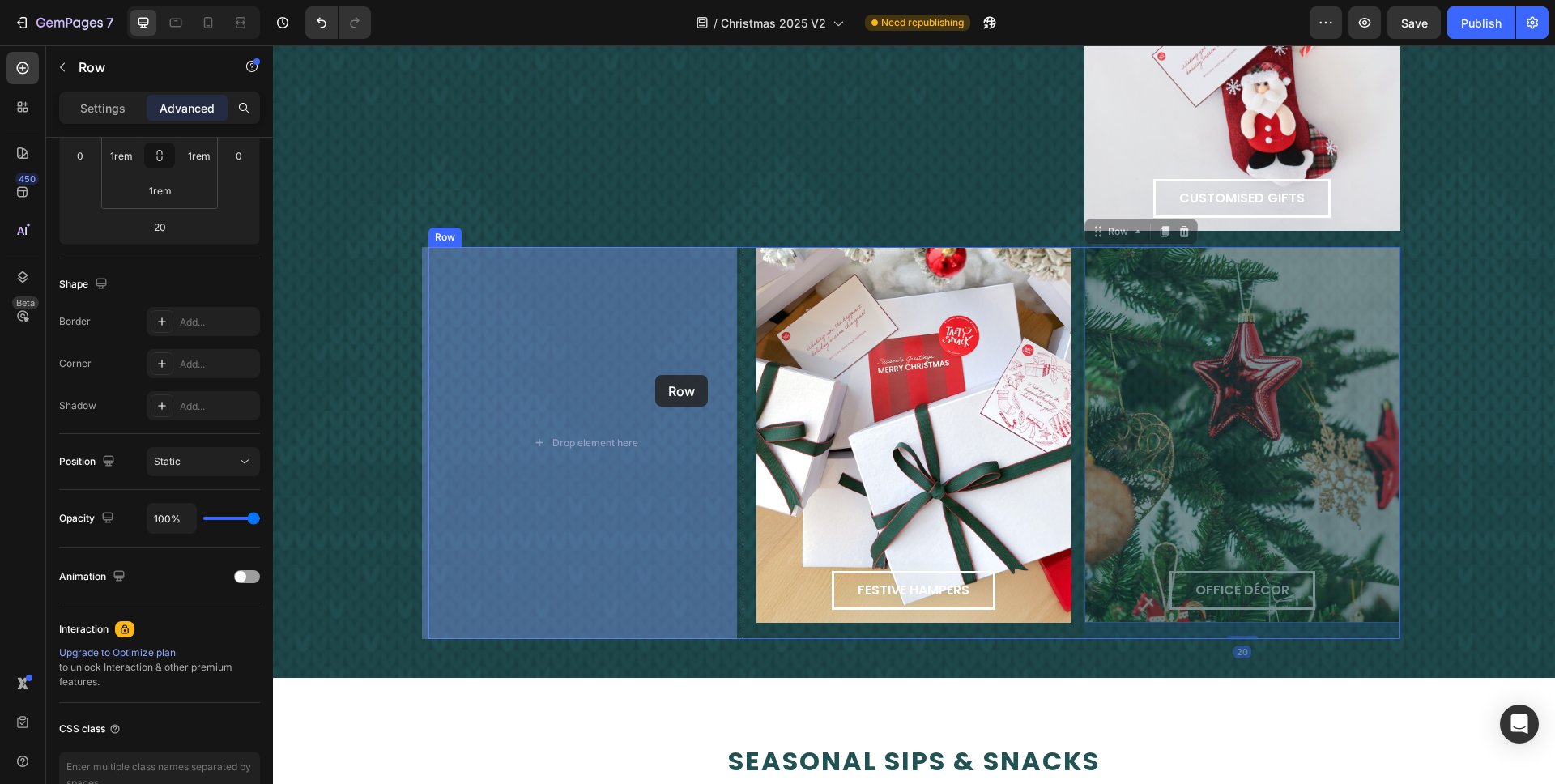
drag, startPoint x: 1238, startPoint y: 345, endPoint x: 649, endPoint y: 376, distance: 589.8
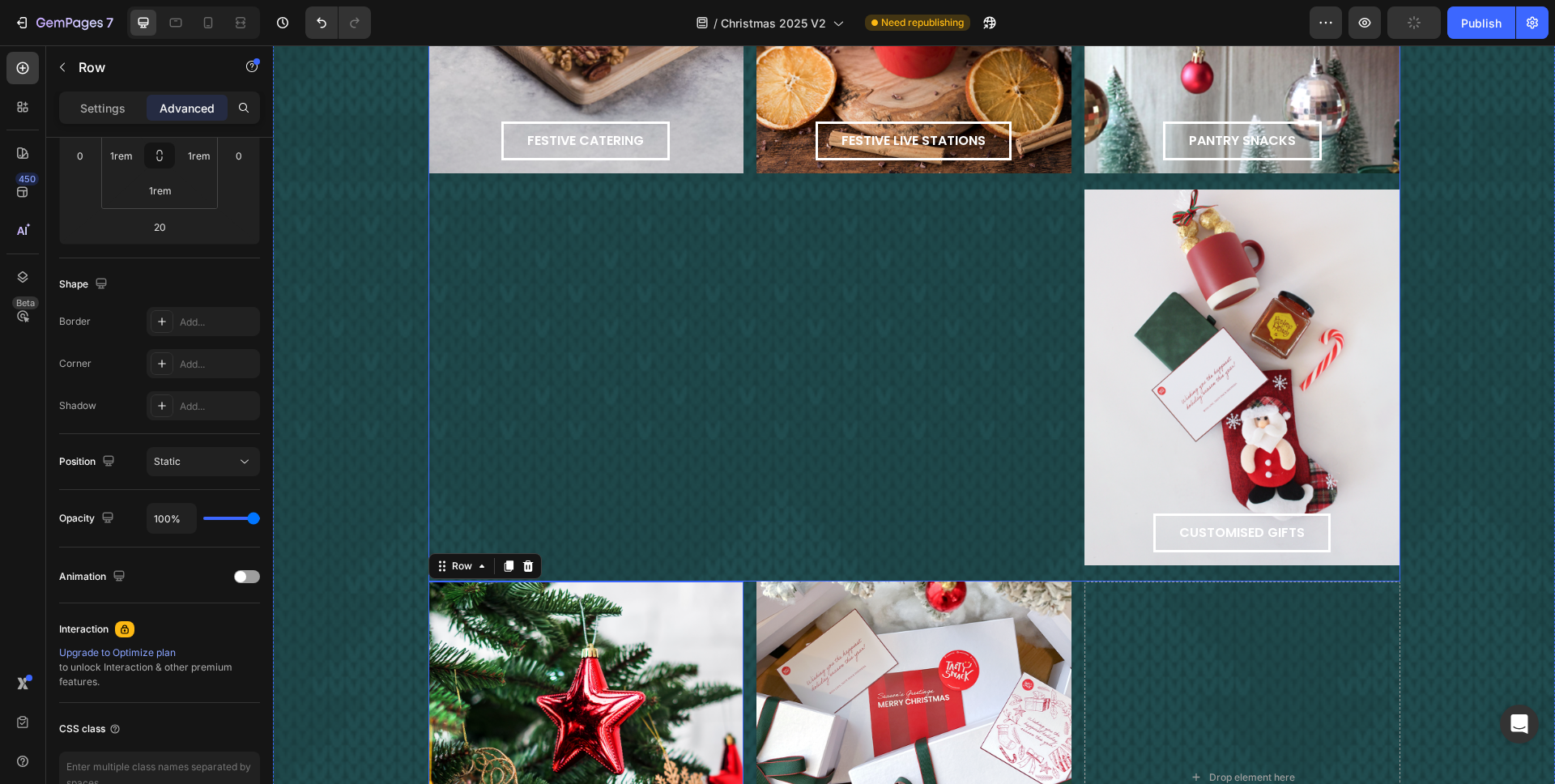
scroll to position [2406, 0]
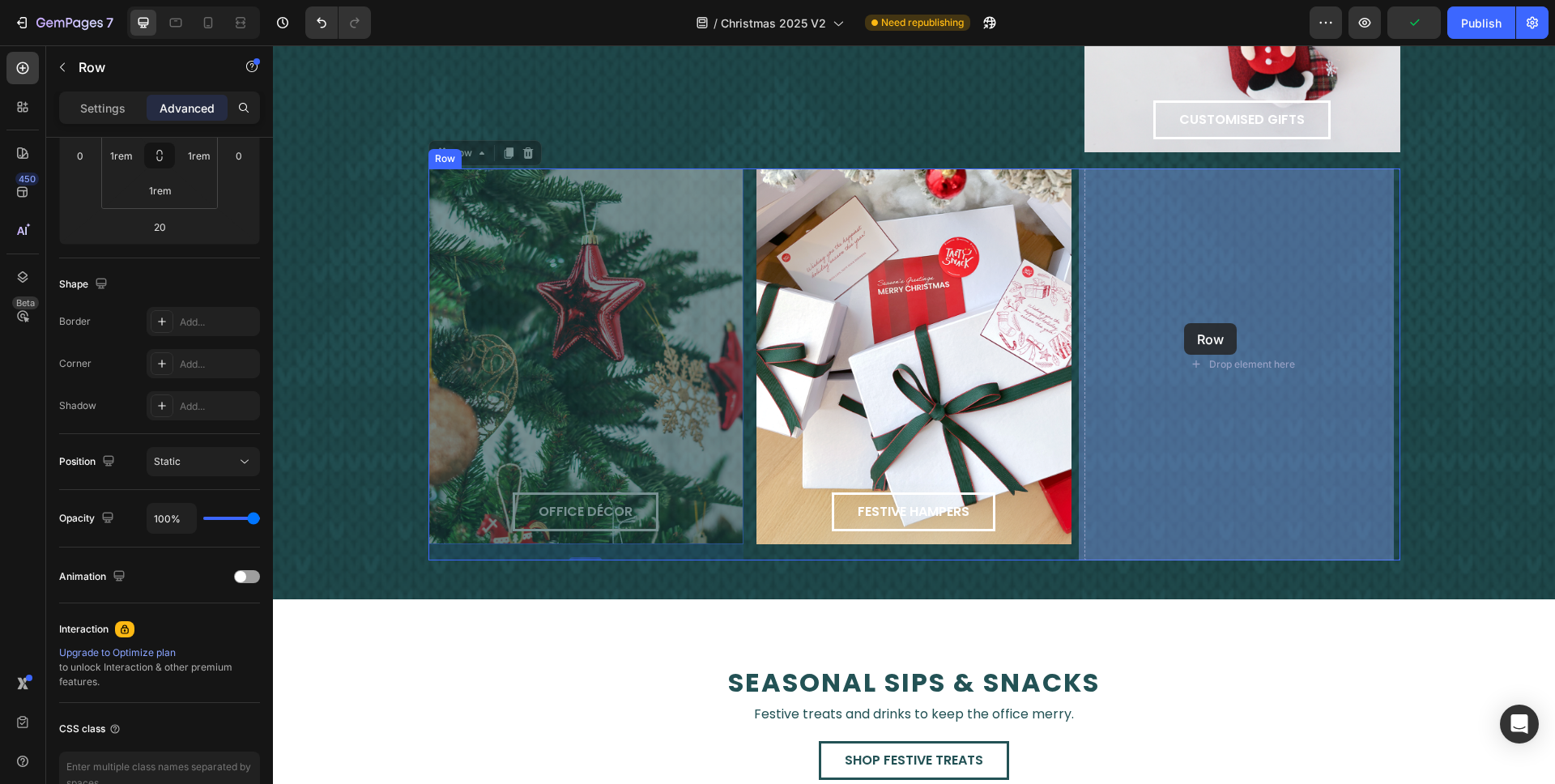
drag, startPoint x: 657, startPoint y: 318, endPoint x: 1185, endPoint y: 323, distance: 528.0
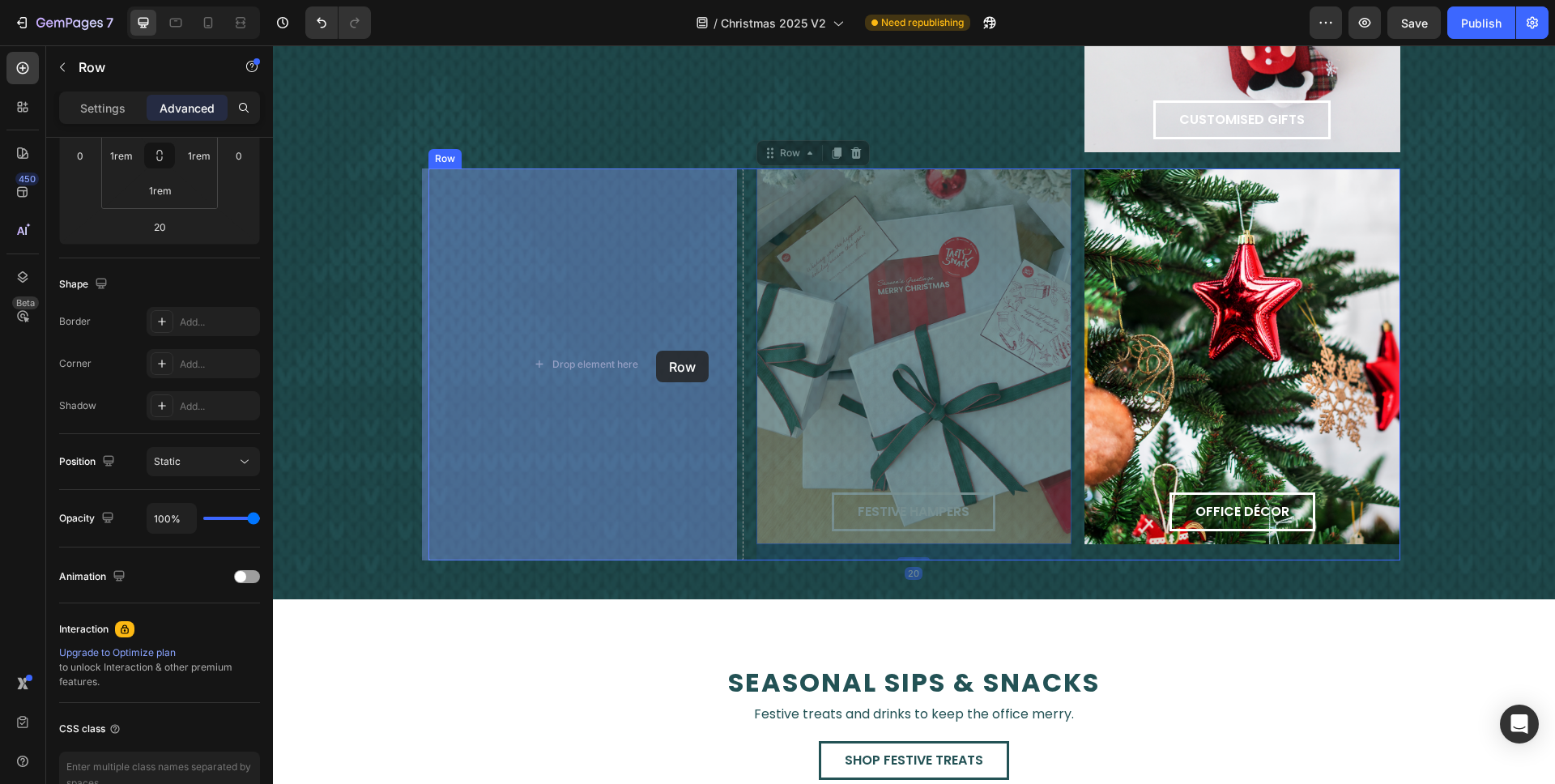
drag, startPoint x: 924, startPoint y: 346, endPoint x: 722, endPoint y: 355, distance: 202.2
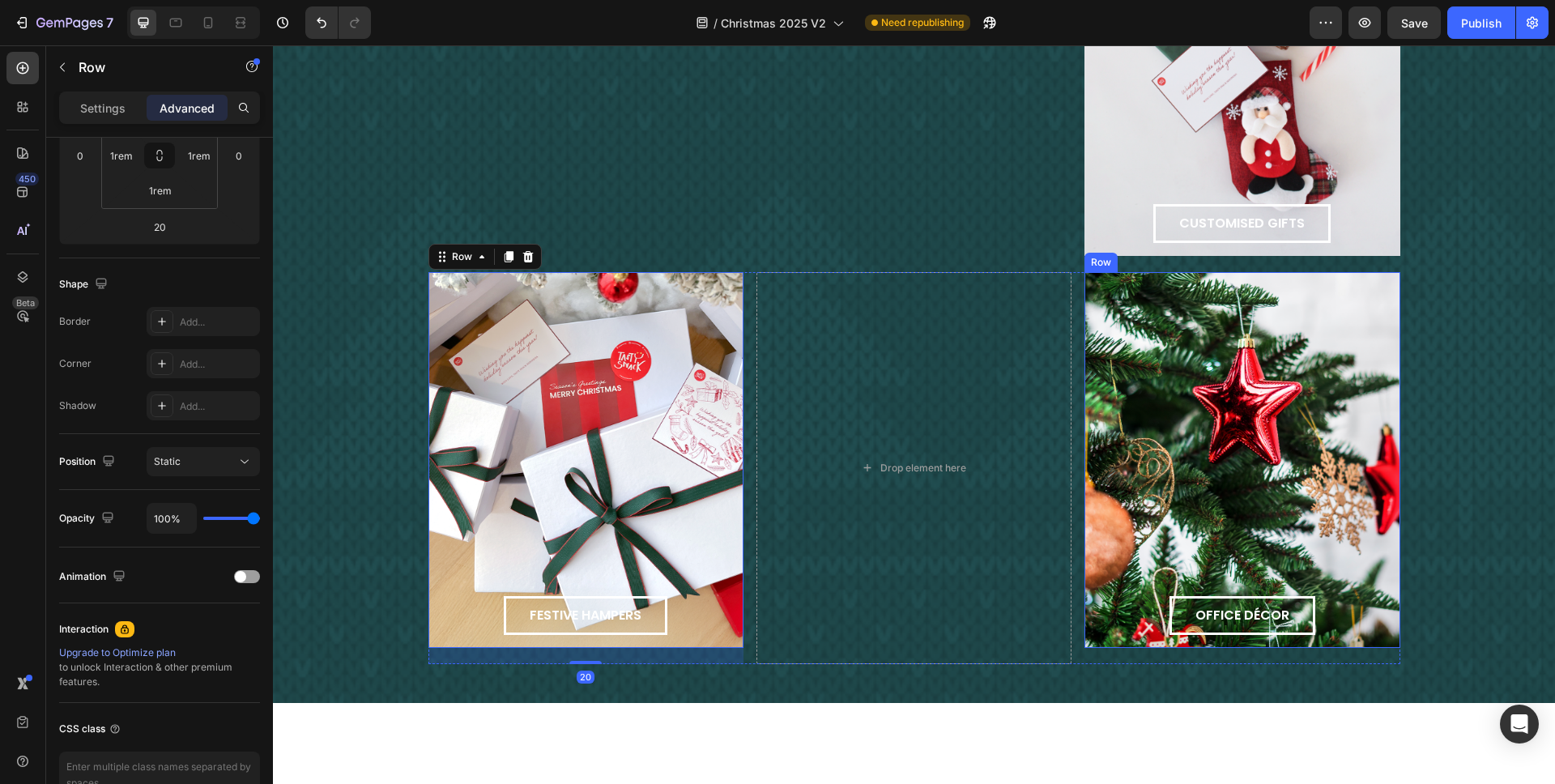
scroll to position [2102, 0]
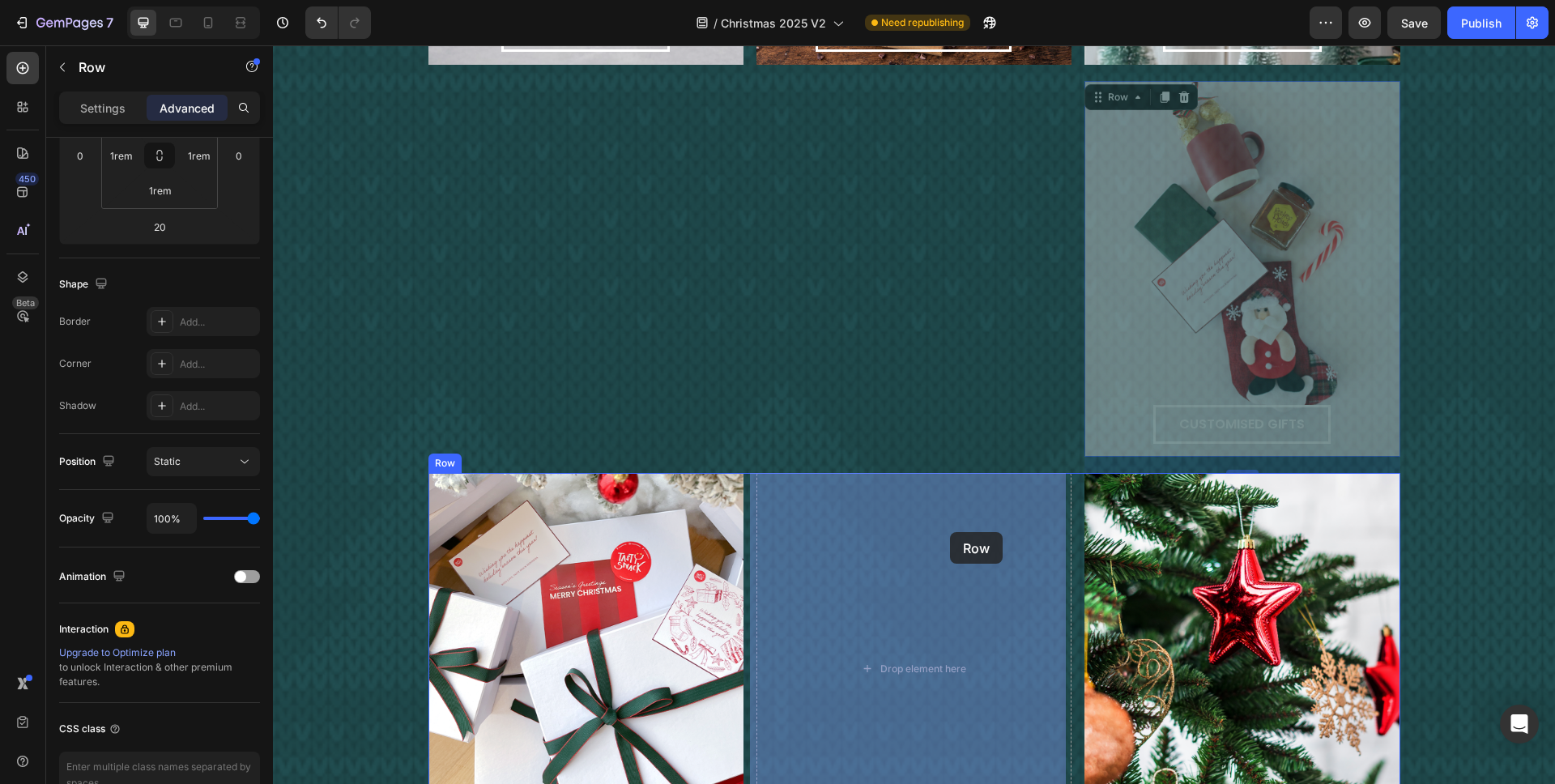
drag, startPoint x: 1207, startPoint y: 353, endPoint x: 947, endPoint y: 524, distance: 311.2
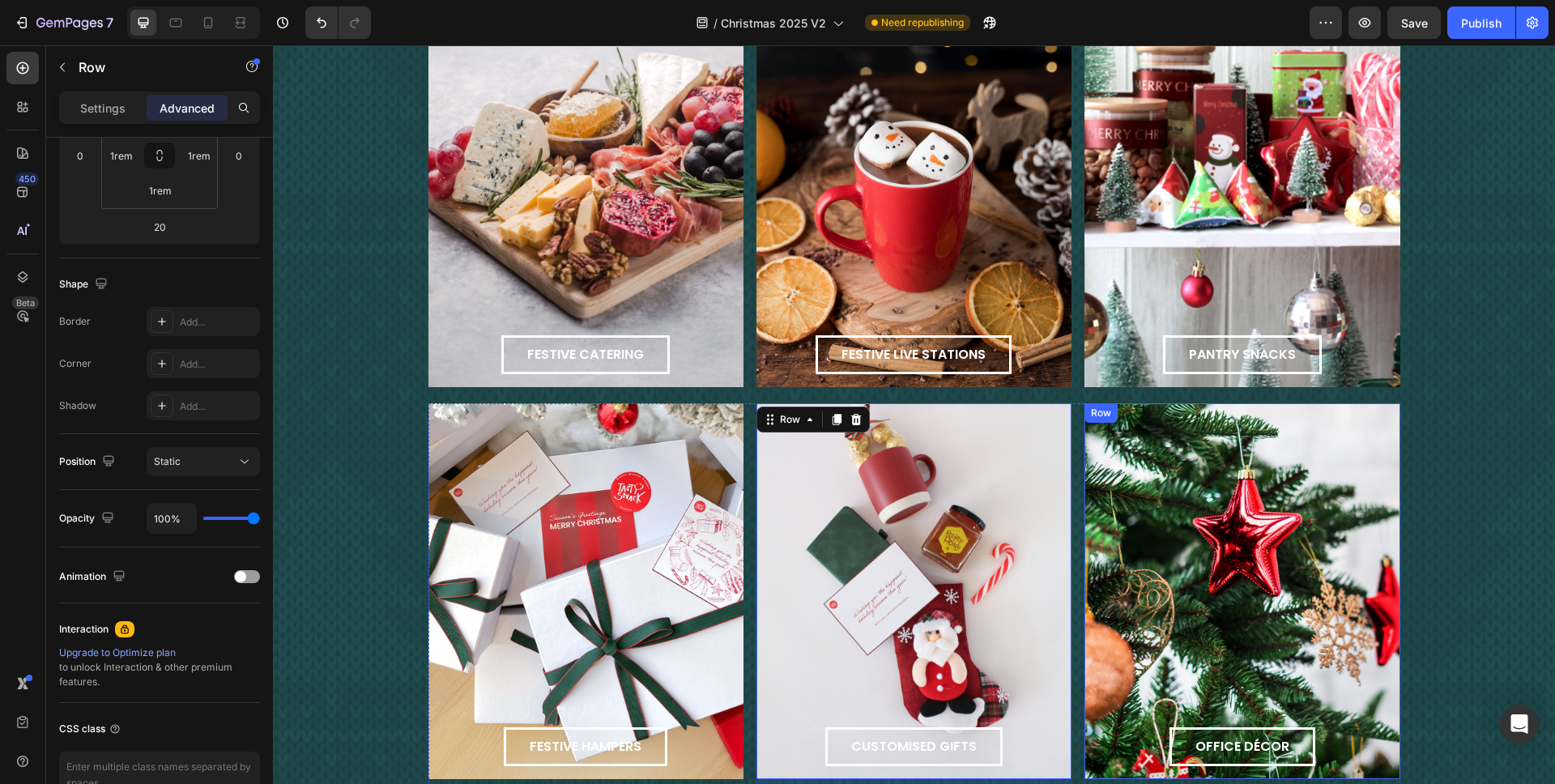
scroll to position [1644, 0]
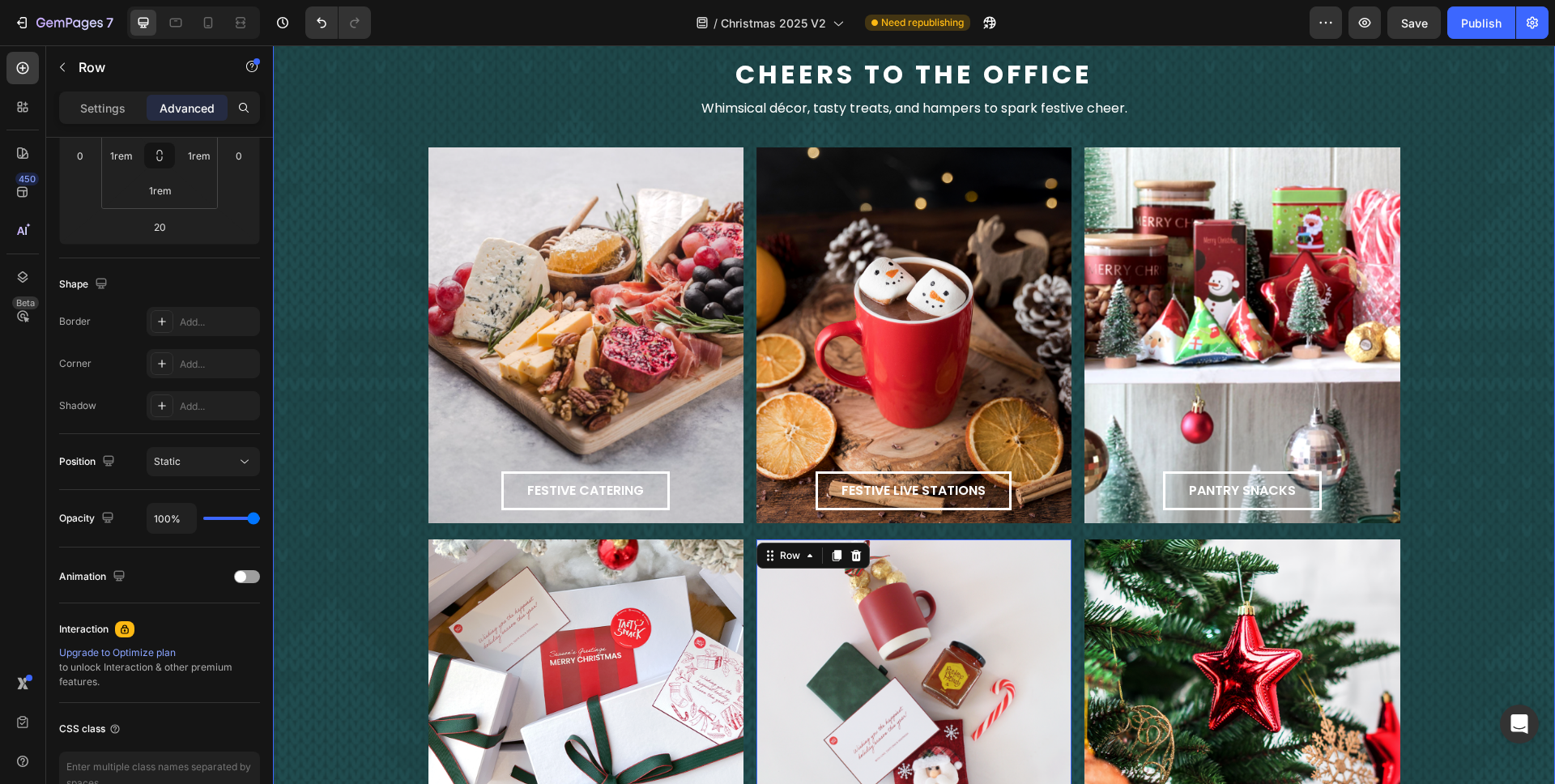
click at [1166, 373] on div "cheers to the office Text Block Whimsical décor, tasty treats, and hampers to s…" at bounding box center [914, 495] width 1283 height 872
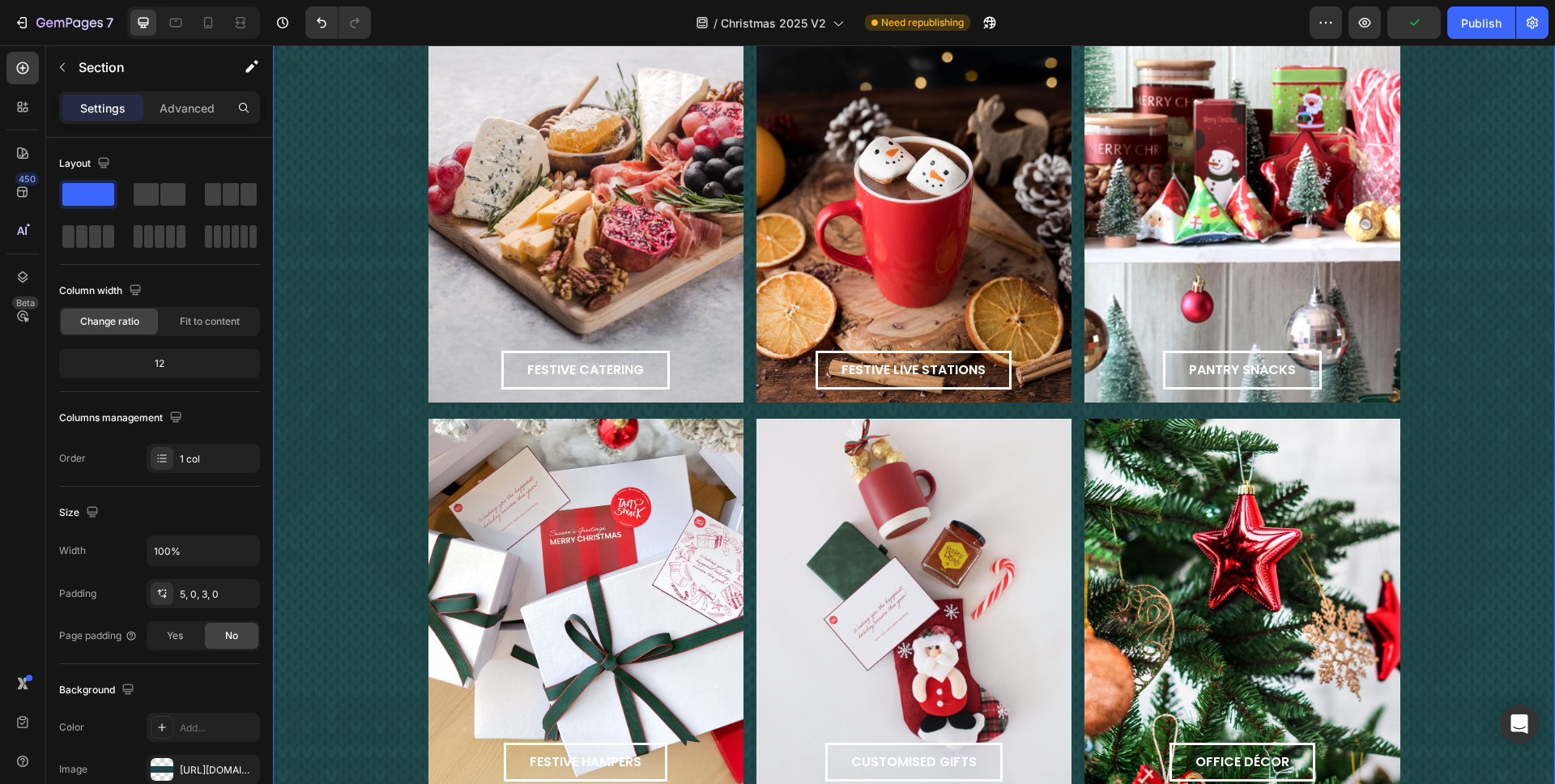
scroll to position [1766, 0]
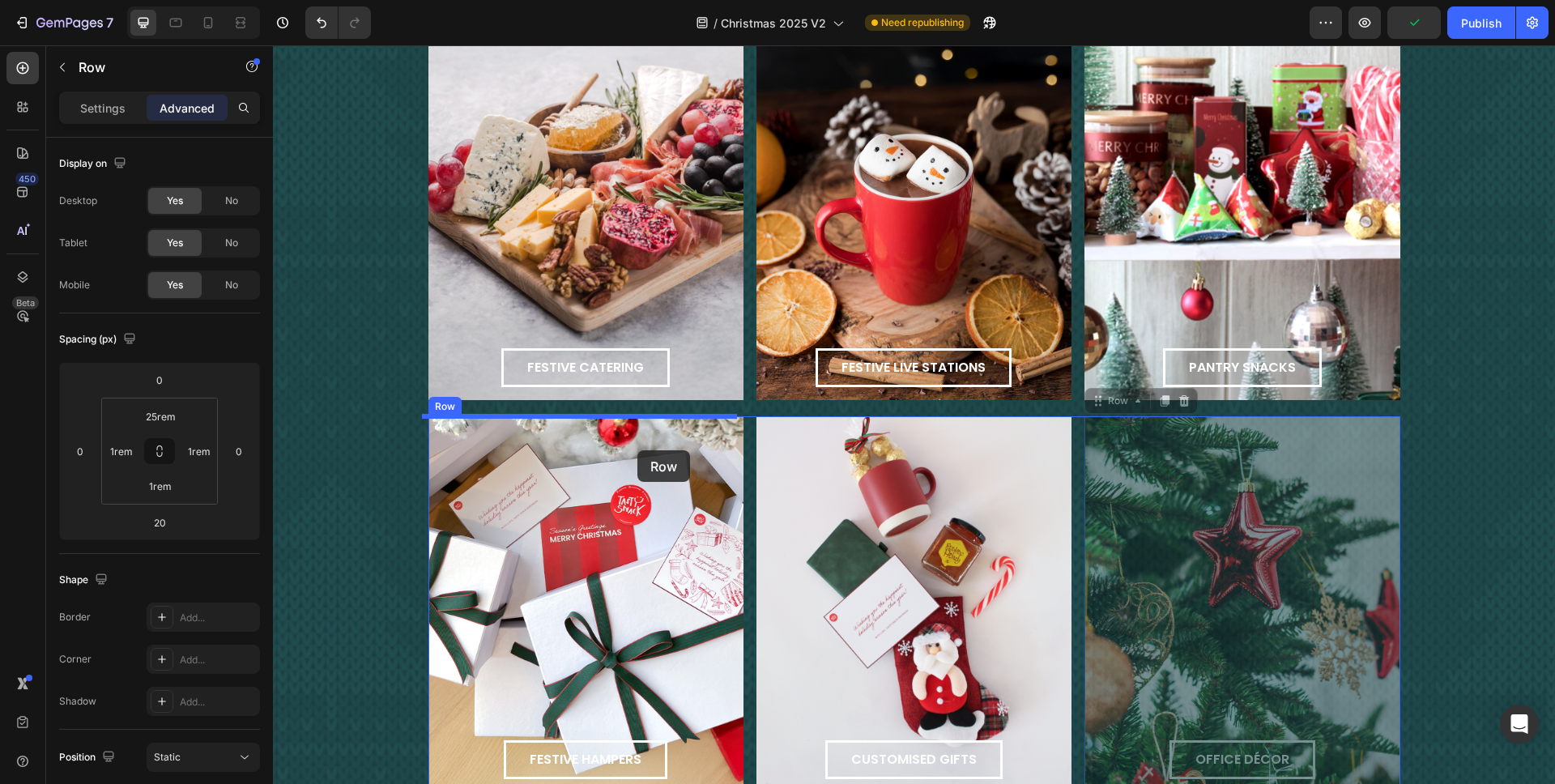
drag, startPoint x: 1321, startPoint y: 513, endPoint x: 638, endPoint y: 449, distance: 686.0
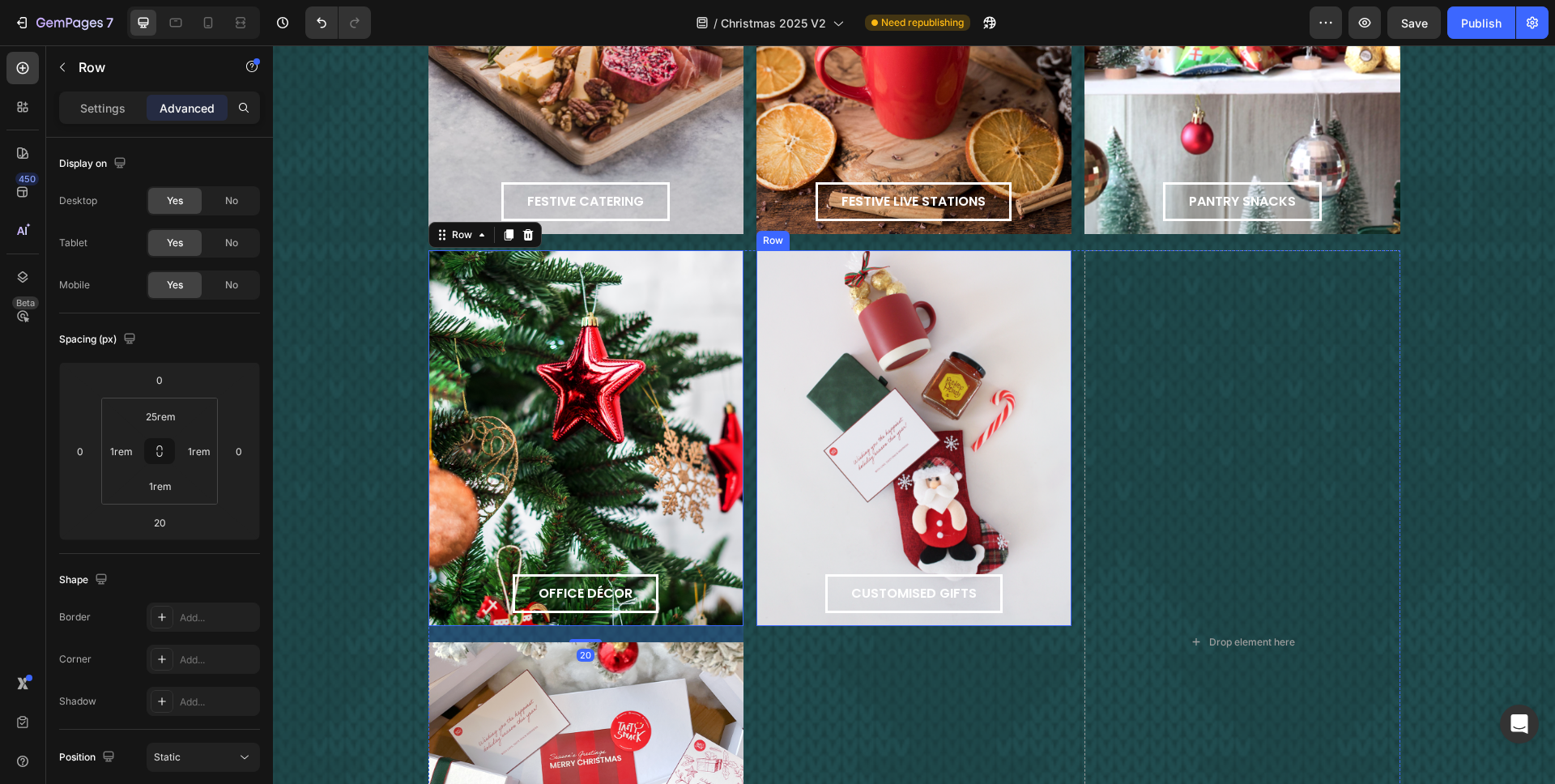
scroll to position [2116, 0]
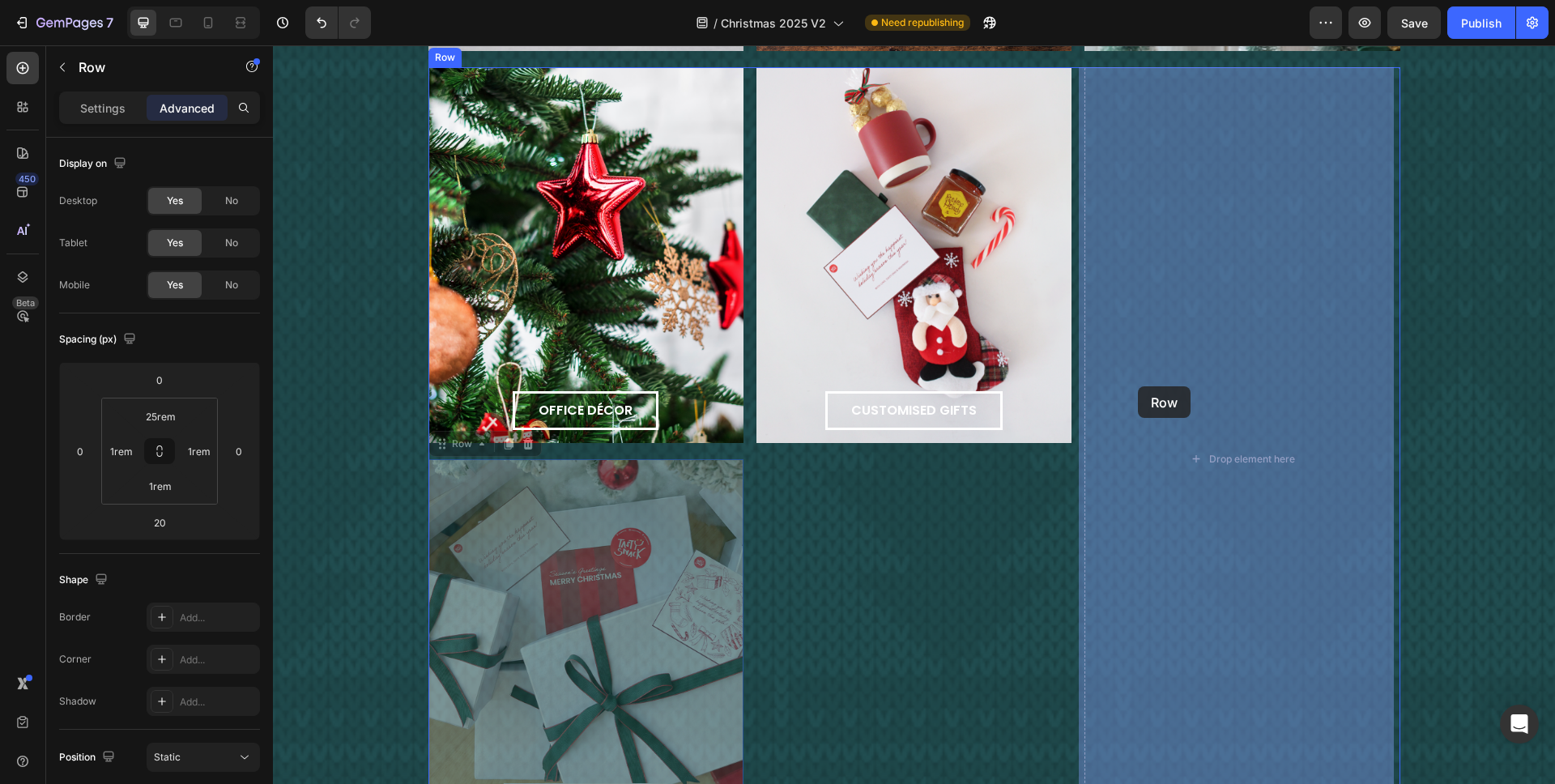
drag, startPoint x: 687, startPoint y: 525, endPoint x: 1166, endPoint y: 375, distance: 501.9
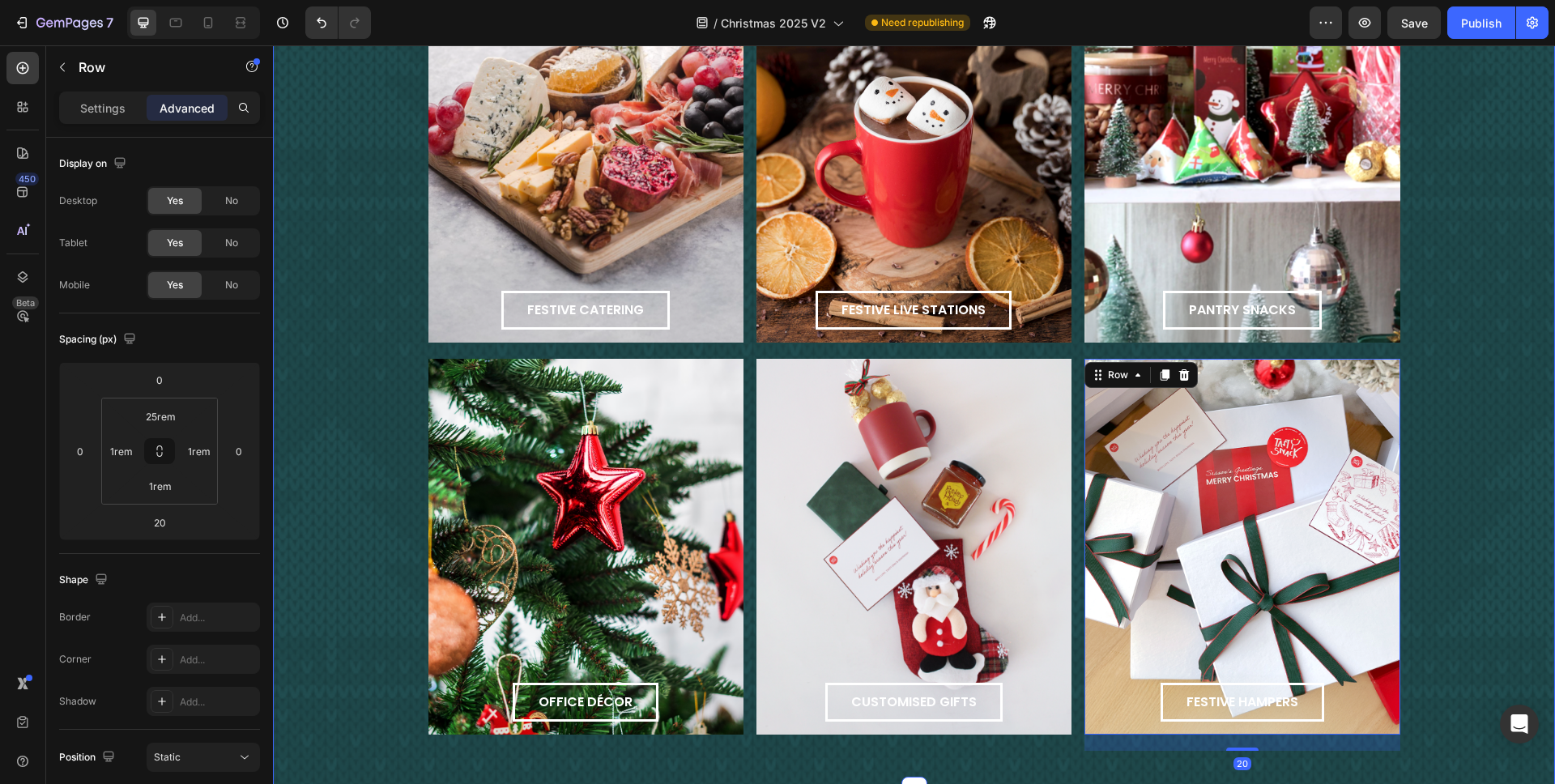
scroll to position [1822, 0]
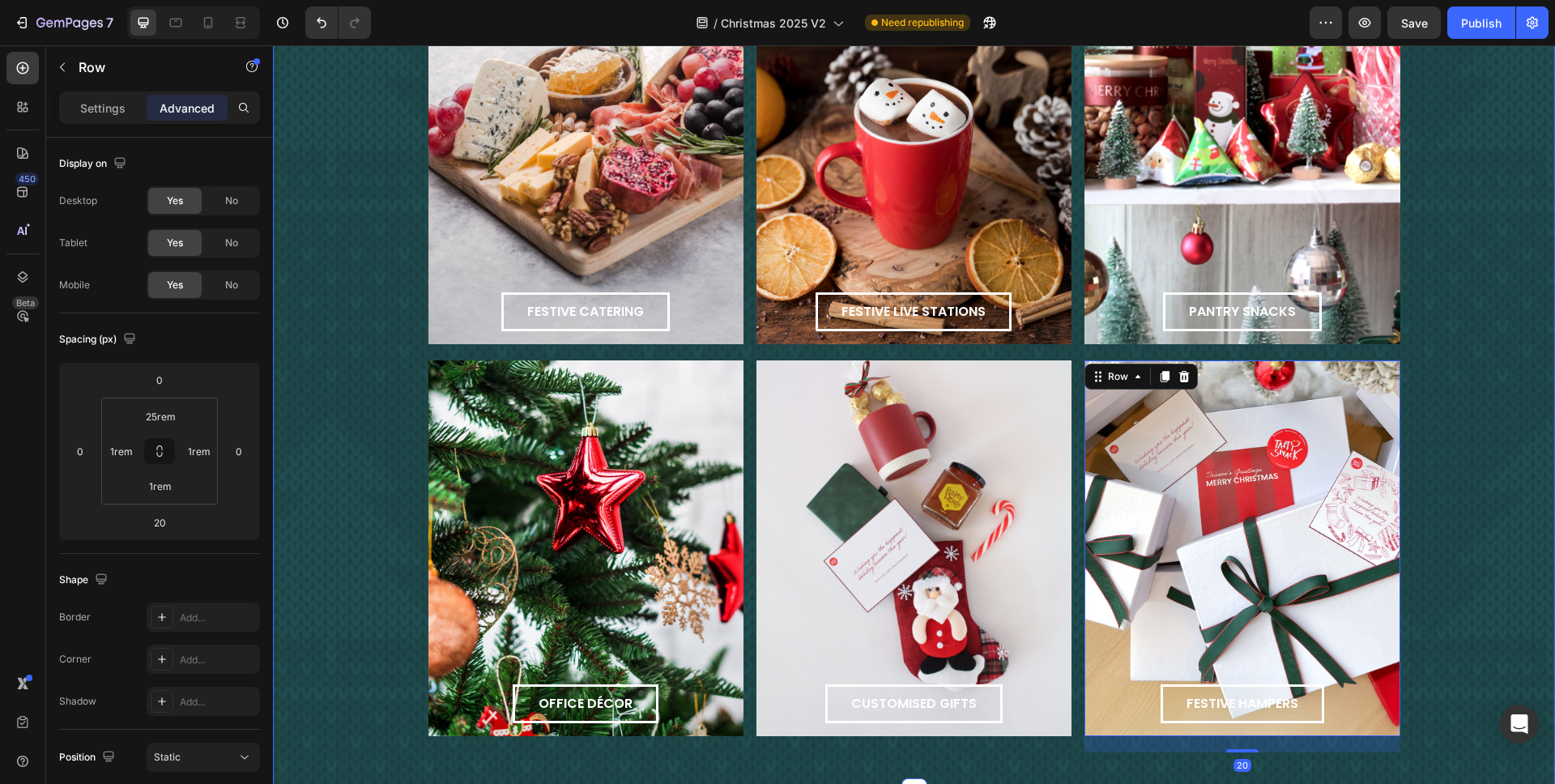
click at [1166, 342] on div "cheers to the office Text Block Whimsical décor, tasty treats, and hampers to s…" at bounding box center [914, 316] width 1283 height 872
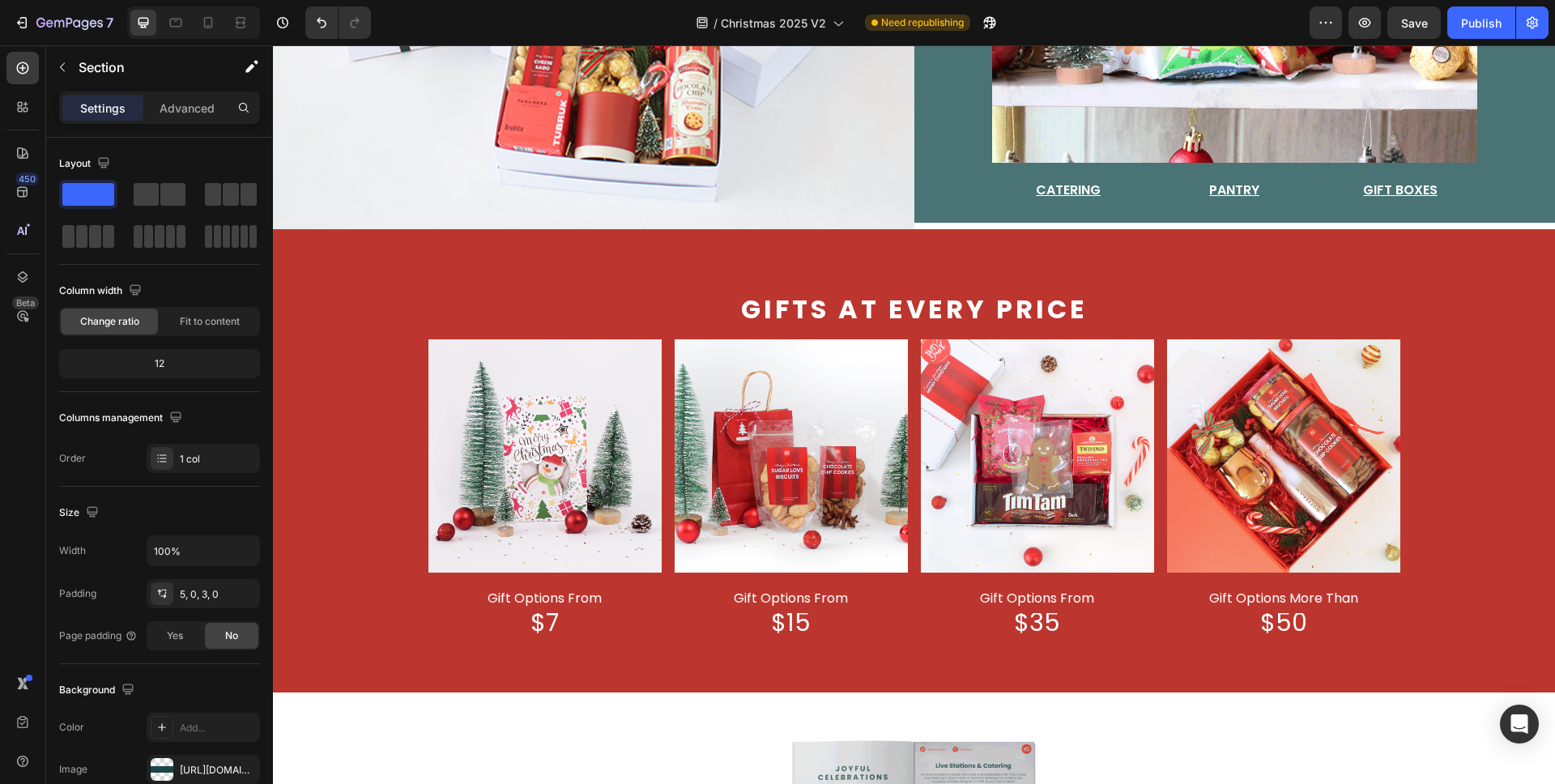
scroll to position [676, 0]
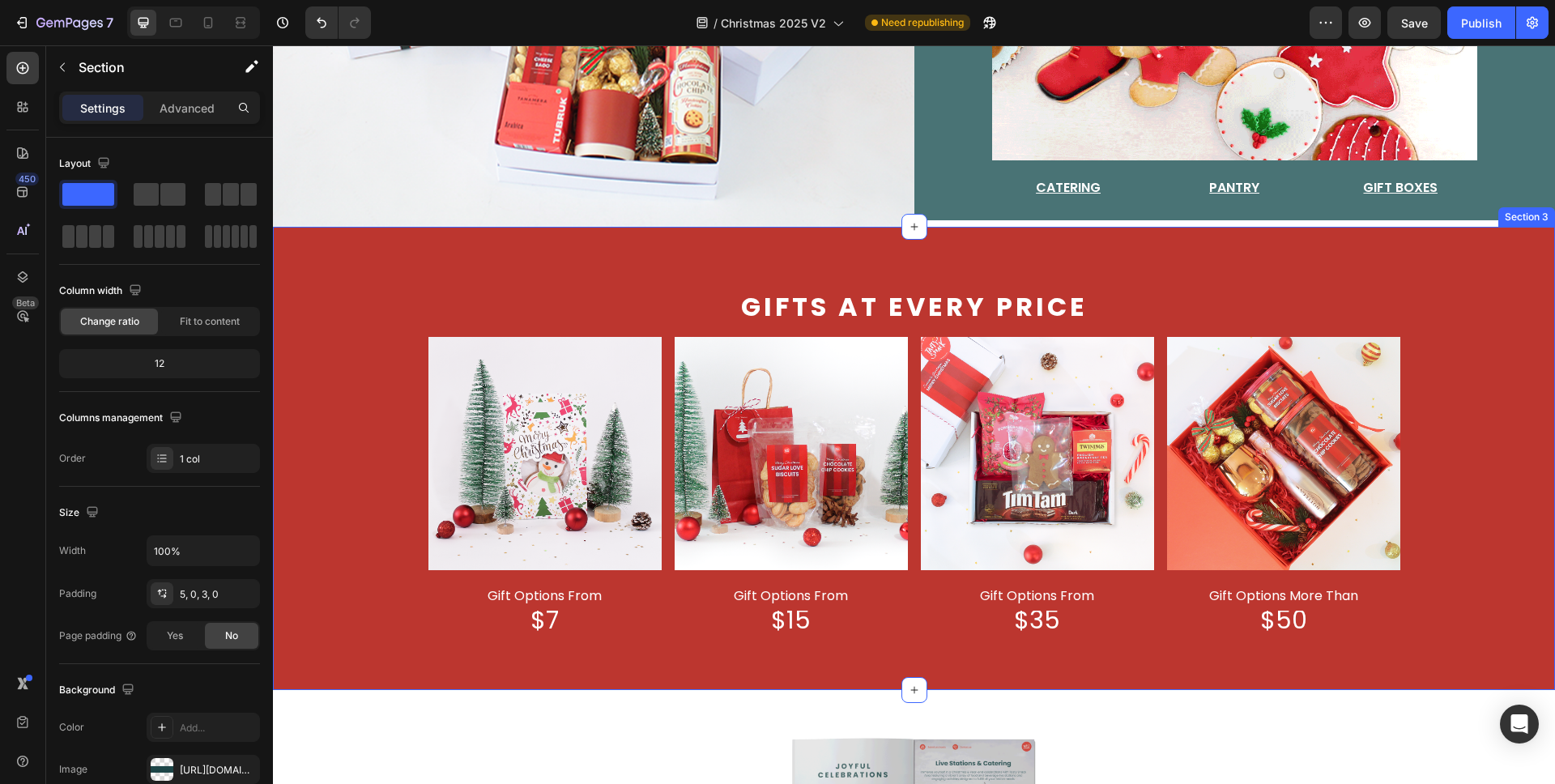
click at [475, 273] on div "Gifts at every price Text Block Image gift options from Text Block $7 Text Bloc…" at bounding box center [914, 458] width 1283 height 462
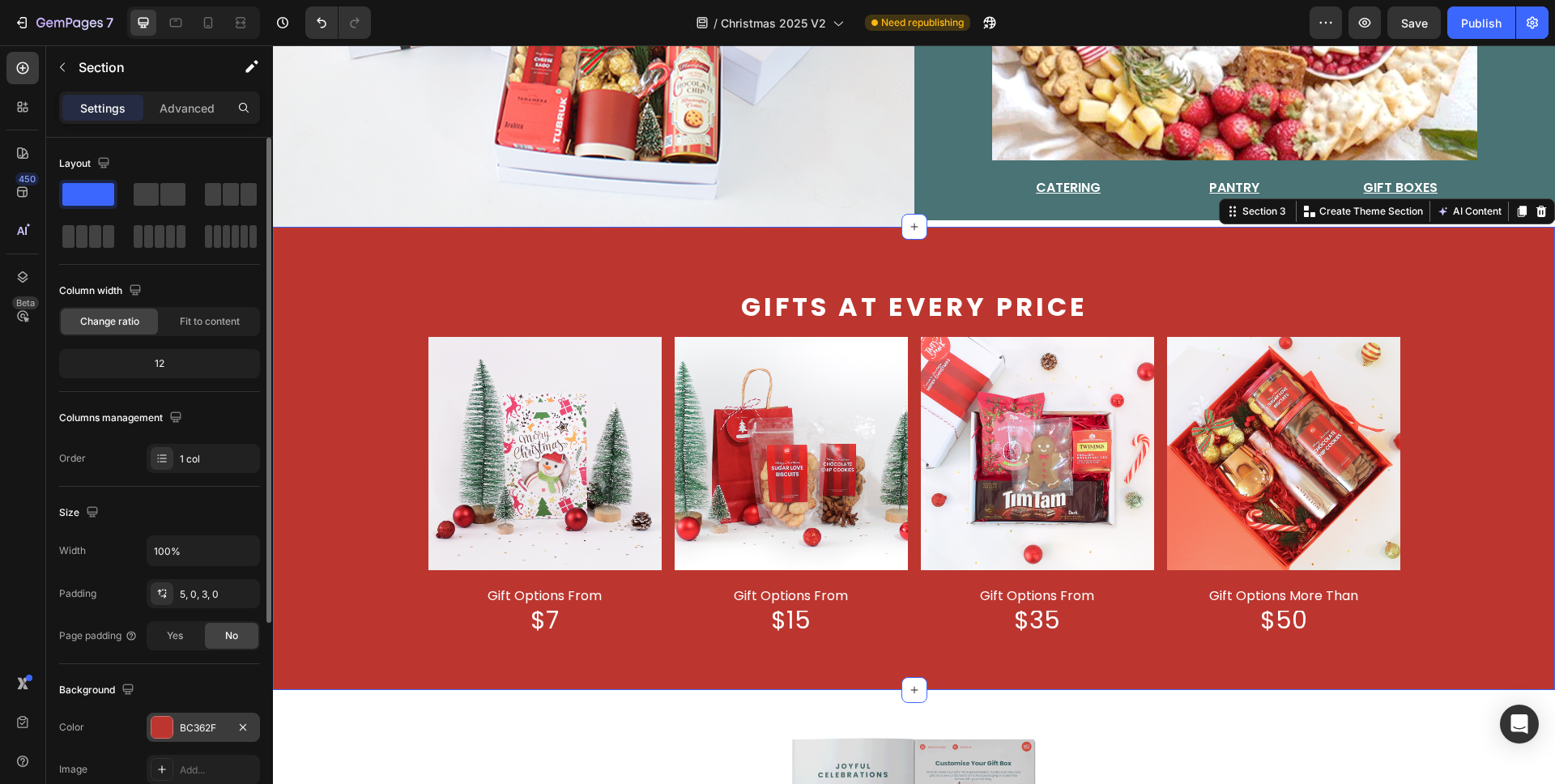
click at [197, 578] on div "BC362F" at bounding box center [203, 728] width 47 height 15
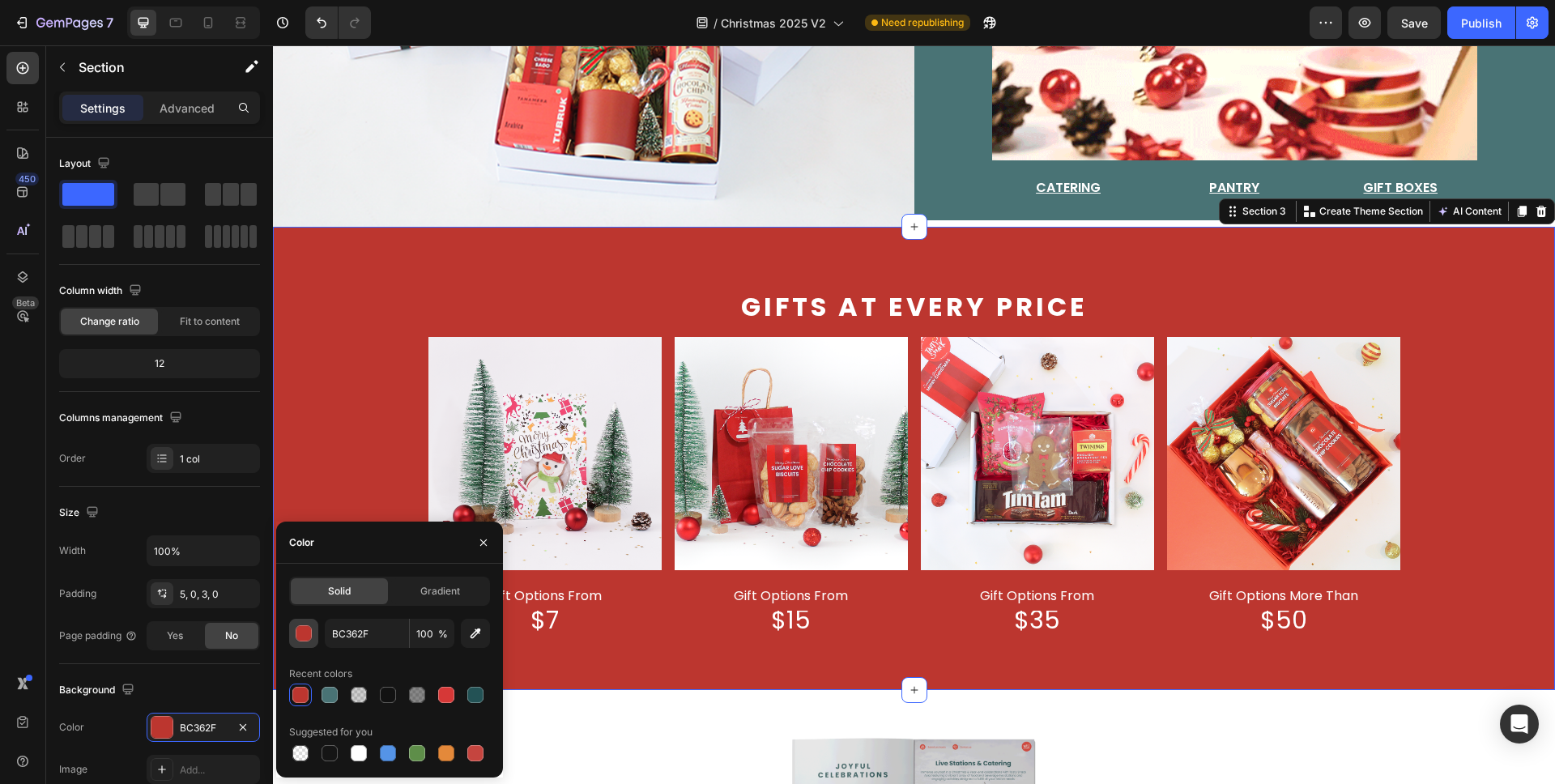
click at [299, 578] on div "button" at bounding box center [304, 634] width 16 height 16
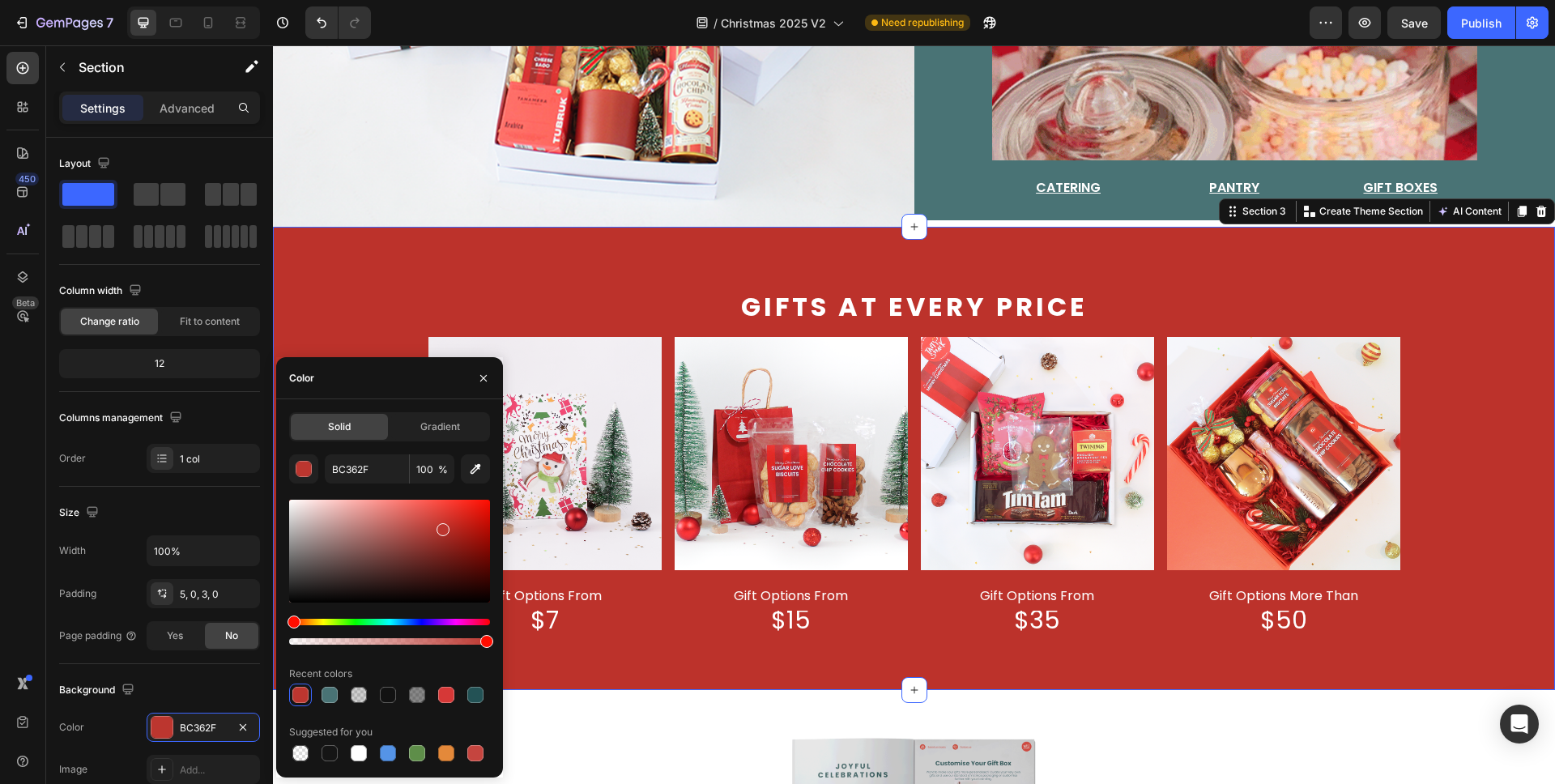
click at [445, 527] on div at bounding box center [443, 530] width 13 height 13
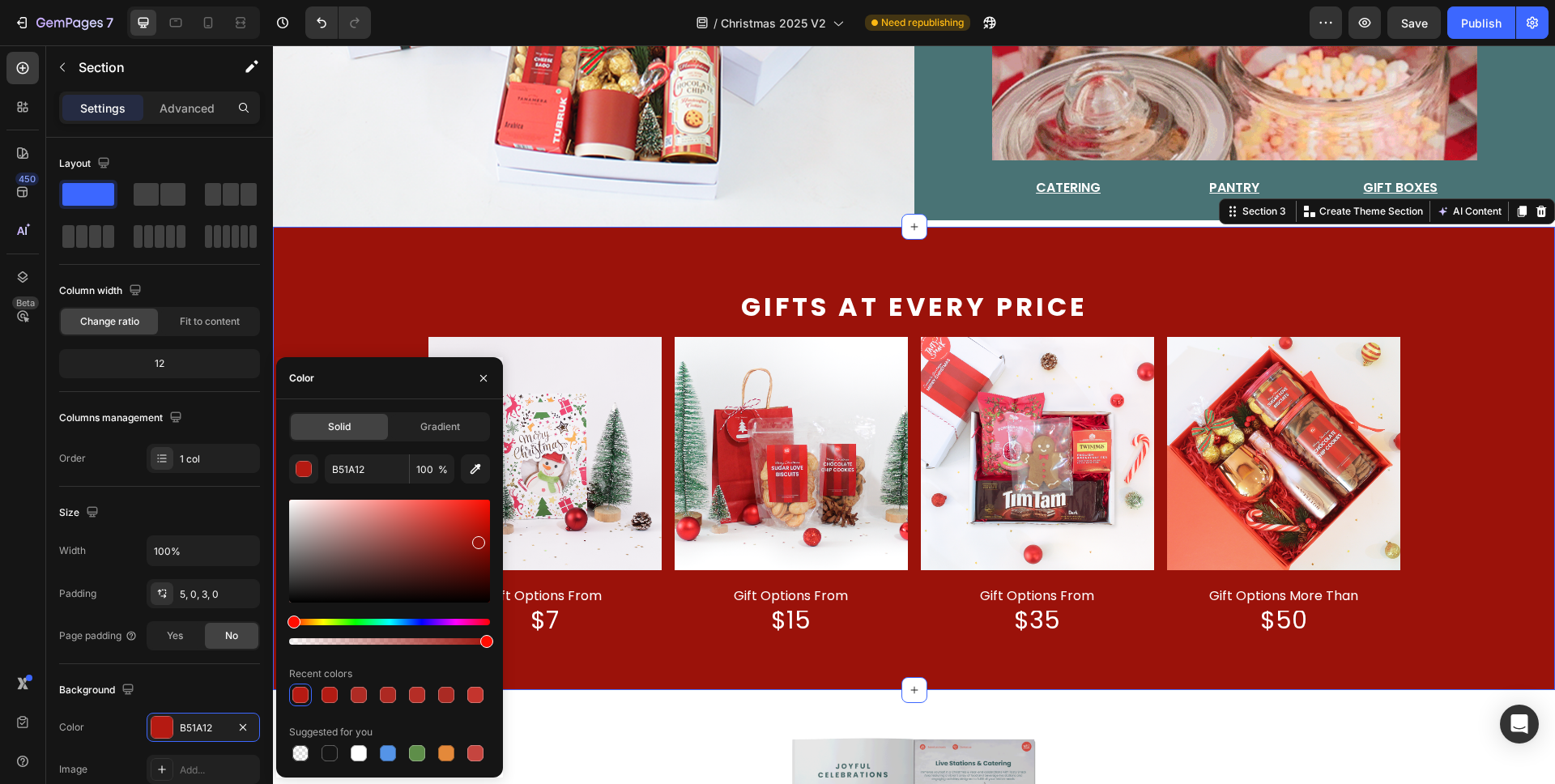
drag, startPoint x: 444, startPoint y: 527, endPoint x: 476, endPoint y: 540, distance: 34.5
click at [476, 540] on div at bounding box center [479, 543] width 13 height 13
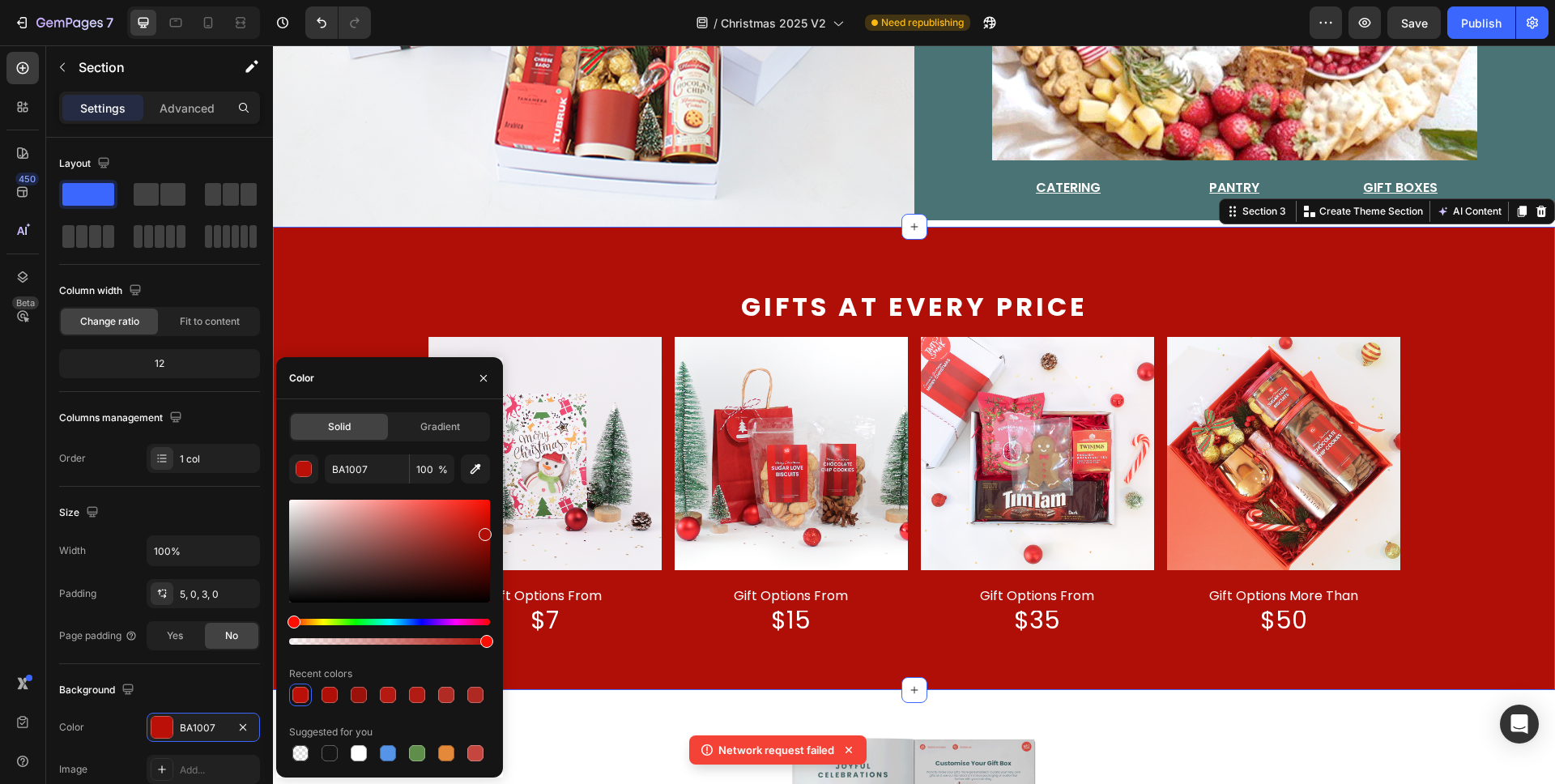
drag, startPoint x: 479, startPoint y: 548, endPoint x: 483, endPoint y: 531, distance: 17.5
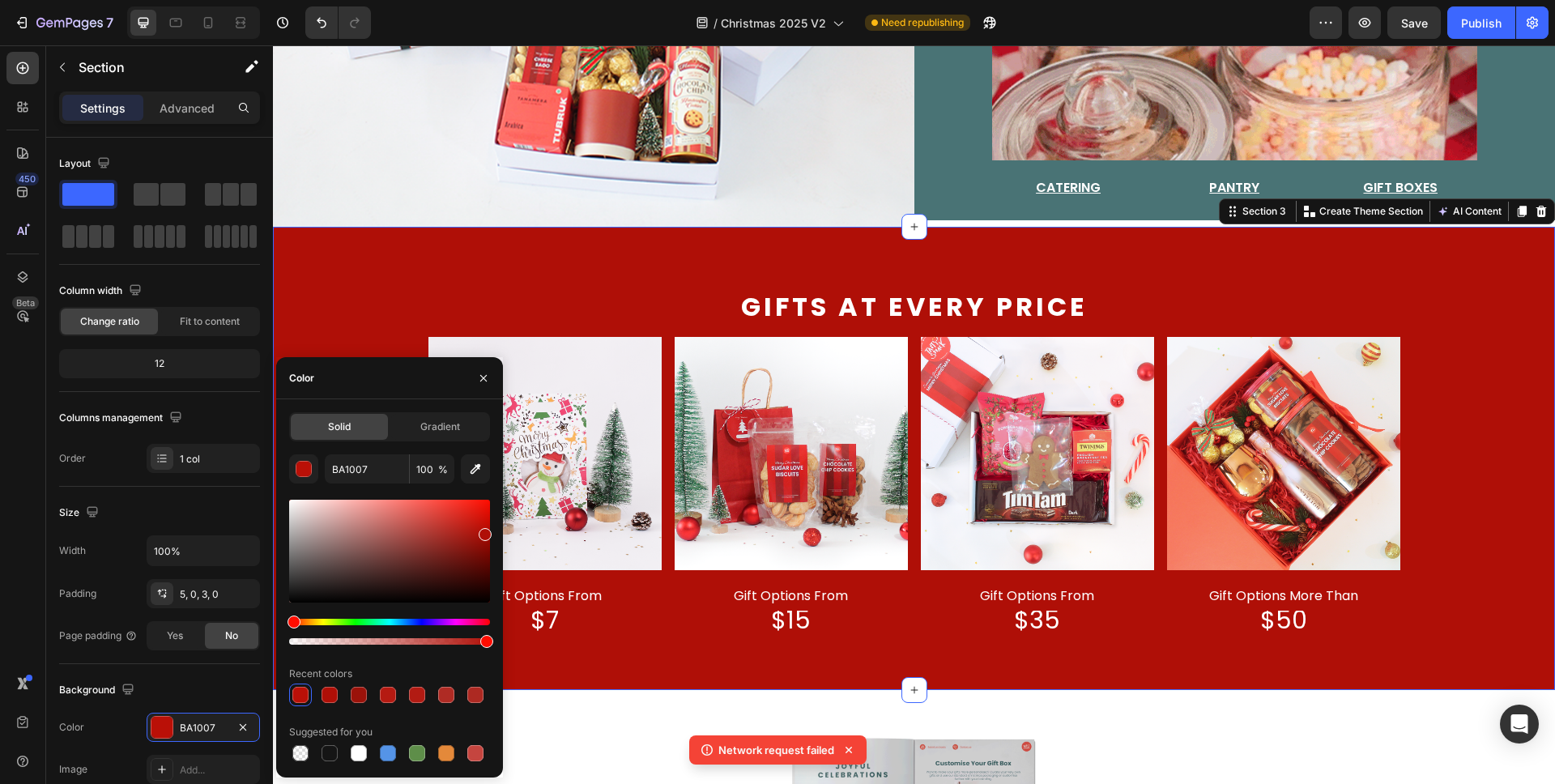
click at [483, 531] on div at bounding box center [485, 535] width 13 height 13
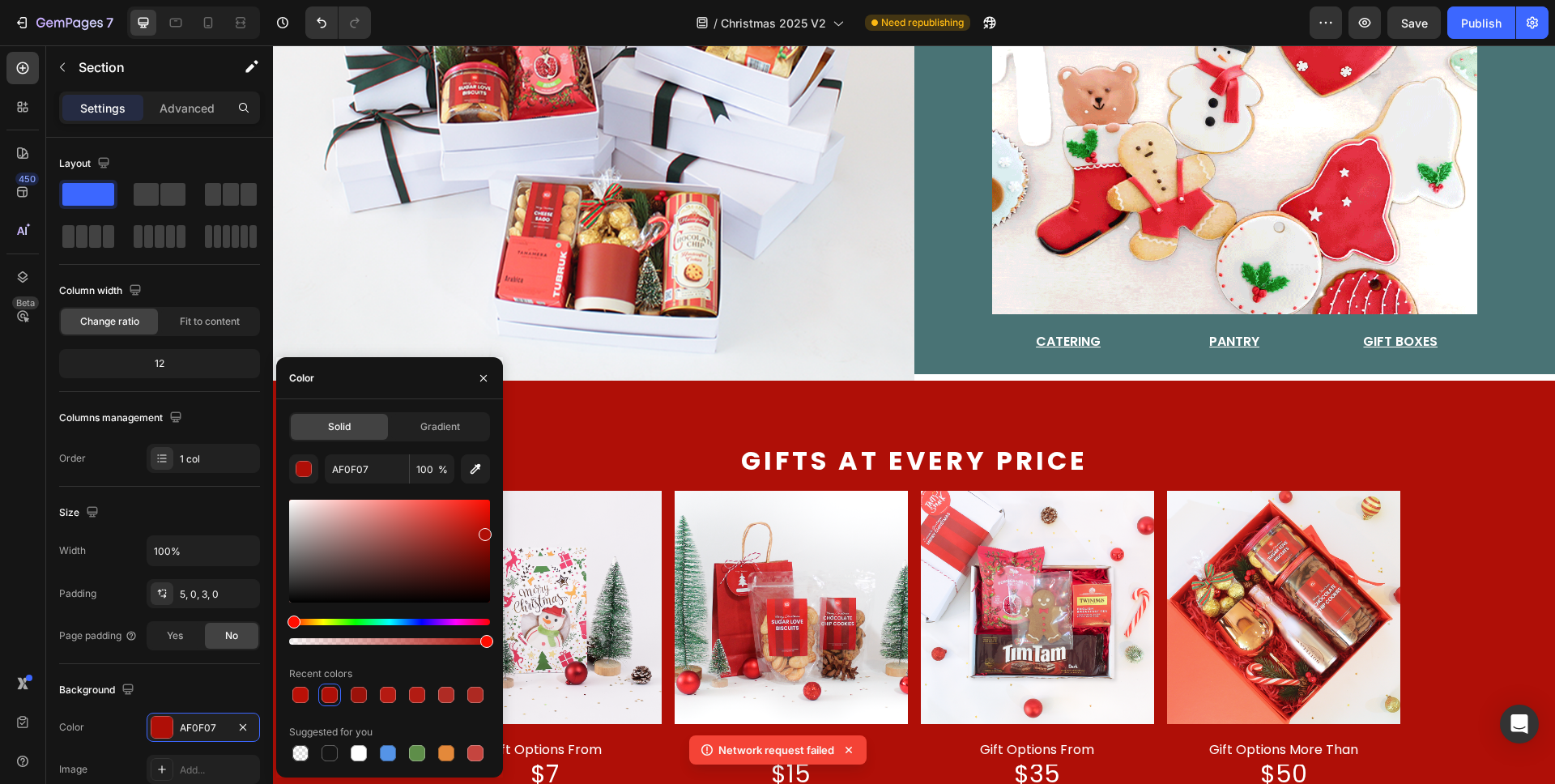
scroll to position [587, 0]
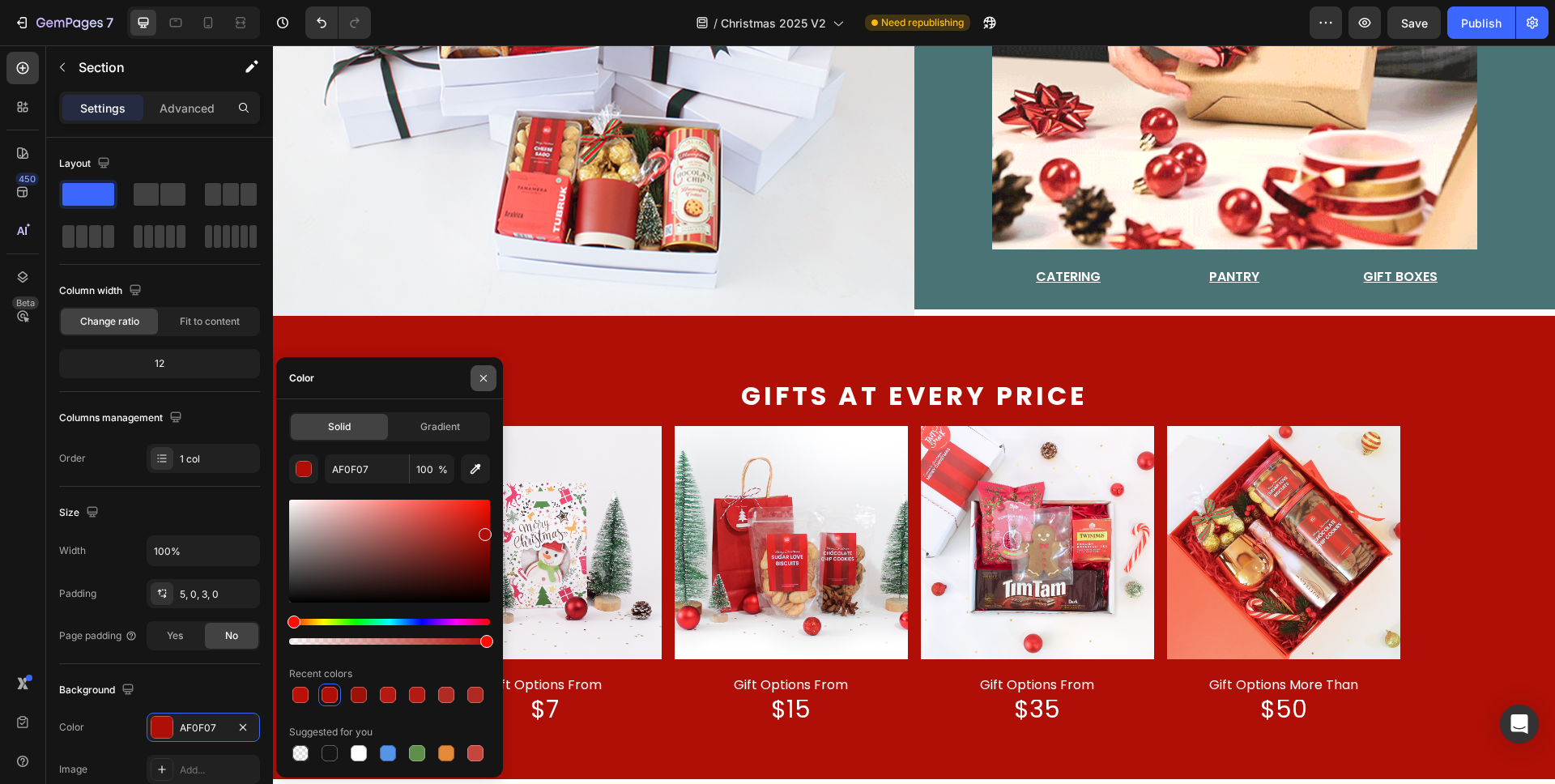
click at [477, 376] on icon "button" at bounding box center [484, 378] width 13 height 13
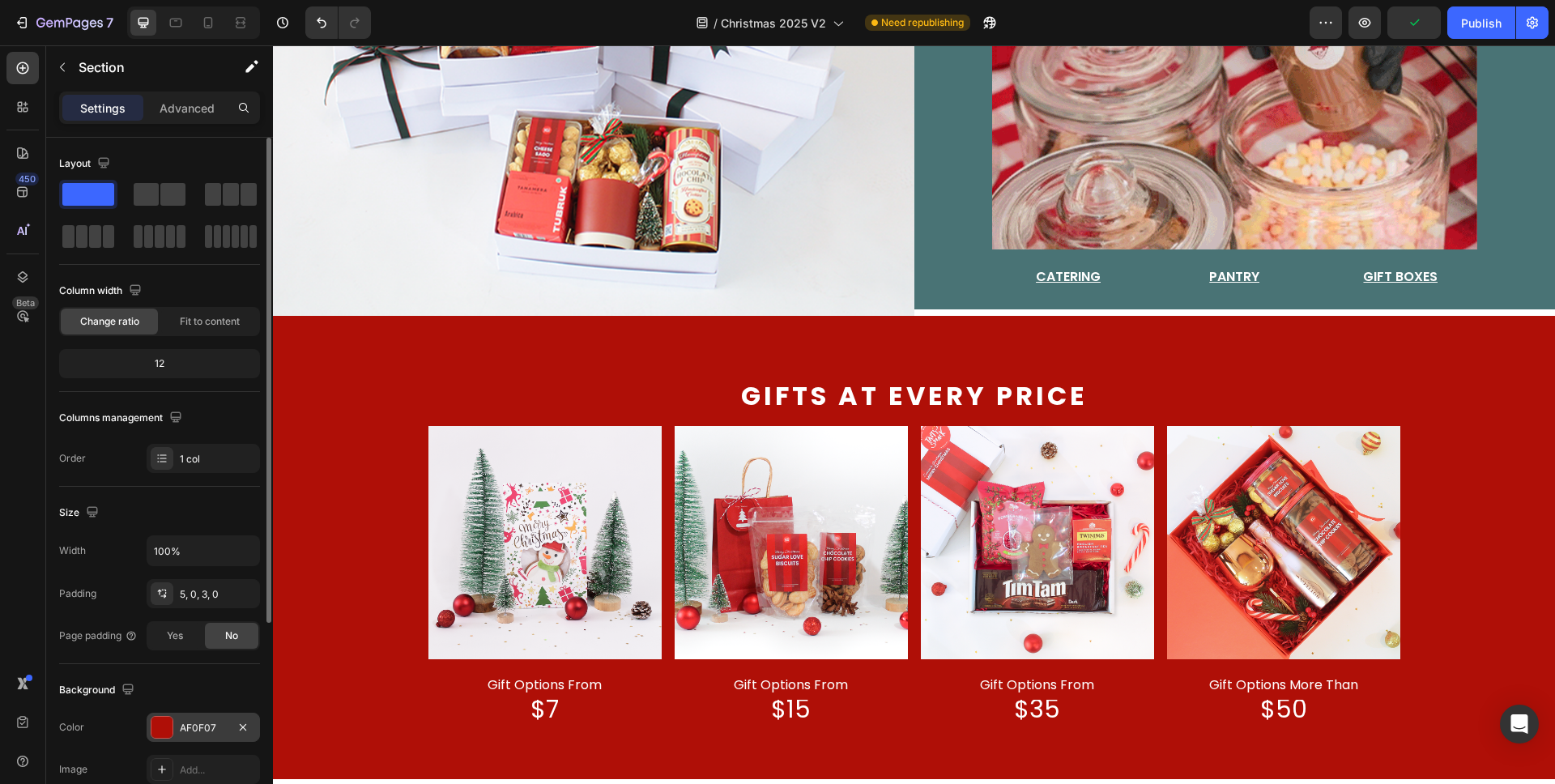
click at [185, 578] on div "AF0F07" at bounding box center [203, 728] width 47 height 15
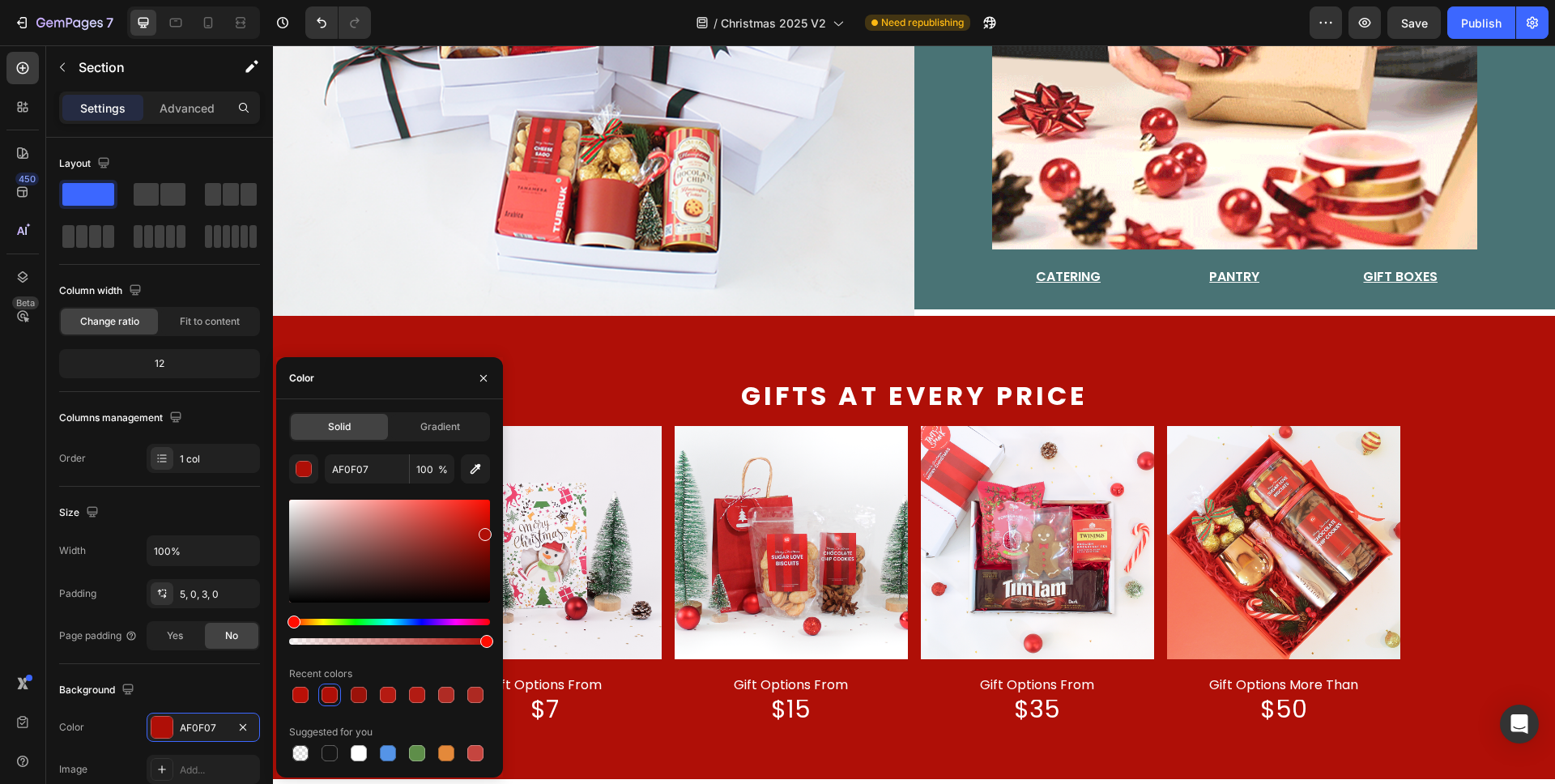
click at [487, 578] on div at bounding box center [390, 695] width 201 height 23
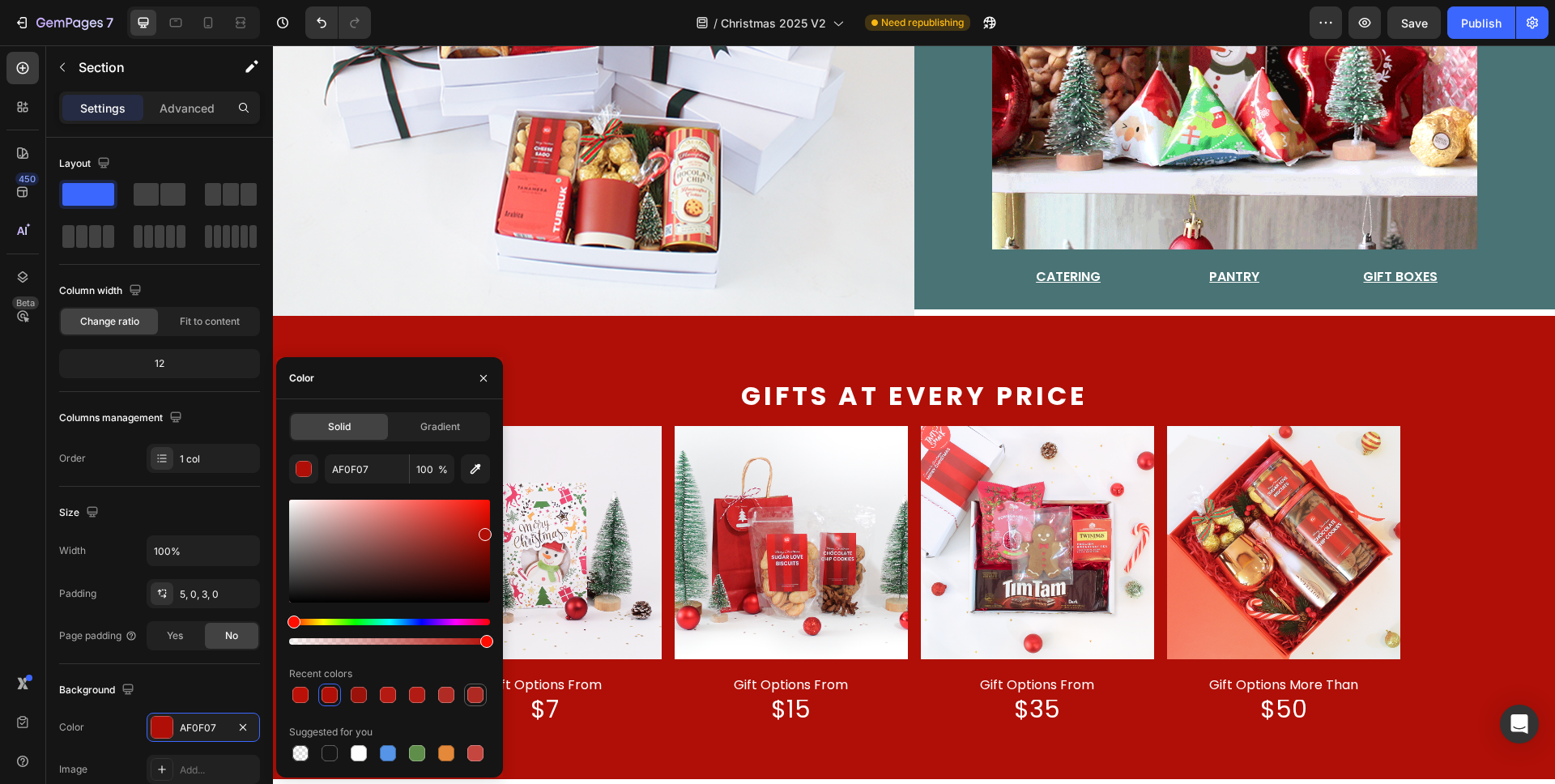
click at [475, 578] on div at bounding box center [476, 695] width 16 height 16
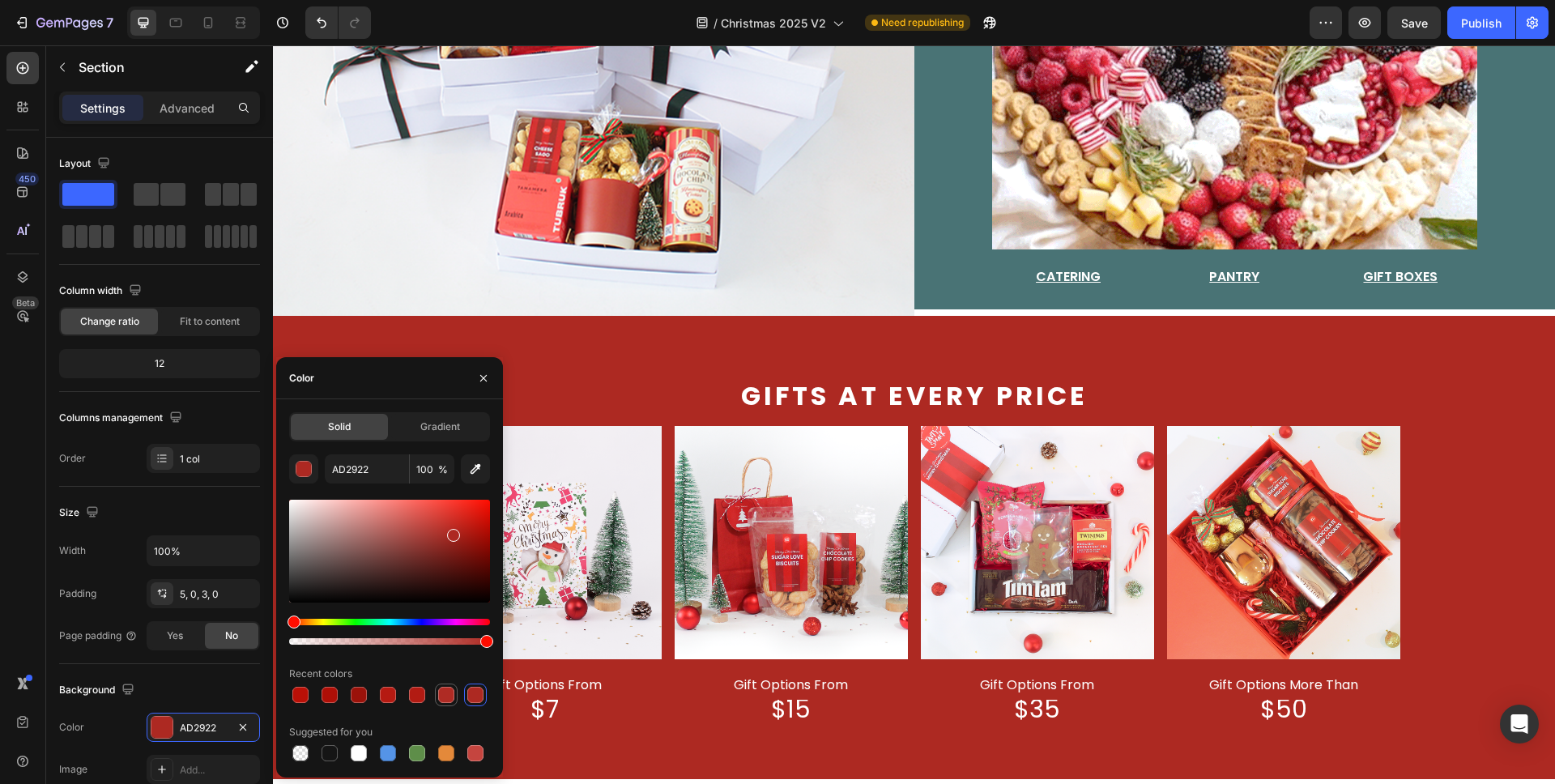
click at [439, 578] on div at bounding box center [447, 695] width 16 height 16
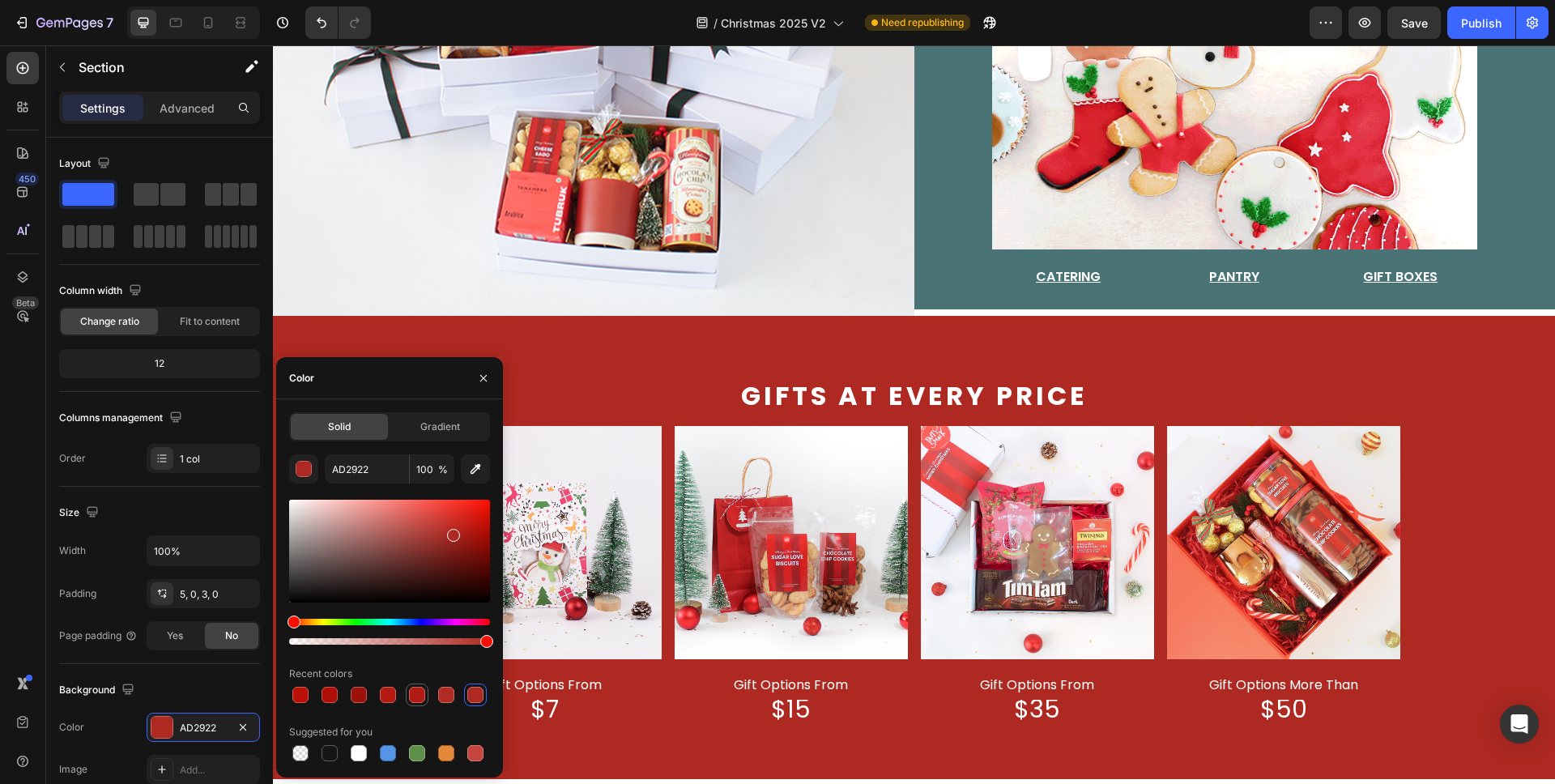
type input "AF2B24"
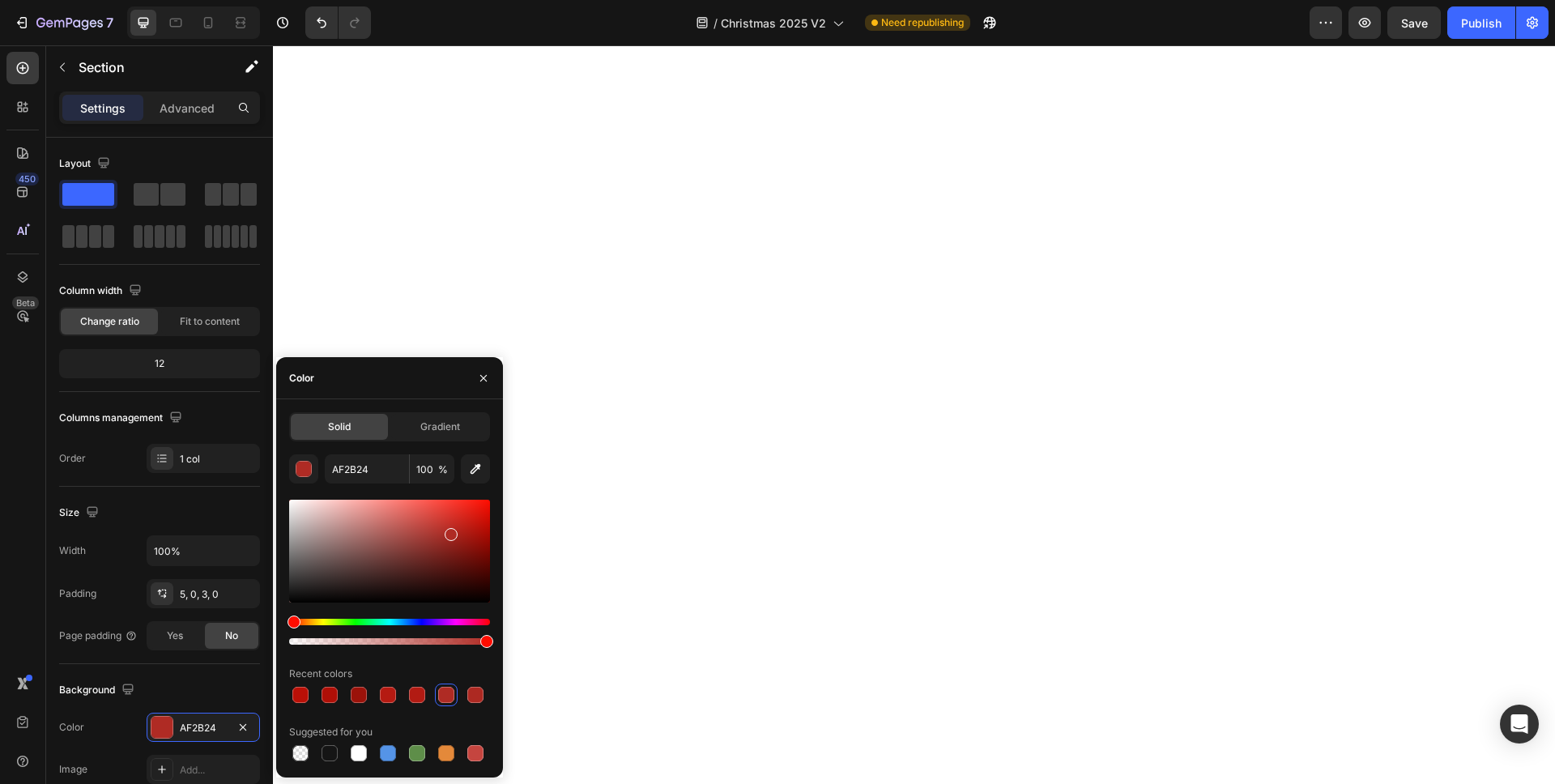
click at [411, 691] on div at bounding box center [417, 695] width 16 height 16
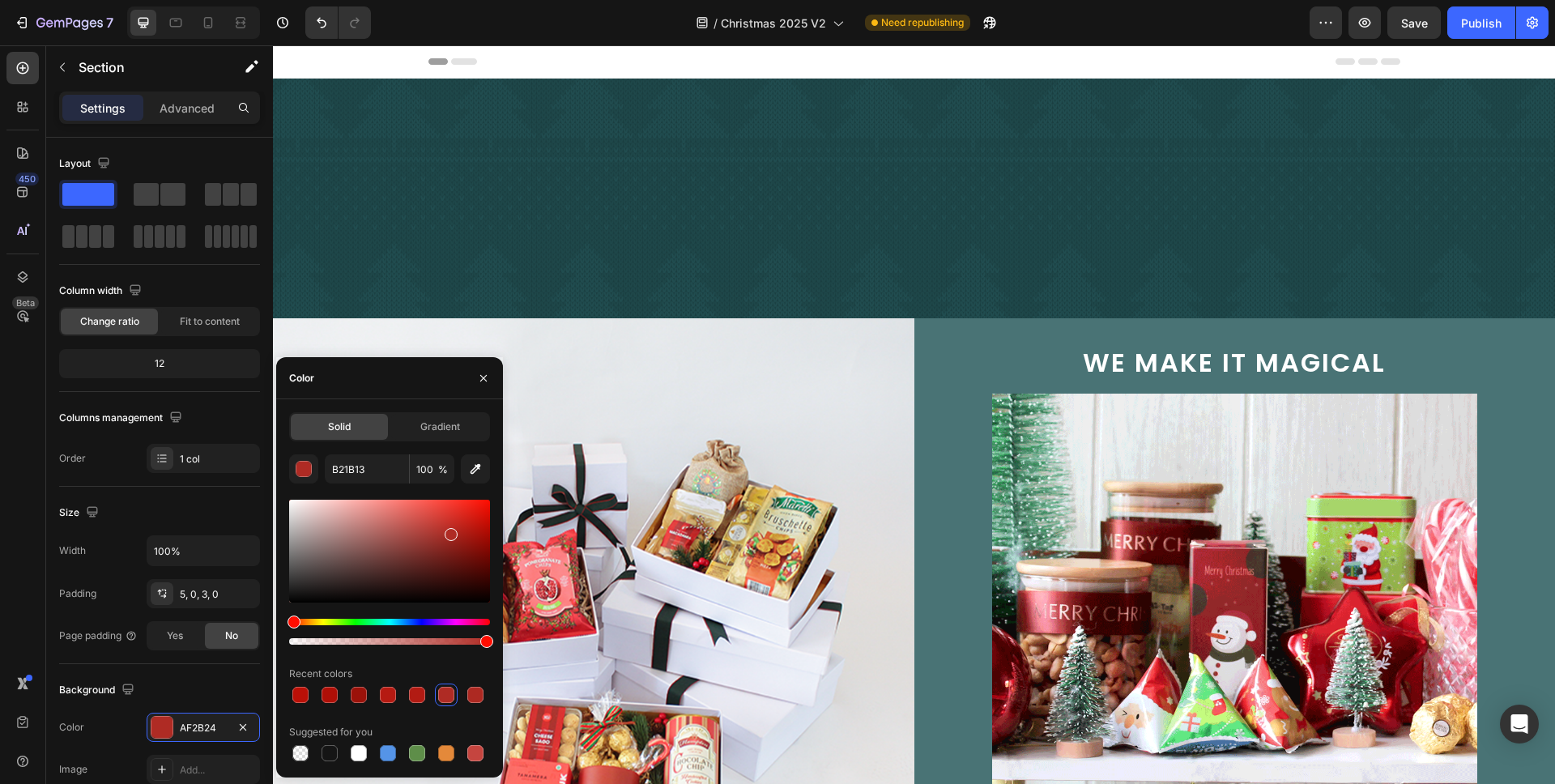
scroll to position [587, 0]
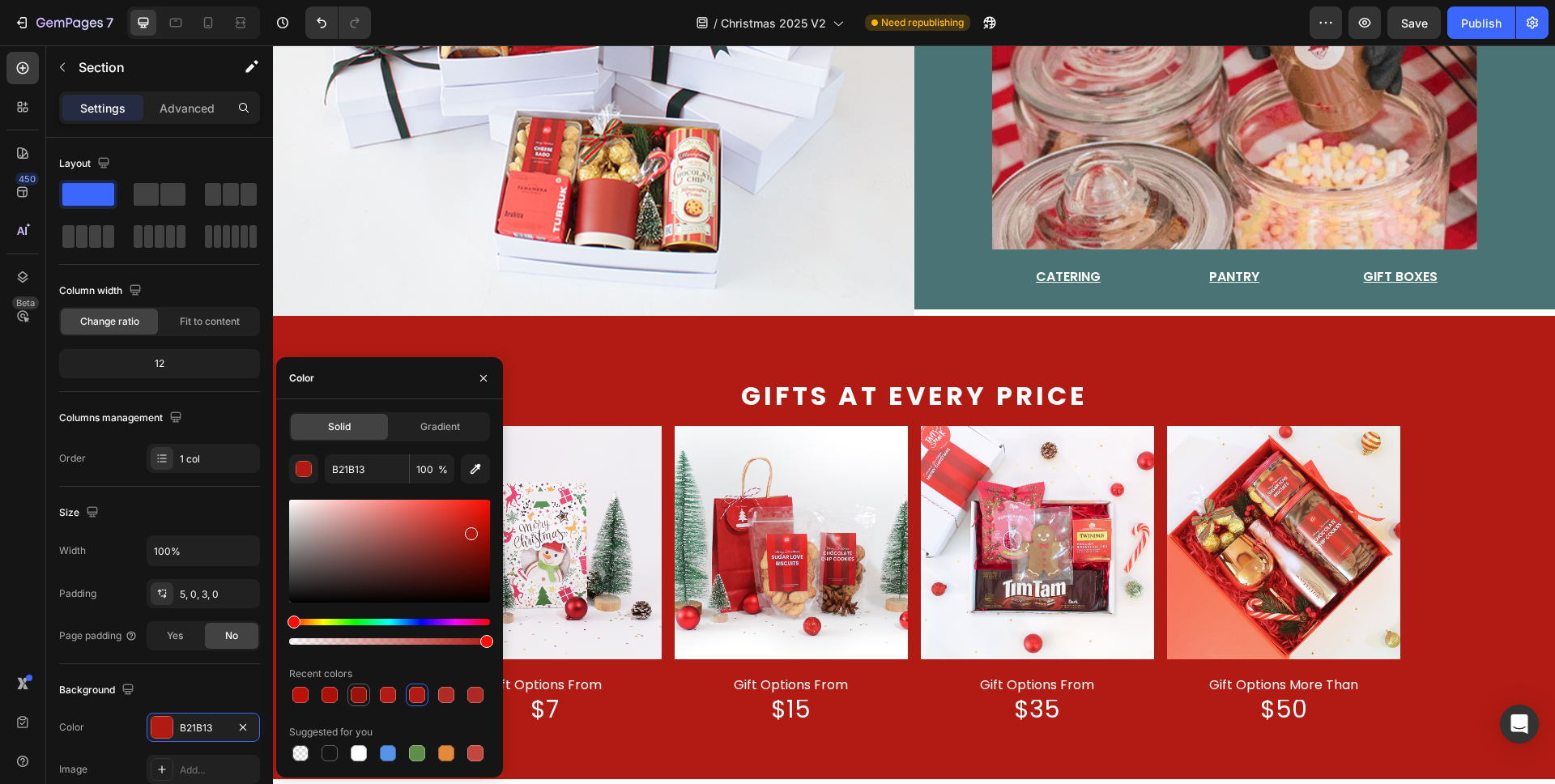
click at [366, 698] on div at bounding box center [359, 695] width 16 height 16
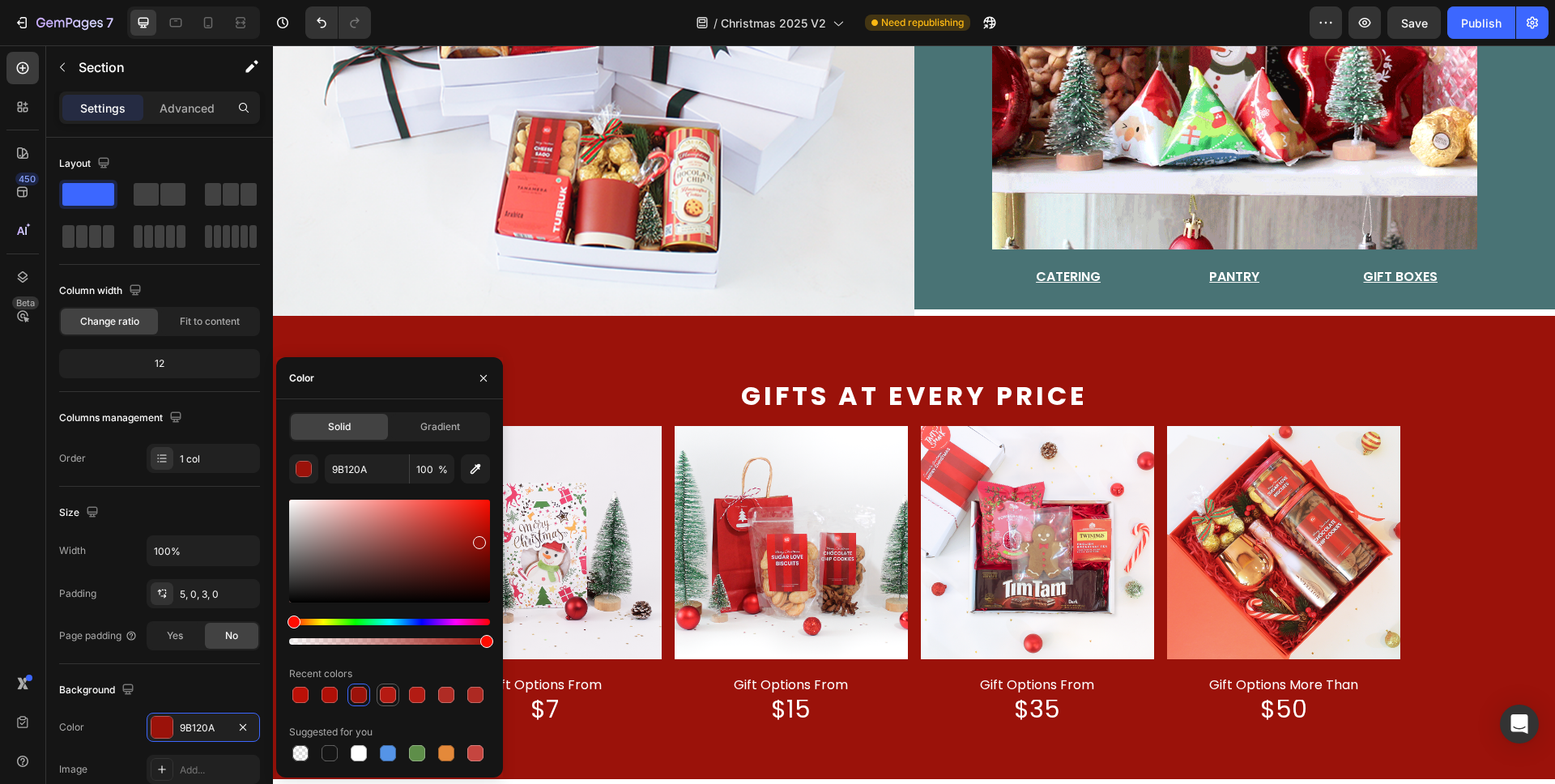
click at [382, 698] on div at bounding box center [388, 695] width 16 height 16
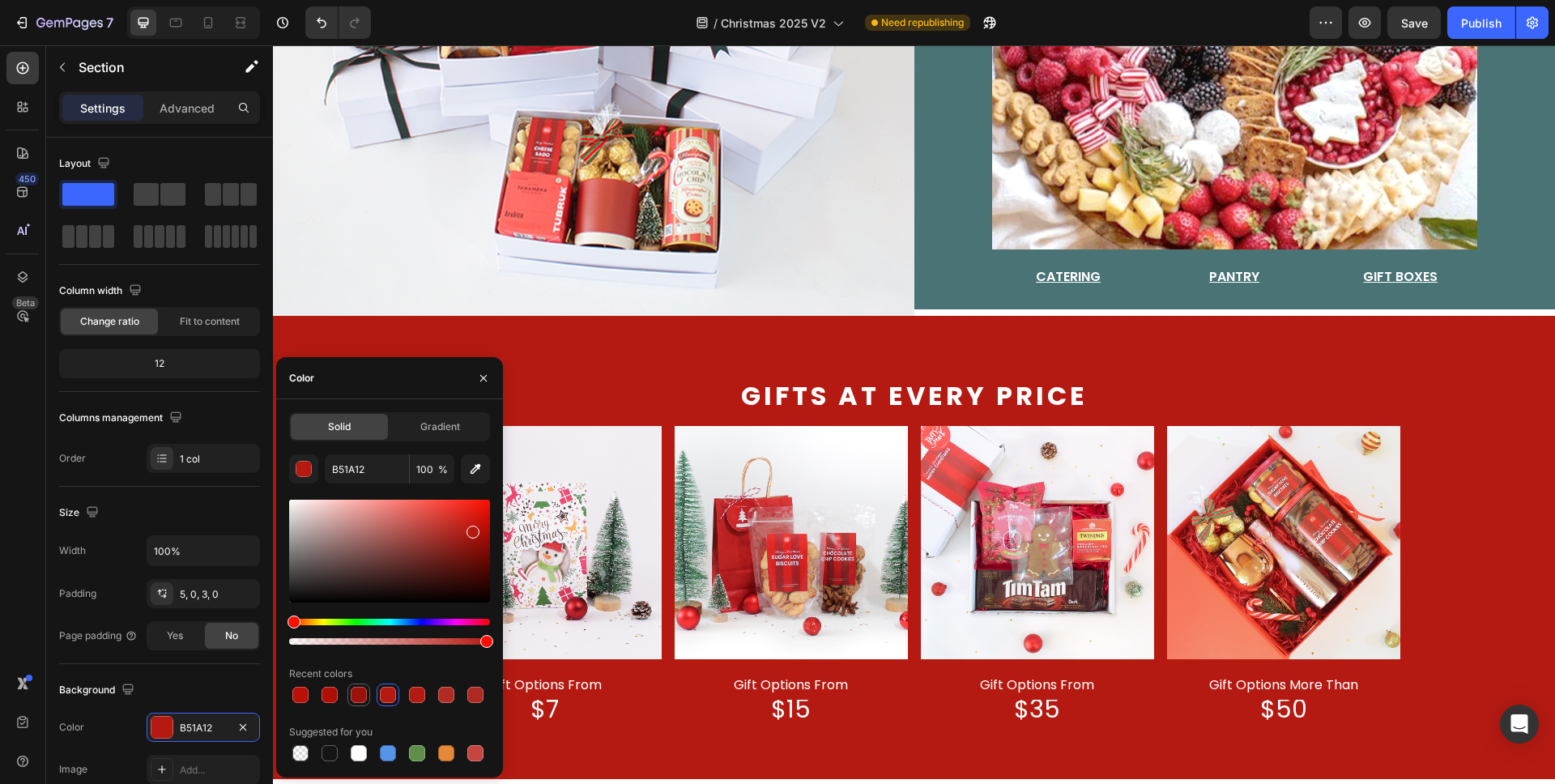
click at [351, 696] on div at bounding box center [359, 695] width 16 height 16
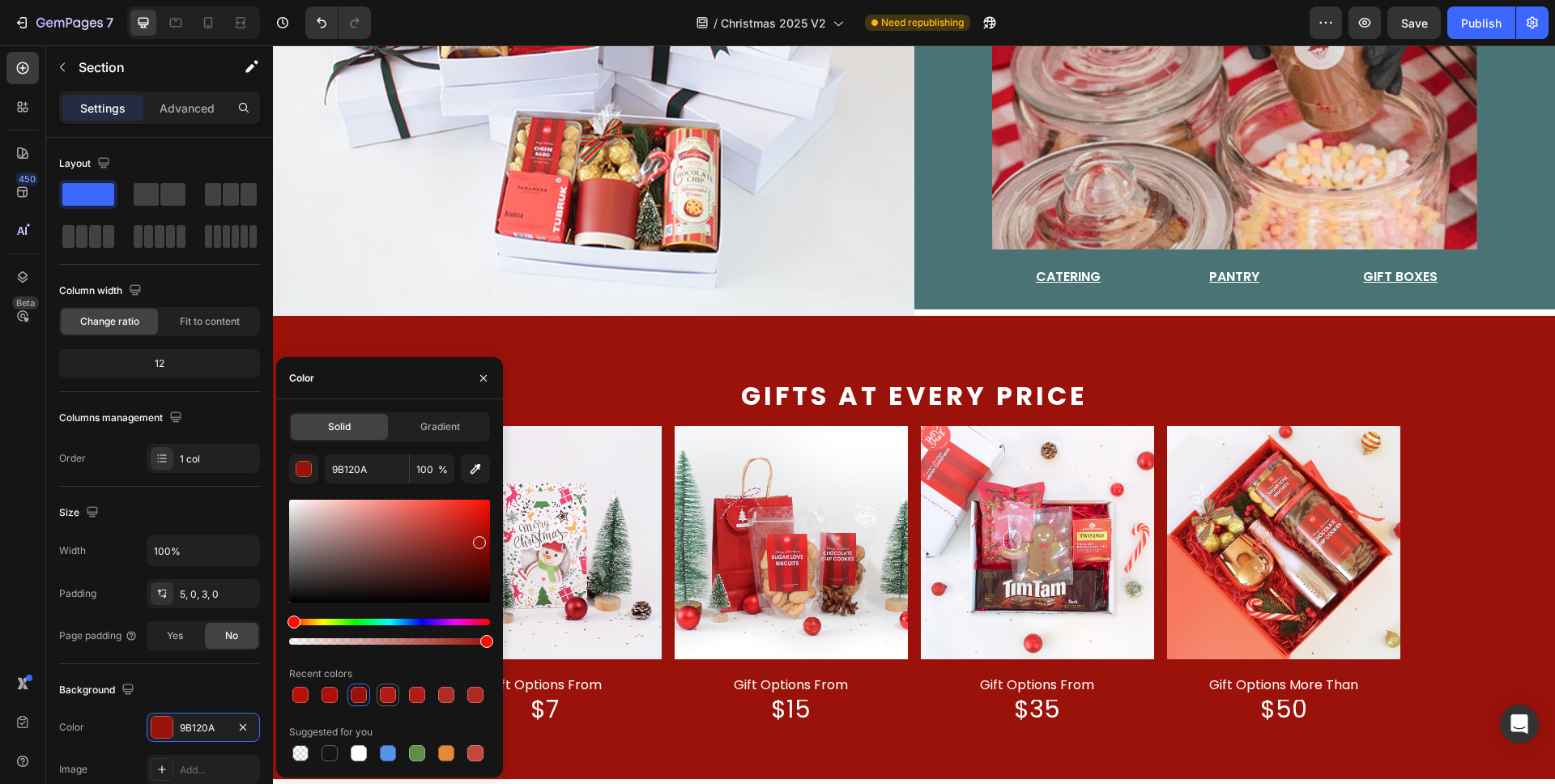
click at [383, 693] on div at bounding box center [388, 695] width 16 height 16
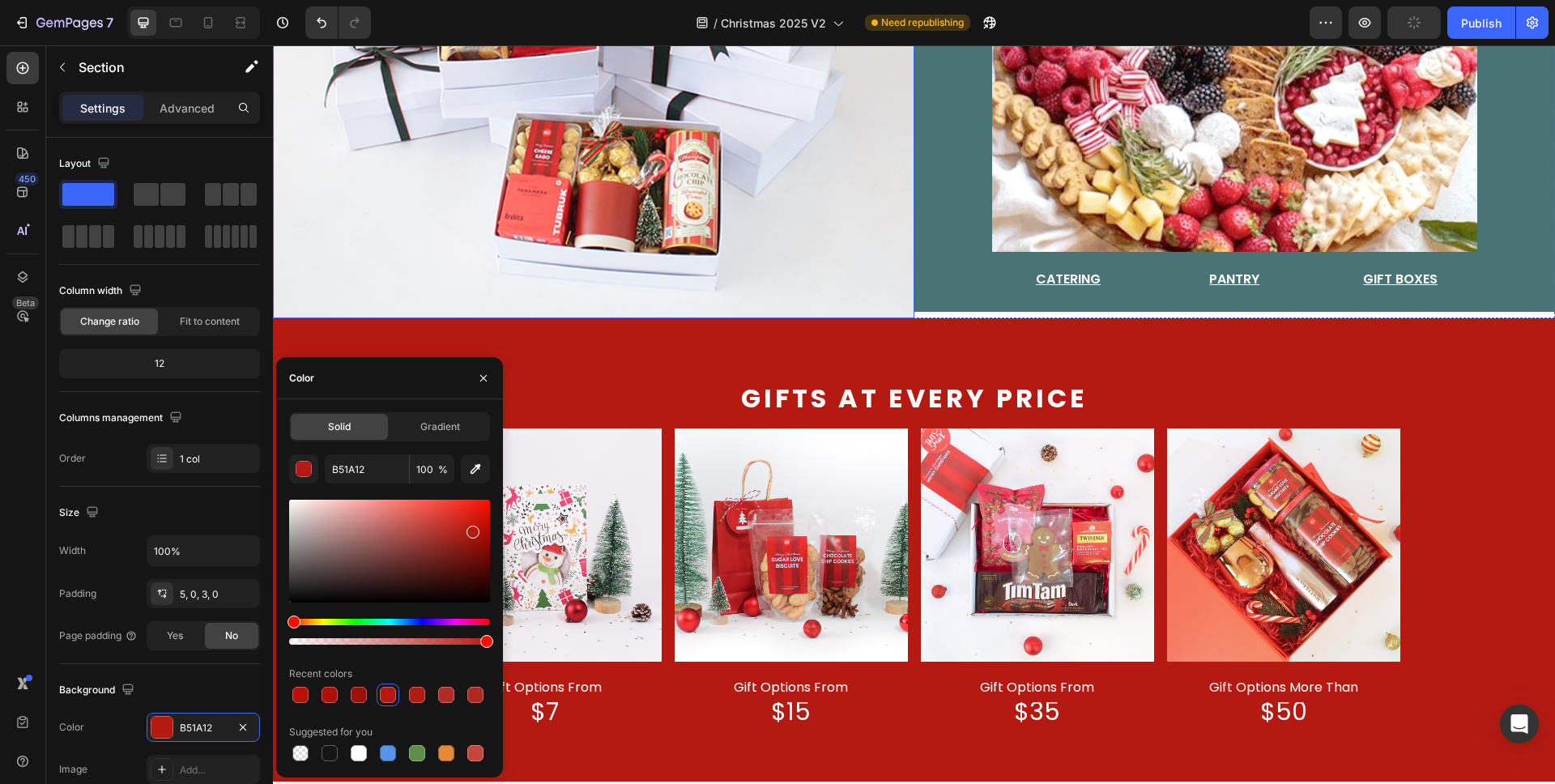
scroll to position [639, 0]
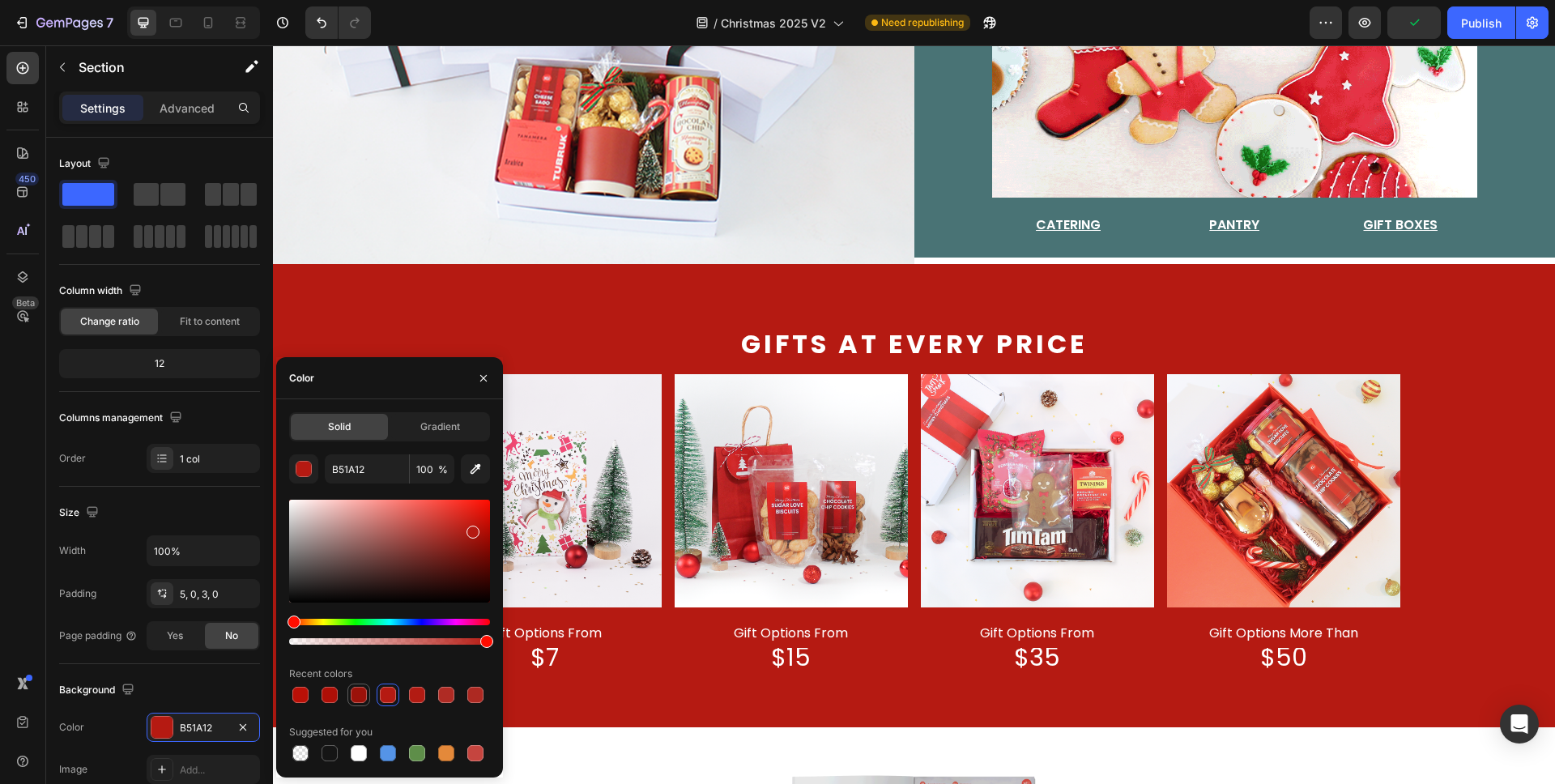
drag, startPoint x: 361, startPoint y: 696, endPoint x: 392, endPoint y: 464, distance: 234.1
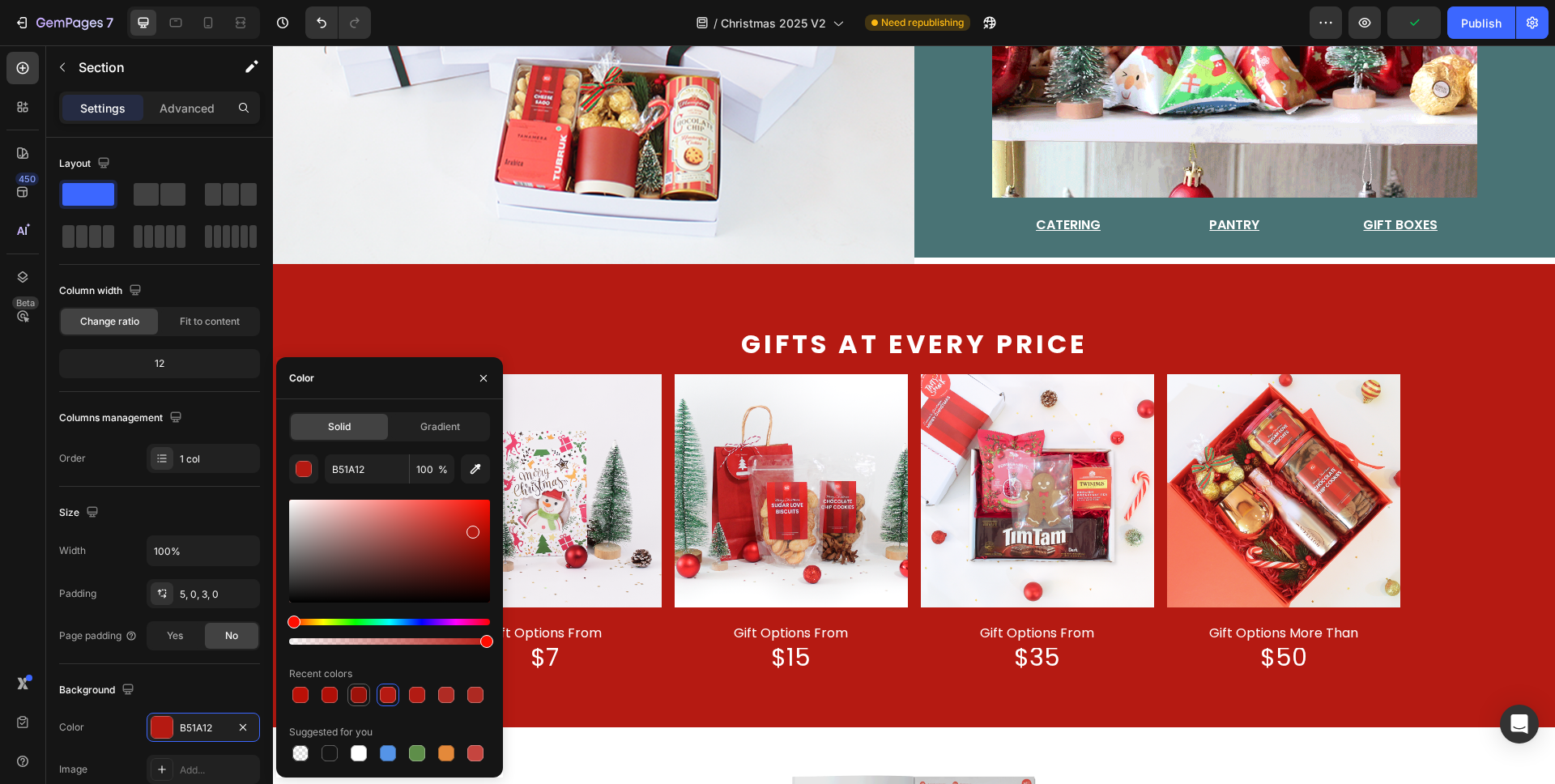
click at [361, 696] on div at bounding box center [359, 695] width 16 height 16
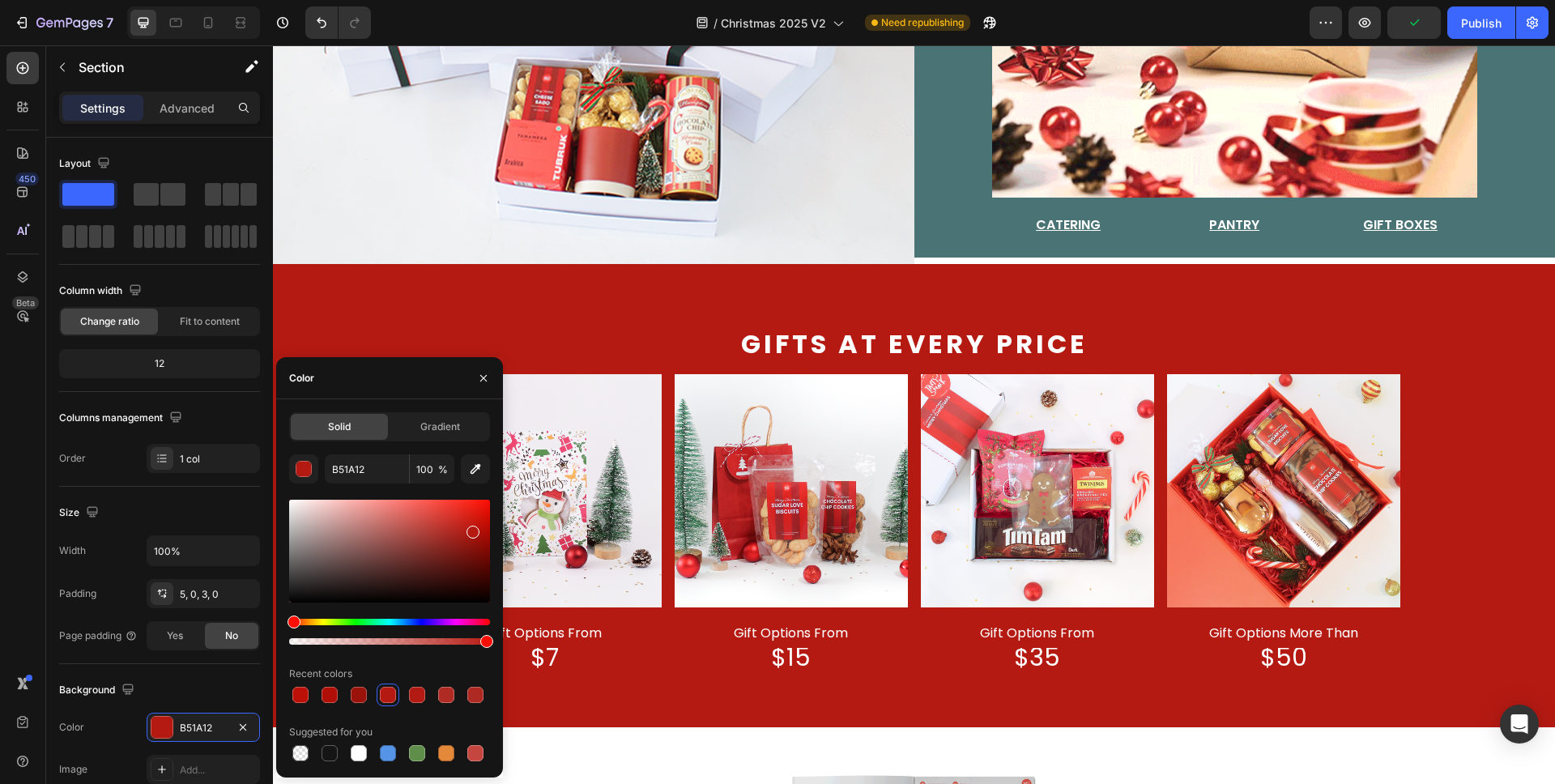
type input "9B120A"
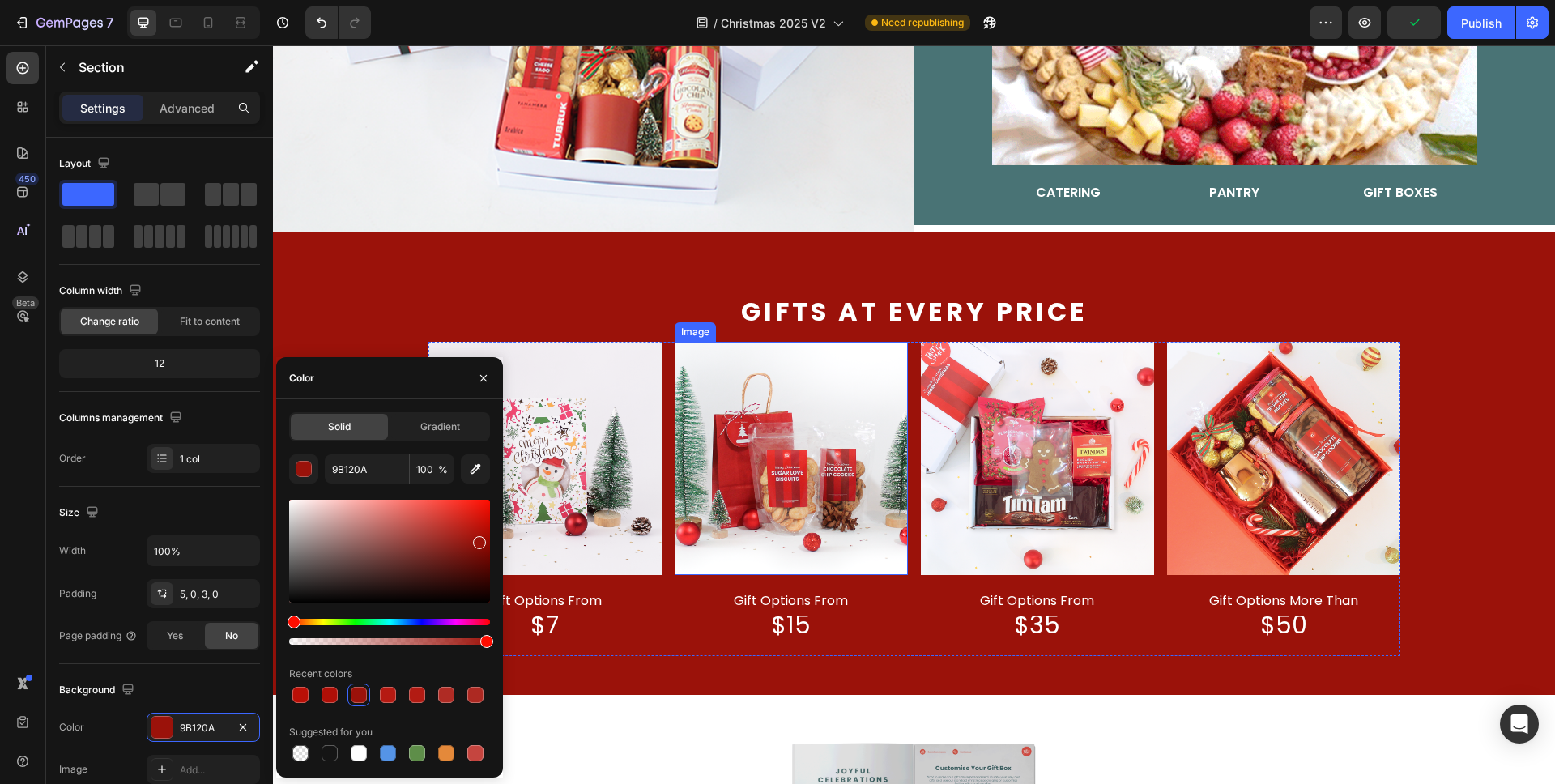
scroll to position [672, 0]
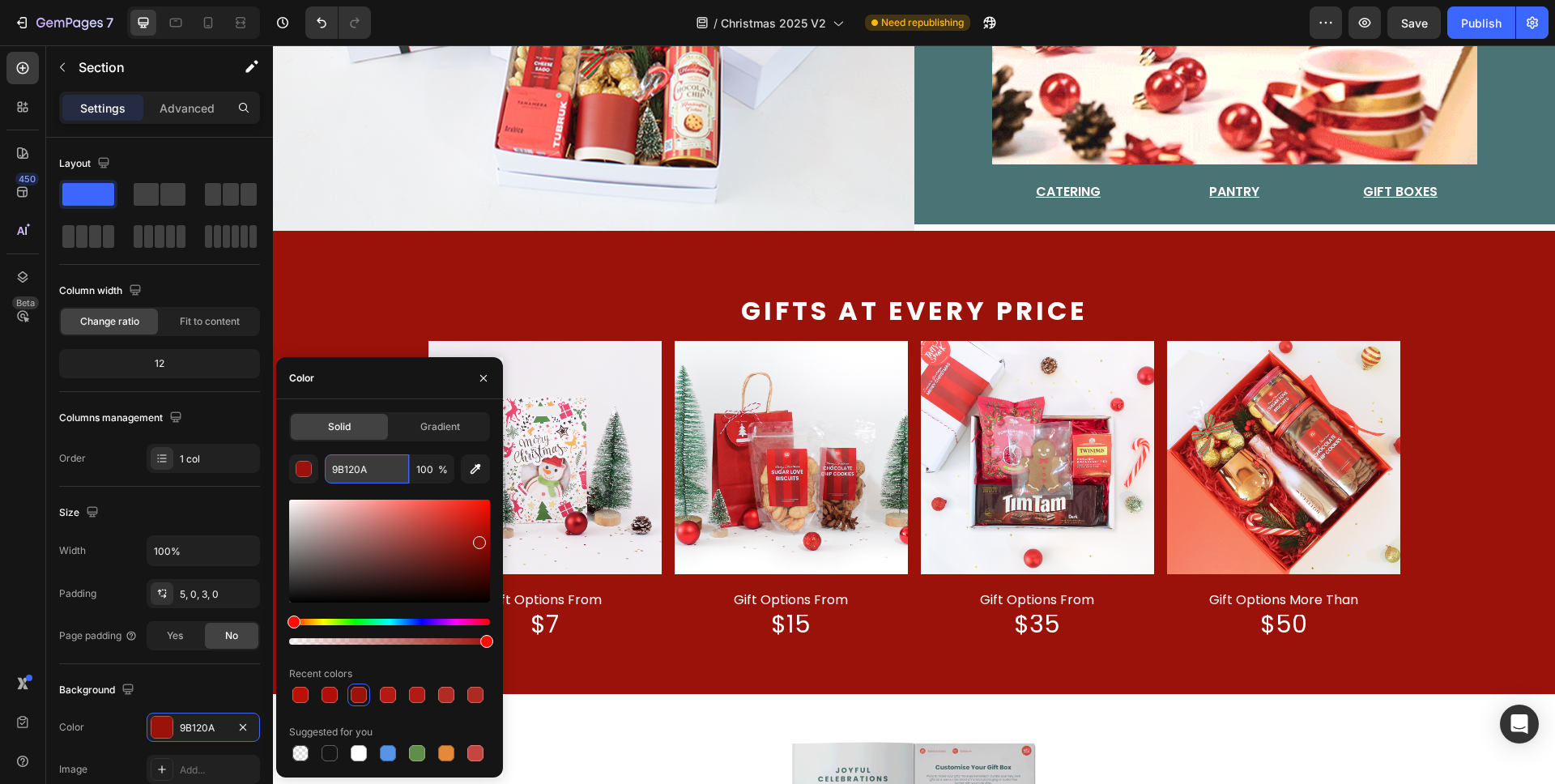
click at [369, 473] on input "9B120A" at bounding box center [367, 468] width 84 height 29
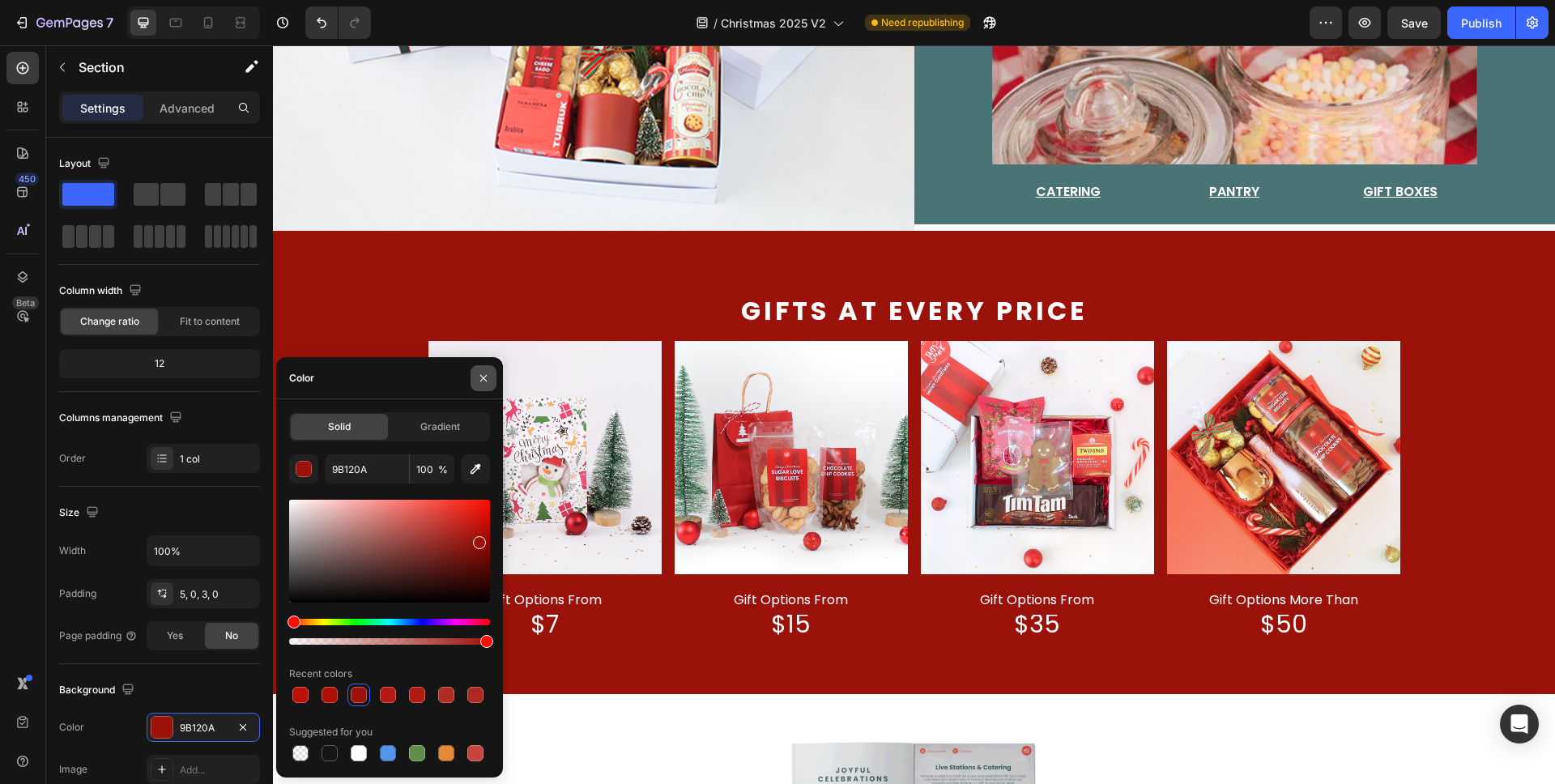
click at [480, 375] on icon "button" at bounding box center [484, 378] width 7 height 7
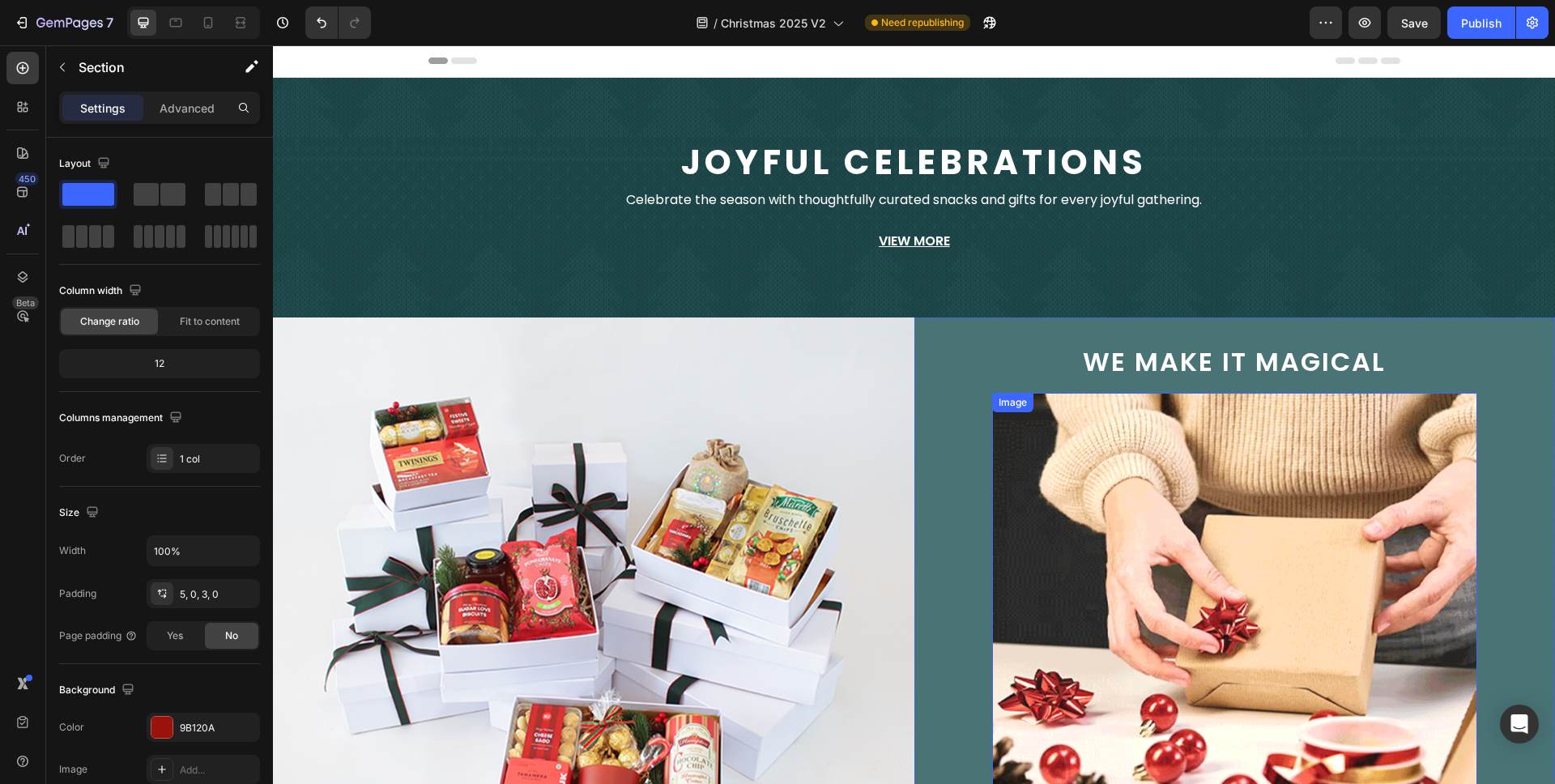
scroll to position [0, 0]
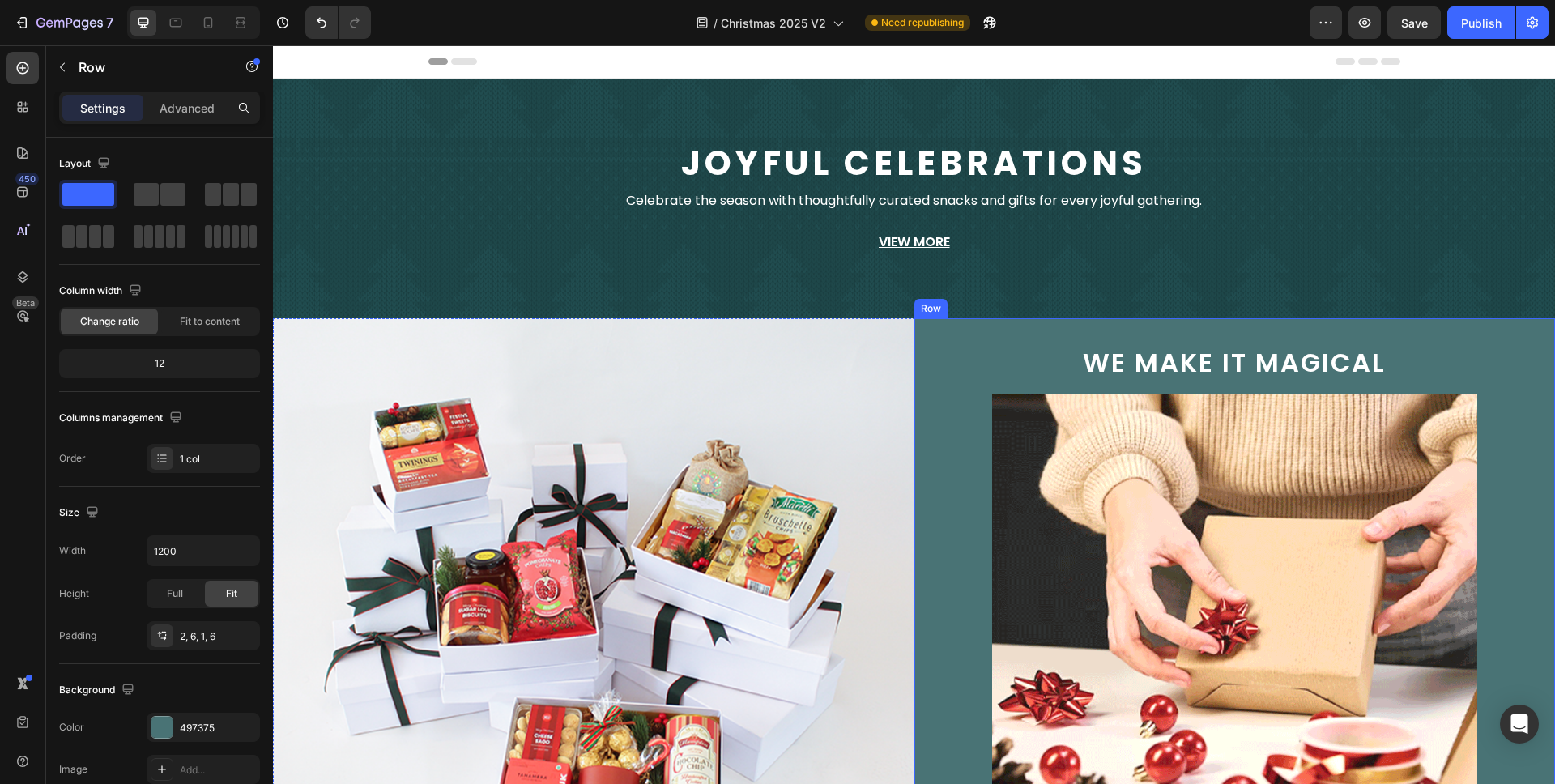
click at [1000, 330] on div "we make it magical Text Block Image Catering Button Pantry Button Gift Boxes Bu…" at bounding box center [1236, 607] width 642 height 578
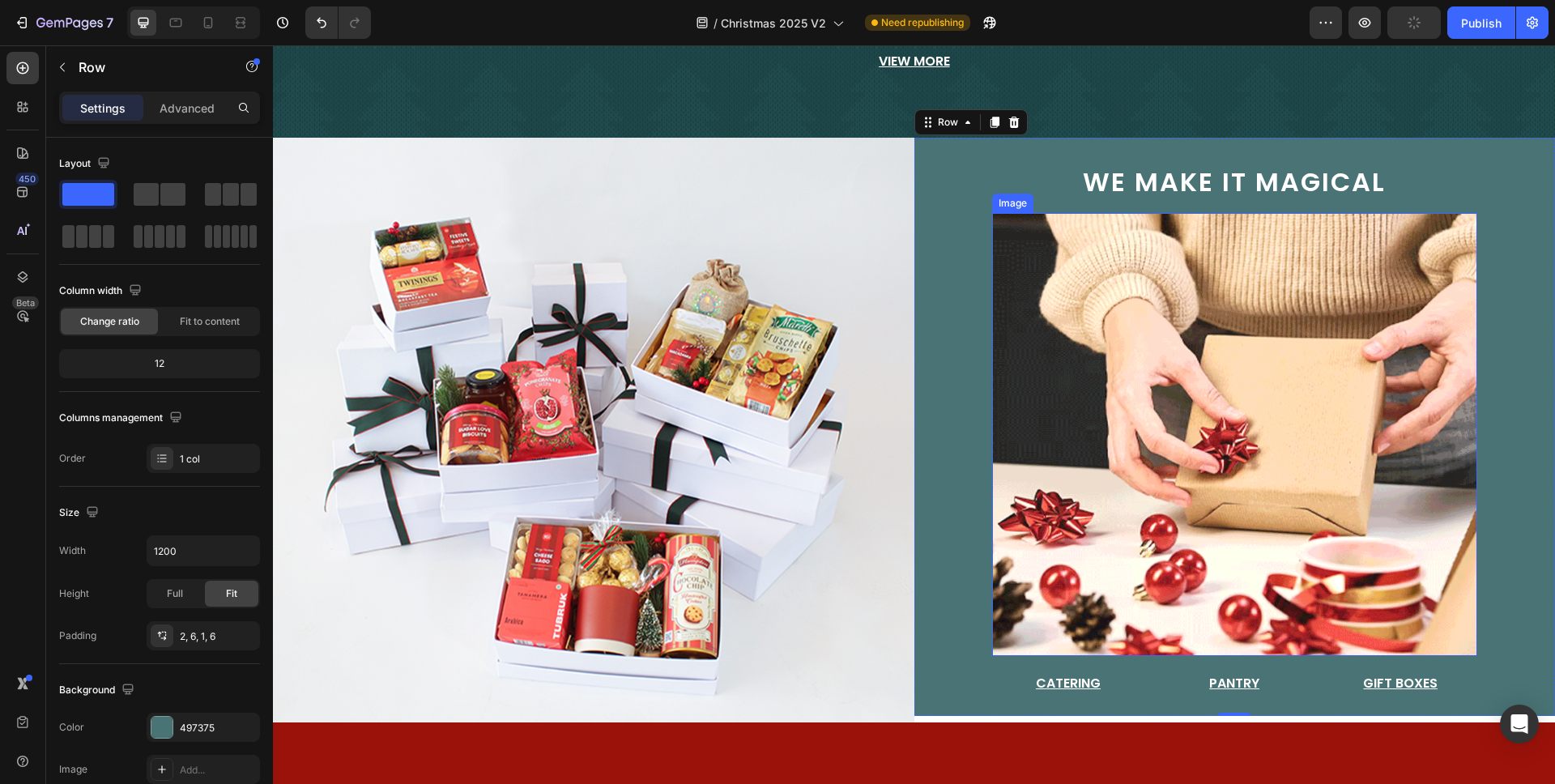
scroll to position [180, 0]
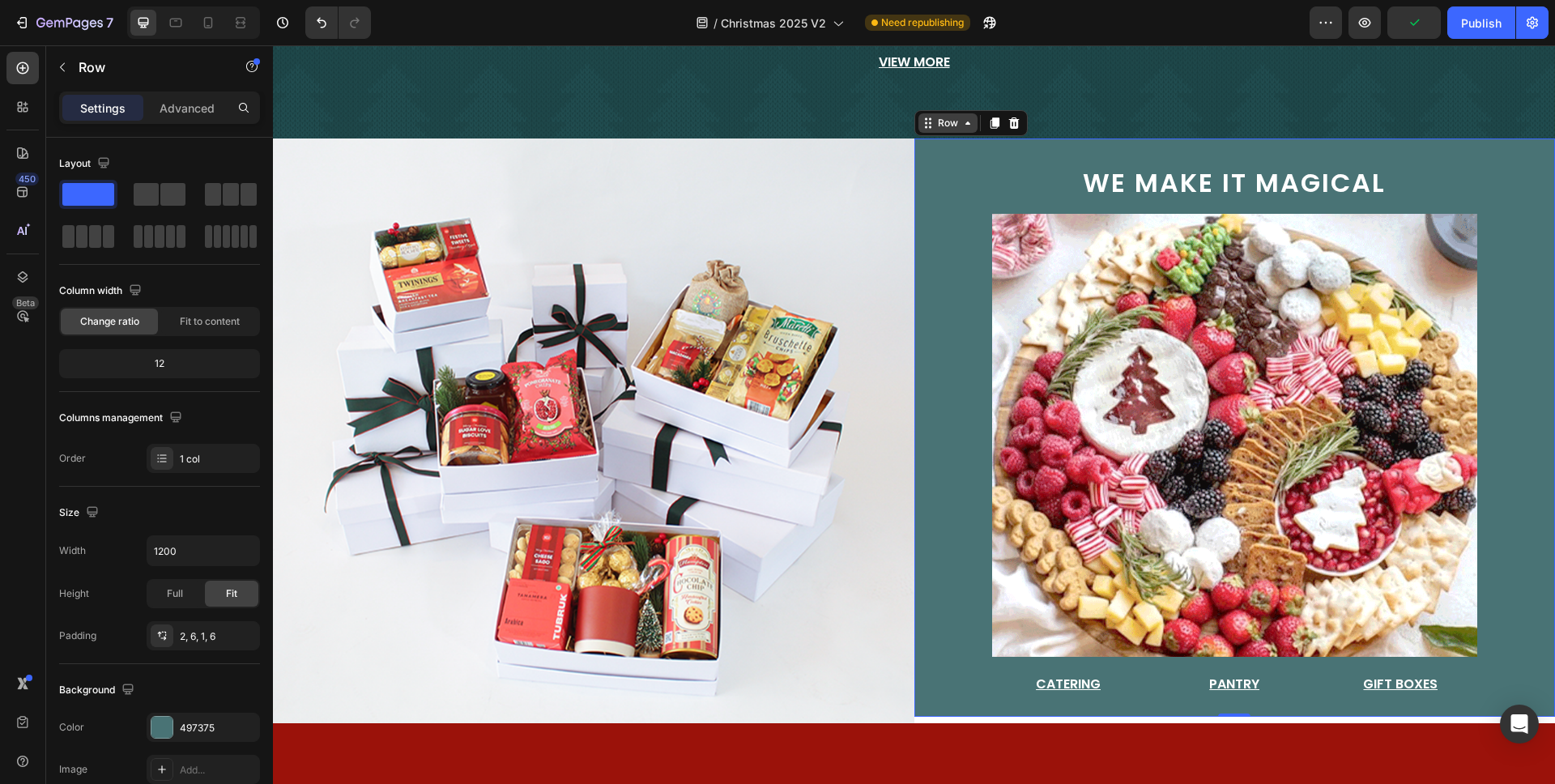
click at [962, 126] on icon at bounding box center [968, 123] width 13 height 13
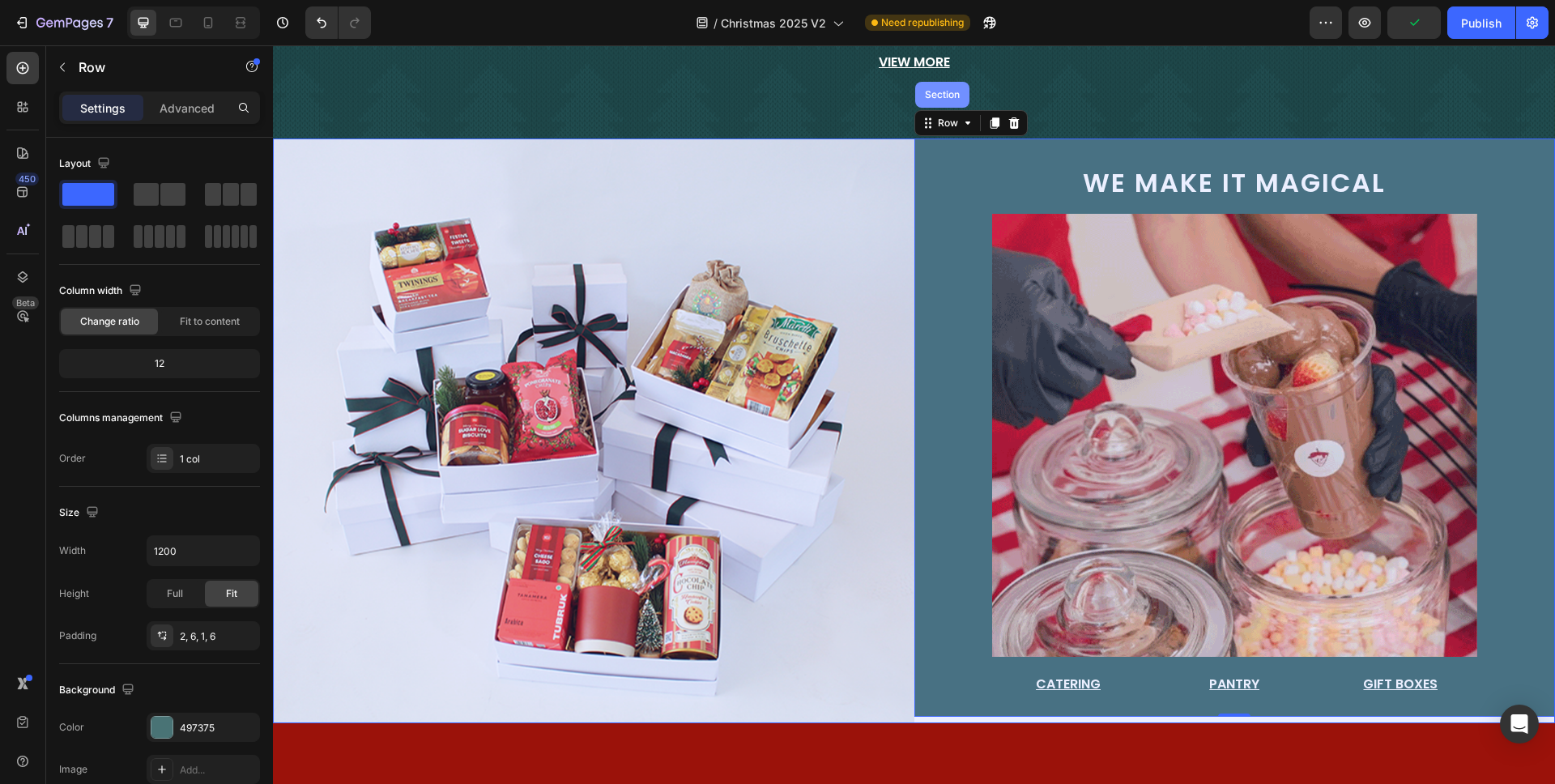
click at [931, 90] on div "Section" at bounding box center [942, 95] width 41 height 10
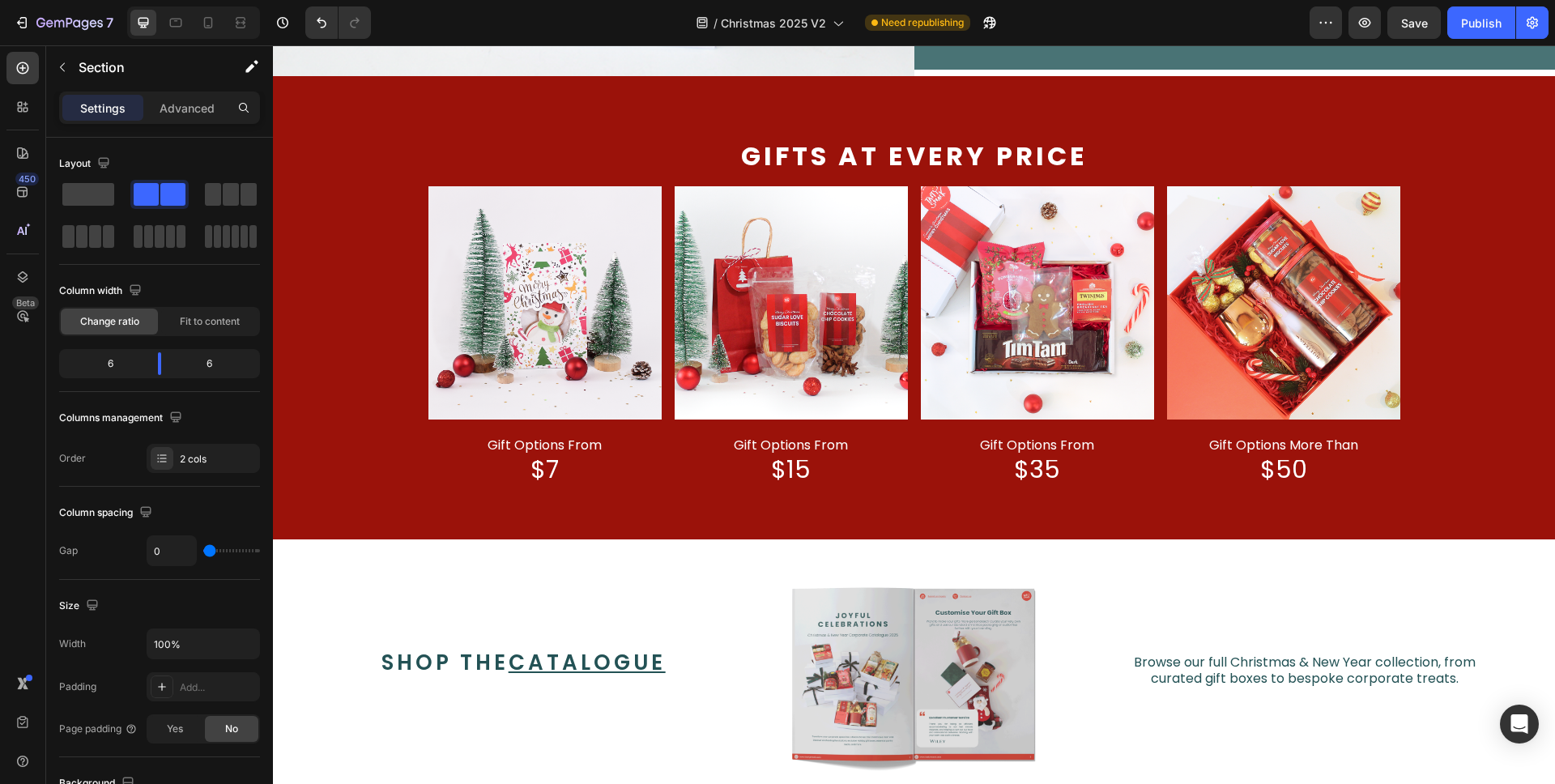
scroll to position [258, 0]
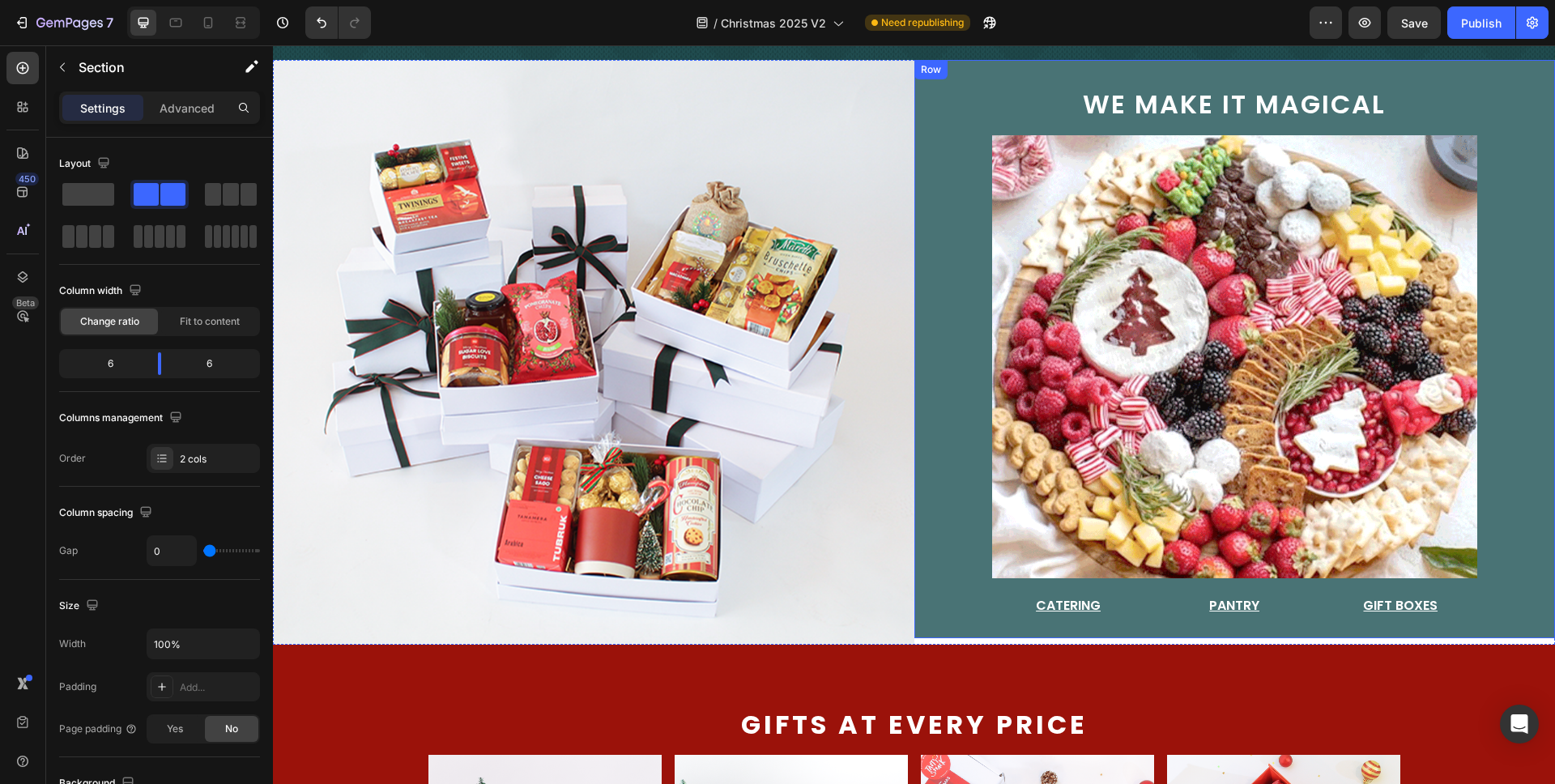
click at [935, 309] on div "we make it magical Text Block Image Catering Button Pantry Button Gift Boxes Bu…" at bounding box center [1236, 349] width 642 height 578
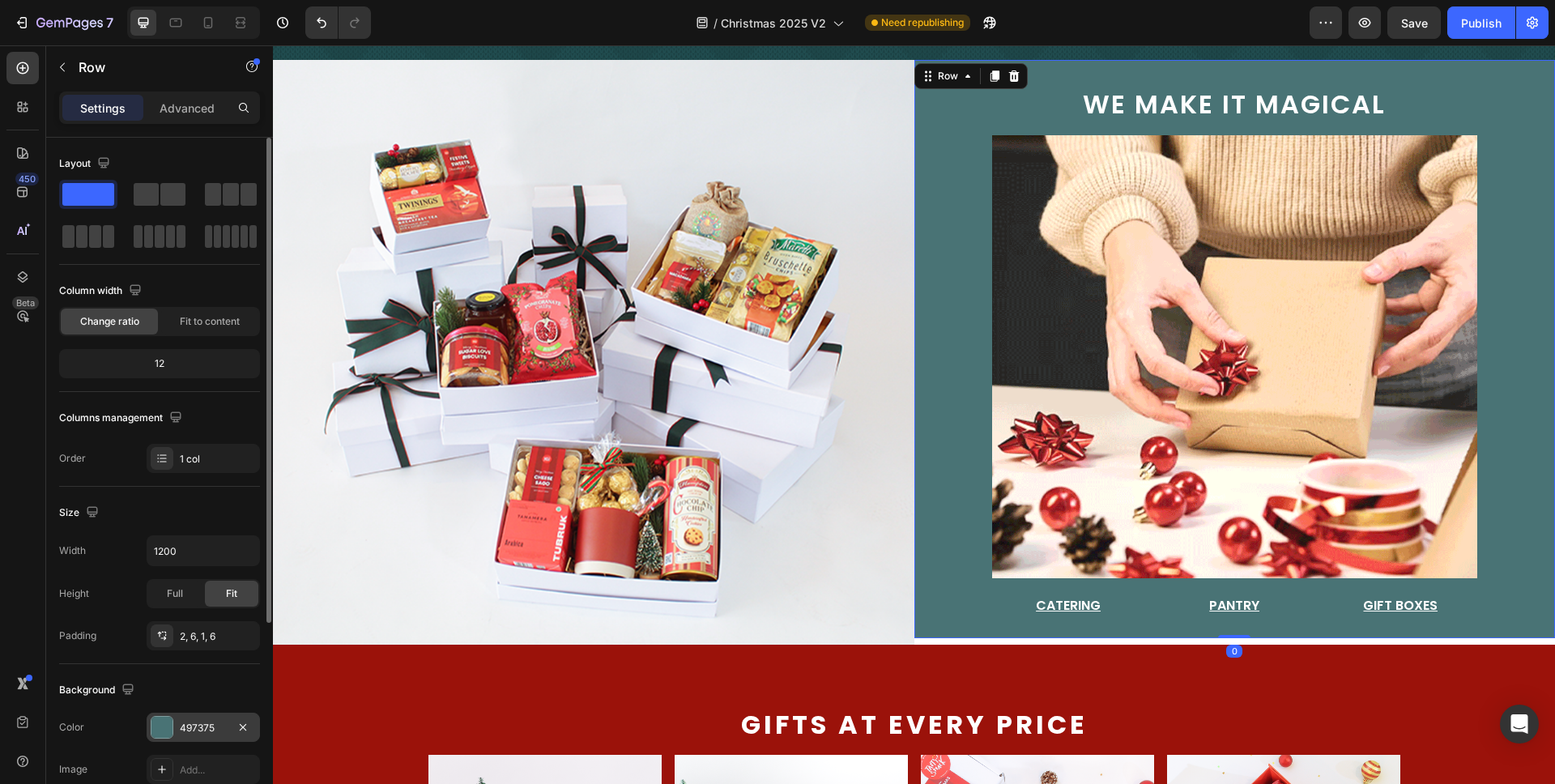
click at [218, 733] on div "497375" at bounding box center [203, 728] width 47 height 15
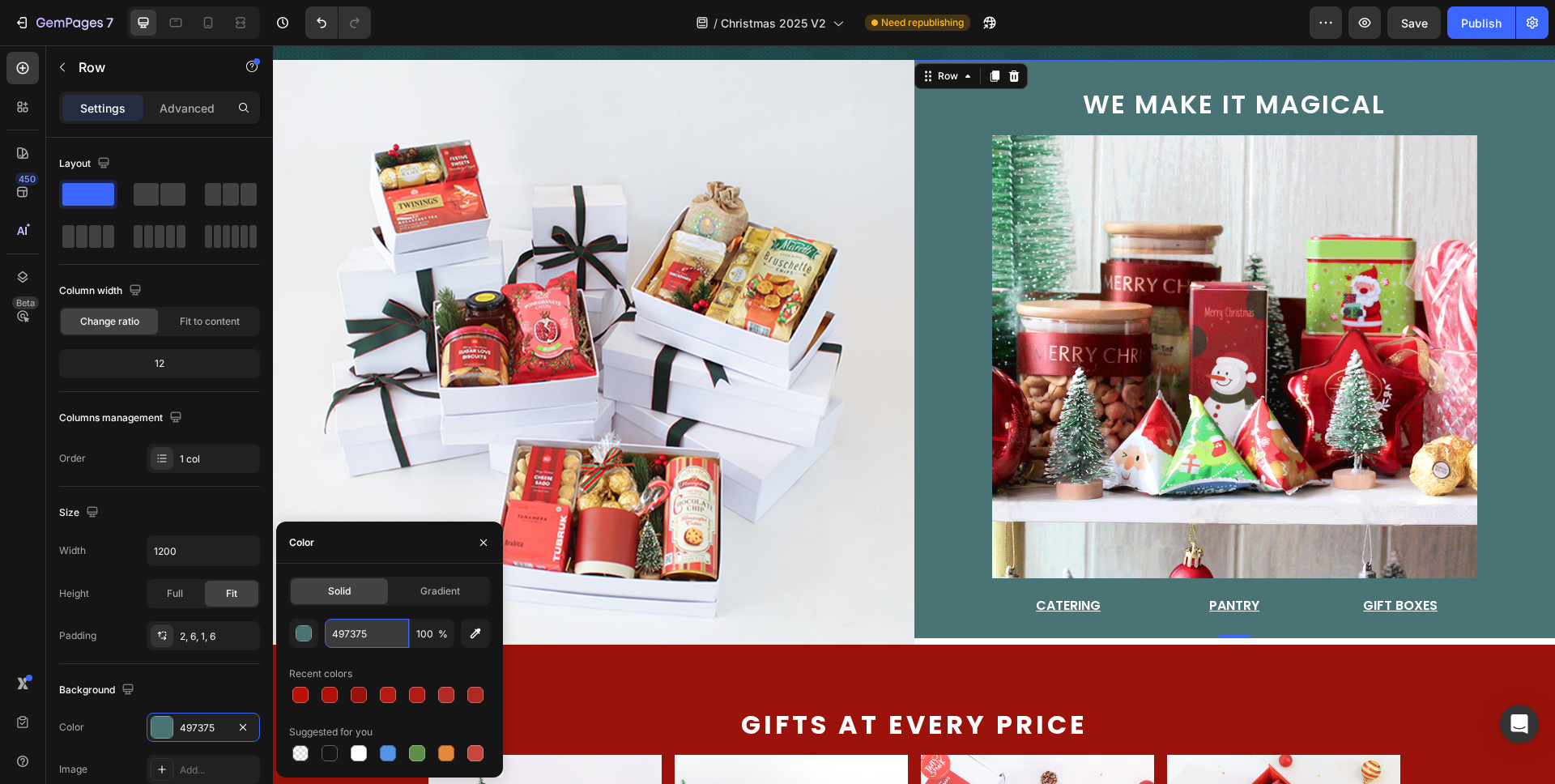
click at [360, 637] on input "497375" at bounding box center [367, 633] width 84 height 29
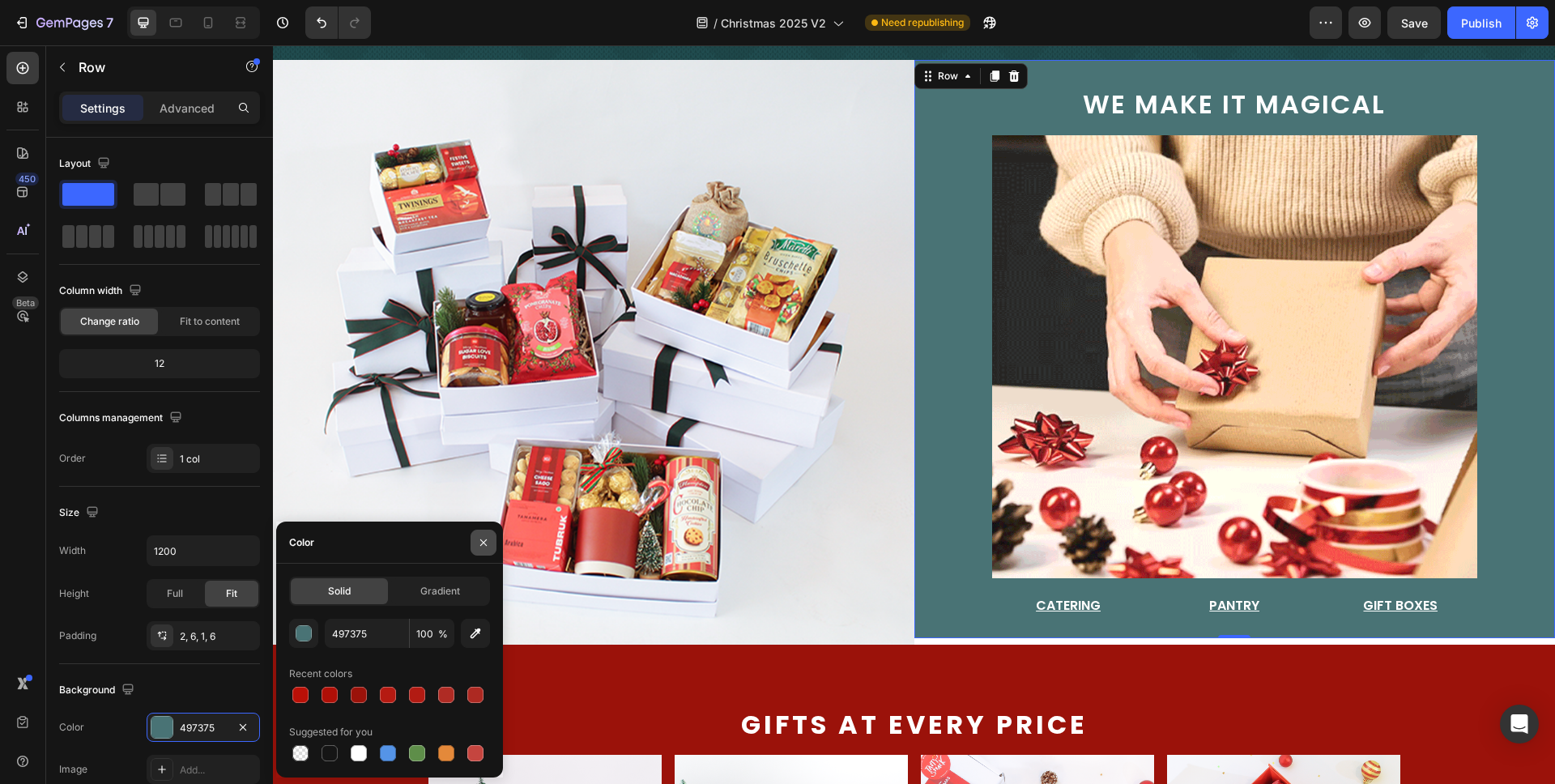
click at [488, 540] on icon "button" at bounding box center [484, 543] width 13 height 13
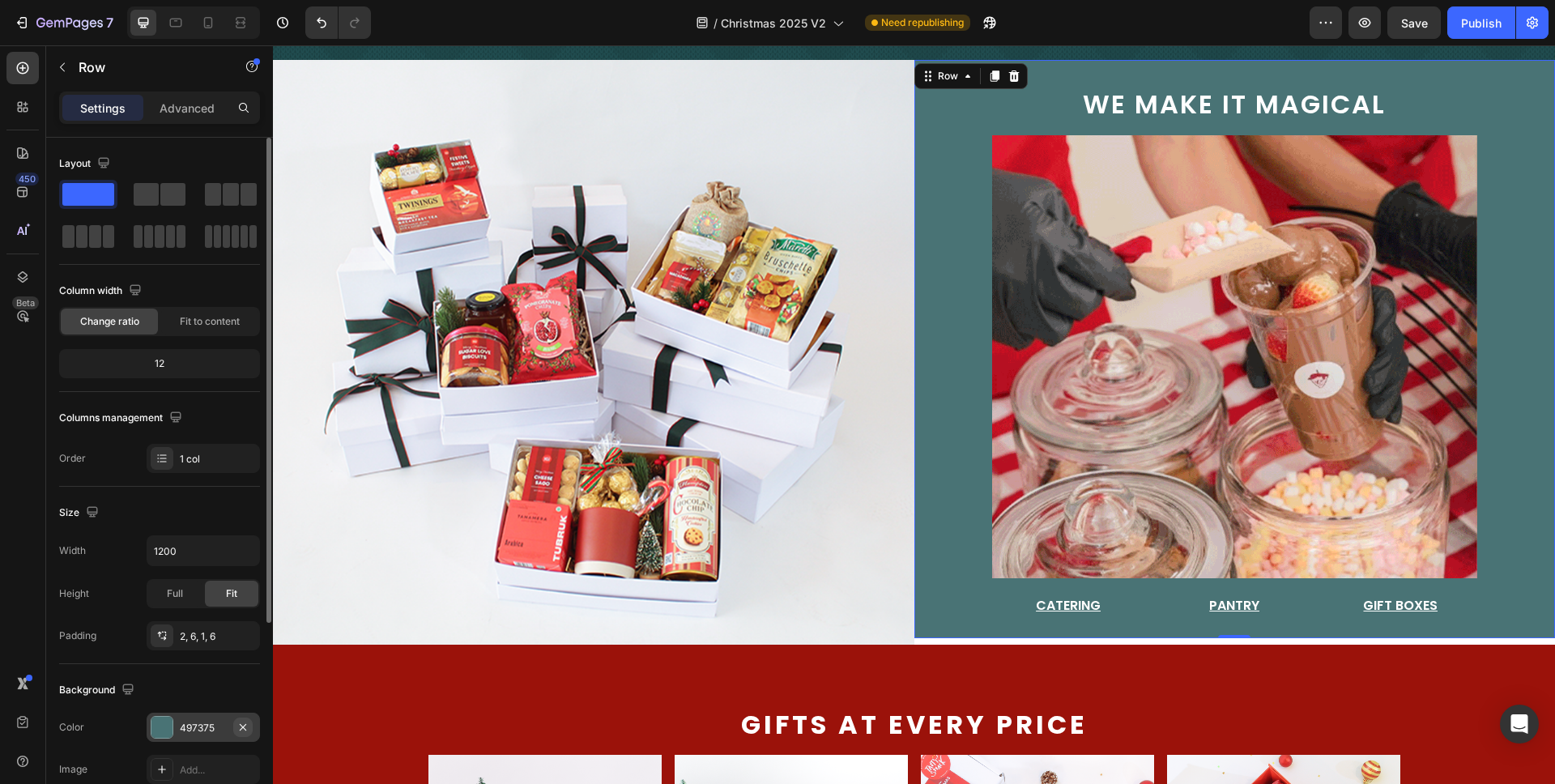
click at [237, 730] on icon "button" at bounding box center [244, 727] width 13 height 13
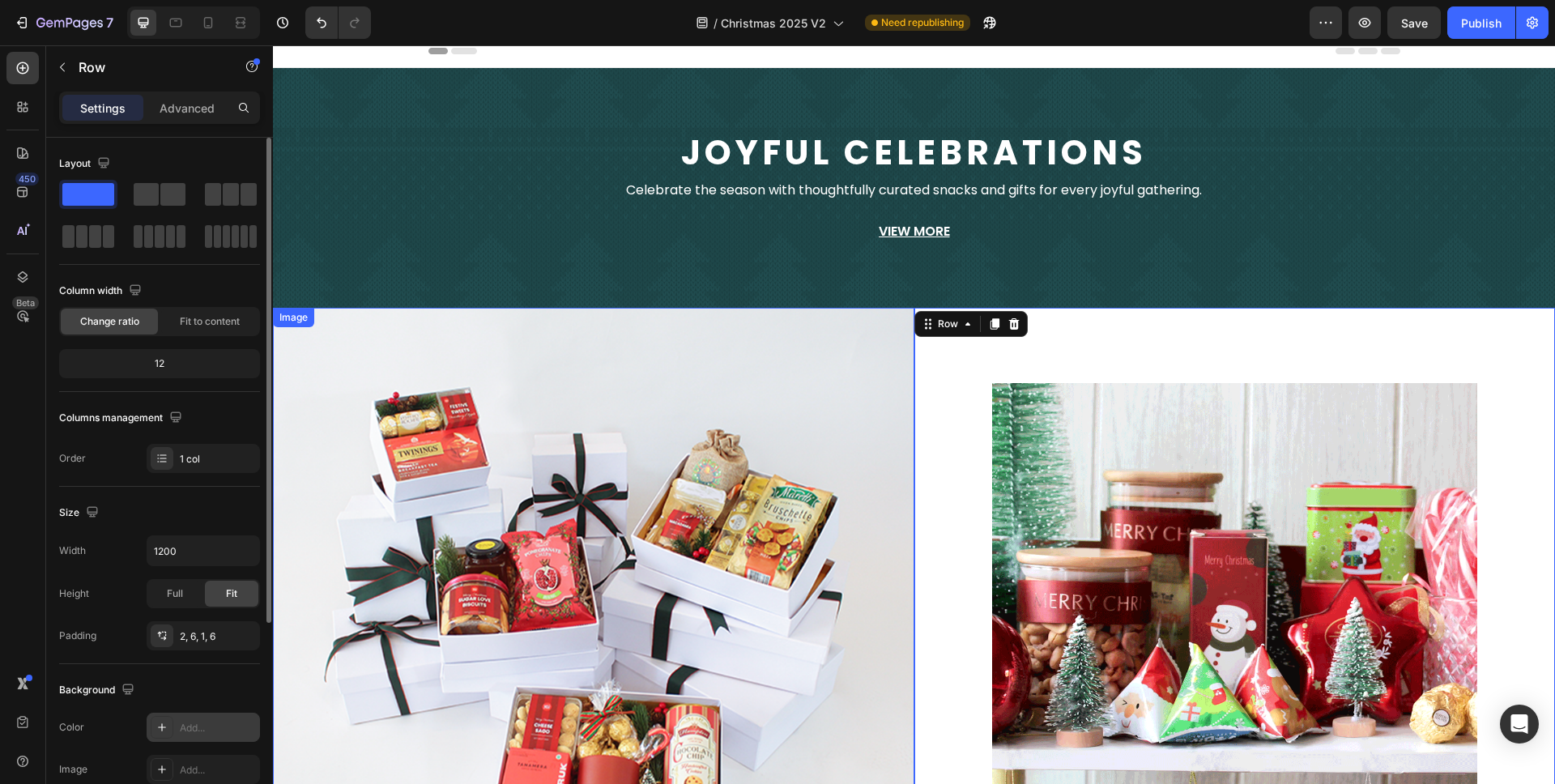
scroll to position [0, 0]
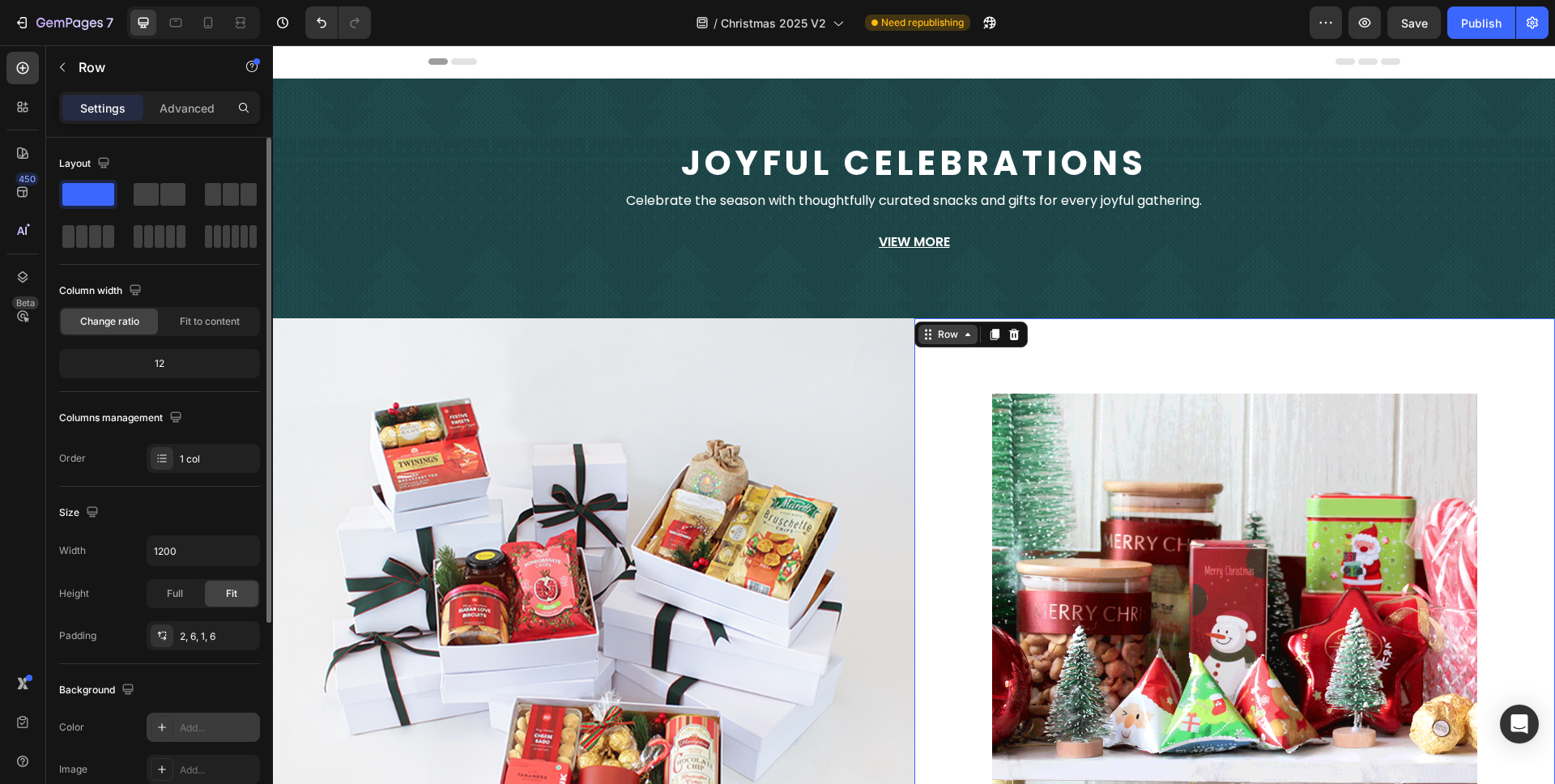
click at [935, 338] on div "Row" at bounding box center [948, 335] width 26 height 15
click at [935, 327] on div "Row" at bounding box center [948, 335] width 26 height 15
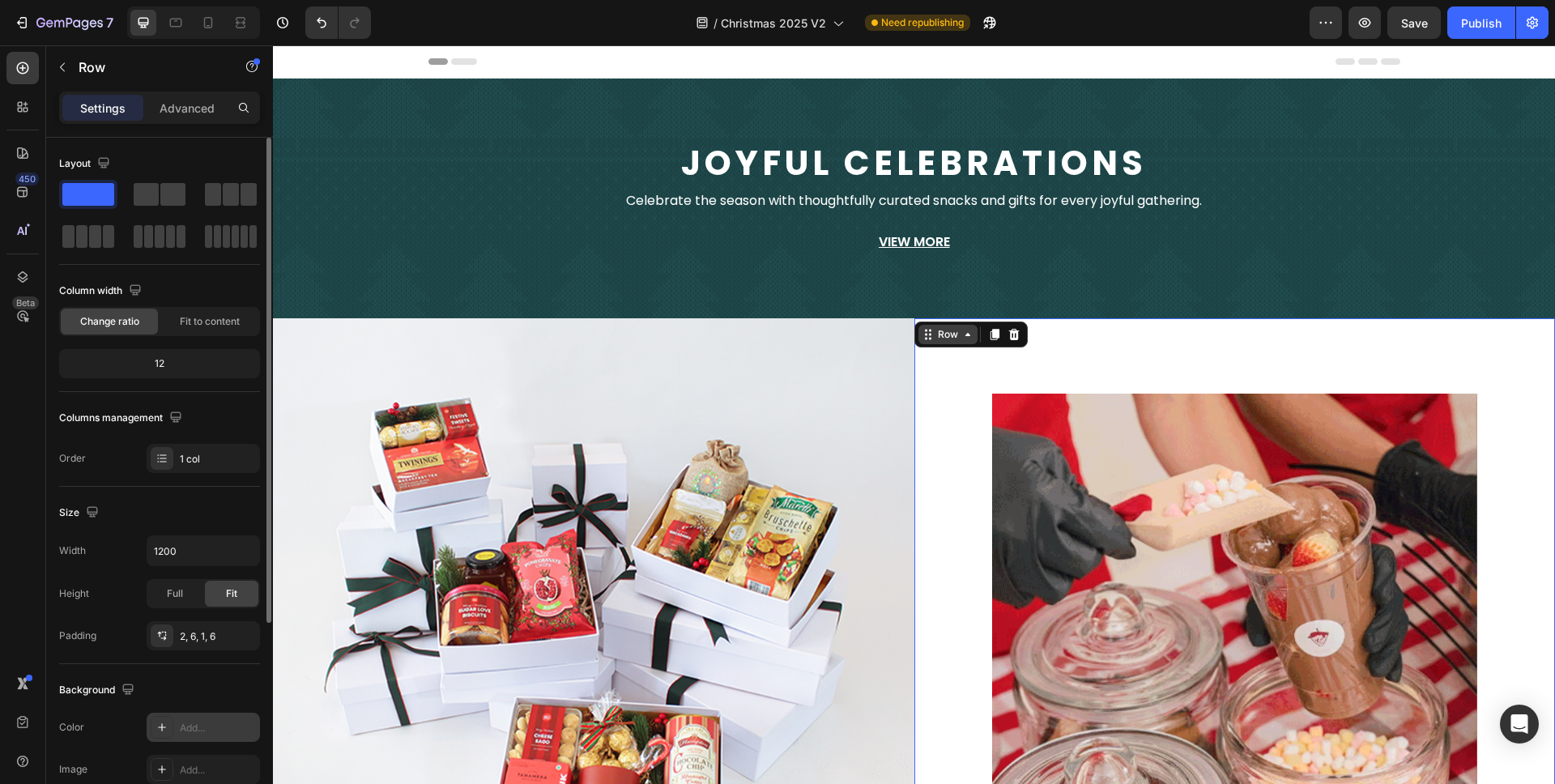
click at [935, 333] on div "Row" at bounding box center [948, 335] width 26 height 15
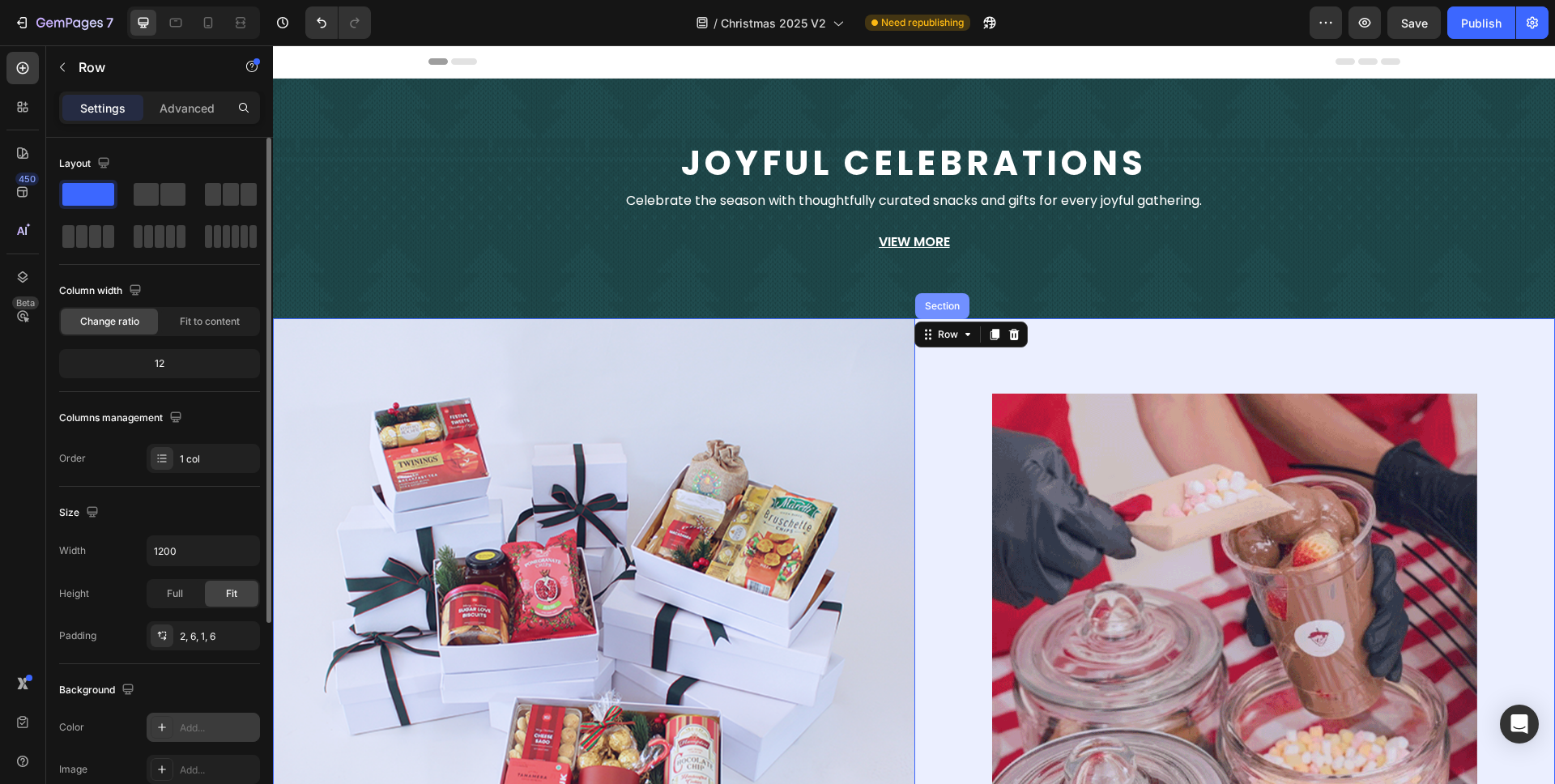
click at [947, 304] on div "Section" at bounding box center [942, 306] width 41 height 10
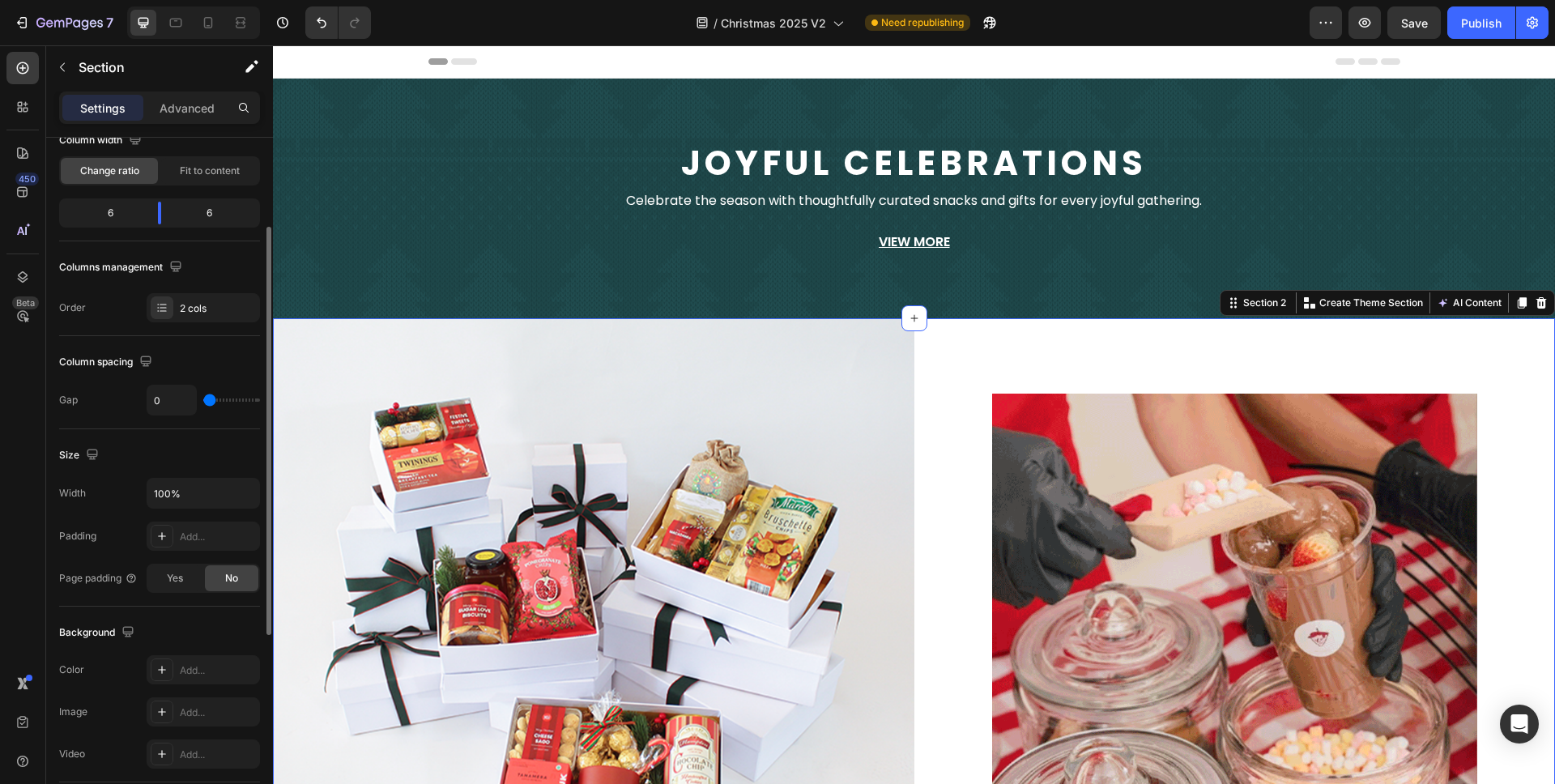
scroll to position [154, 0]
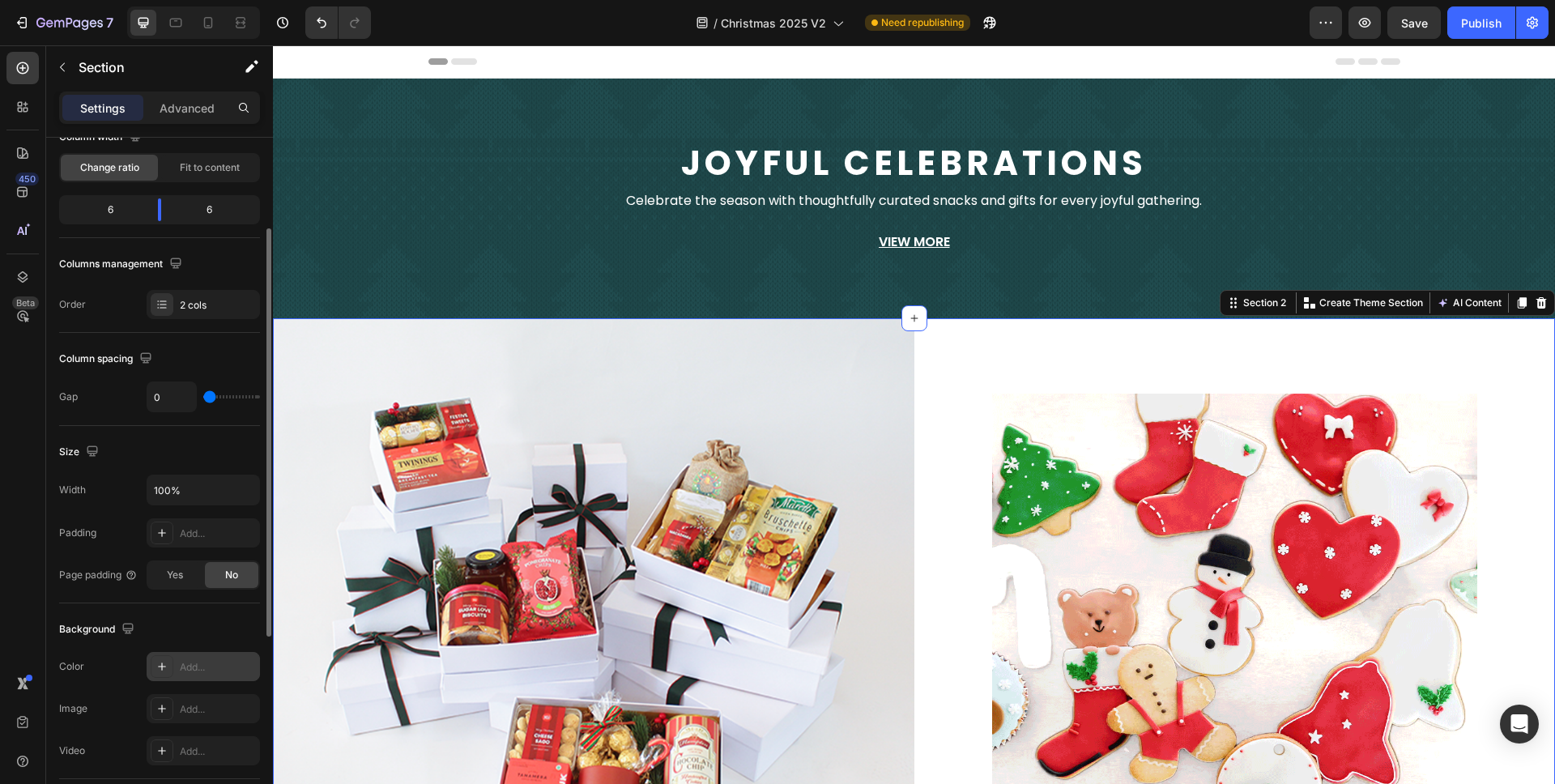
click at [187, 670] on div "Add..." at bounding box center [218, 667] width 77 height 15
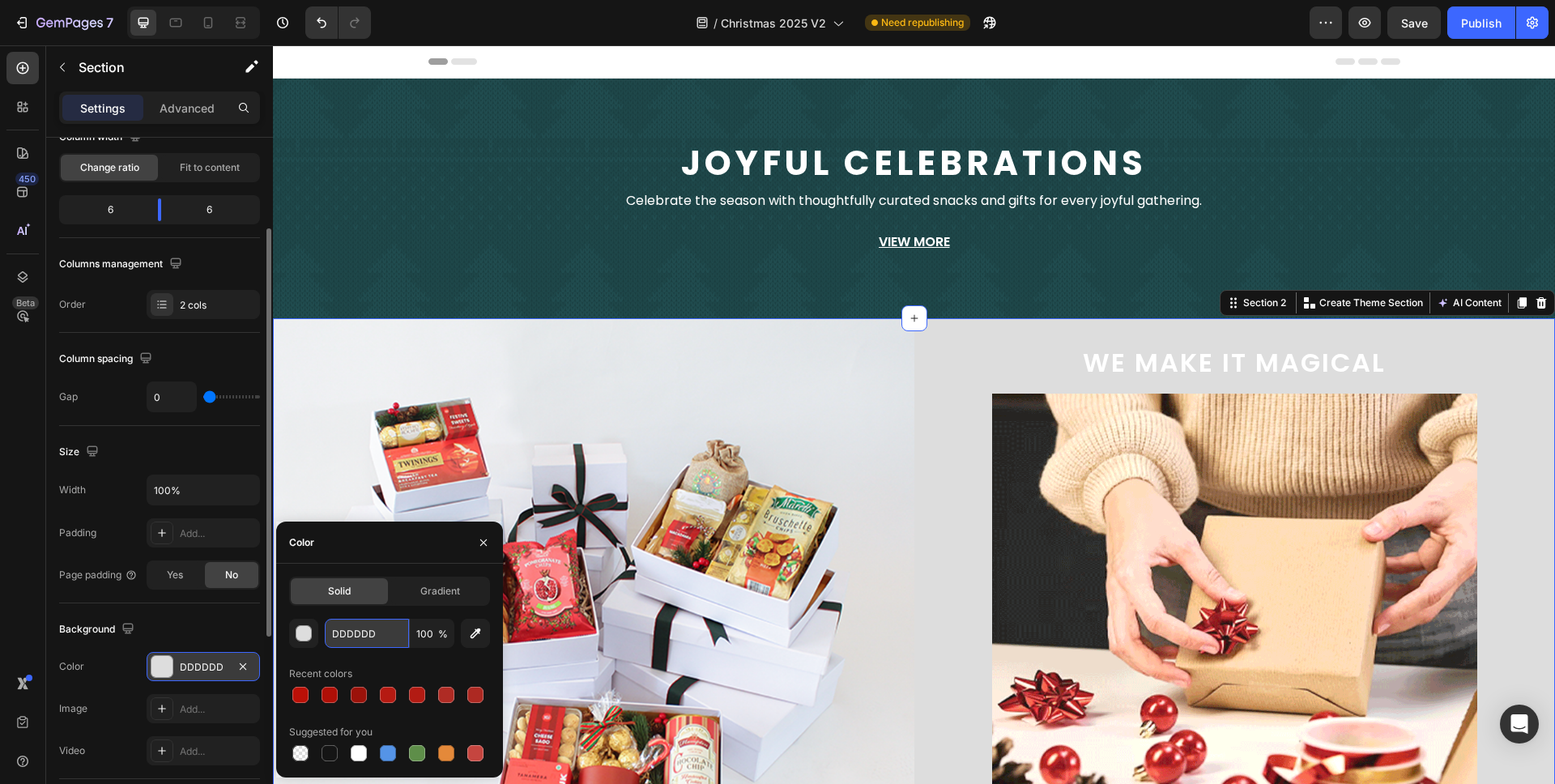
click at [383, 624] on input "DDDDDD" at bounding box center [367, 633] width 84 height 29
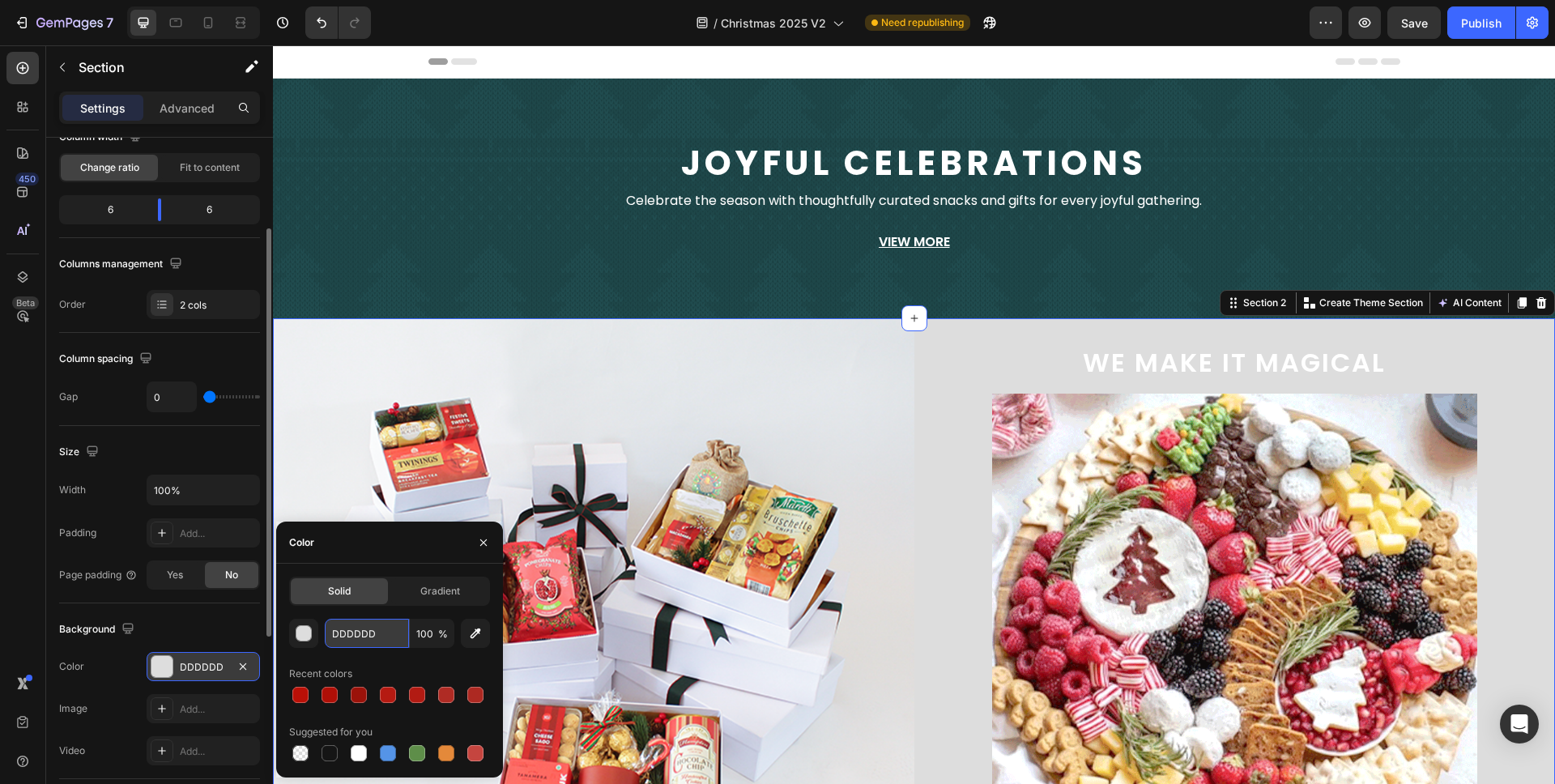
paste input "497375"
type input "497375"
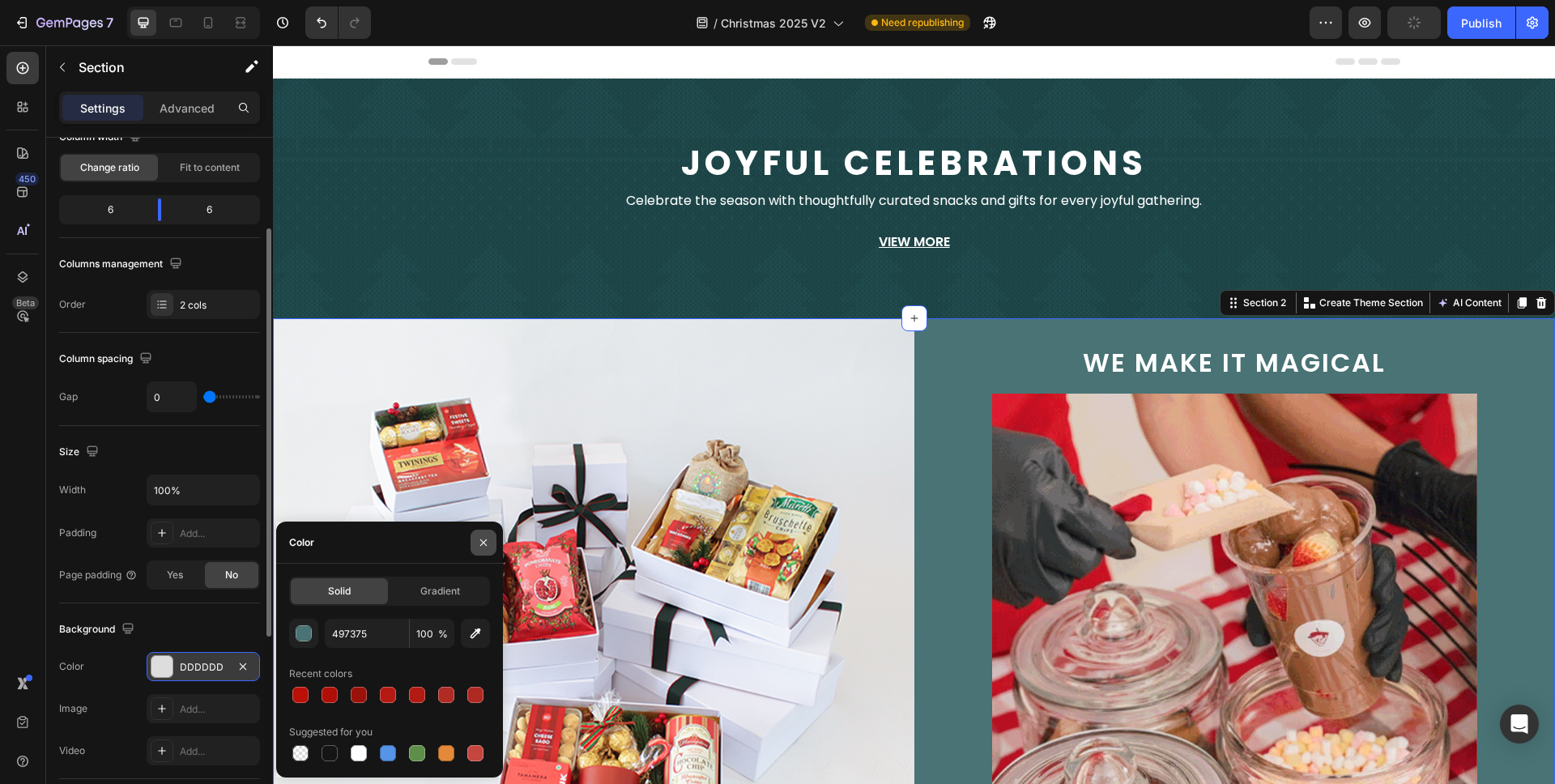
click at [484, 541] on icon "button" at bounding box center [484, 542] width 7 height 7
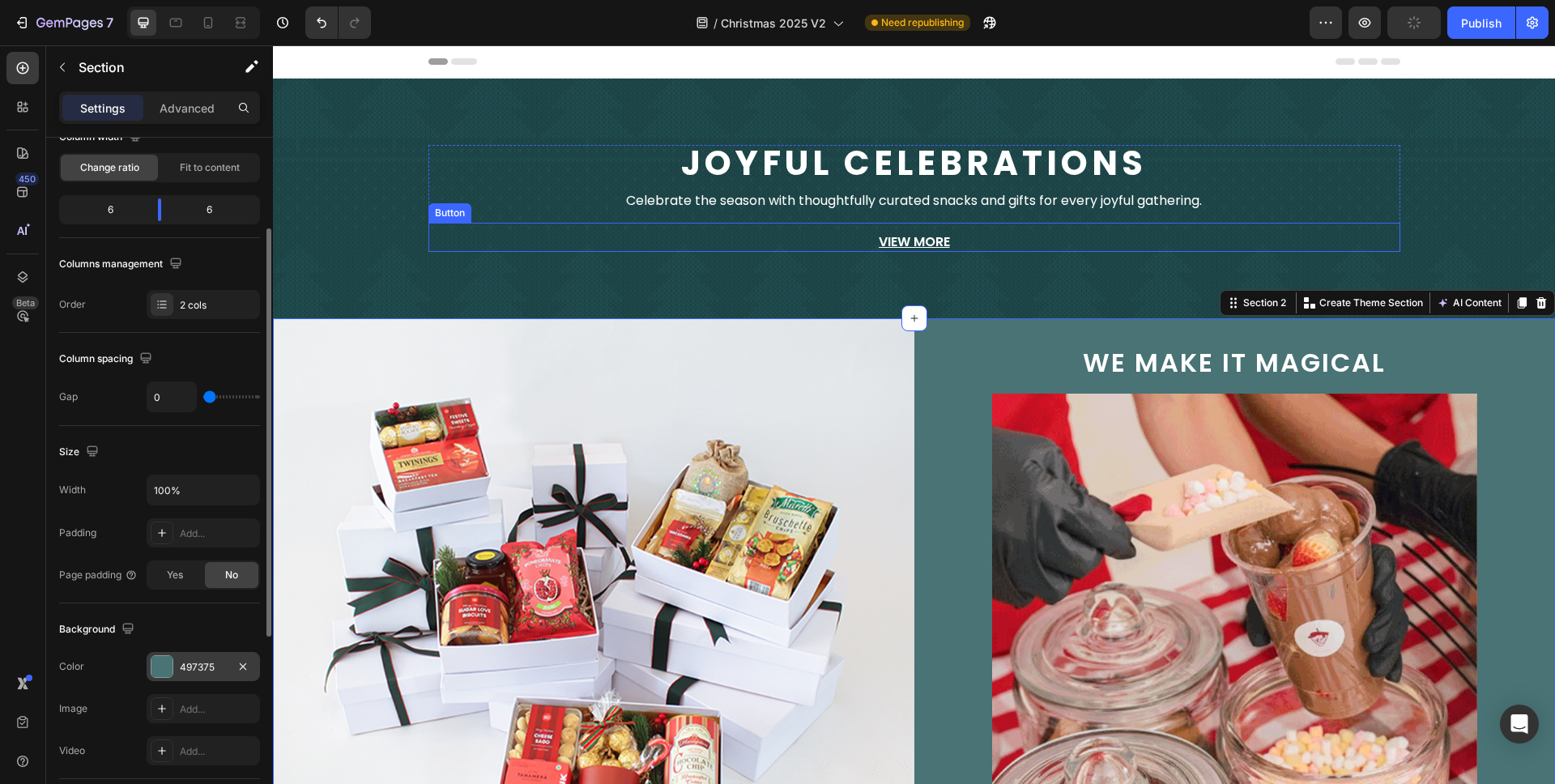
click at [1106, 223] on div "View More Button" at bounding box center [915, 237] width 972 height 29
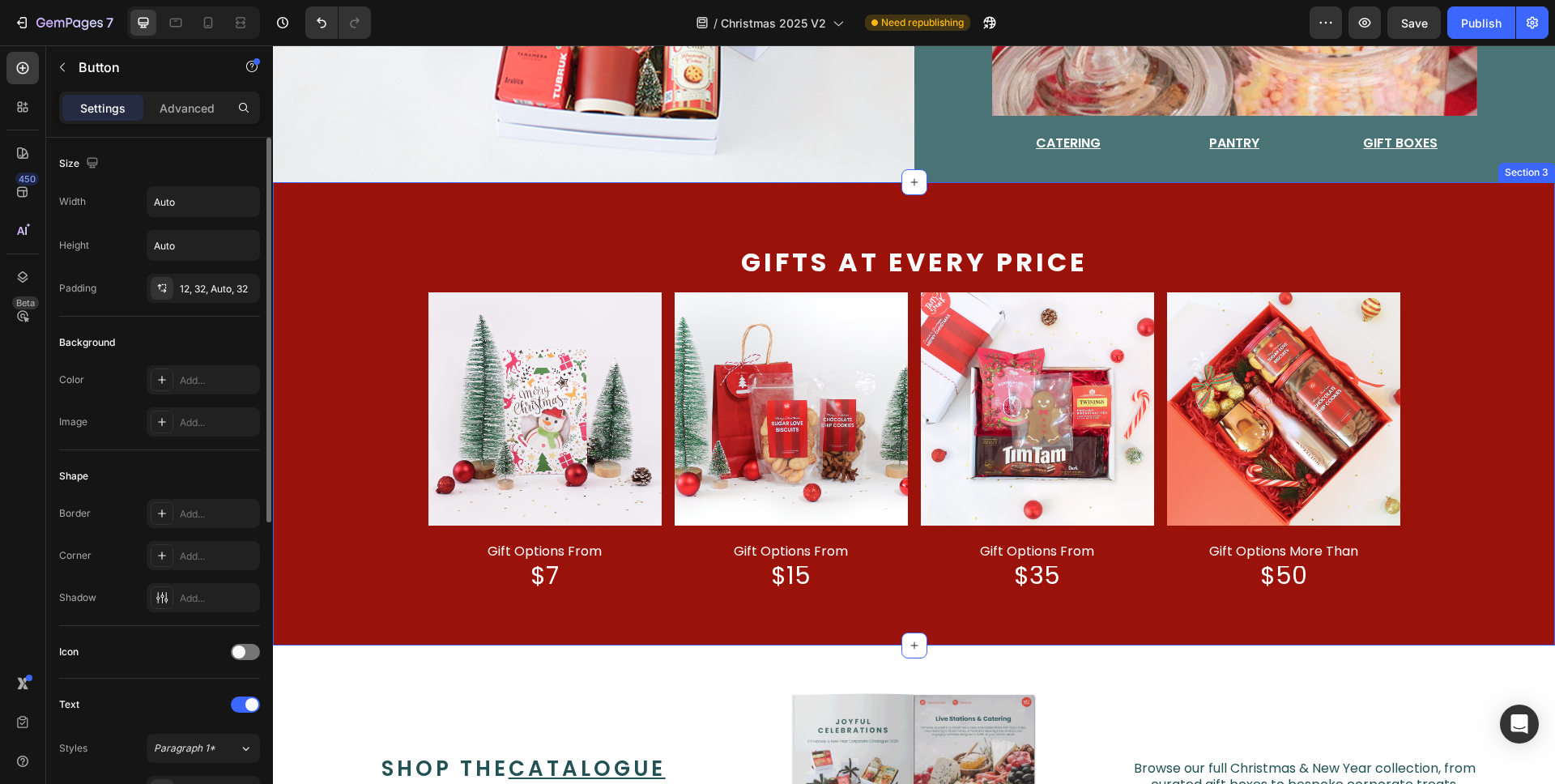
scroll to position [717, 0]
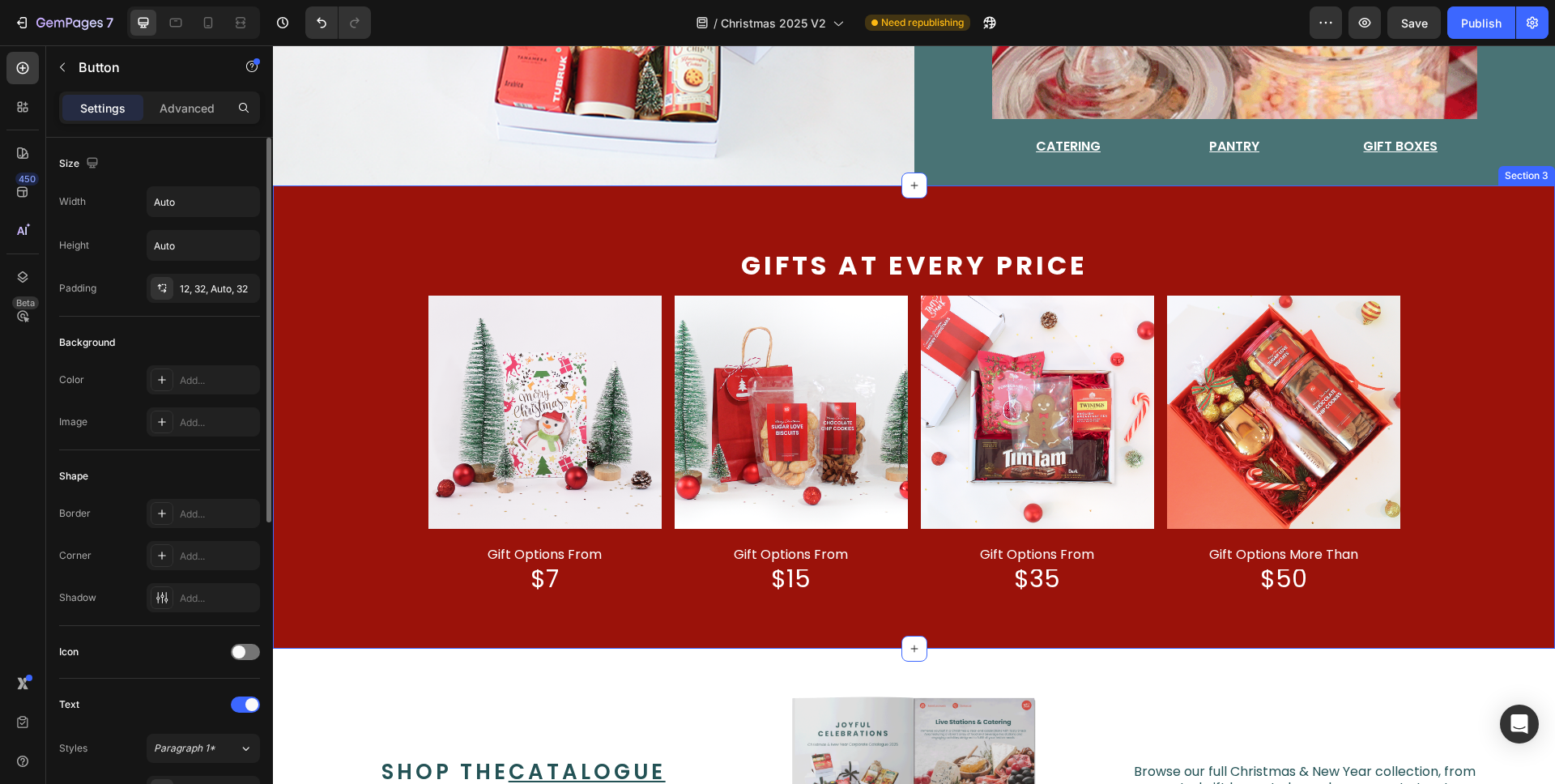
click at [1501, 378] on div "Gifts at every price Text Block Image gift options from Text Block $7 Text Bloc…" at bounding box center [914, 429] width 1283 height 359
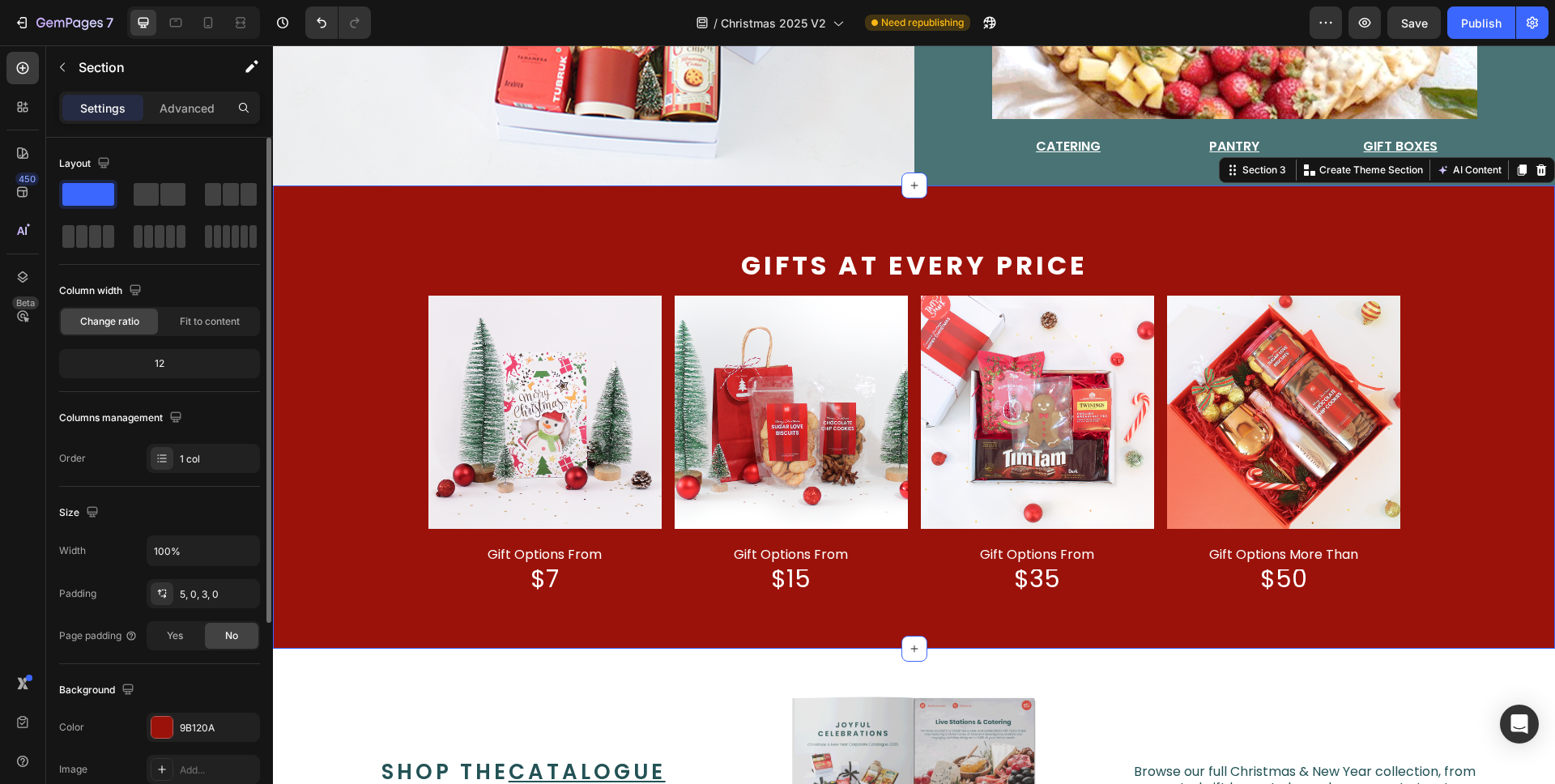
click at [666, 207] on div "Gifts at every price Text Block Image gift options from Text Block $7 Text Bloc…" at bounding box center [914, 416] width 1283 height 462
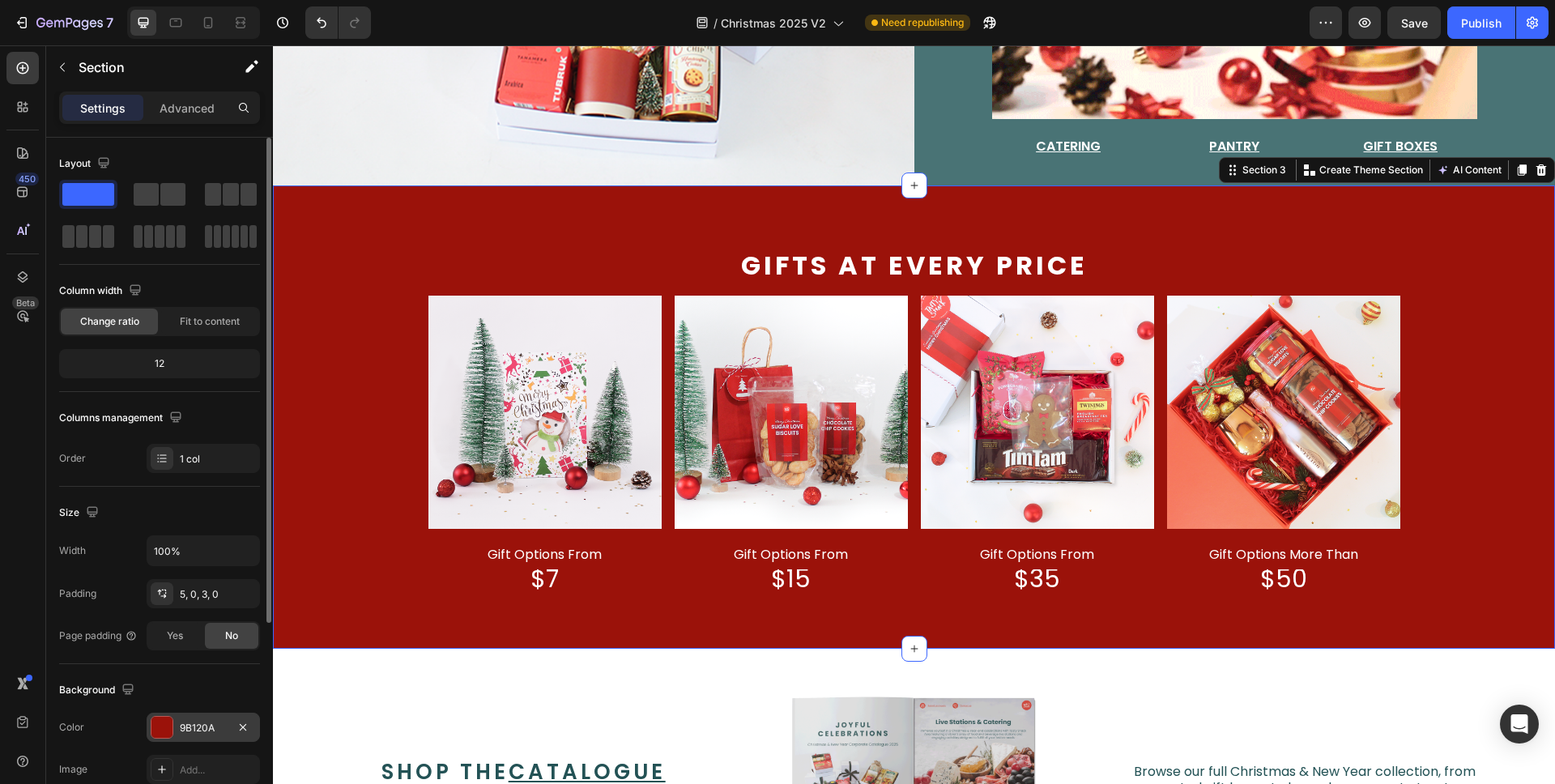
click at [194, 721] on div "9B120A" at bounding box center [203, 728] width 47 height 15
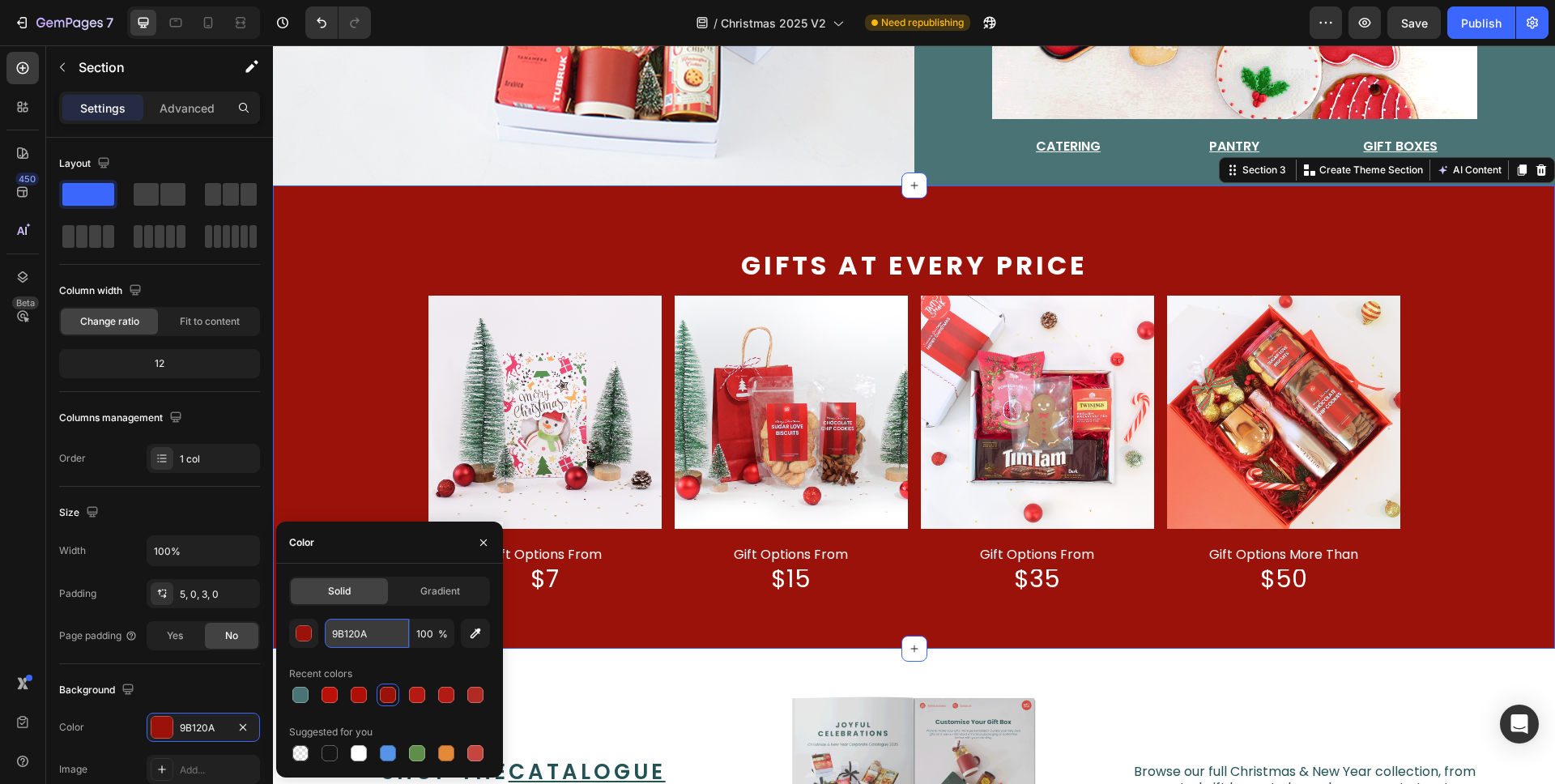
click at [392, 629] on input "9B120A" at bounding box center [367, 633] width 84 height 29
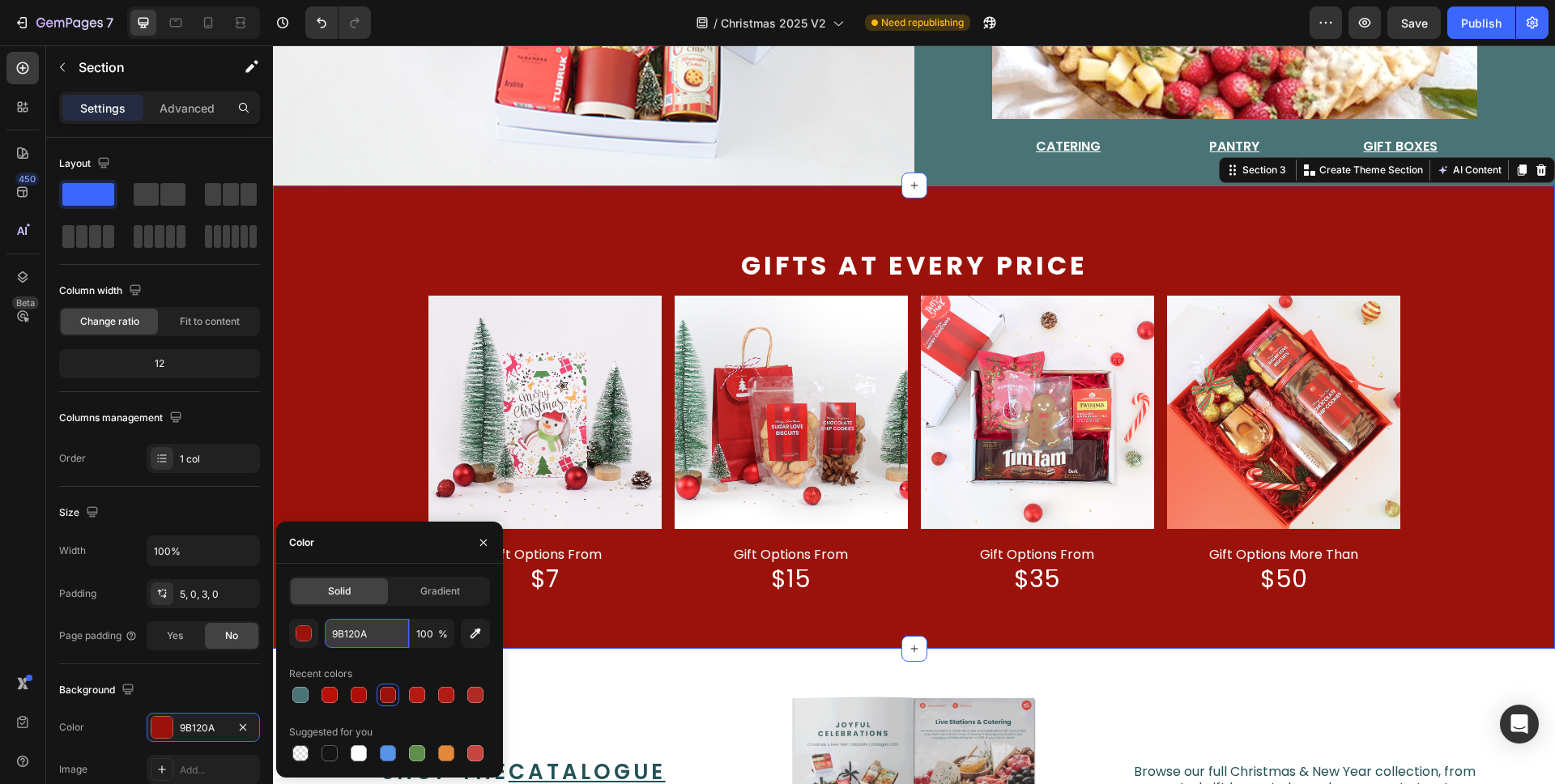
paste input "da3b28"
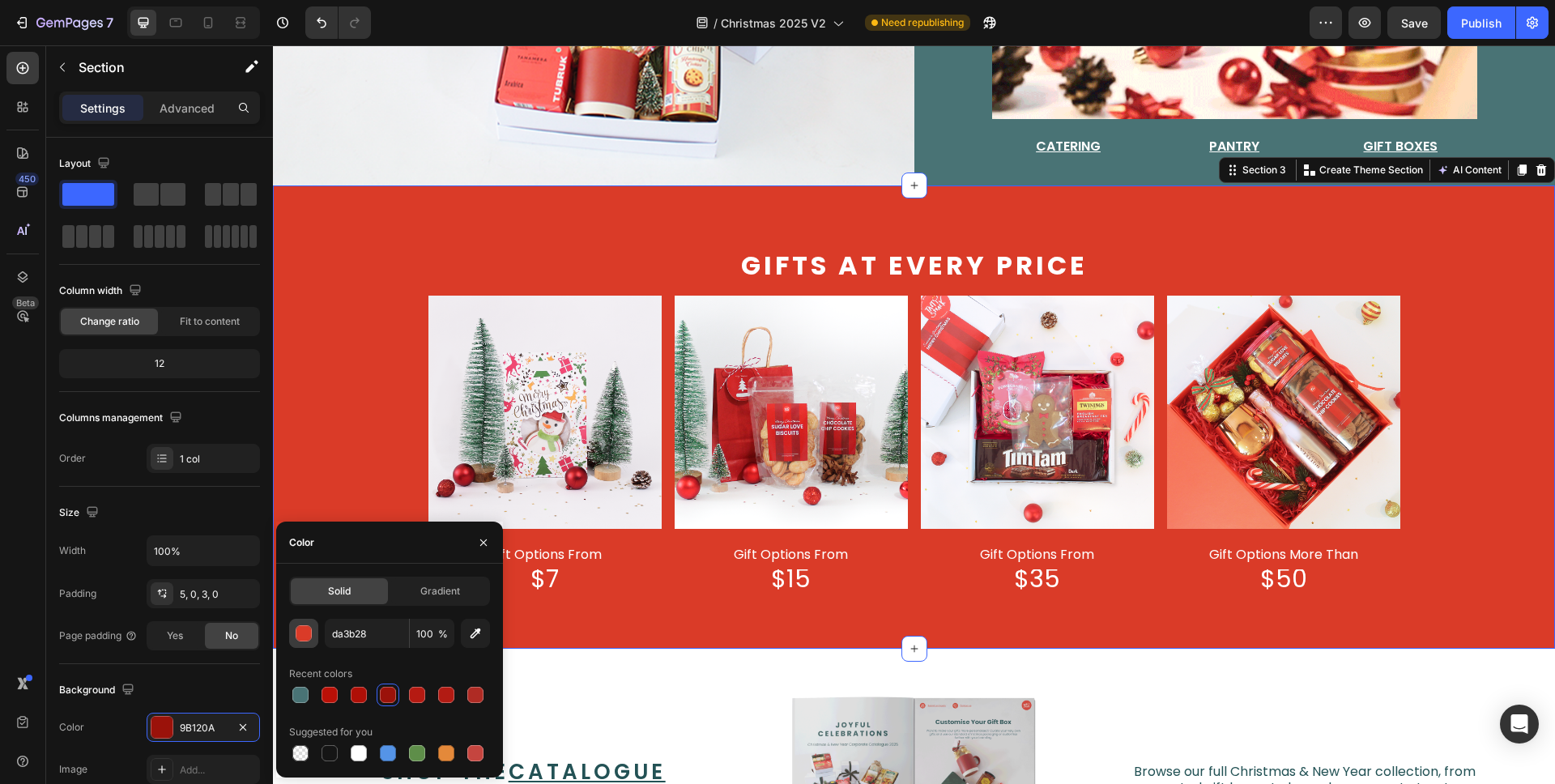
click at [304, 627] on div "button" at bounding box center [304, 634] width 16 height 16
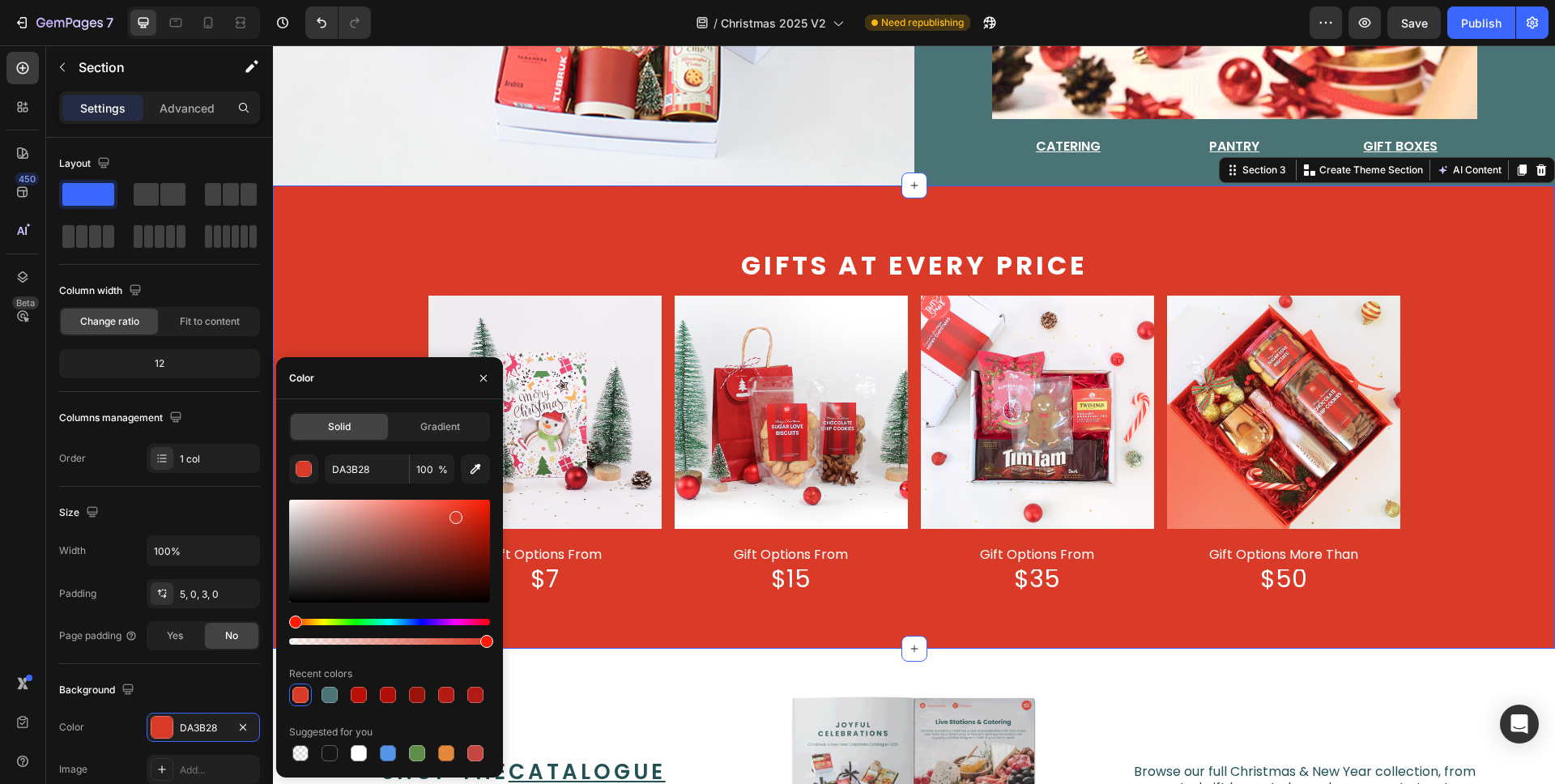
click at [456, 527] on div at bounding box center [390, 551] width 201 height 103
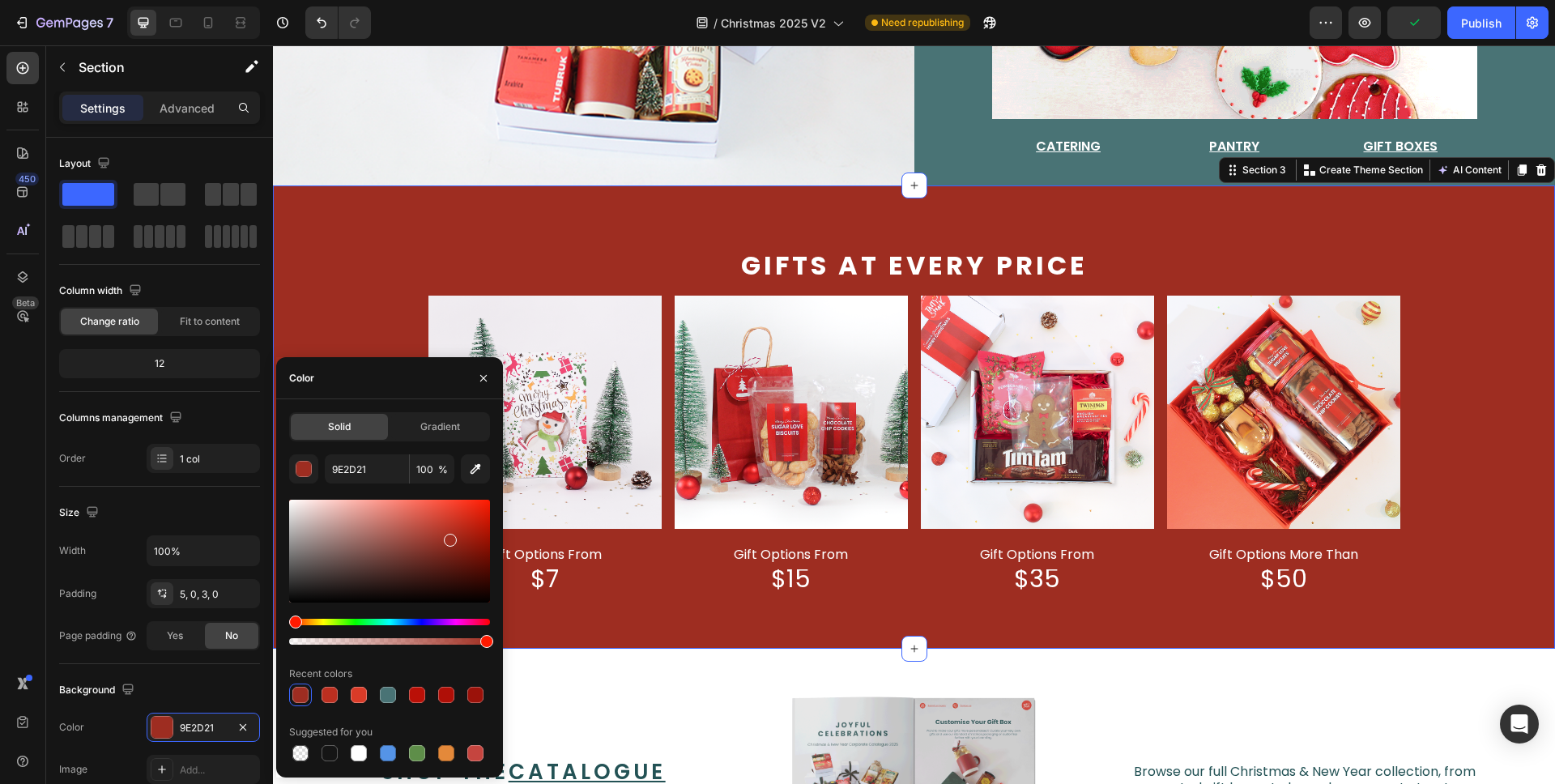
drag, startPoint x: 453, startPoint y: 530, endPoint x: 448, endPoint y: 538, distance: 9.4
click at [448, 538] on div at bounding box center [451, 540] width 13 height 13
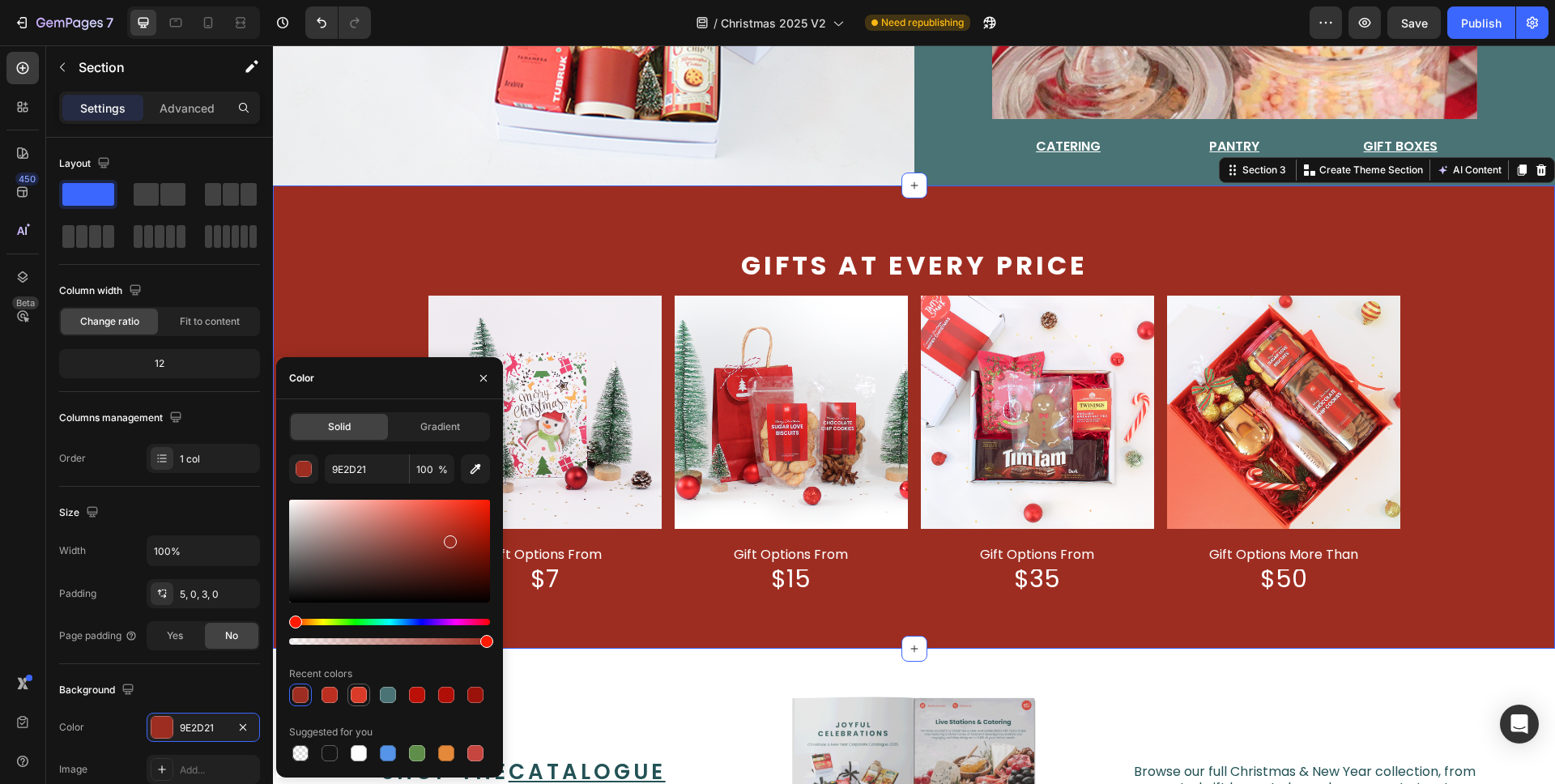
click at [360, 698] on div at bounding box center [359, 695] width 16 height 16
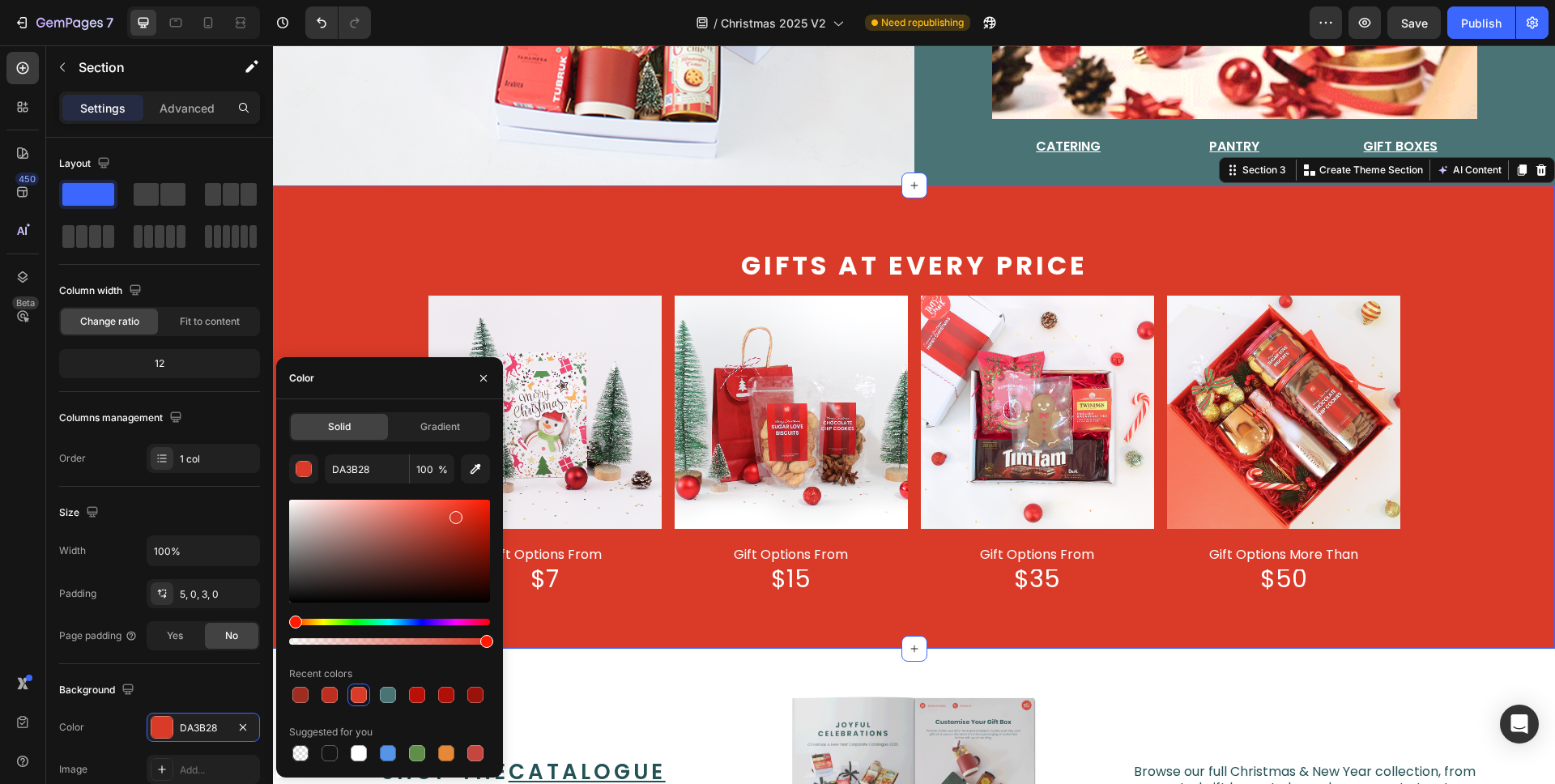
click at [454, 545] on div at bounding box center [390, 551] width 201 height 103
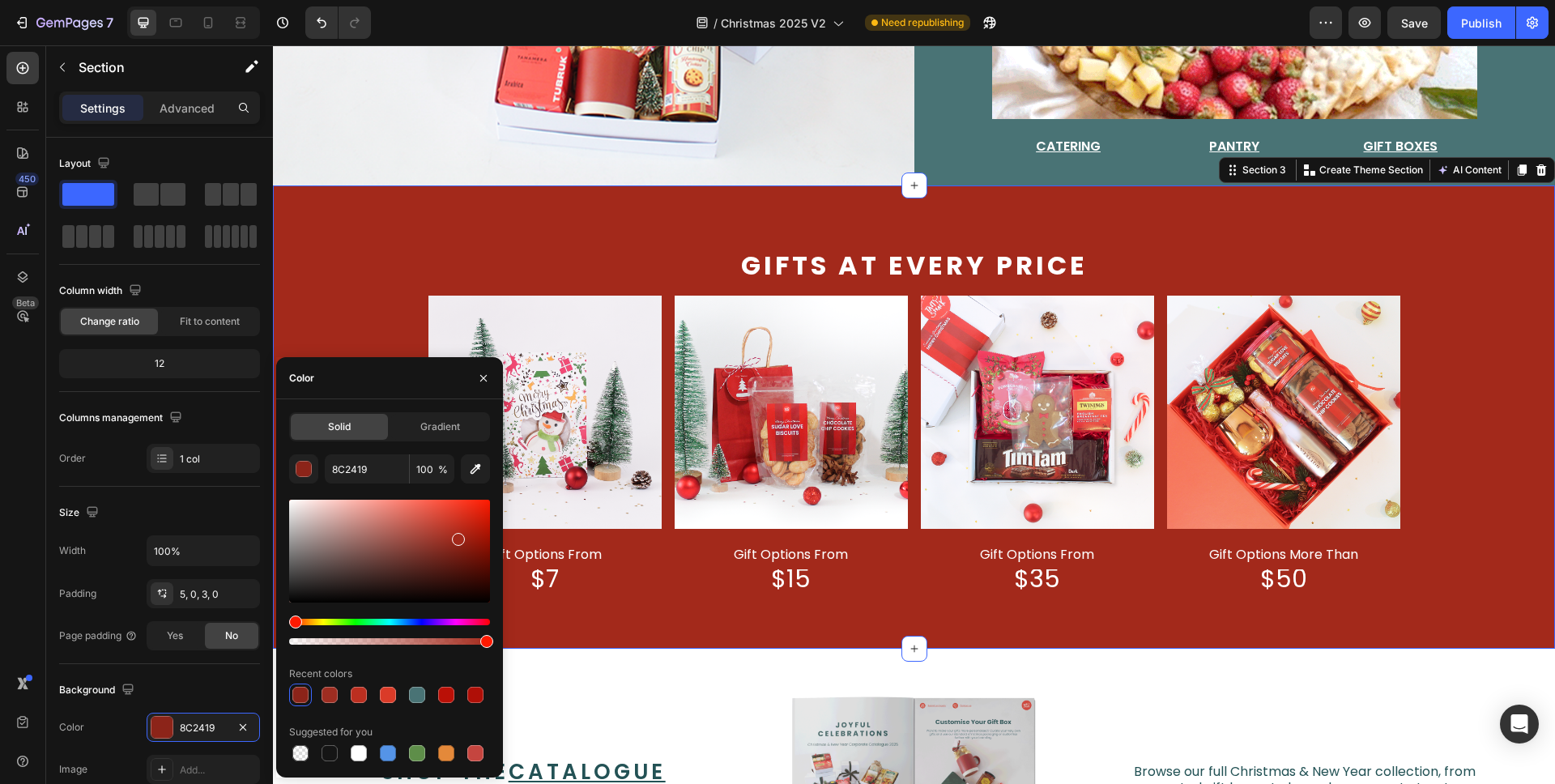
click at [456, 536] on div at bounding box center [390, 551] width 201 height 103
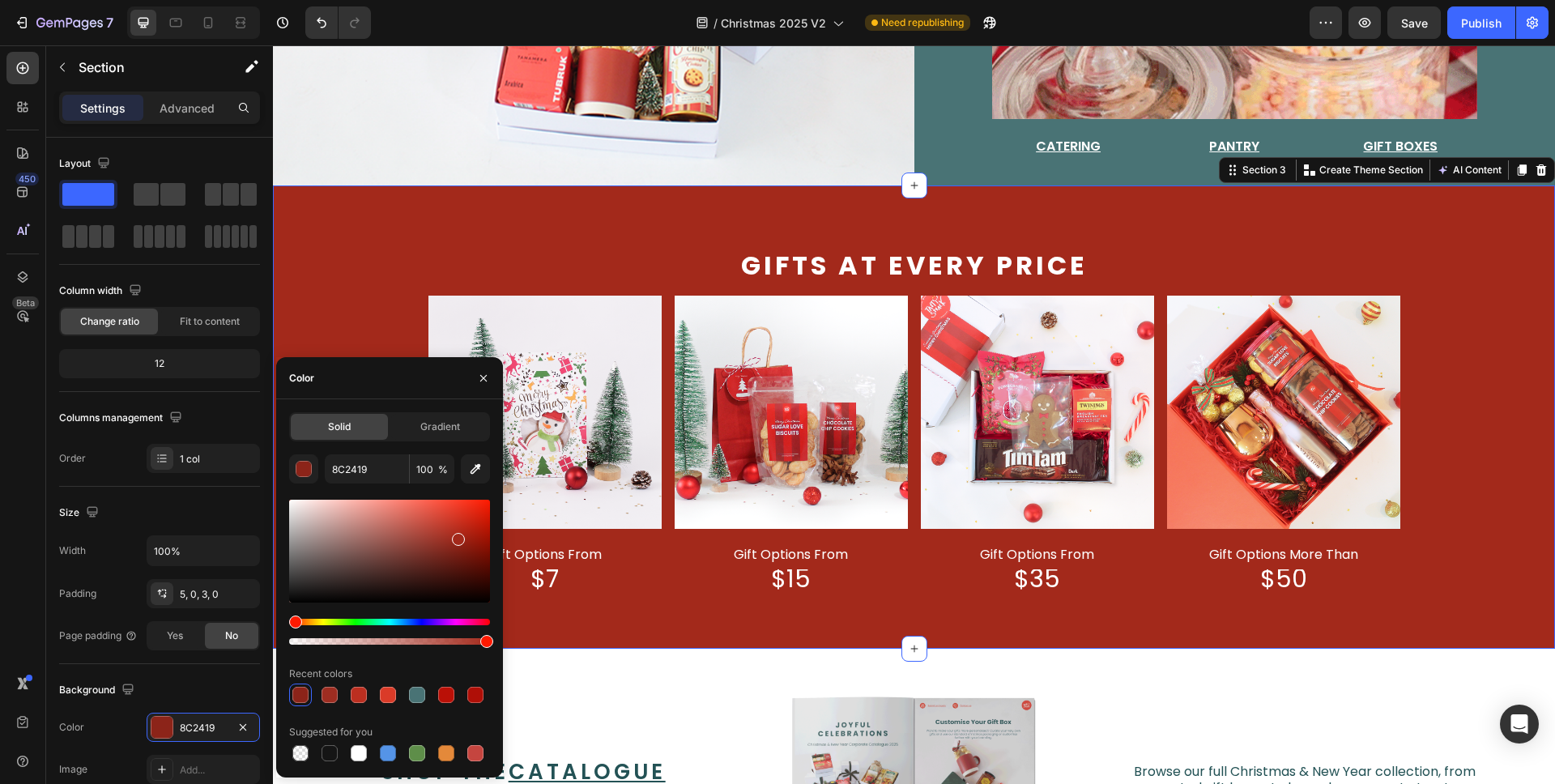
type input "A3291B"
click at [477, 380] on icon "button" at bounding box center [484, 378] width 13 height 13
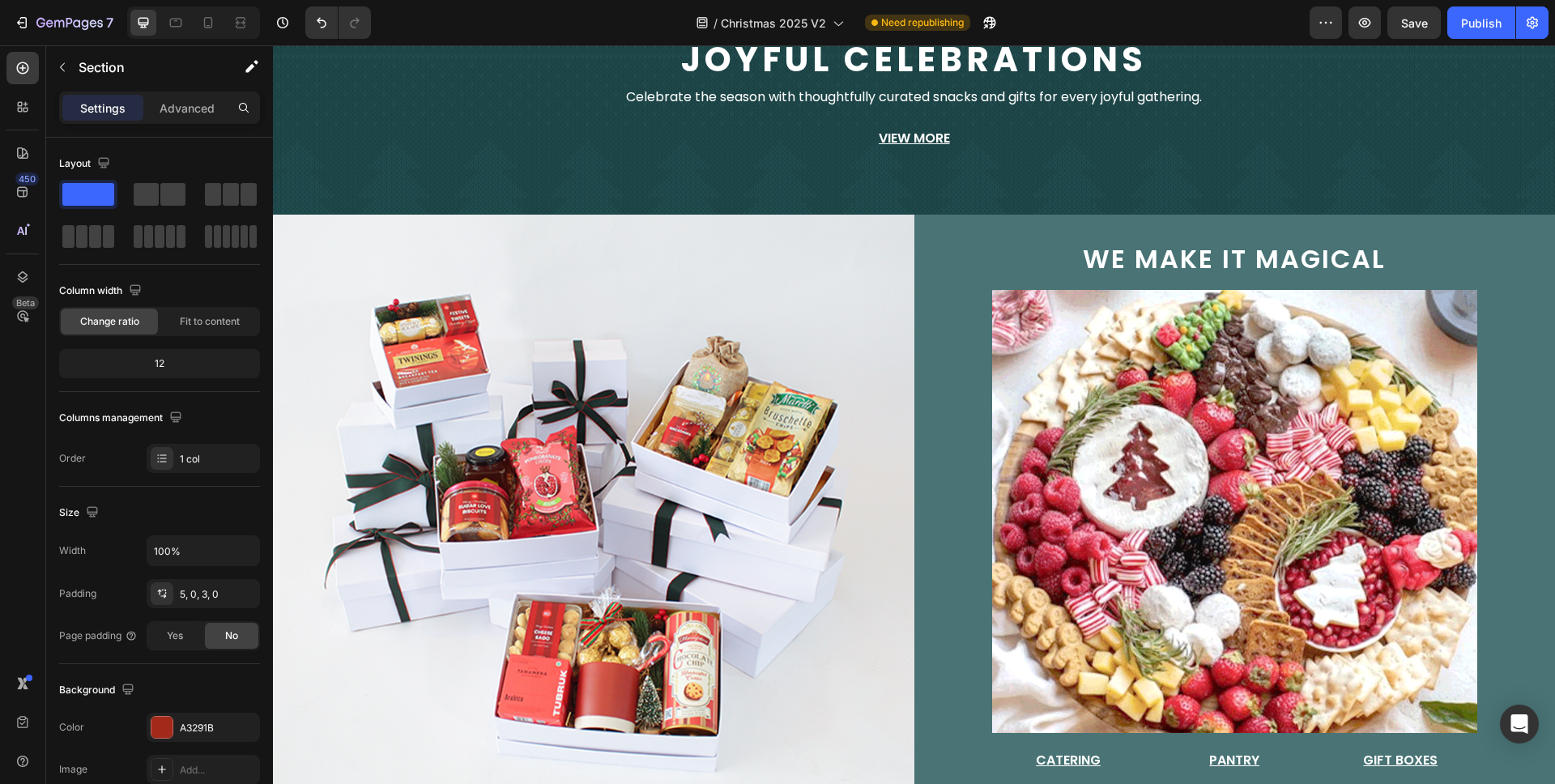
scroll to position [99, 0]
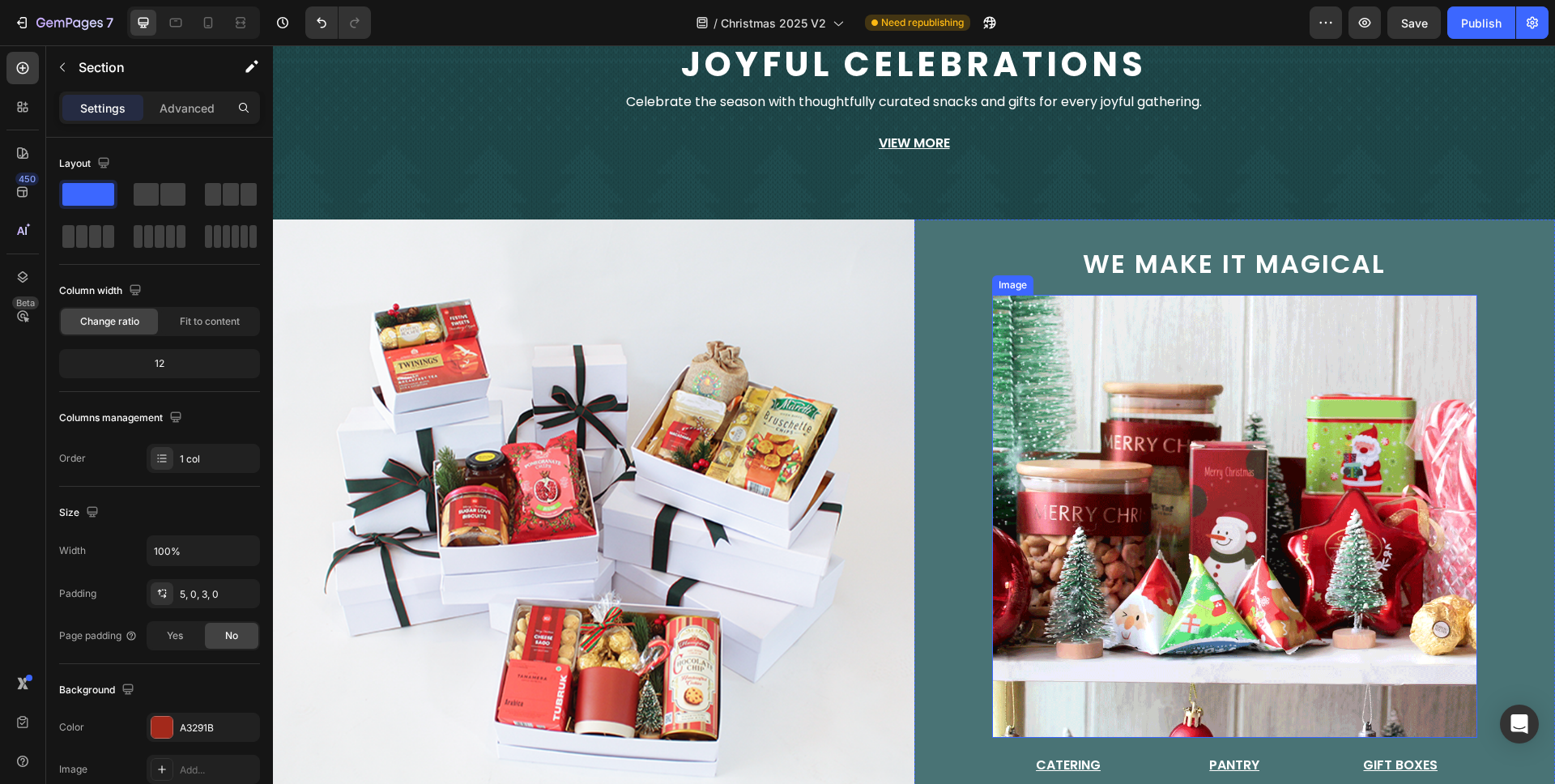
click at [1173, 458] on img at bounding box center [1235, 516] width 486 height 443
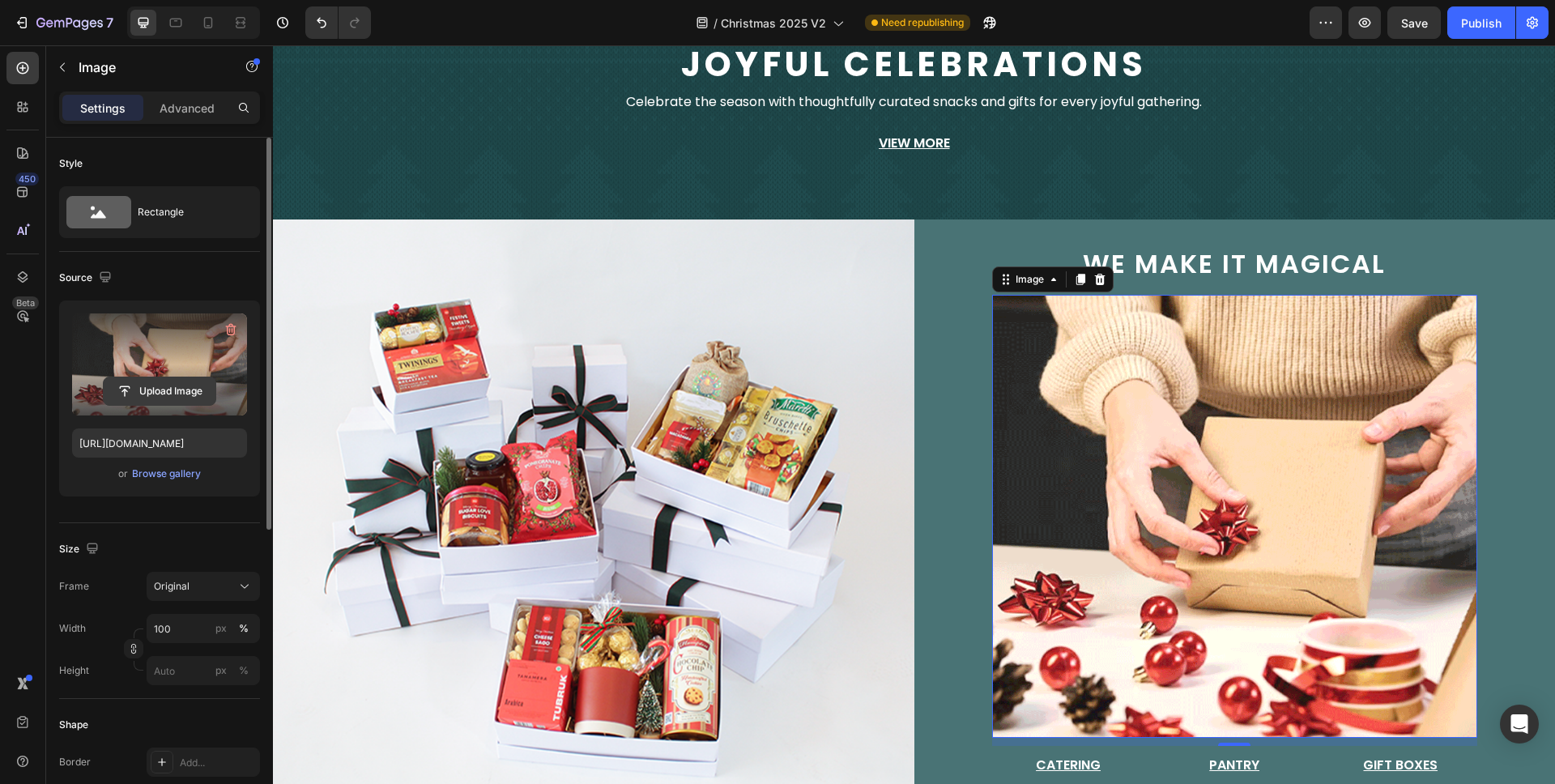
click at [189, 384] on input "file" at bounding box center [160, 391] width 112 height 27
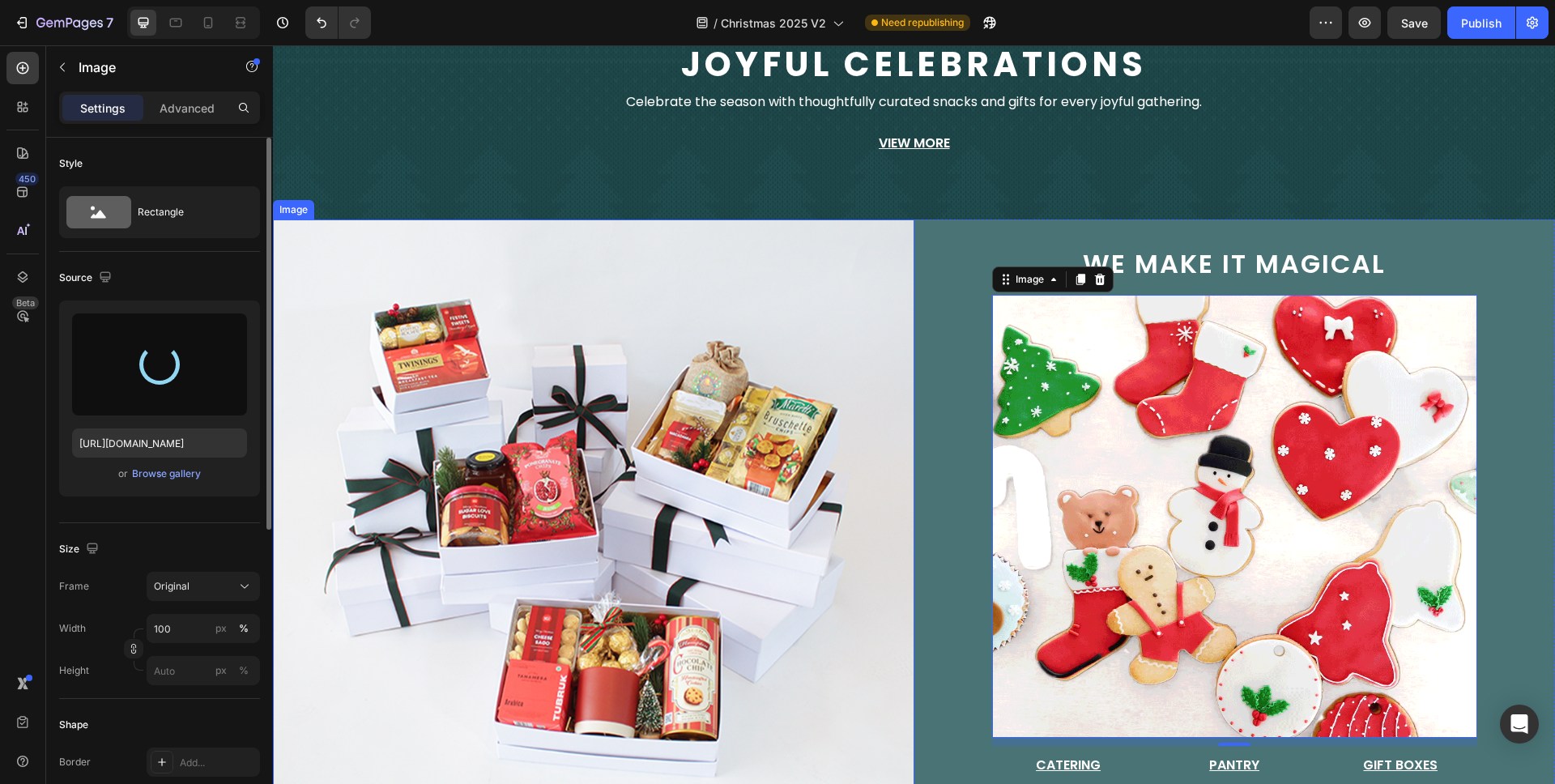
type input "[URL][DOMAIN_NAME]"
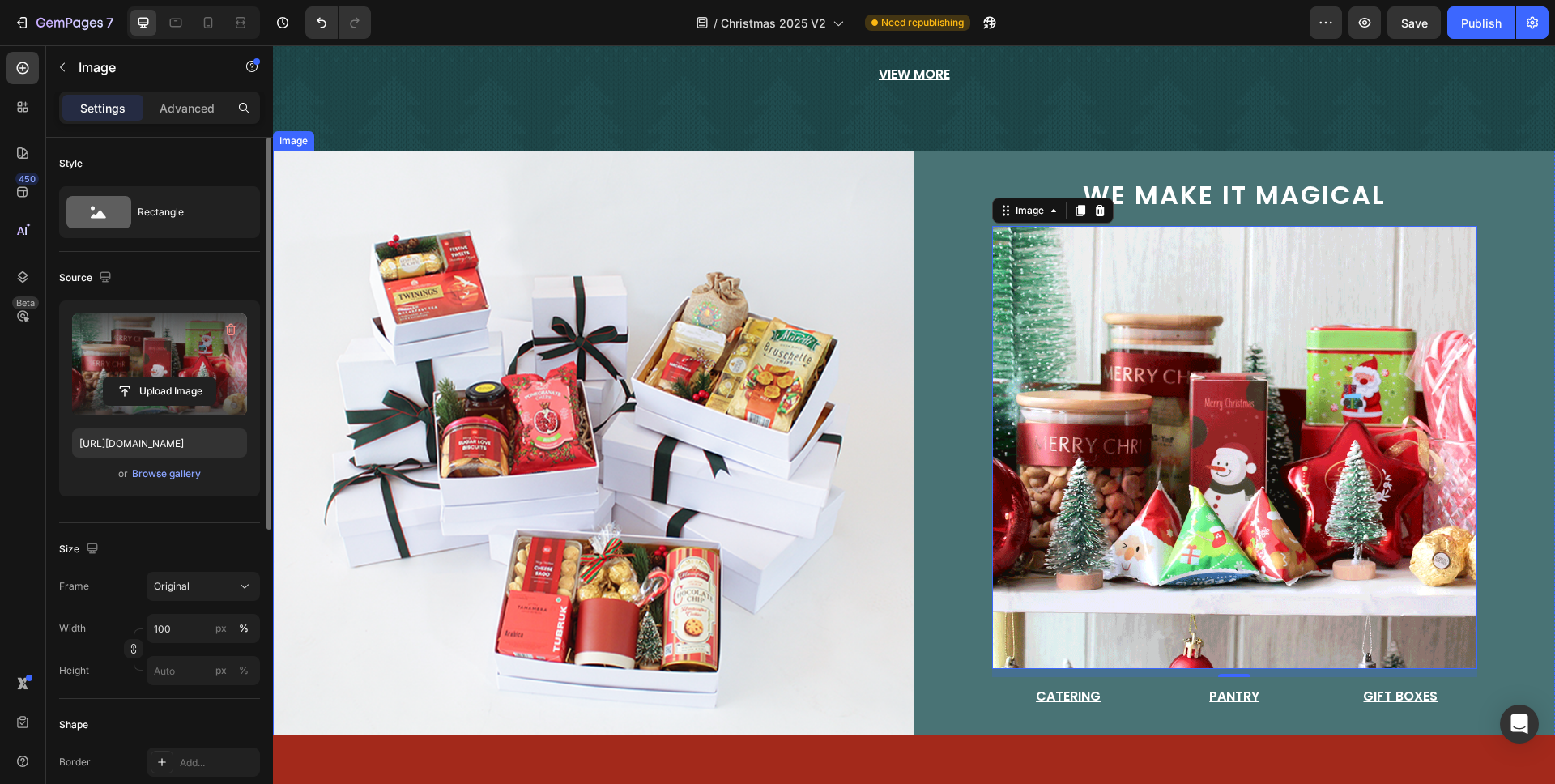
scroll to position [169, 0]
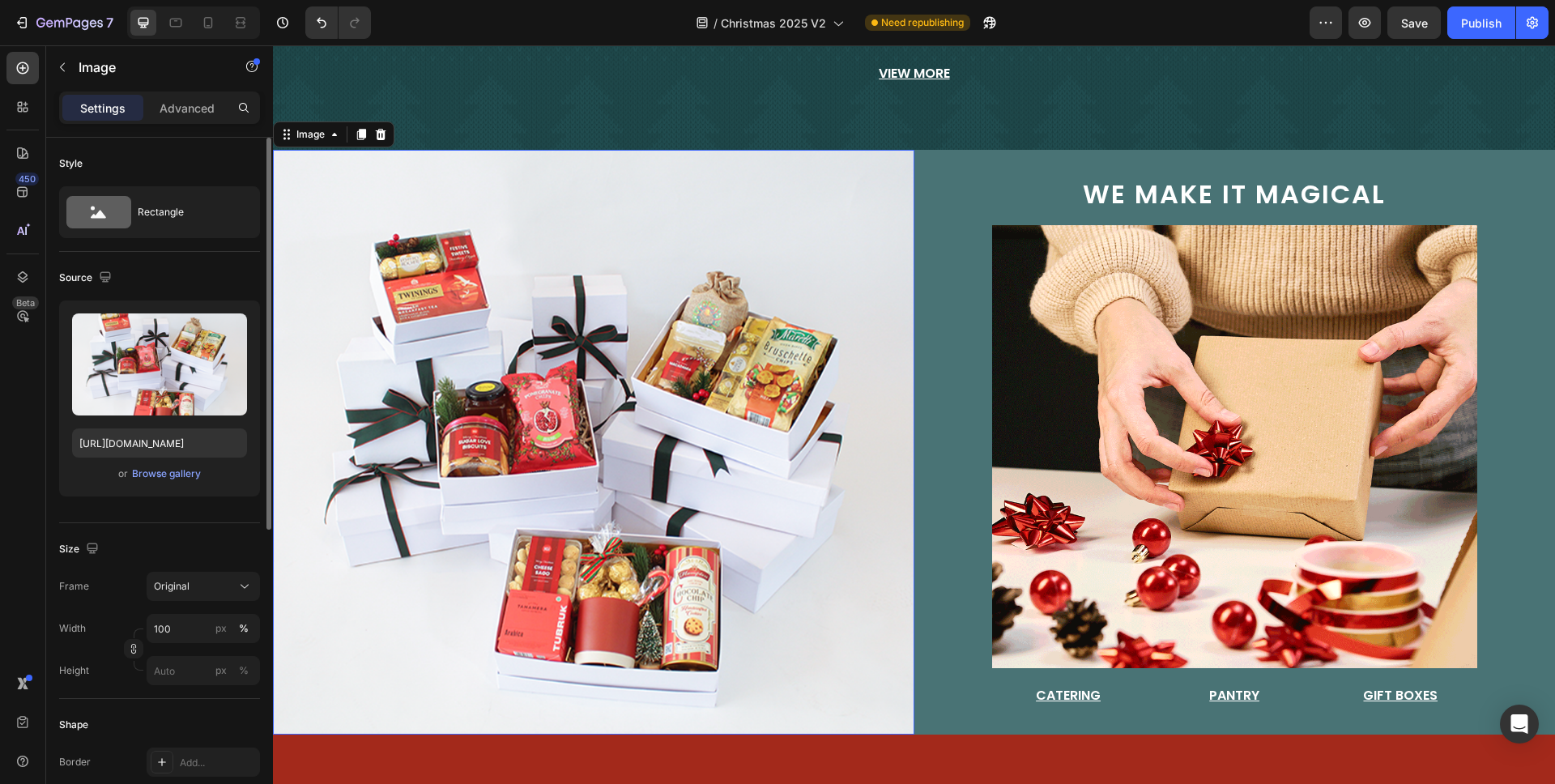
click at [769, 522] on img at bounding box center [594, 442] width 642 height 585
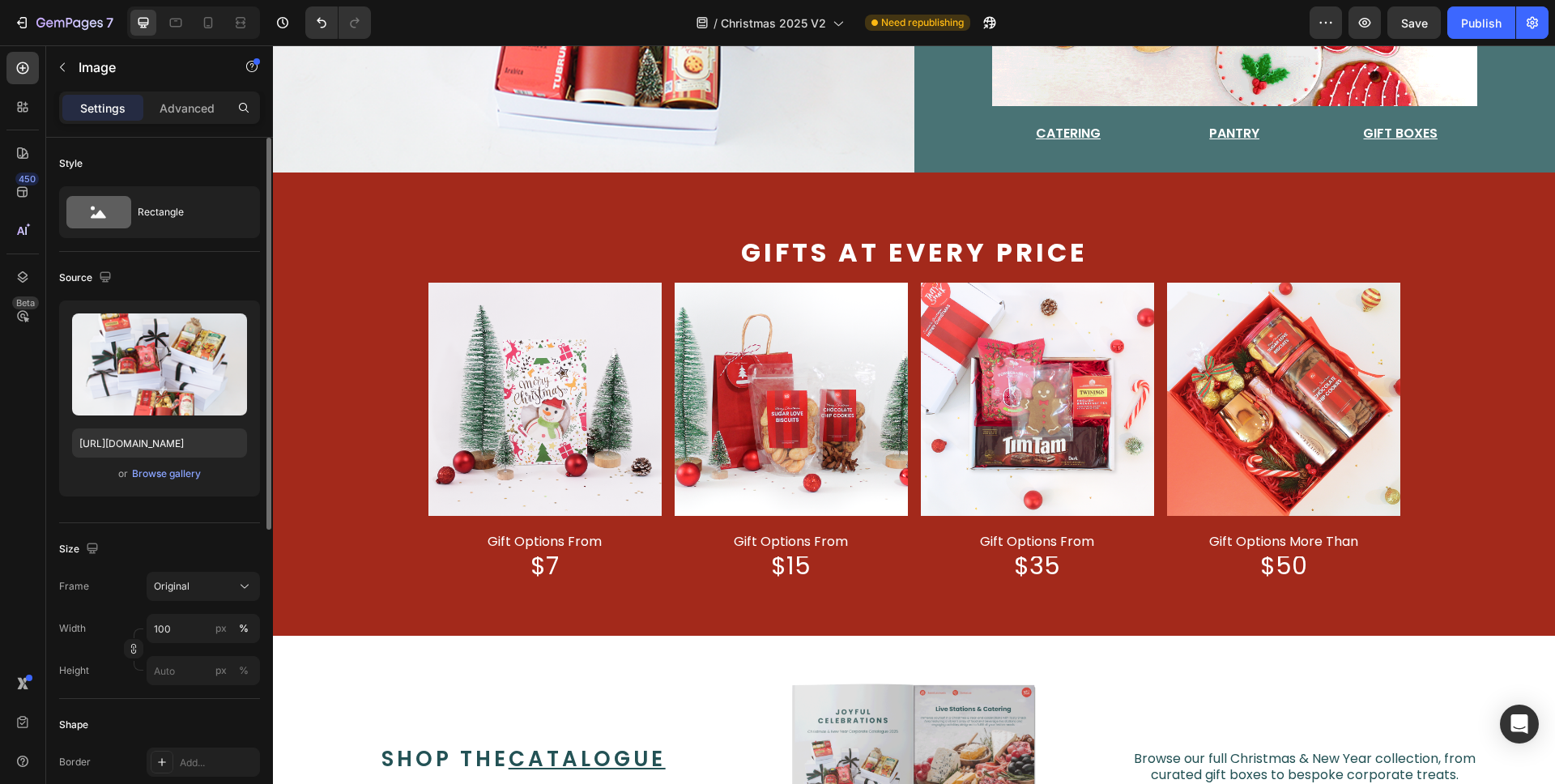
scroll to position [711, 0]
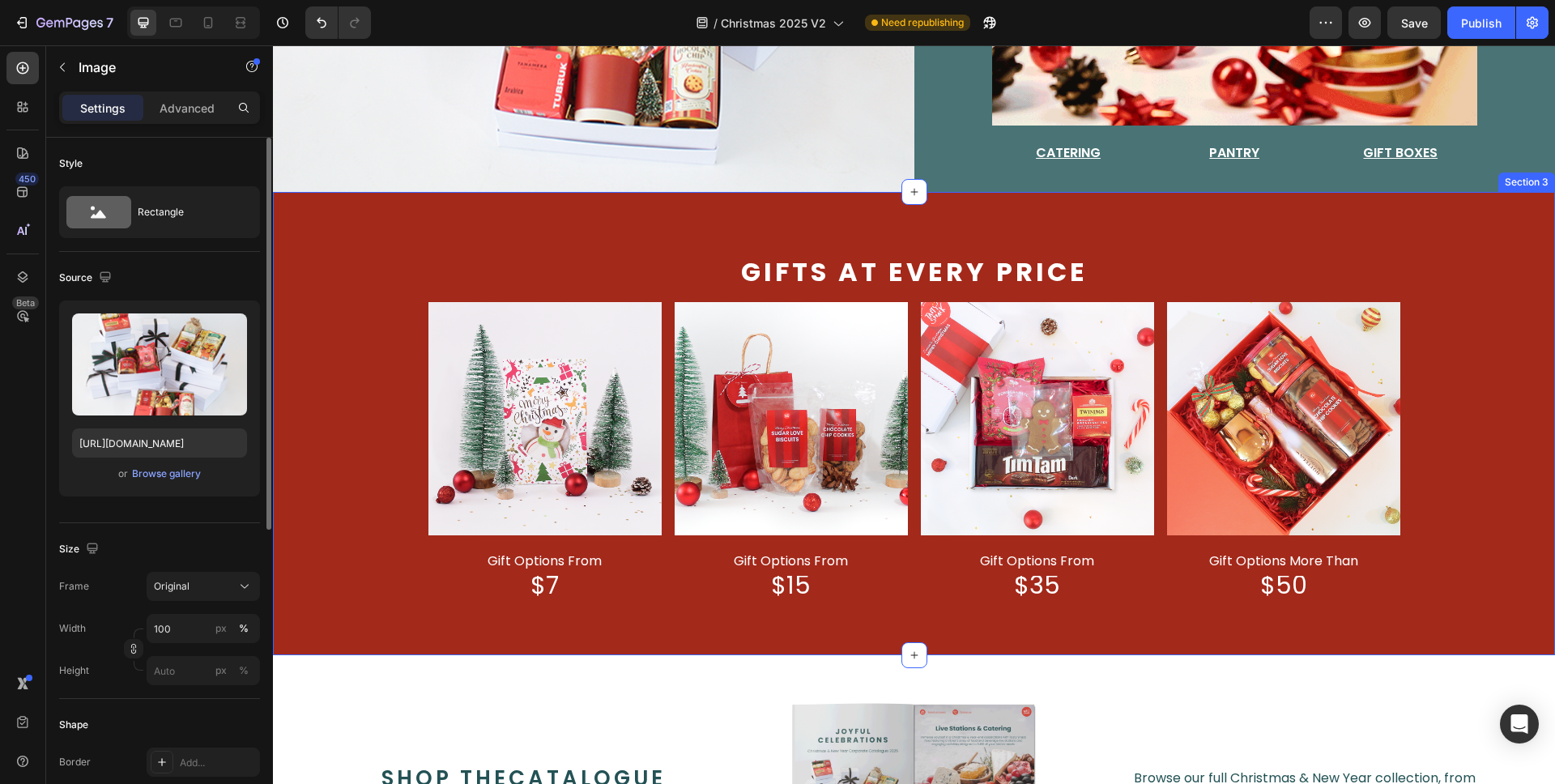
click at [829, 227] on div "Gifts at every price Text Block Image gift options from Text Block $7 Text Bloc…" at bounding box center [914, 423] width 1283 height 462
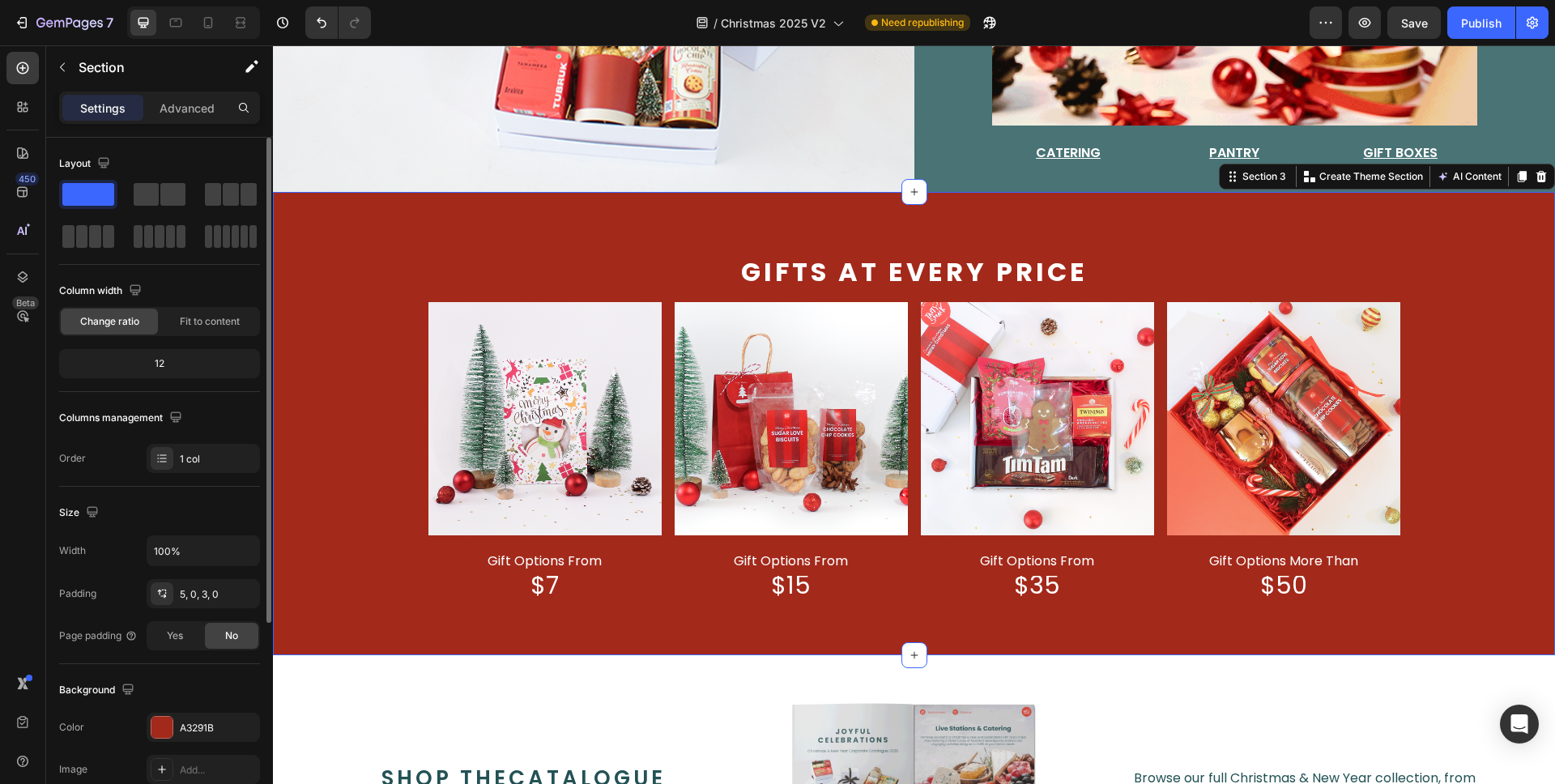
click at [838, 206] on div "Gifts at every price Text Block Image gift options from Text Block $7 Text Bloc…" at bounding box center [914, 423] width 1283 height 462
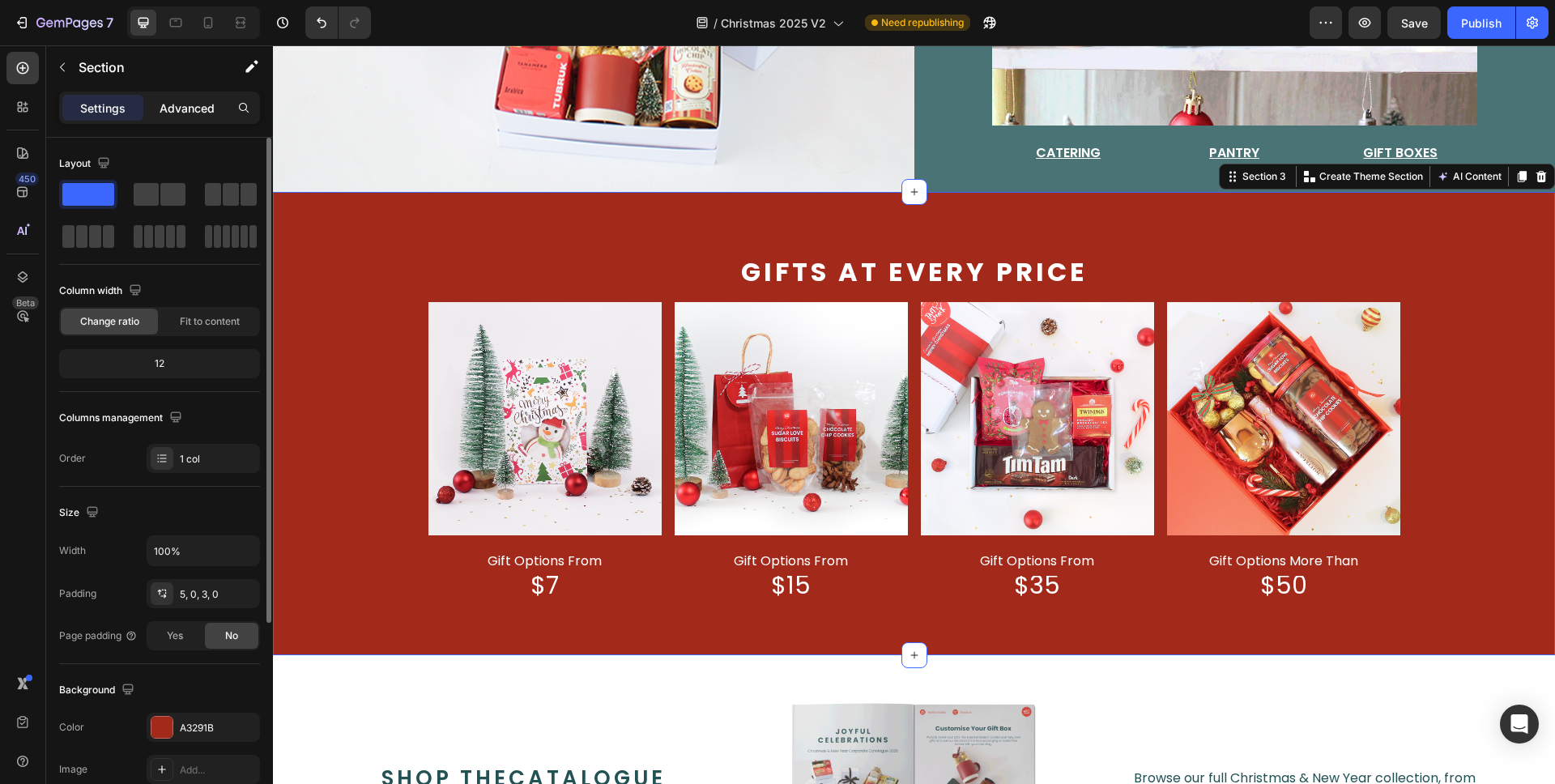
click at [193, 114] on p "Advanced" at bounding box center [187, 108] width 55 height 17
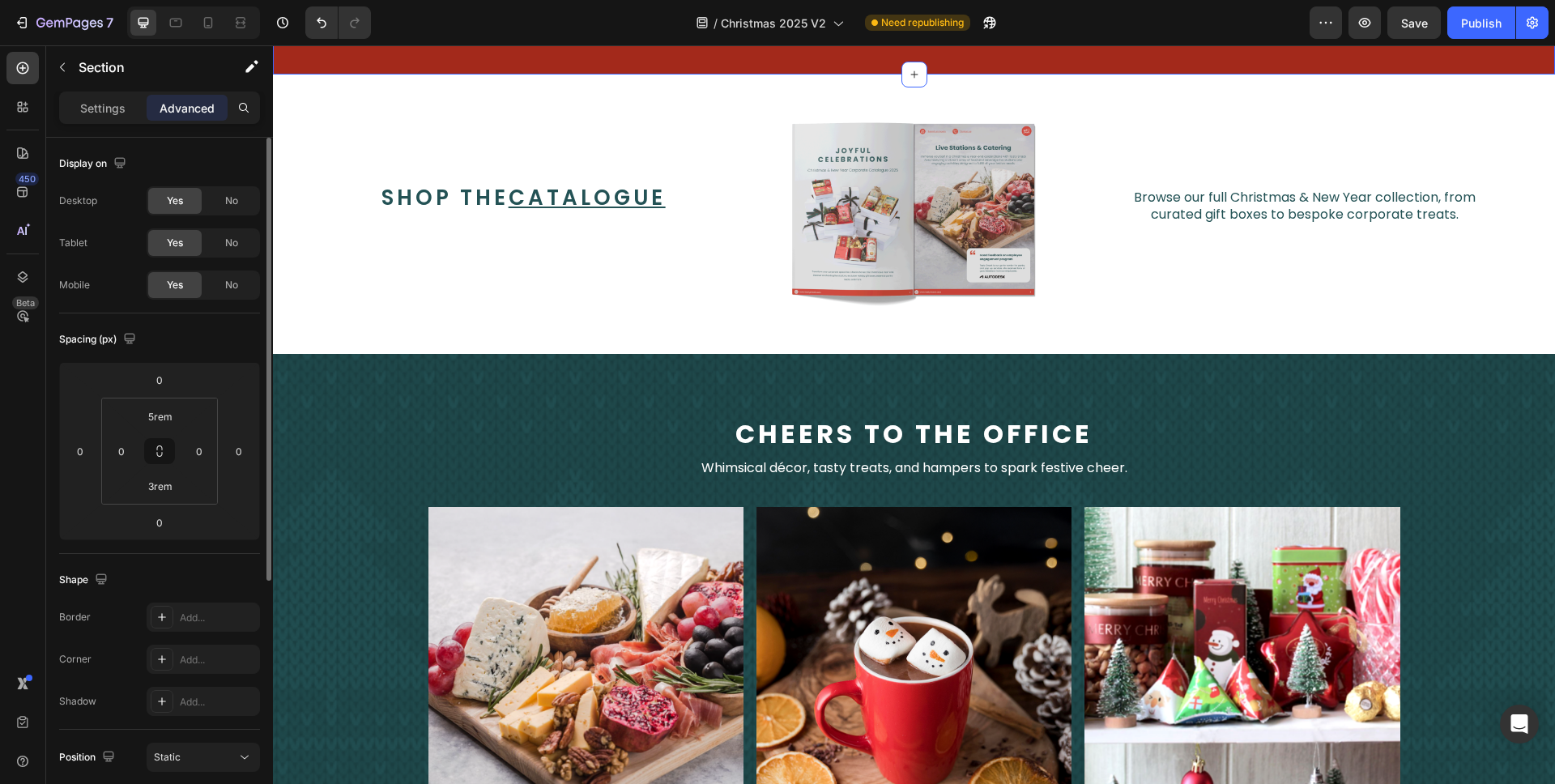
scroll to position [1314, 0]
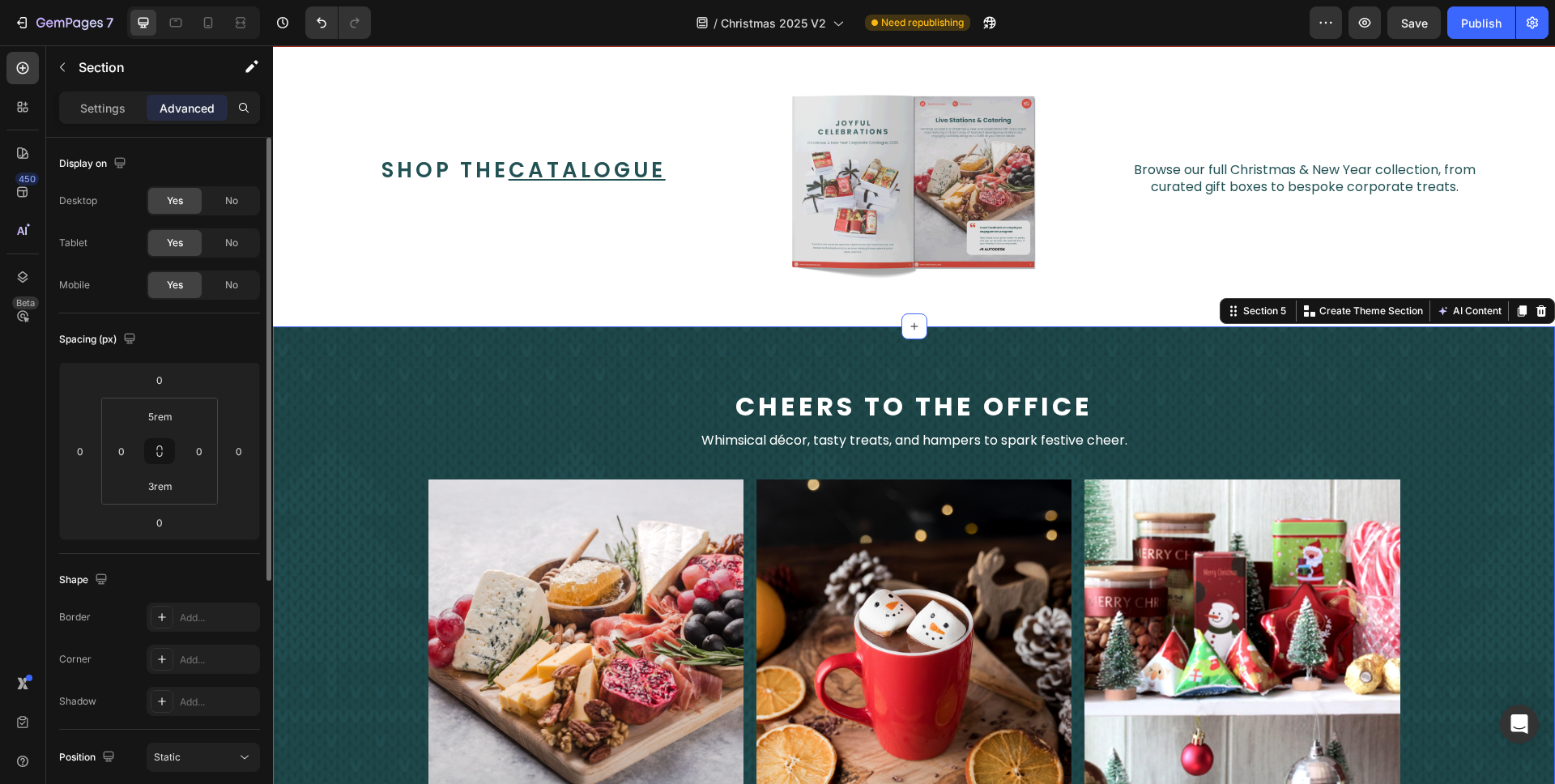
click at [934, 404] on span "cheers to the office" at bounding box center [914, 406] width 357 height 36
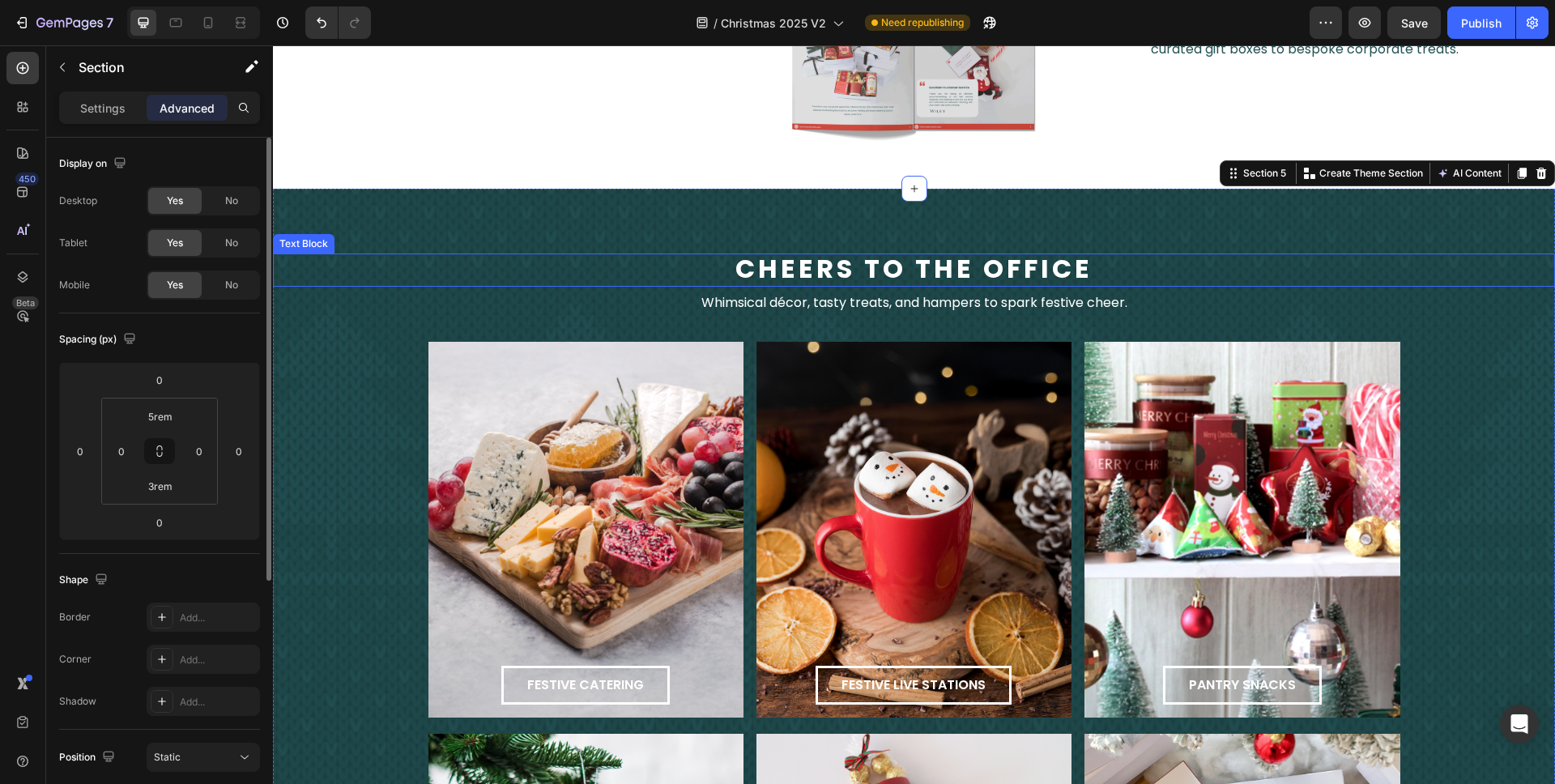
scroll to position [1468, 0]
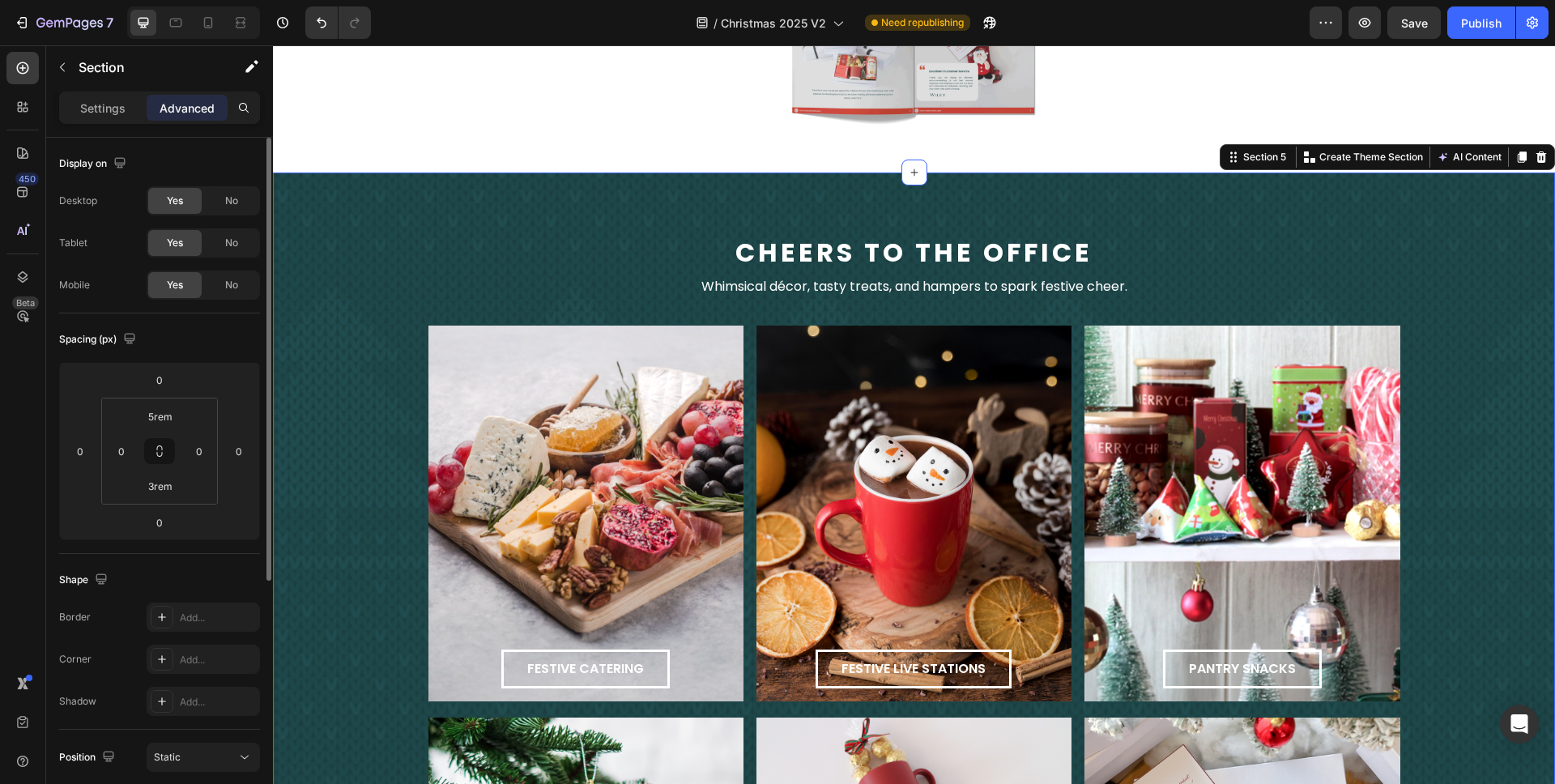
click at [1483, 392] on div "cheers to the office Text Block Whimsical décor, tasty treats, and hampers to s…" at bounding box center [914, 673] width 1283 height 872
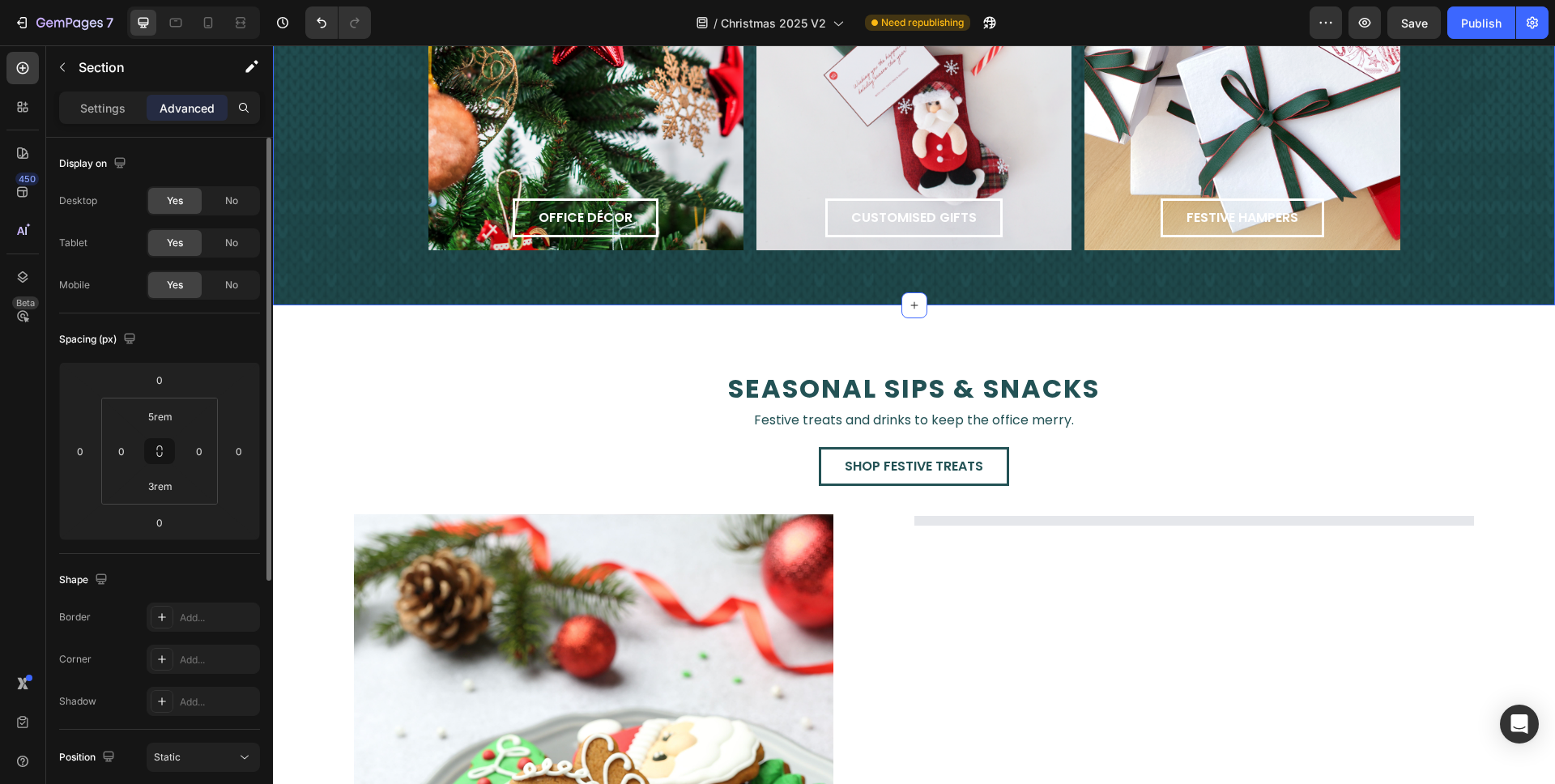
scroll to position [2310, 0]
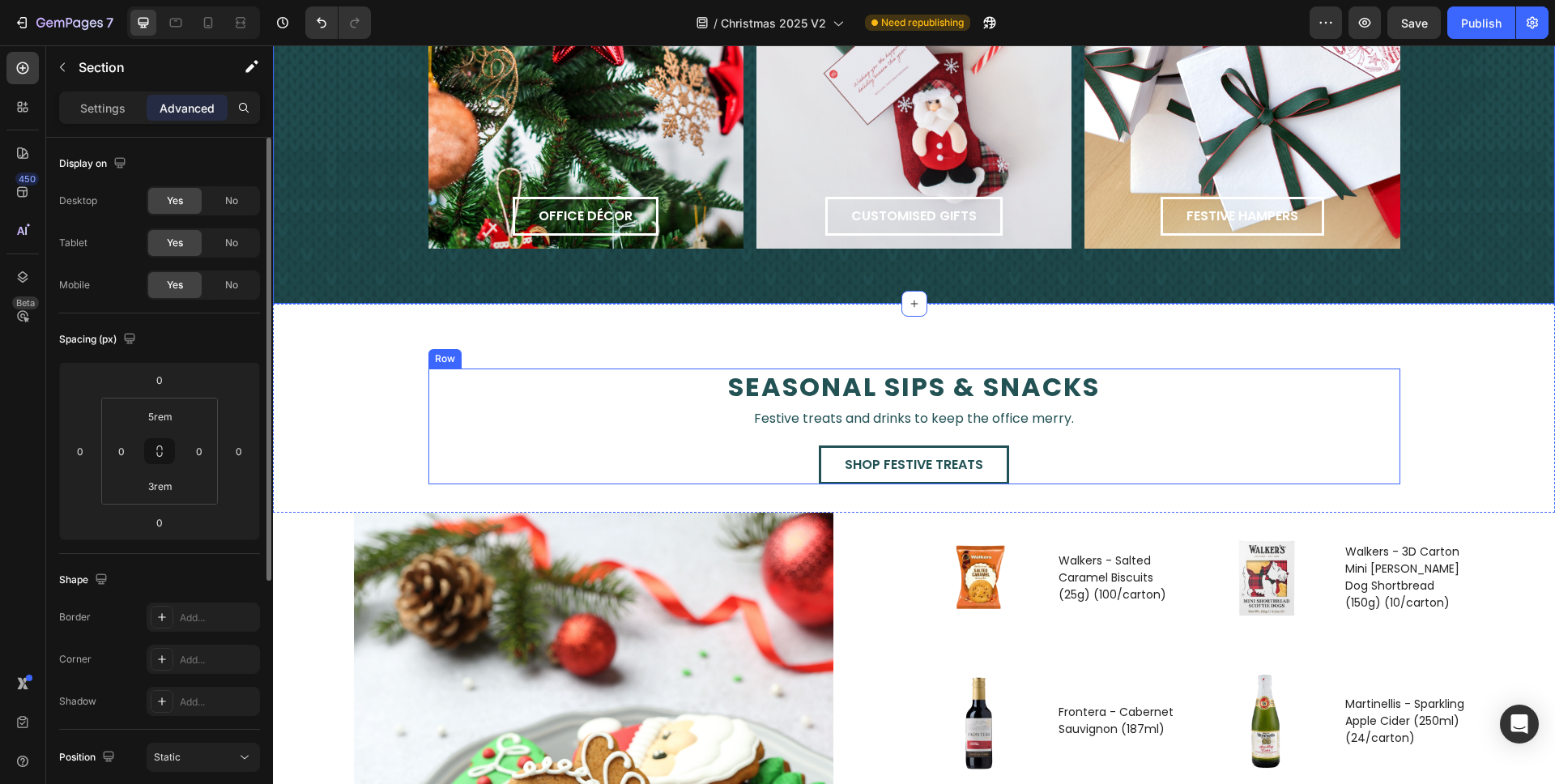
click at [1246, 371] on p "seasonal sips & snacks" at bounding box center [915, 387] width 969 height 34
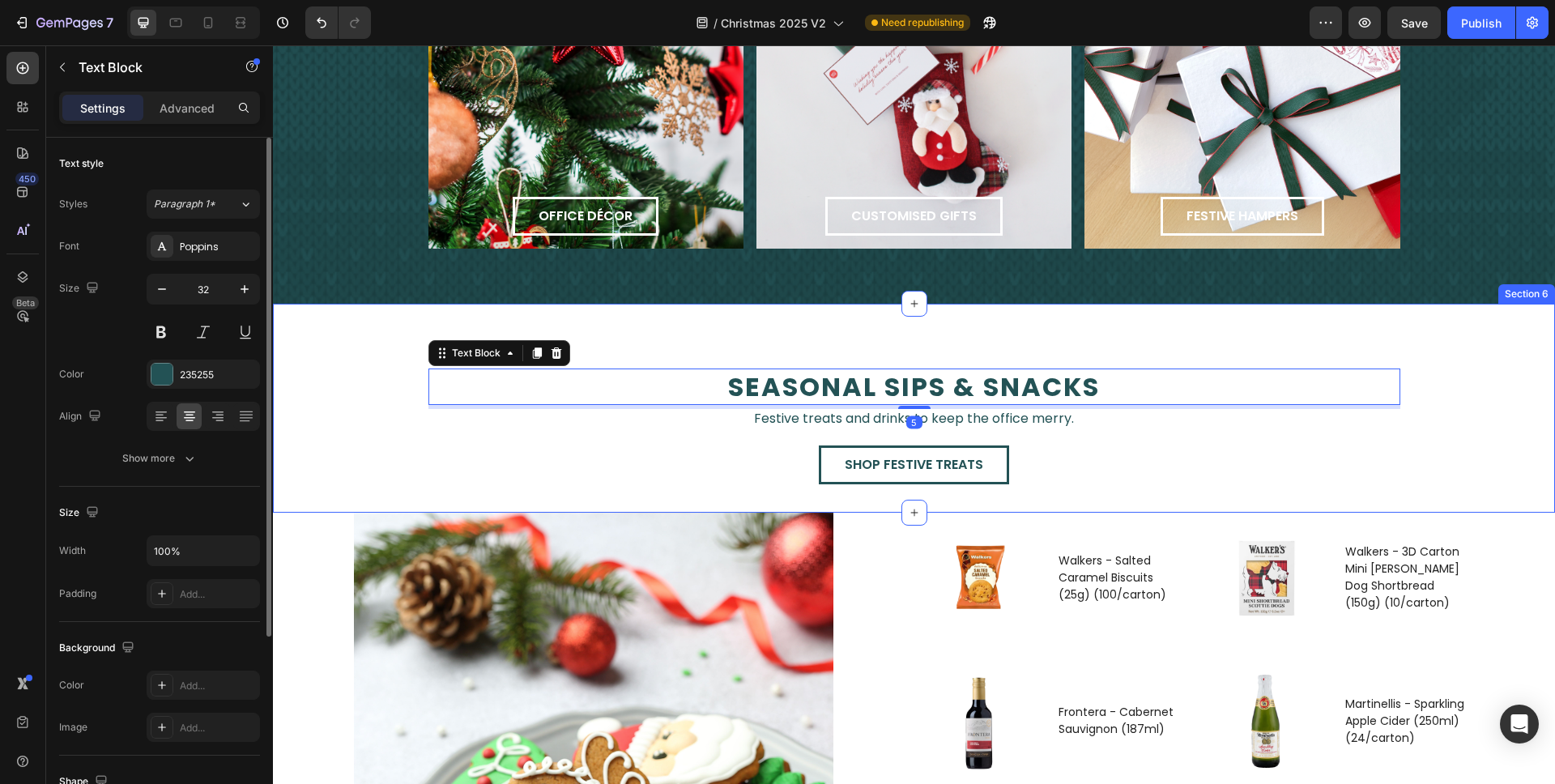
click at [1217, 334] on div "seasonal sips & snacks Text Block 5 Festive treats and drinks to keep the offic…" at bounding box center [914, 408] width 1283 height 209
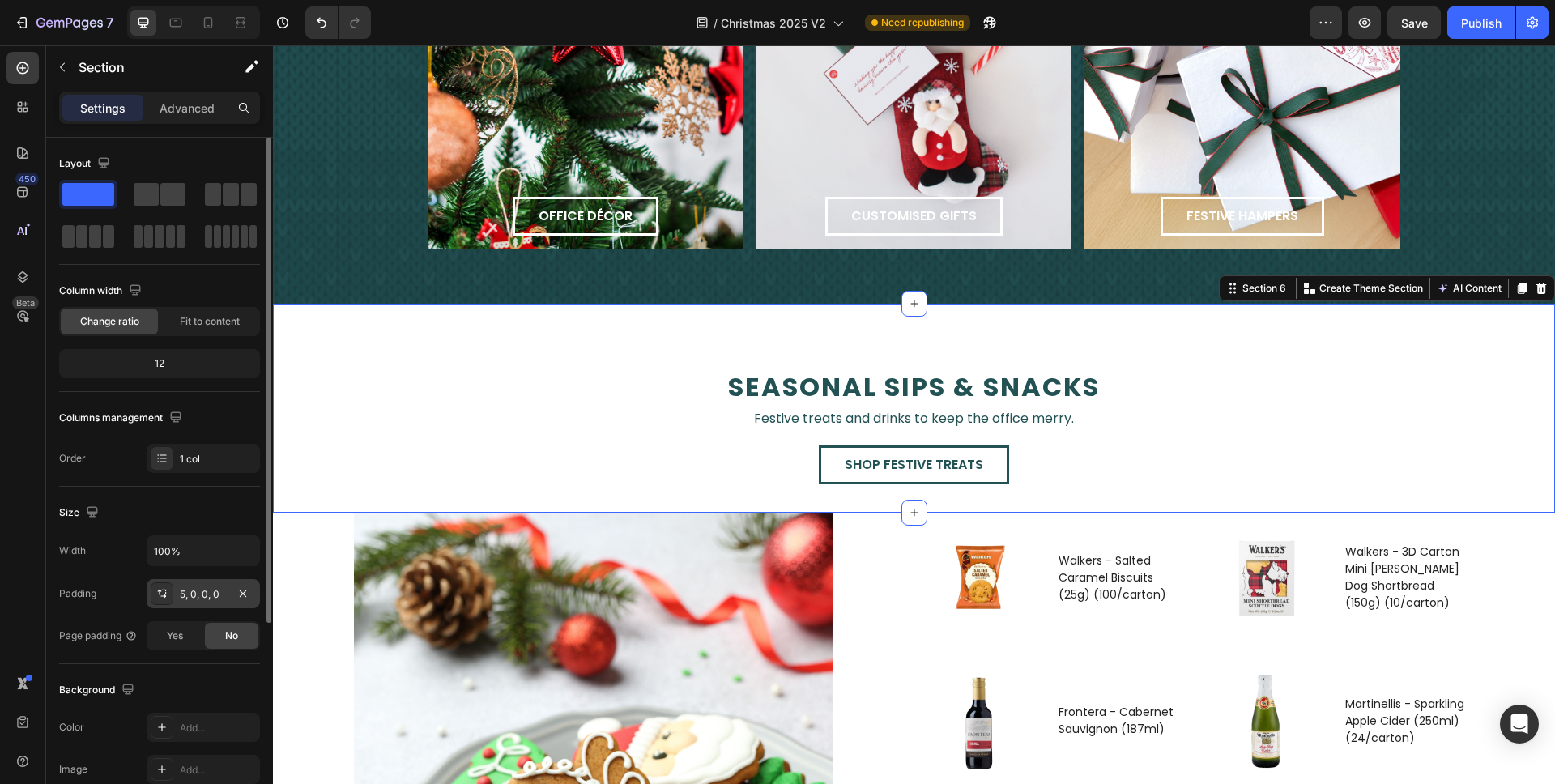
click at [199, 599] on div "5, 0, 0, 0" at bounding box center [203, 595] width 47 height 15
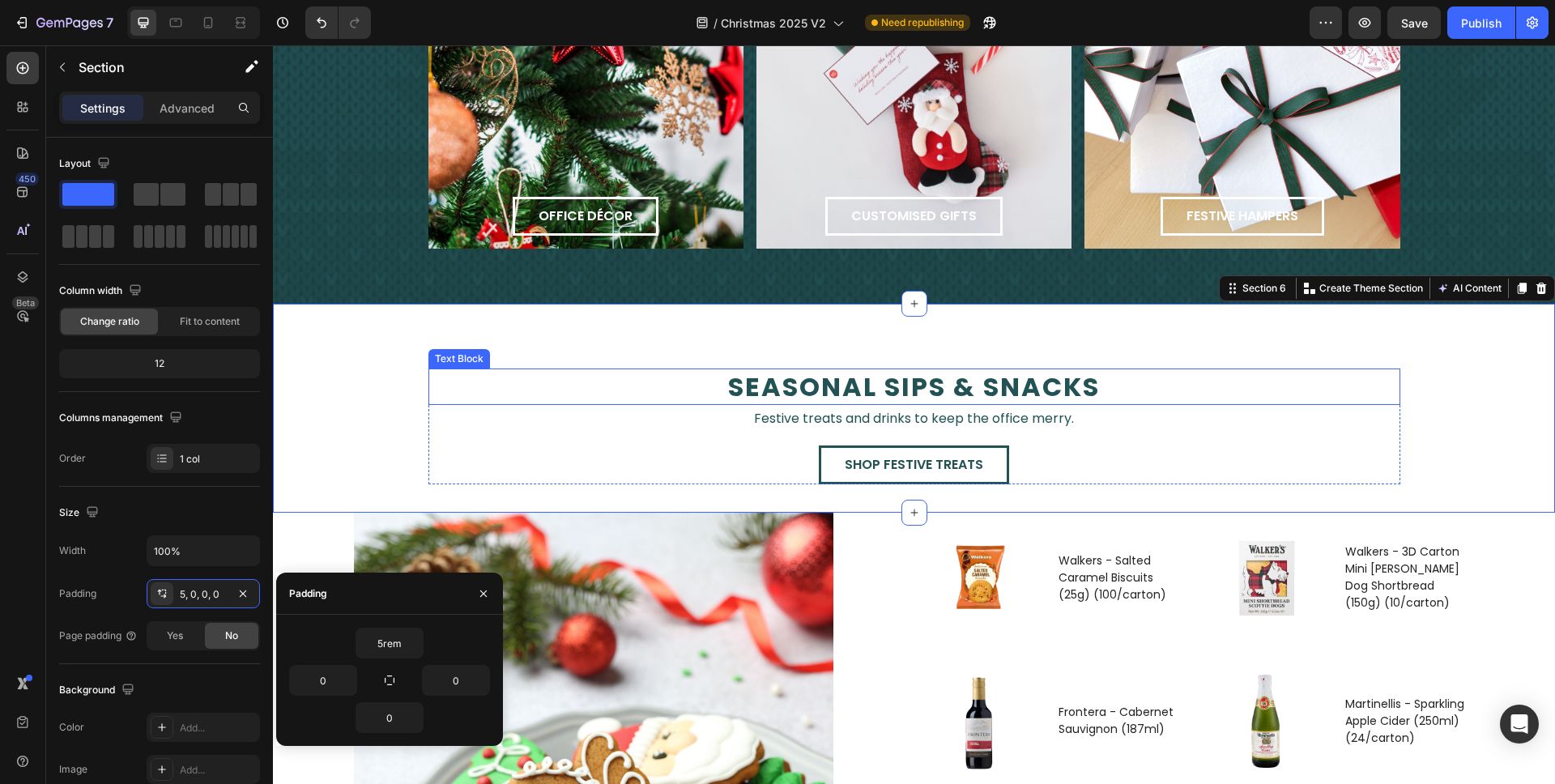
click at [471, 378] on p "seasonal sips & snacks" at bounding box center [915, 387] width 969 height 34
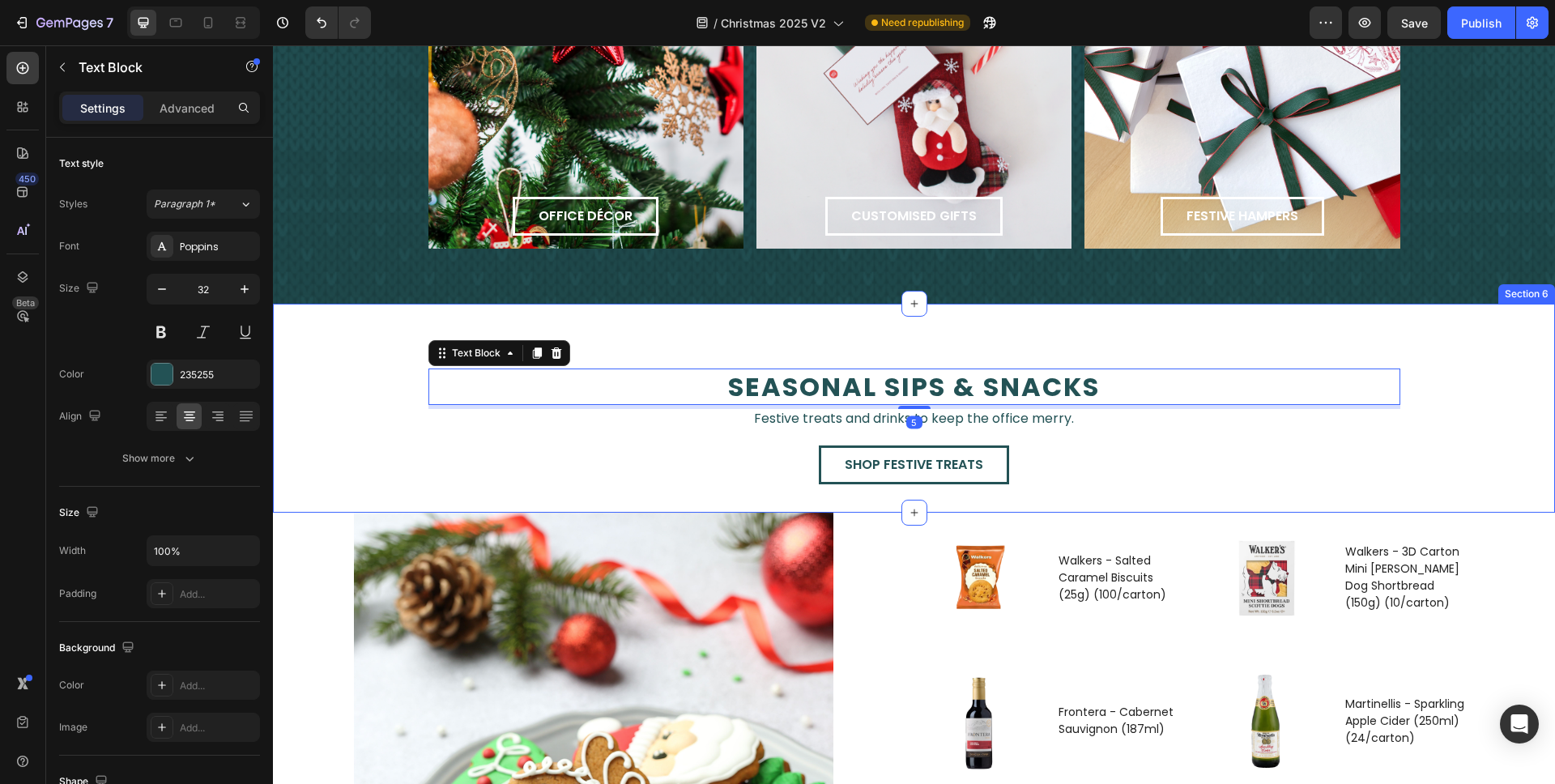
click at [1491, 408] on div "seasonal sips & snacks Text Block 5 Festive treats and drinks to keep the offic…" at bounding box center [914, 440] width 1283 height 144
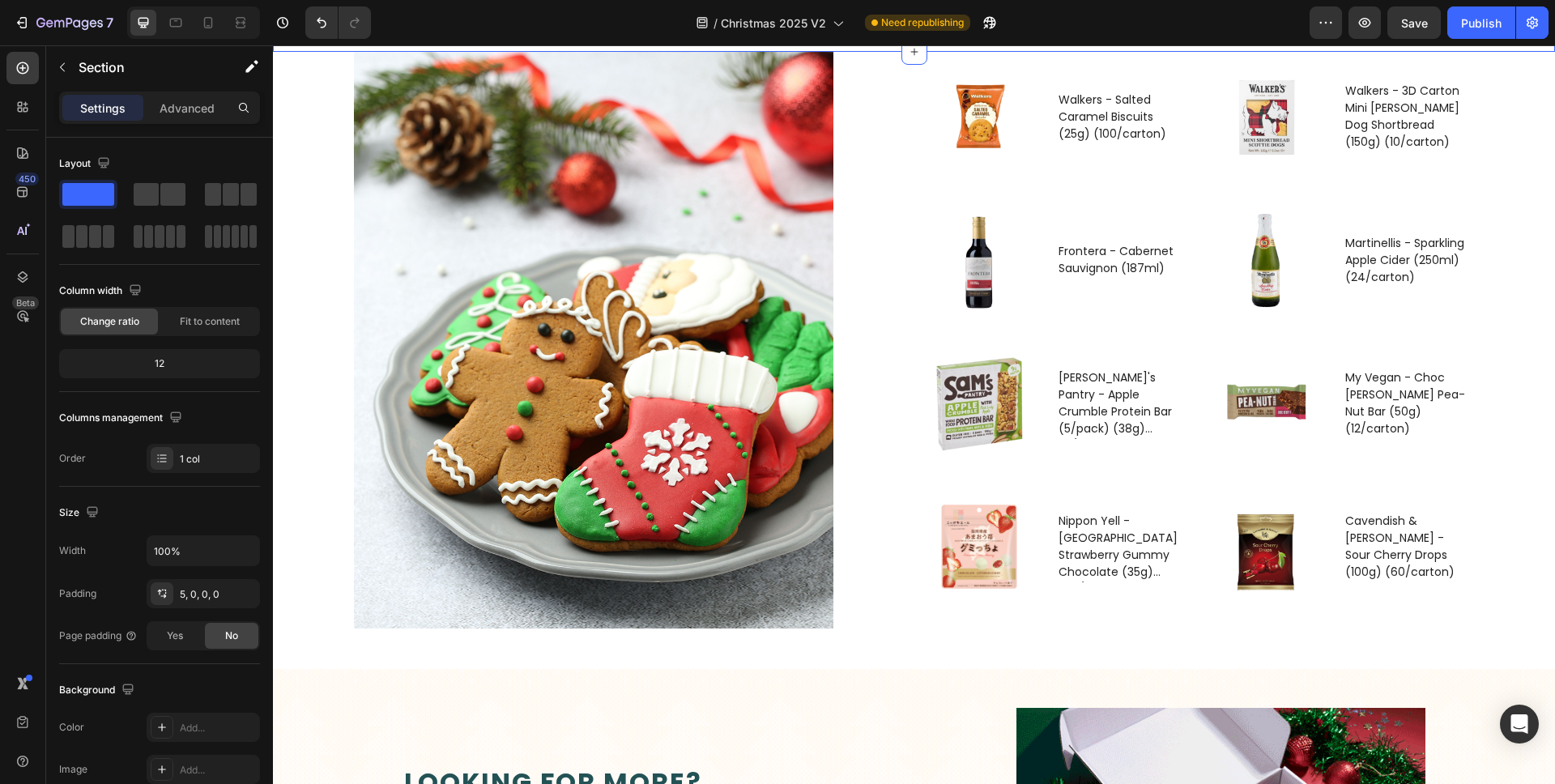
scroll to position [2772, 0]
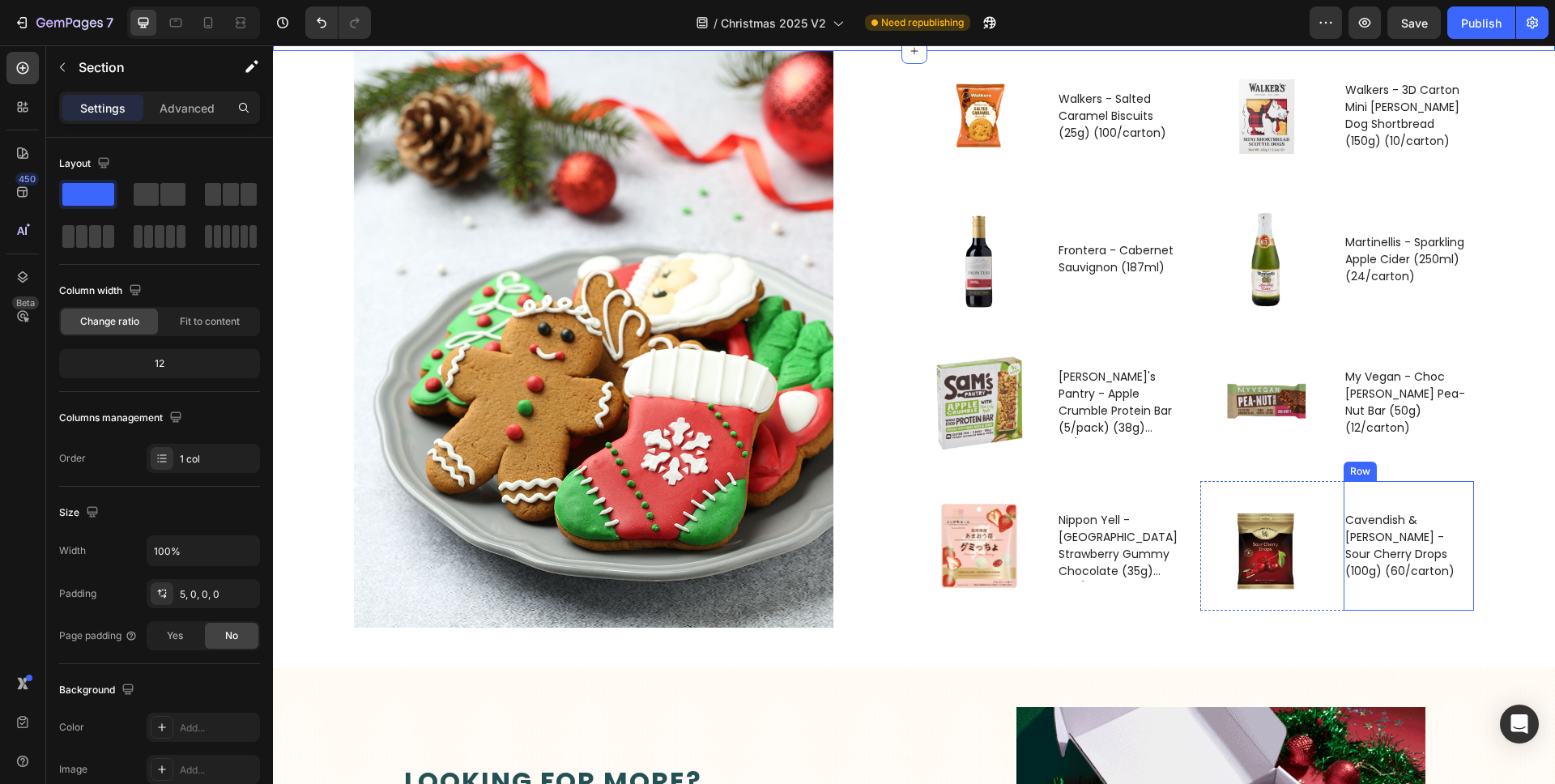
click at [1187, 182] on div "Cavendish & [PERSON_NAME] - Sour Cherry Drops (100g) (60/carton) Product Title" at bounding box center [1122, 116] width 131 height 131
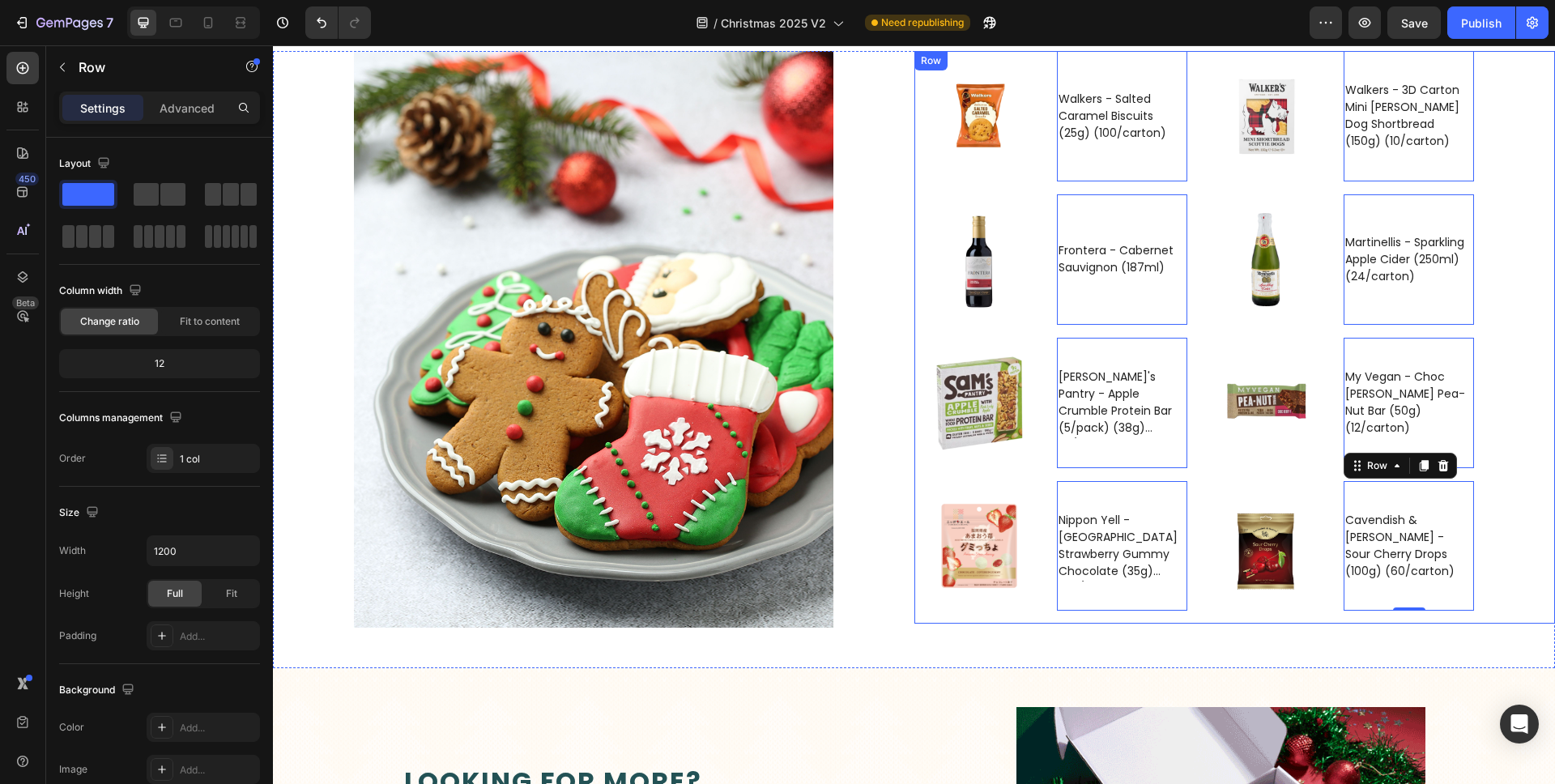
click at [1502, 347] on div "Product Images Walkers - Salted Caramel Biscuits (25g) (100/carton) Product Tit…" at bounding box center [1236, 331] width 642 height 560
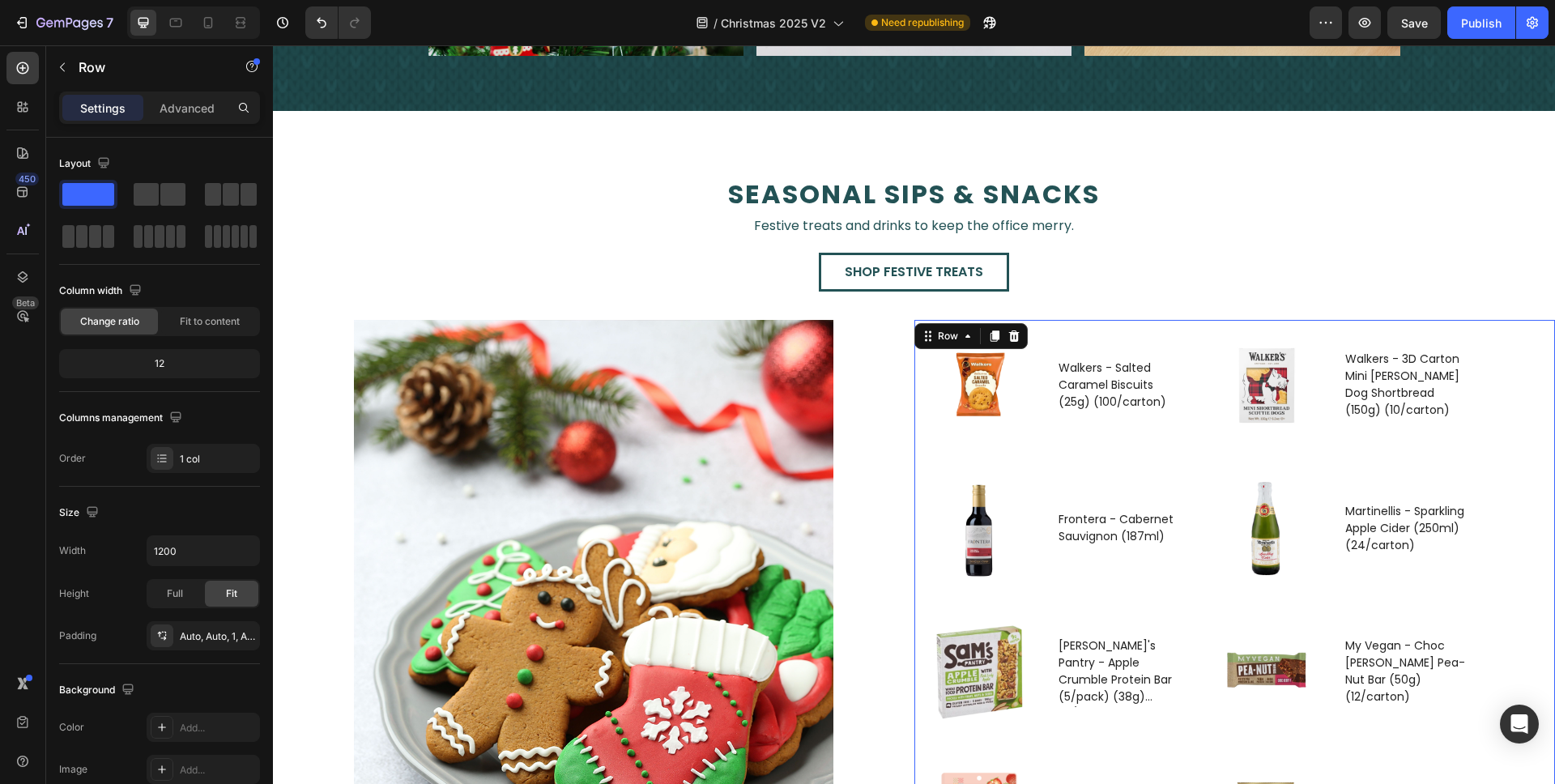
scroll to position [2504, 0]
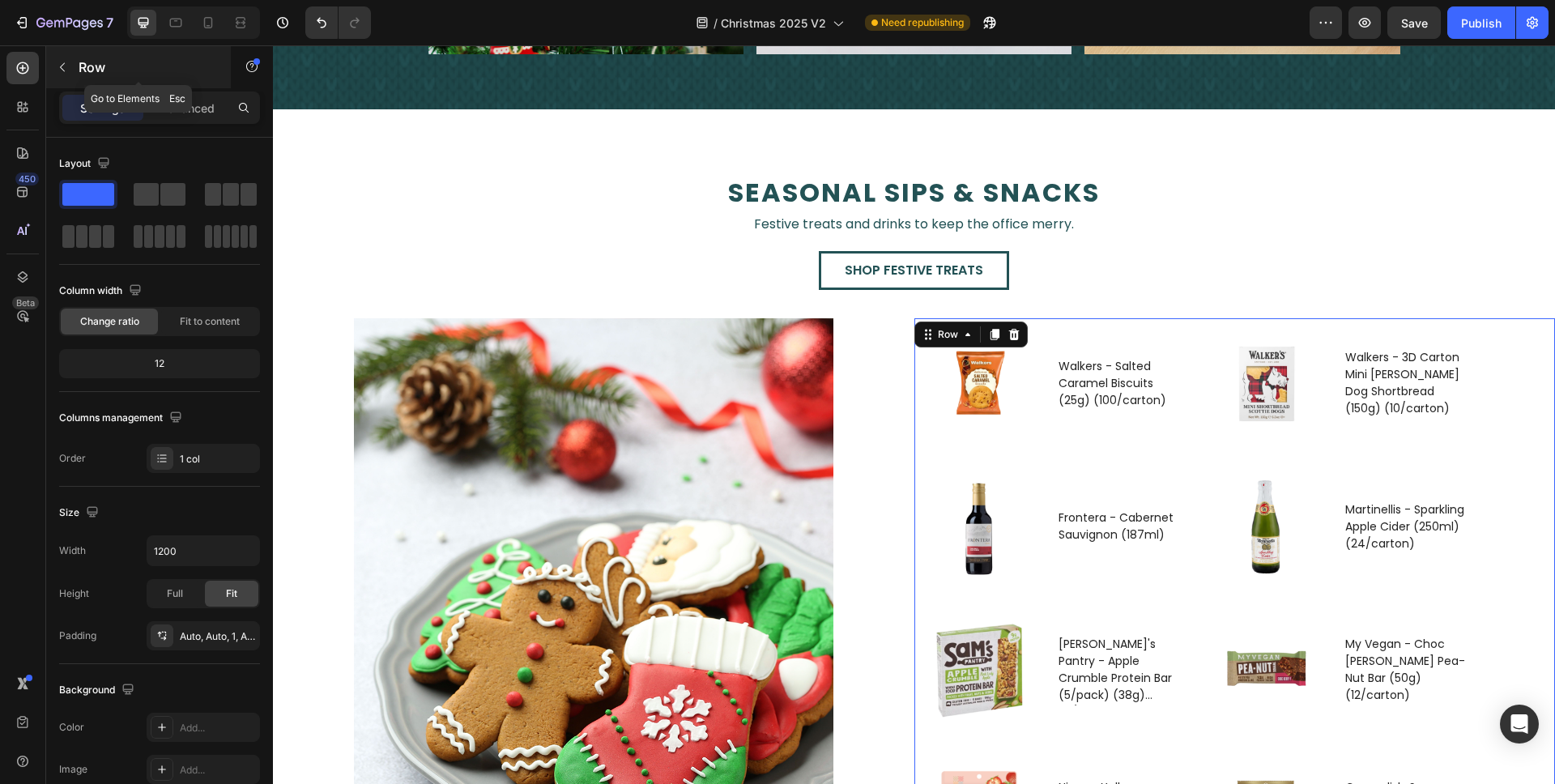
click at [80, 58] on p "Row" at bounding box center [147, 67] width 137 height 20
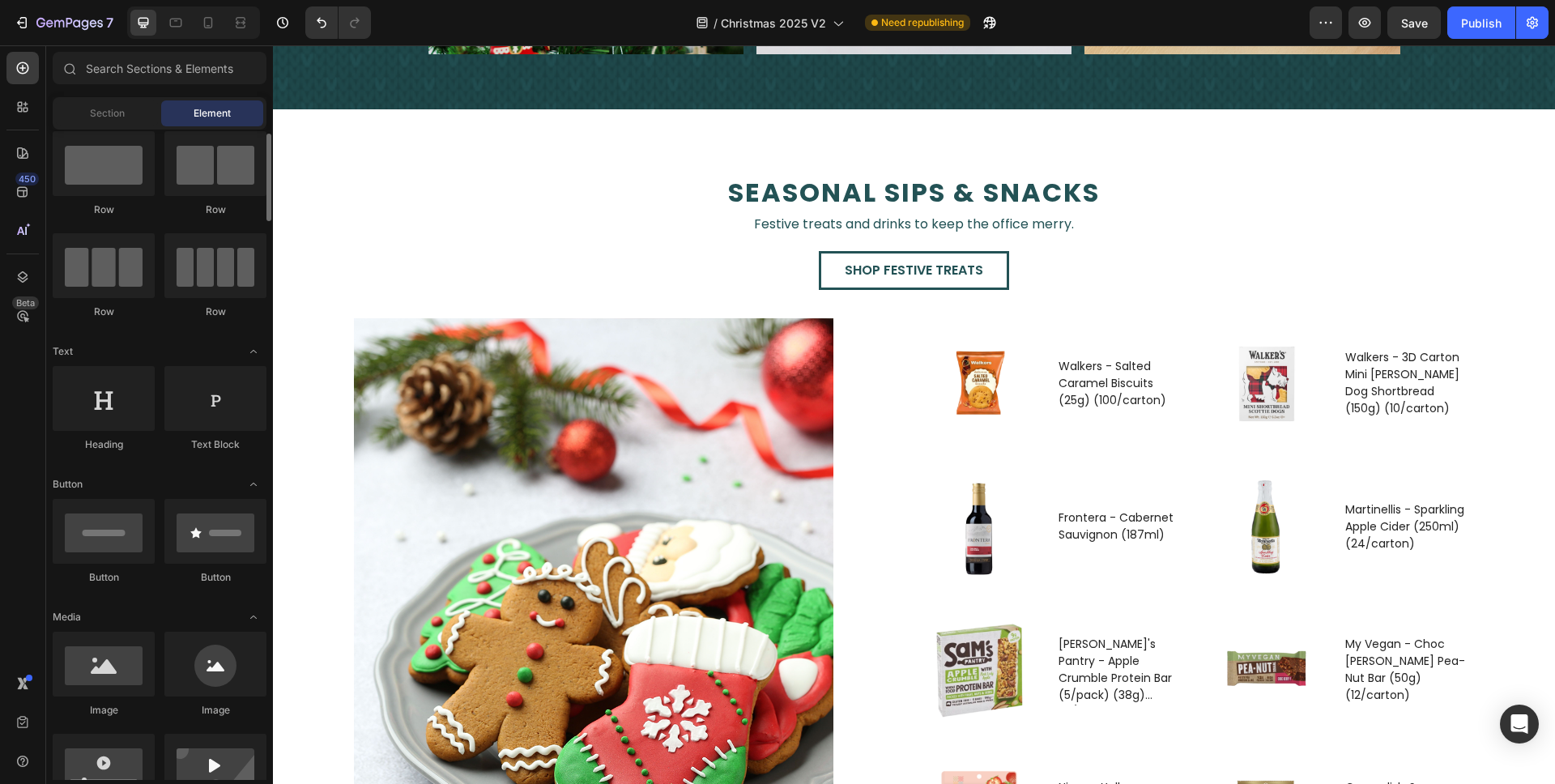
scroll to position [0, 0]
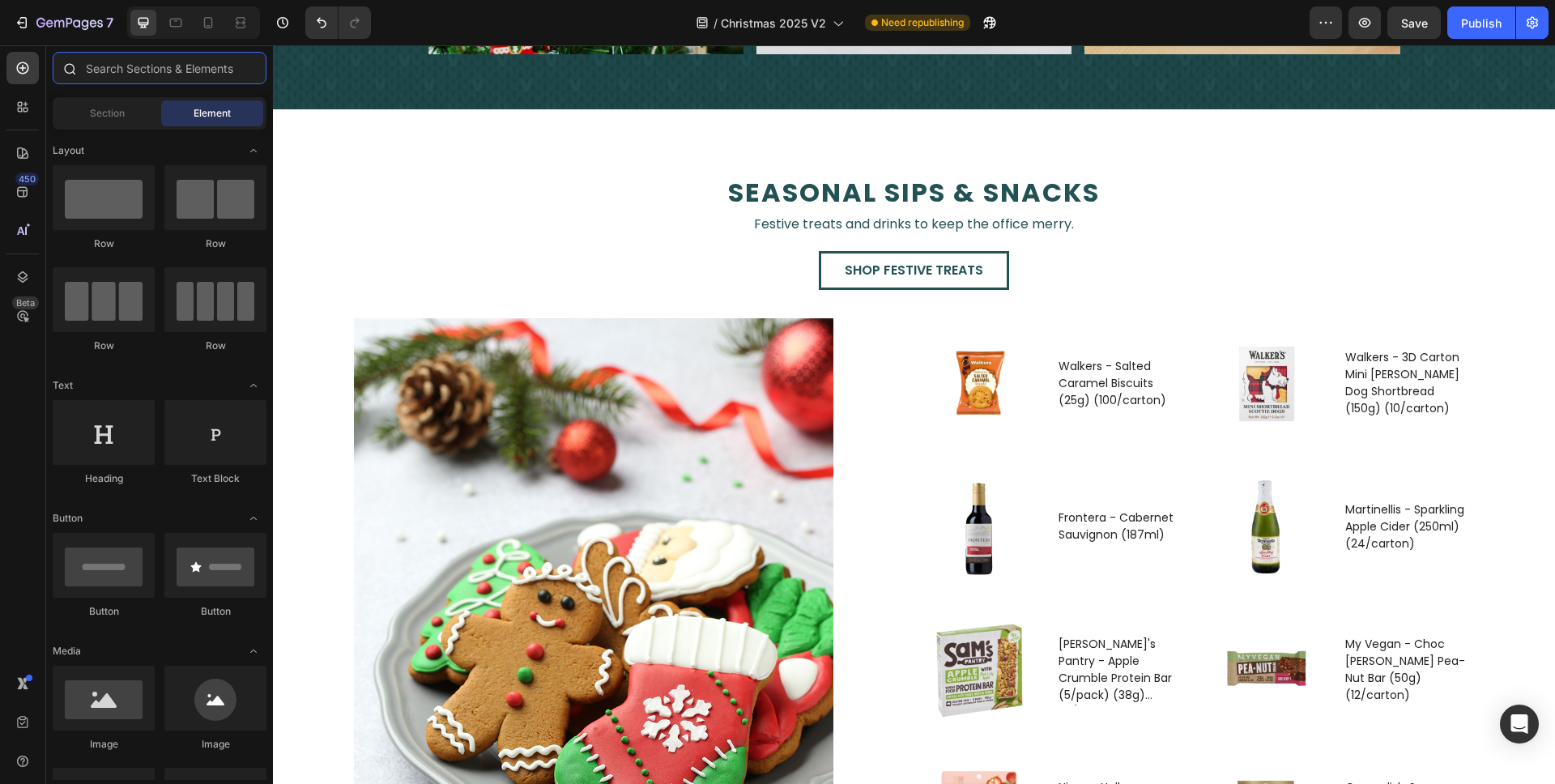
click at [119, 75] on input "text" at bounding box center [160, 67] width 214 height 32
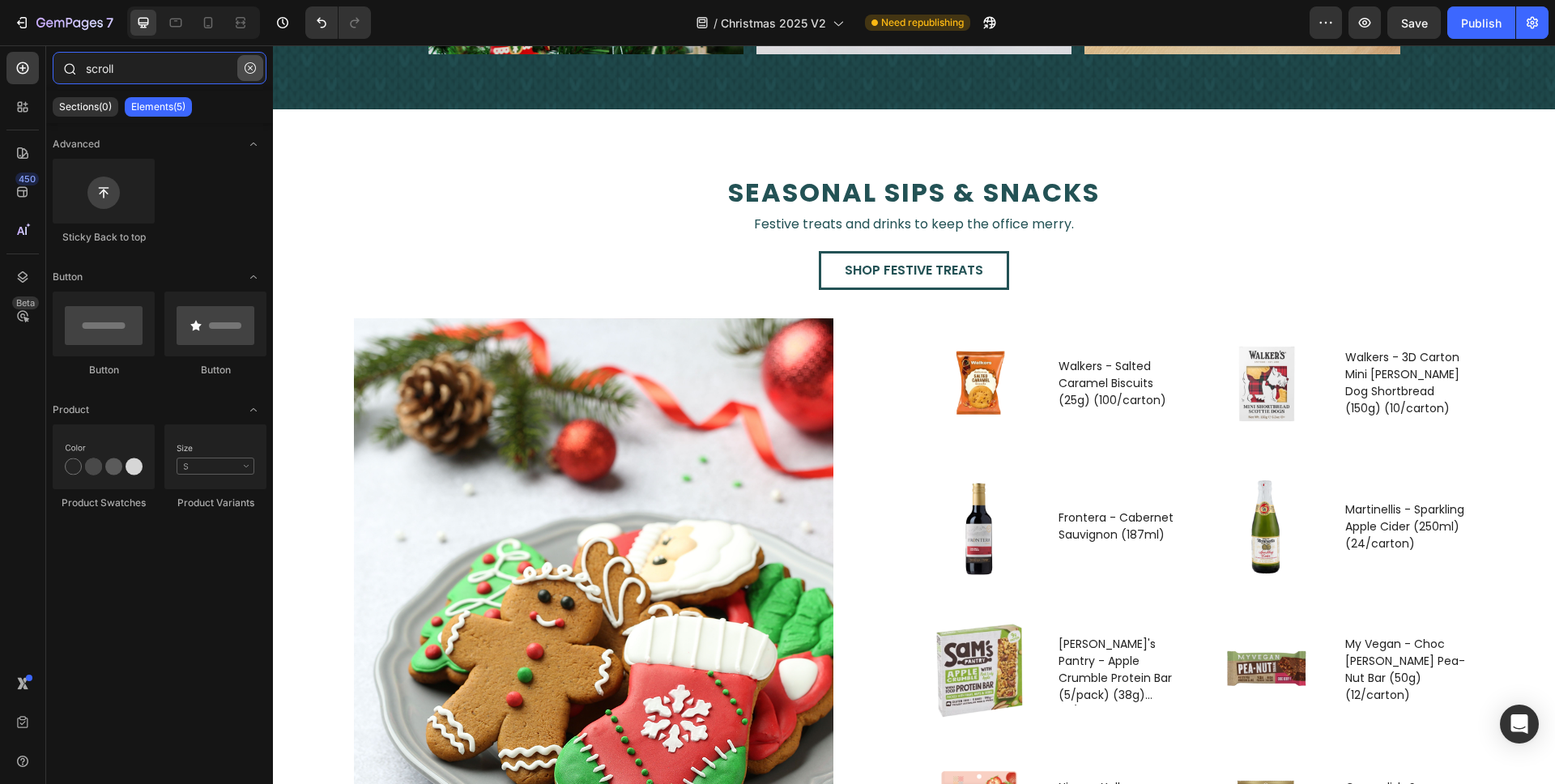
type input "scroll"
click at [246, 69] on icon "button" at bounding box center [250, 68] width 12 height 12
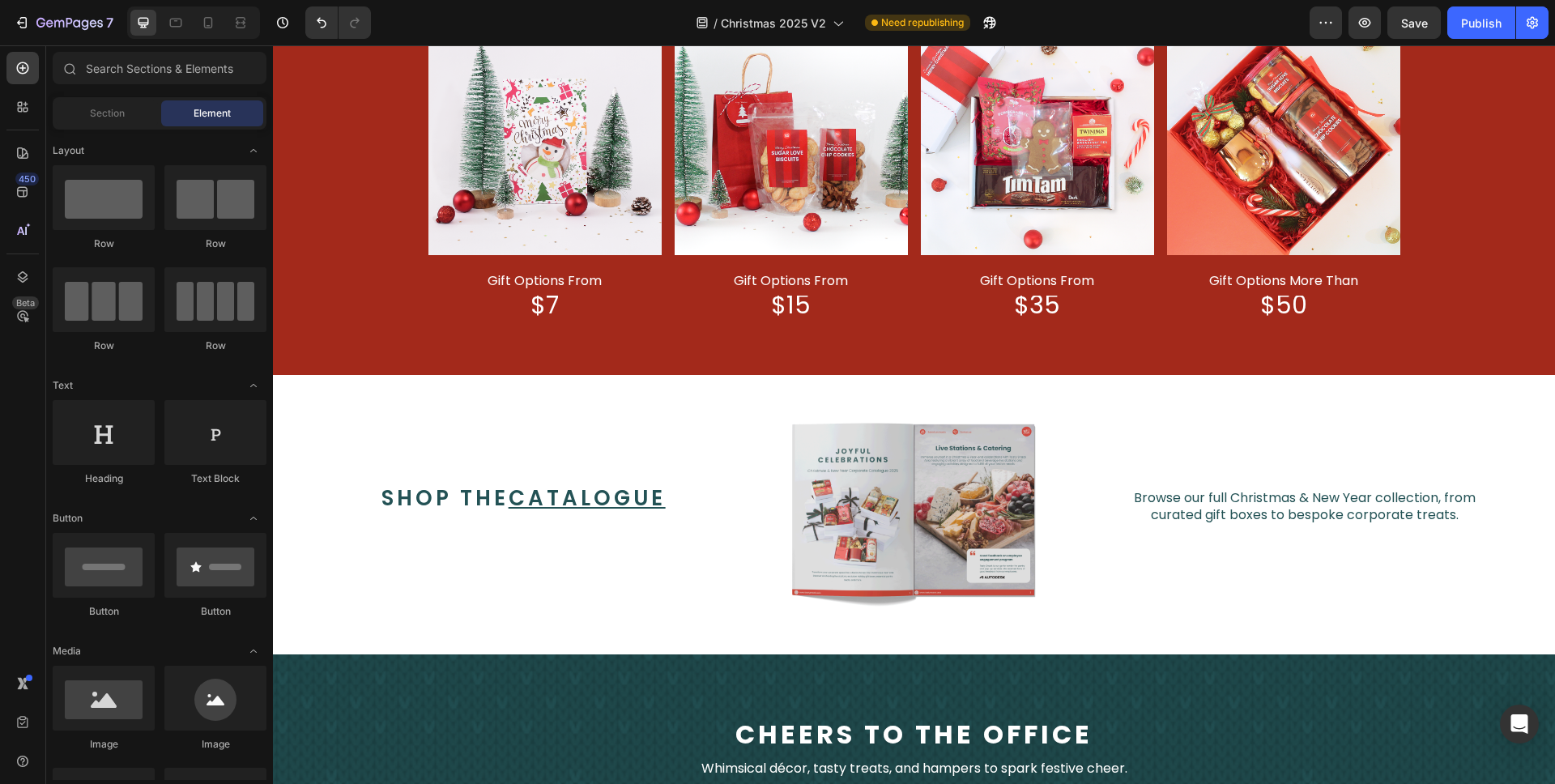
scroll to position [1033, 0]
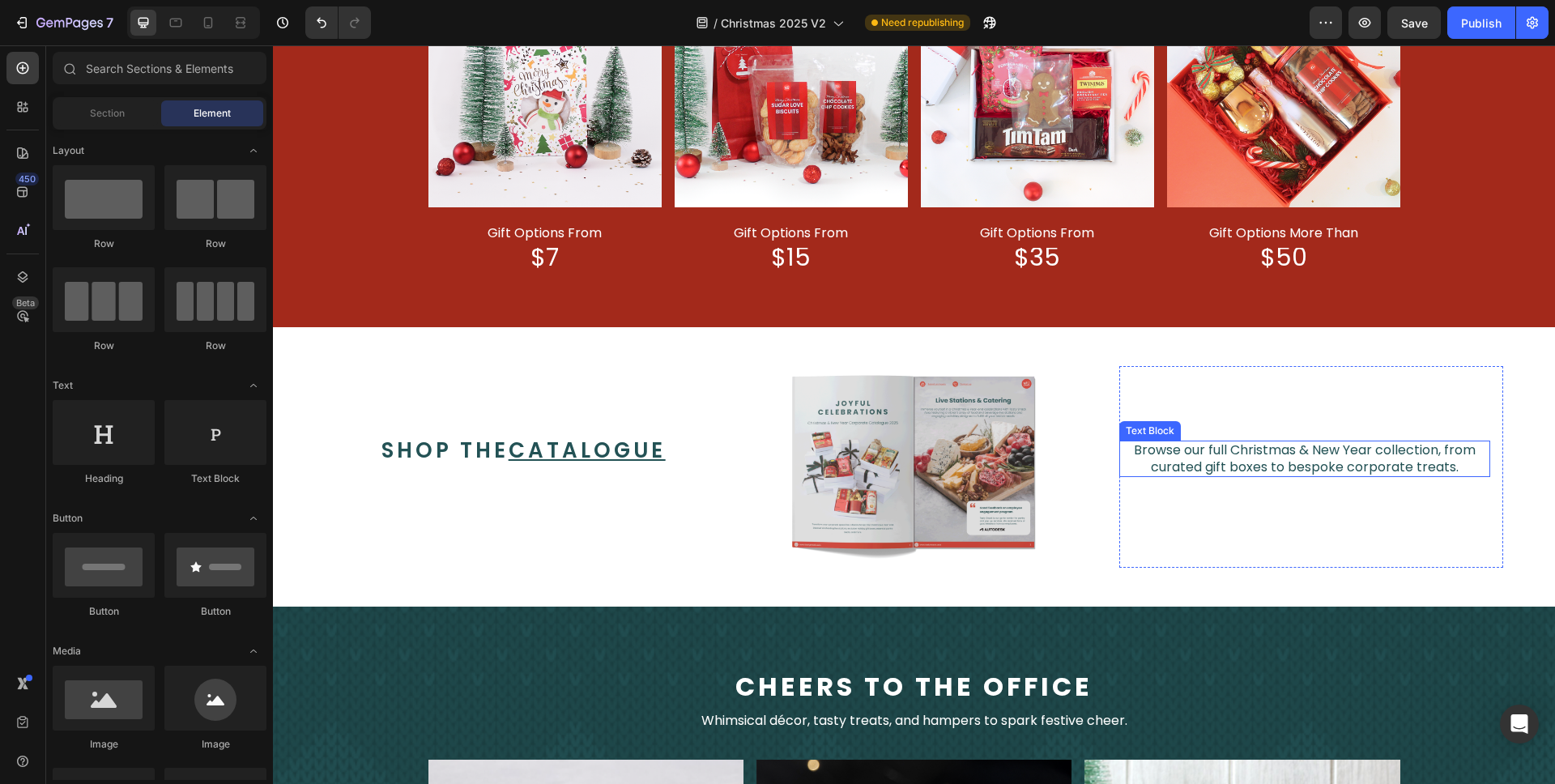
click at [1285, 457] on span "Browse our full Christmas & New Year collection, from curated gift boxes to bes…" at bounding box center [1305, 458] width 342 height 35
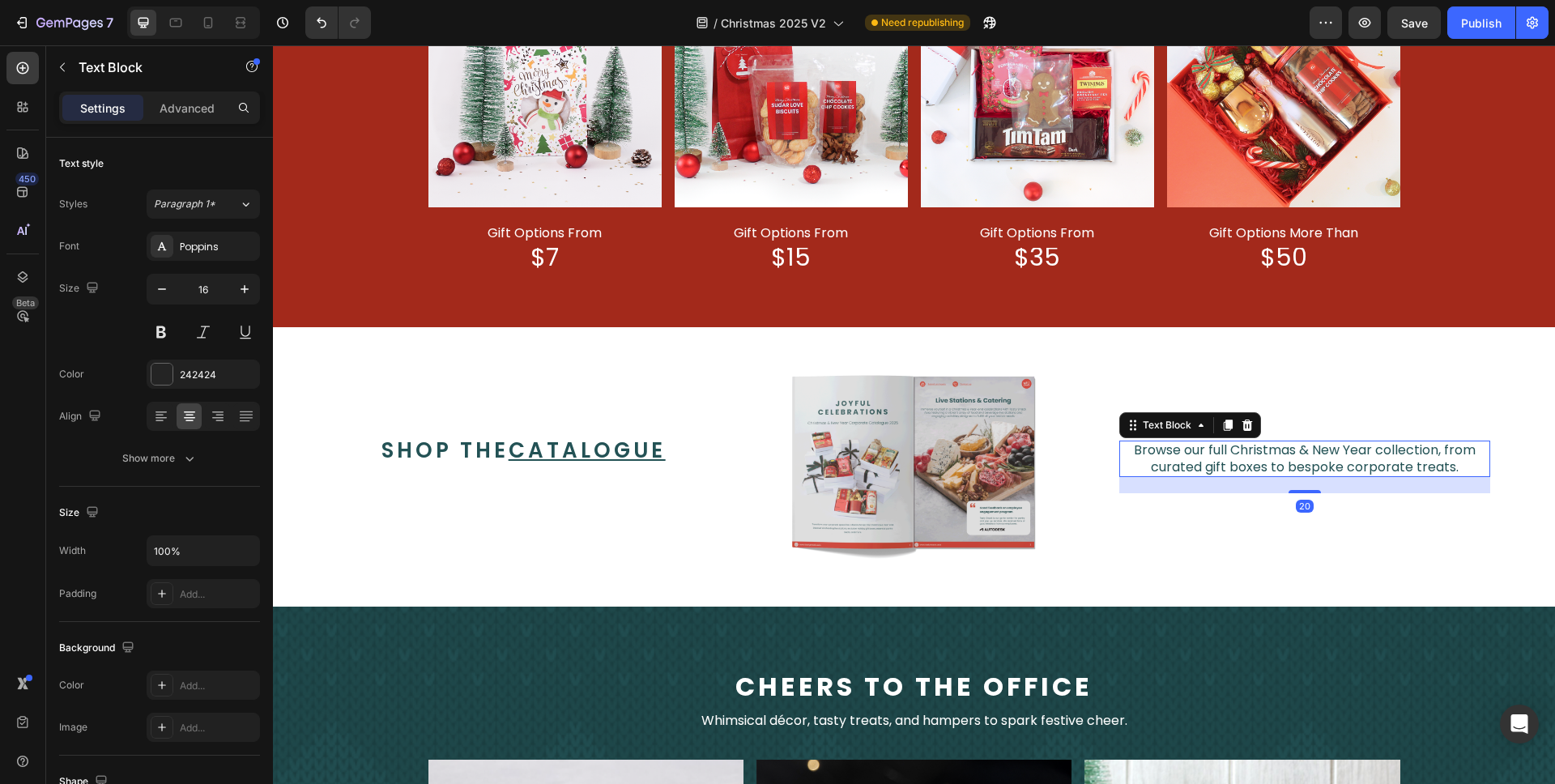
click at [1285, 457] on span "Browse our full Christmas & New Year collection, from curated gift boxes to bes…" at bounding box center [1305, 458] width 342 height 35
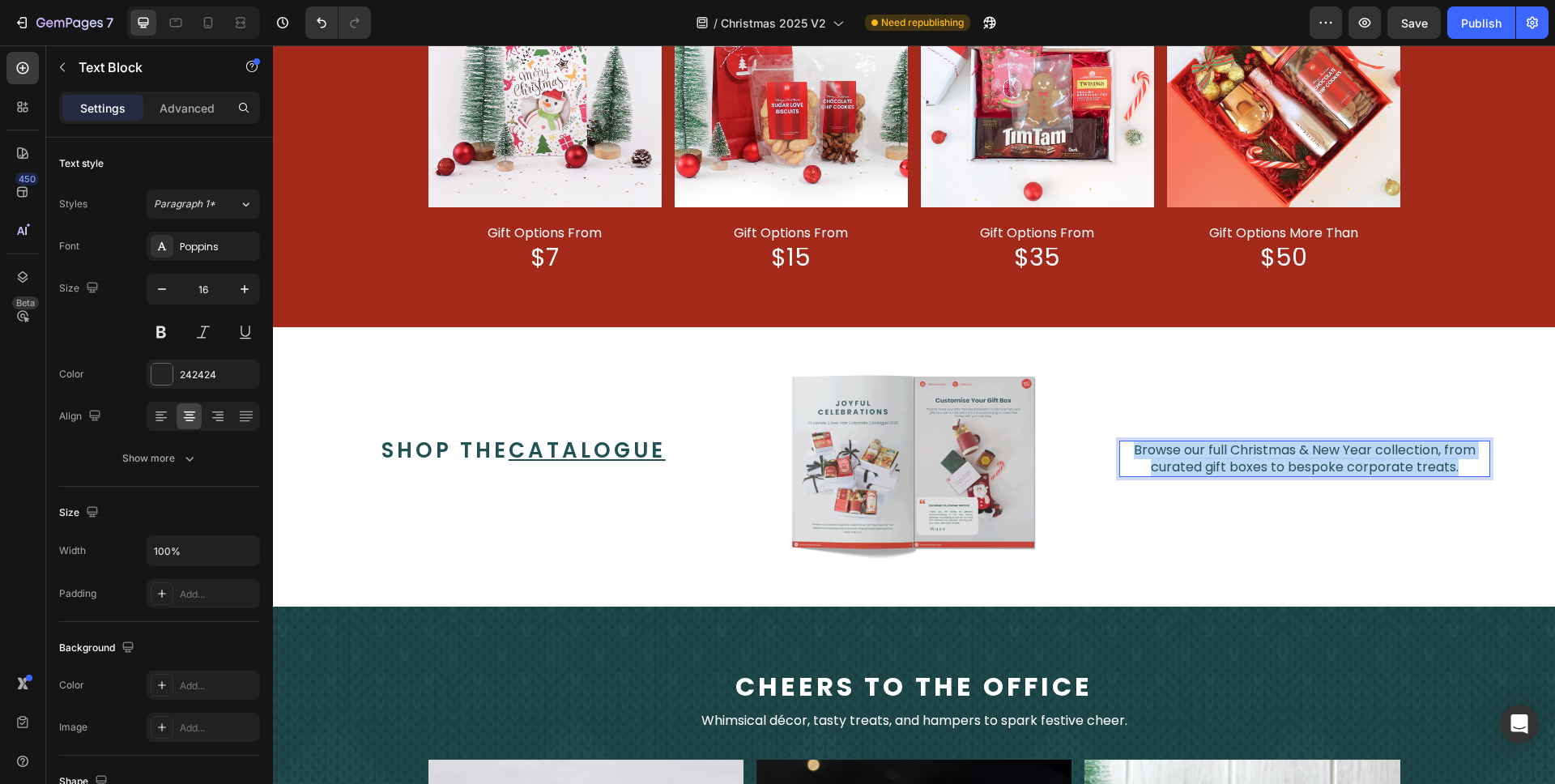
click at [1285, 457] on span "Browse our full Christmas & New Year collection, from curated gift boxes to bes…" at bounding box center [1305, 458] width 342 height 35
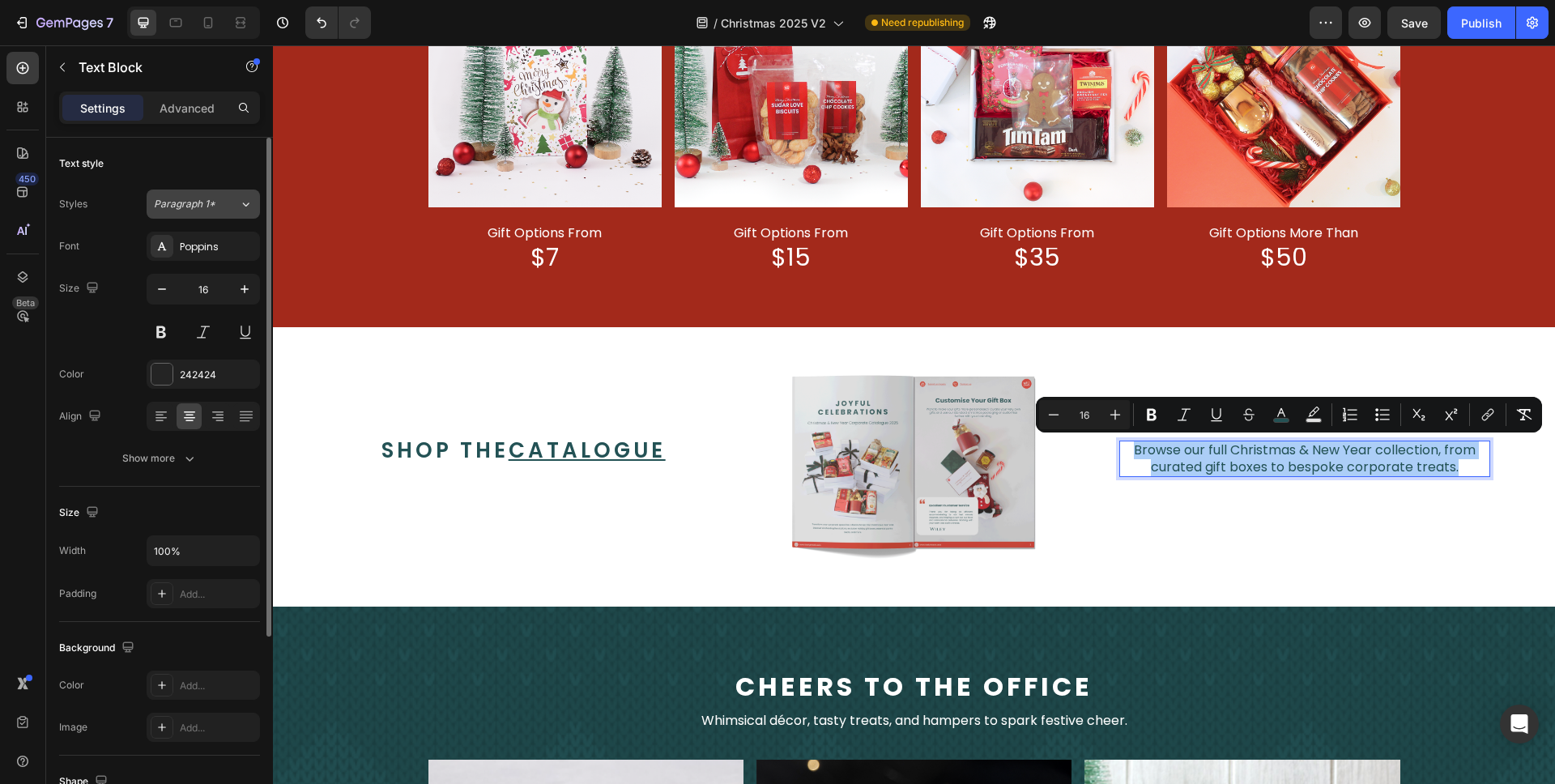
click at [220, 203] on div "Paragraph 1*" at bounding box center [196, 204] width 85 height 15
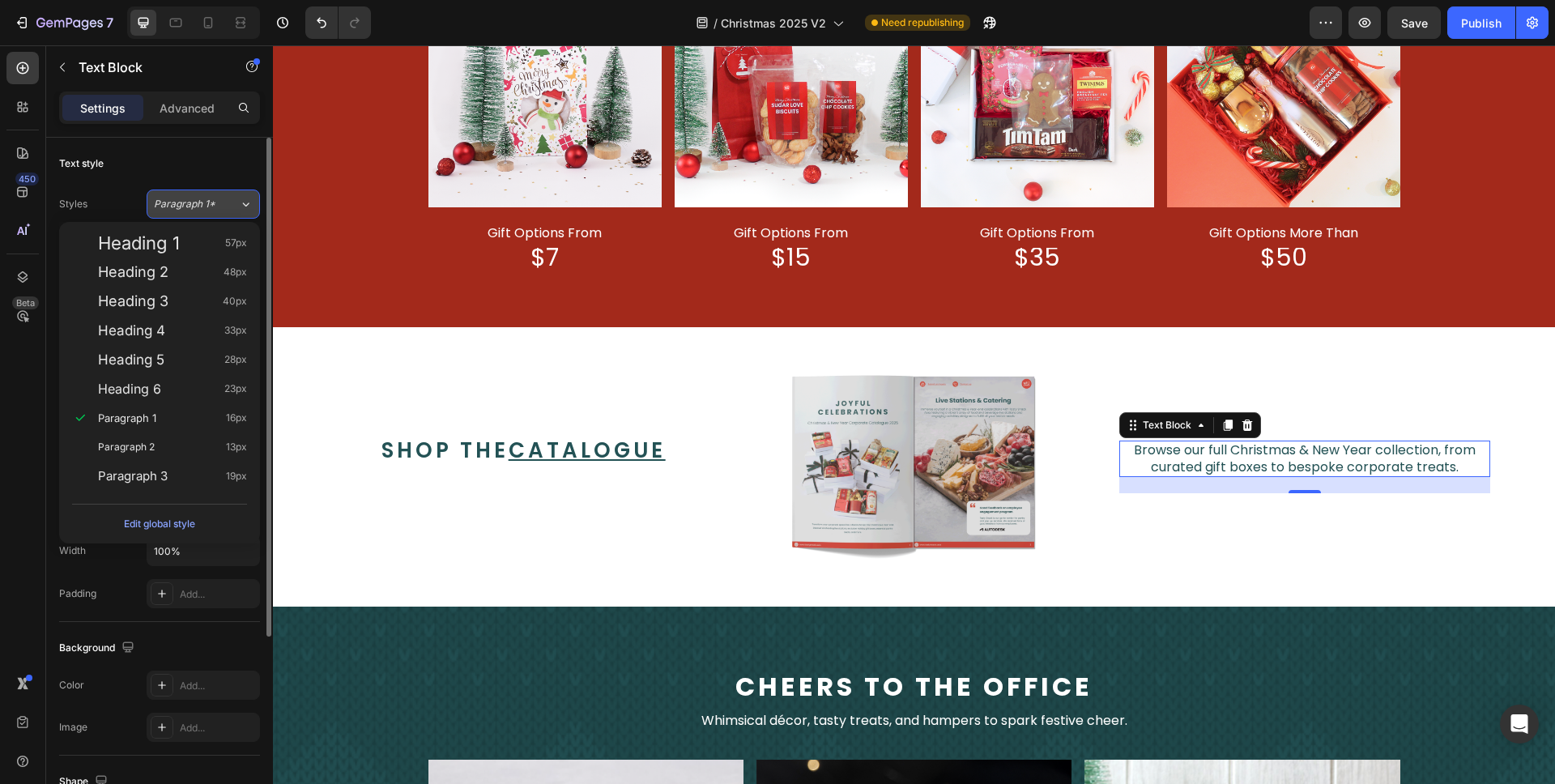
click at [220, 203] on div "Paragraph 1*" at bounding box center [196, 204] width 85 height 15
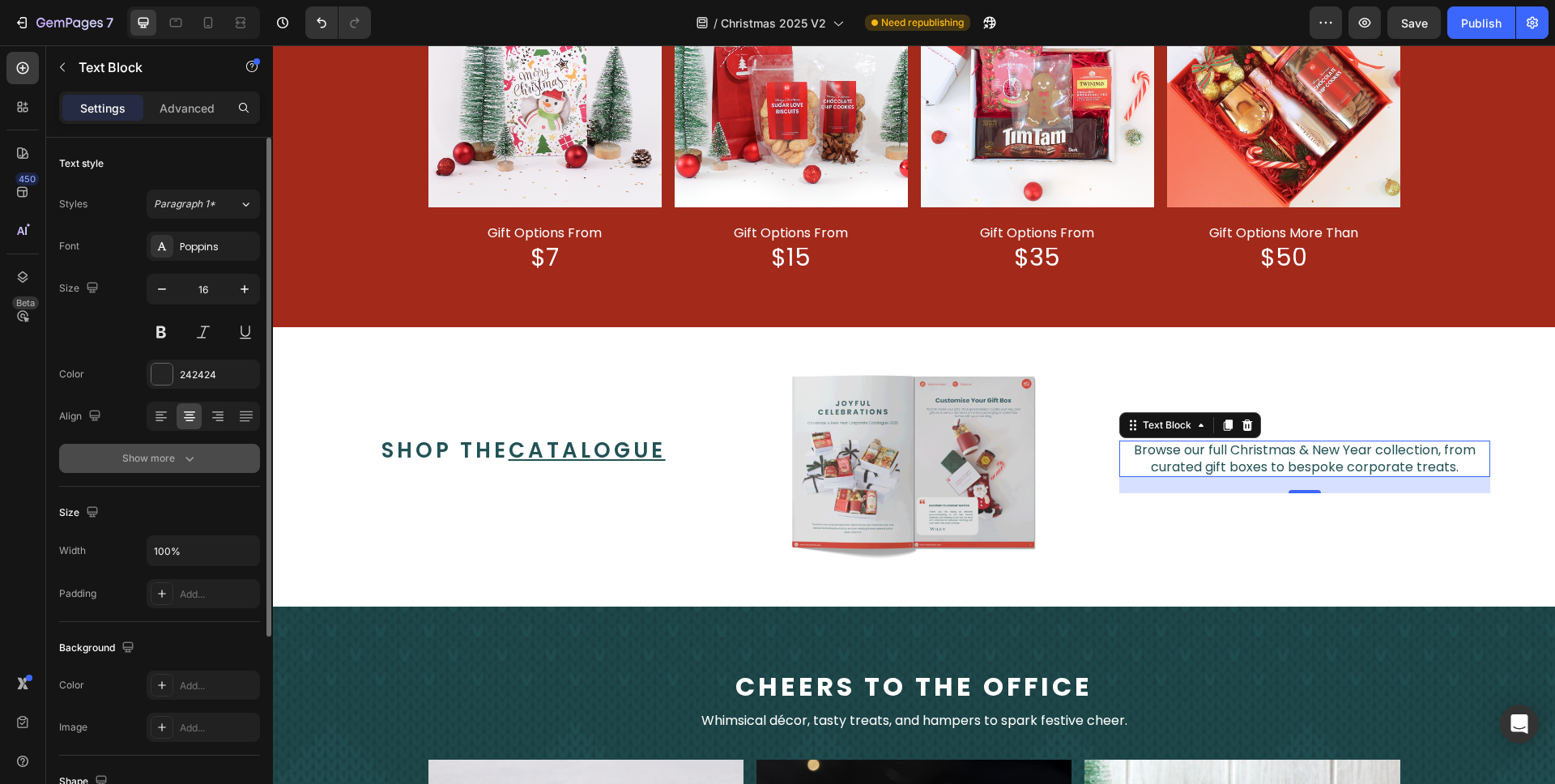
click at [184, 460] on icon "button" at bounding box center [190, 458] width 16 height 16
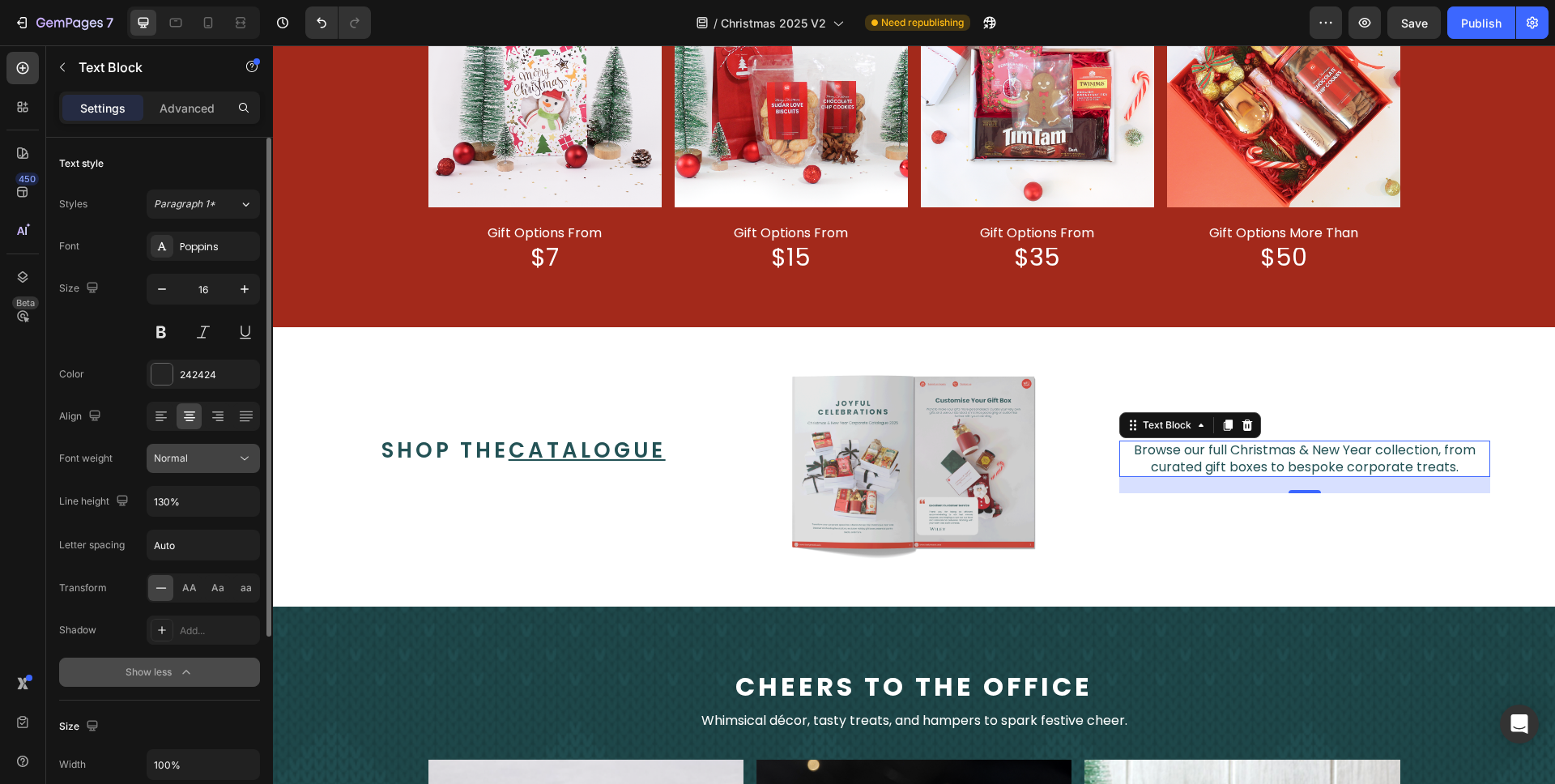
click at [197, 459] on div "Normal" at bounding box center [195, 458] width 82 height 15
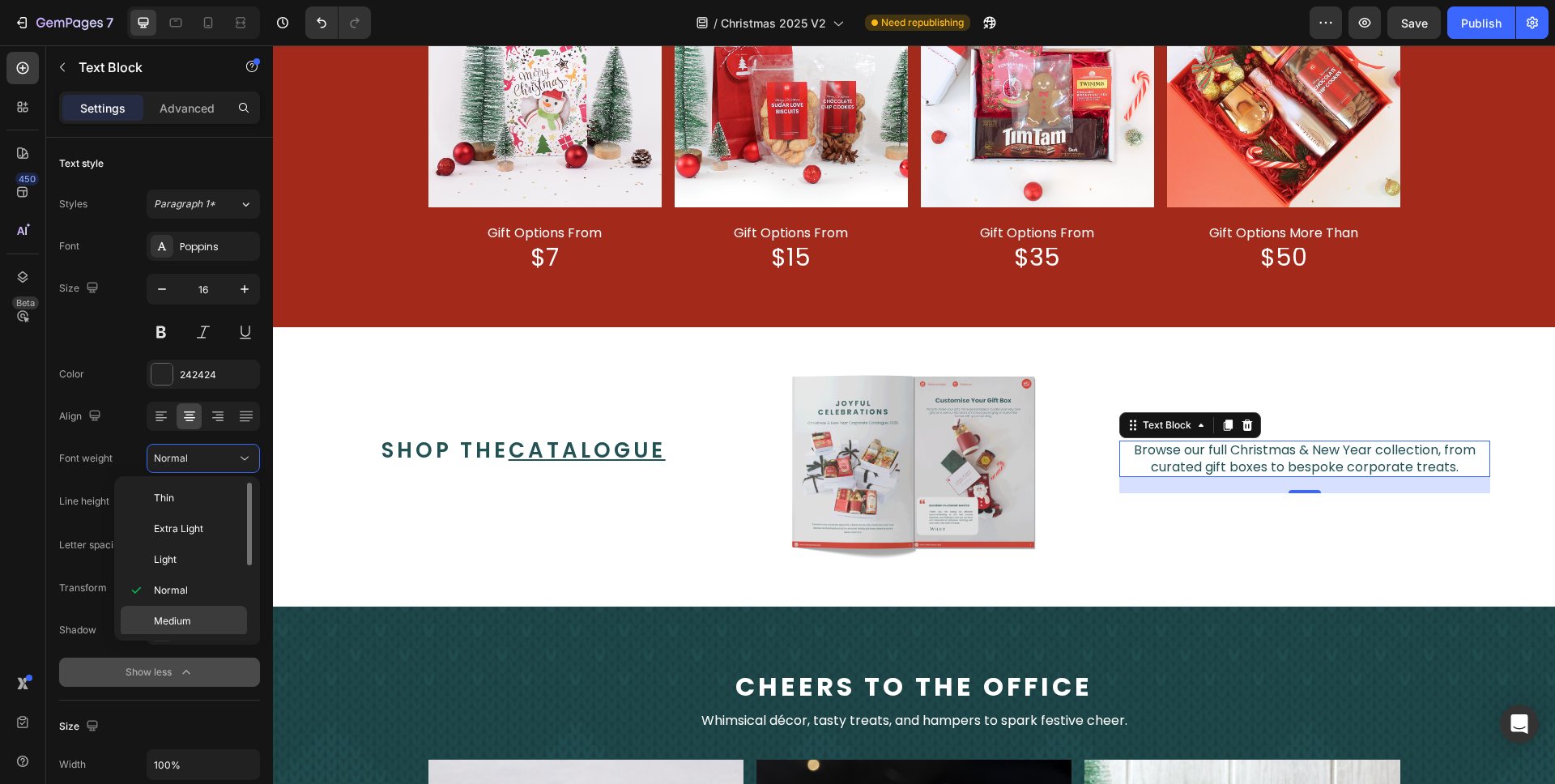
click at [214, 637] on div "Medium" at bounding box center [184, 652] width 127 height 30
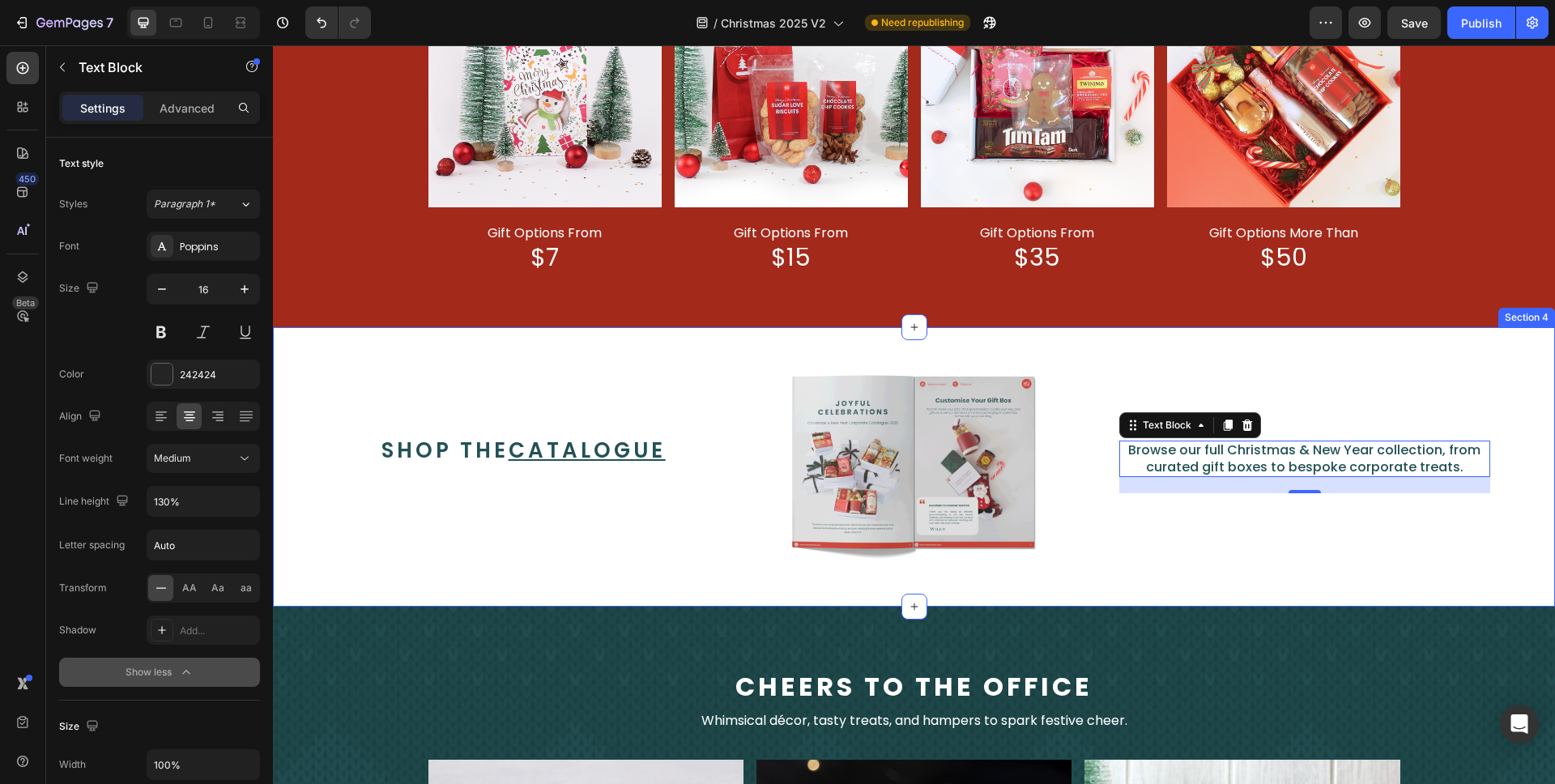
click at [1484, 540] on div "Browse our full Christmas & New Year collection, from curated gift boxes to bes…" at bounding box center [1311, 467] width 384 height 202
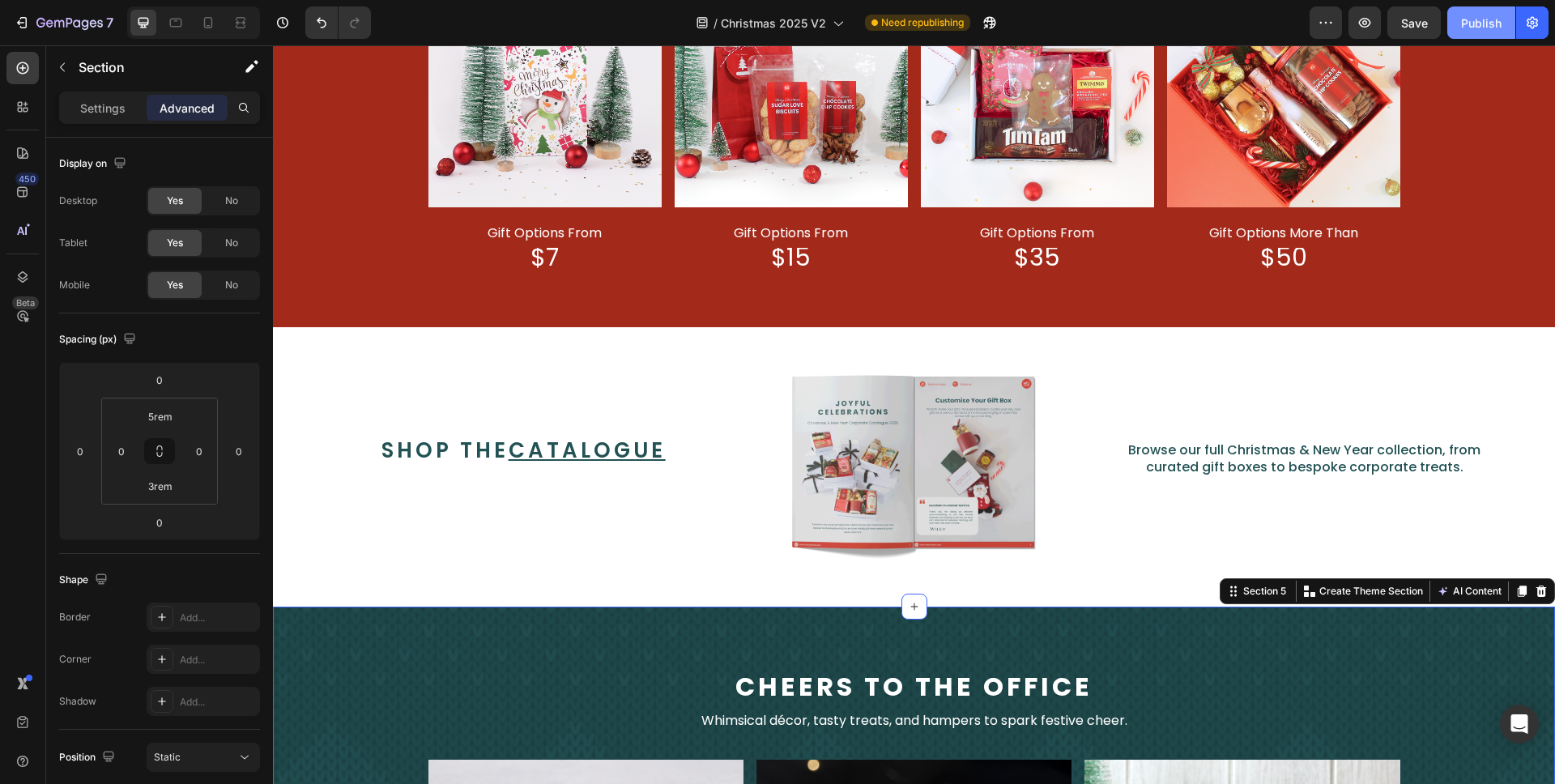
click at [1480, 20] on div "Publish" at bounding box center [1481, 23] width 40 height 17
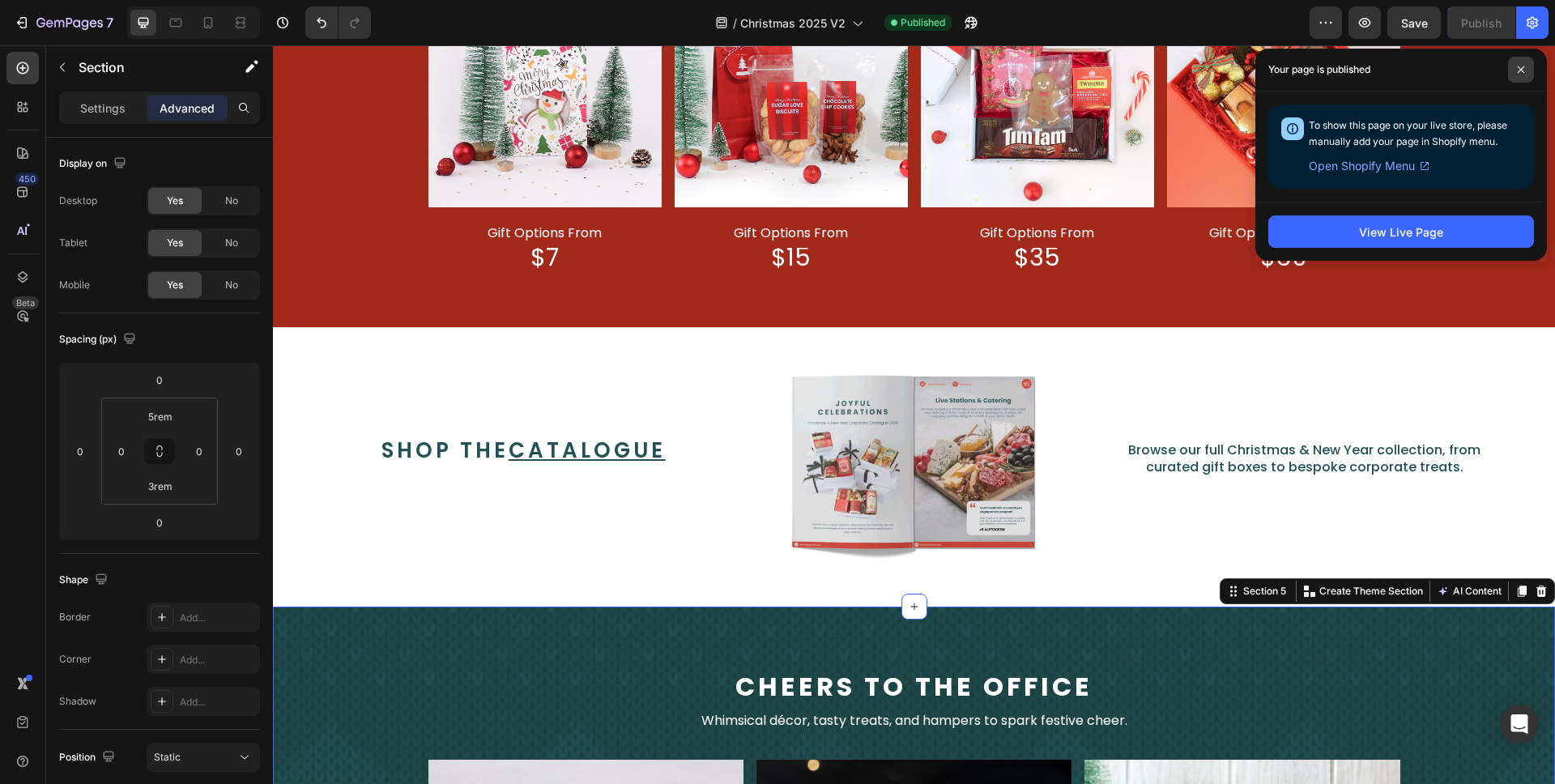
click at [1519, 68] on icon at bounding box center [1521, 70] width 7 height 7
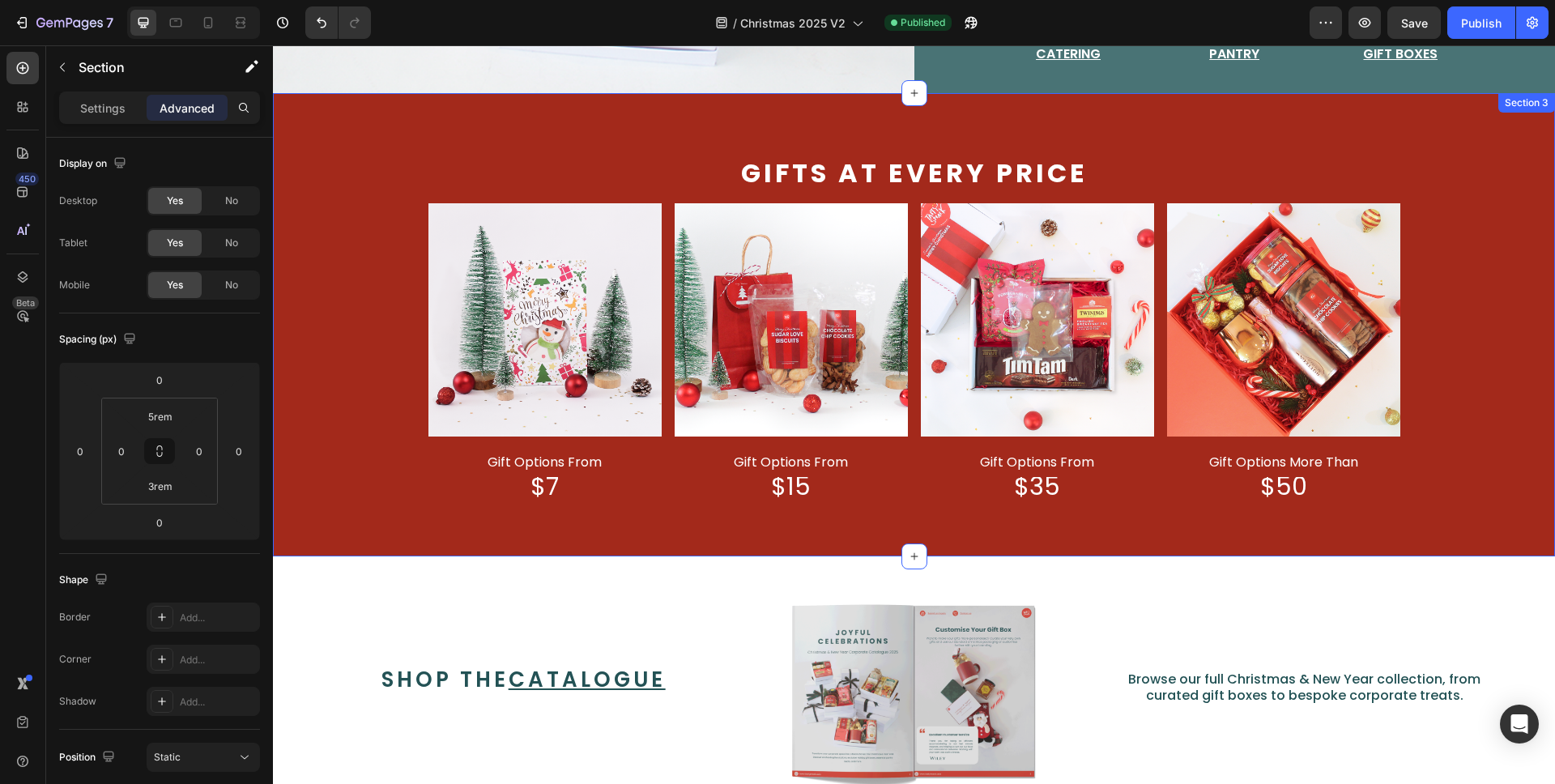
scroll to position [806, 0]
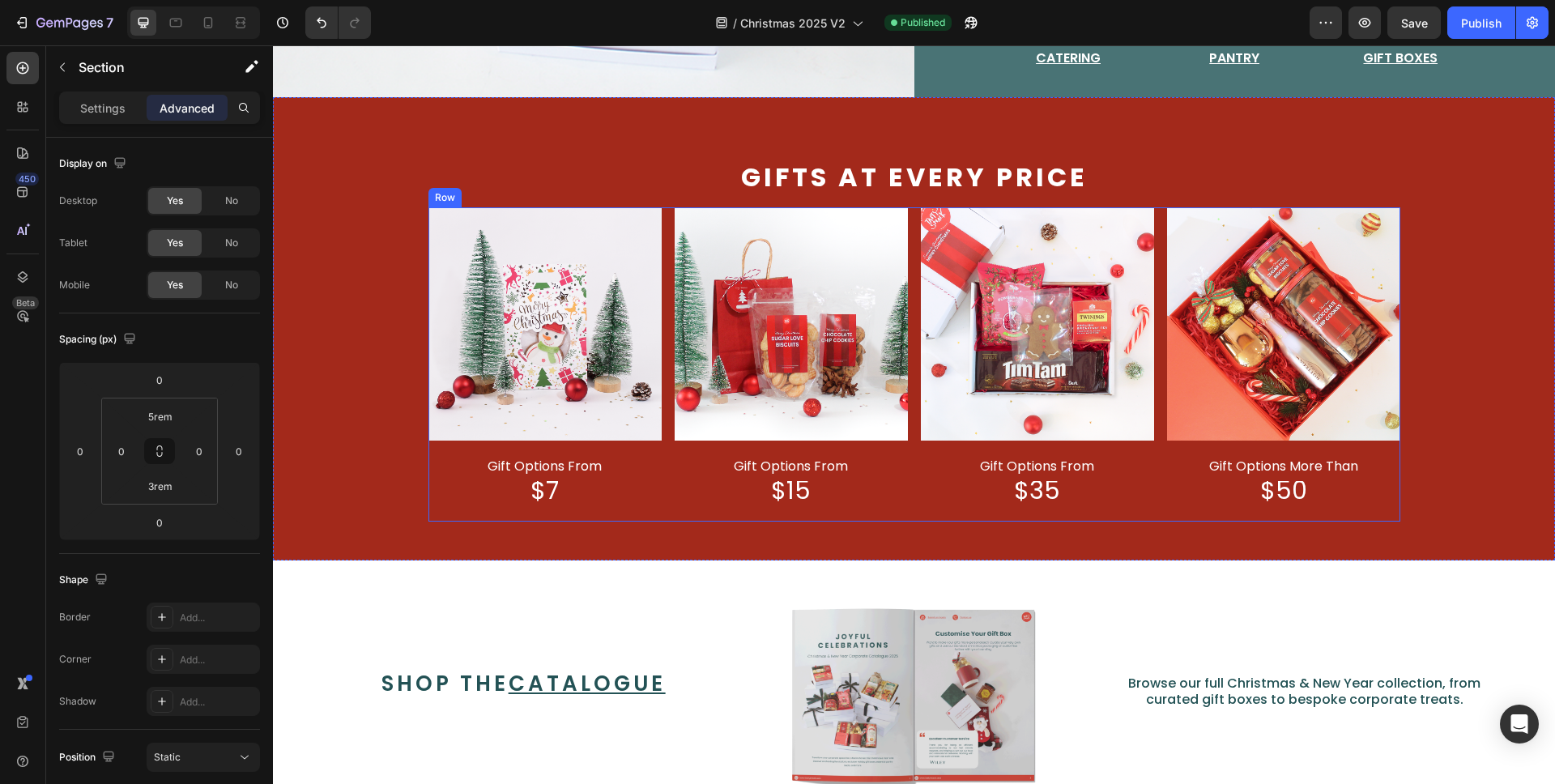
click at [1158, 227] on div "Image gift options from Text Block $7 Text Block Image gift options from Text B…" at bounding box center [915, 364] width 972 height 314
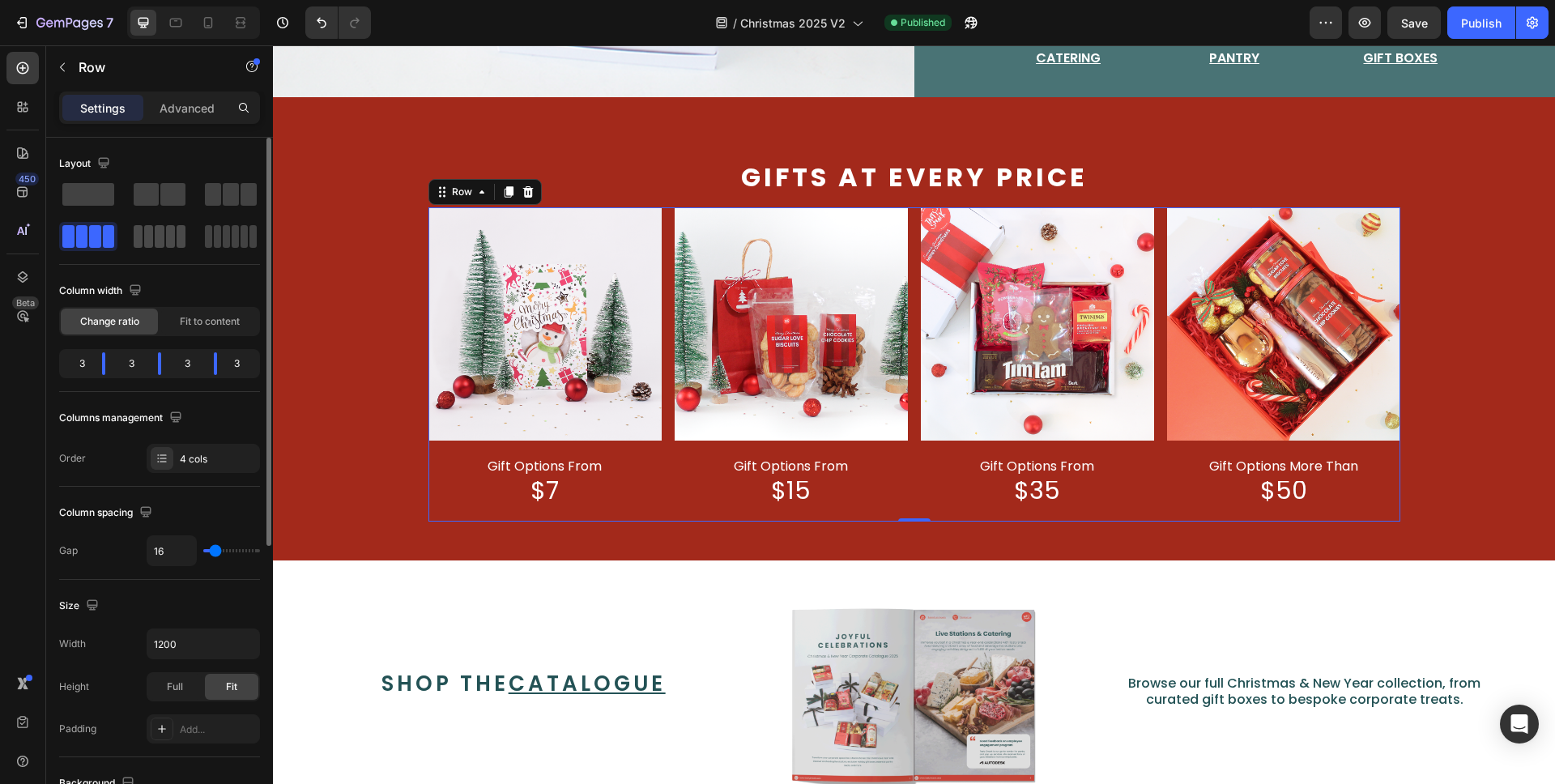
click at [169, 239] on span at bounding box center [170, 237] width 9 height 23
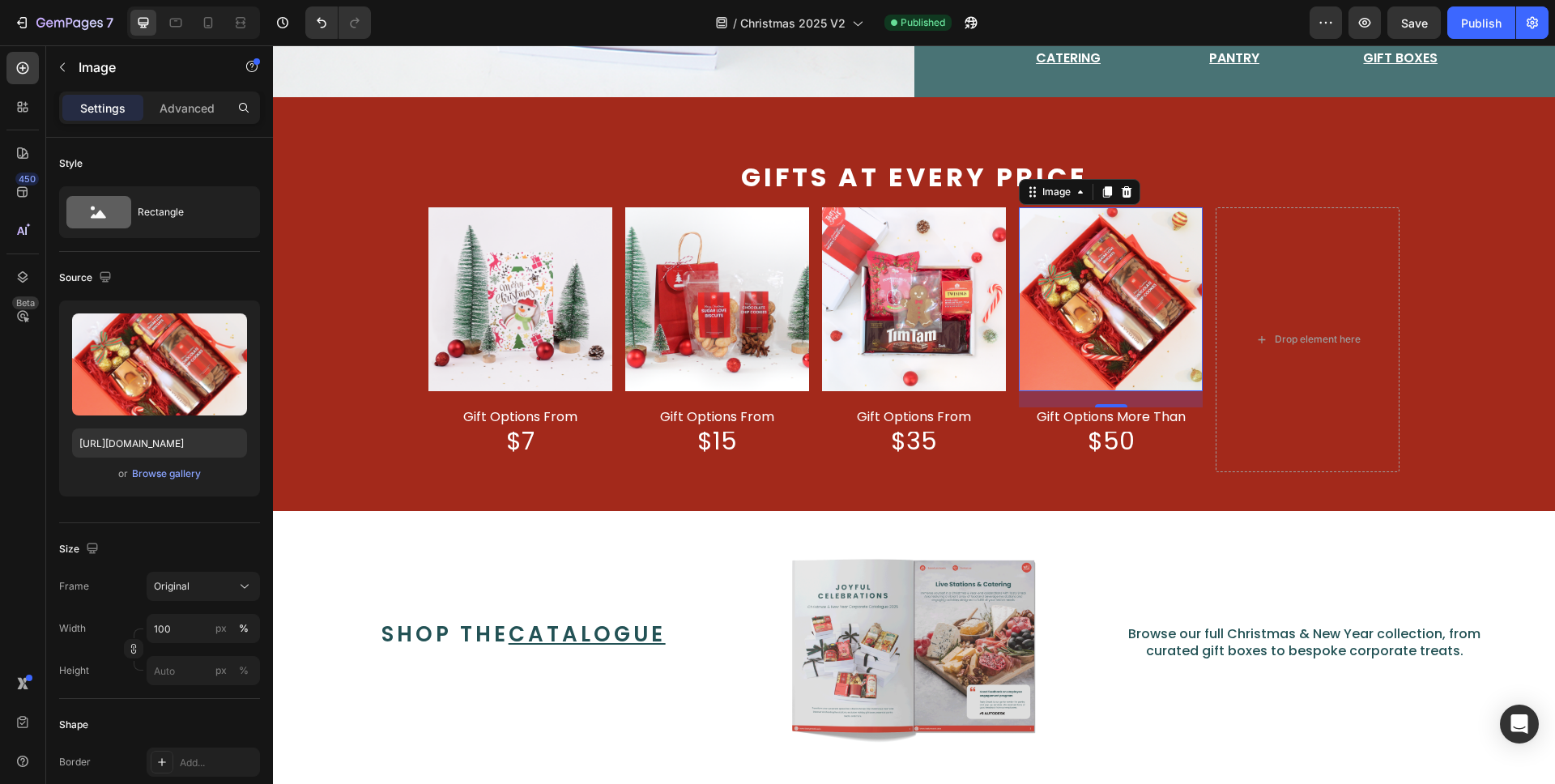
click at [1106, 283] on img at bounding box center [1112, 299] width 184 height 184
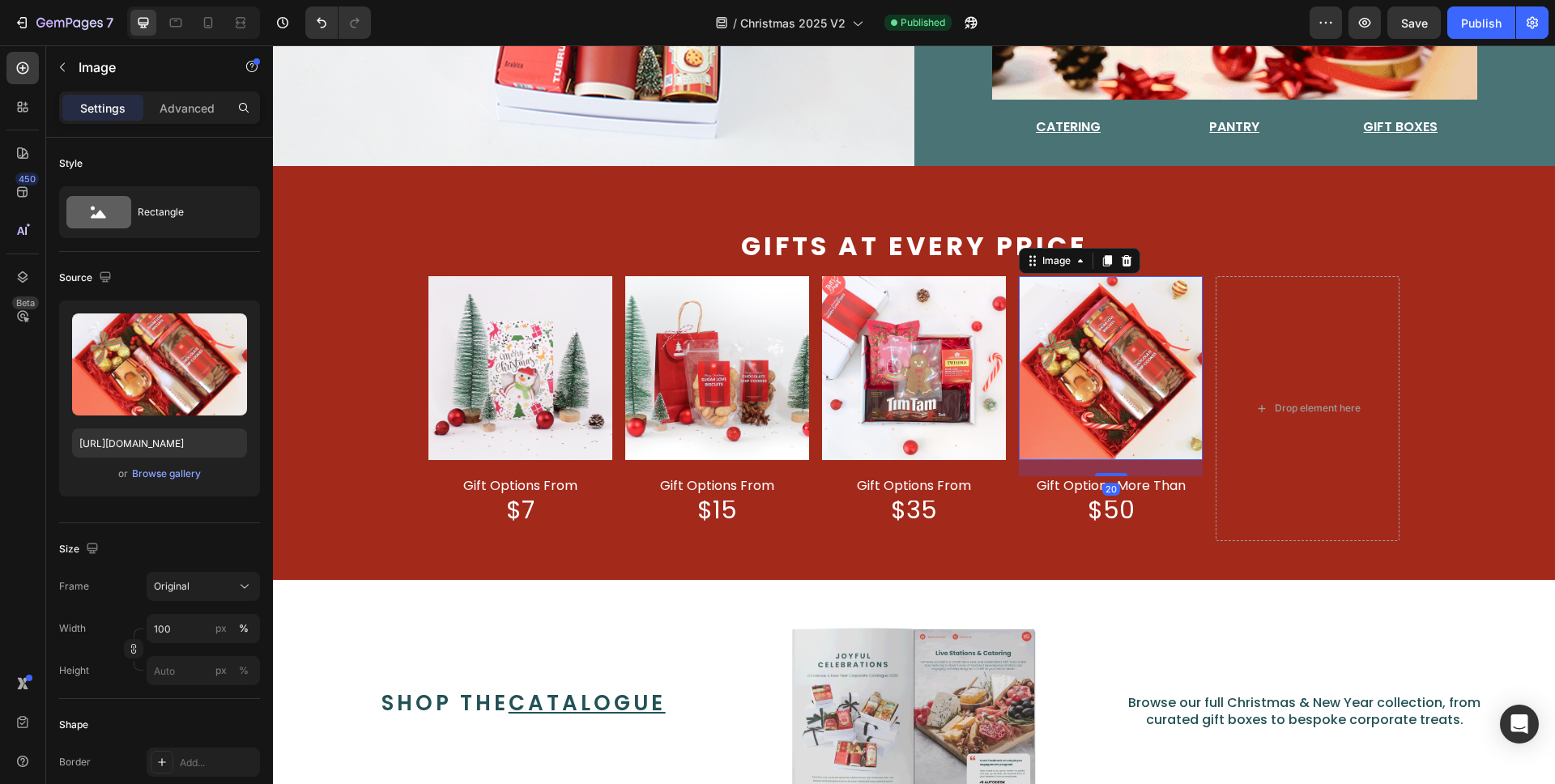
scroll to position [722, 0]
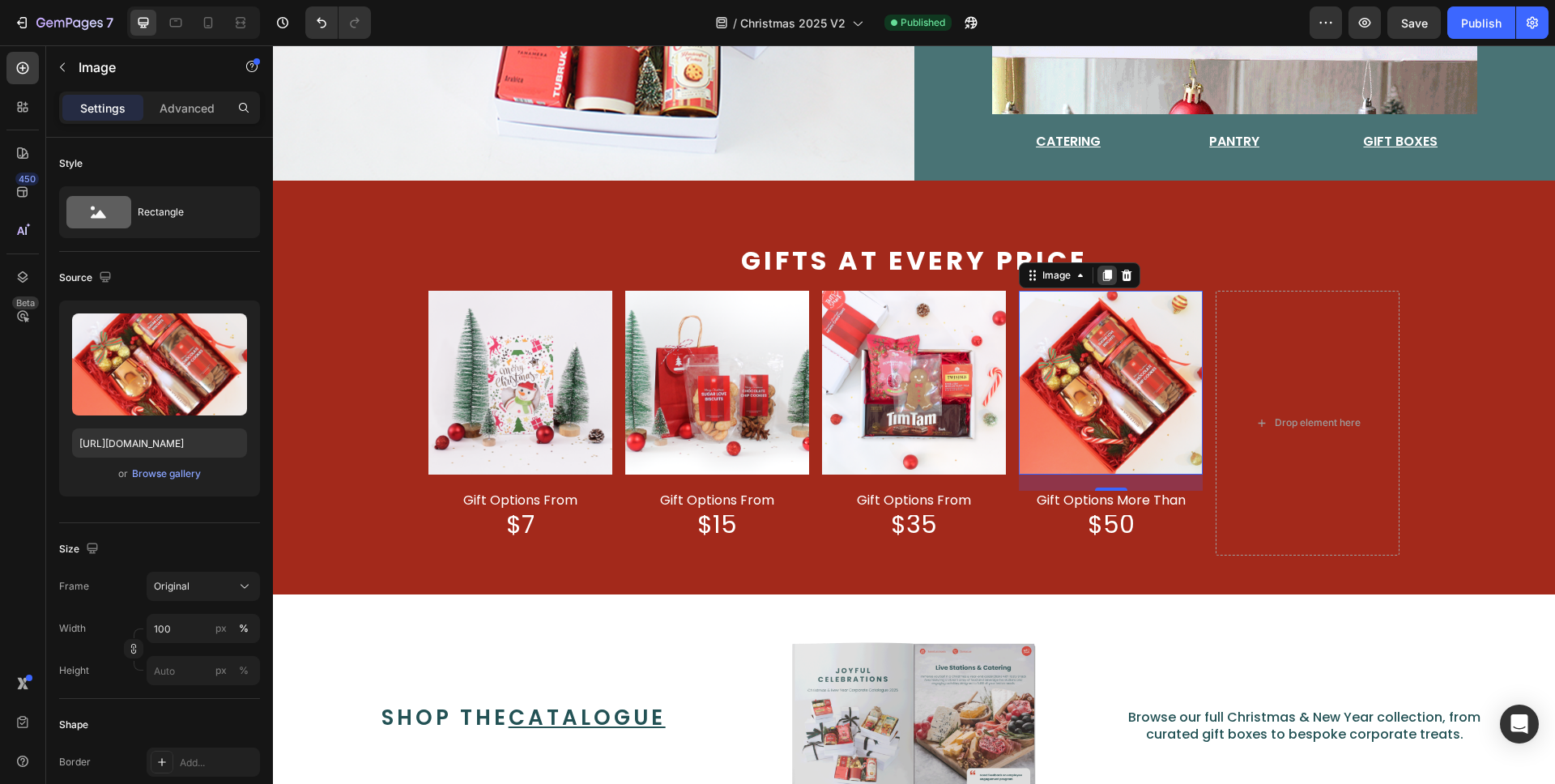
click at [1103, 270] on icon at bounding box center [1107, 276] width 9 height 12
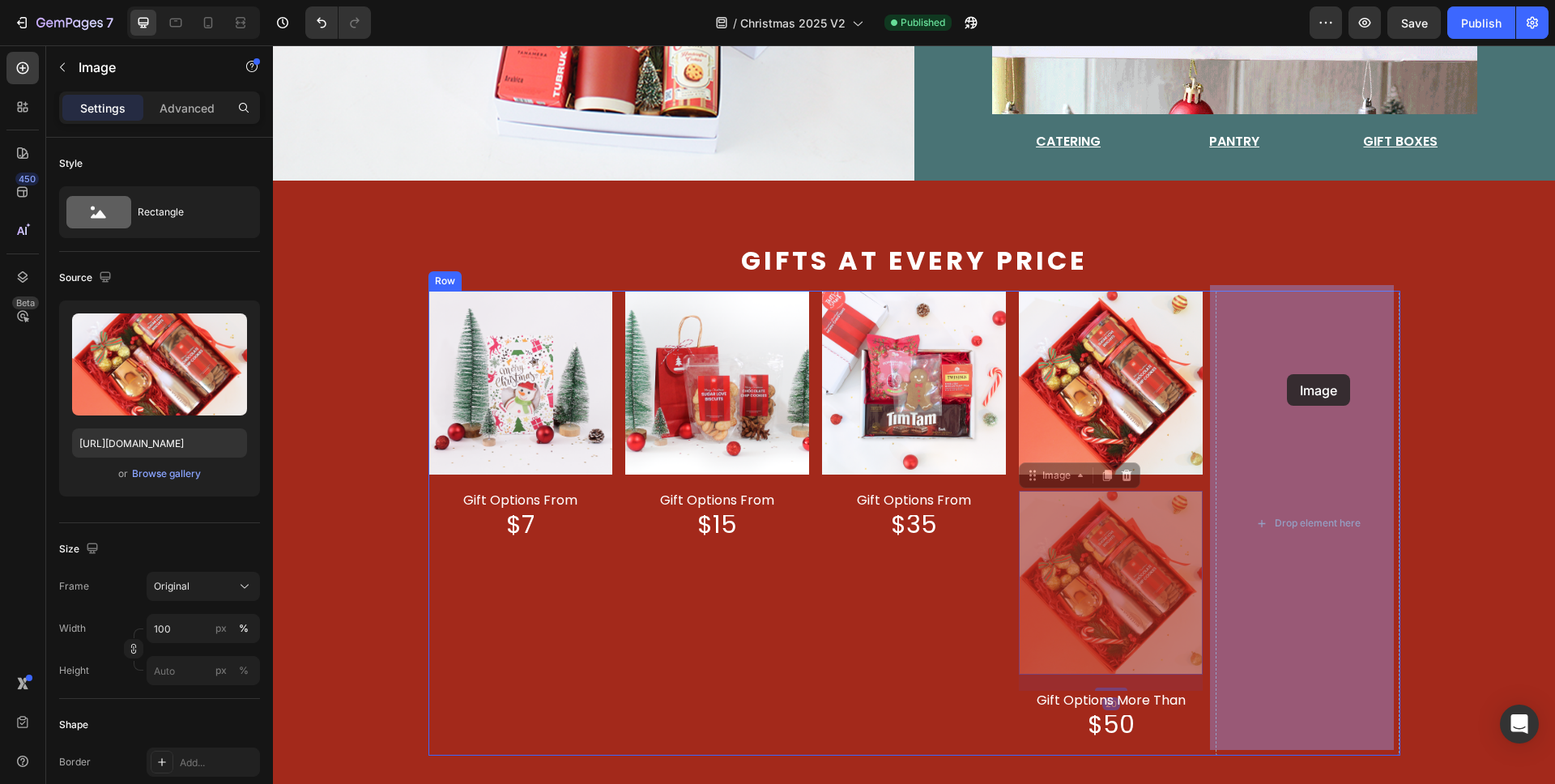
drag, startPoint x: 1089, startPoint y: 513, endPoint x: 1288, endPoint y: 373, distance: 243.3
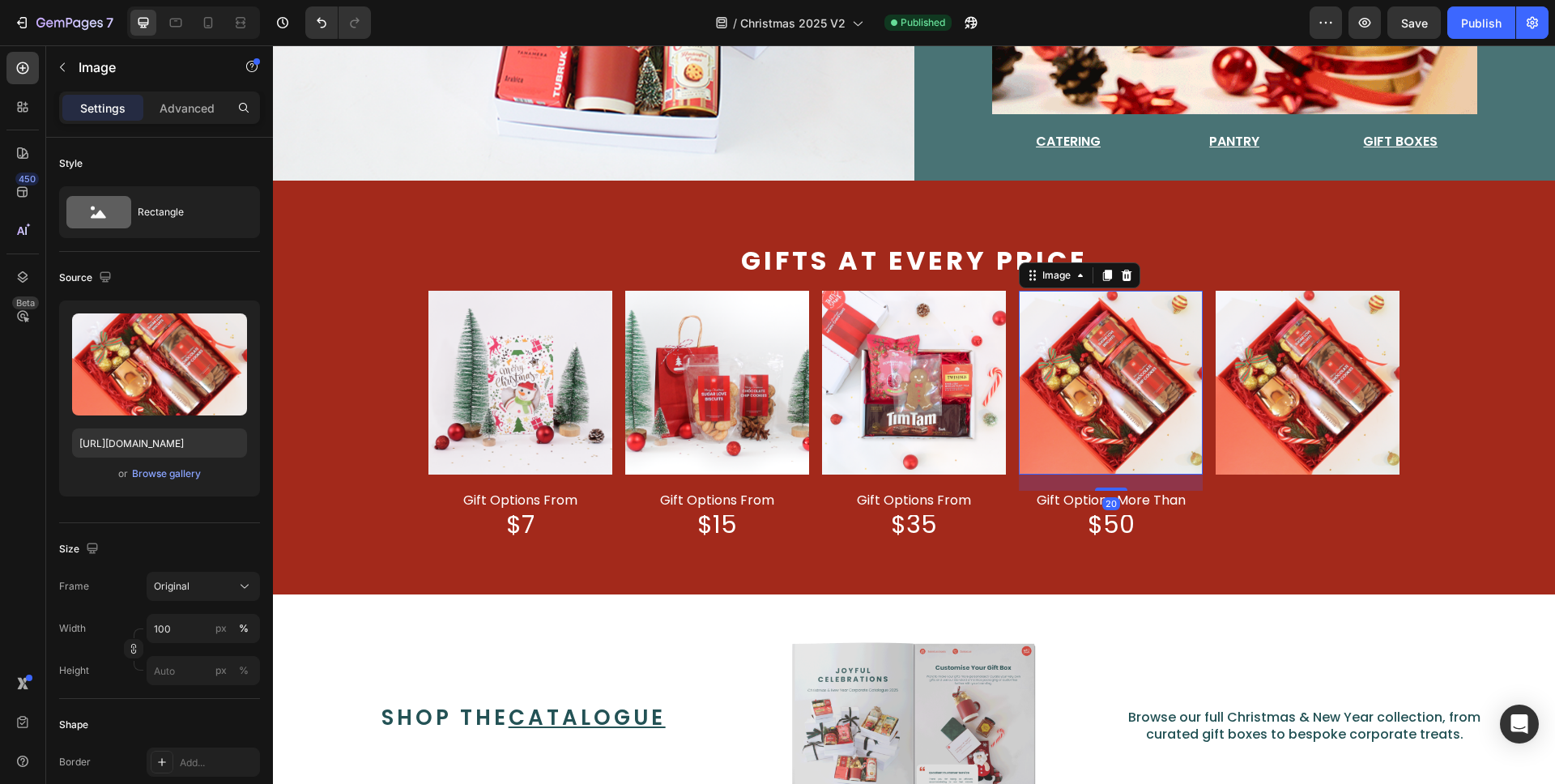
click at [1138, 421] on img at bounding box center [1112, 383] width 184 height 184
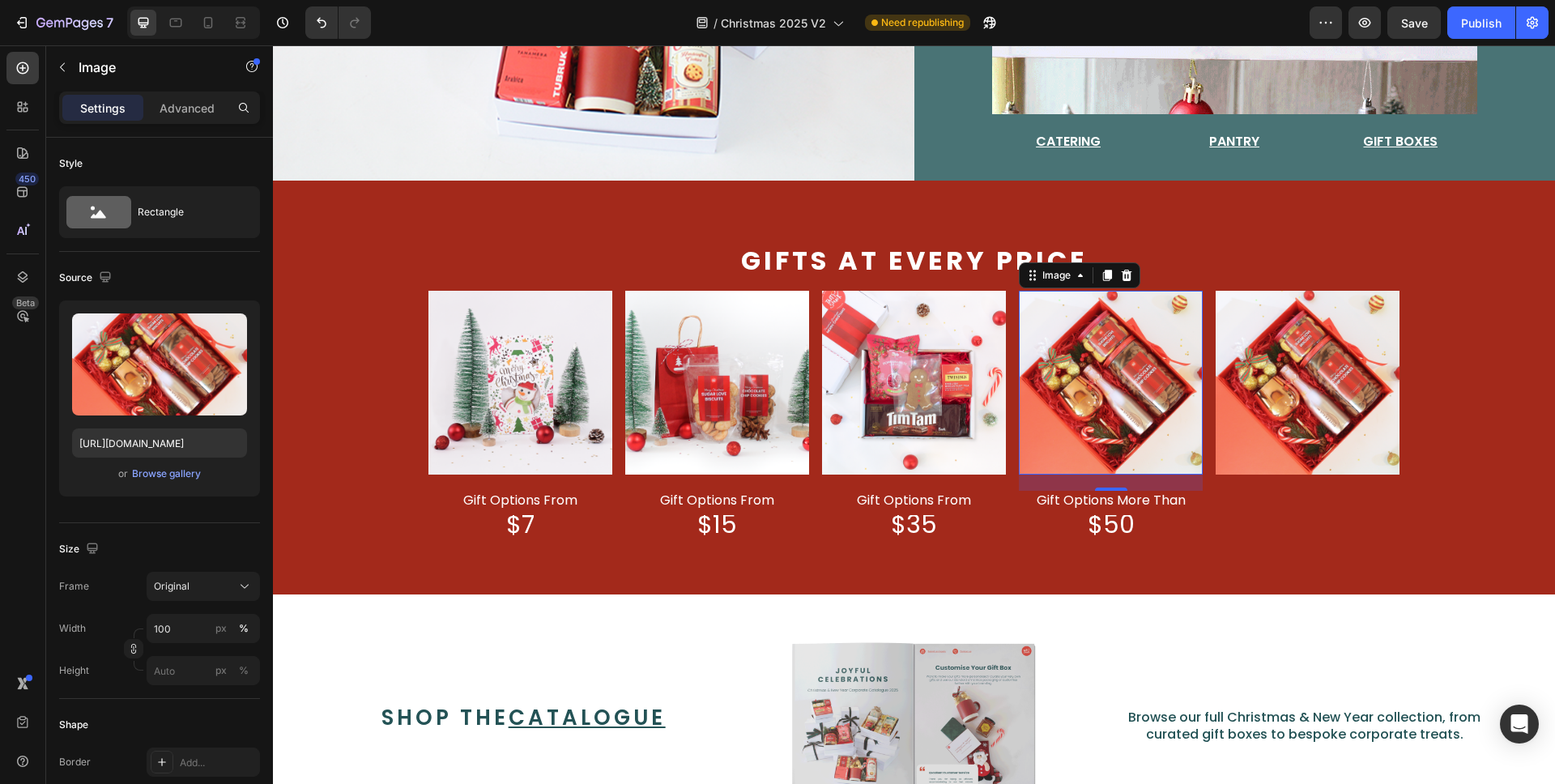
click at [1097, 381] on img at bounding box center [1112, 383] width 184 height 184
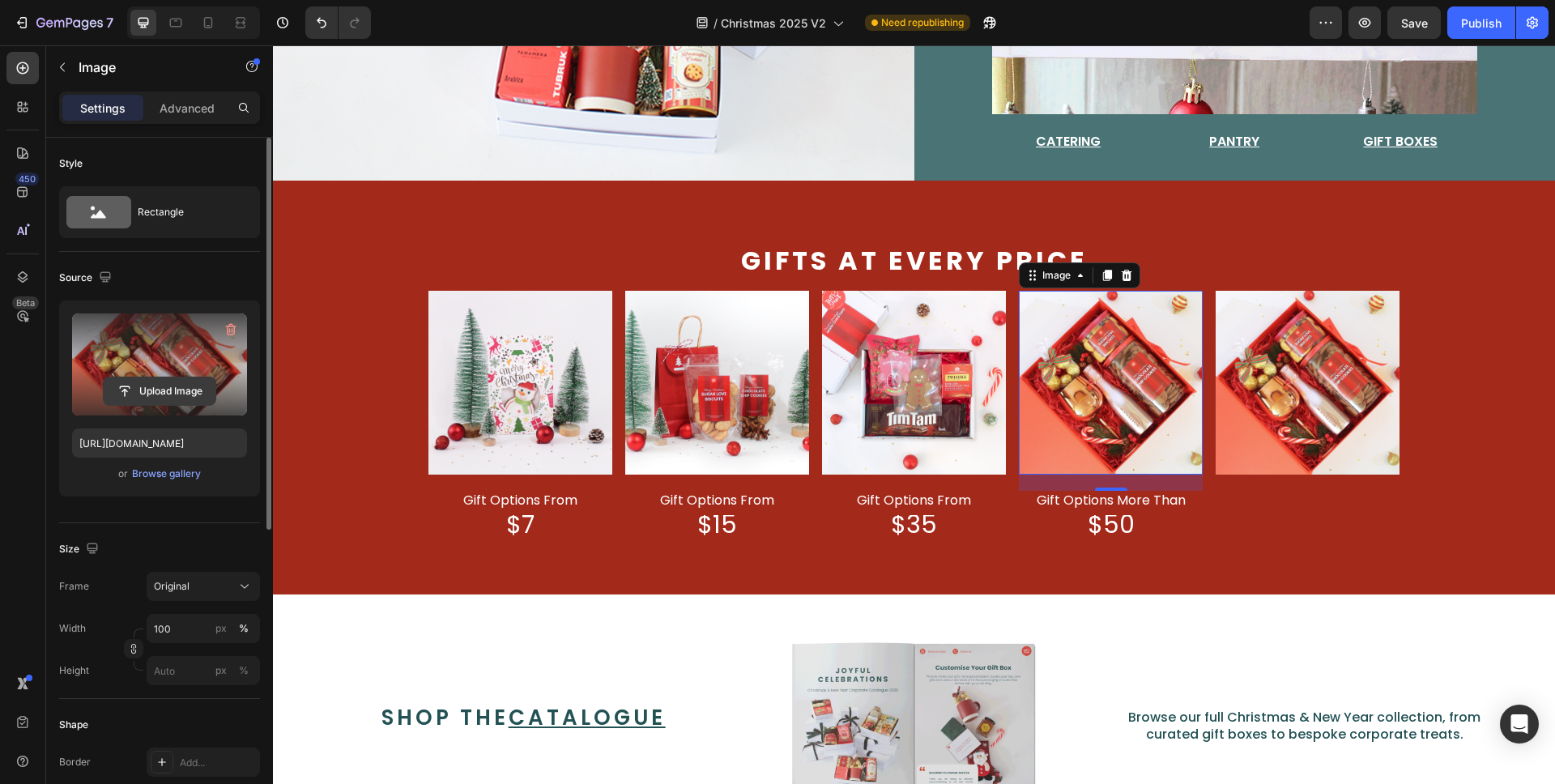
click at [154, 381] on input "file" at bounding box center [160, 391] width 112 height 27
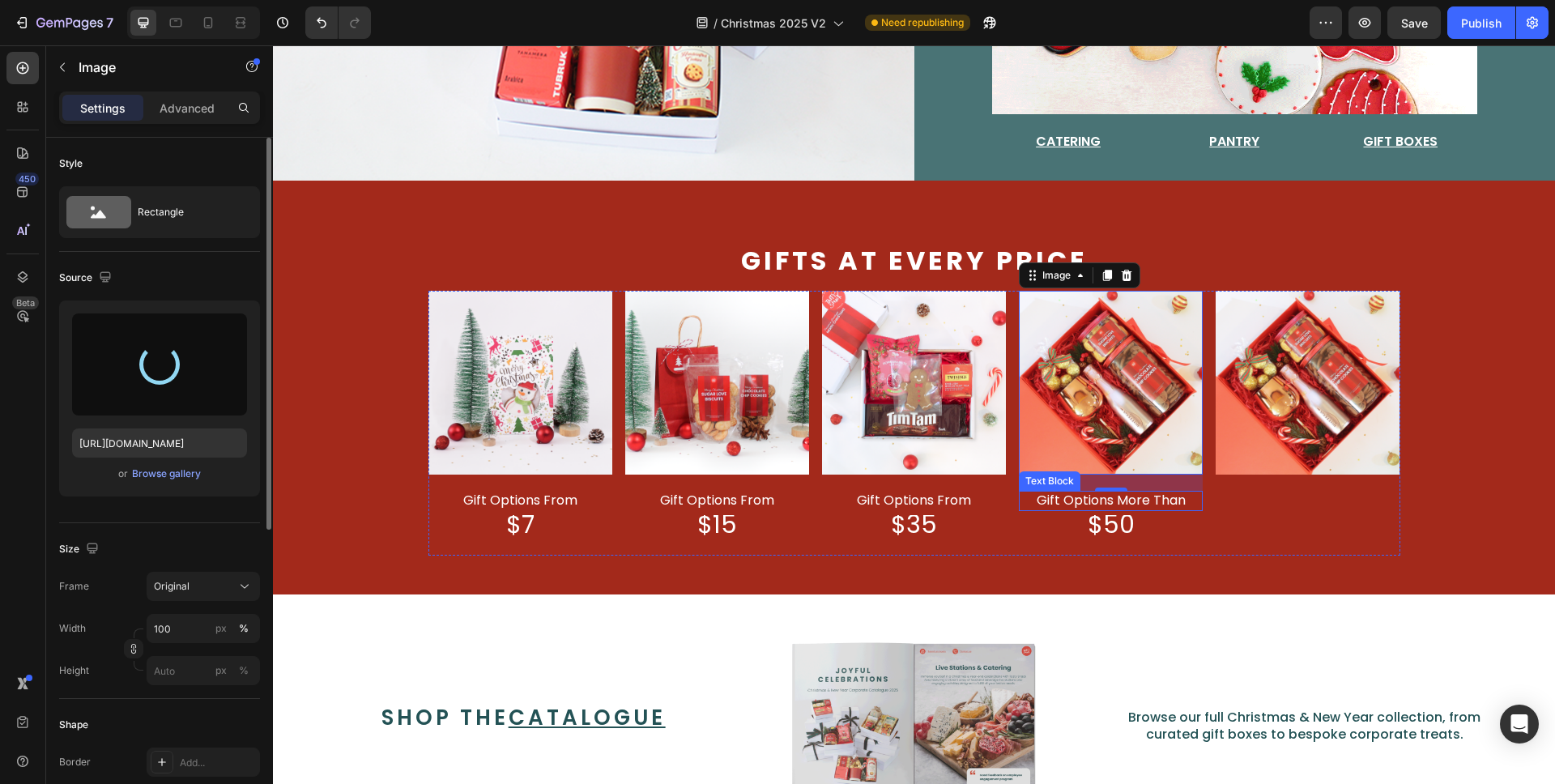
type input "[URL][DOMAIN_NAME]"
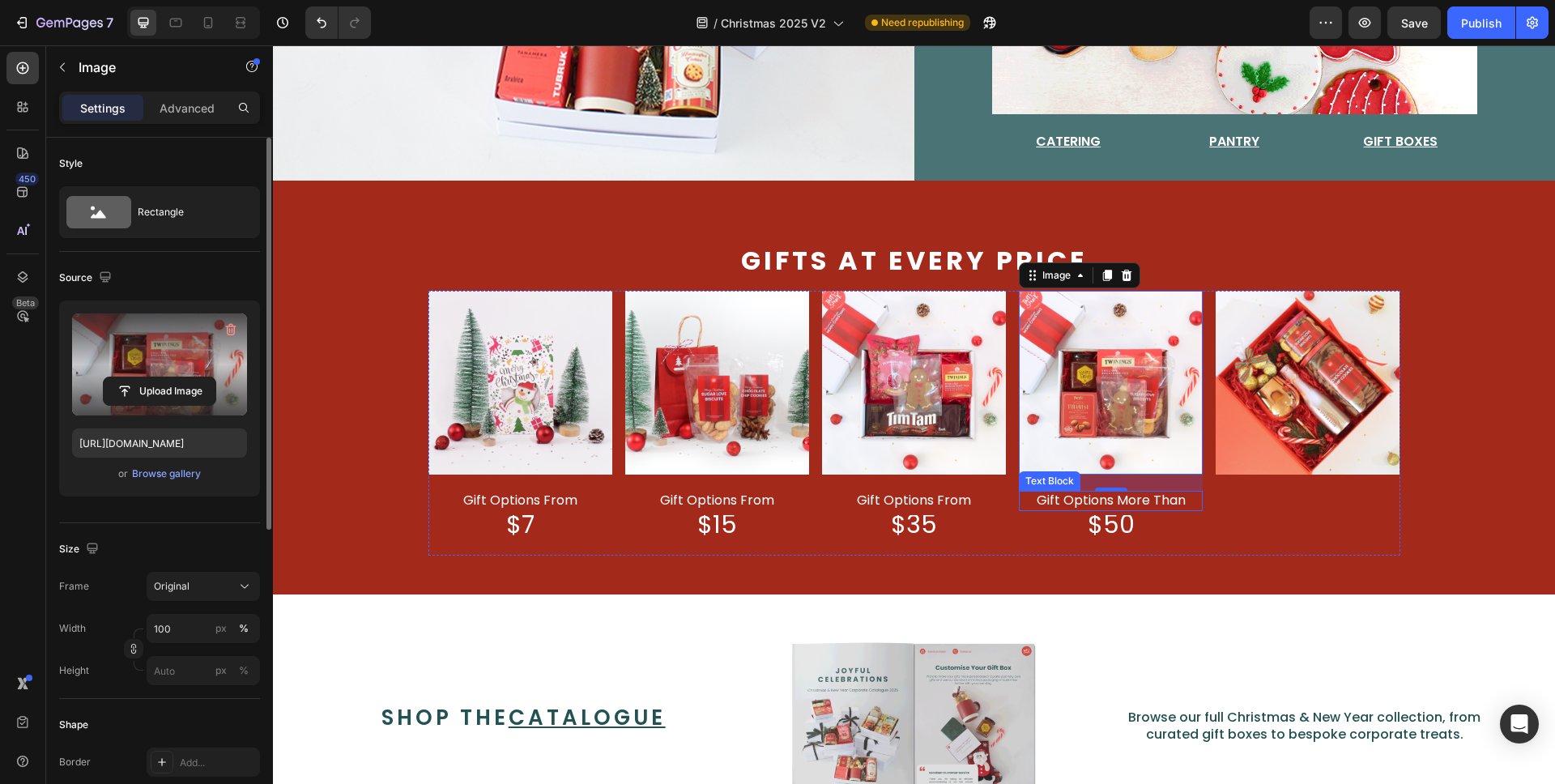
click at [1163, 494] on span "gift options more than" at bounding box center [1111, 500] width 149 height 19
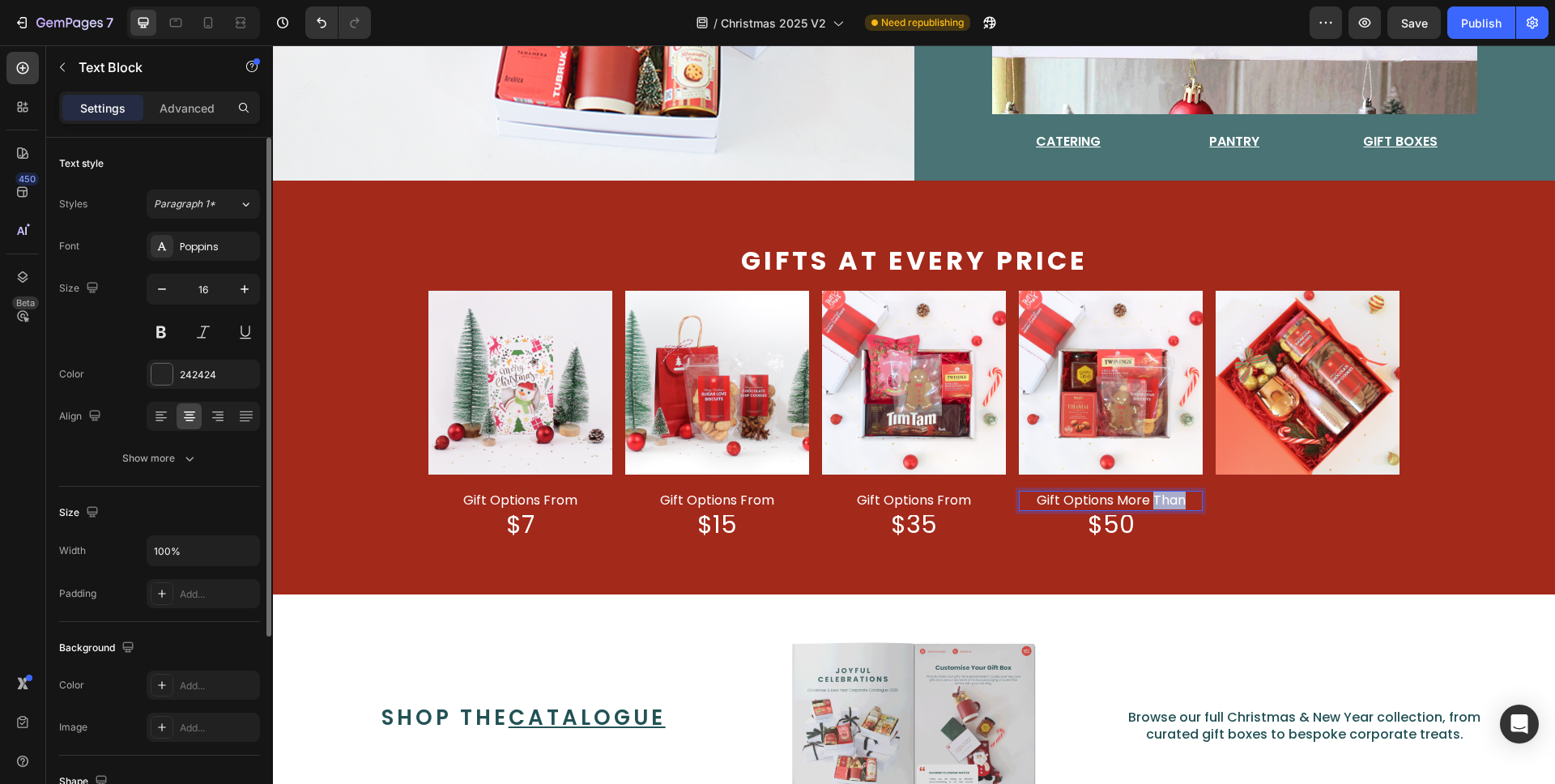
click at [1163, 494] on span "gift options more than" at bounding box center [1111, 500] width 149 height 19
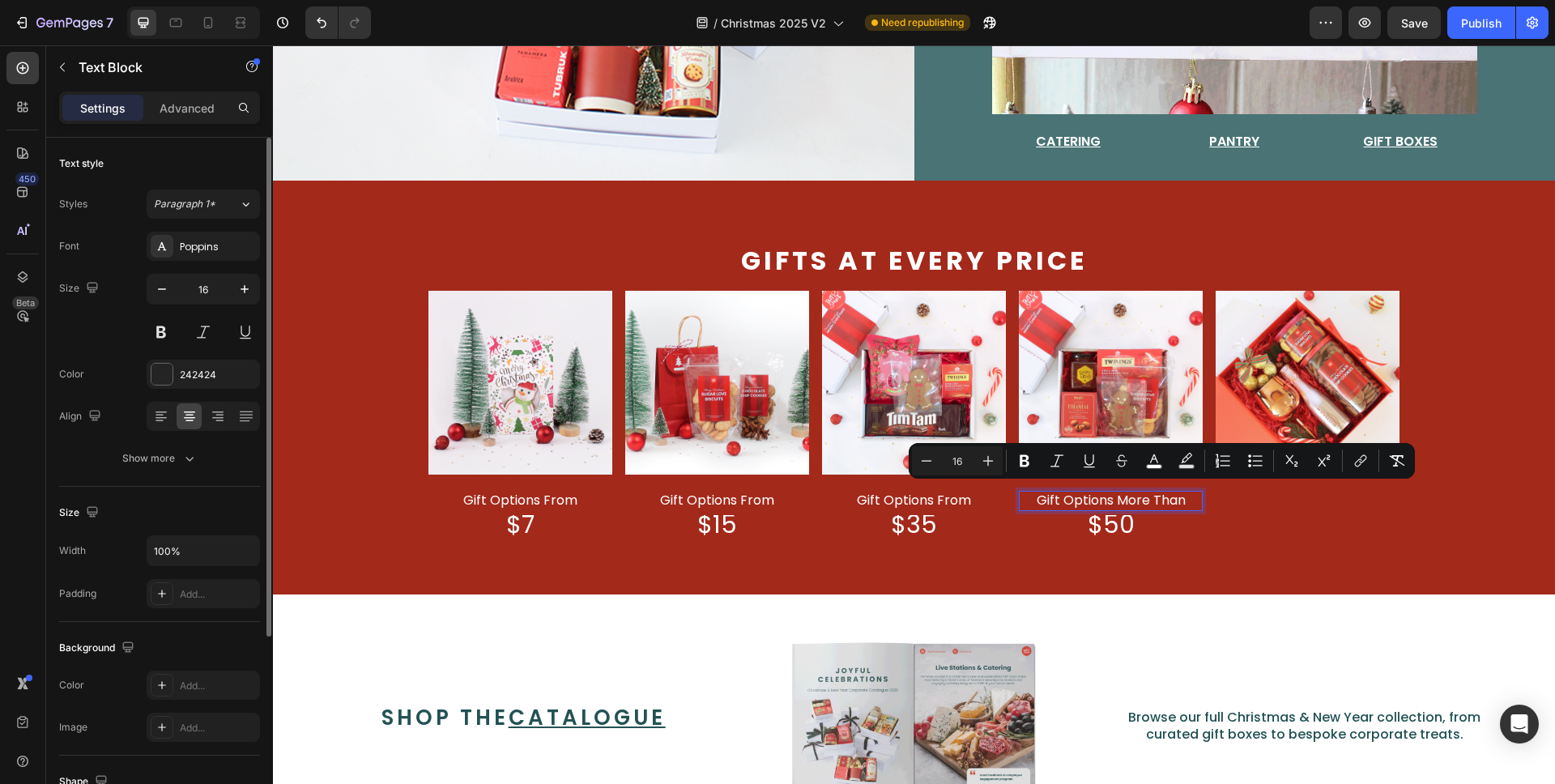
click at [1140, 494] on span "gift options more than" at bounding box center [1111, 500] width 149 height 19
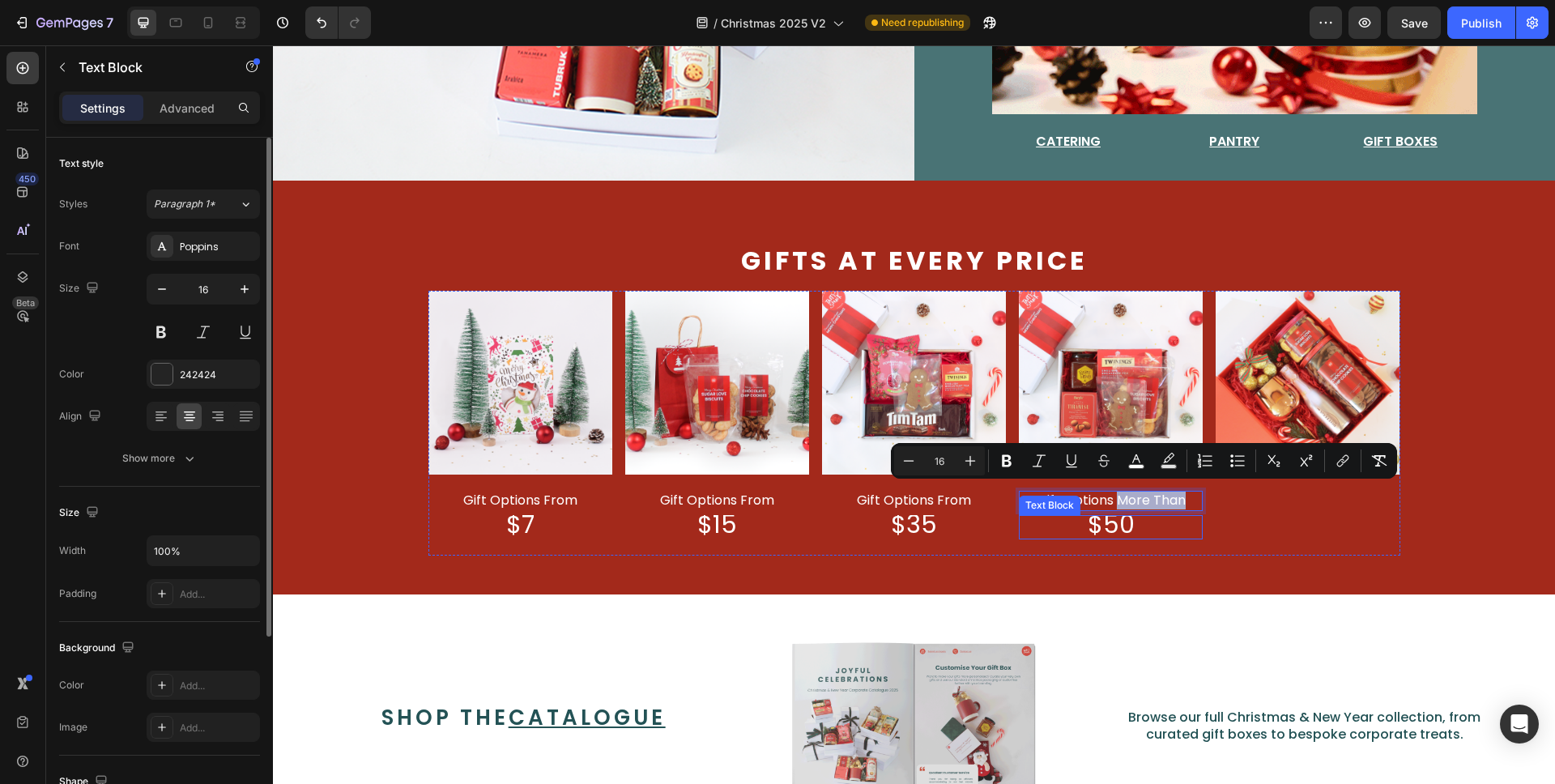
drag, startPoint x: 1112, startPoint y: 494, endPoint x: 1172, endPoint y: 523, distance: 66.6
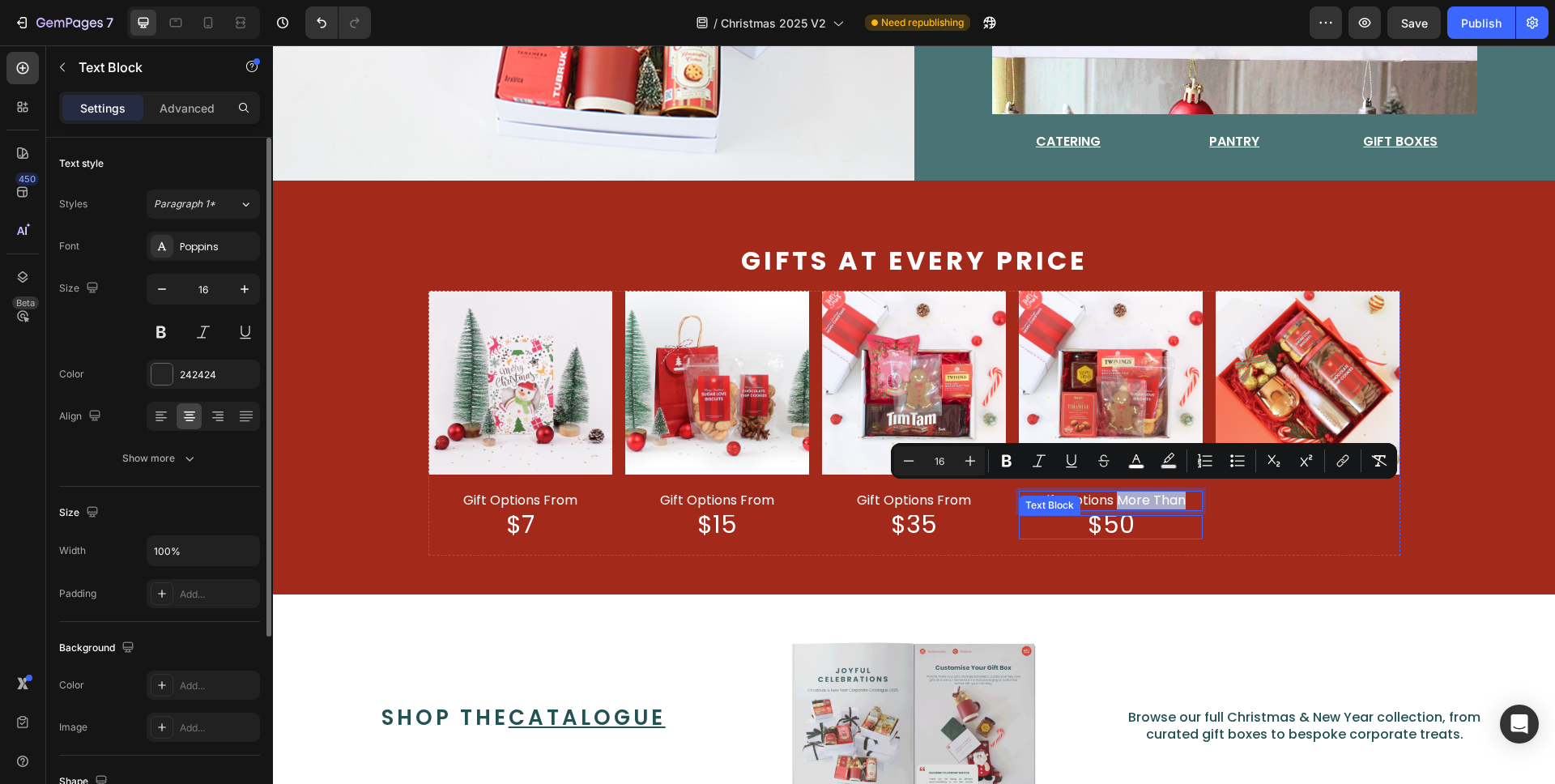
click at [1172, 523] on div "Image gift options more than Text Block 5 $50 Text Block" at bounding box center [1112, 423] width 184 height 265
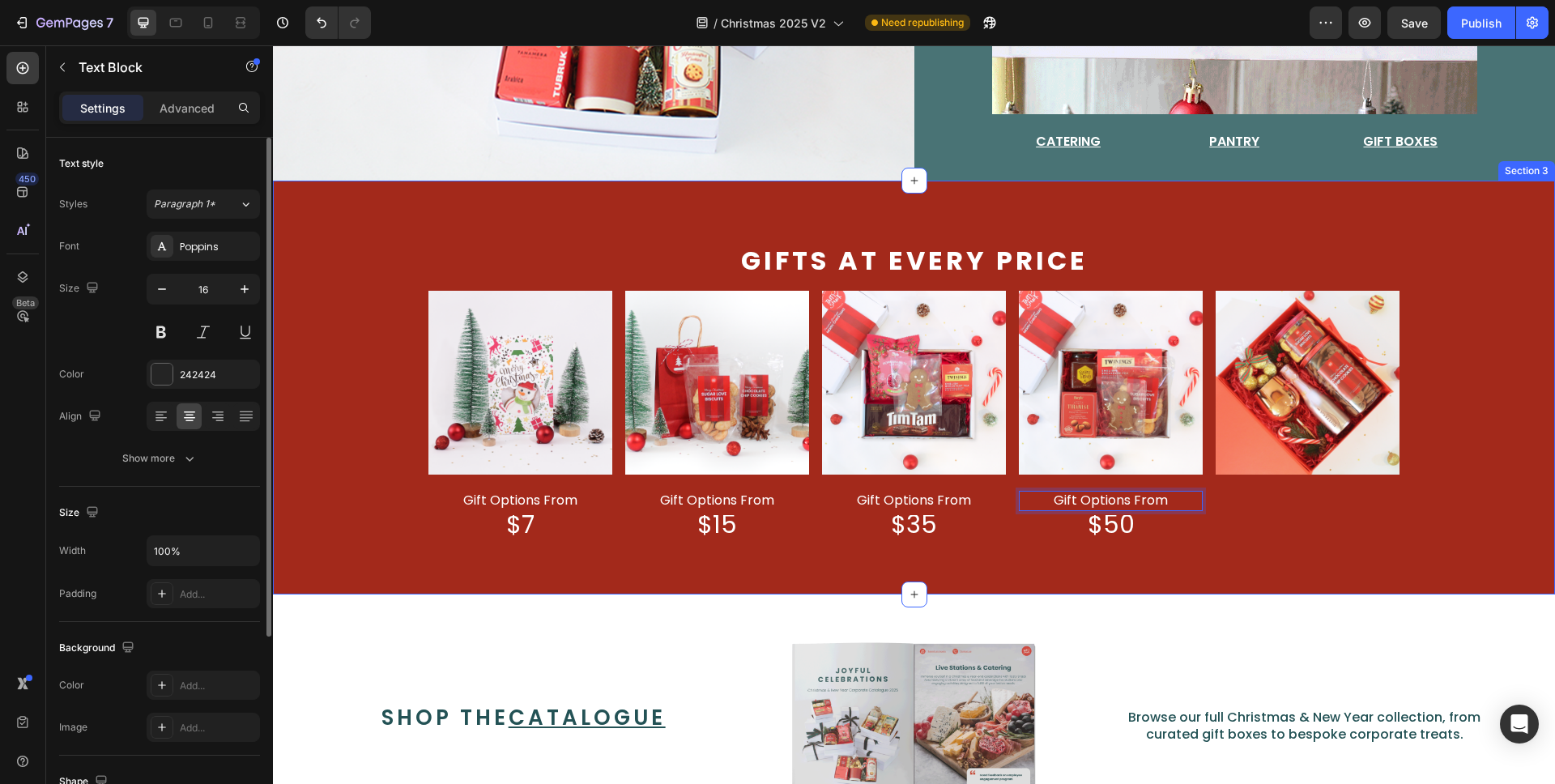
click at [1498, 499] on div "Gifts at every price Text Block Image gift options from Text Block $7 Text Bloc…" at bounding box center [914, 400] width 1283 height 310
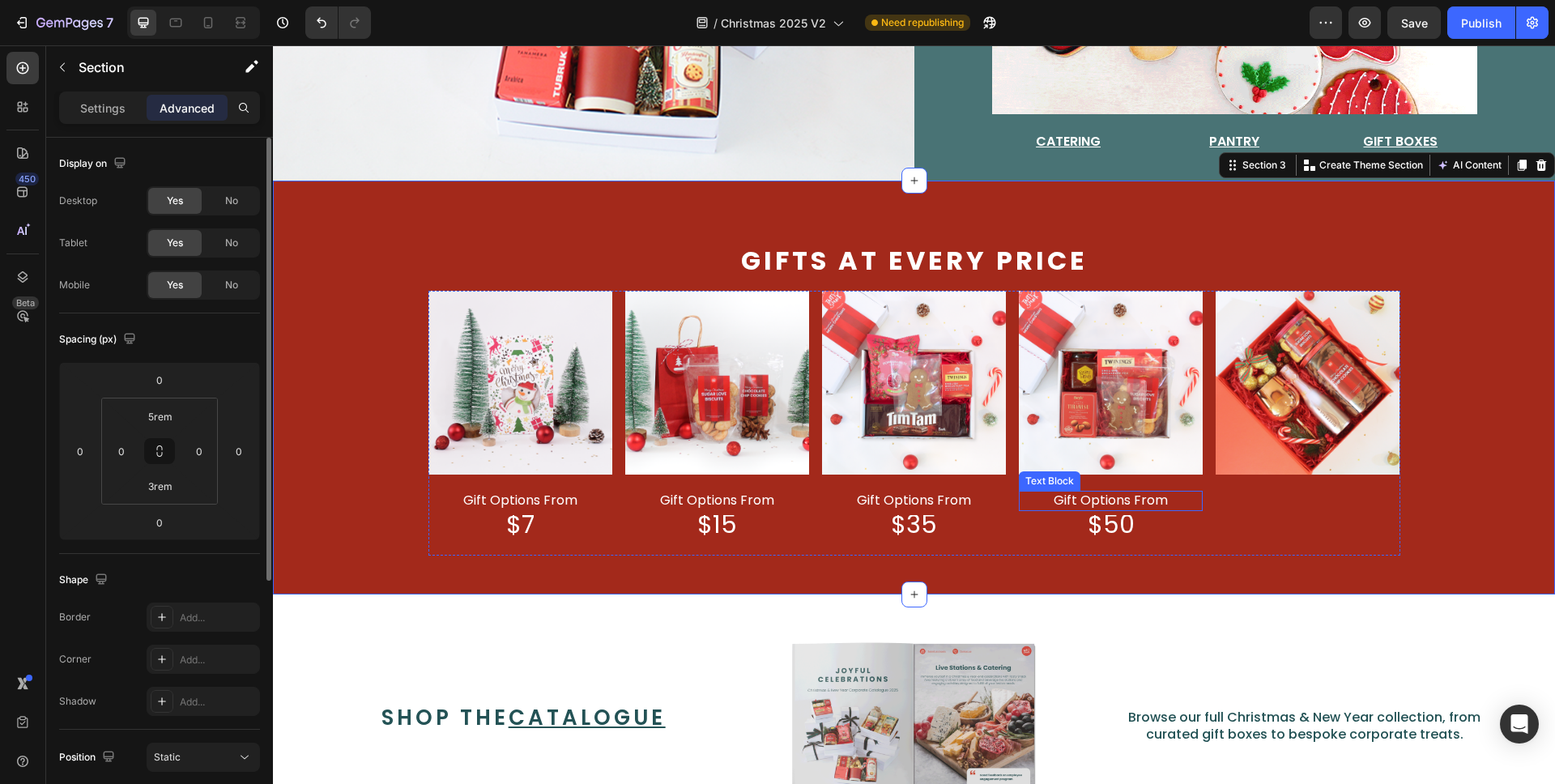
click at [1096, 503] on div "gift options From" at bounding box center [1112, 501] width 184 height 21
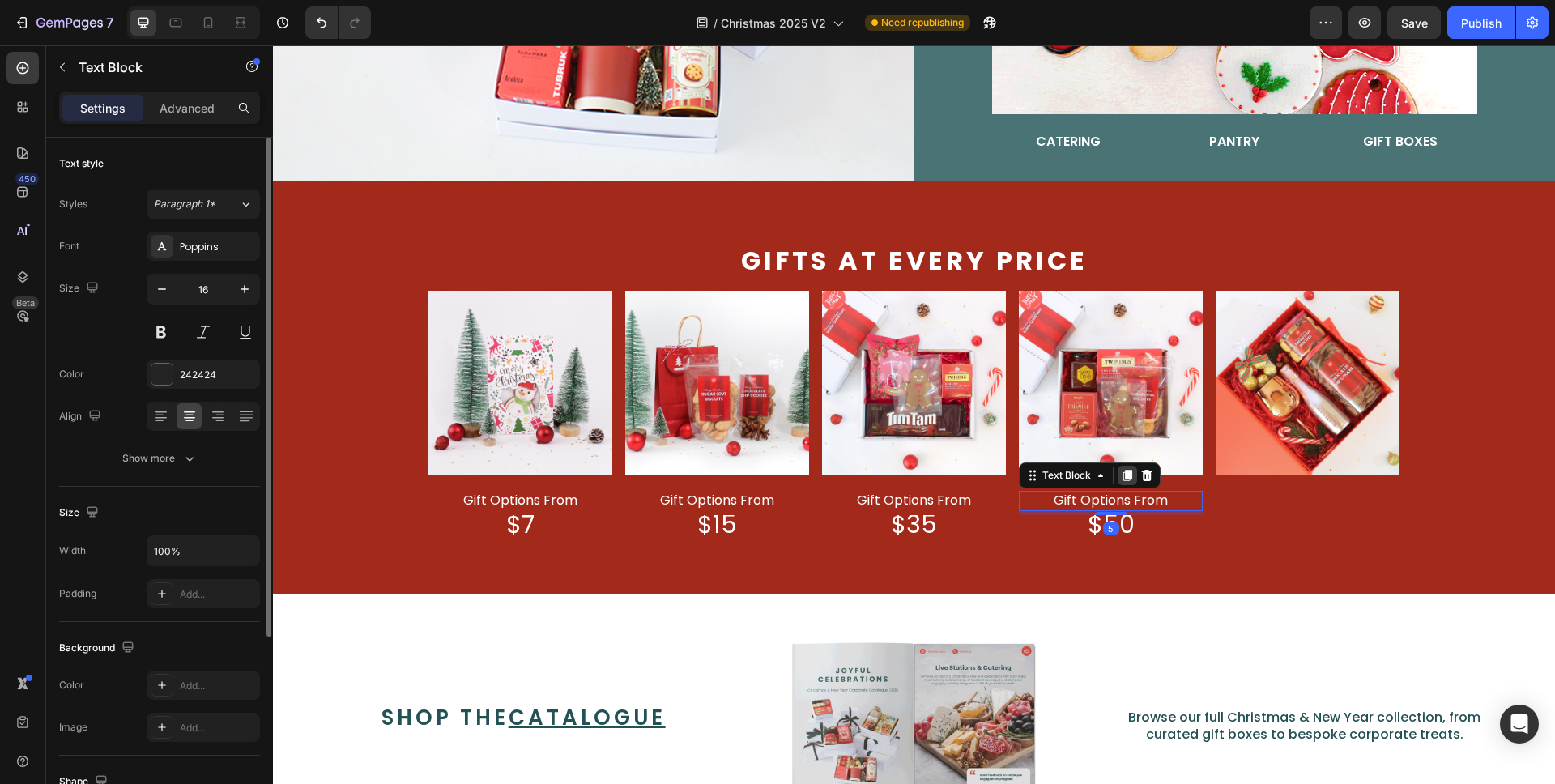
click at [1124, 471] on icon at bounding box center [1128, 476] width 9 height 12
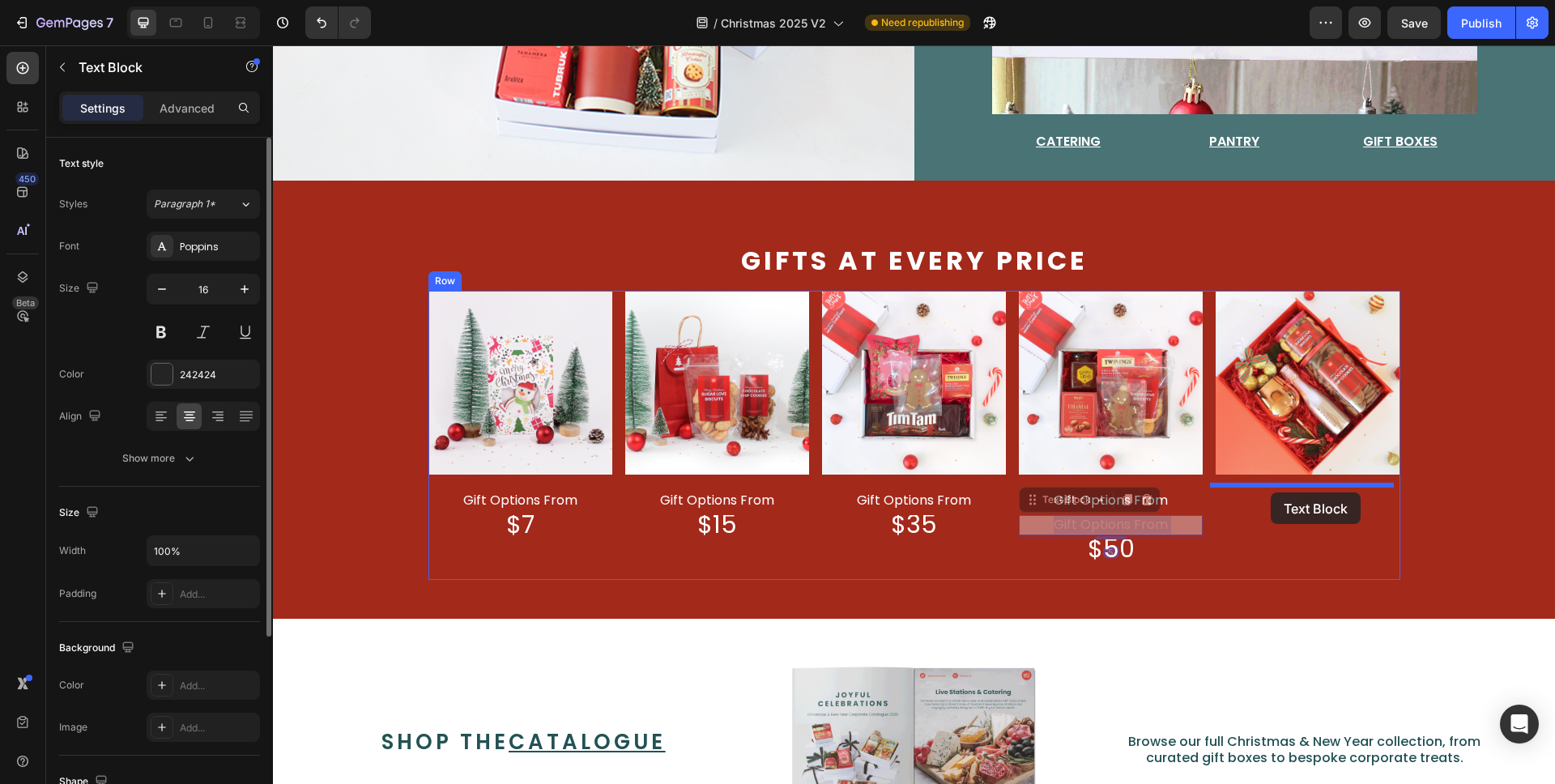
drag, startPoint x: 1105, startPoint y: 519, endPoint x: 1271, endPoint y: 493, distance: 168.0
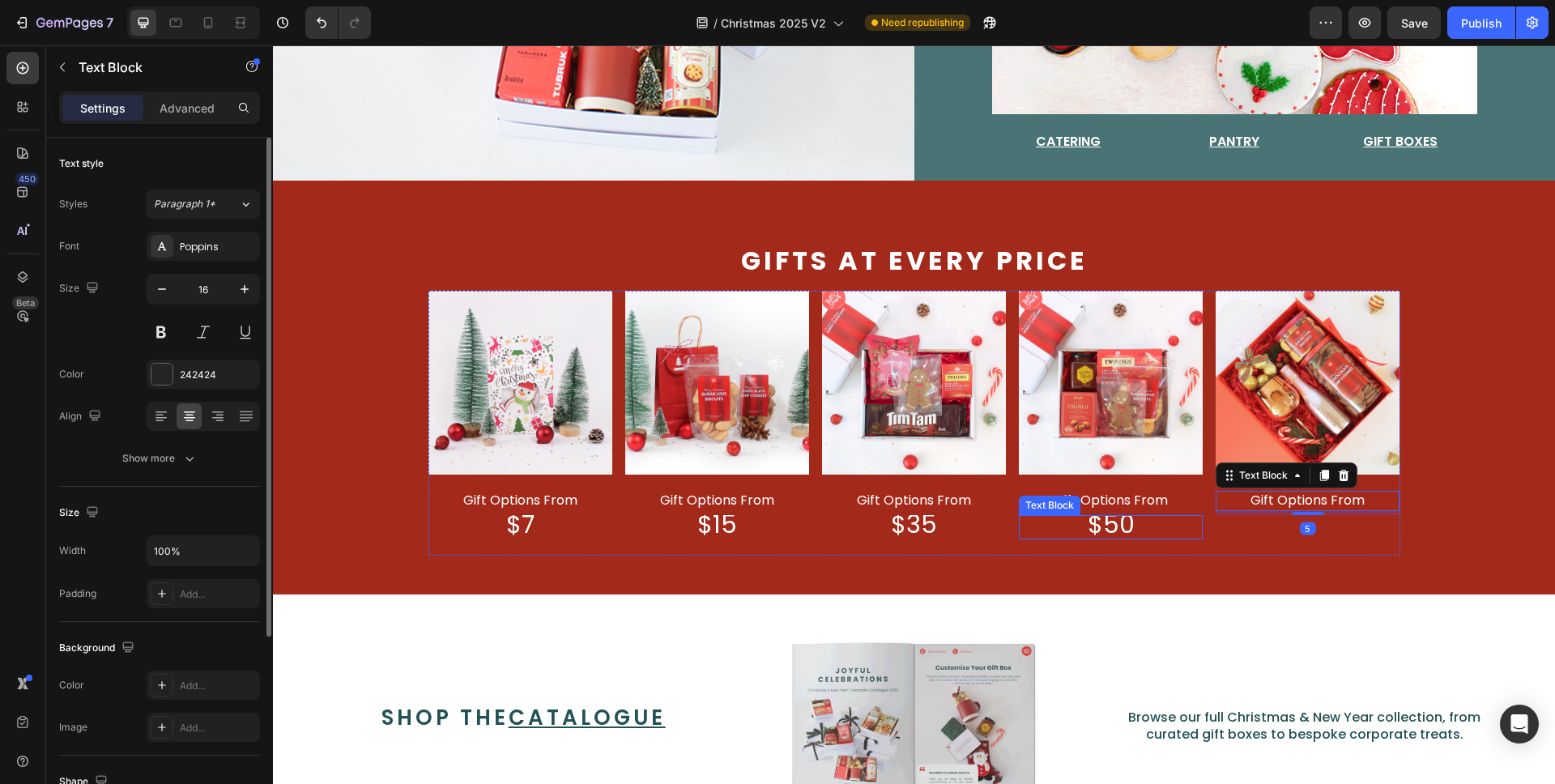
click at [1126, 521] on span "$50" at bounding box center [1111, 524] width 47 height 35
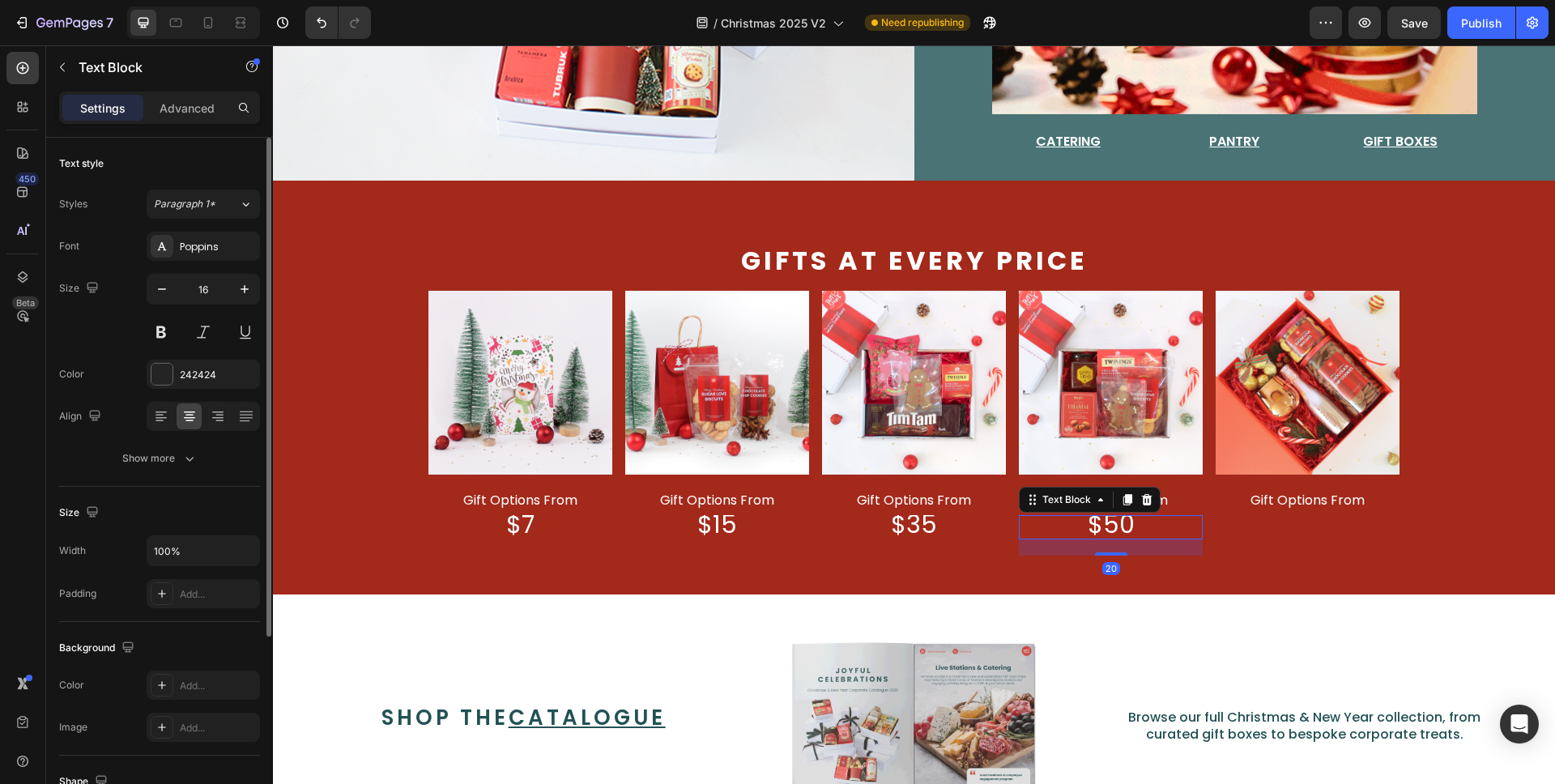
click at [1124, 494] on icon at bounding box center [1128, 500] width 9 height 12
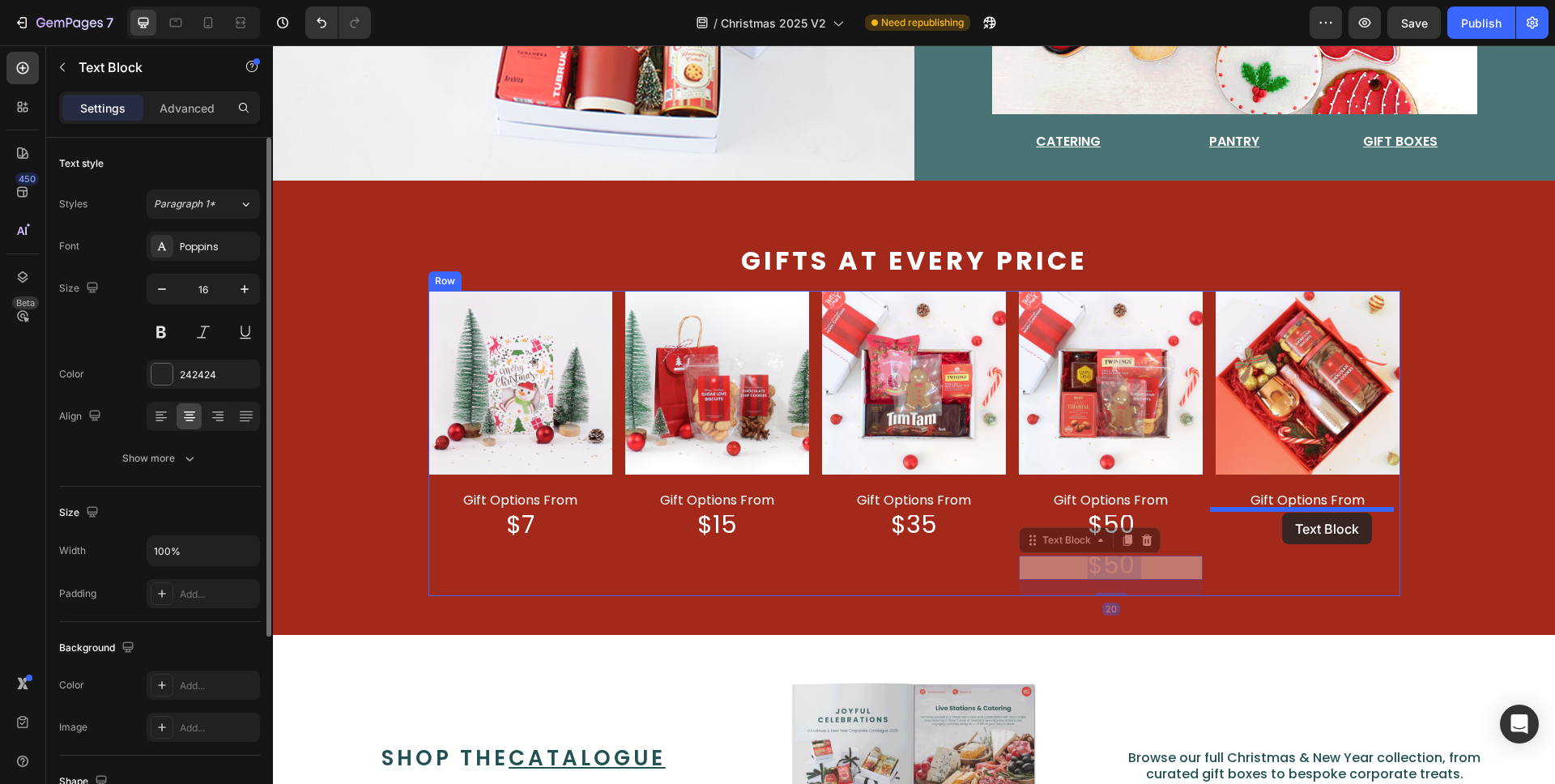
drag, startPoint x: 1114, startPoint y: 557, endPoint x: 1283, endPoint y: 513, distance: 174.6
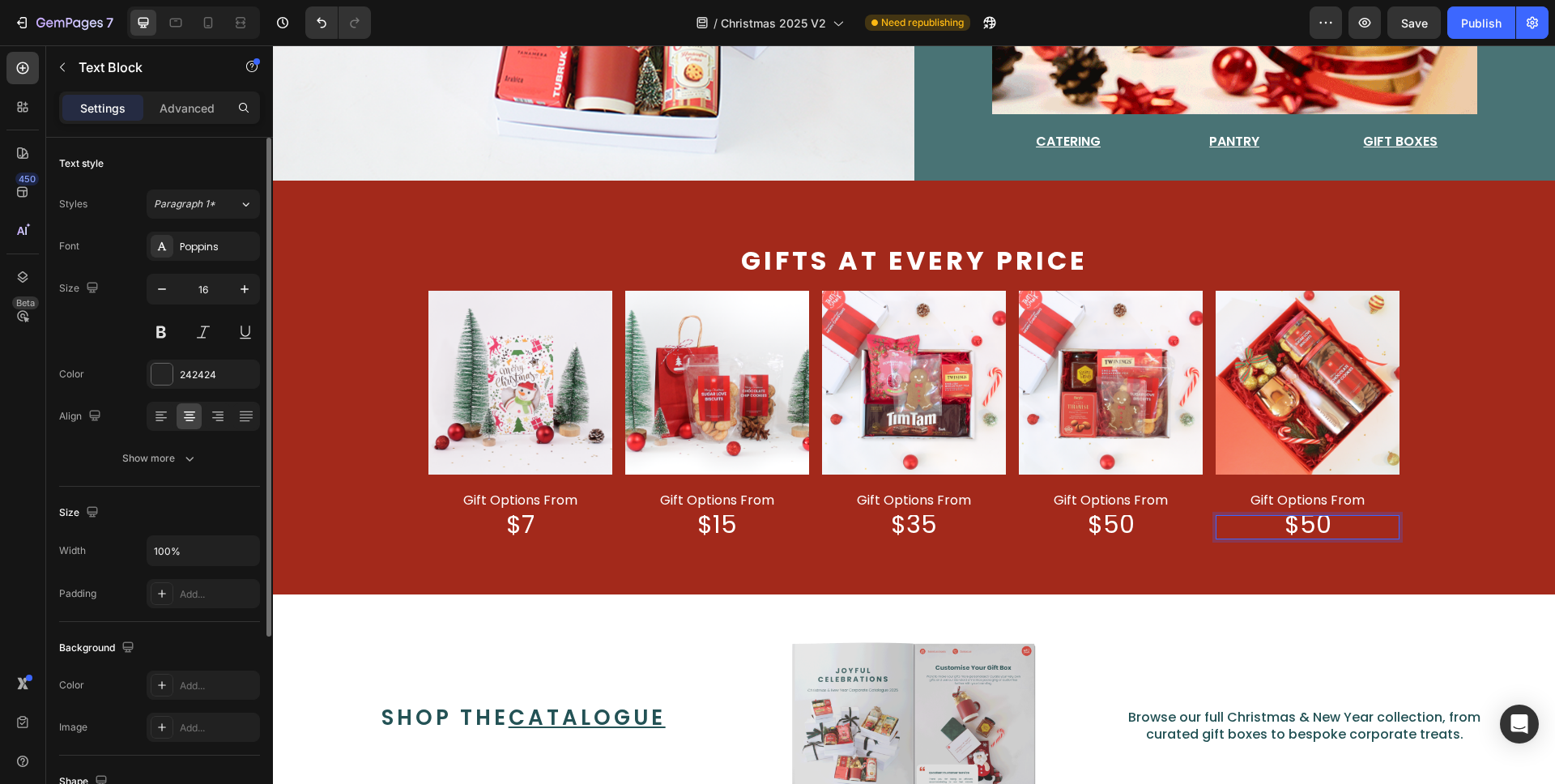
click at [1310, 521] on span "$50" at bounding box center [1308, 524] width 47 height 35
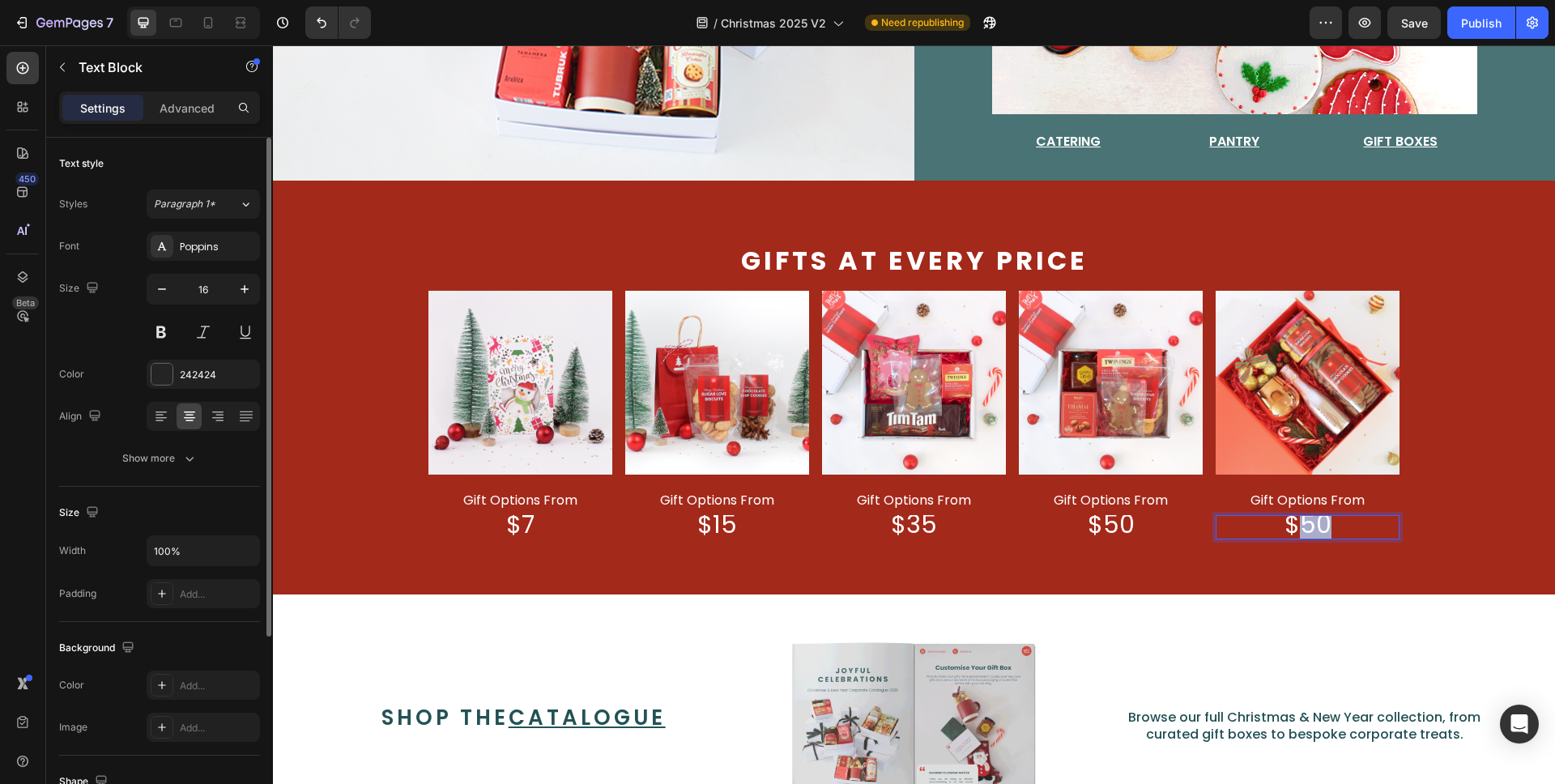
click at [1310, 521] on span "$50" at bounding box center [1308, 524] width 47 height 35
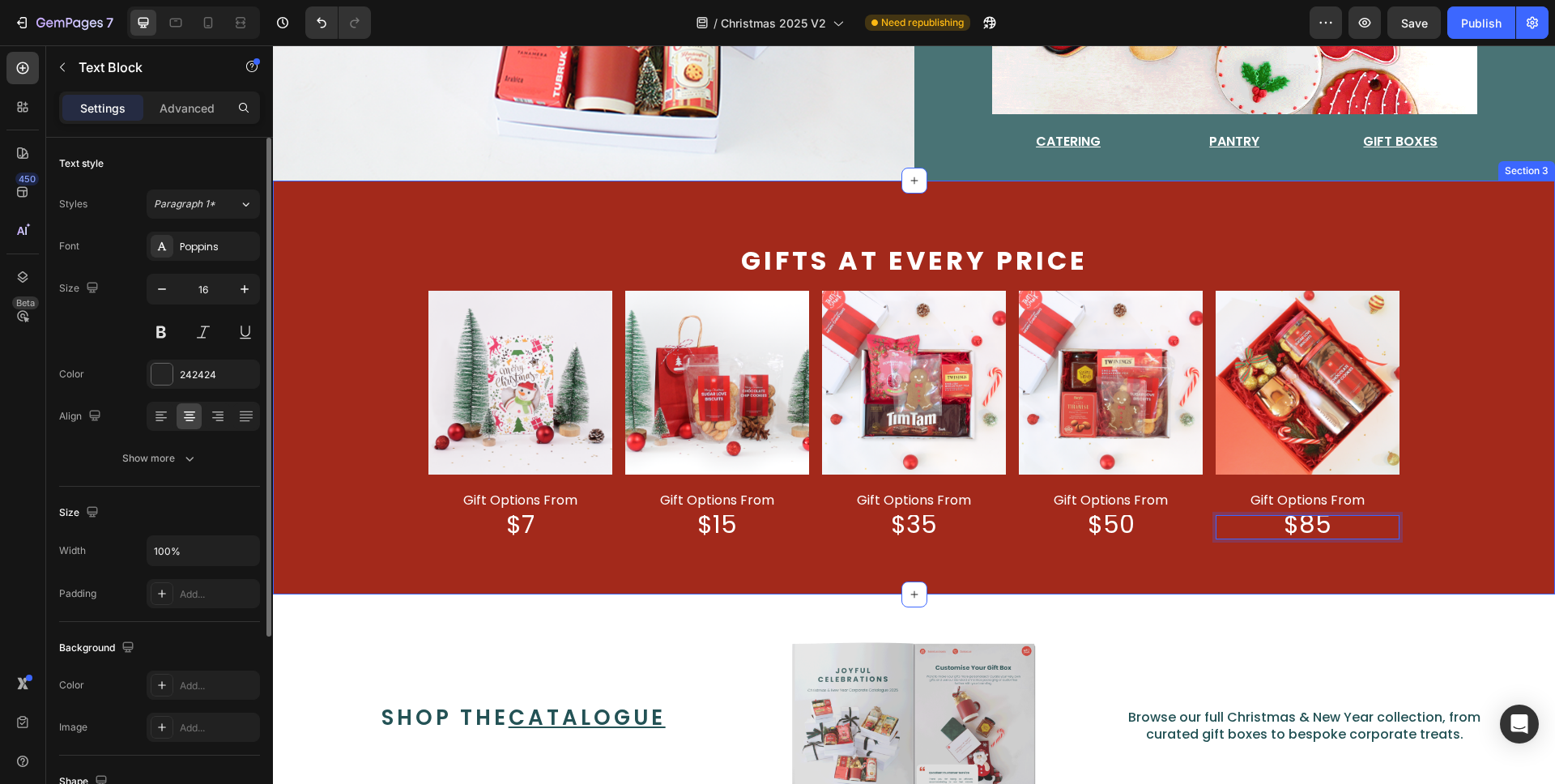
click at [1520, 486] on div "Gifts at every price Text Block Image gift options from Text Block $7 Text Bloc…" at bounding box center [914, 400] width 1283 height 310
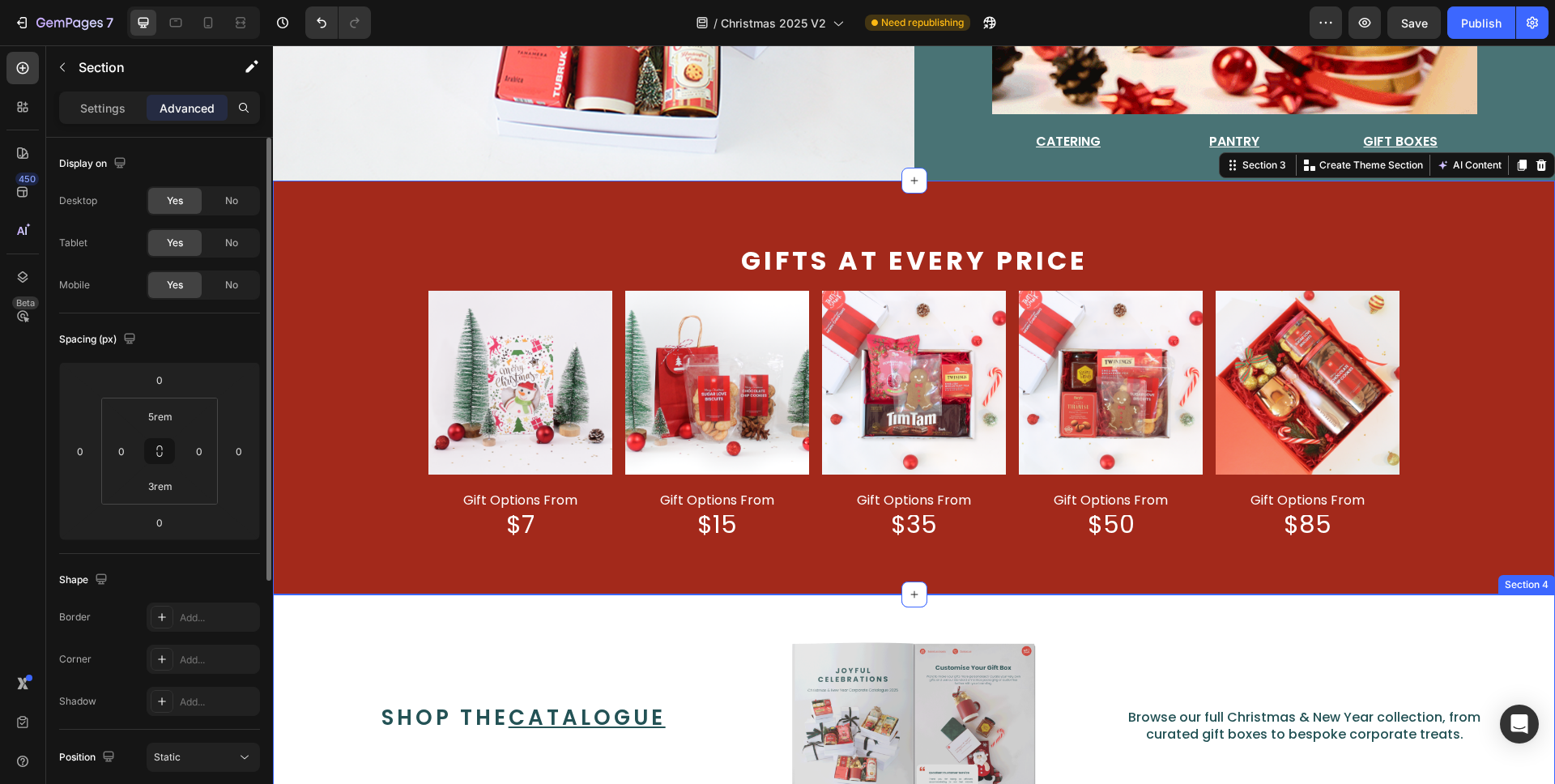
click at [1464, 622] on div "shop the catalogue Text Block Row Image Browse our full Christmas & New Year co…" at bounding box center [914, 735] width 1283 height 281
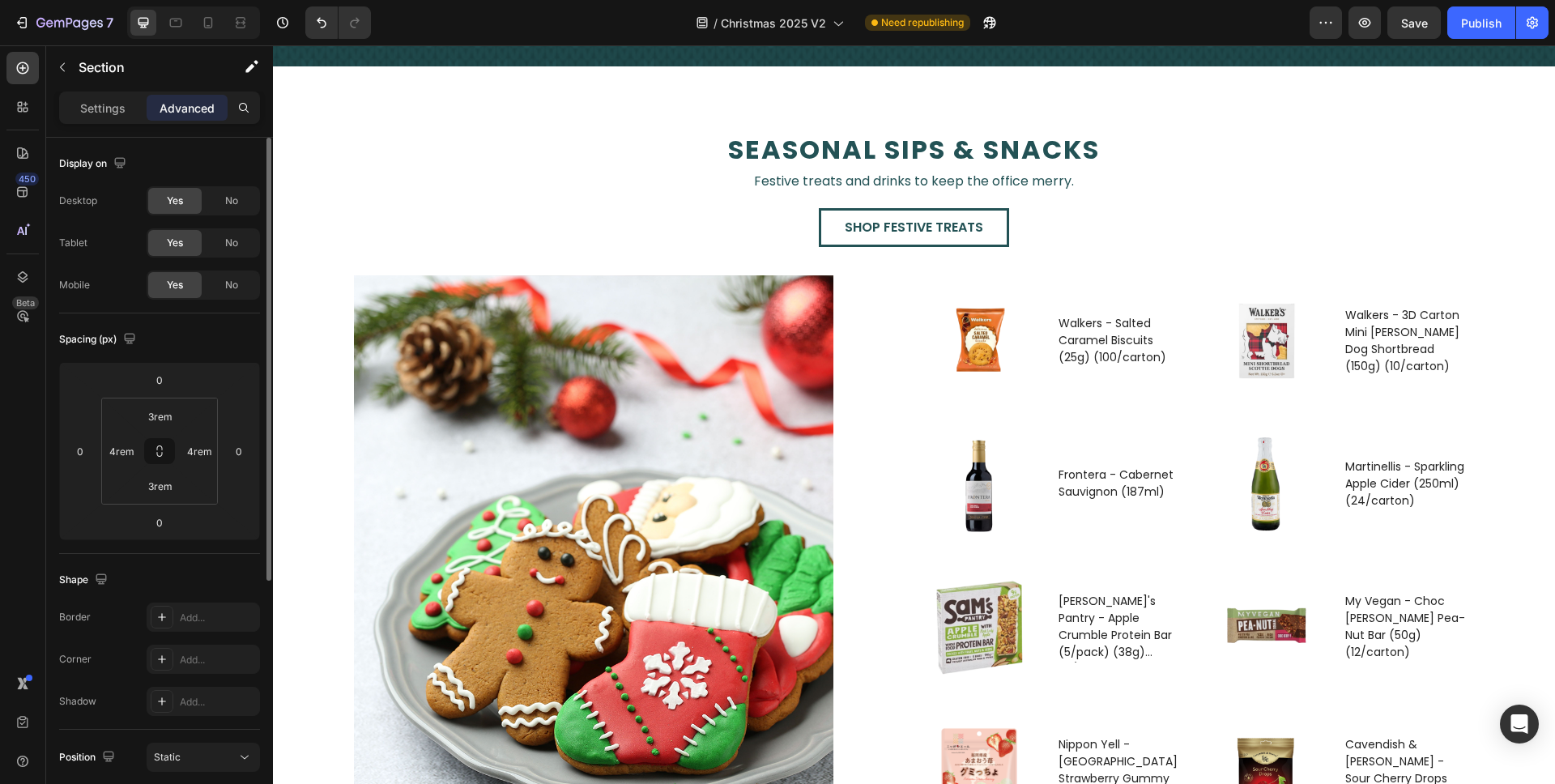
scroll to position [2645, 0]
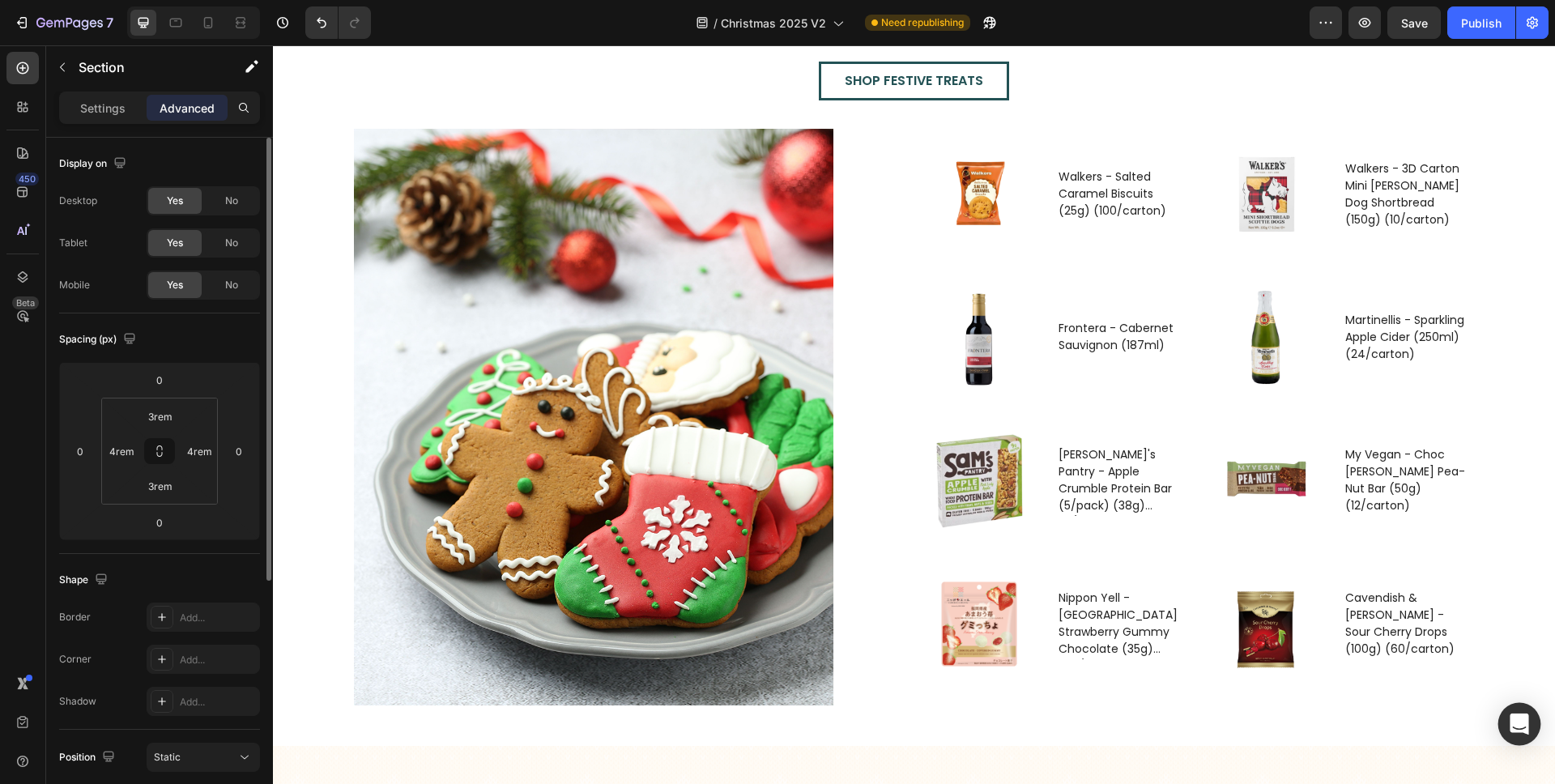
click at [1514, 707] on div "Open Intercom Messenger" at bounding box center [1520, 725] width 43 height 43
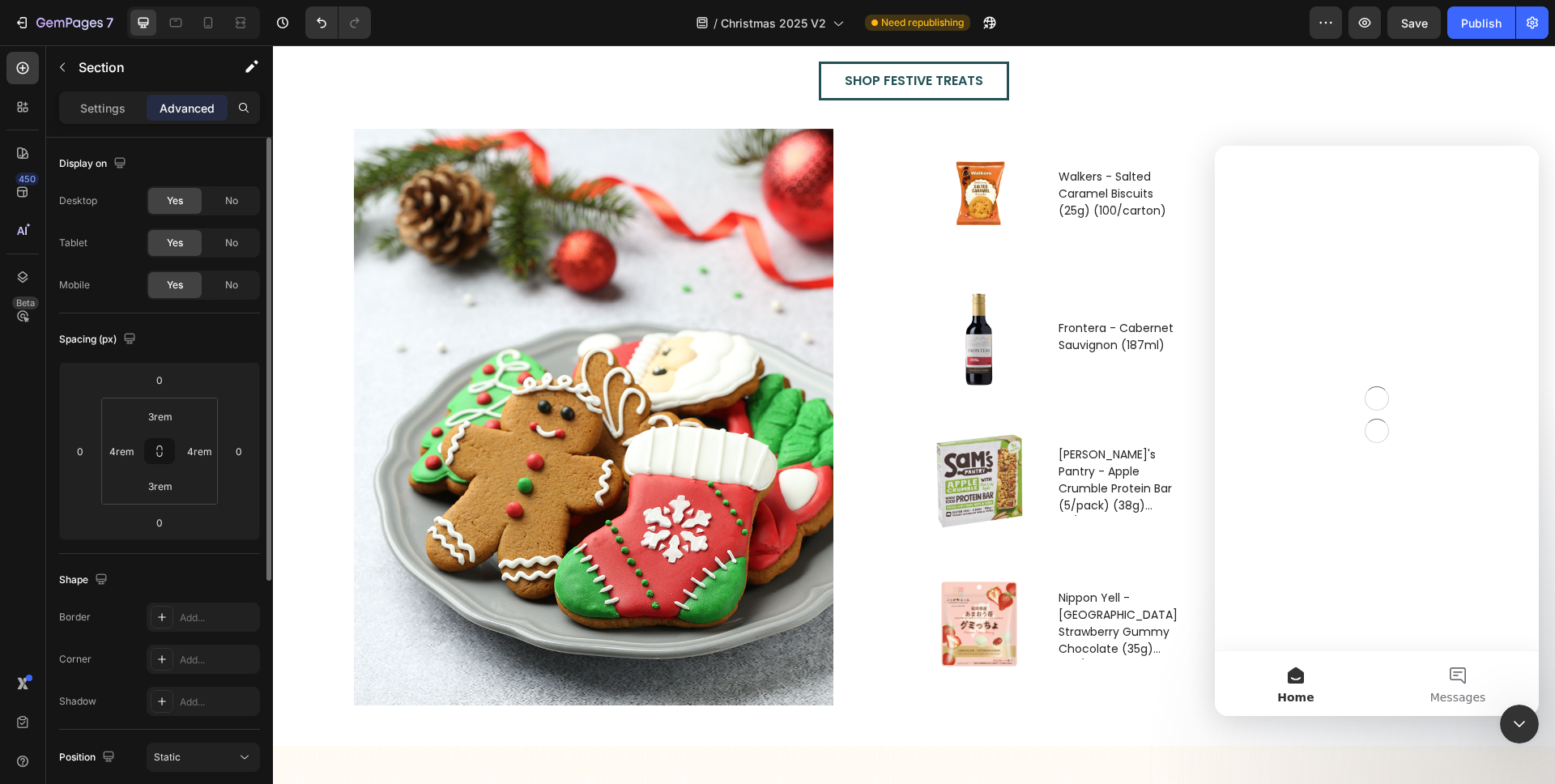
scroll to position [0, 0]
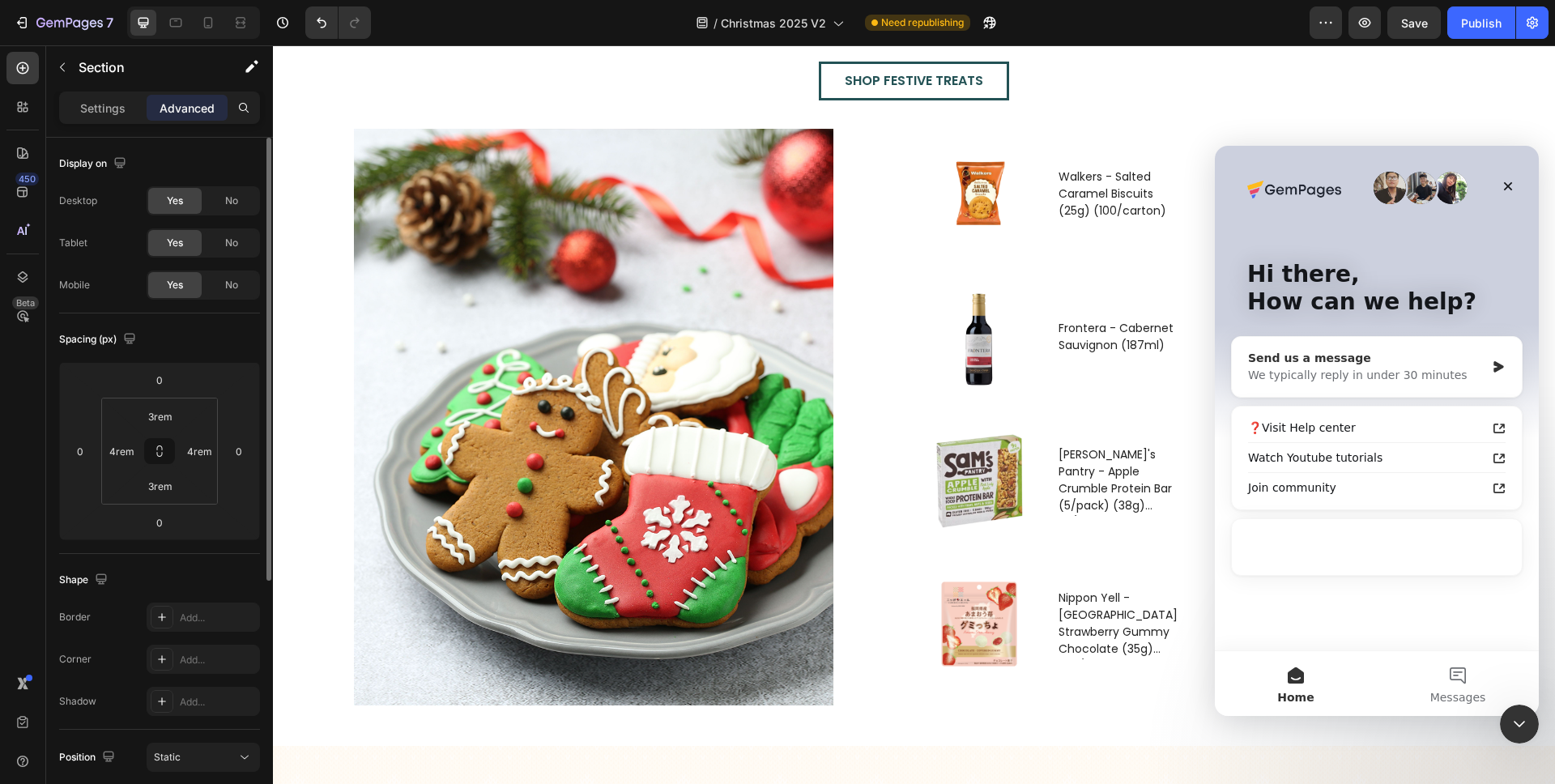
click at [1432, 383] on div "We typically reply in under 30 minutes" at bounding box center [1367, 375] width 237 height 17
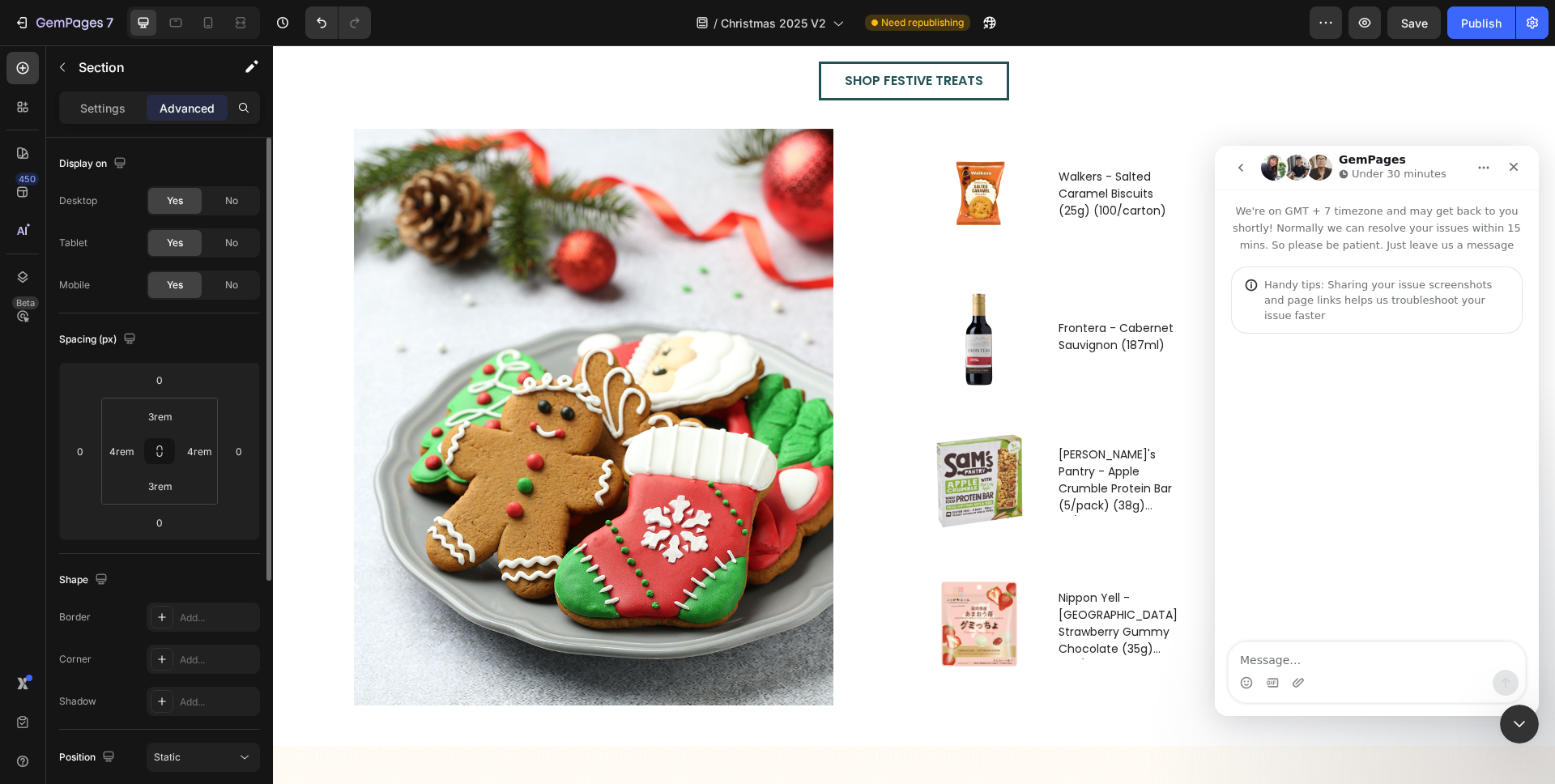
click at [1391, 658] on textarea "Message…" at bounding box center [1377, 656] width 296 height 27
type textarea "Hi i woul"
type textarea "Hi i would"
click at [1515, 167] on icon "Close" at bounding box center [1514, 167] width 13 height 13
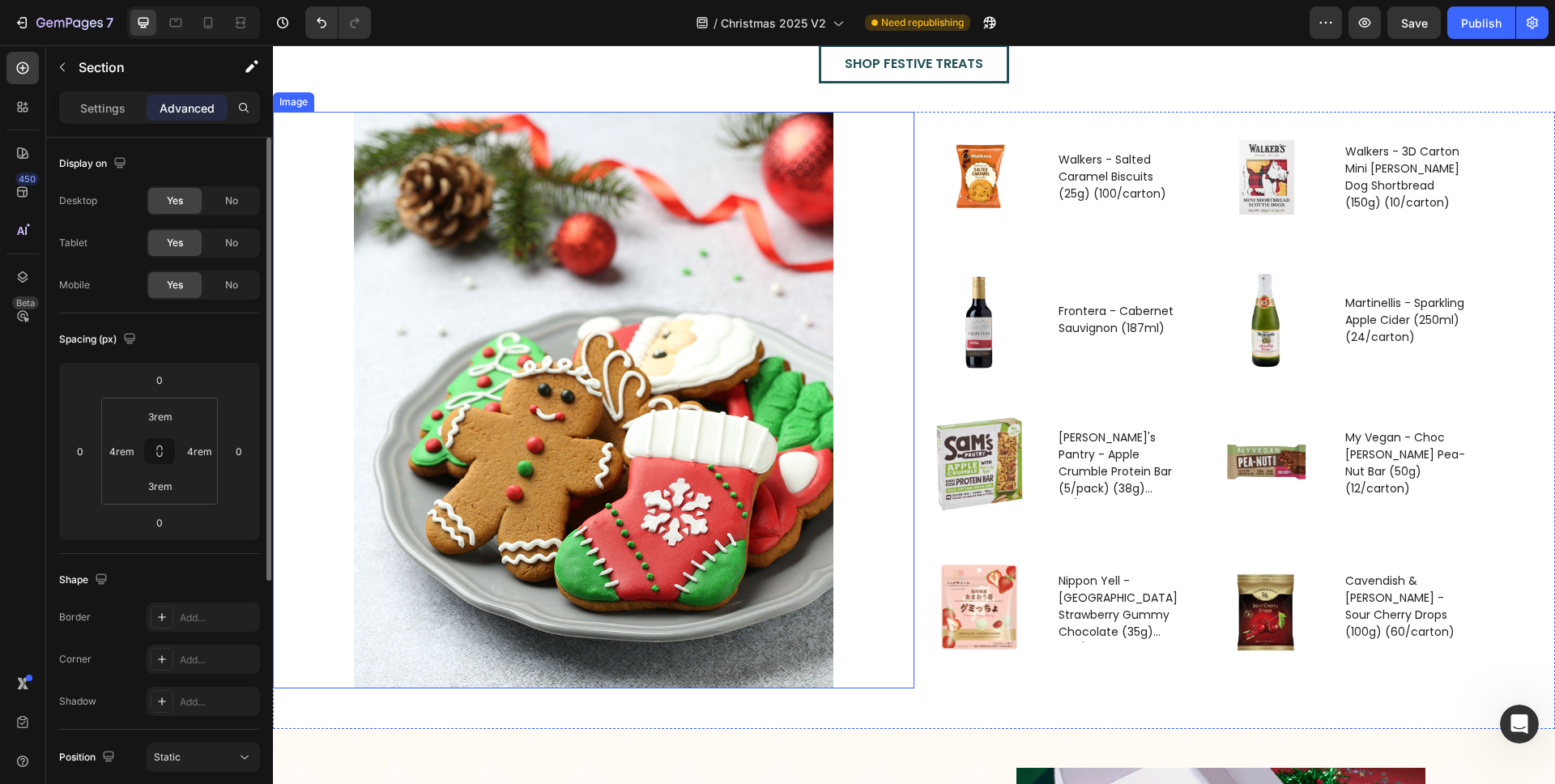
scroll to position [2668, 0]
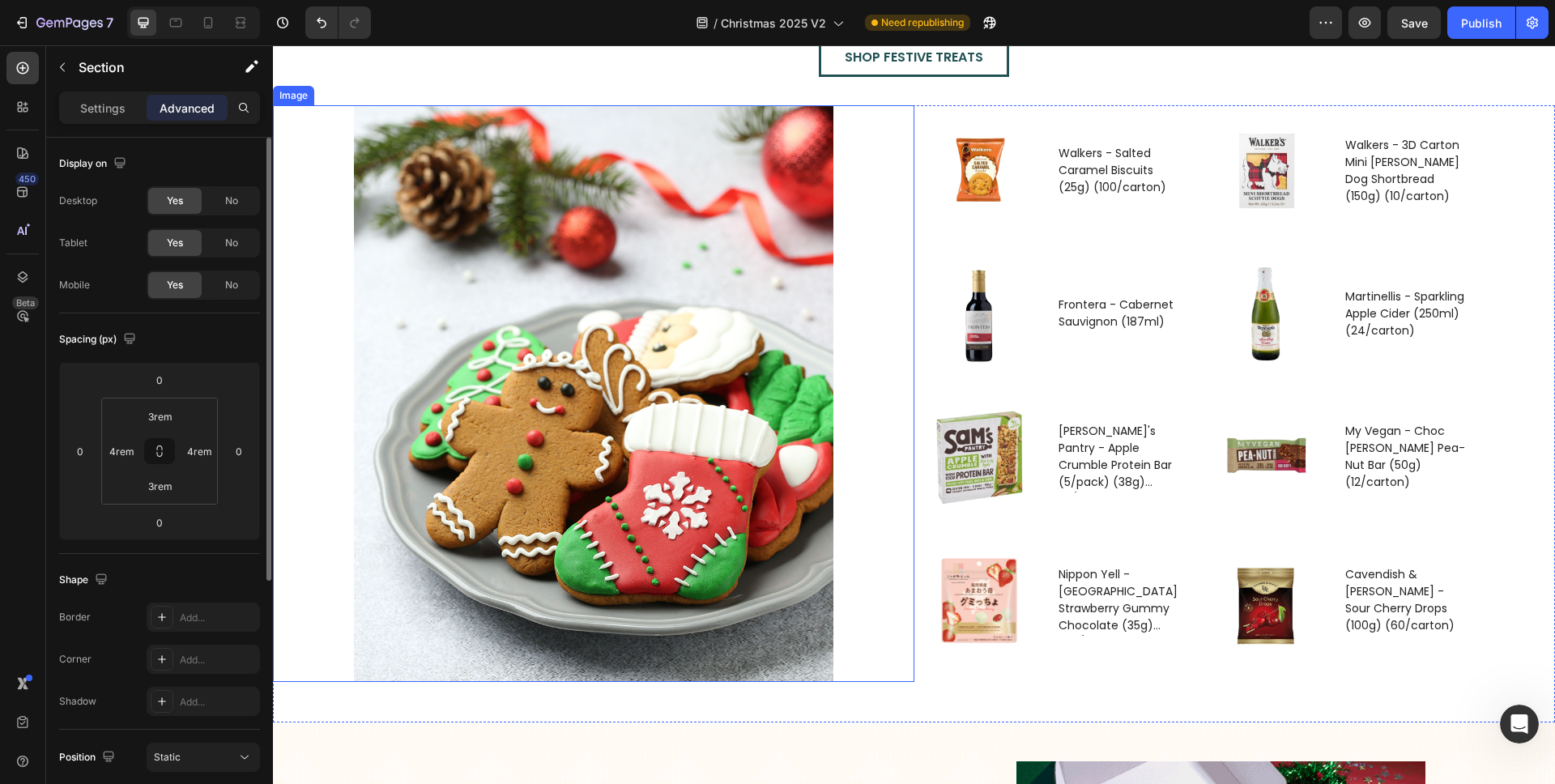
click at [715, 339] on img at bounding box center [593, 393] width 480 height 577
